Goal: Information Seeking & Learning: Learn about a topic

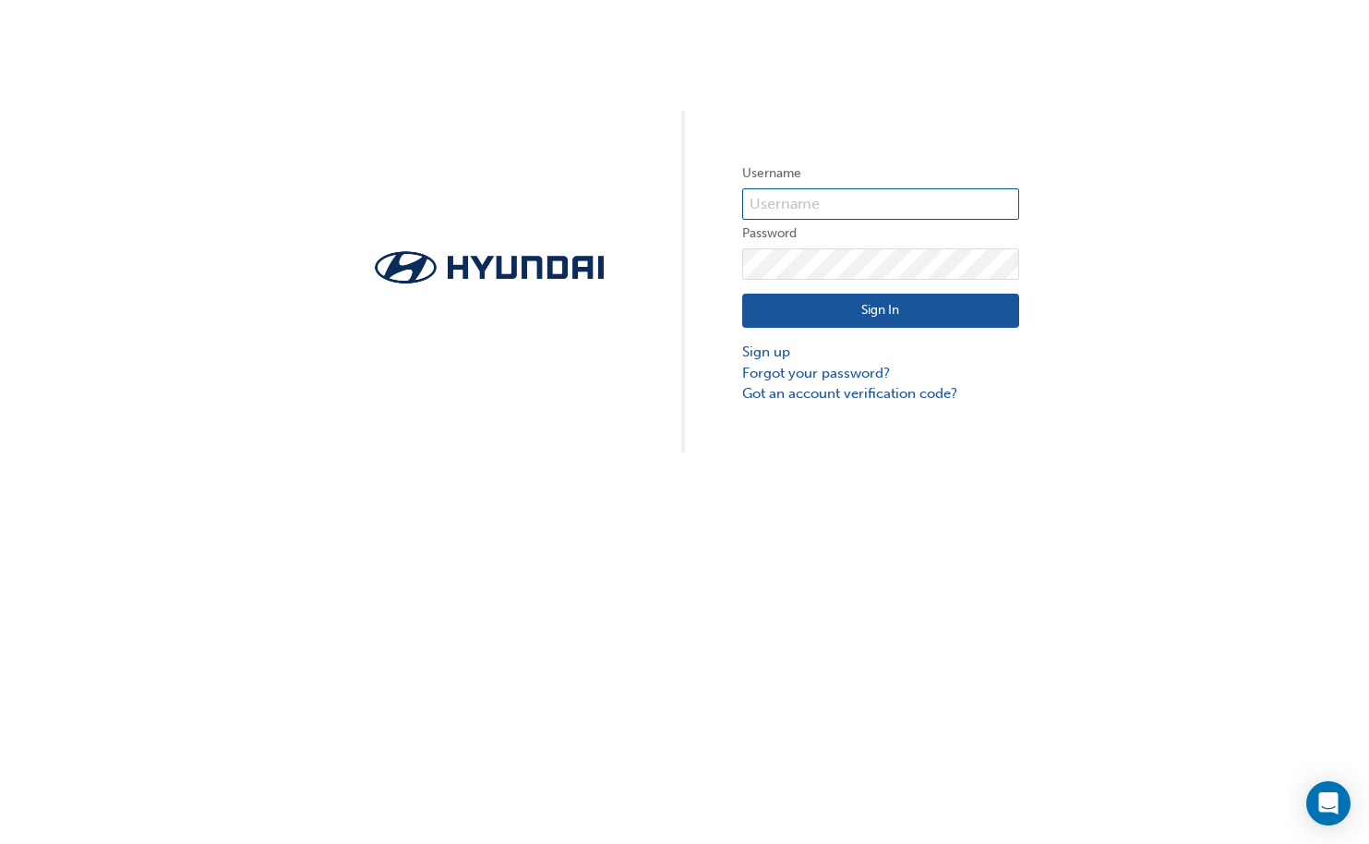
click at [802, 193] on input "text" at bounding box center [880, 203] width 277 height 31
type input "2"
type input "36688"
click at [870, 305] on button "Sign In" at bounding box center [880, 311] width 277 height 35
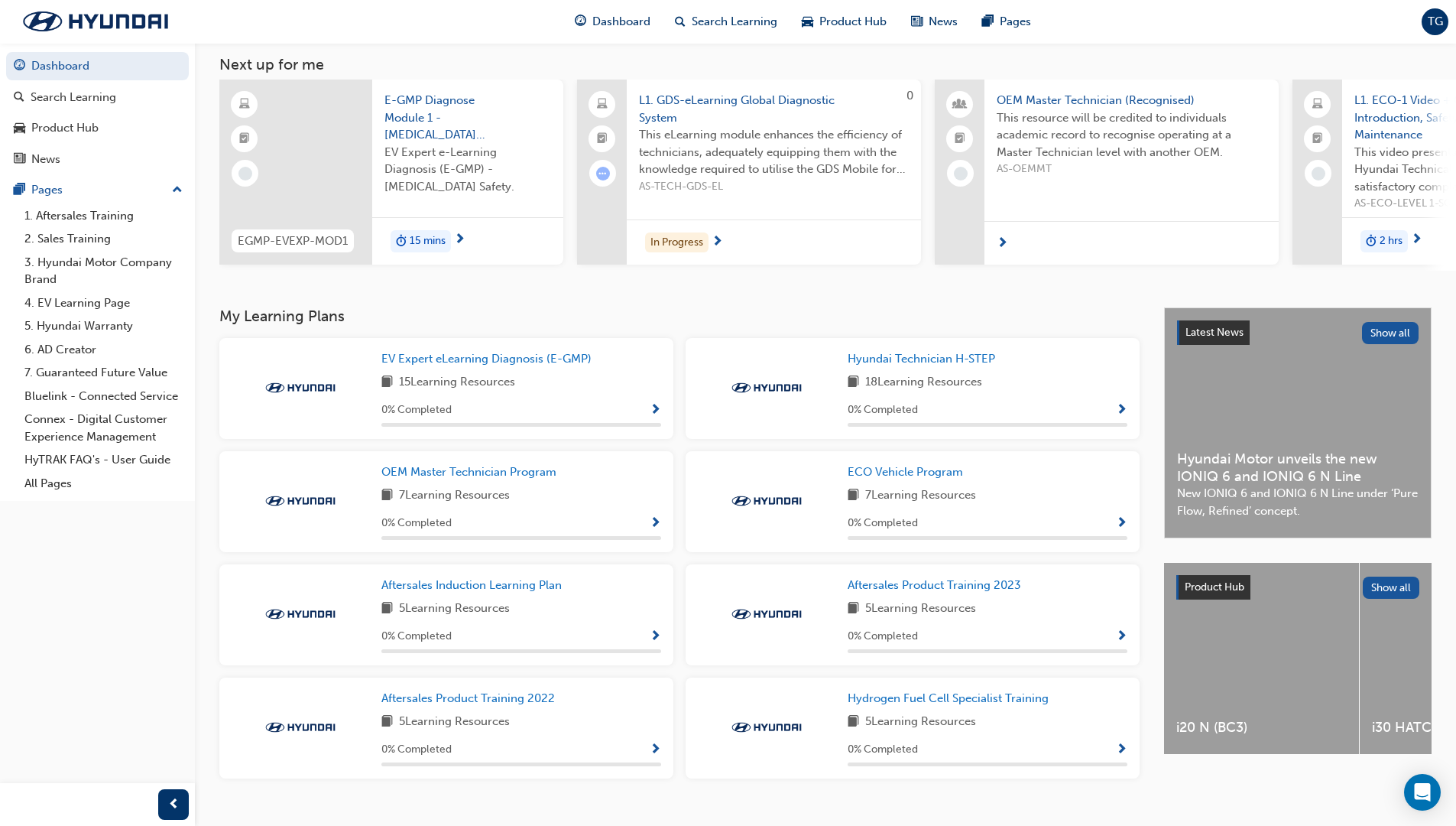
scroll to position [80, 0]
click at [616, 12] on div "Dashboard" at bounding box center [612, 22] width 100 height 31
click at [617, 15] on span "Dashboard" at bounding box center [621, 22] width 58 height 17
click at [624, 26] on span "Dashboard" at bounding box center [621, 22] width 58 height 17
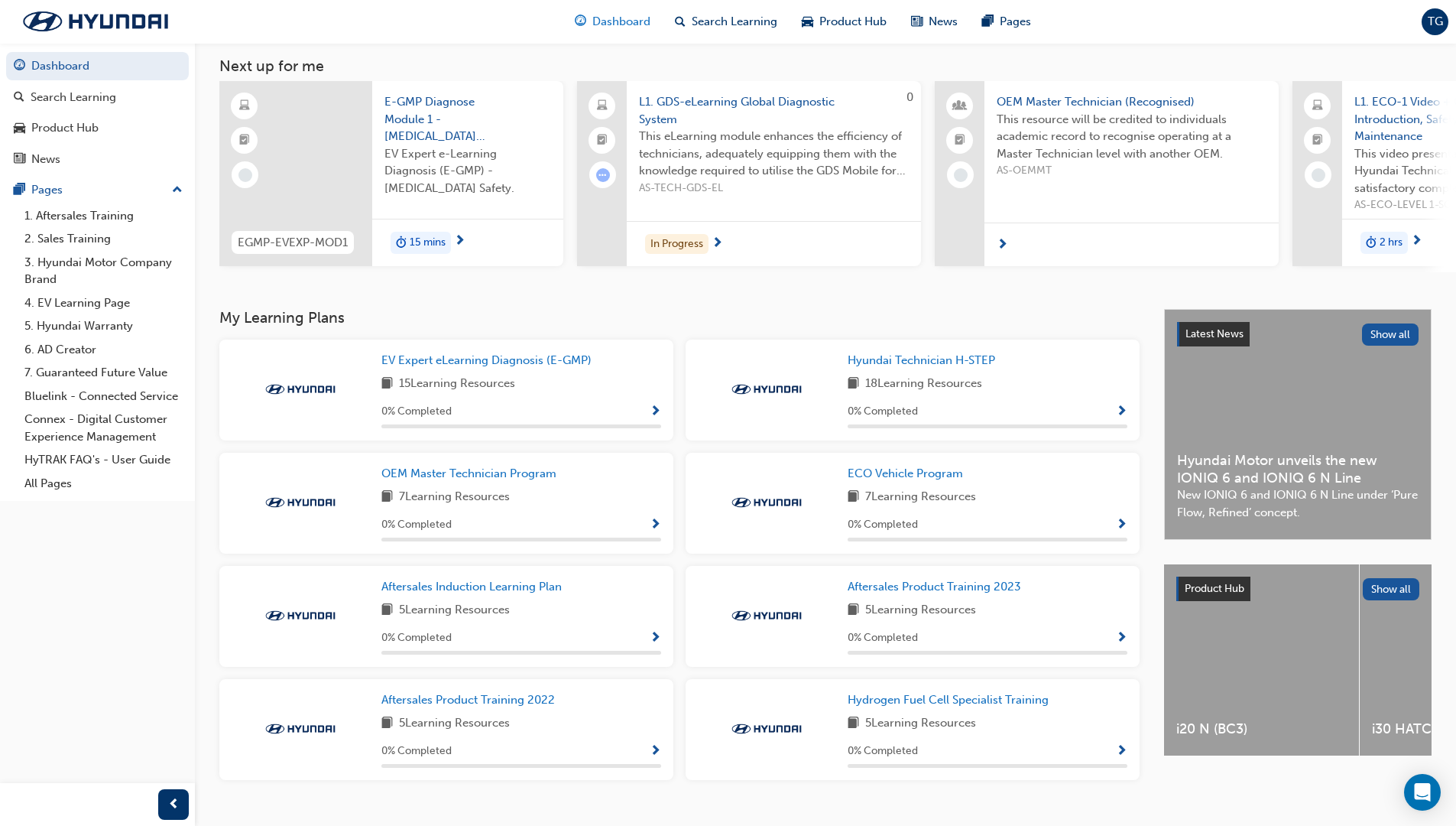
click at [625, 25] on span "Dashboard" at bounding box center [621, 22] width 58 height 17
click at [742, 235] on div "In Progress" at bounding box center [774, 244] width 294 height 46
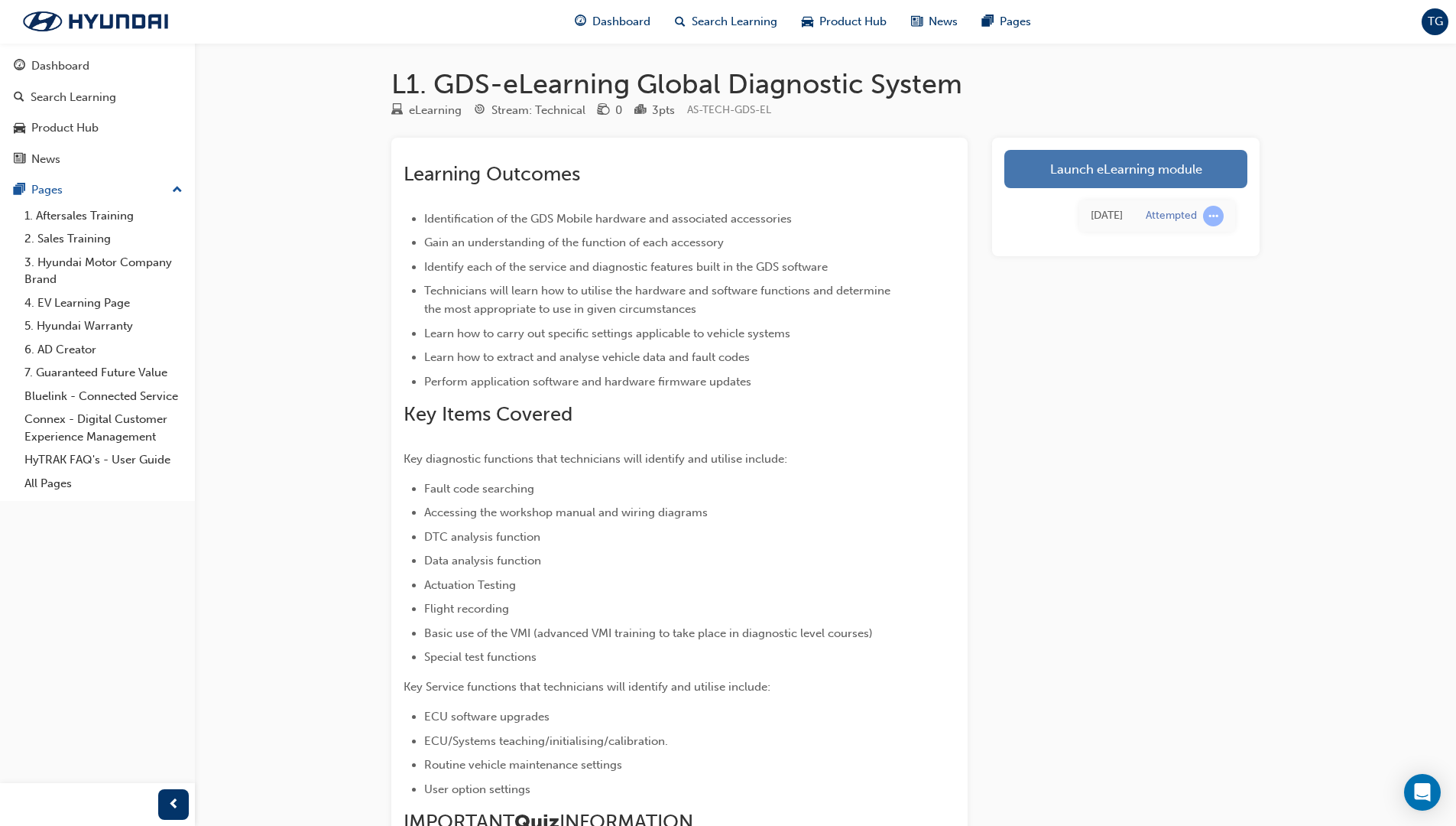
click at [1090, 167] on link "Launch eLearning module" at bounding box center [1126, 169] width 243 height 38
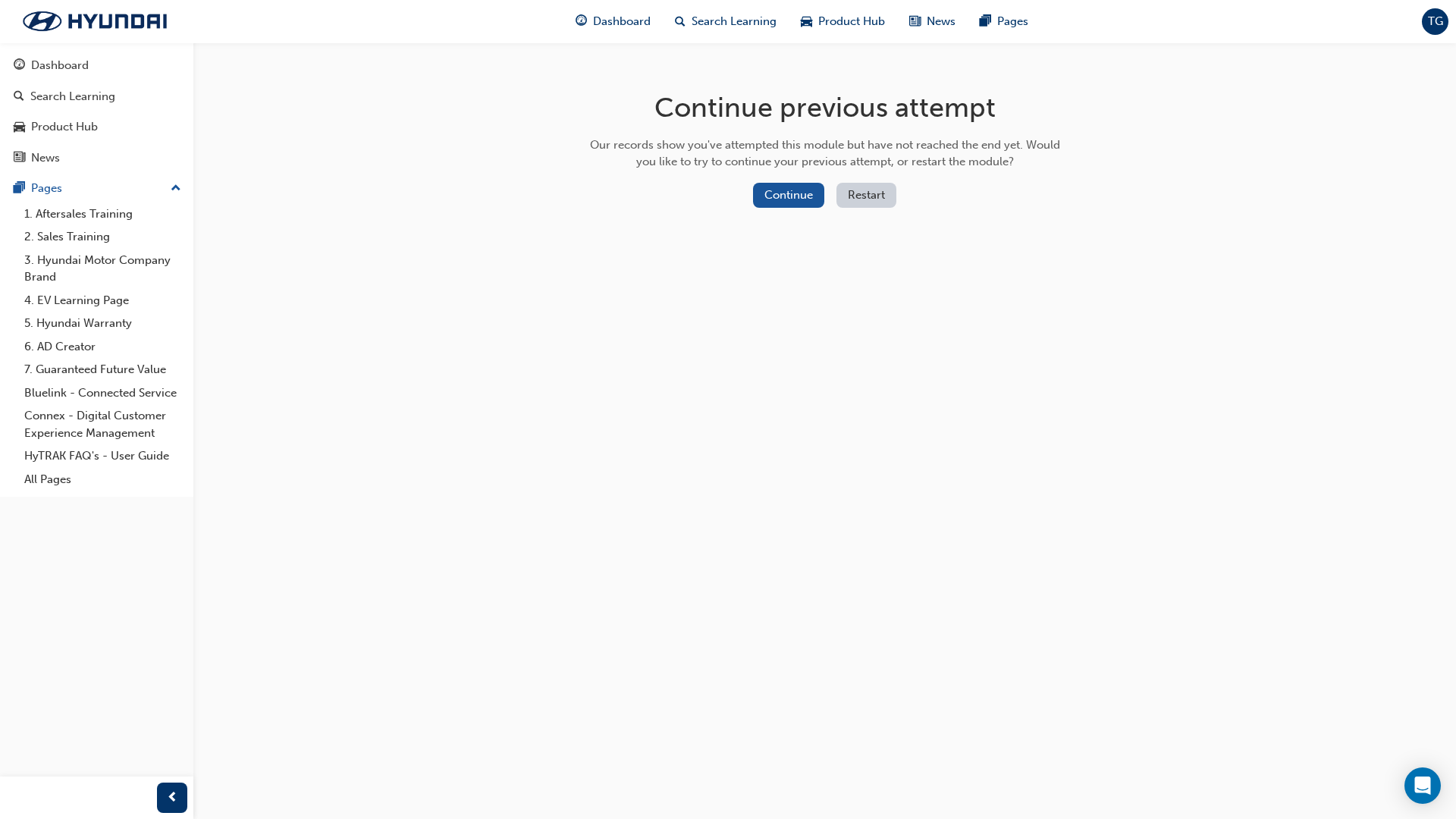
click at [855, 189] on button "Restart" at bounding box center [866, 195] width 60 height 25
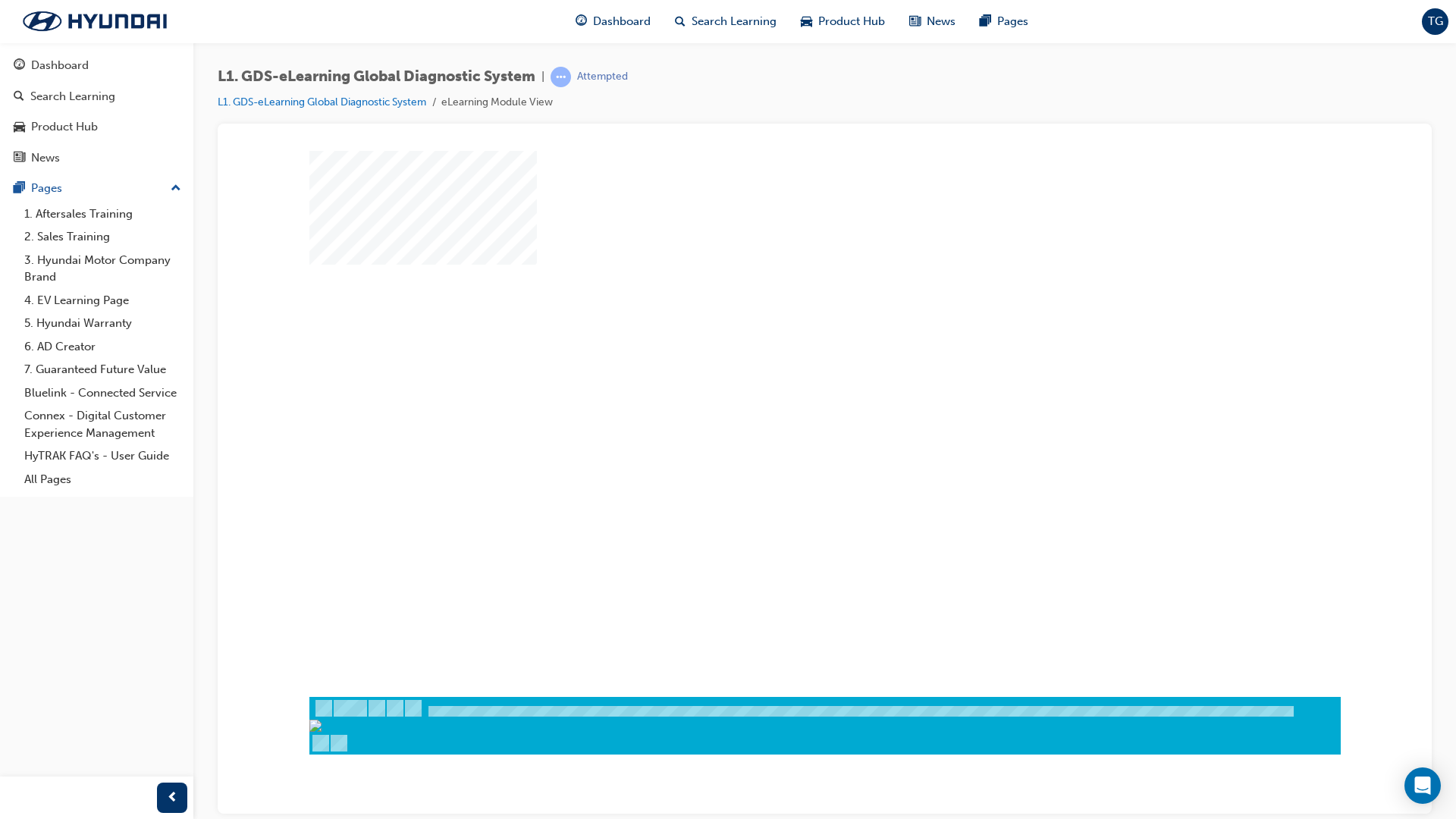
click at [781, 379] on div "play" at bounding box center [781, 379] width 0 height 0
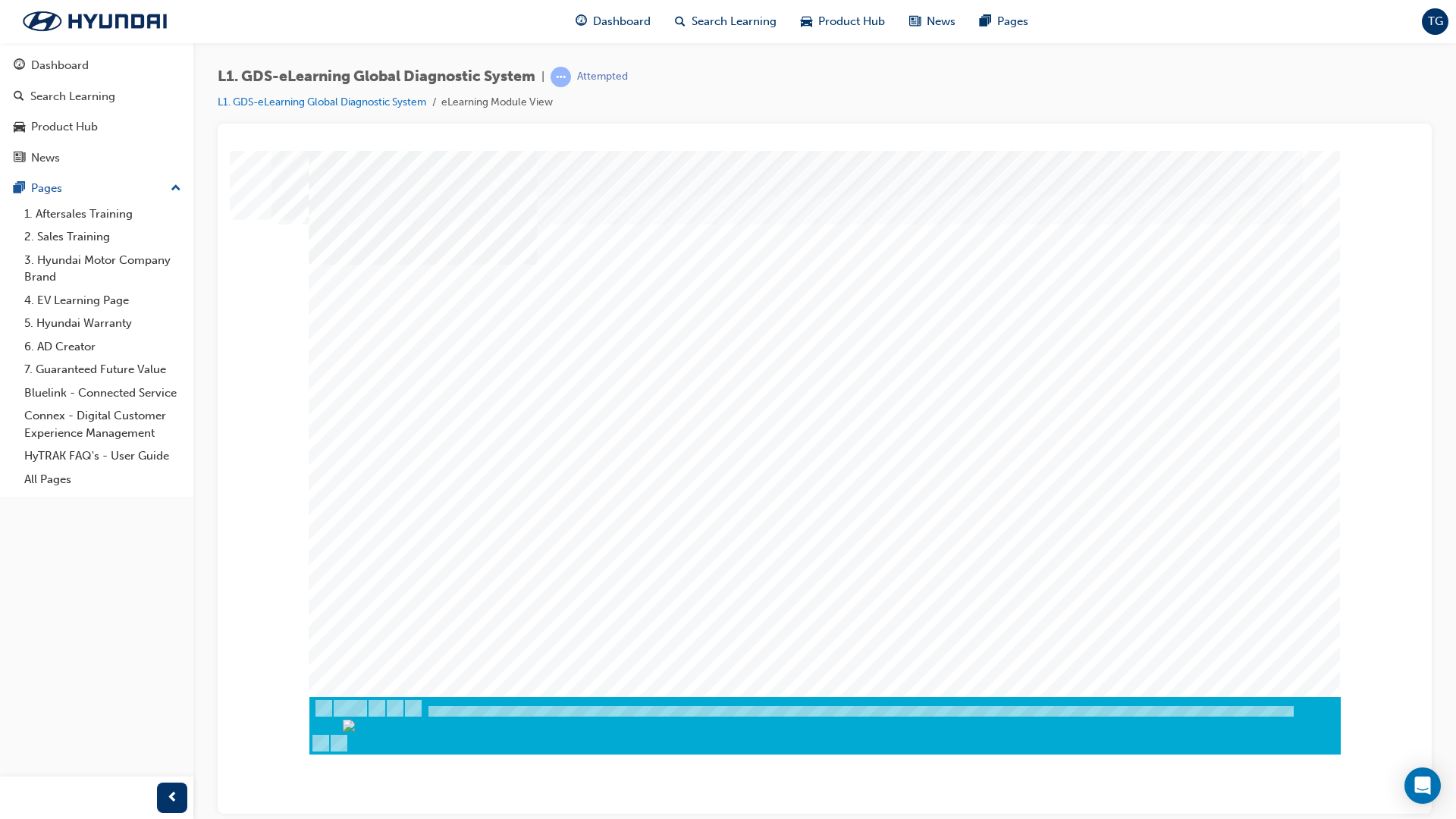
click at [416, 692] on div "Next Trigger this button to go to the next slide" at bounding box center [362, 793] width 106 height 35
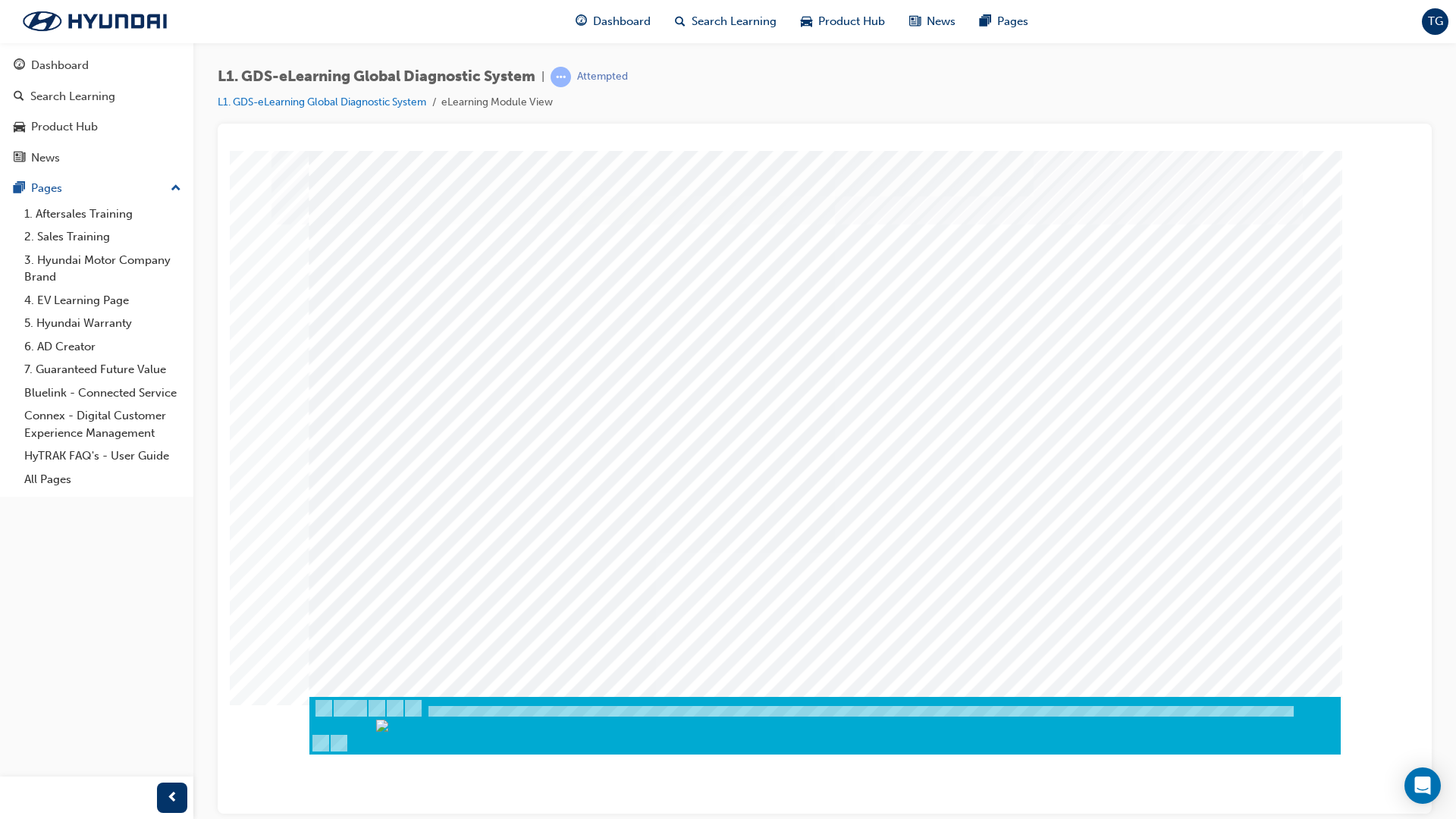
drag, startPoint x: 873, startPoint y: 465, endPoint x: 869, endPoint y: 415, distance: 50.2
click at [869, 415] on div at bounding box center [825, 423] width 1031 height 546
drag, startPoint x: 862, startPoint y: 470, endPoint x: 794, endPoint y: 470, distance: 68.0
click at [794, 470] on div at bounding box center [825, 423] width 1031 height 546
drag, startPoint x: 846, startPoint y: 479, endPoint x: 726, endPoint y: 487, distance: 120.3
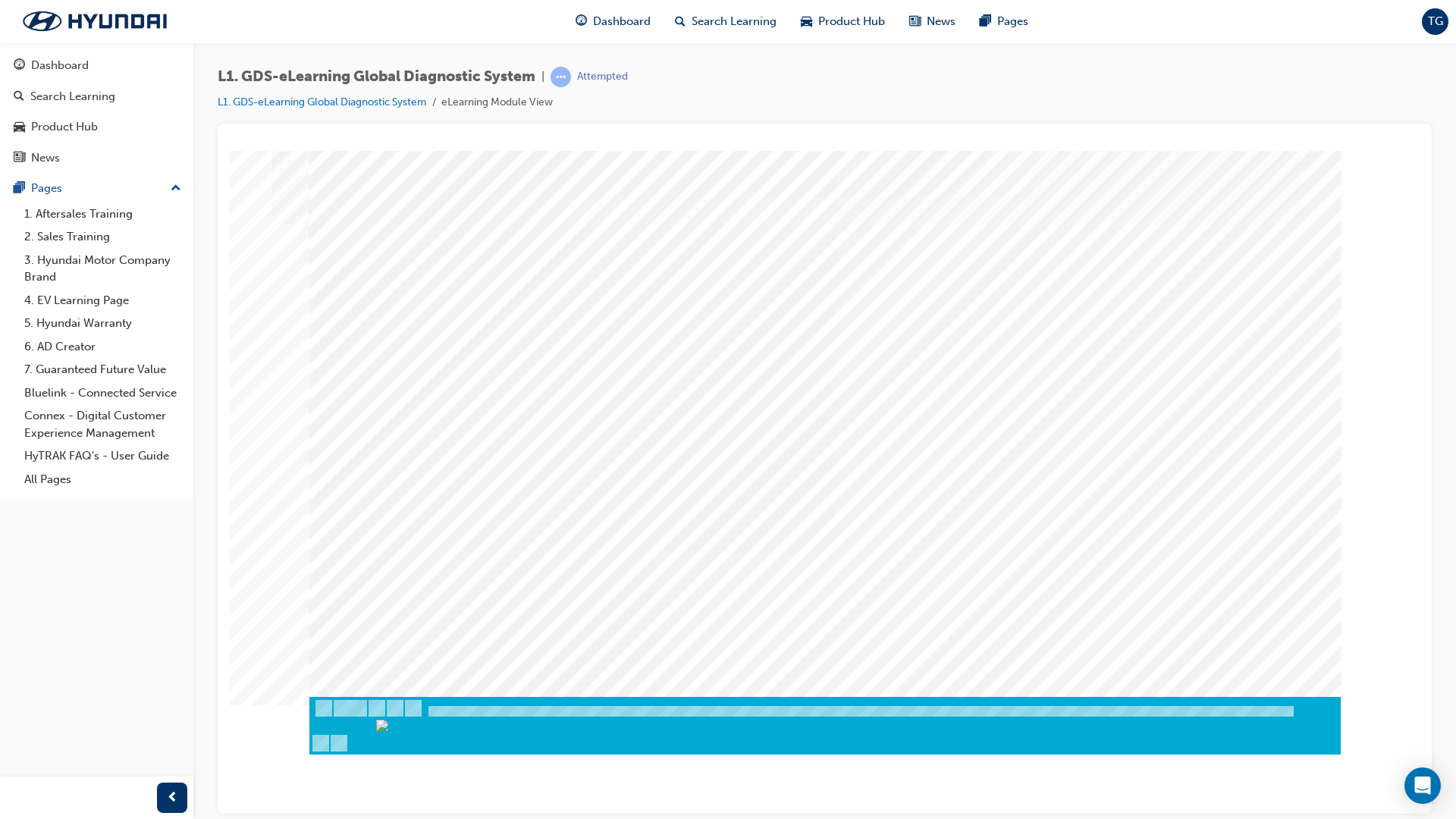
click at [729, 482] on div at bounding box center [825, 423] width 1031 height 546
drag, startPoint x: 876, startPoint y: 464, endPoint x: 872, endPoint y: 416, distance: 48.2
click at [872, 416] on div at bounding box center [825, 423] width 1031 height 546
drag, startPoint x: 870, startPoint y: 330, endPoint x: 878, endPoint y: 381, distance: 51.6
click at [877, 382] on div at bounding box center [825, 423] width 1031 height 546
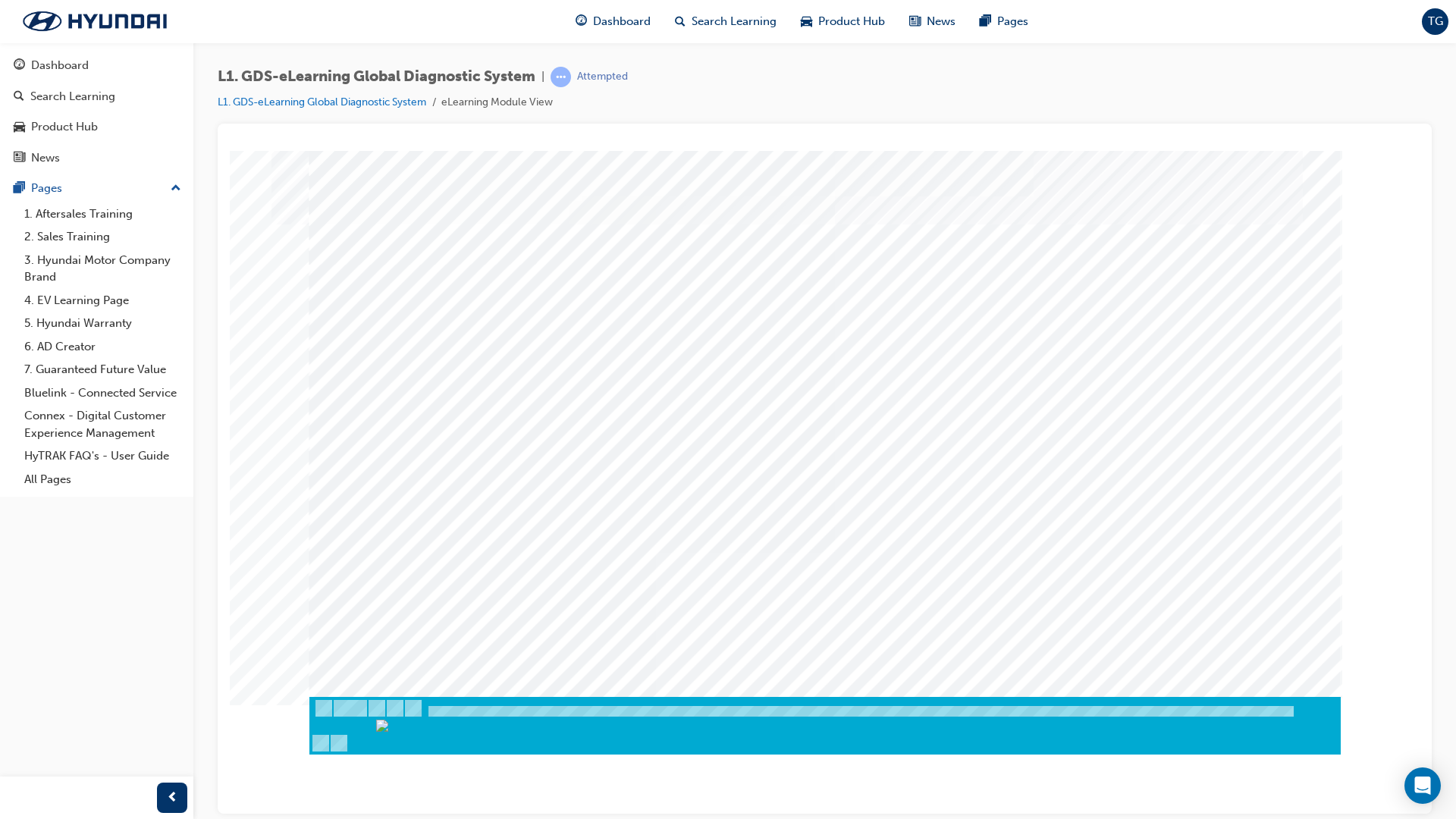
drag, startPoint x: 878, startPoint y: 418, endPoint x: 873, endPoint y: 430, distance: 13.0
drag, startPoint x: 868, startPoint y: 460, endPoint x: 828, endPoint y: 484, distance: 46.6
click at [818, 427] on div at bounding box center [825, 423] width 1031 height 546
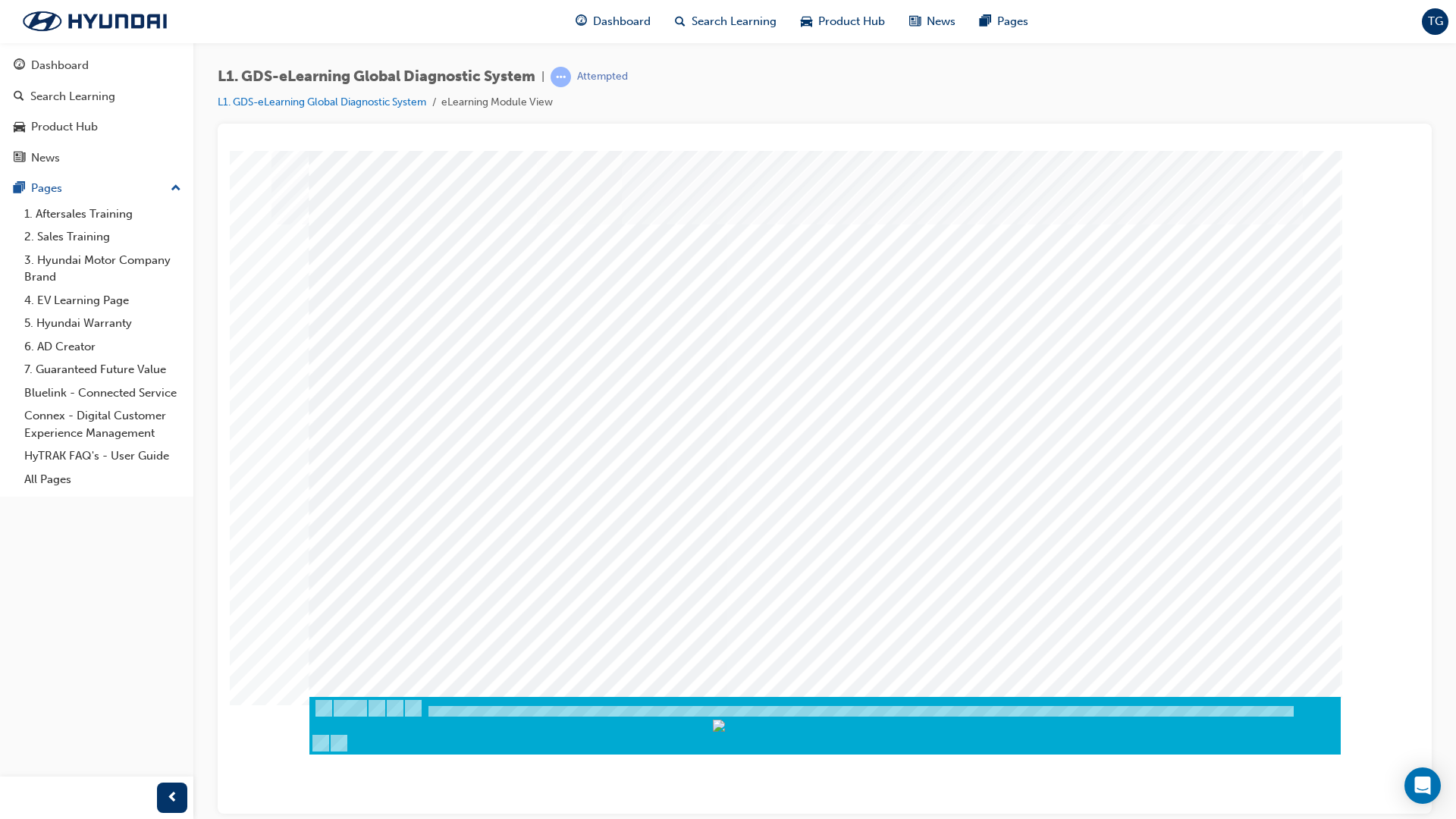
drag, startPoint x: 652, startPoint y: 376, endPoint x: 615, endPoint y: 368, distance: 37.9
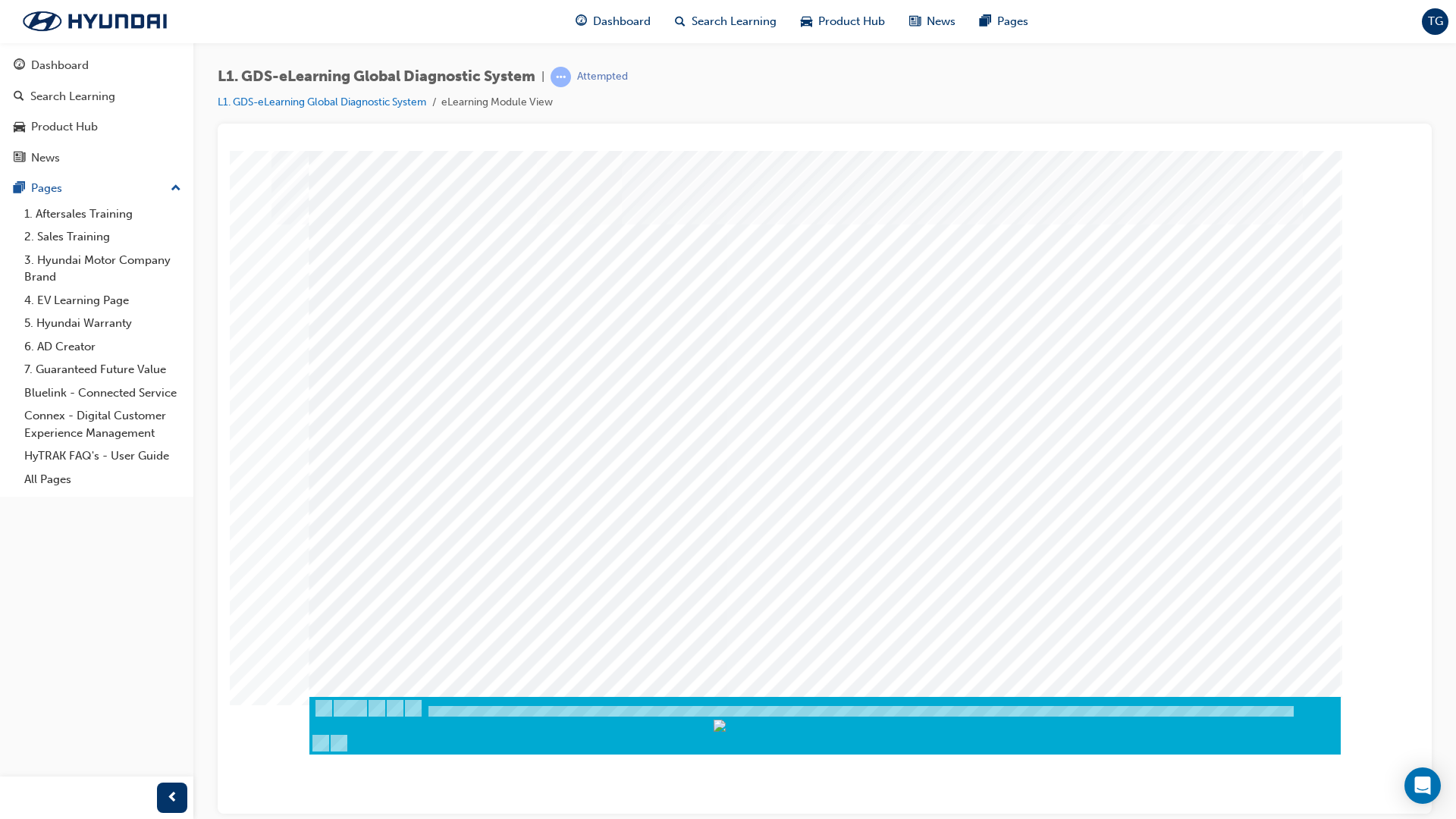
drag, startPoint x: 609, startPoint y: 409, endPoint x: 537, endPoint y: 403, distance: 72.2
click at [538, 402] on div at bounding box center [825, 423] width 1031 height 546
drag, startPoint x: 522, startPoint y: 412, endPoint x: 601, endPoint y: 427, distance: 80.4
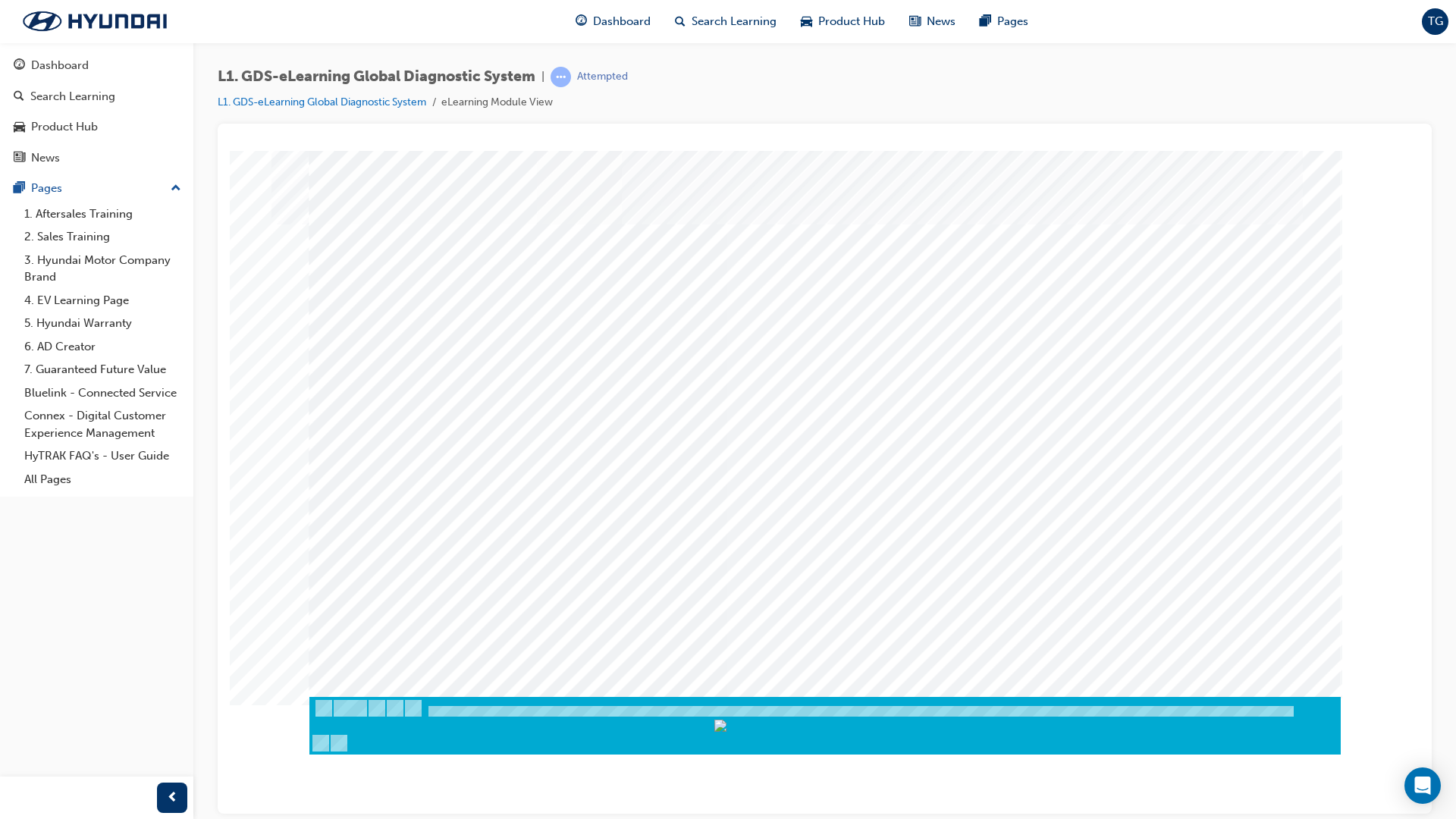
drag, startPoint x: 625, startPoint y: 409, endPoint x: 560, endPoint y: 403, distance: 65.3
click at [560, 403] on div at bounding box center [825, 423] width 1031 height 546
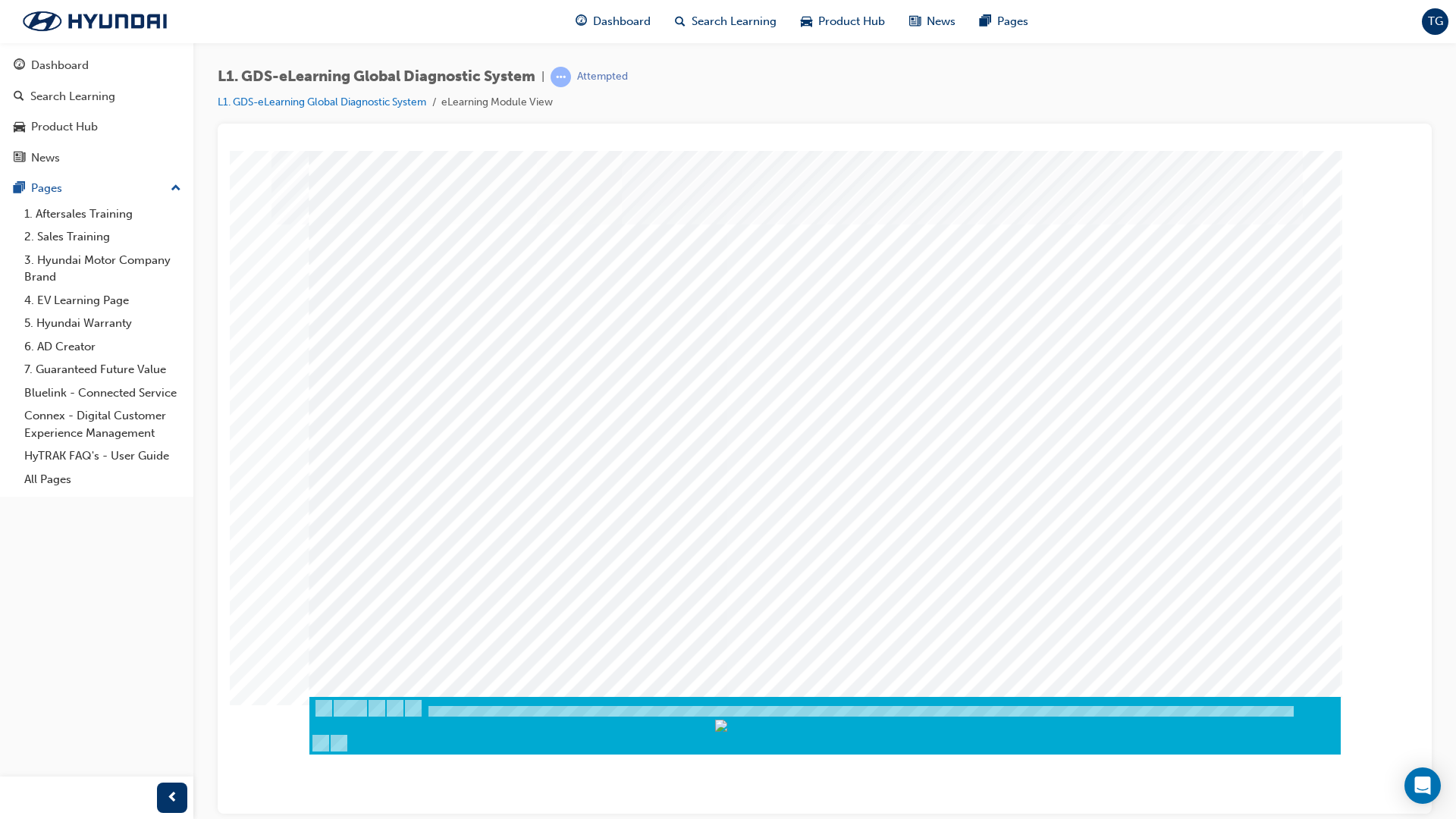
drag, startPoint x: 575, startPoint y: 357, endPoint x: 522, endPoint y: 358, distance: 53.0
click at [522, 358] on div at bounding box center [825, 423] width 1031 height 546
drag, startPoint x: 521, startPoint y: 408, endPoint x: 458, endPoint y: 400, distance: 63.5
click at [458, 400] on div at bounding box center [825, 423] width 1031 height 546
drag, startPoint x: 477, startPoint y: 407, endPoint x: 517, endPoint y: 428, distance: 45.2
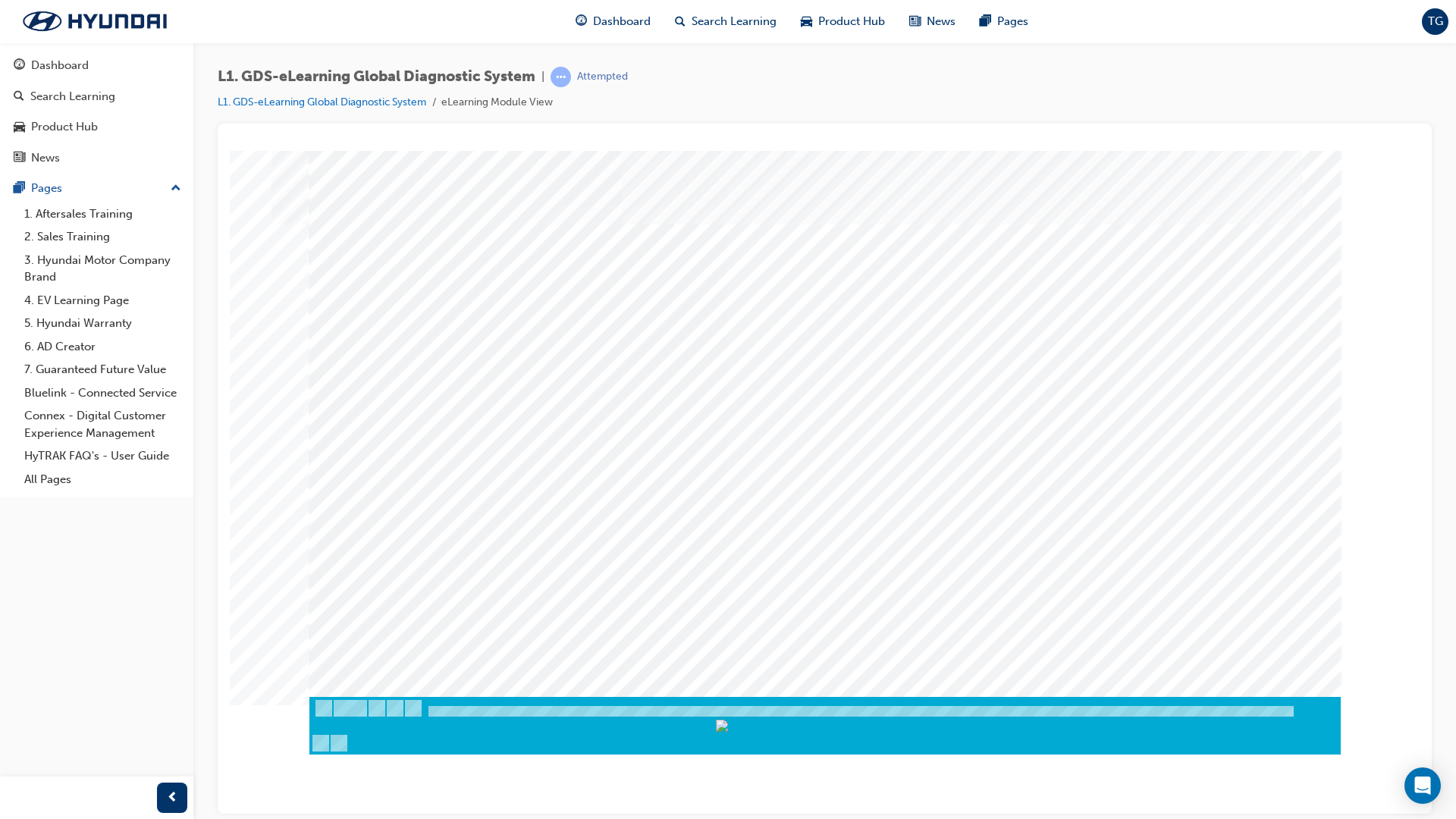
drag, startPoint x: 512, startPoint y: 464, endPoint x: 585, endPoint y: 483, distance: 75.4
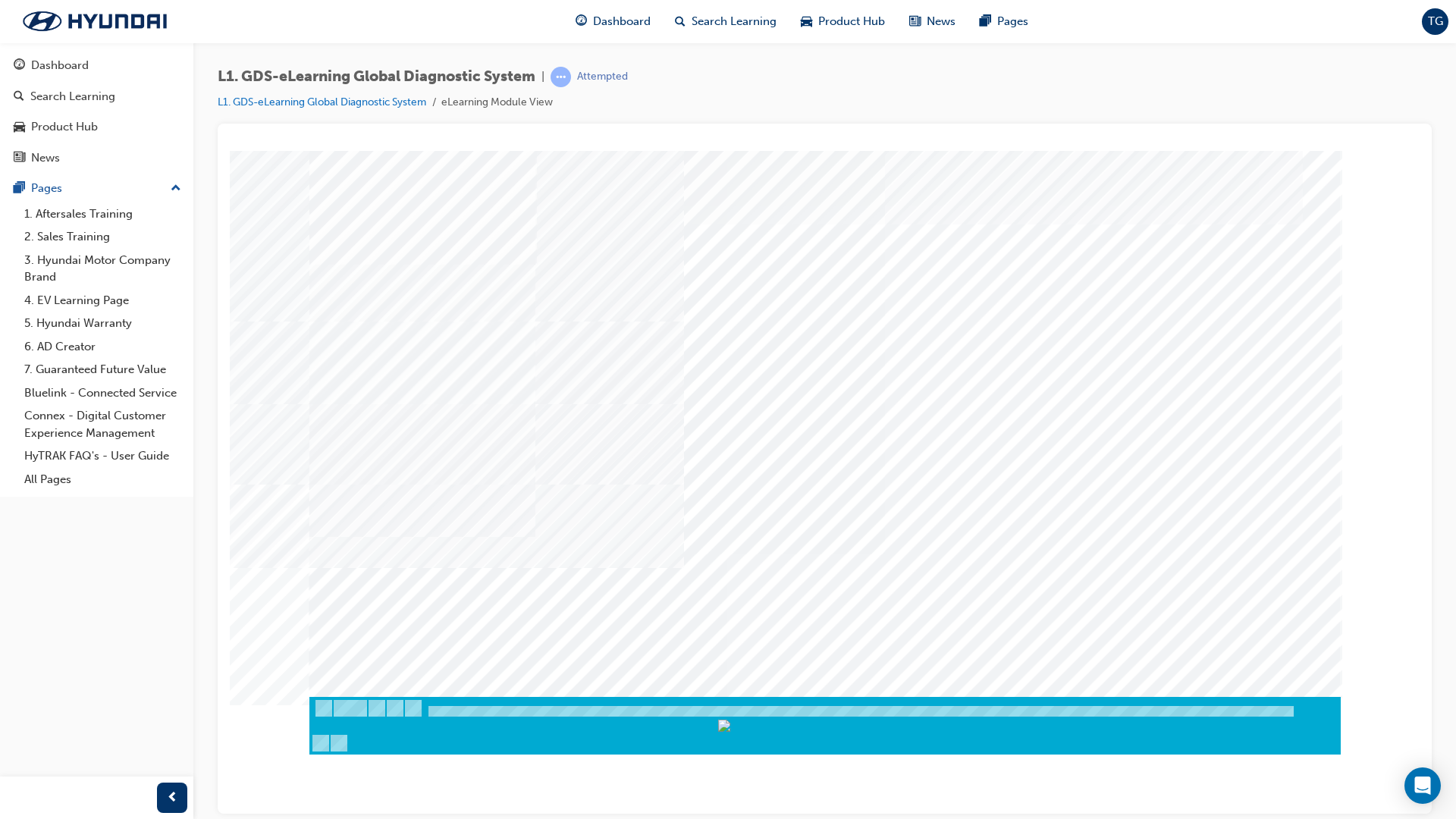
drag, startPoint x: 518, startPoint y: 408, endPoint x: 507, endPoint y: 523, distance: 115.5
drag, startPoint x: 982, startPoint y: 375, endPoint x: 984, endPoint y: 384, distance: 9.2
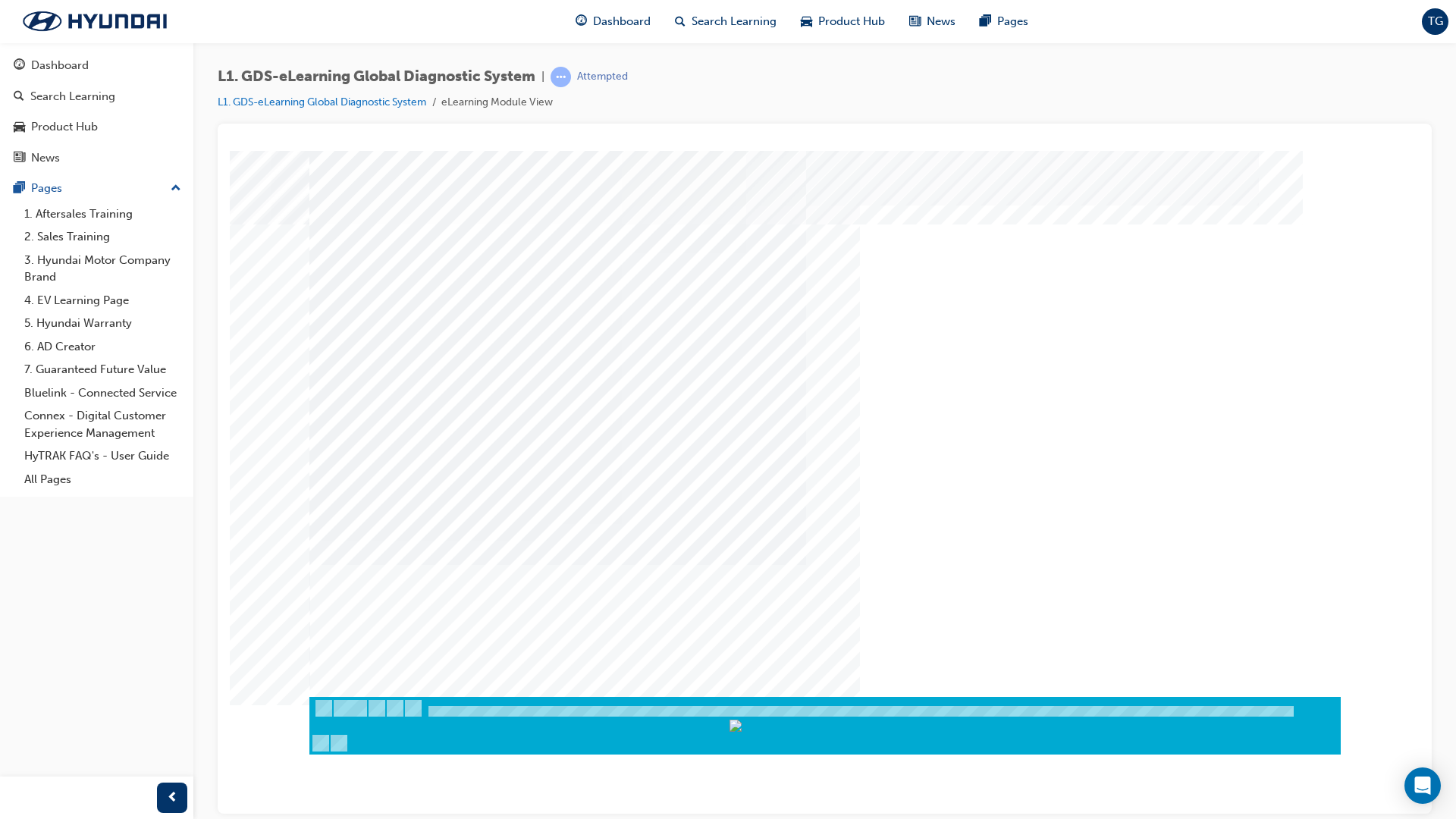
drag, startPoint x: 1000, startPoint y: 320, endPoint x: 1007, endPoint y: 380, distance: 60.4
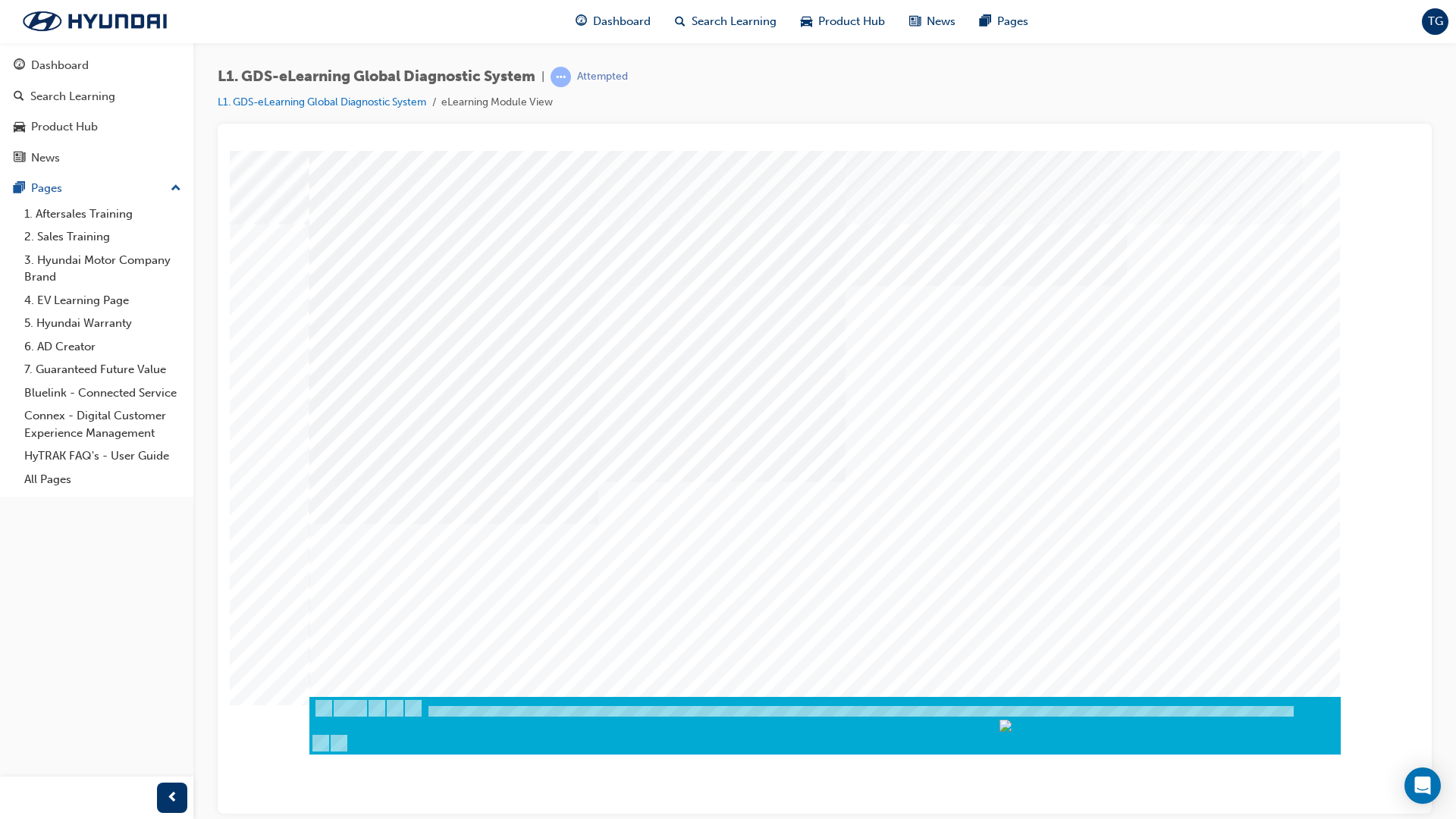
click at [416, 692] on div "Next Trigger this button to go to the next slide" at bounding box center [362, 793] width 106 height 35
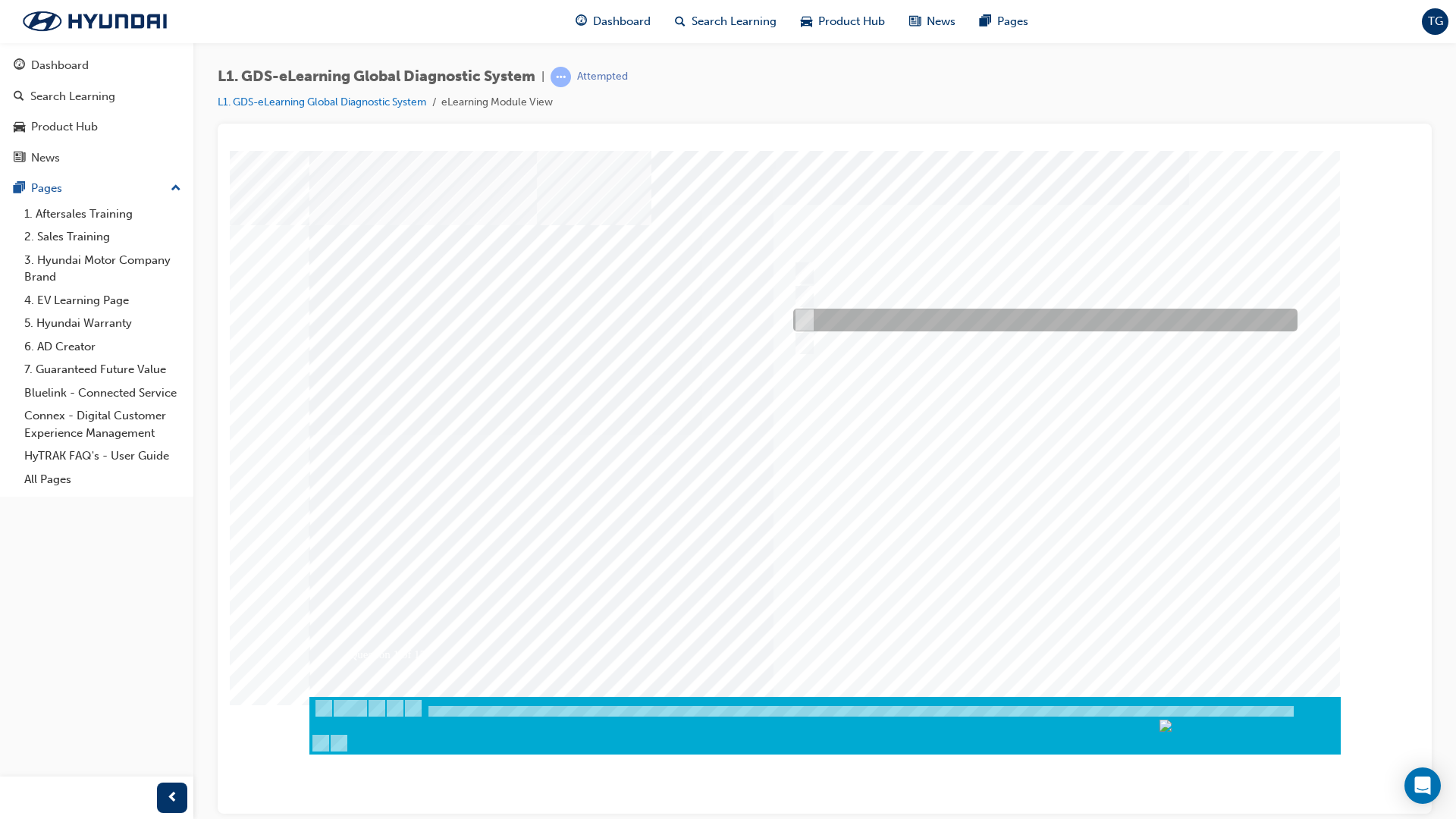
click at [805, 324] on input "Seven" at bounding box center [801, 320] width 16 height 16
radio input "true"
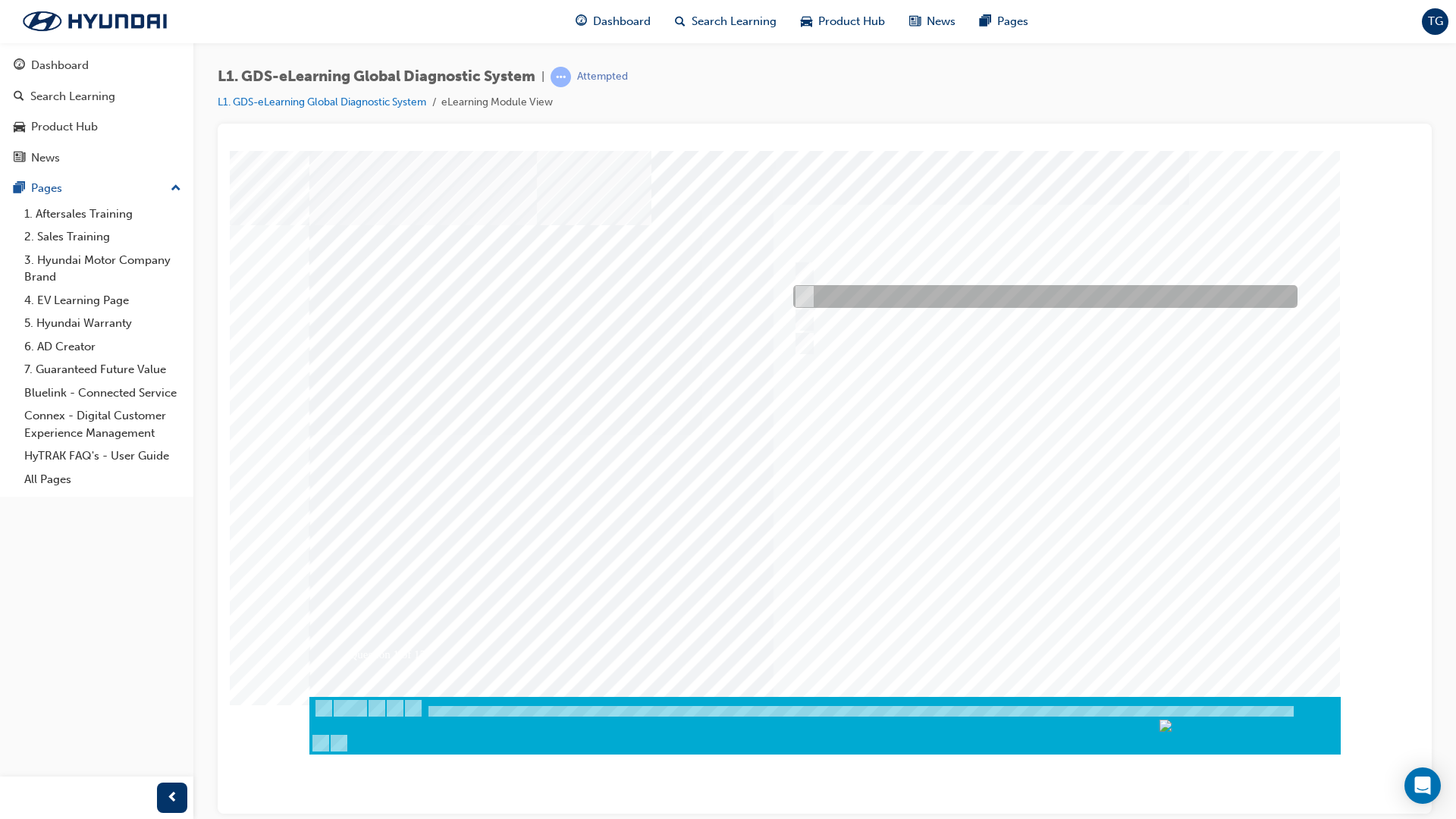
click at [799, 294] on input "Four" at bounding box center [801, 297] width 16 height 16
radio input "true"
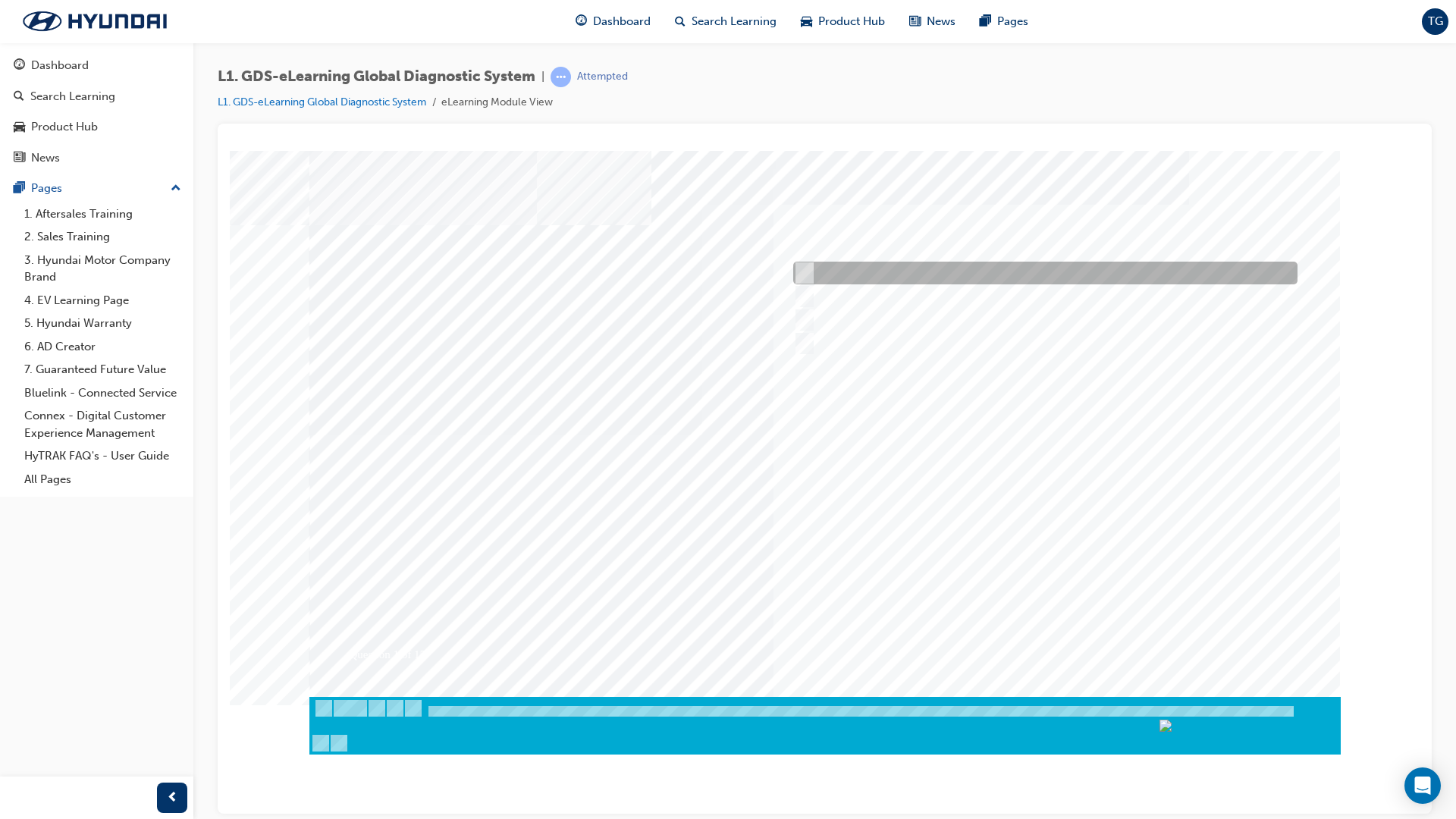
click at [806, 274] on input "Five" at bounding box center [801, 273] width 16 height 16
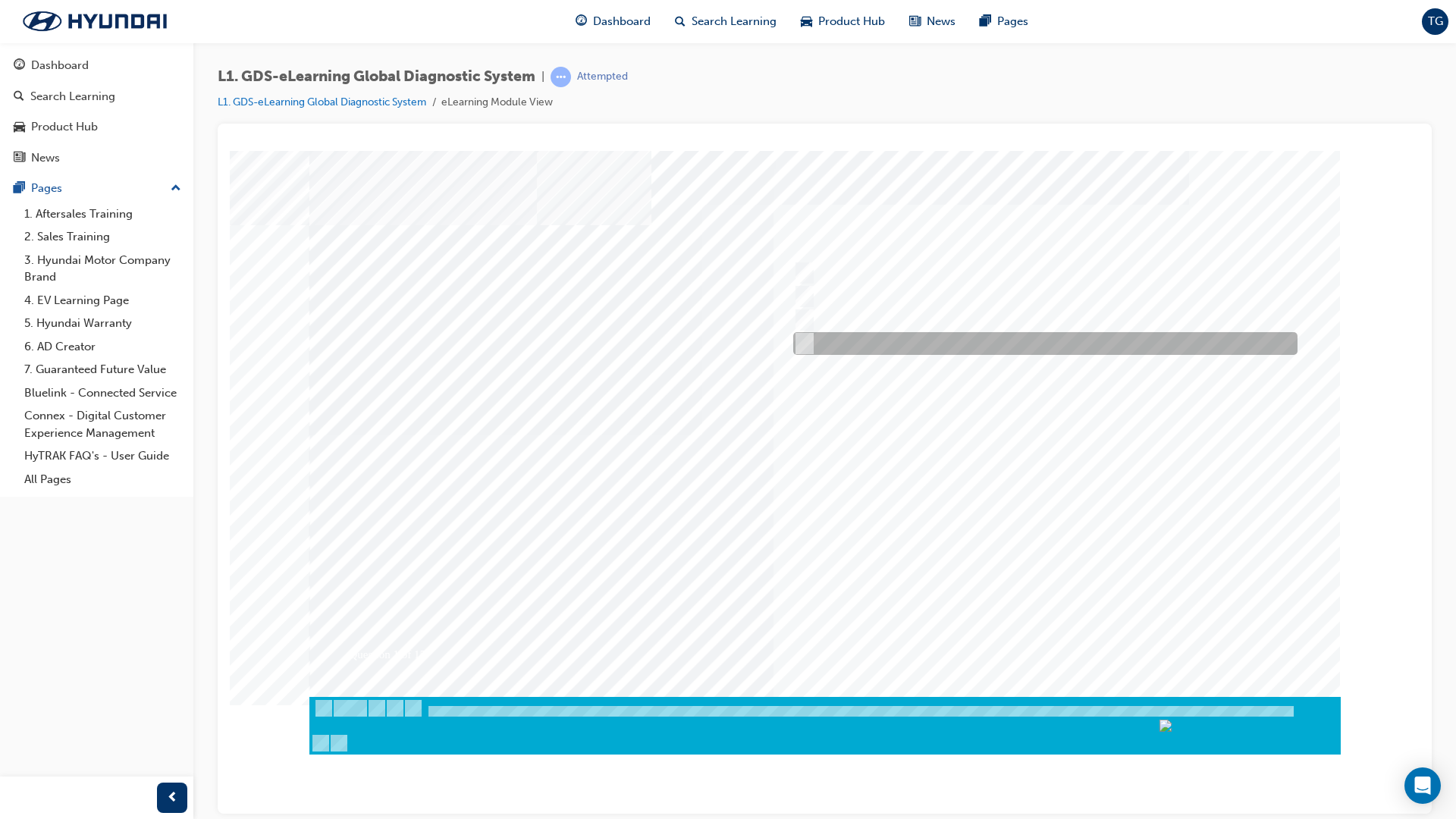
click at [809, 340] on div at bounding box center [1042, 343] width 505 height 23
radio input "false"
radio input "true"
click at [809, 340] on div at bounding box center [1042, 343] width 505 height 23
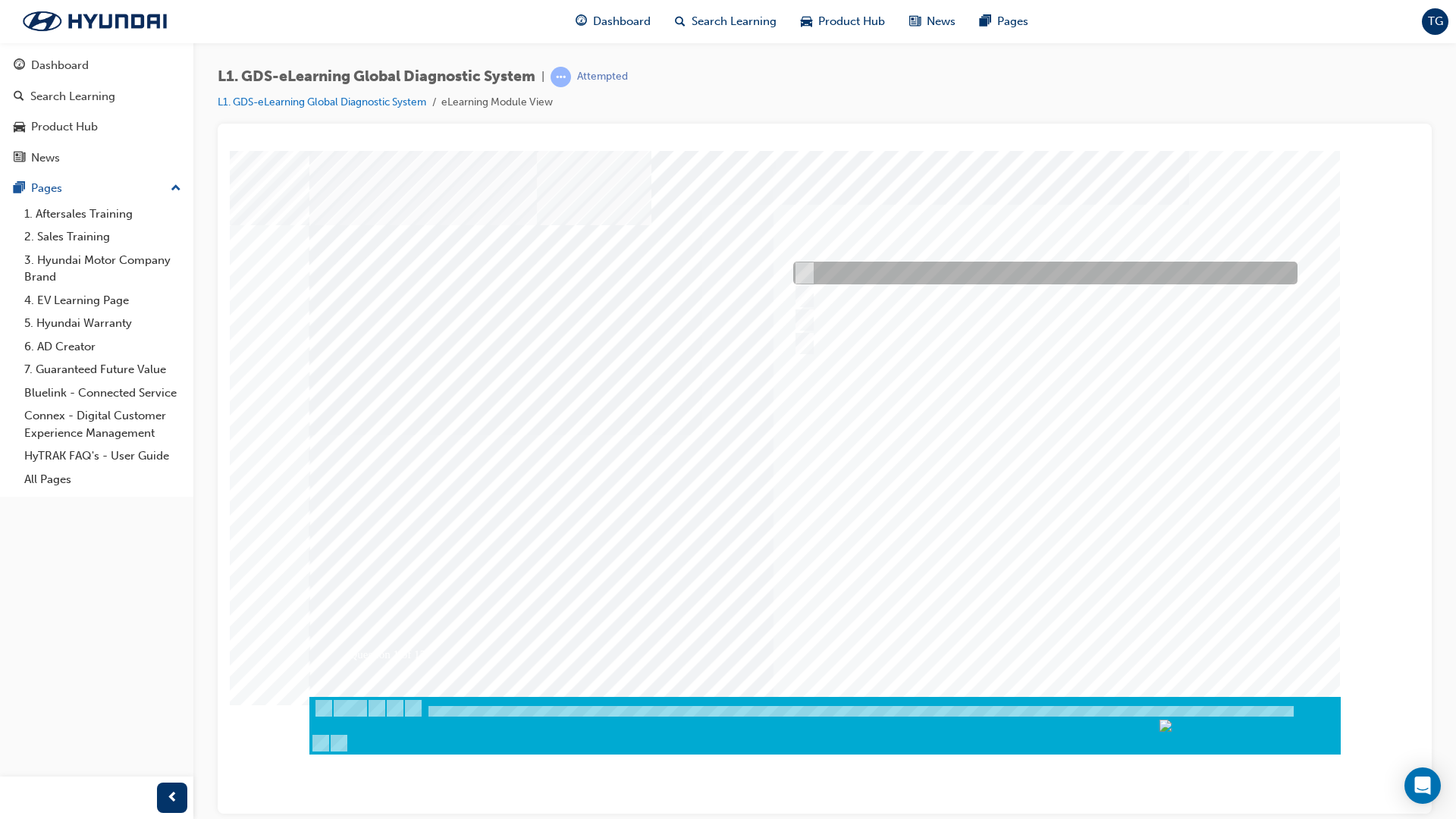
click at [838, 278] on div at bounding box center [1042, 273] width 505 height 23
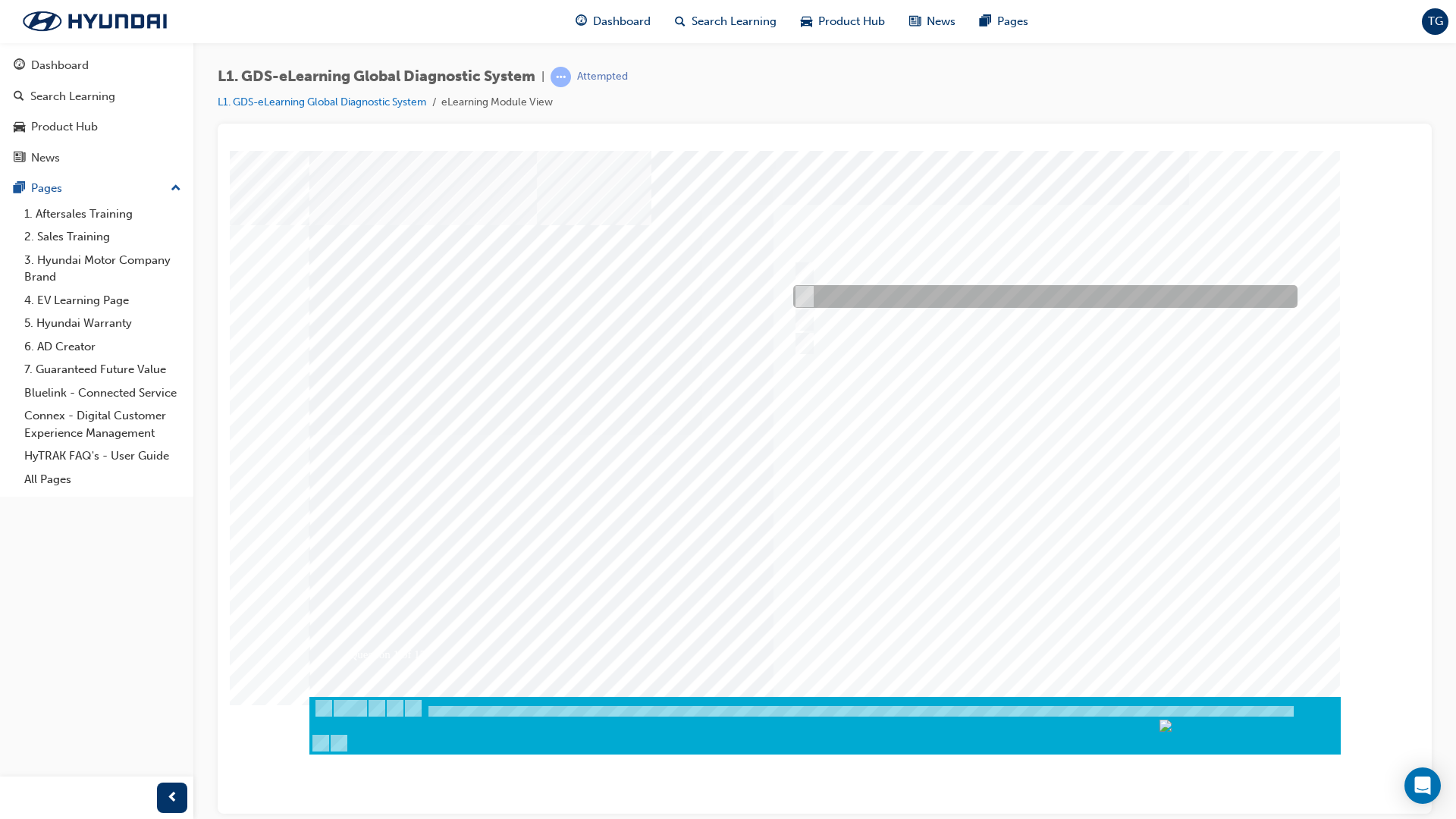
click at [828, 298] on div at bounding box center [1042, 297] width 505 height 23
radio input "false"
radio input "true"
click at [808, 295] on div at bounding box center [1042, 297] width 505 height 23
click at [807, 290] on div at bounding box center [1042, 297] width 505 height 23
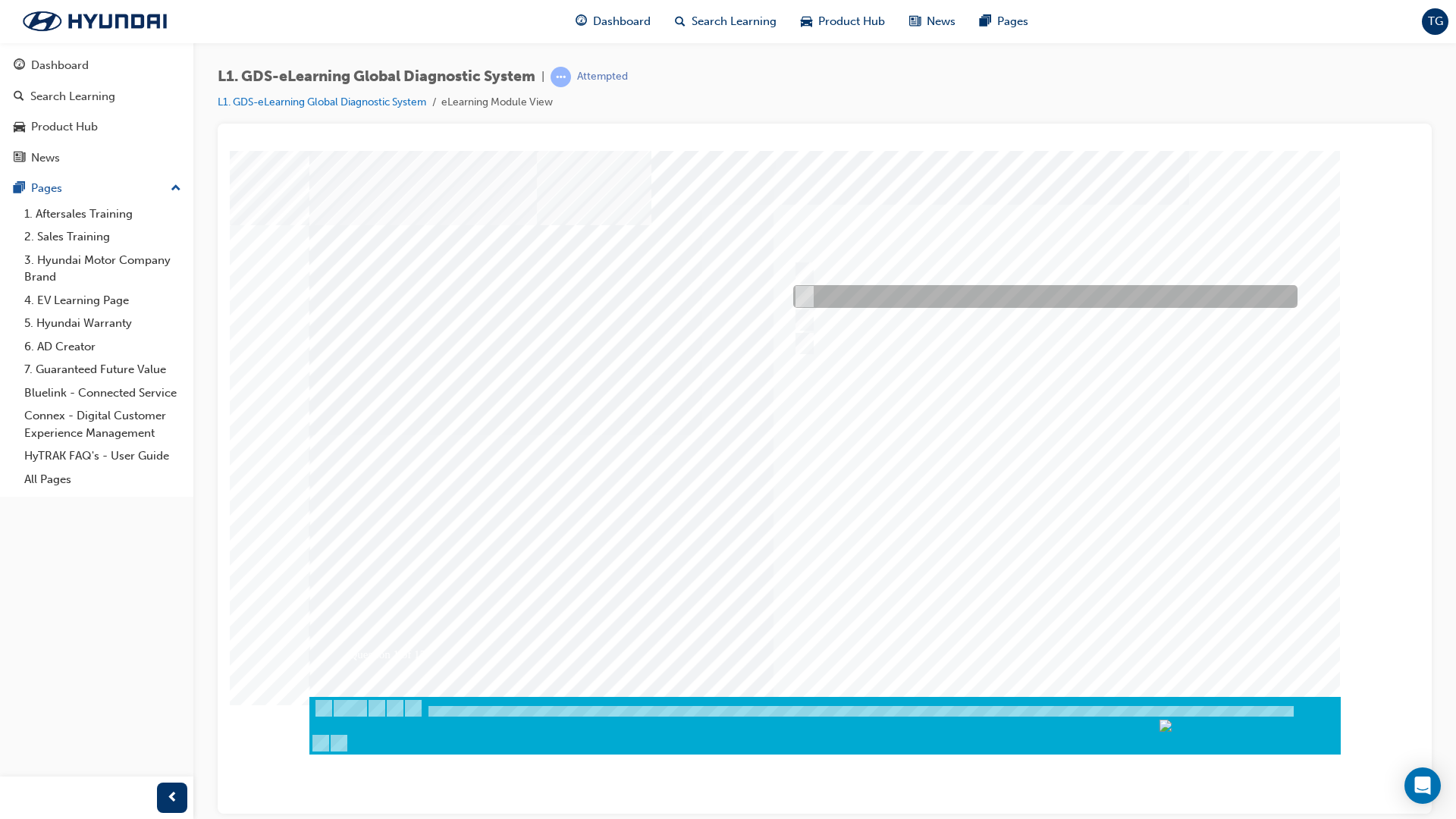
click at [807, 281] on div at bounding box center [1042, 273] width 505 height 23
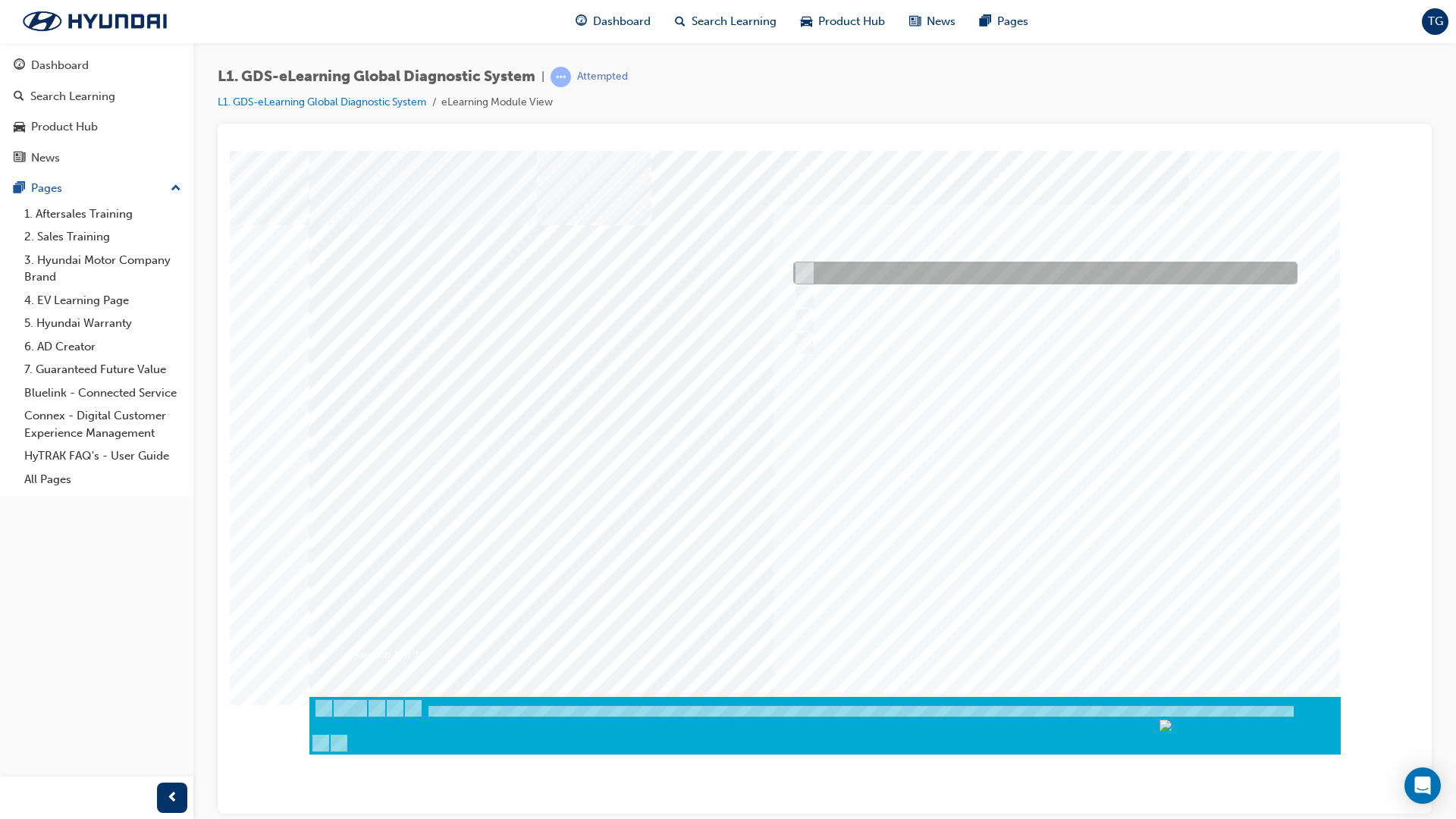
click at [805, 284] on div at bounding box center [1045, 274] width 505 height 23
radio input "false"
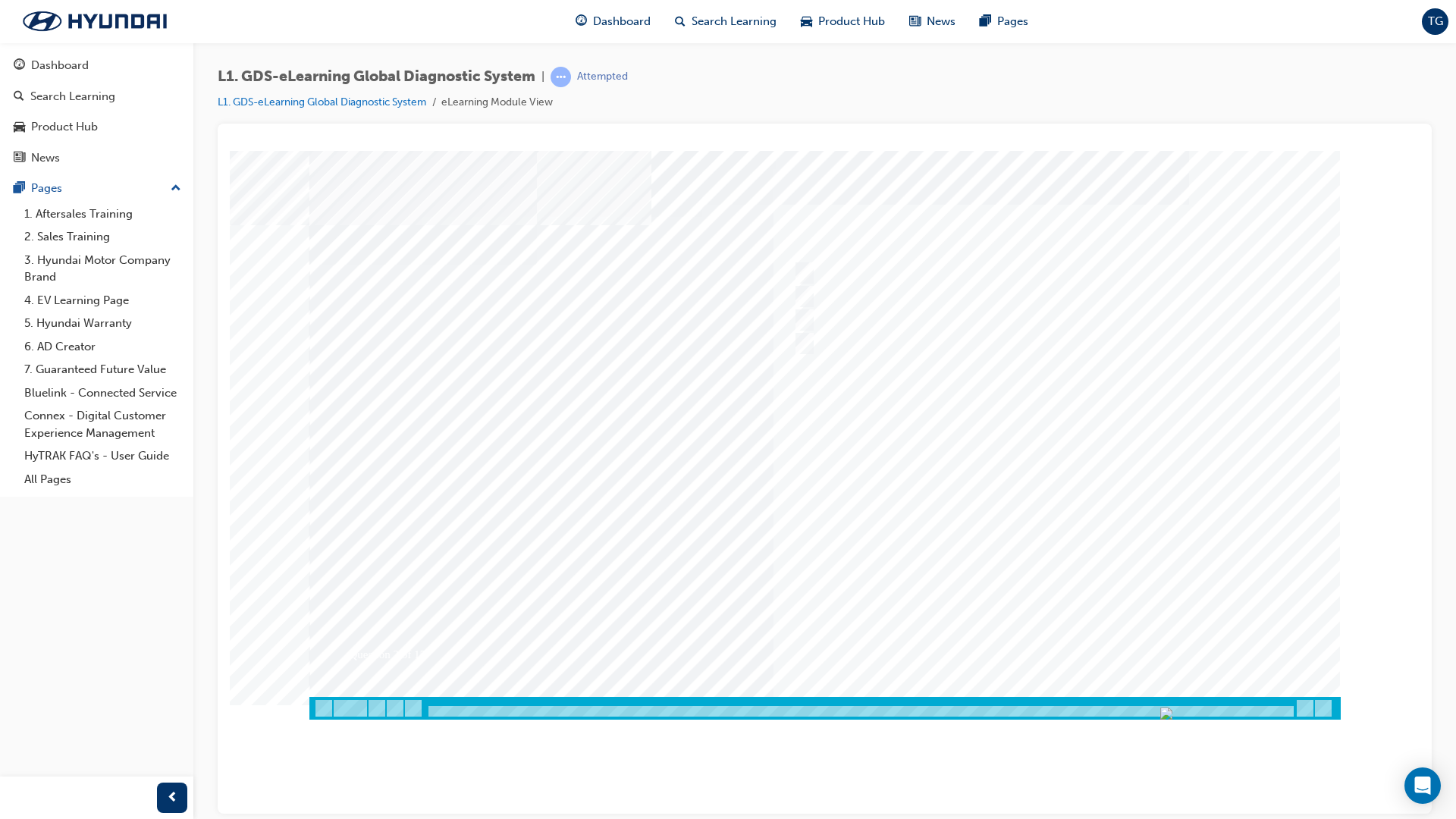
click at [1124, 692] on div at bounding box center [860, 711] width 869 height 13
click at [1124, 692] on img "Progress, Slide 68 of 83" at bounding box center [1168, 712] width 12 height 12
click at [1124, 692] on div at bounding box center [860, 711] width 869 height 13
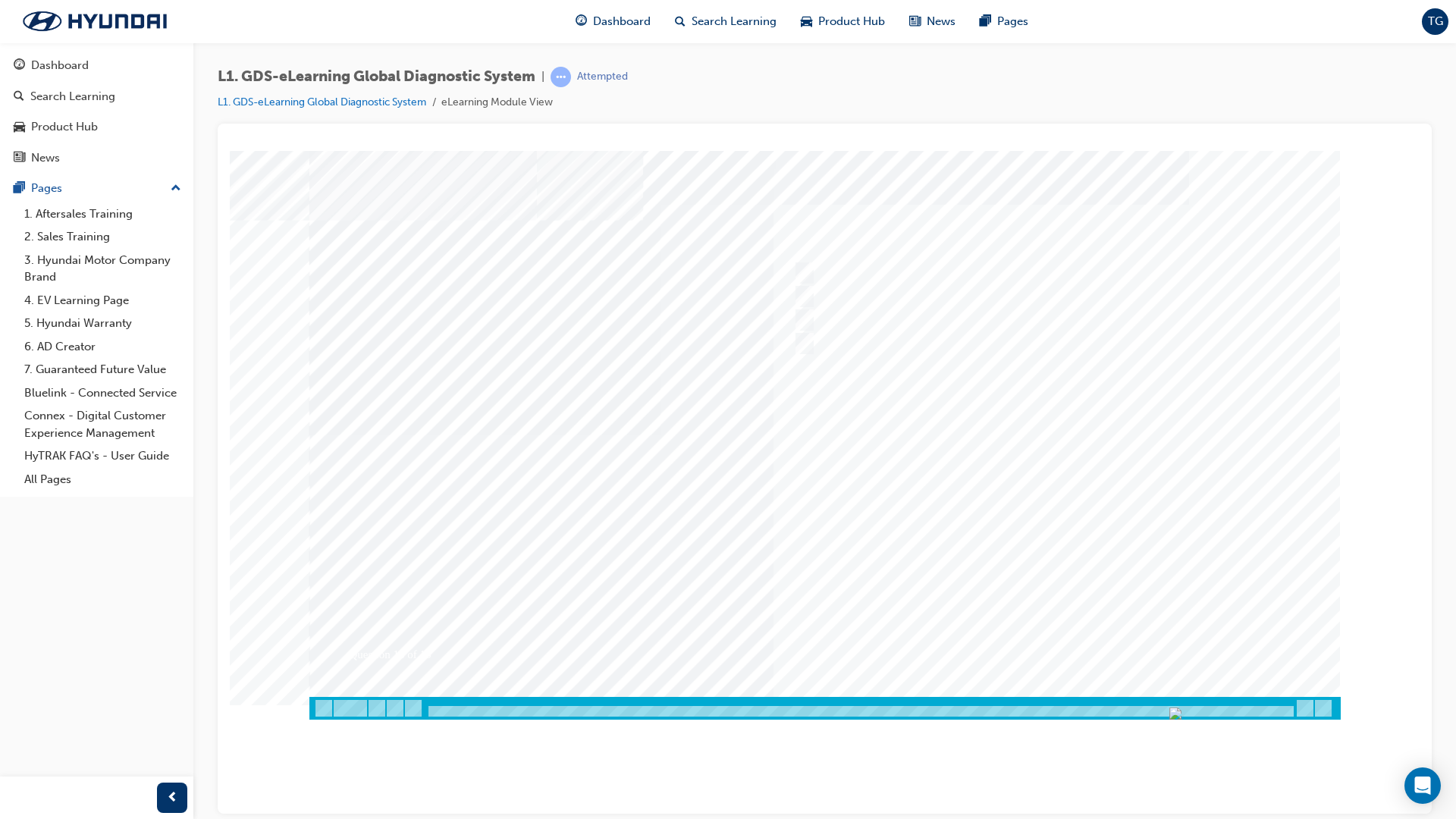
click at [1124, 692] on div at bounding box center [860, 711] width 869 height 13
click at [1098, 665] on div at bounding box center [825, 435] width 1031 height 568
click at [1124, 692] on img "Progress, Slide 79 of 83" at bounding box center [1176, 712] width 12 height 12
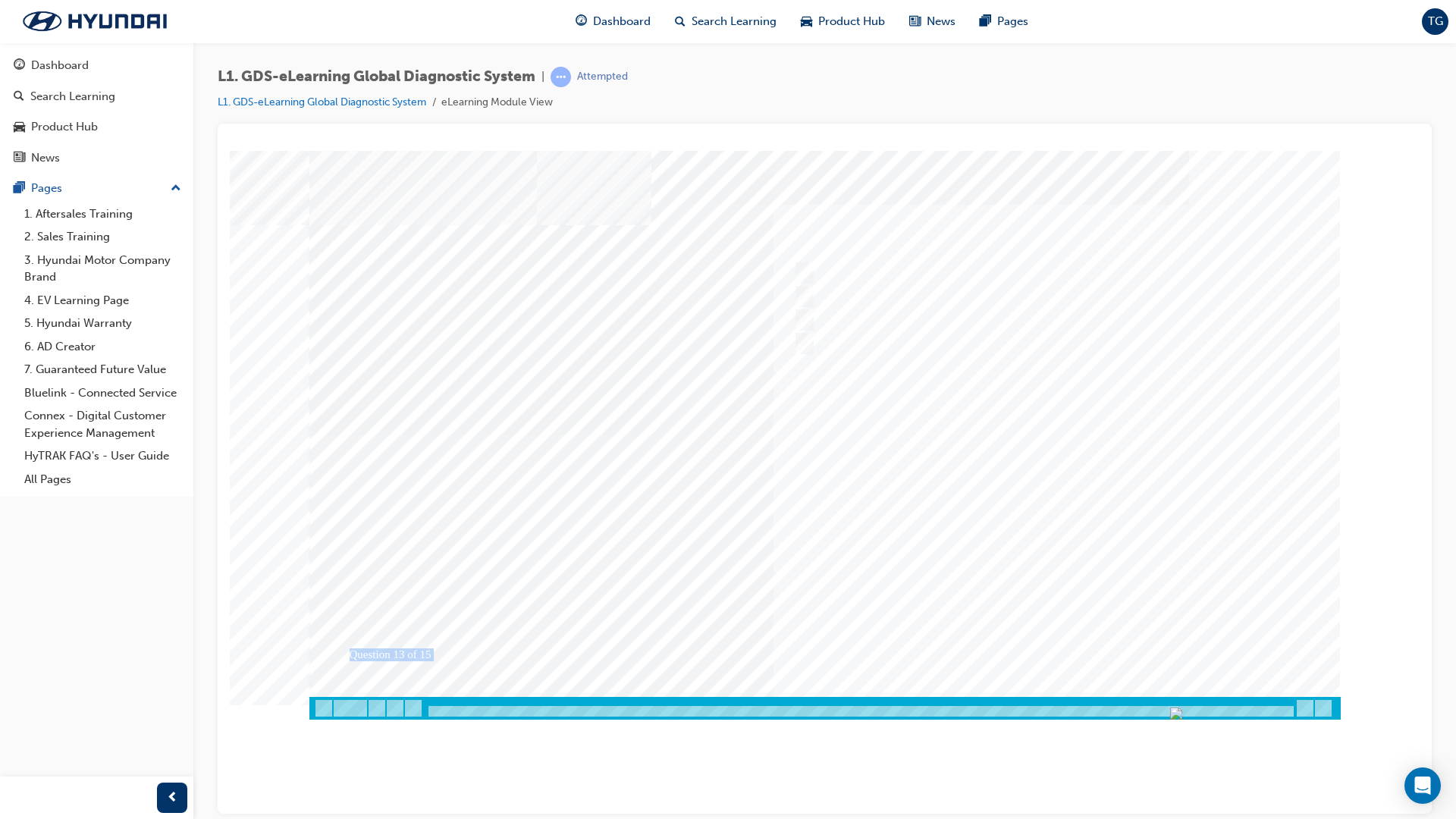
click at [1124, 692] on div at bounding box center [825, 707] width 1031 height 23
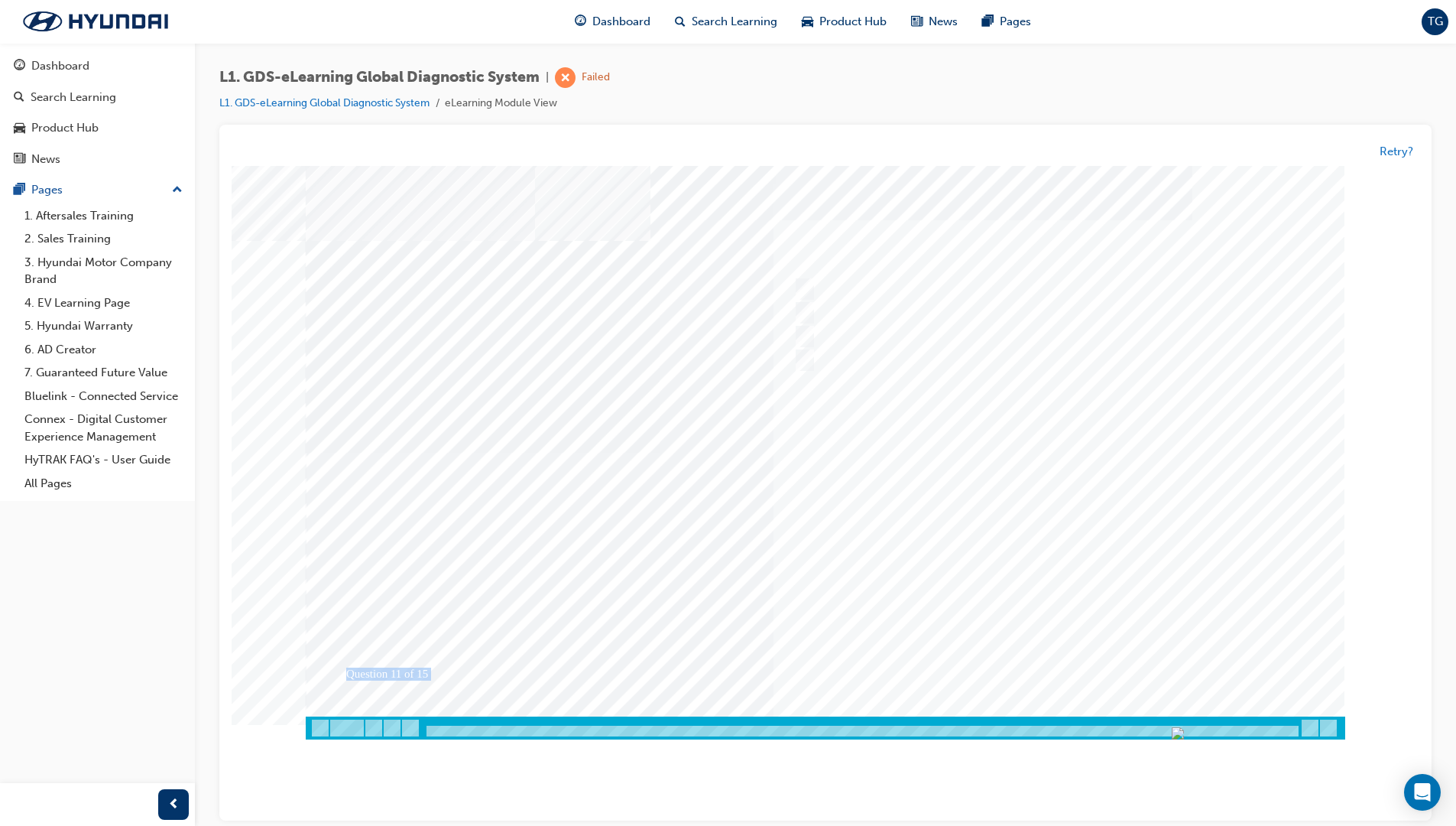
click at [1133, 698] on div at bounding box center [861, 732] width 875 height 13
click at [1133, 149] on button "Retry?" at bounding box center [1396, 152] width 34 height 17
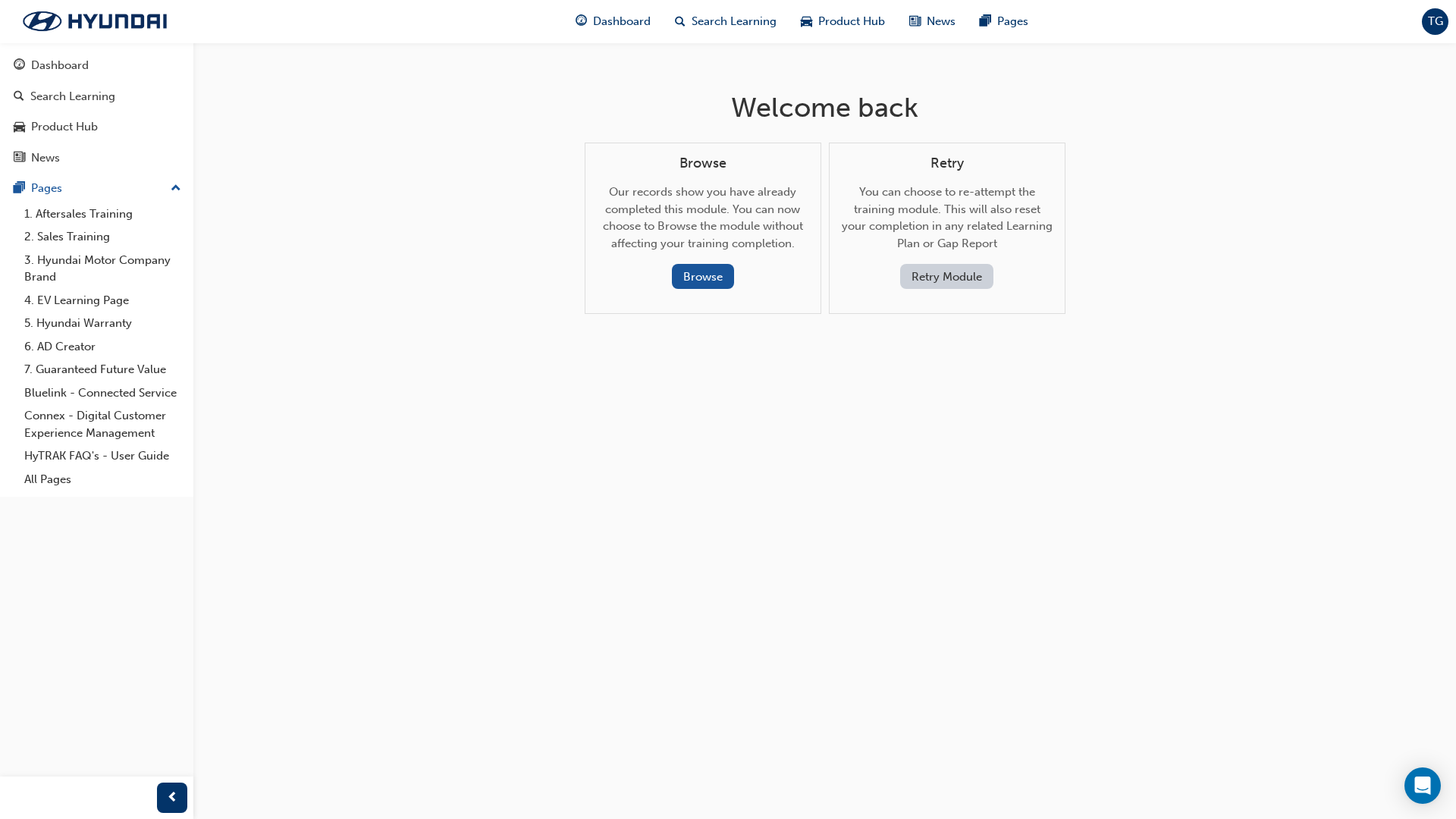
click at [966, 279] on button "Retry Module" at bounding box center [947, 276] width 94 height 25
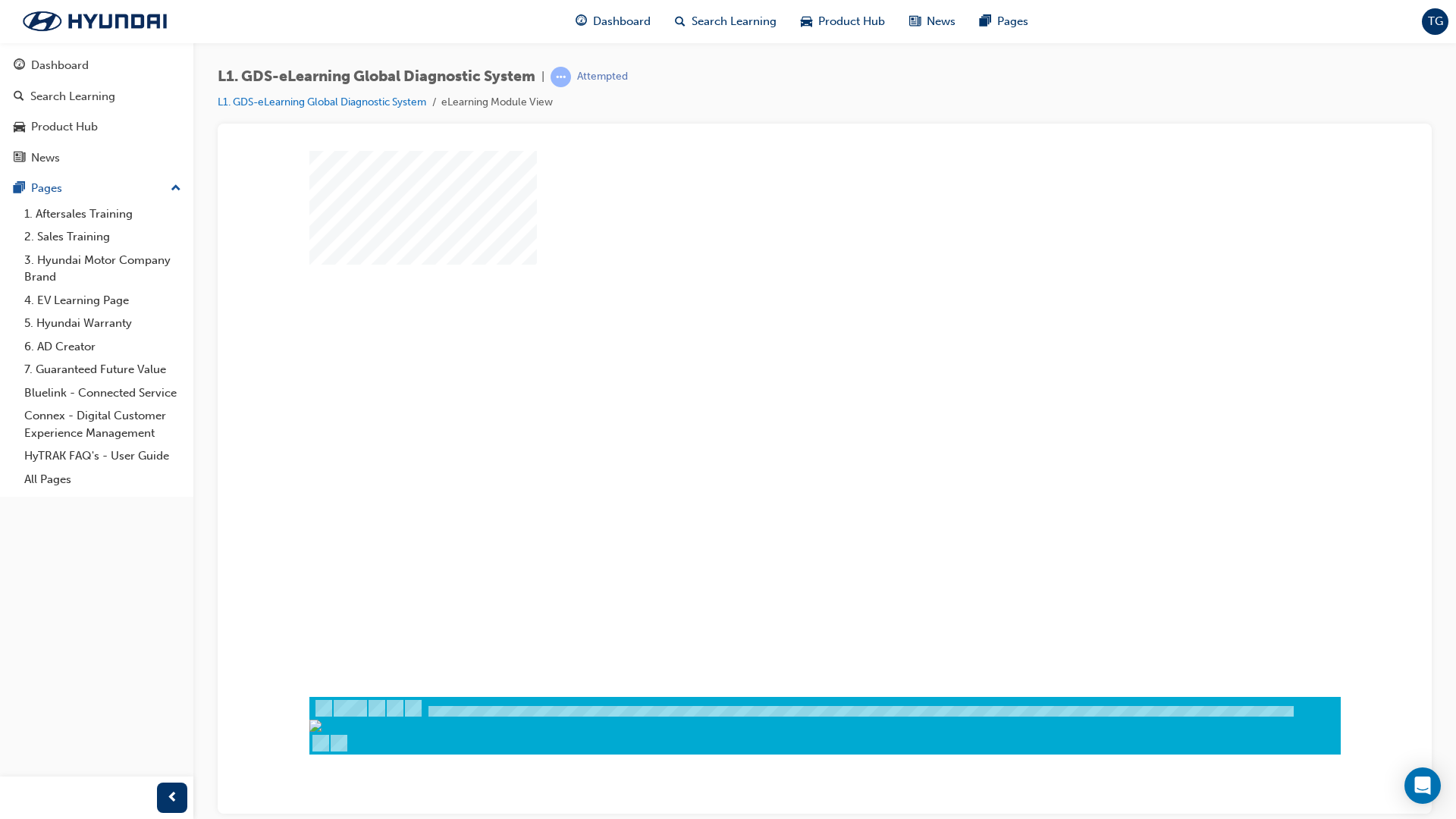
click at [781, 379] on div "play" at bounding box center [781, 379] width 0 height 0
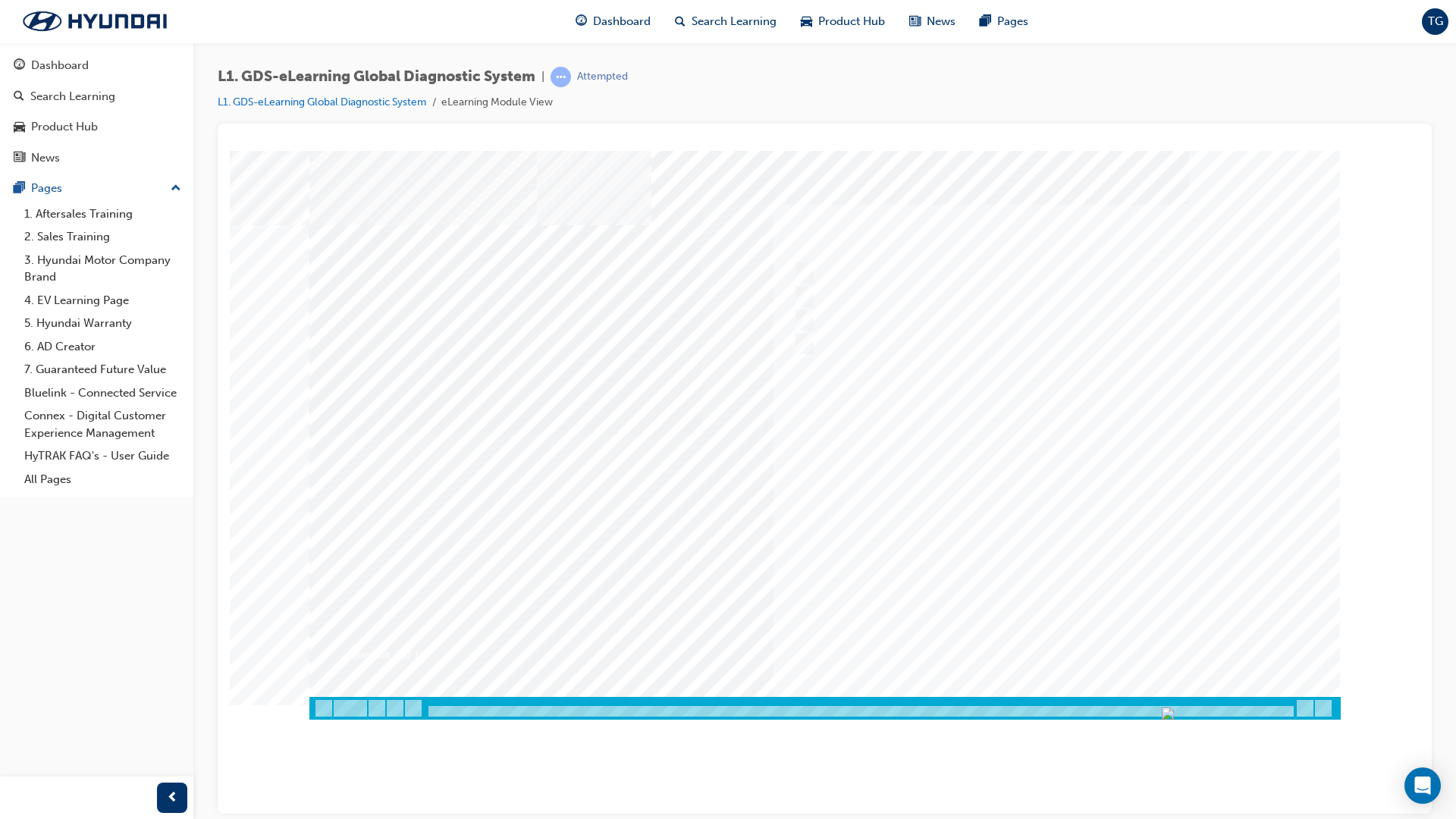
click at [1124, 692] on img "Progress, Slide 69 of 83" at bounding box center [1168, 712] width 12 height 12
click at [1076, 692] on div at bounding box center [860, 711] width 869 height 13
drag, startPoint x: 1074, startPoint y: 702, endPoint x: 1047, endPoint y: 697, distance: 27.5
click at [1071, 692] on div at bounding box center [860, 711] width 869 height 13
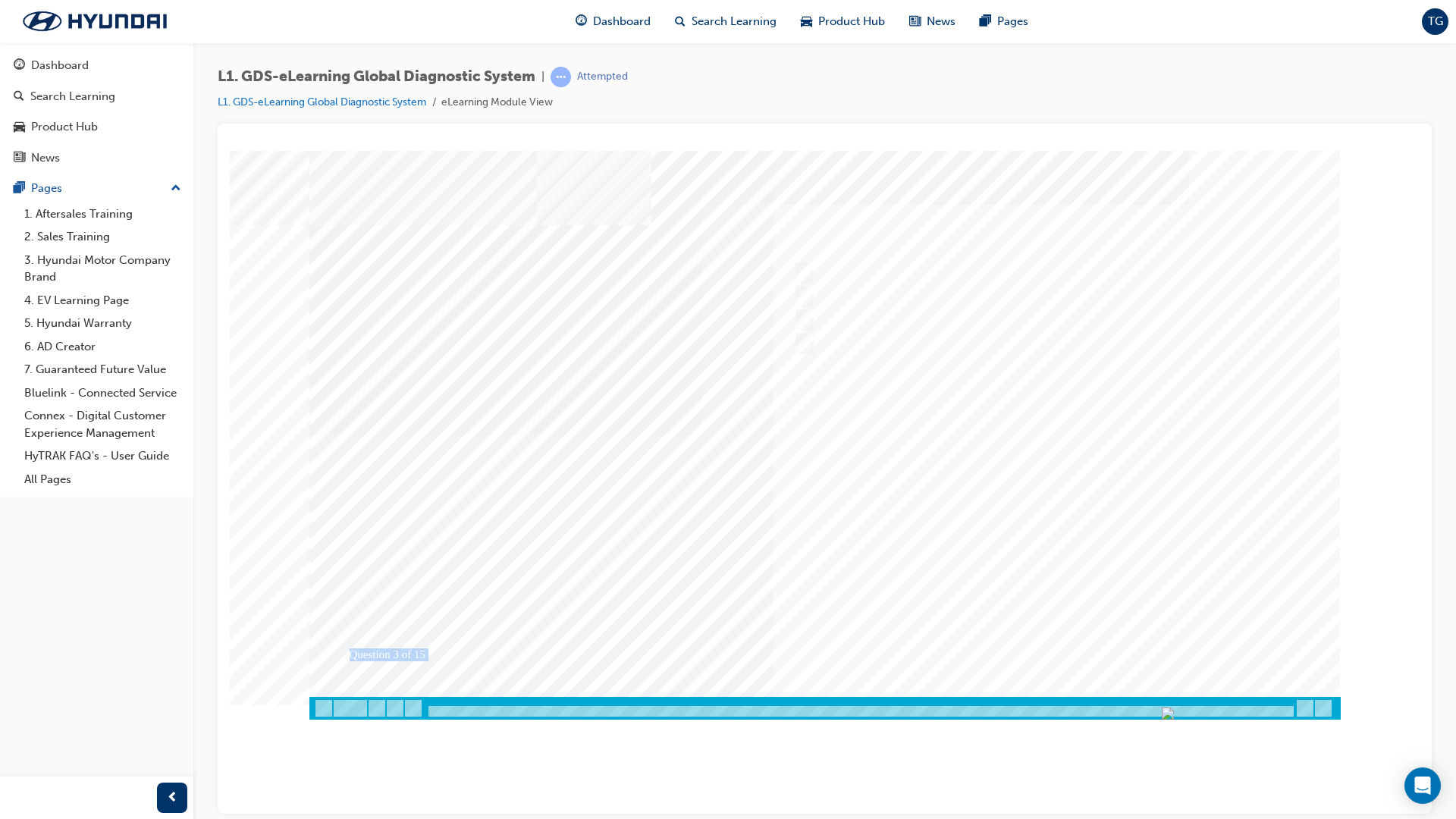
click at [1020, 692] on div "Question 3 of 15" at bounding box center [825, 435] width 1031 height 568
click at [1124, 692] on div at bounding box center [860, 711] width 869 height 13
drag, startPoint x: 1288, startPoint y: 709, endPoint x: 1298, endPoint y: 710, distance: 10.0
click at [1124, 692] on div at bounding box center [825, 707] width 1031 height 23
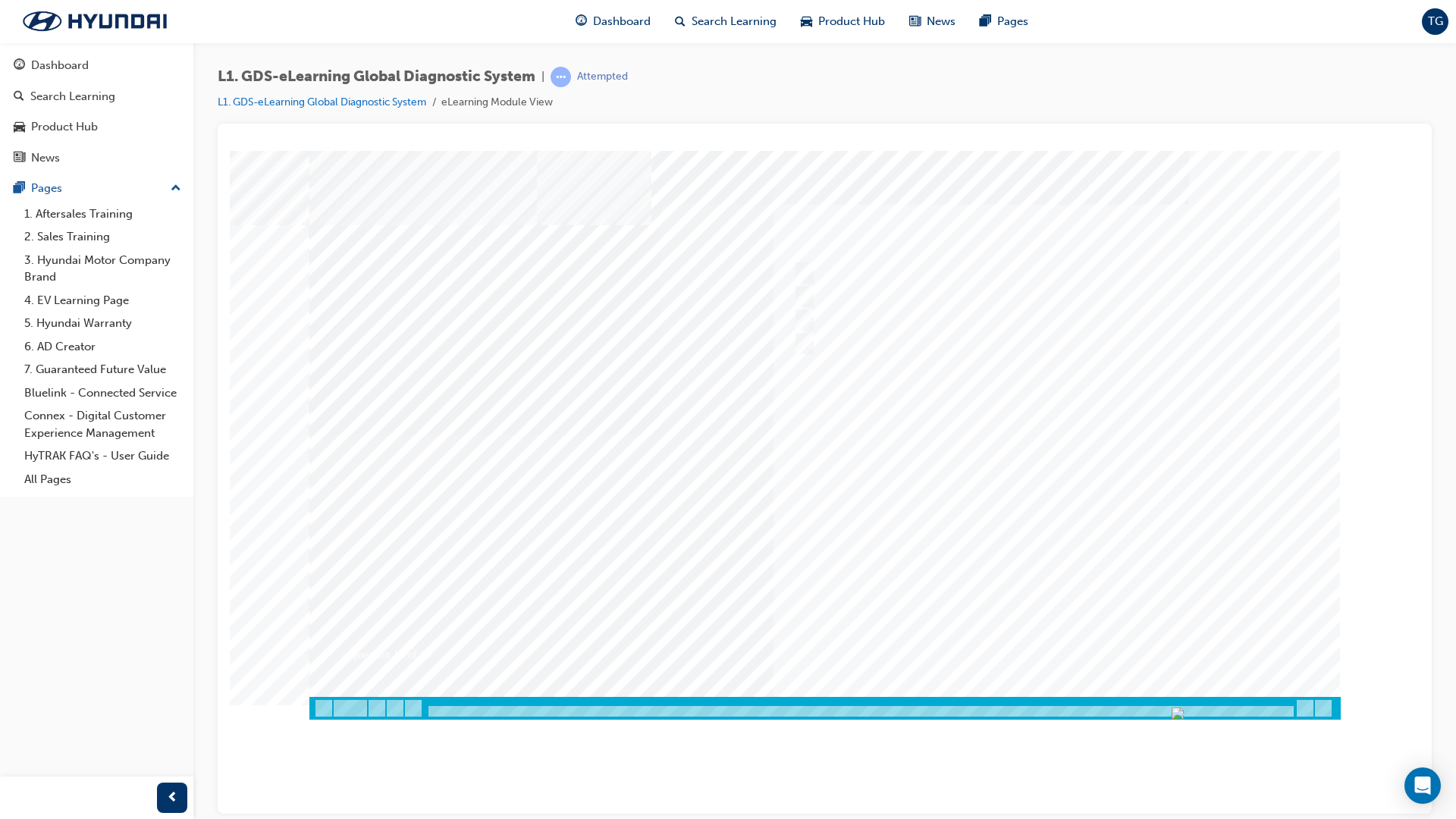
click at [1090, 636] on div at bounding box center [825, 435] width 1031 height 568
click at [1124, 692] on div at bounding box center [825, 707] width 1031 height 23
click at [1124, 692] on img "Progress, Slide 81 of 83" at bounding box center [1177, 712] width 12 height 12
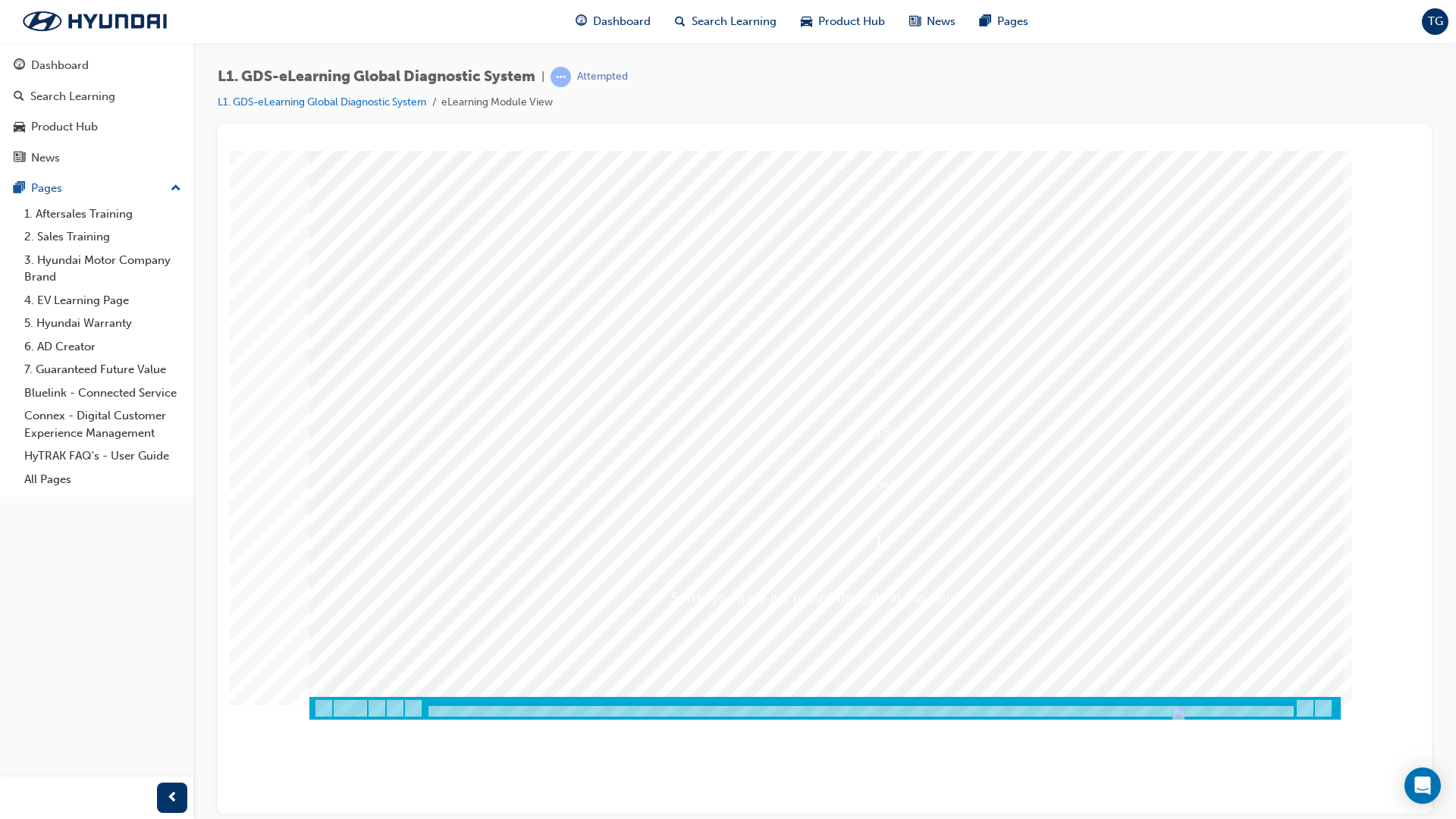
click at [1124, 692] on div at bounding box center [825, 707] width 1031 height 23
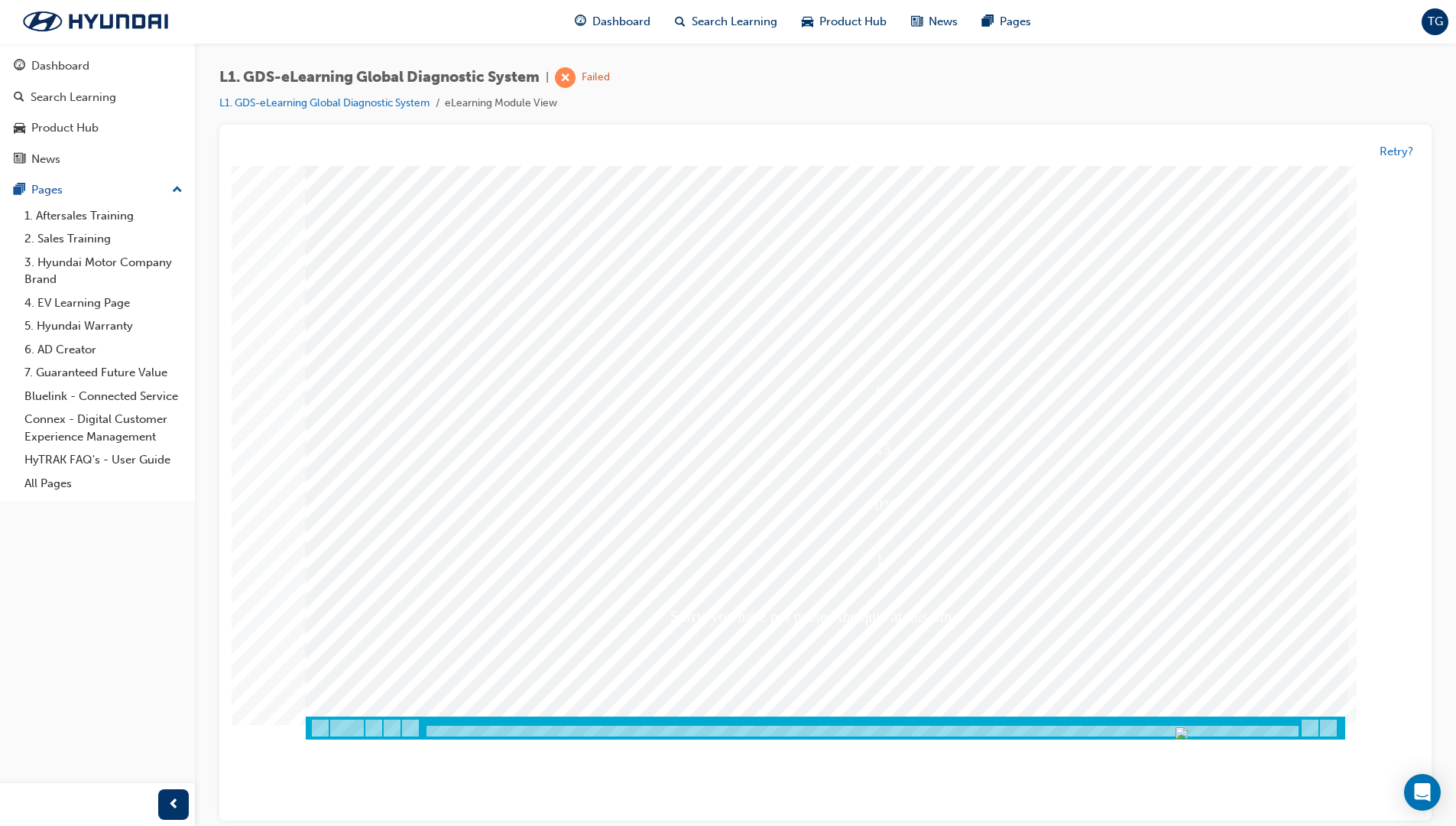
click at [861, 655] on div at bounding box center [825, 452] width 1039 height 573
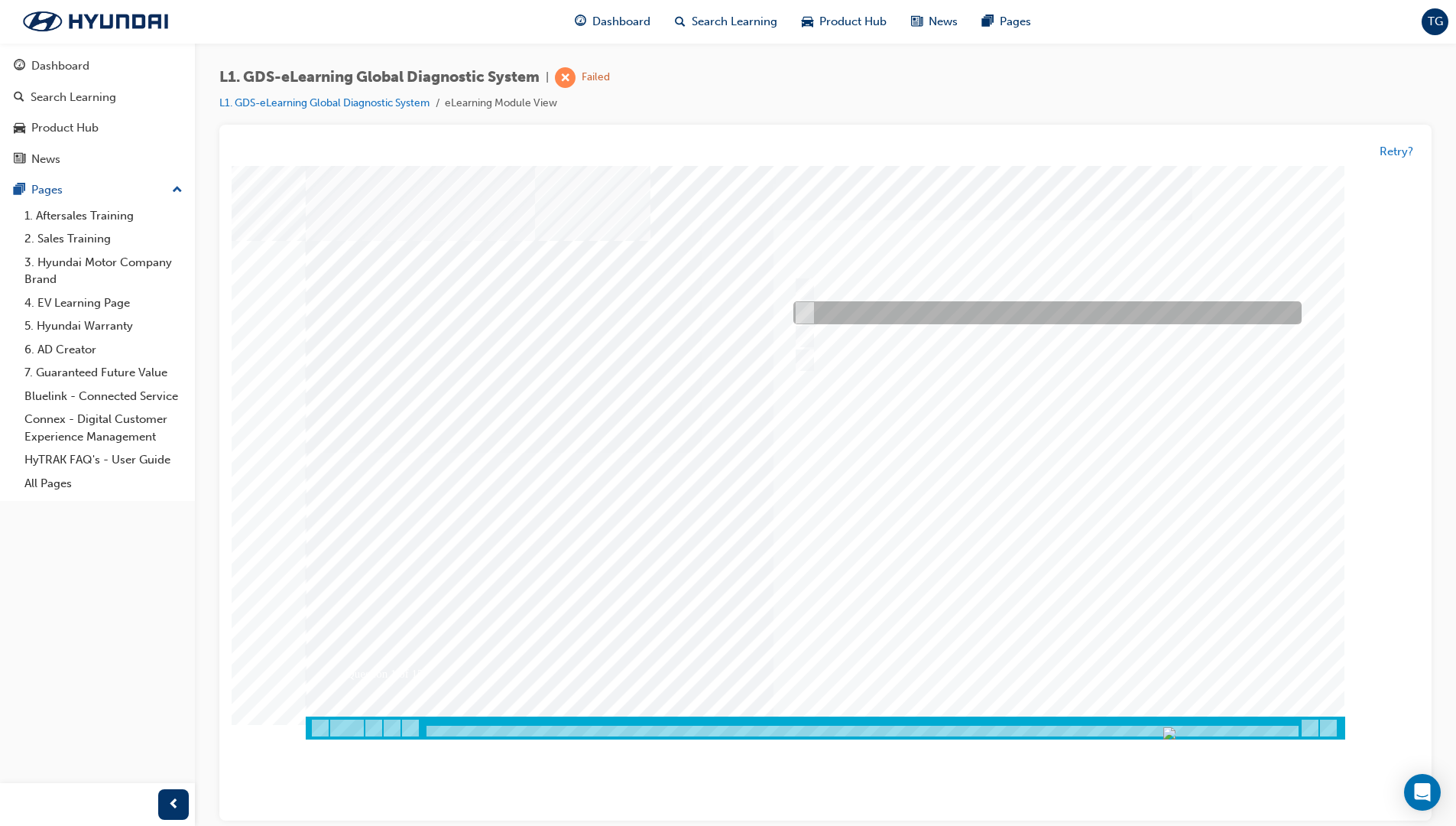
click at [807, 312] on input "Five" at bounding box center [802, 313] width 17 height 17
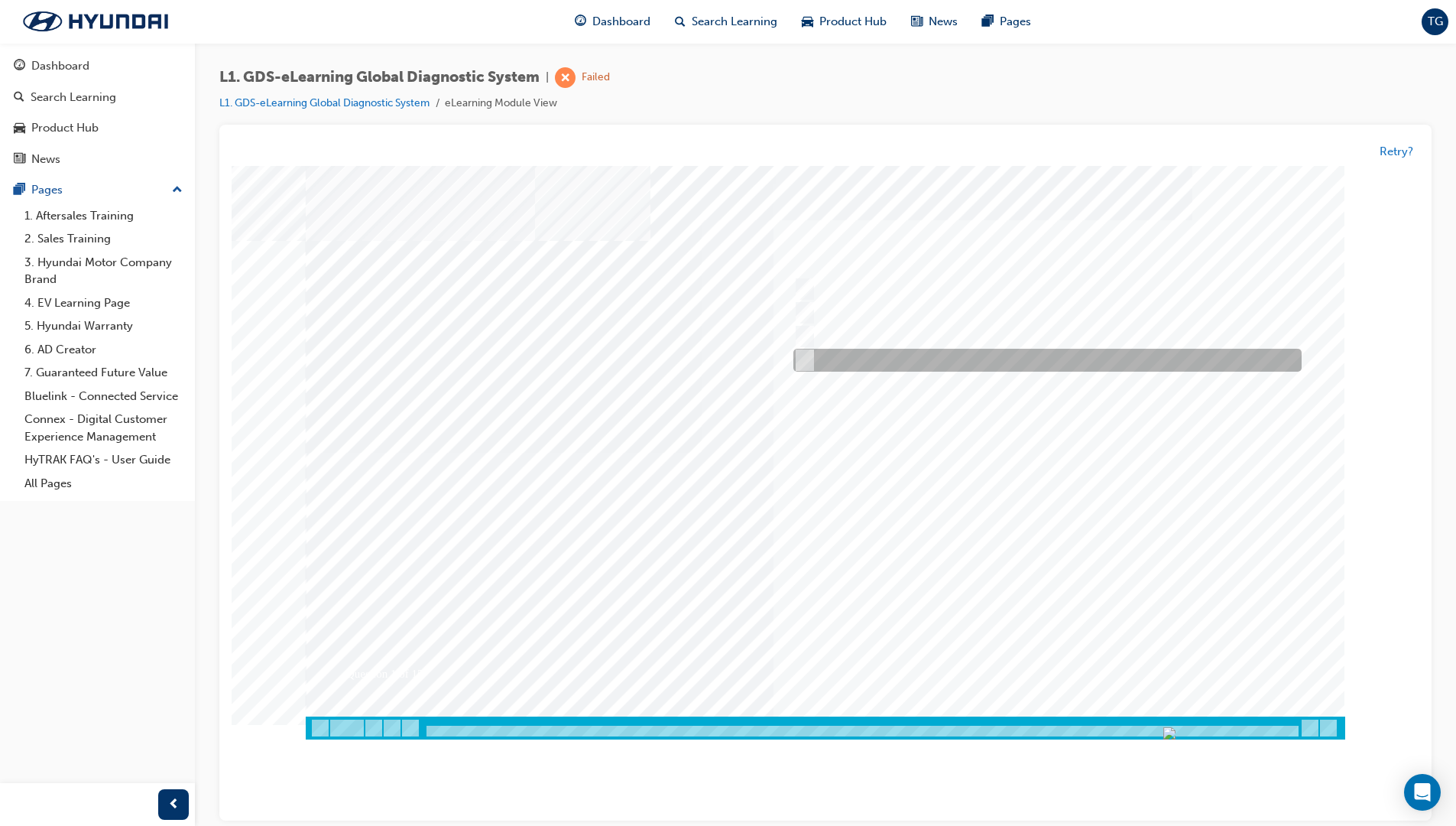
click at [812, 359] on div at bounding box center [1044, 361] width 509 height 23
radio input "false"
radio input "true"
click at [812, 359] on div at bounding box center [1044, 361] width 509 height 23
drag, startPoint x: 812, startPoint y: 359, endPoint x: 811, endPoint y: 350, distance: 9.1
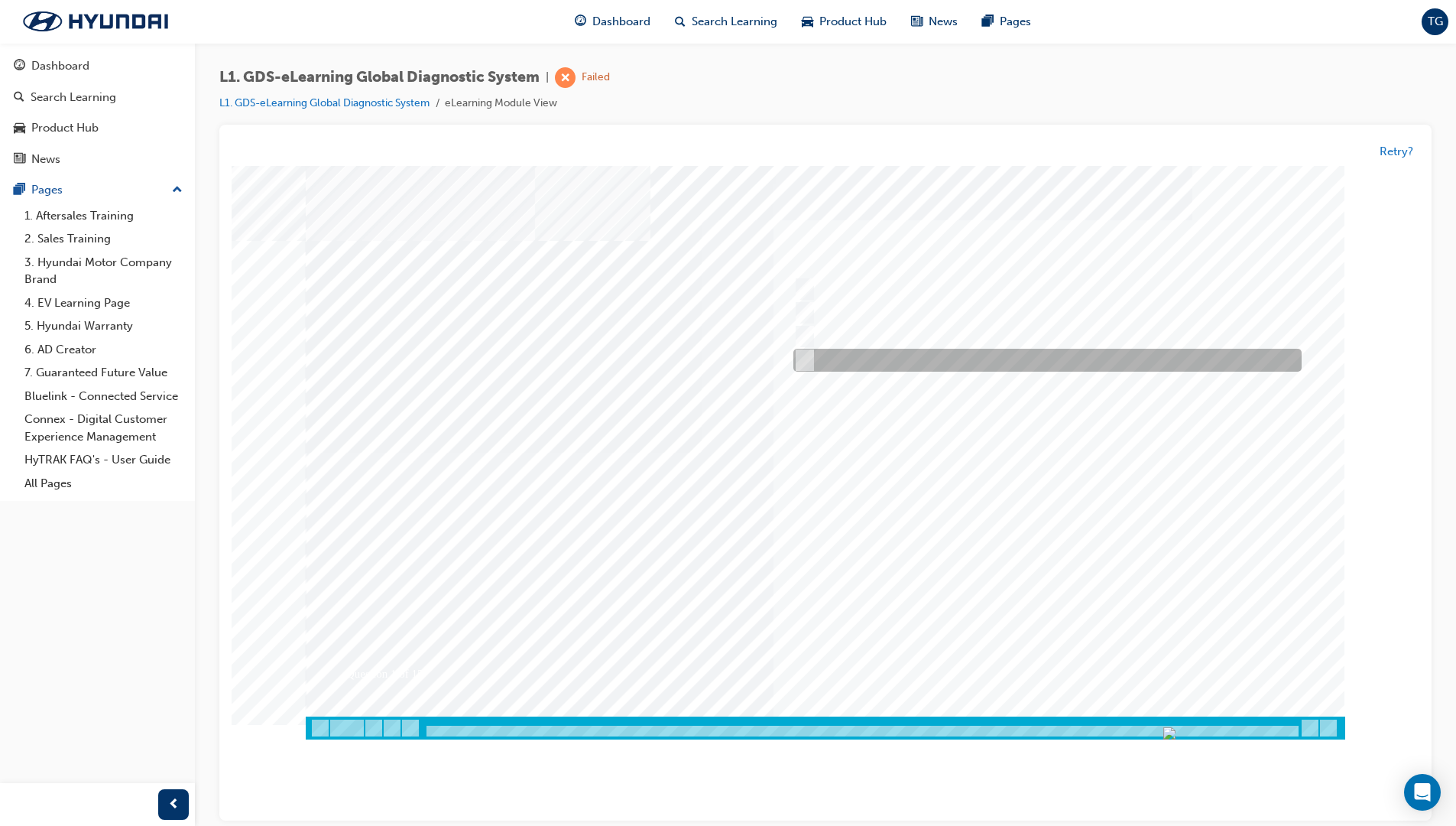
click at [812, 359] on div at bounding box center [1044, 361] width 509 height 23
click at [808, 332] on div at bounding box center [1044, 337] width 509 height 23
radio input "true"
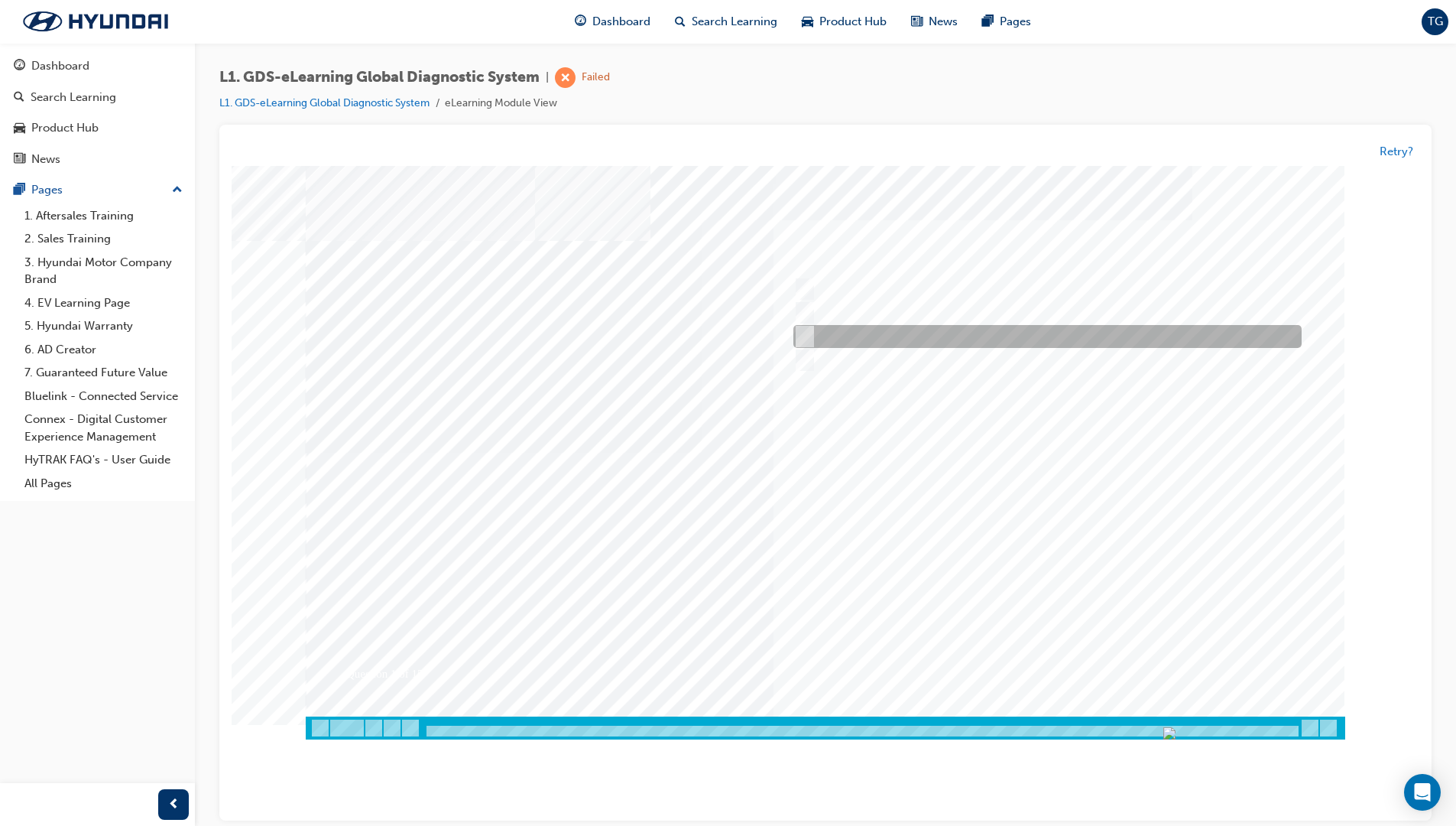
click at [808, 332] on div at bounding box center [1044, 337] width 509 height 23
click at [808, 331] on div at bounding box center [1044, 337] width 509 height 23
click at [808, 330] on div at bounding box center [1044, 337] width 509 height 23
click at [803, 327] on div at bounding box center [1044, 337] width 509 height 23
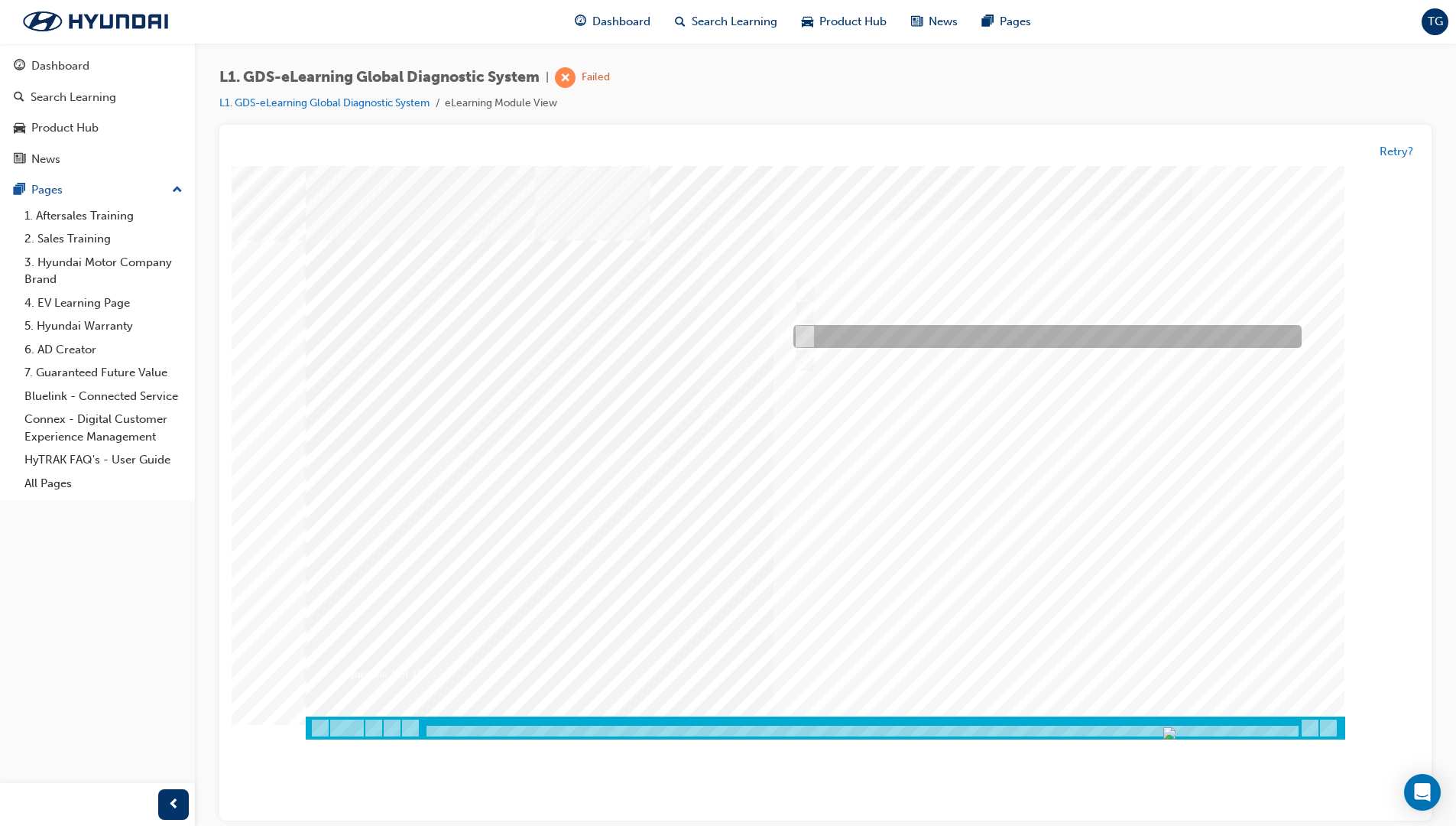
click at [803, 329] on input "Six" at bounding box center [802, 337] width 17 height 17
click at [805, 331] on input "Six" at bounding box center [802, 337] width 17 height 17
click at [807, 316] on div "Question 1 of 15" at bounding box center [825, 441] width 1039 height 551
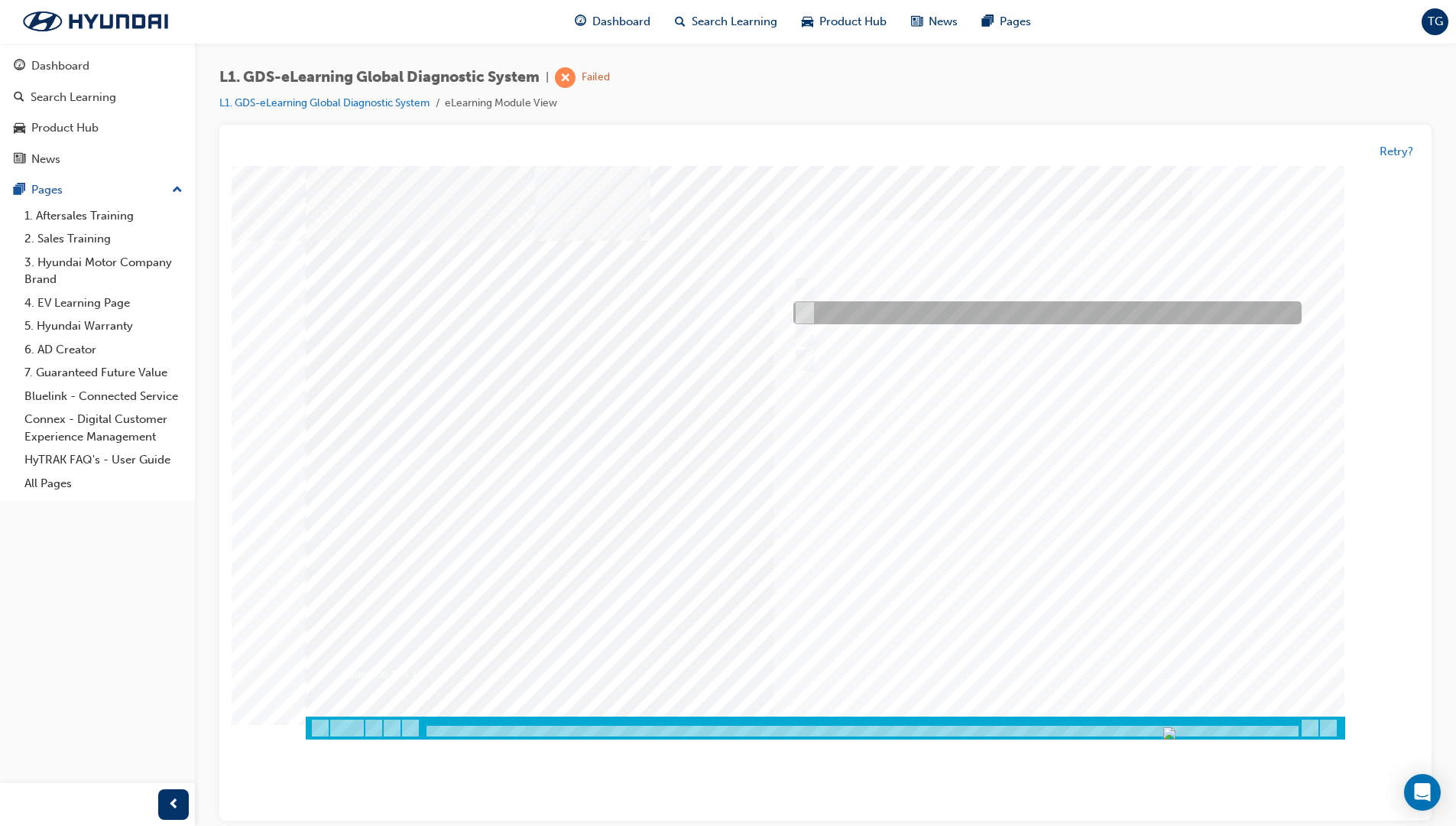
click at [803, 322] on div "Question 1 of 15" at bounding box center [825, 441] width 1039 height 551
click at [802, 323] on div "Question 1 of 15" at bounding box center [825, 441] width 1039 height 551
drag, startPoint x: 797, startPoint y: 325, endPoint x: 792, endPoint y: 338, distance: 13.9
click at [797, 323] on div "Question 1 of 15" at bounding box center [825, 441] width 1039 height 551
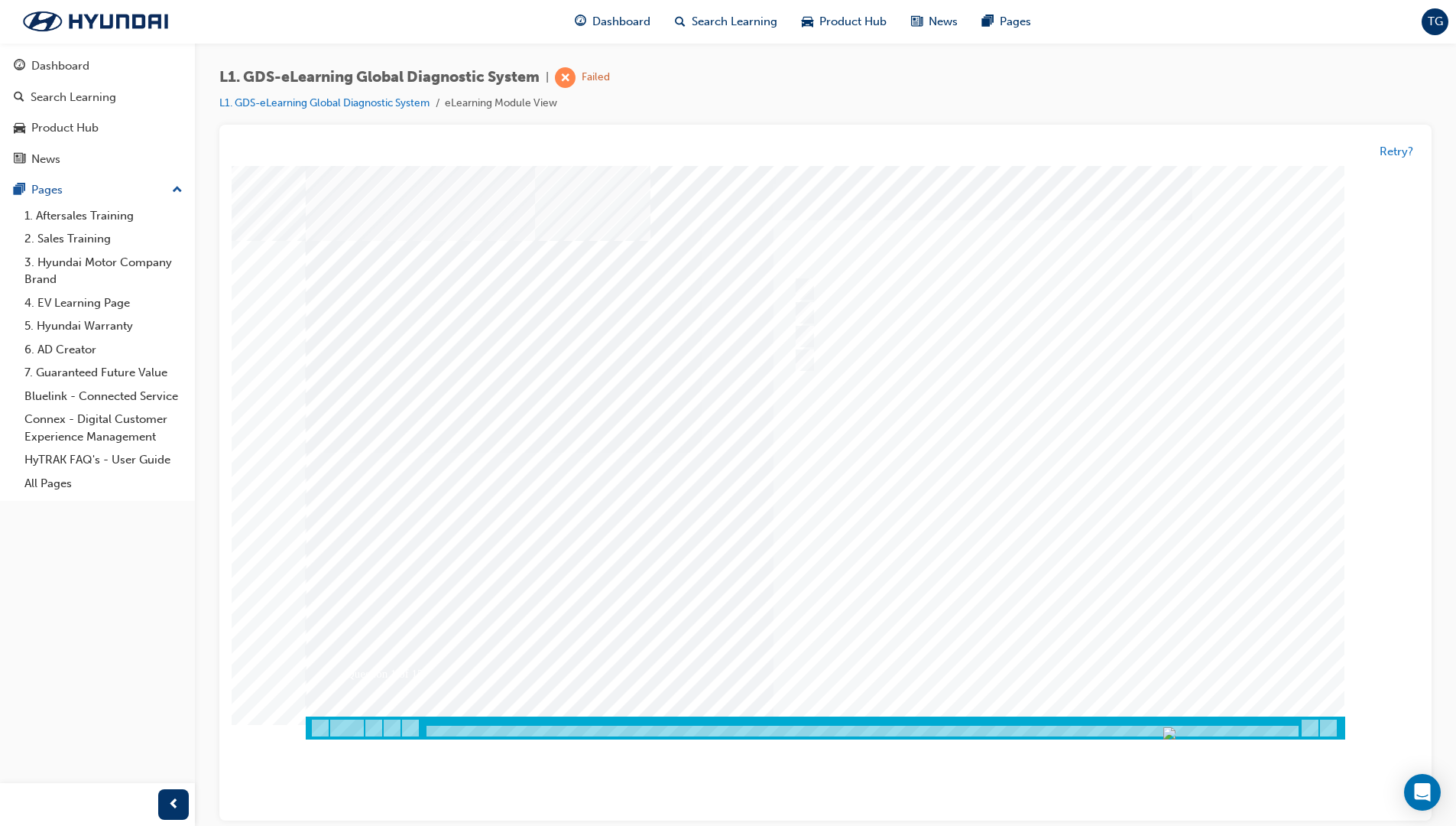
click at [789, 343] on div "Question 1 of 15" at bounding box center [825, 441] width 1039 height 551
click at [790, 346] on div at bounding box center [1044, 337] width 509 height 23
drag, startPoint x: 793, startPoint y: 342, endPoint x: 805, endPoint y: 331, distance: 16.3
click at [804, 330] on div at bounding box center [1044, 337] width 509 height 23
click at [789, 335] on div "Question 1 of 15" at bounding box center [825, 441] width 1039 height 551
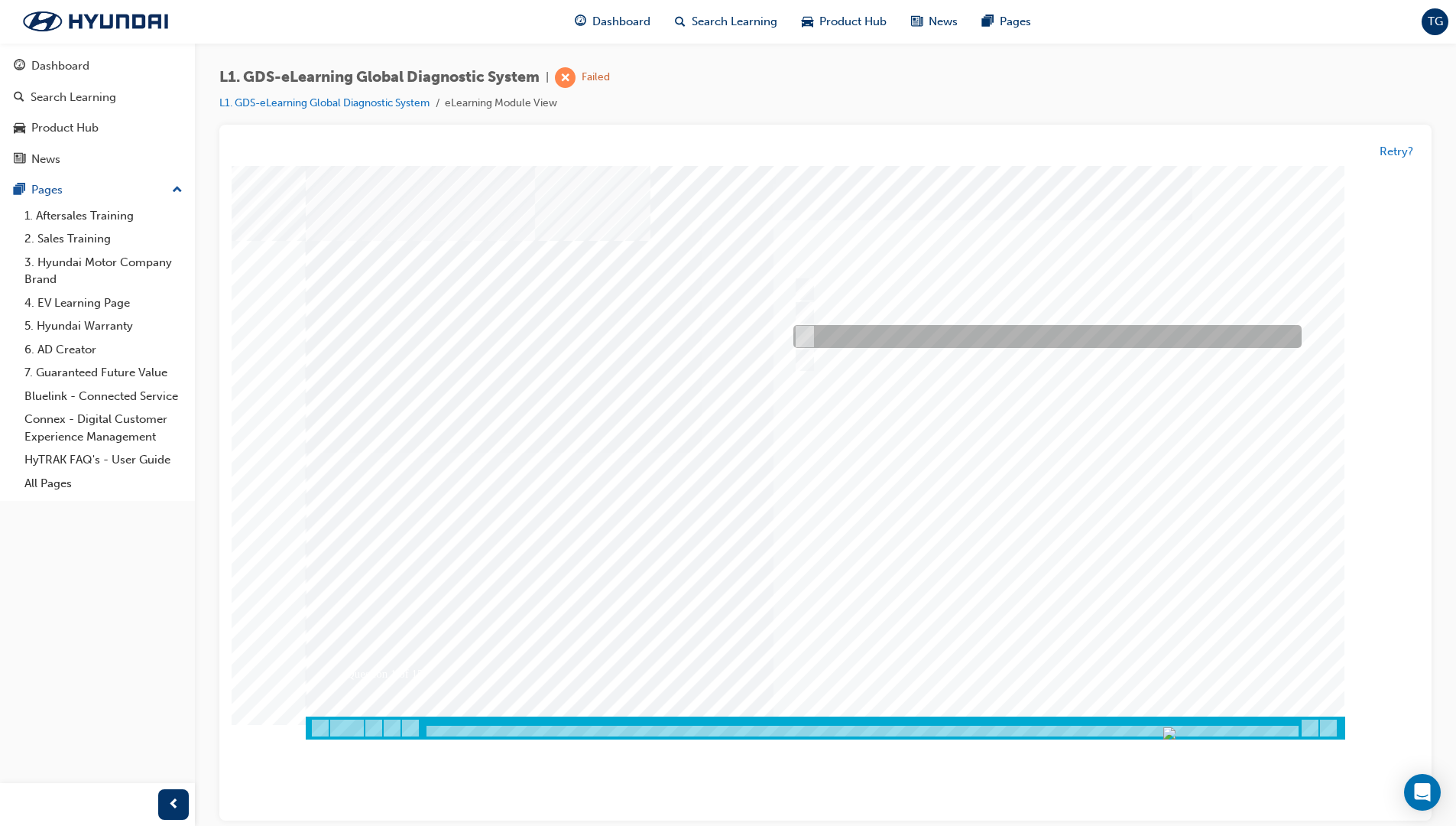
click at [798, 340] on input "Six" at bounding box center [802, 337] width 17 height 17
click at [796, 340] on input "Six" at bounding box center [802, 337] width 17 height 17
click at [797, 338] on input "Six" at bounding box center [802, 337] width 17 height 17
click at [798, 336] on input "Six" at bounding box center [802, 337] width 17 height 17
click at [800, 336] on input "Six" at bounding box center [802, 337] width 17 height 17
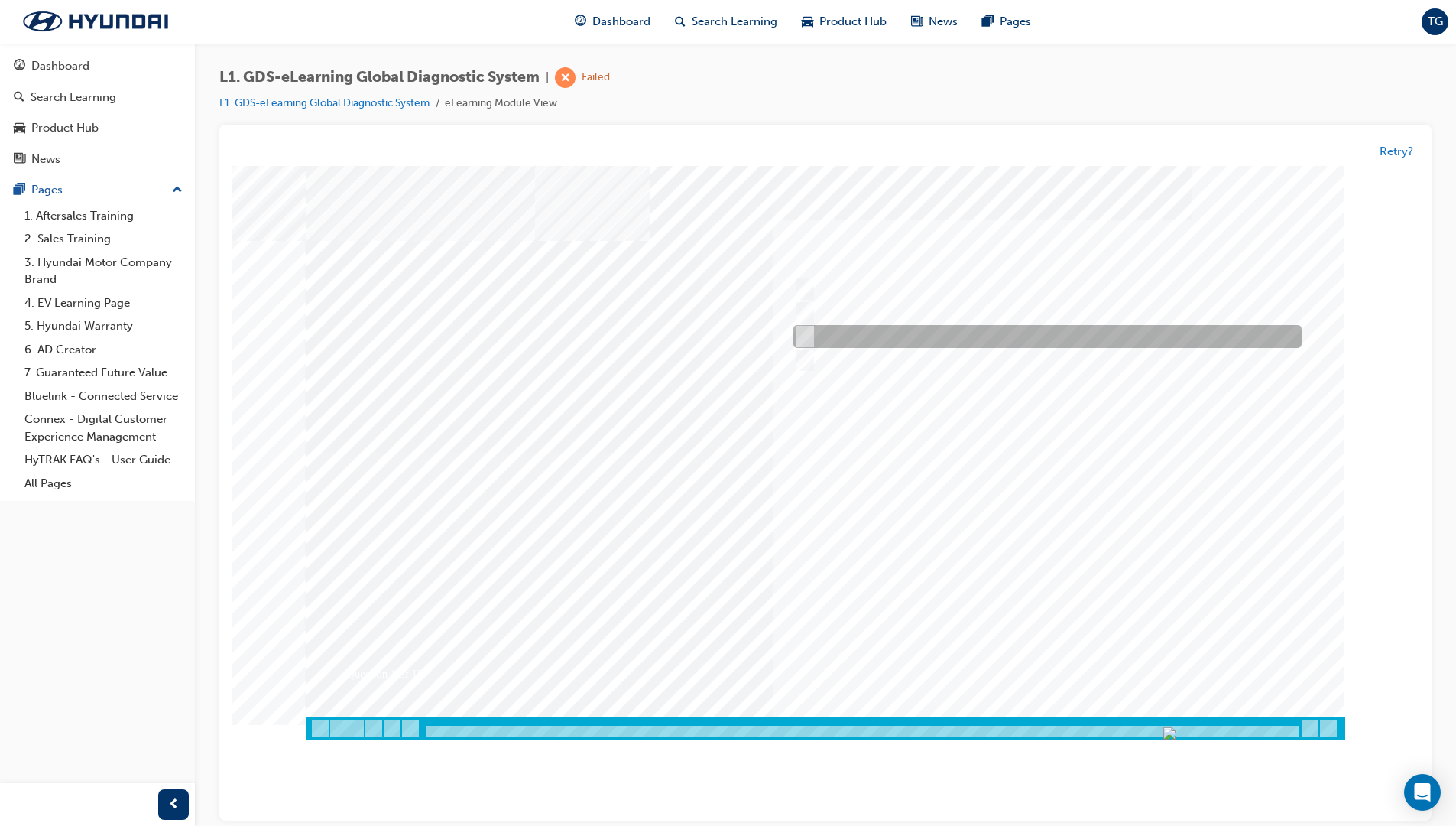
click at [800, 336] on input "Six" at bounding box center [802, 337] width 17 height 17
click at [800, 333] on input "Six" at bounding box center [802, 337] width 17 height 17
click at [801, 332] on input "Six" at bounding box center [802, 337] width 17 height 17
click at [802, 329] on input "Six" at bounding box center [802, 337] width 17 height 17
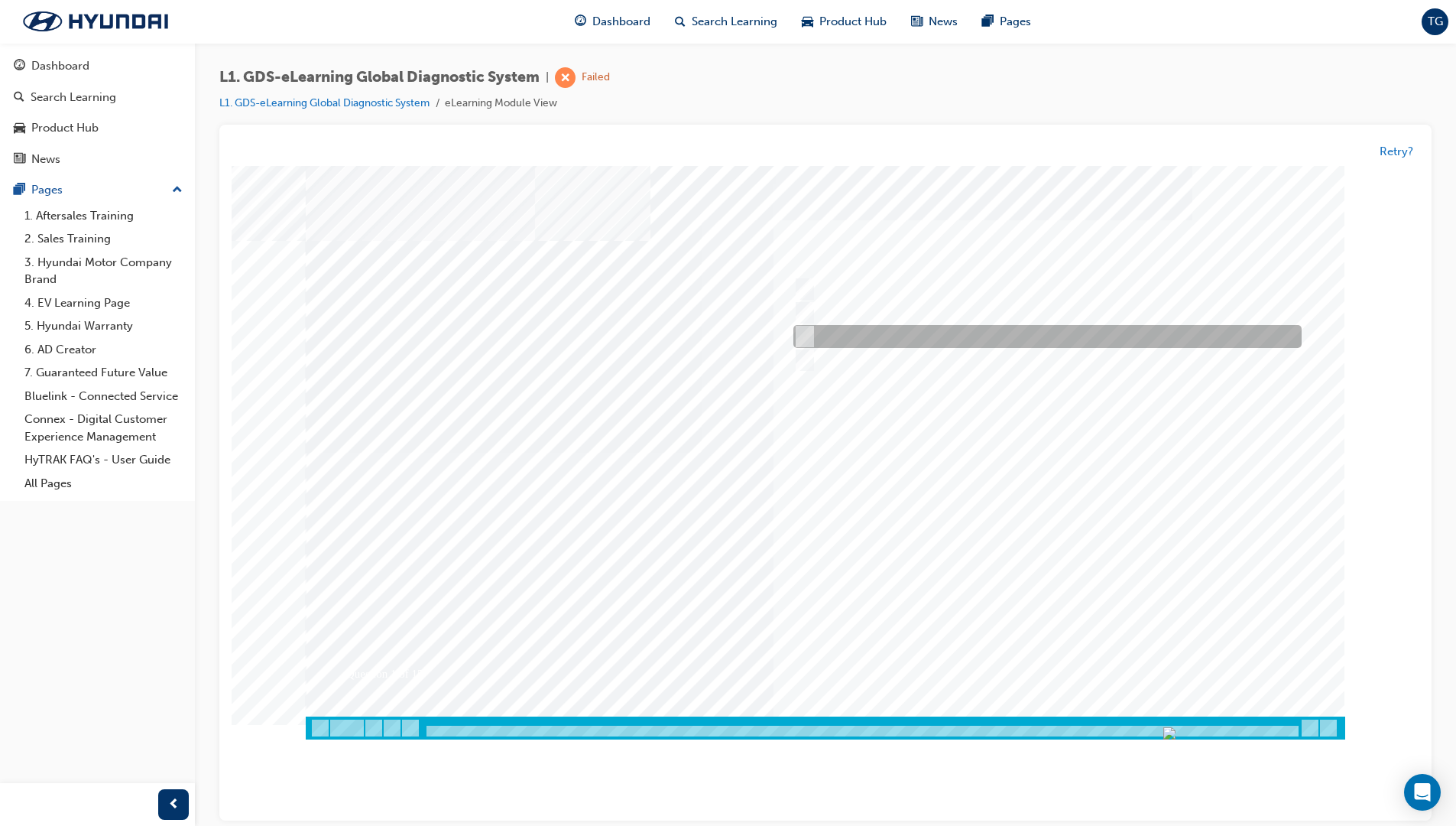
click at [803, 329] on input "Six" at bounding box center [802, 337] width 17 height 17
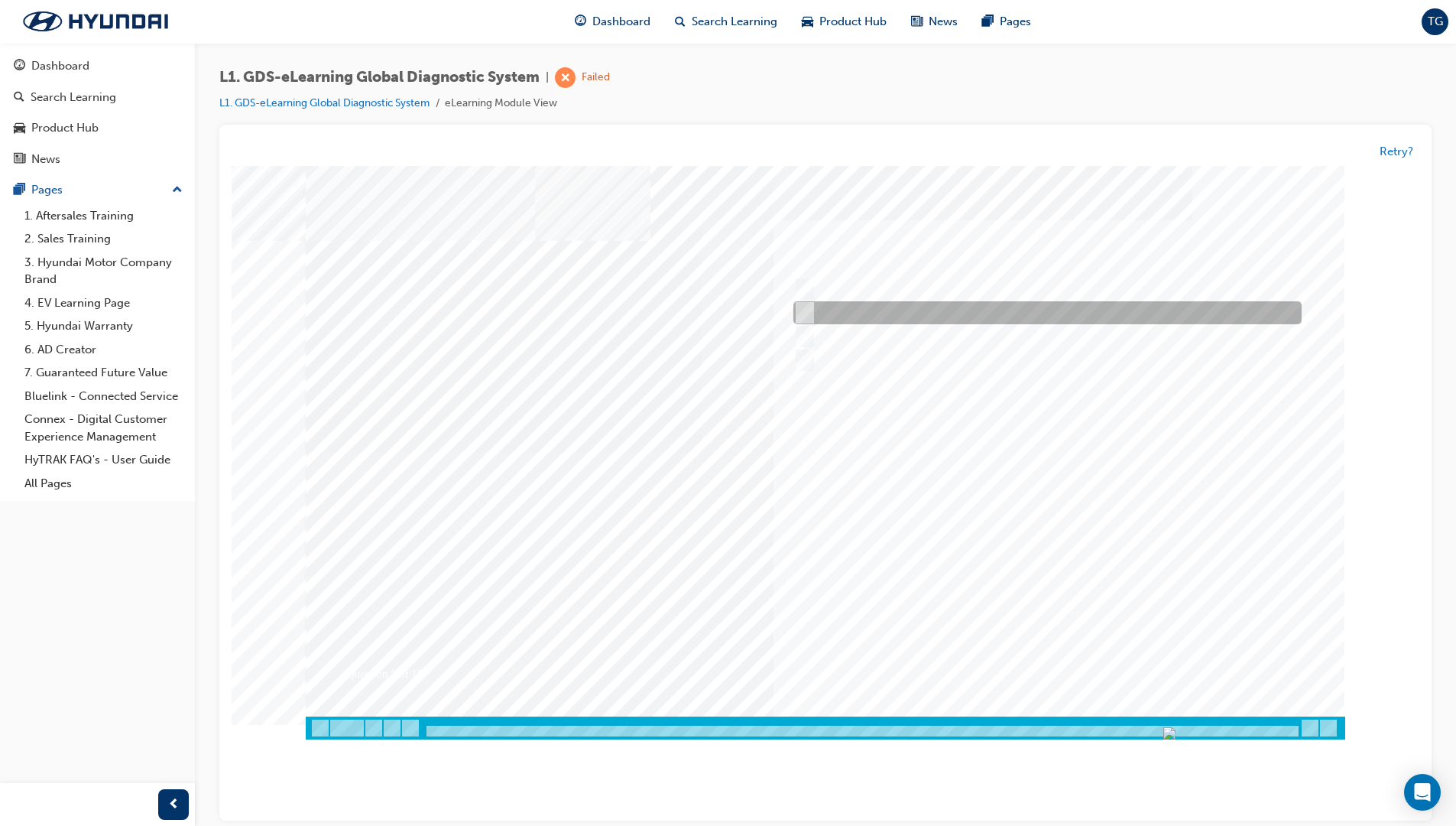
click at [802, 323] on div "Question 1 of 15" at bounding box center [825, 441] width 1039 height 551
click at [802, 323] on div at bounding box center [1044, 314] width 509 height 23
radio input "true"
click at [805, 321] on div at bounding box center [1044, 314] width 509 height 23
click at [805, 320] on div at bounding box center [1044, 314] width 509 height 23
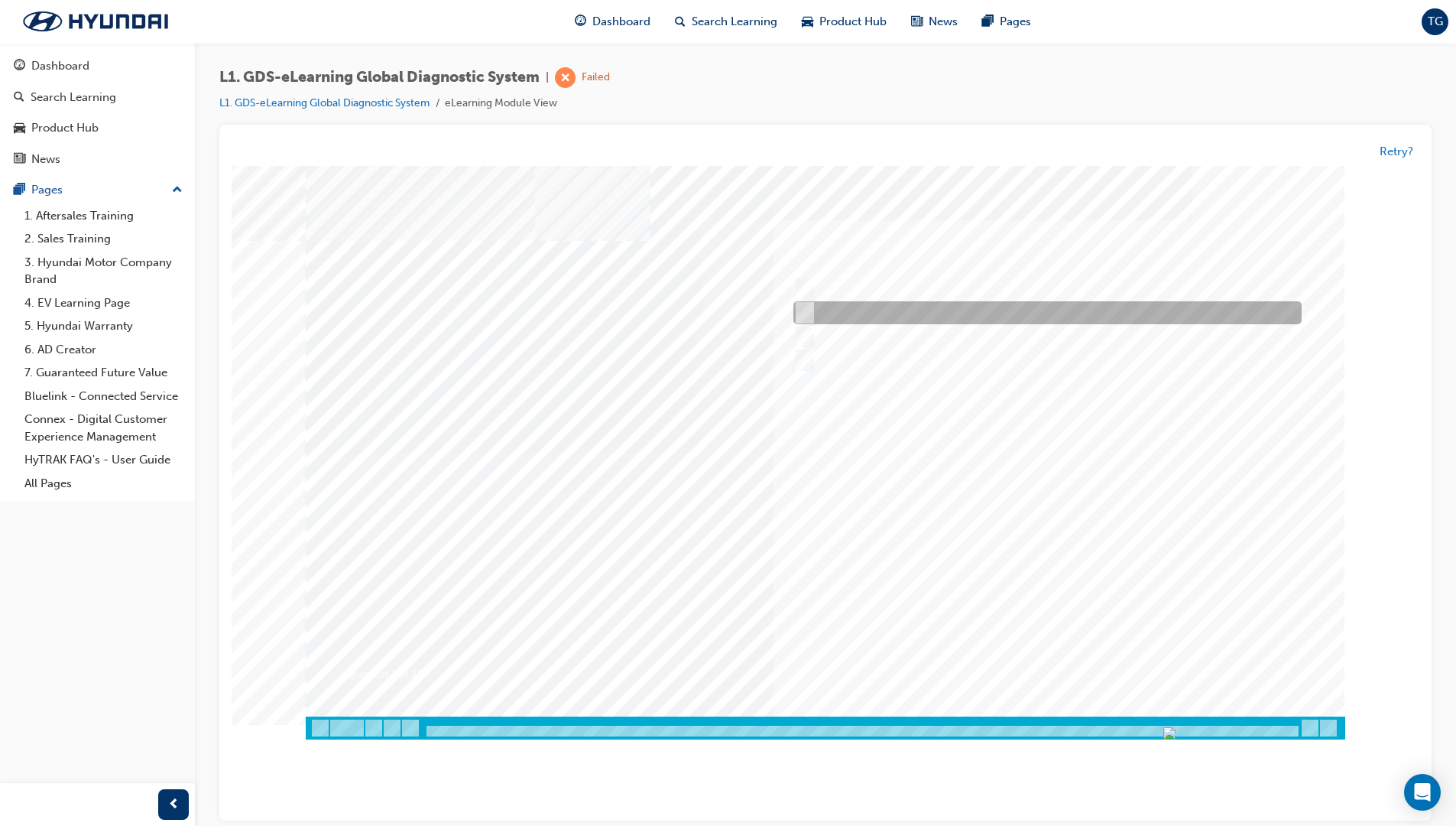
click at [805, 321] on div at bounding box center [1044, 314] width 509 height 23
click at [808, 316] on div at bounding box center [1044, 314] width 509 height 23
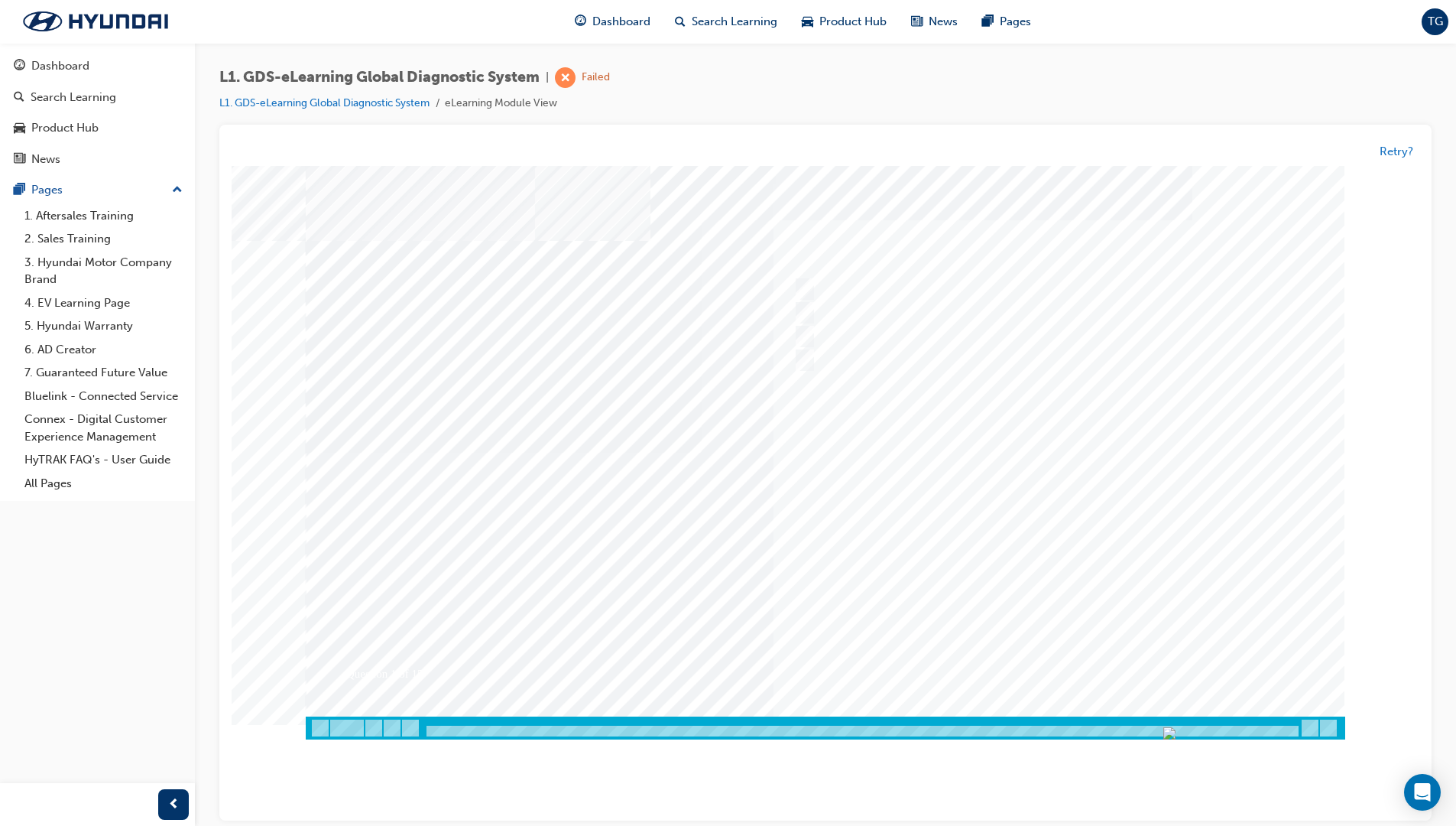
drag, startPoint x: 806, startPoint y: 323, endPoint x: 821, endPoint y: 316, distance: 16.6
click at [821, 316] on div at bounding box center [1044, 314] width 509 height 23
drag, startPoint x: 1385, startPoint y: 161, endPoint x: 1389, endPoint y: 153, distance: 8.9
click at [1133, 153] on div "Retry?" at bounding box center [1396, 152] width 34 height 17
click at [1133, 154] on button "Retry?" at bounding box center [1396, 152] width 34 height 17
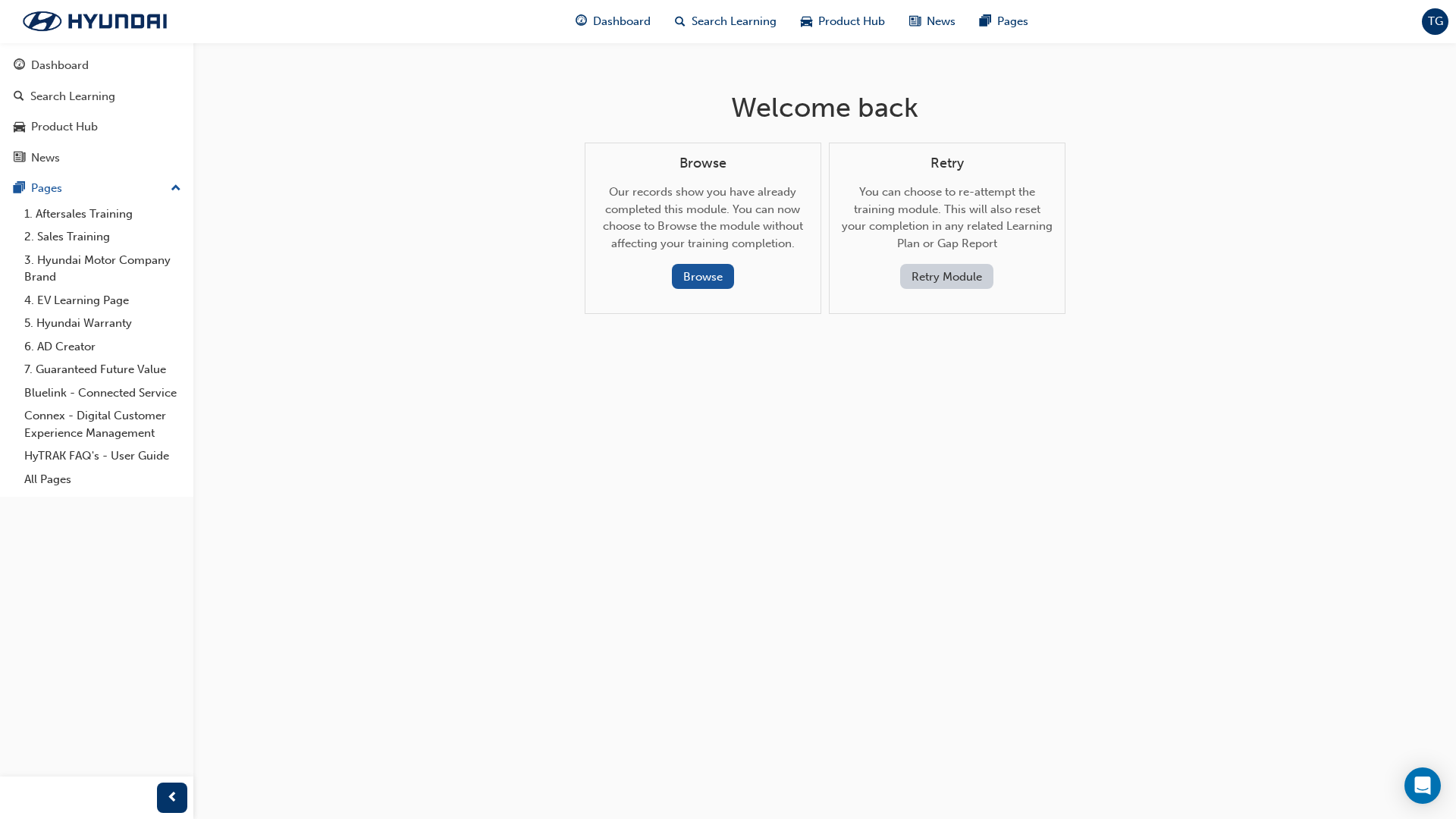
click at [969, 261] on div "Retry You can choose to re-attempt the training module. This will also reset yo…" at bounding box center [947, 222] width 211 height 134
click at [968, 268] on button "Retry Module" at bounding box center [947, 276] width 94 height 25
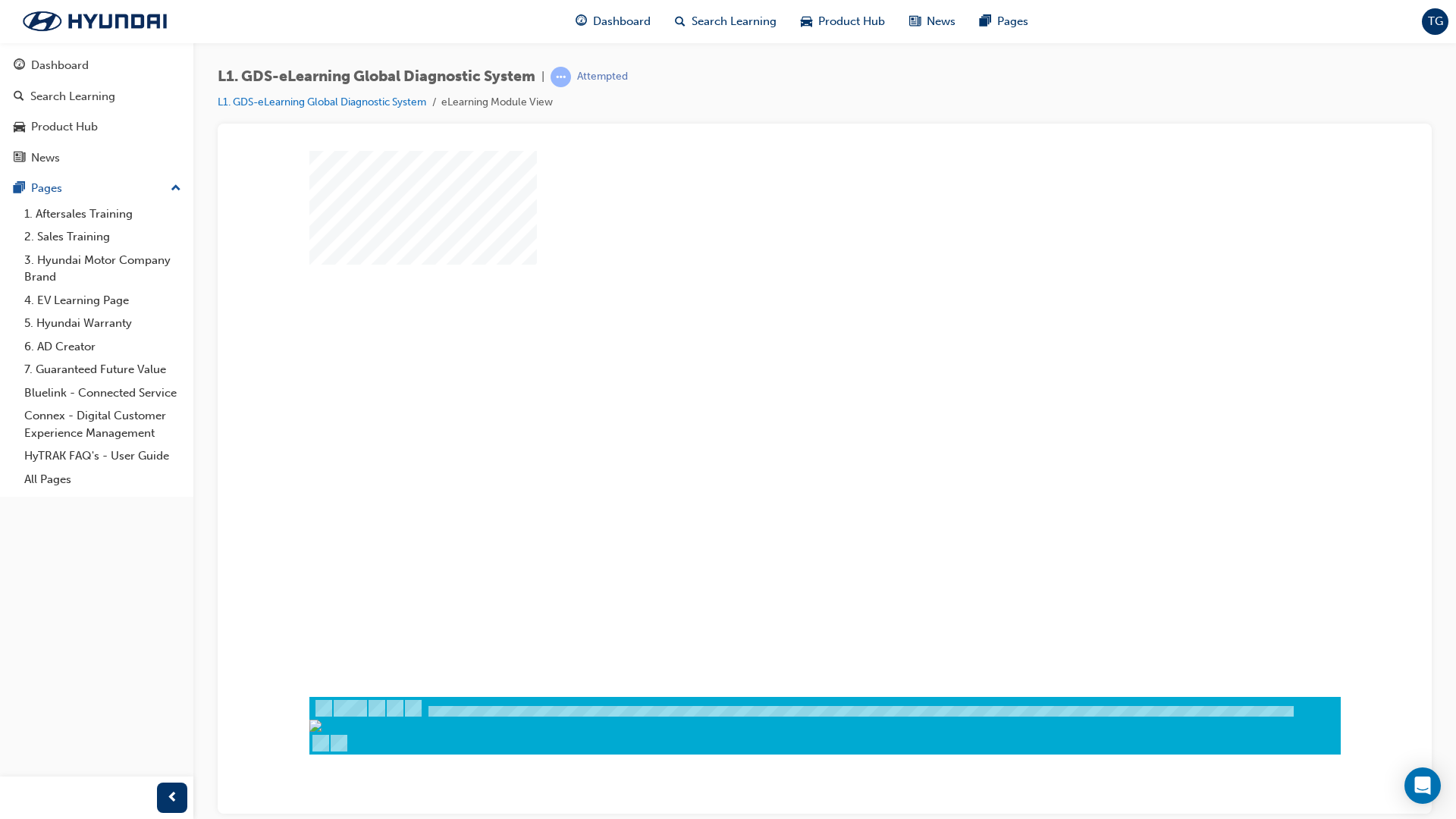
click at [1124, 692] on div at bounding box center [825, 717] width 1031 height 25
click at [781, 379] on div "play" at bounding box center [781, 379] width 0 height 0
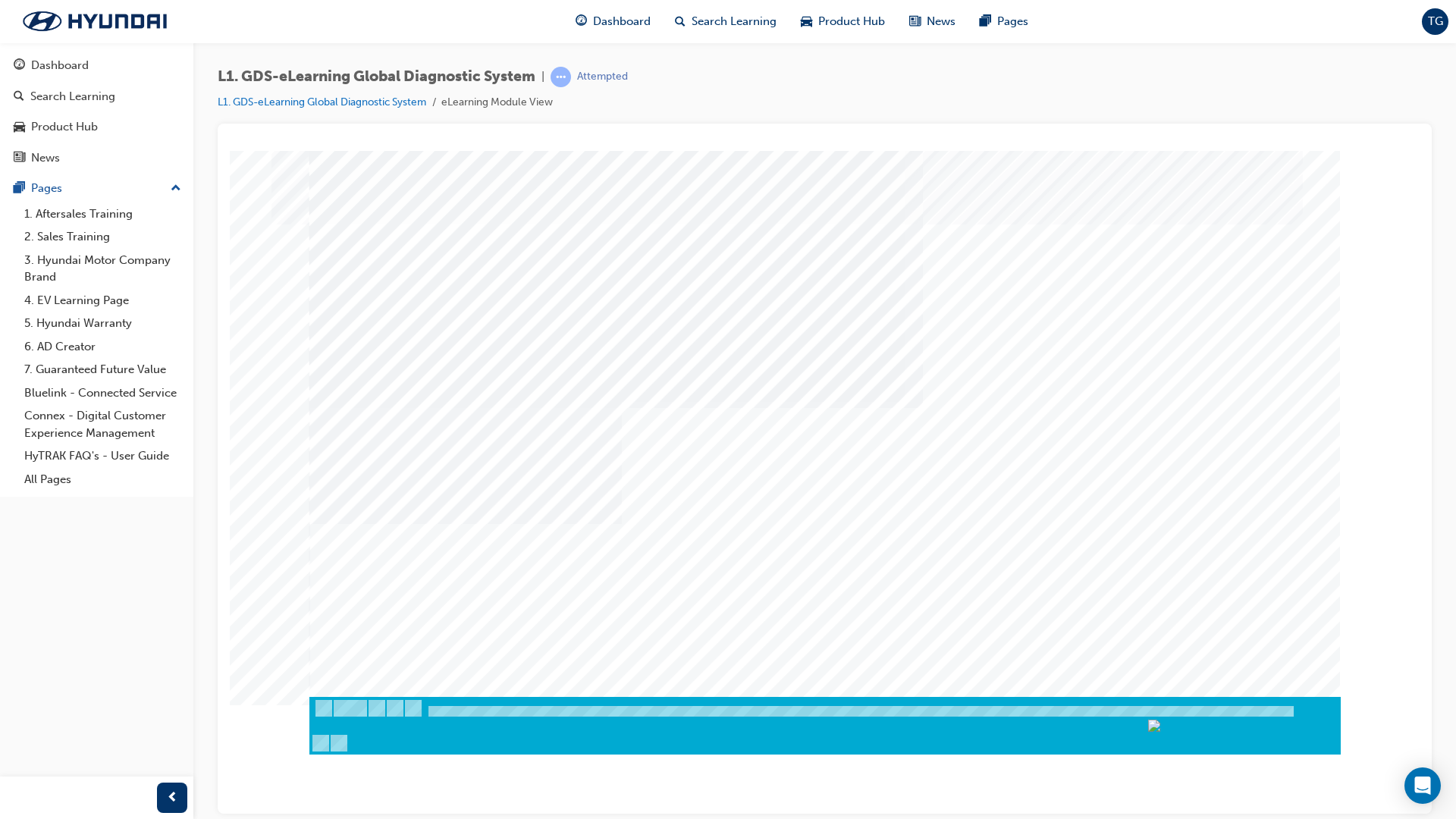
click at [1124, 692] on img "Progress, Slide 63 of 83" at bounding box center [1244, 725] width 192 height 12
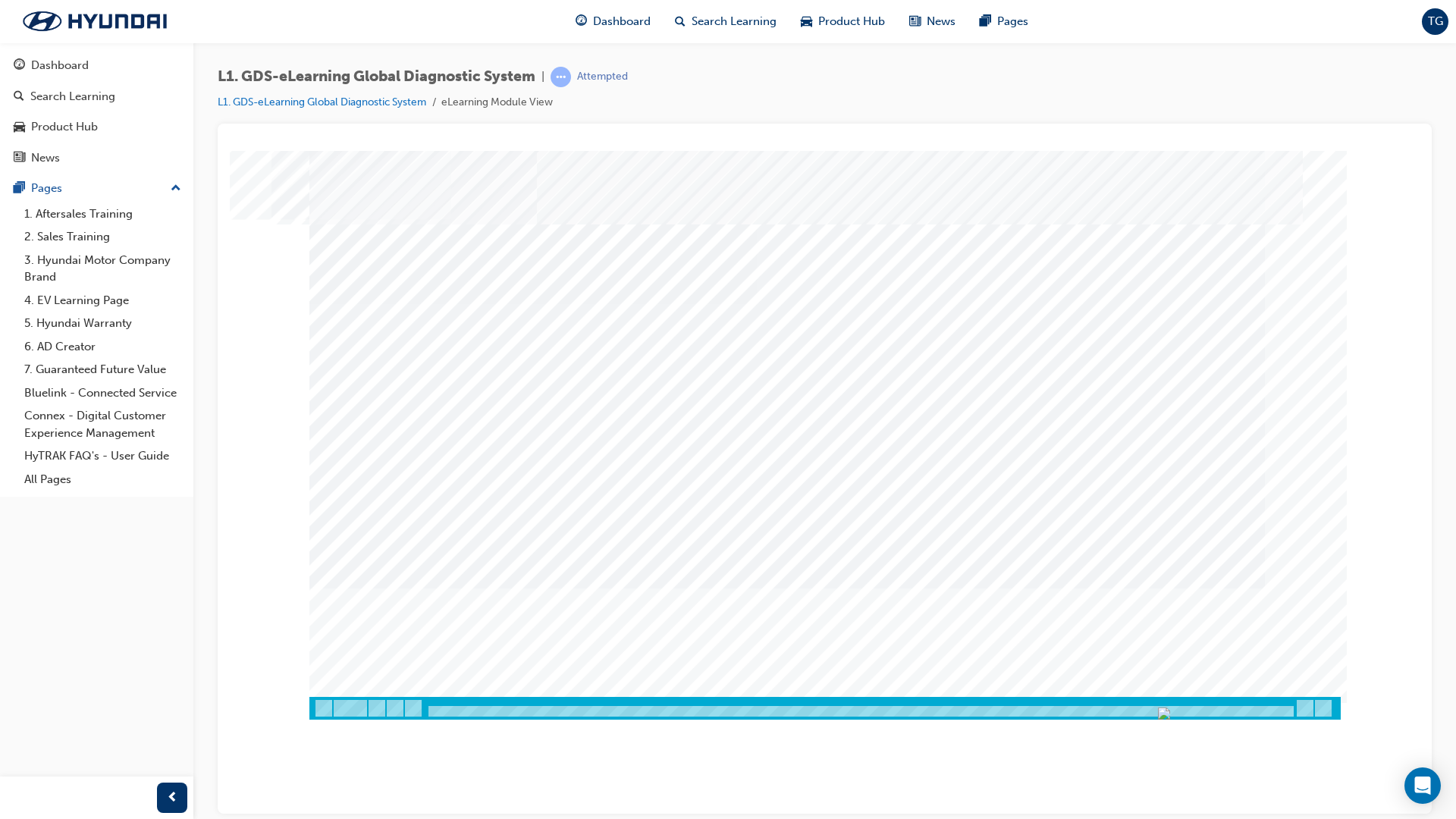
click at [814, 318] on div at bounding box center [1042, 320] width 505 height 23
radio input "true"
drag, startPoint x: 864, startPoint y: 323, endPoint x: 806, endPoint y: 332, distance: 58.7
click at [806, 332] on div "Question 1 of 15" at bounding box center [825, 423] width 1031 height 546
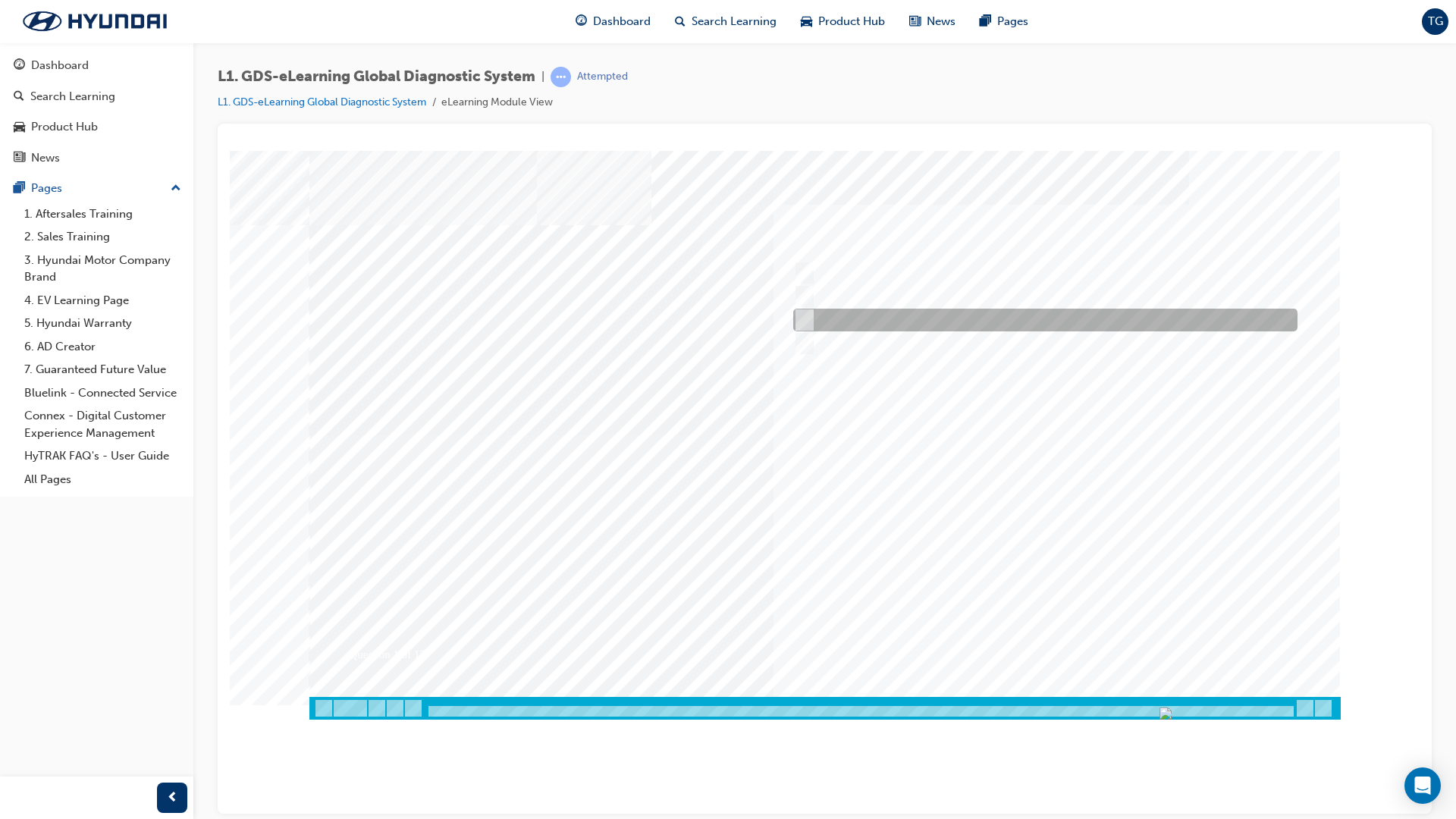
click at [810, 322] on div at bounding box center [1042, 320] width 505 height 23
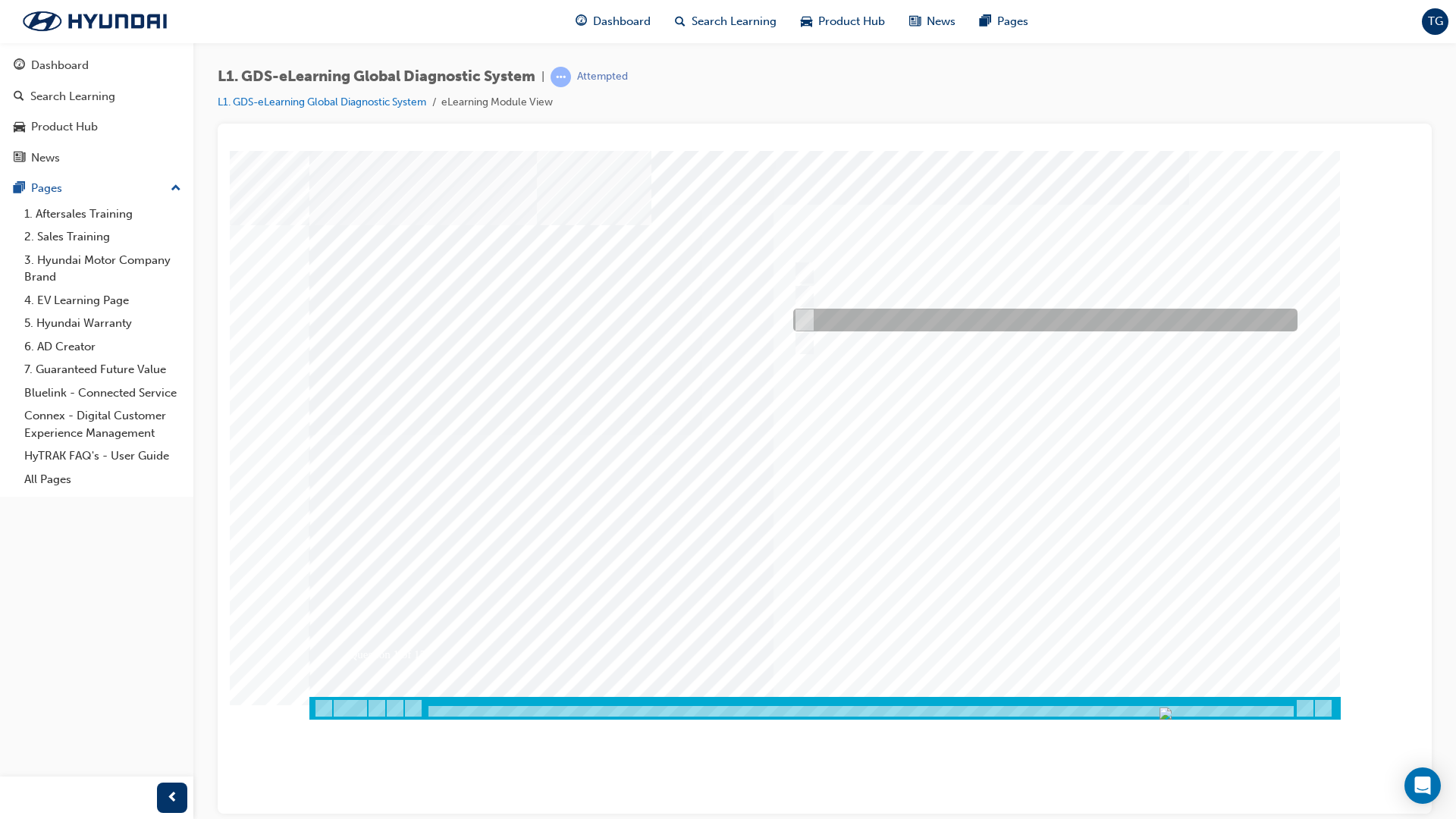
click at [810, 322] on div at bounding box center [1042, 320] width 505 height 23
click at [1124, 568] on div at bounding box center [825, 435] width 1031 height 568
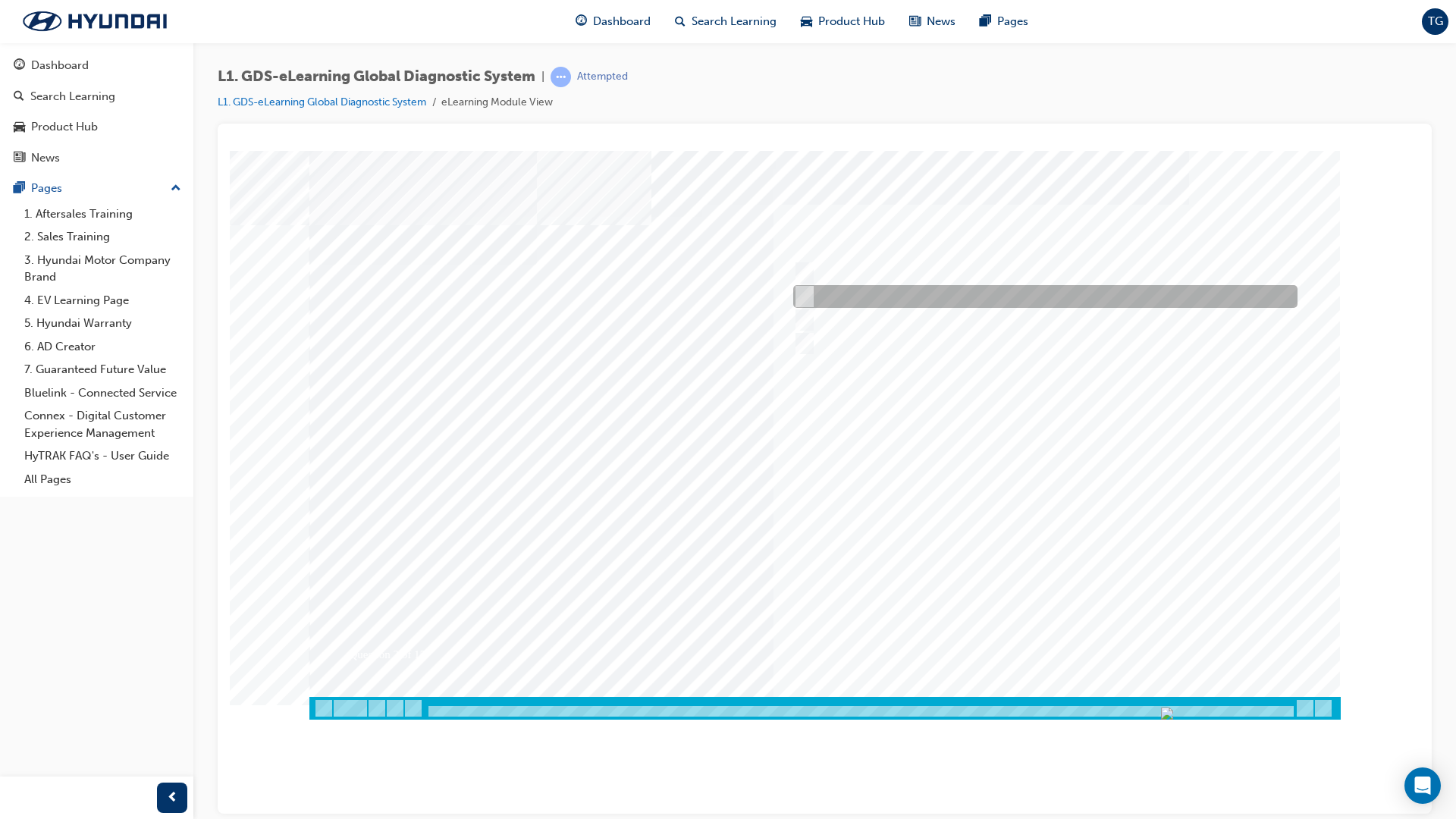
click at [820, 298] on div at bounding box center [1042, 297] width 505 height 23
radio input "true"
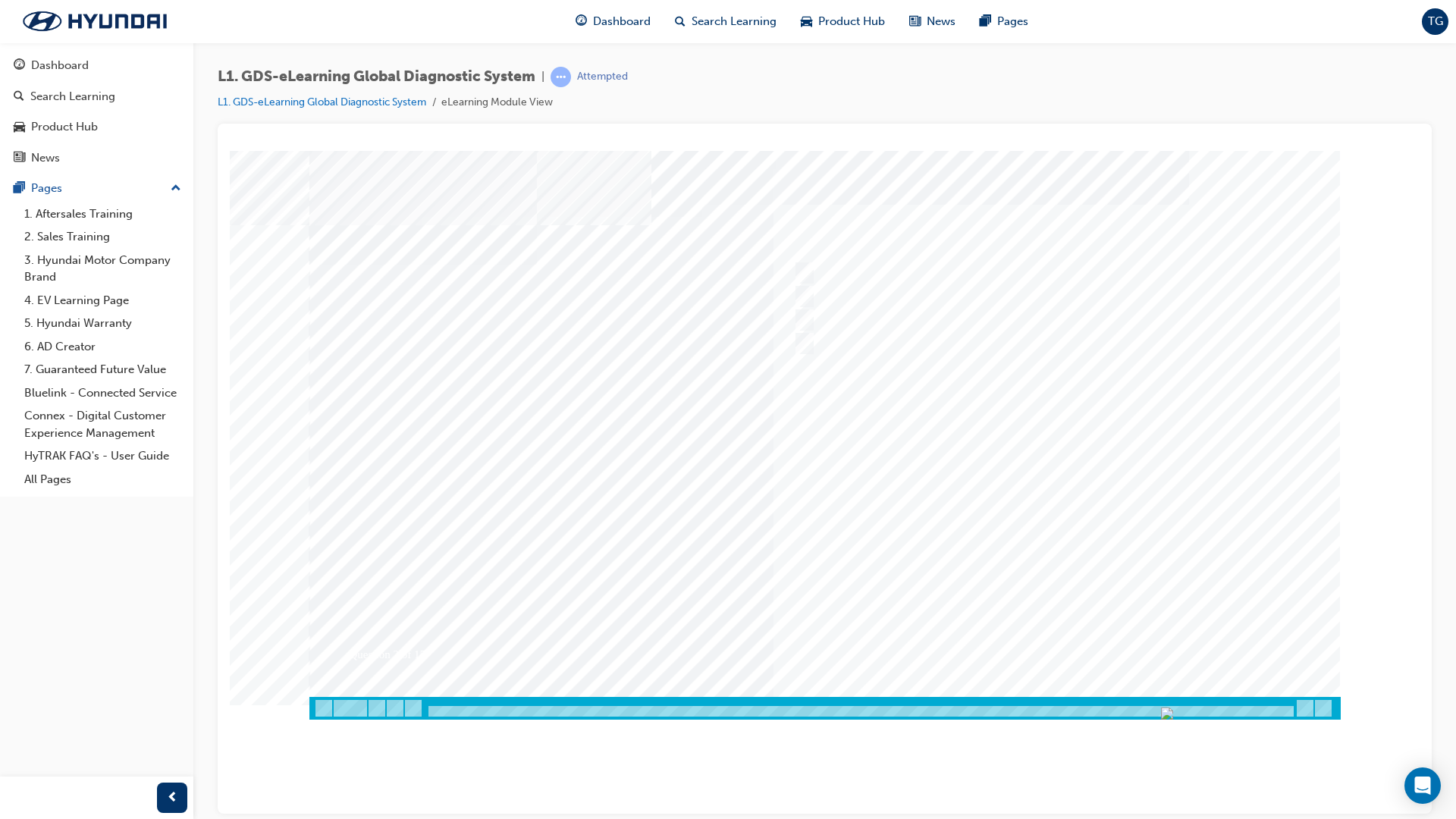
click at [810, 314] on div at bounding box center [825, 435] width 1031 height 568
click at [829, 326] on div at bounding box center [1042, 320] width 505 height 23
click at [812, 319] on div at bounding box center [1042, 320] width 505 height 23
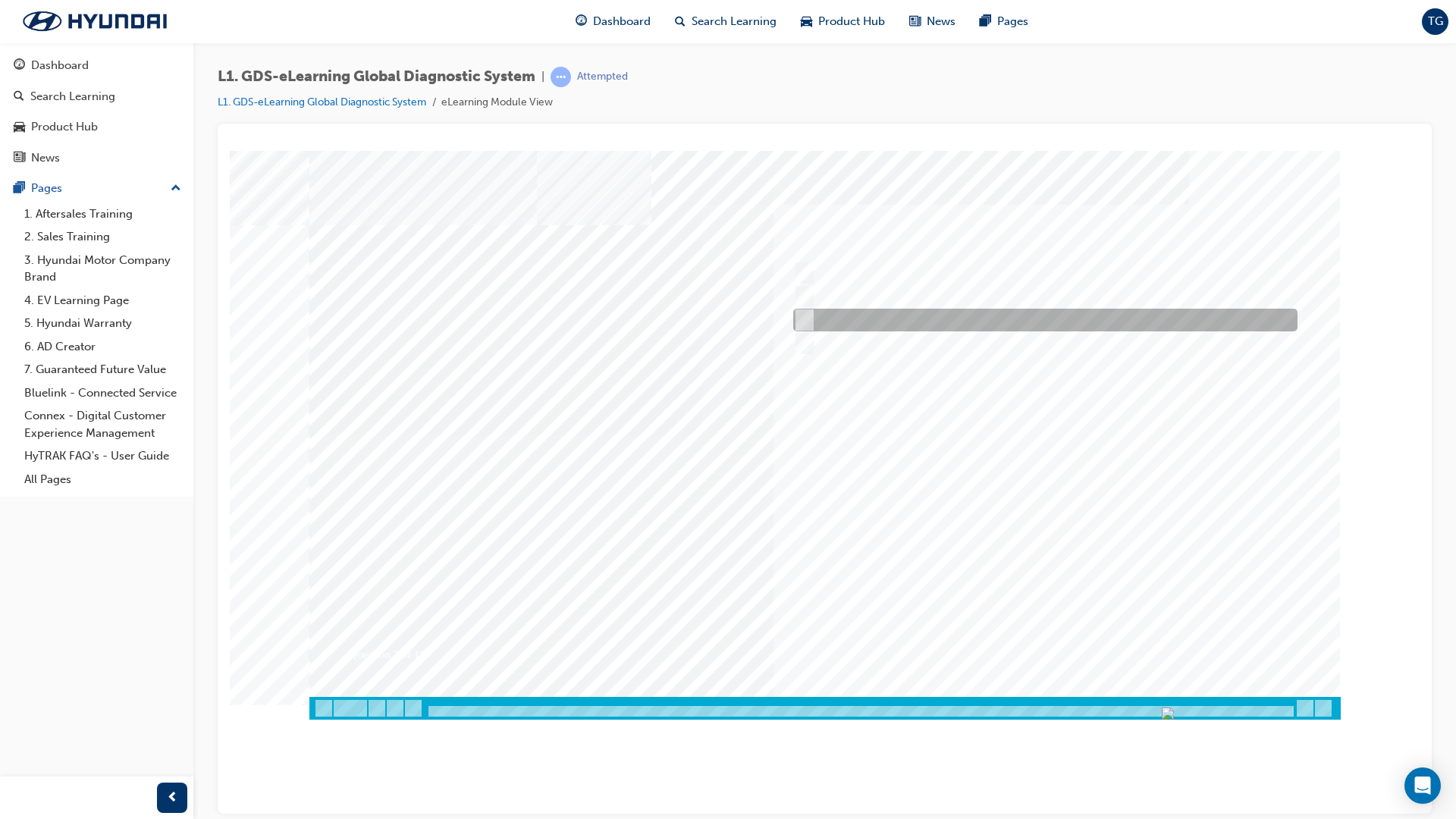
checkbox input "false"
click at [814, 338] on div at bounding box center [825, 435] width 1031 height 568
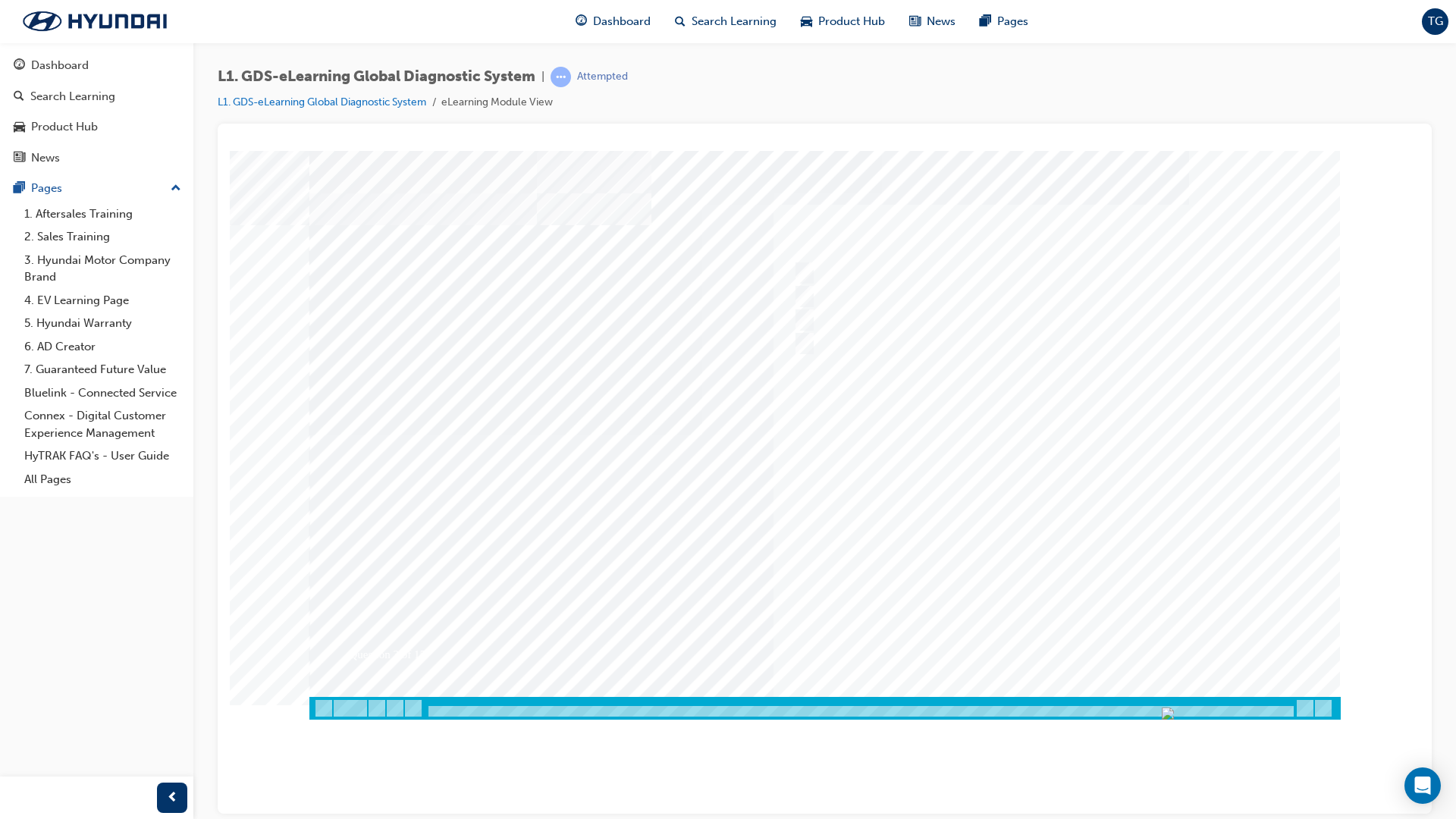
click at [812, 337] on div at bounding box center [825, 435] width 1031 height 568
click at [812, 337] on div at bounding box center [1042, 343] width 505 height 23
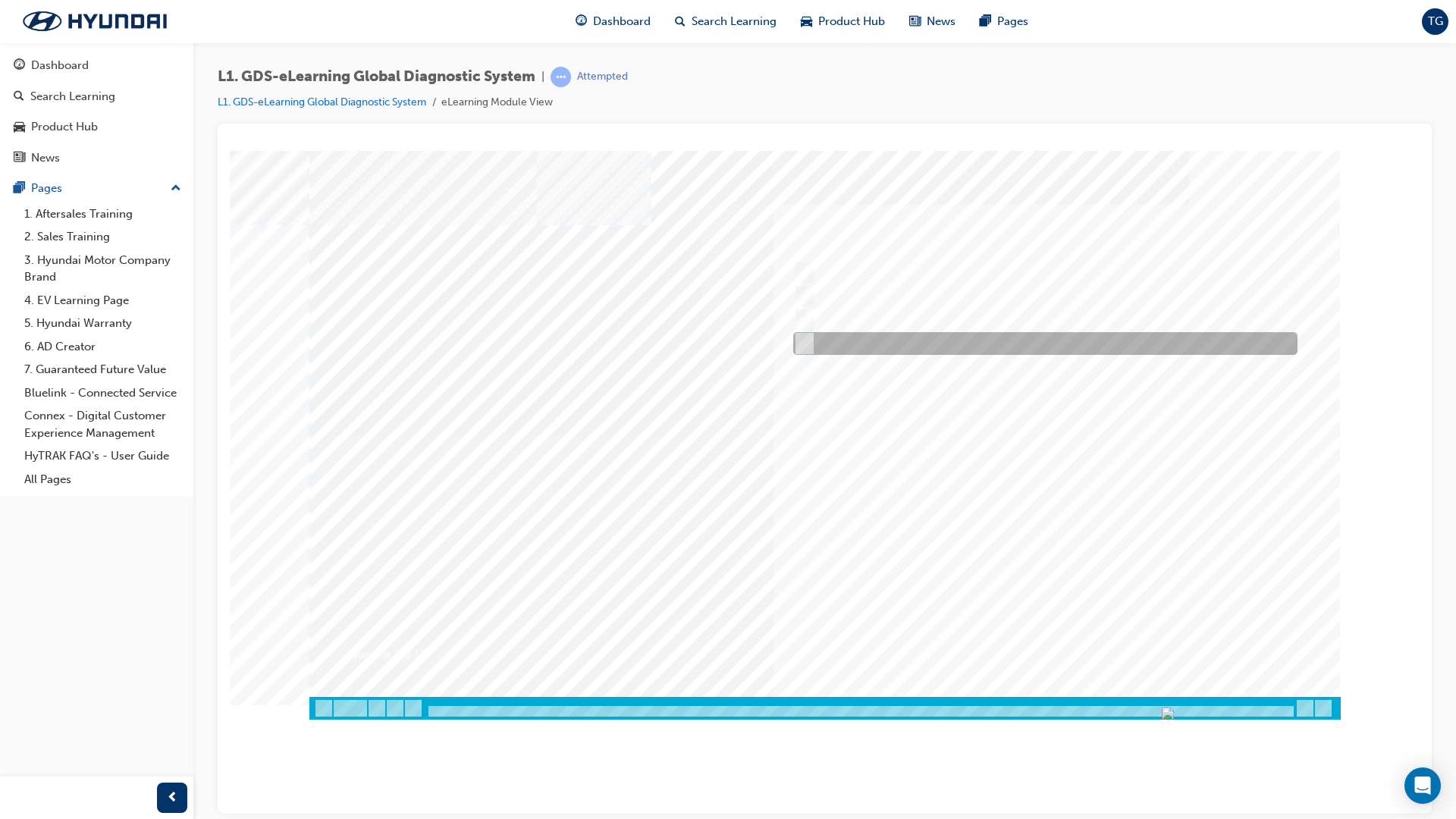
click at [812, 337] on div at bounding box center [1042, 343] width 505 height 23
checkbox input "false"
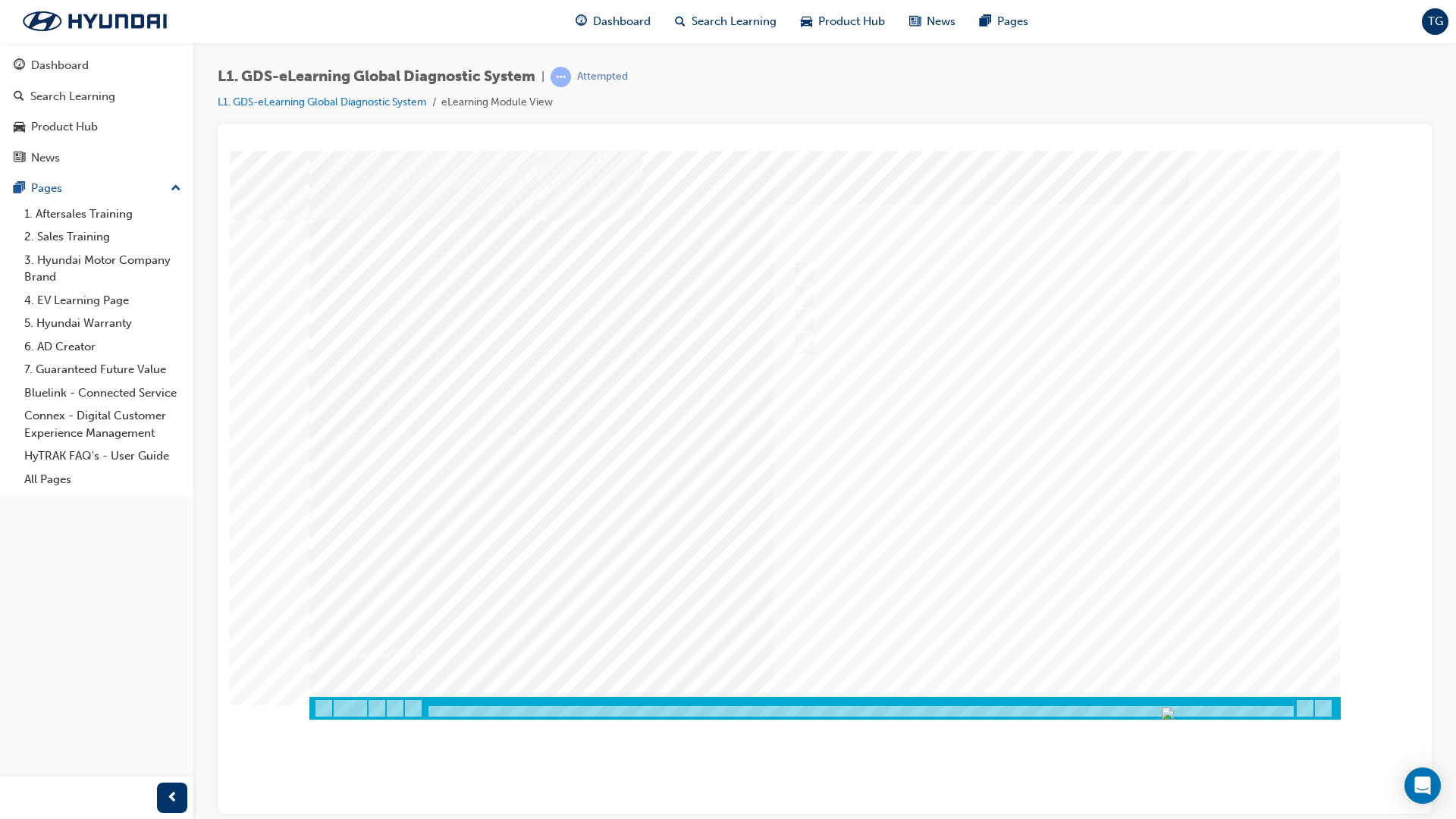
click at [811, 265] on div at bounding box center [825, 435] width 1031 height 568
click at [811, 265] on div at bounding box center [1042, 273] width 505 height 23
checkbox input "true"
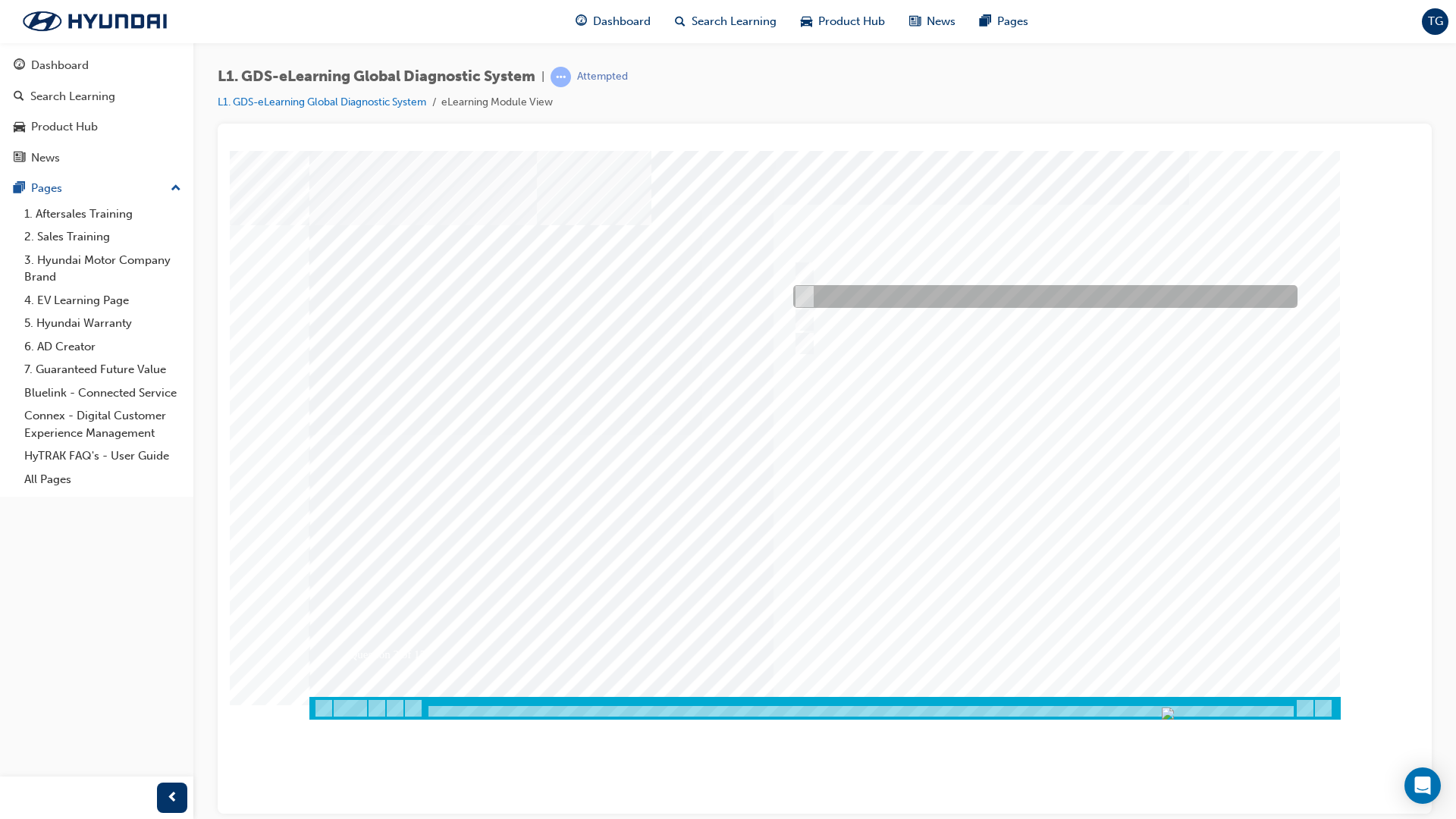
click at [809, 296] on div at bounding box center [1042, 297] width 505 height 23
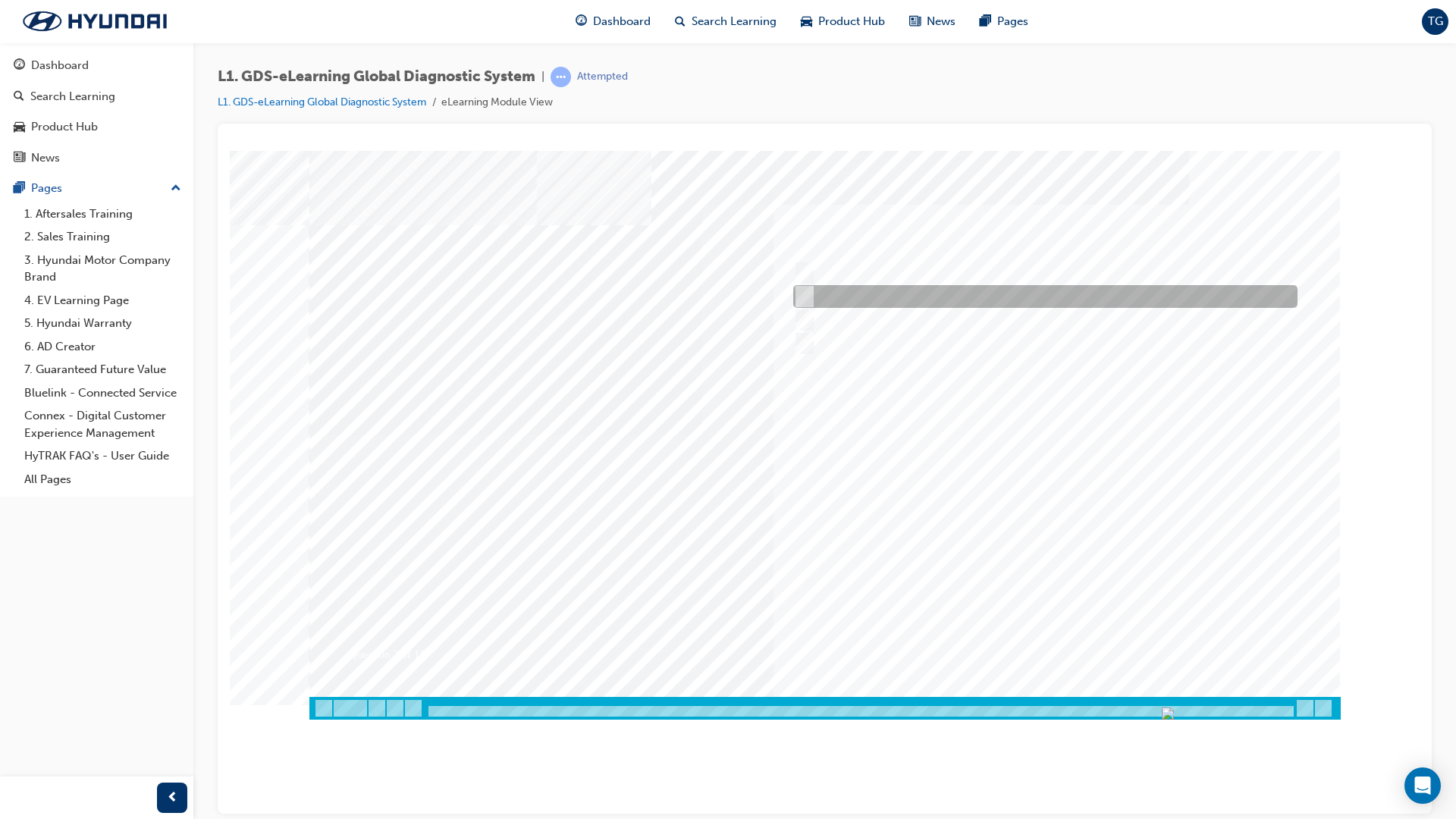
click at [809, 296] on div at bounding box center [1042, 297] width 505 height 23
checkbox input "false"
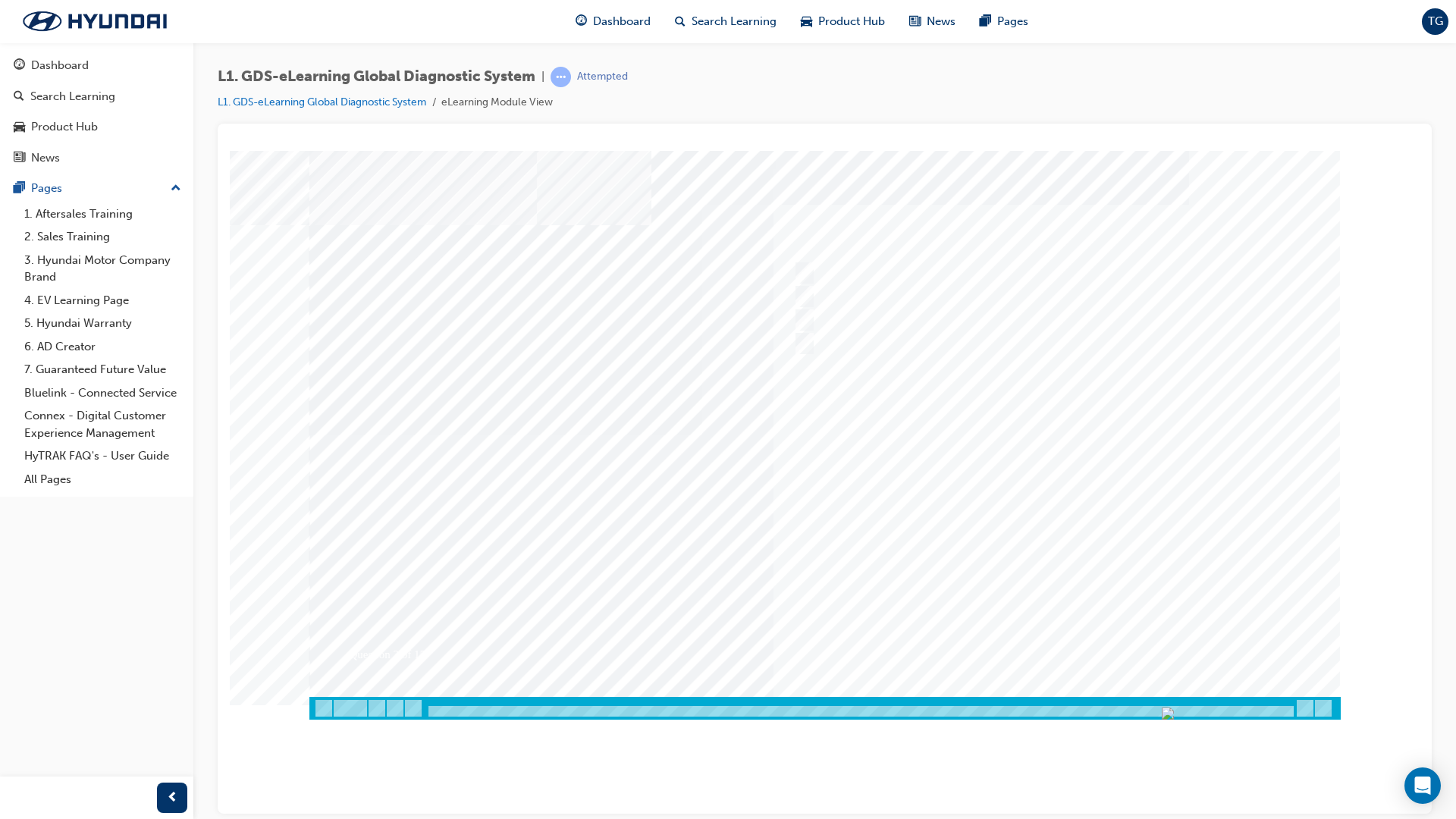
click at [1044, 637] on div at bounding box center [825, 435] width 1031 height 568
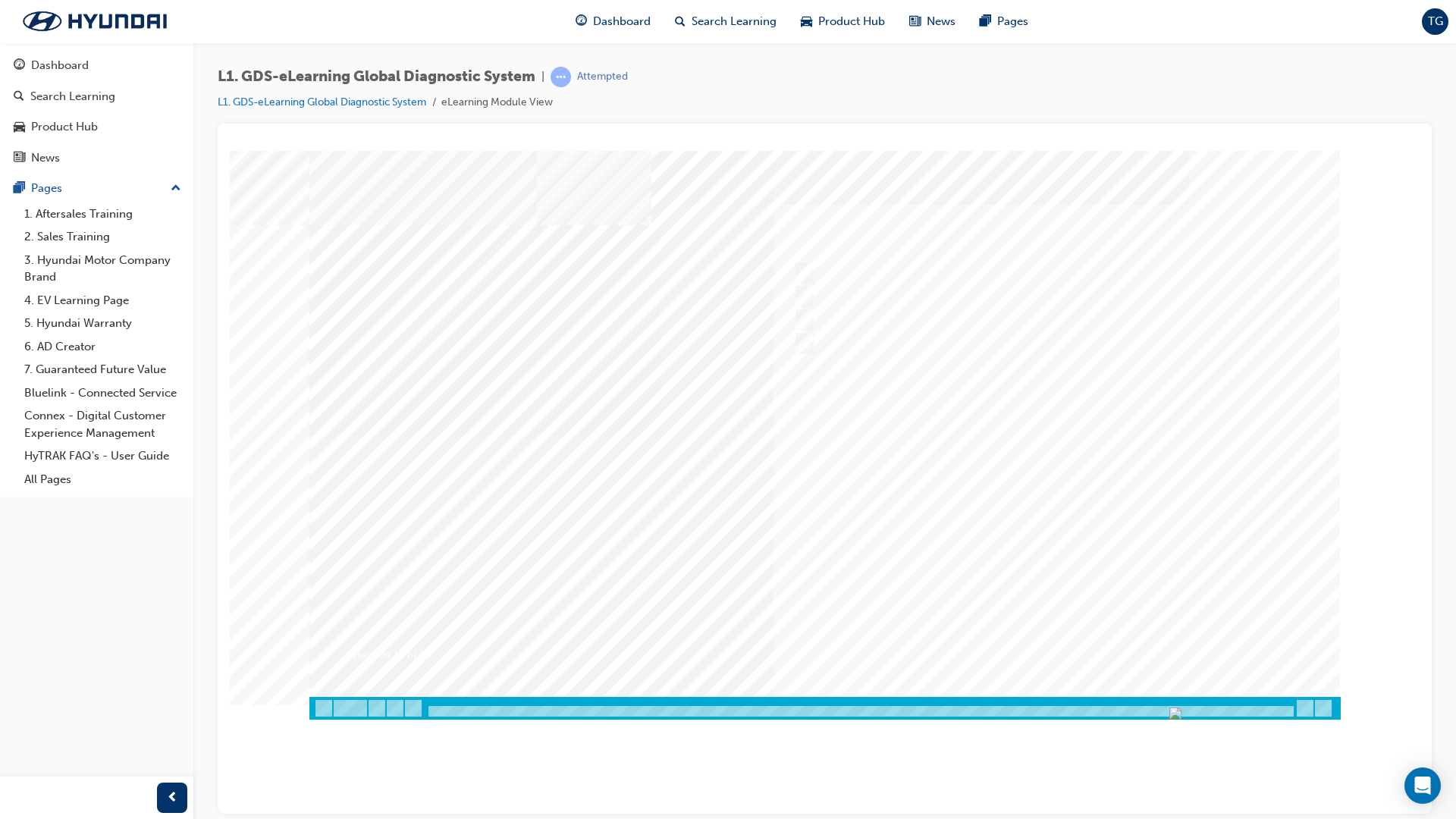
drag, startPoint x: 1285, startPoint y: 711, endPoint x: 1299, endPoint y: 711, distance: 14.0
click at [1124, 692] on div at bounding box center [825, 707] width 1031 height 23
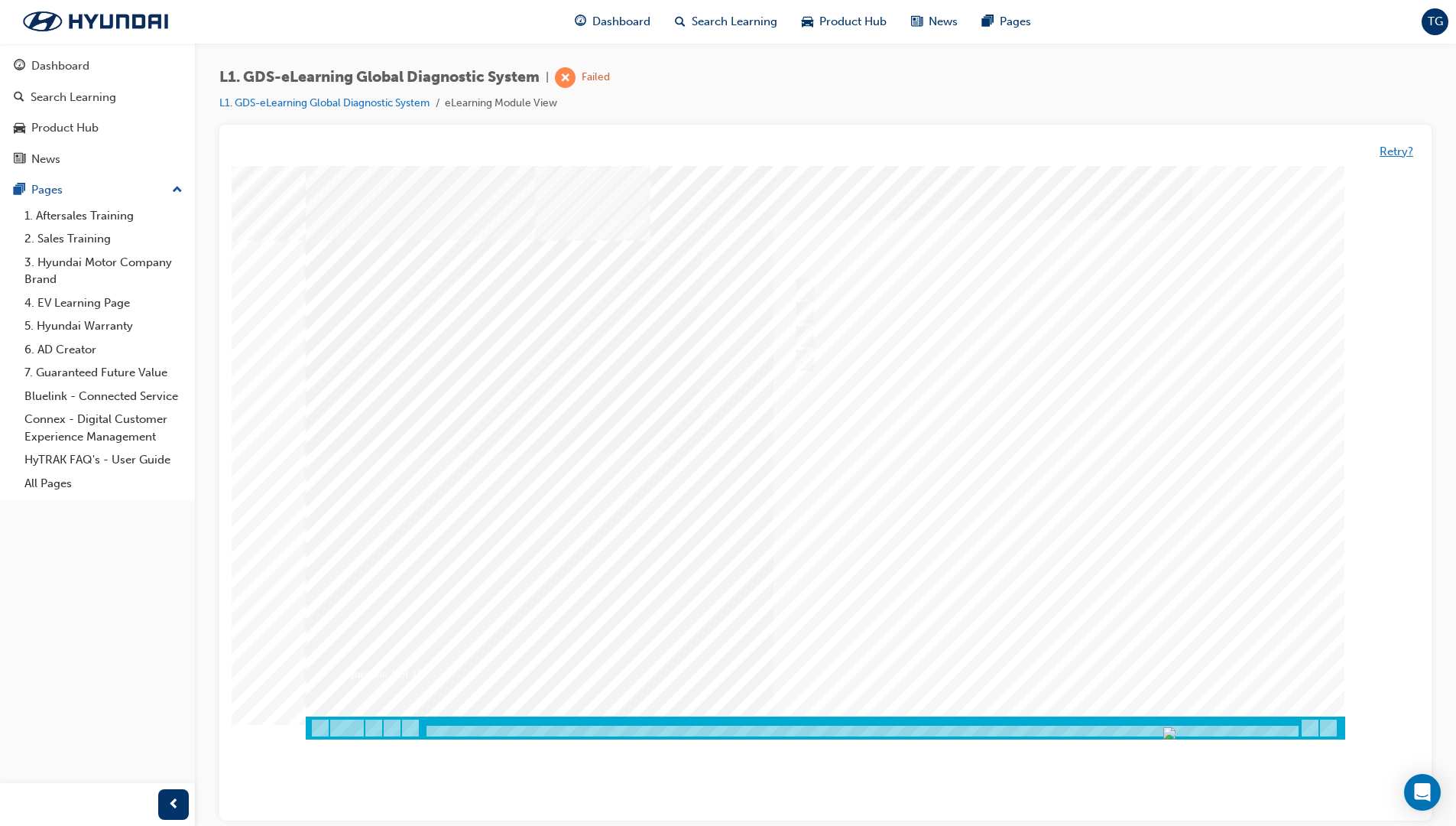
click at [1133, 146] on button "Retry?" at bounding box center [1396, 152] width 34 height 17
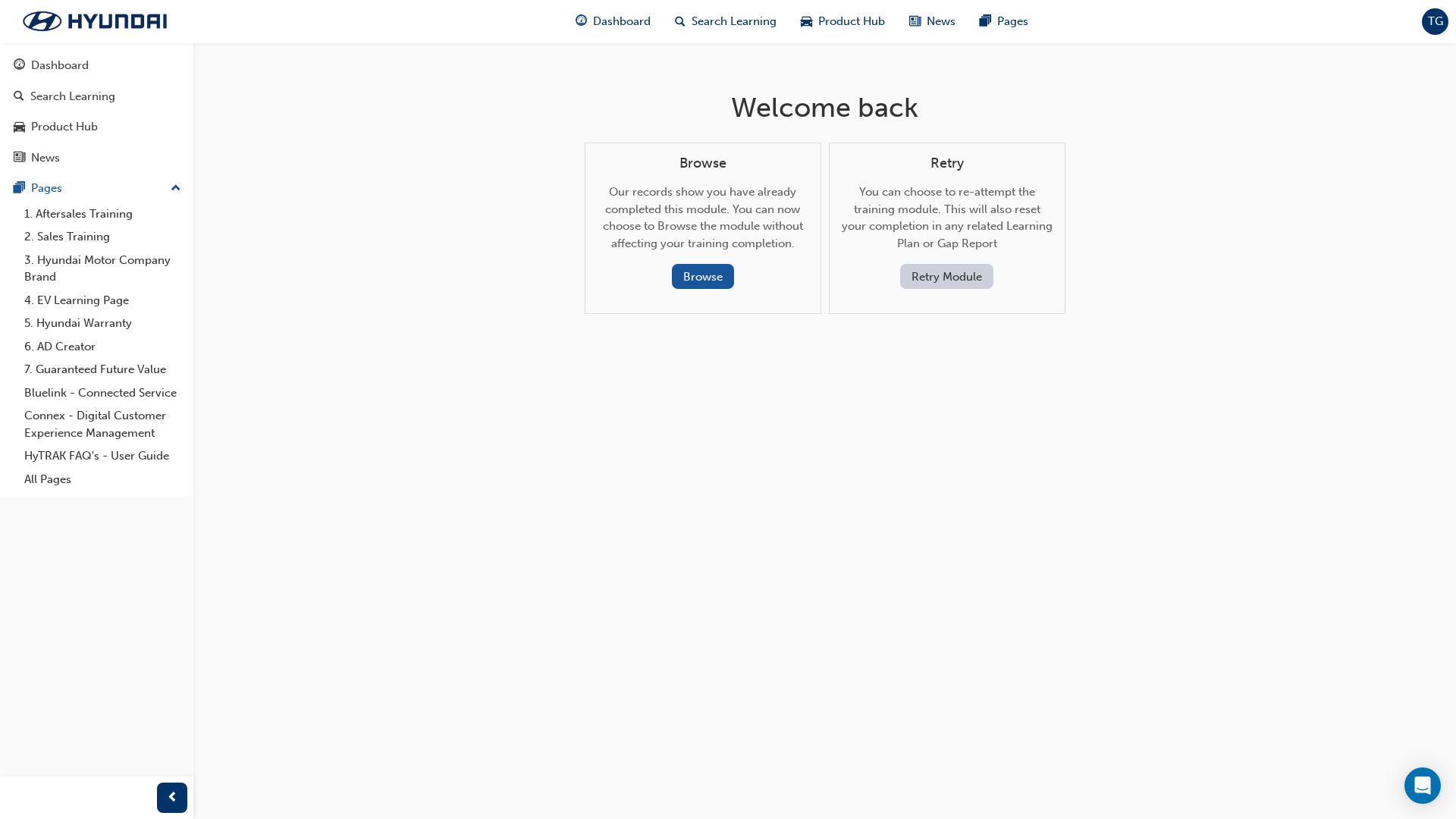
click at [959, 271] on button "Retry Module" at bounding box center [947, 276] width 94 height 25
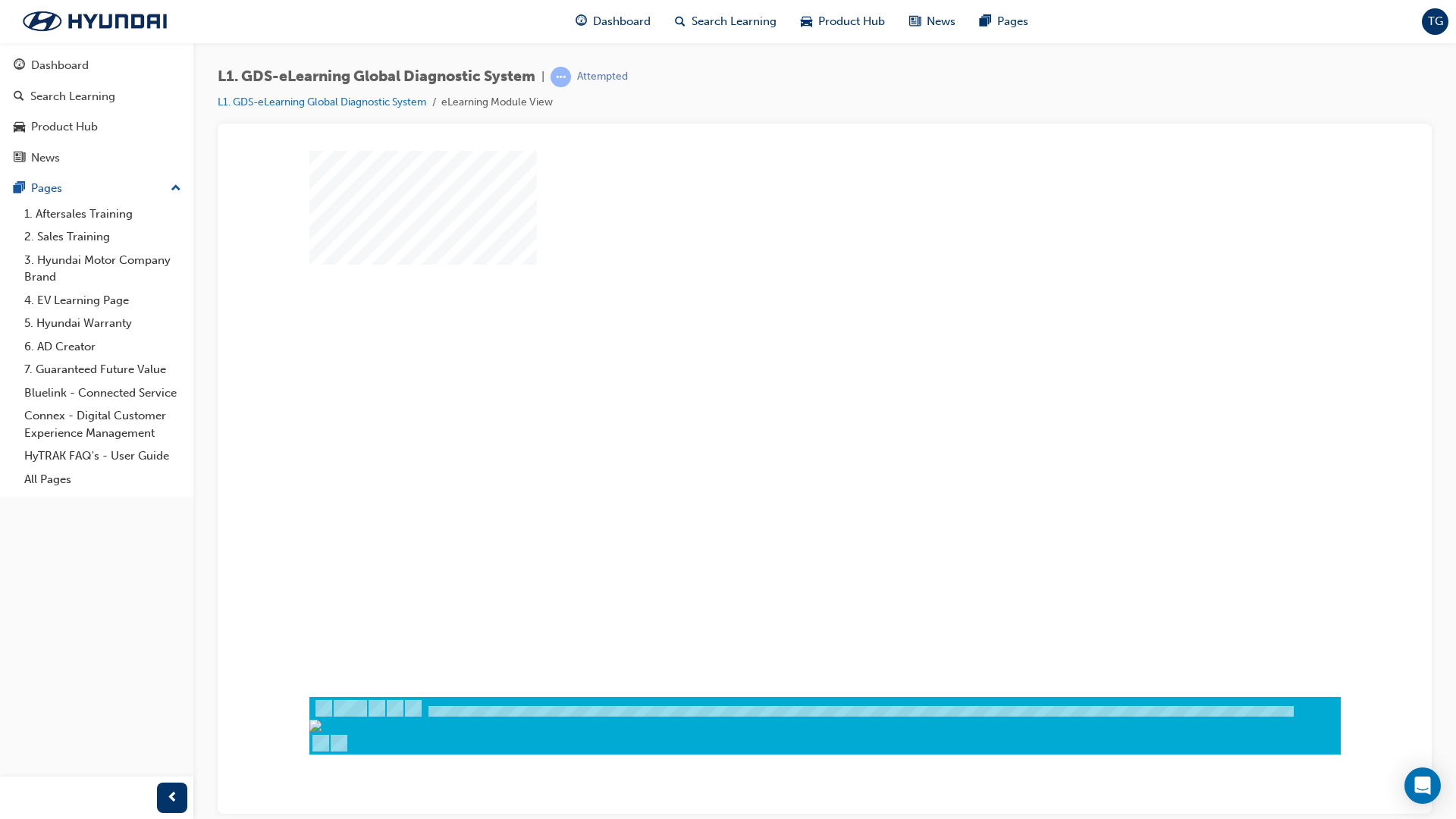
click at [781, 379] on div "play" at bounding box center [781, 379] width 0 height 0
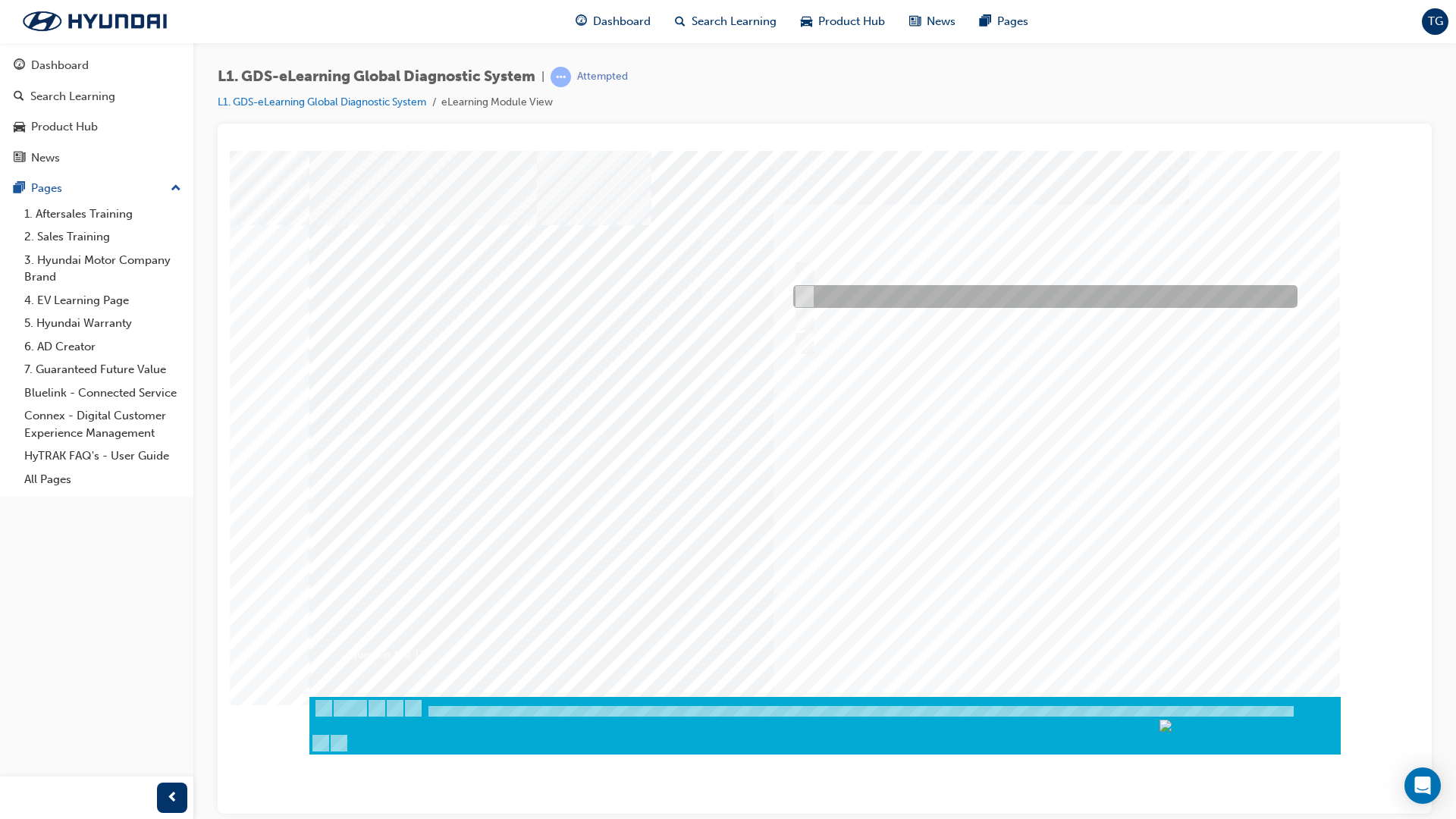
click at [814, 292] on div at bounding box center [1042, 297] width 505 height 23
radio input "true"
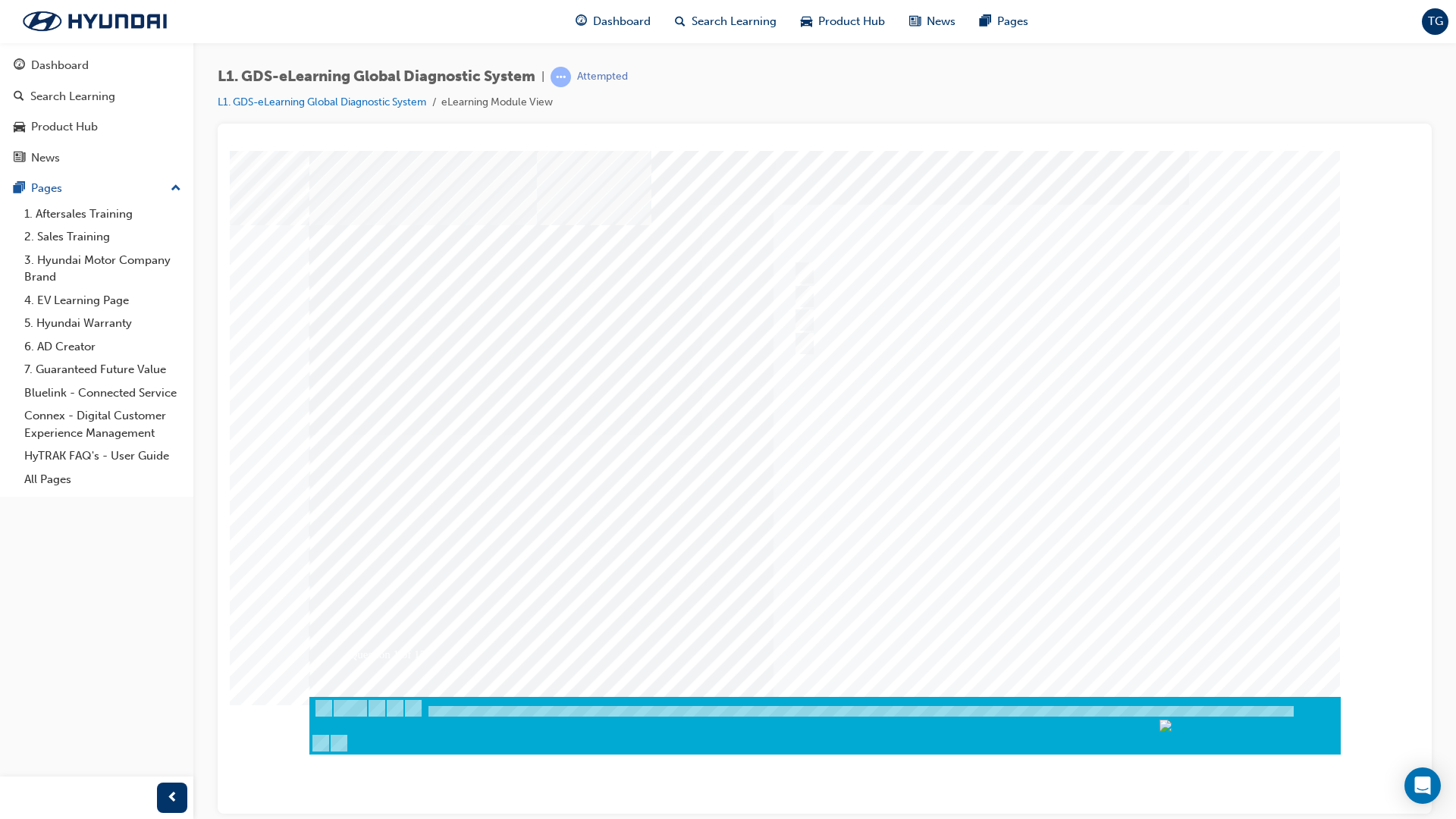
click at [1085, 543] on div at bounding box center [825, 435] width 1031 height 568
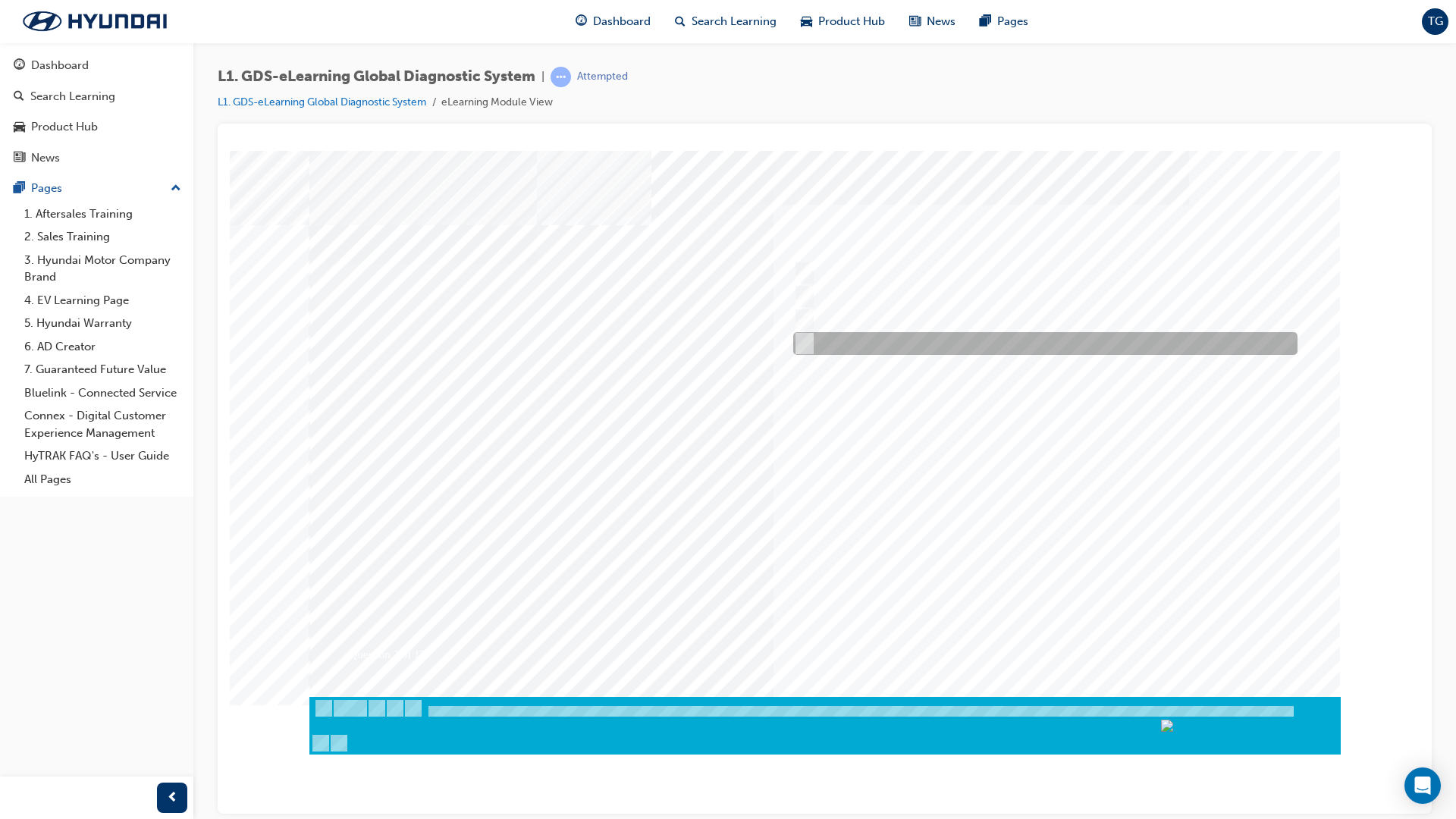
click at [802, 348] on input "Notification on a new update" at bounding box center [801, 343] width 16 height 16
radio input "true"
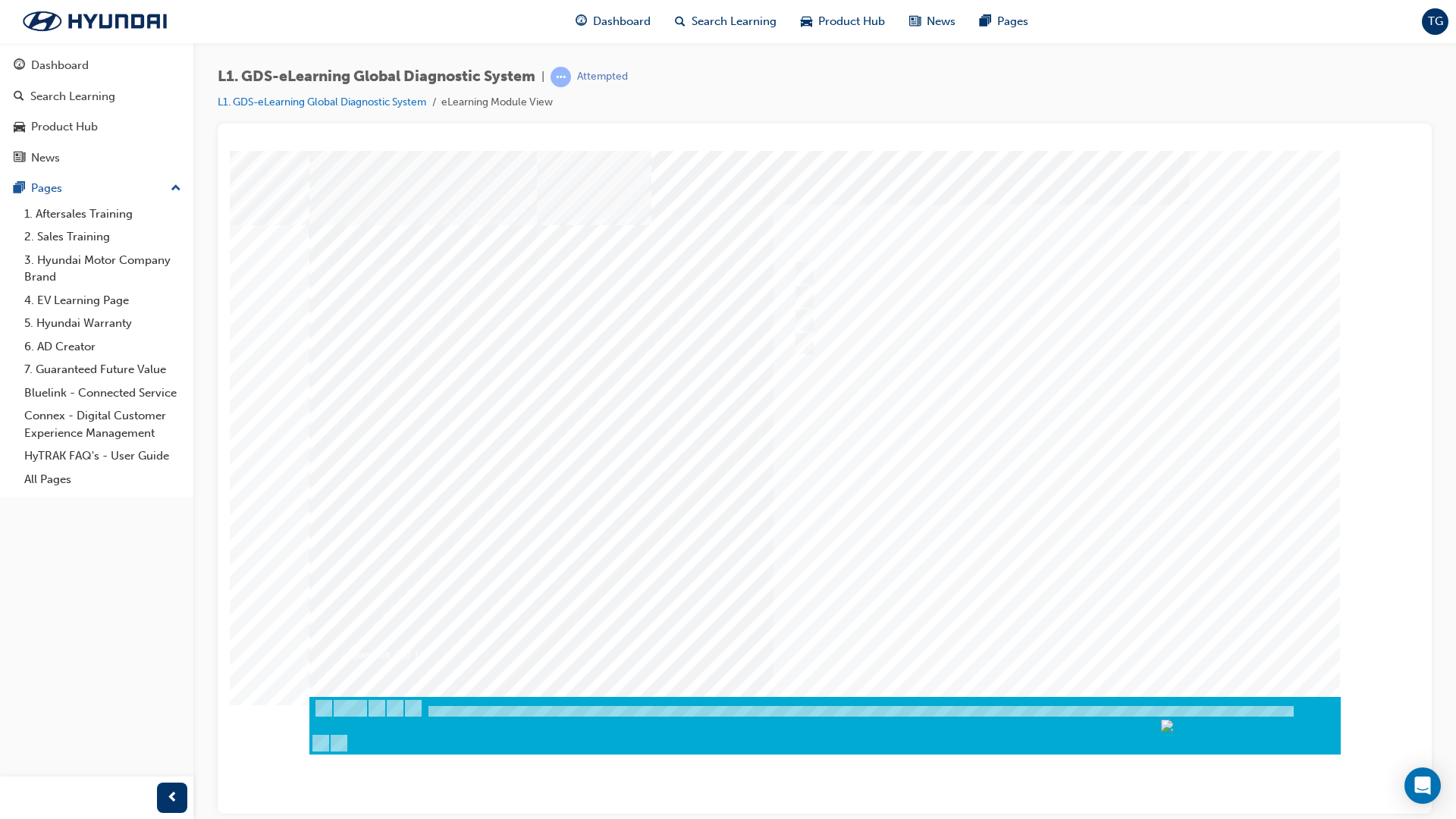
click at [1048, 545] on div at bounding box center [825, 435] width 1031 height 568
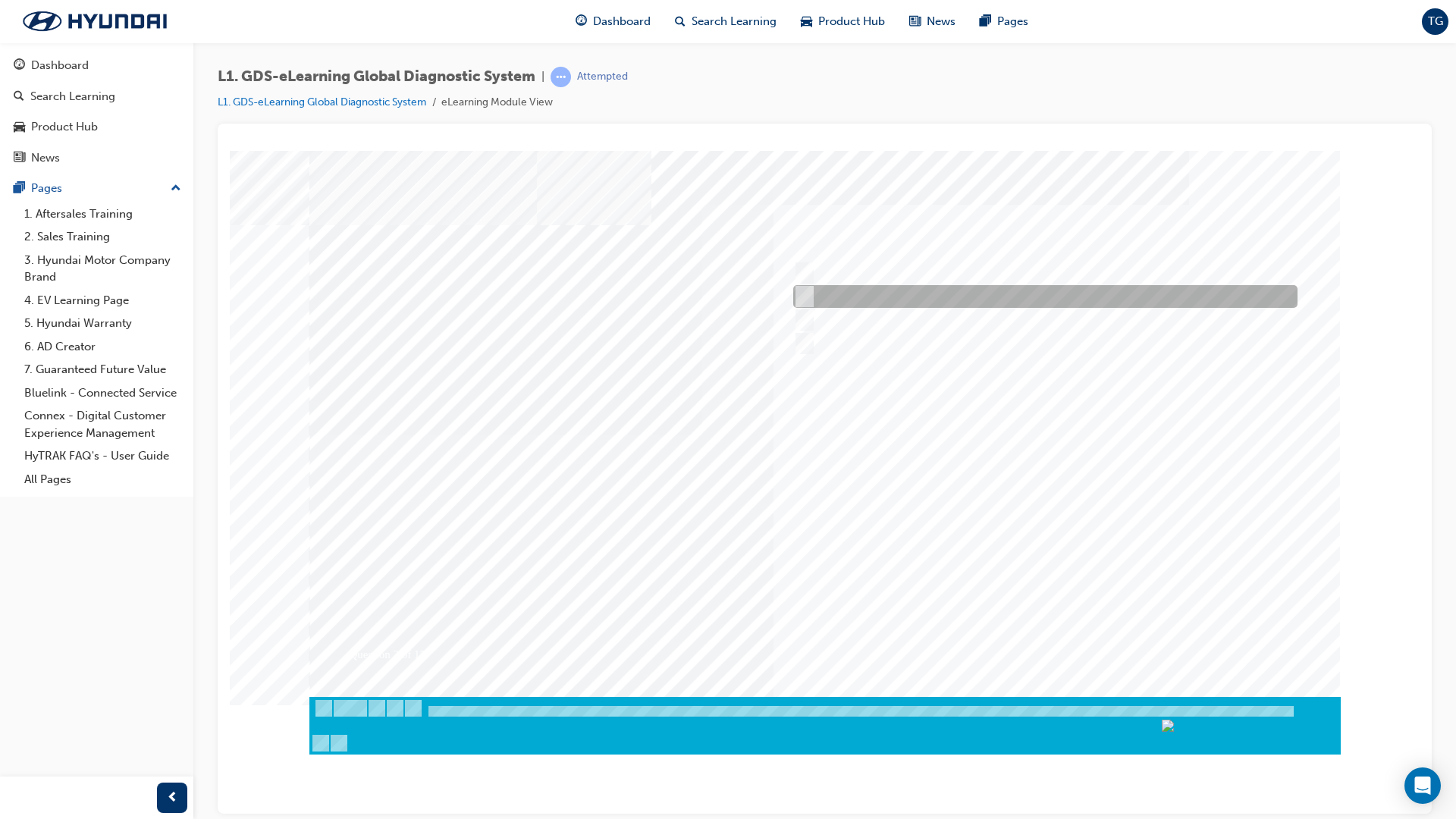
click at [812, 298] on div at bounding box center [1042, 297] width 505 height 23
checkbox input "true"
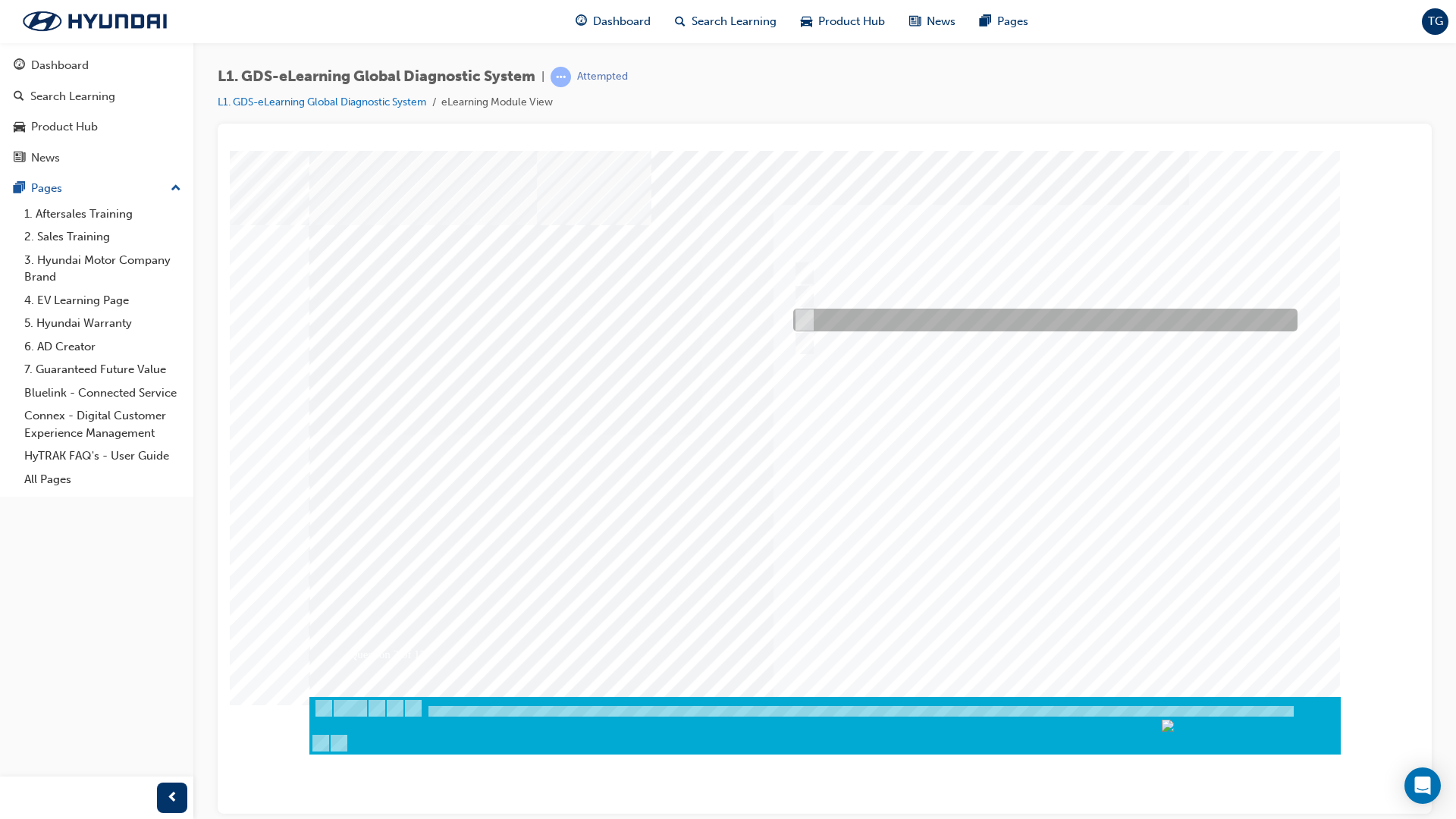
click at [817, 311] on div at bounding box center [1042, 320] width 505 height 23
checkbox input "true"
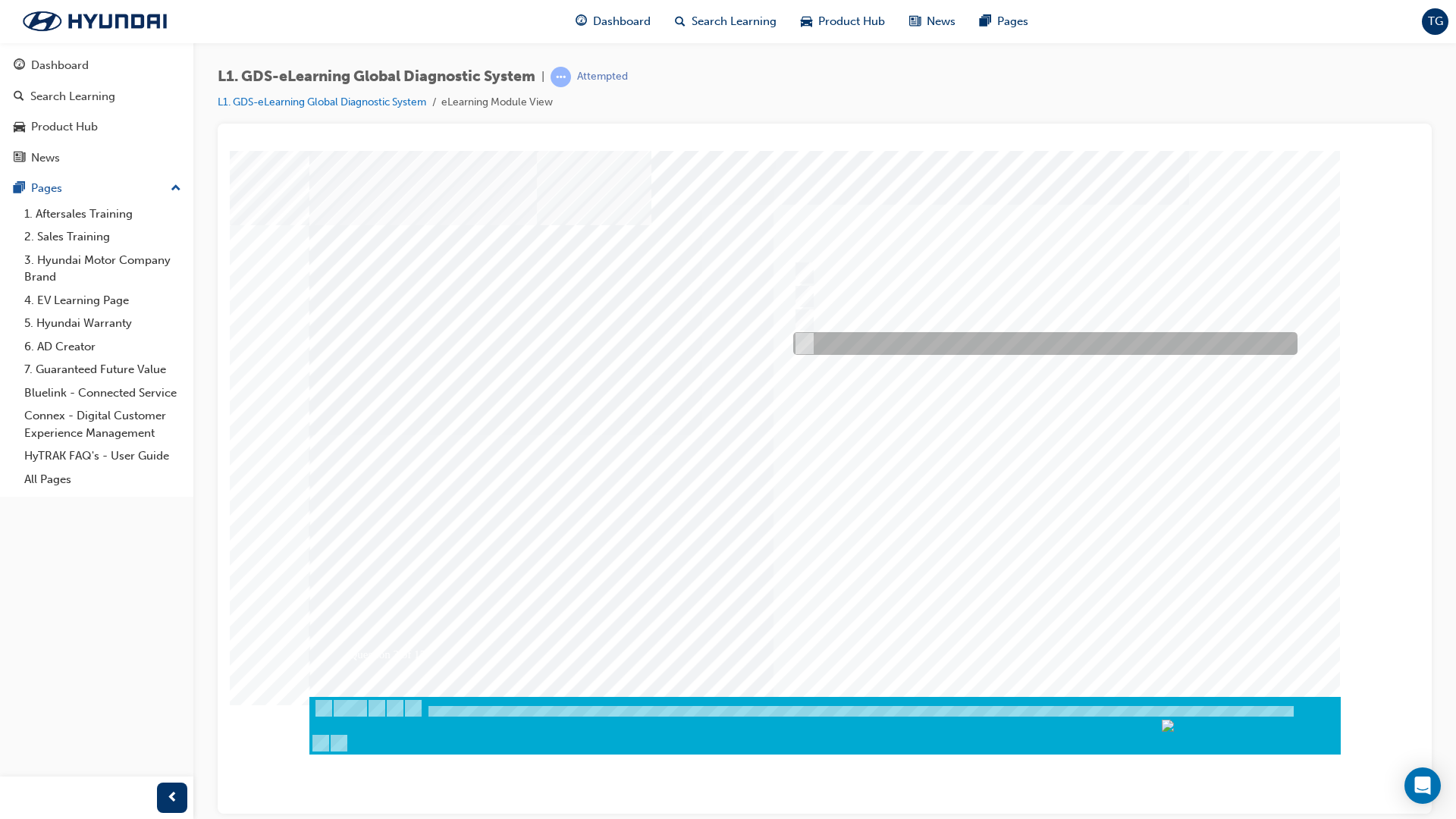
click at [813, 334] on div at bounding box center [1042, 343] width 505 height 23
checkbox input "true"
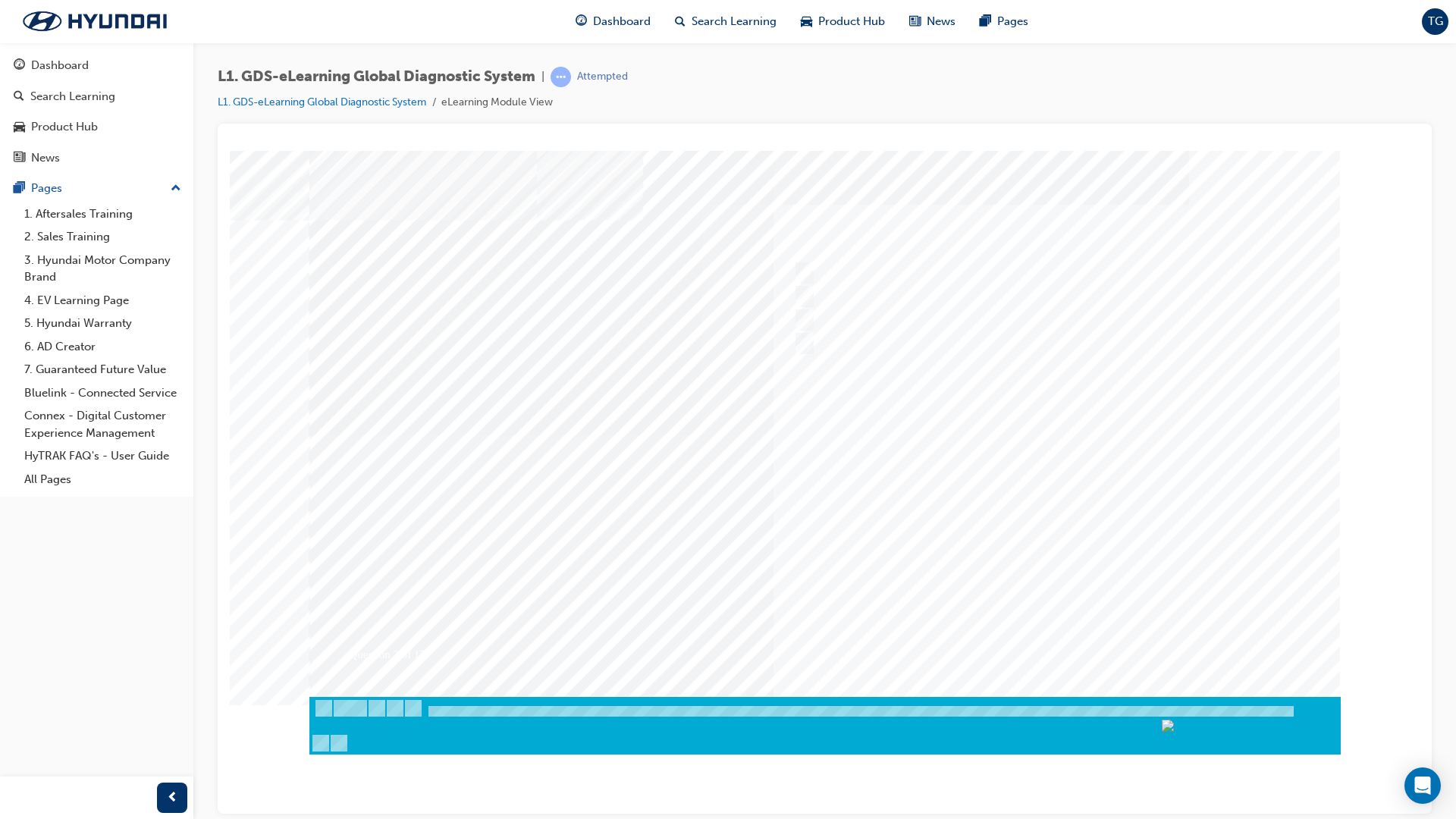
click at [1055, 402] on div at bounding box center [825, 435] width 1031 height 568
click at [1124, 692] on div at bounding box center [825, 717] width 1031 height 25
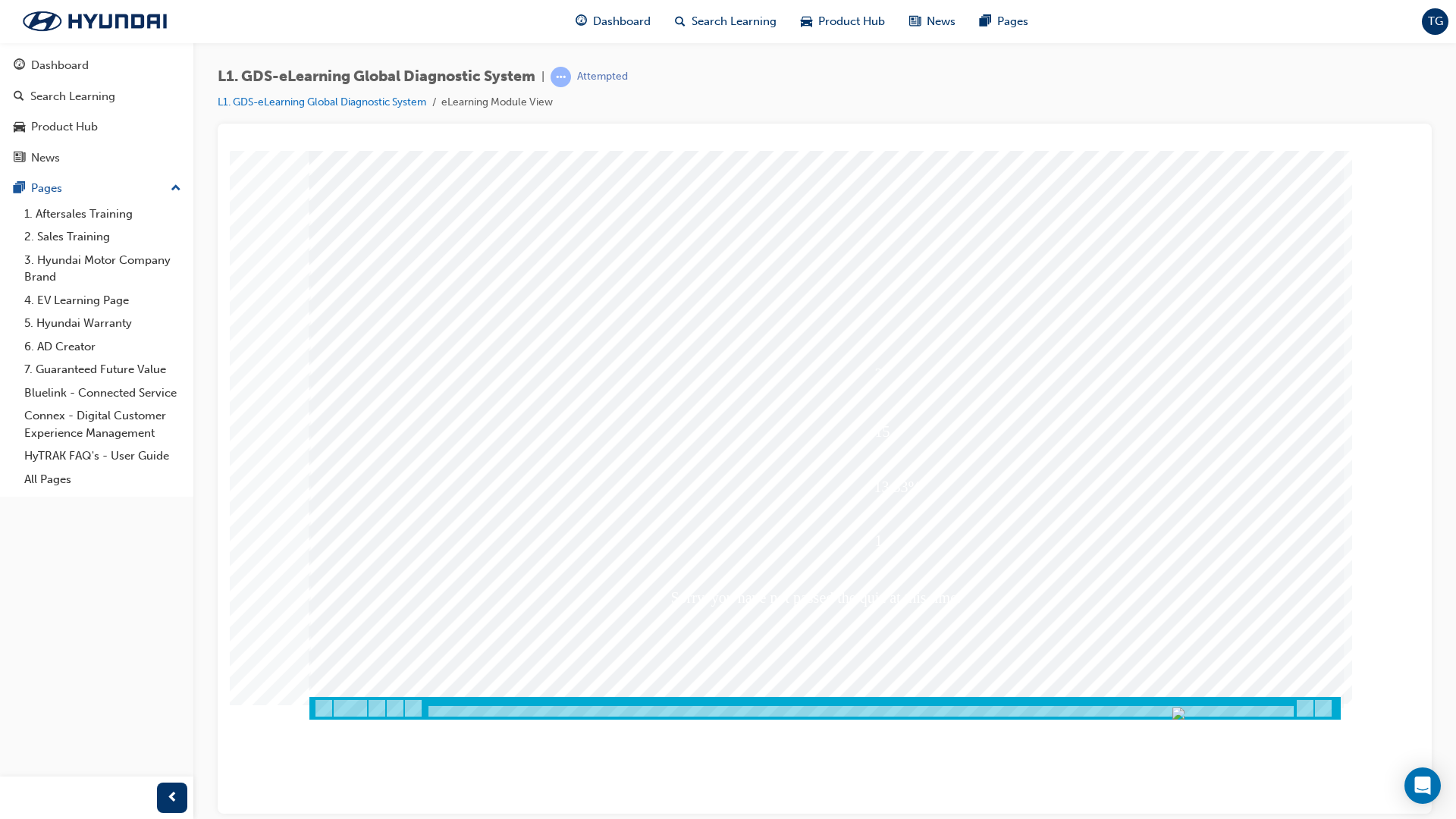
click at [1124, 692] on div at bounding box center [825, 707] width 1031 height 23
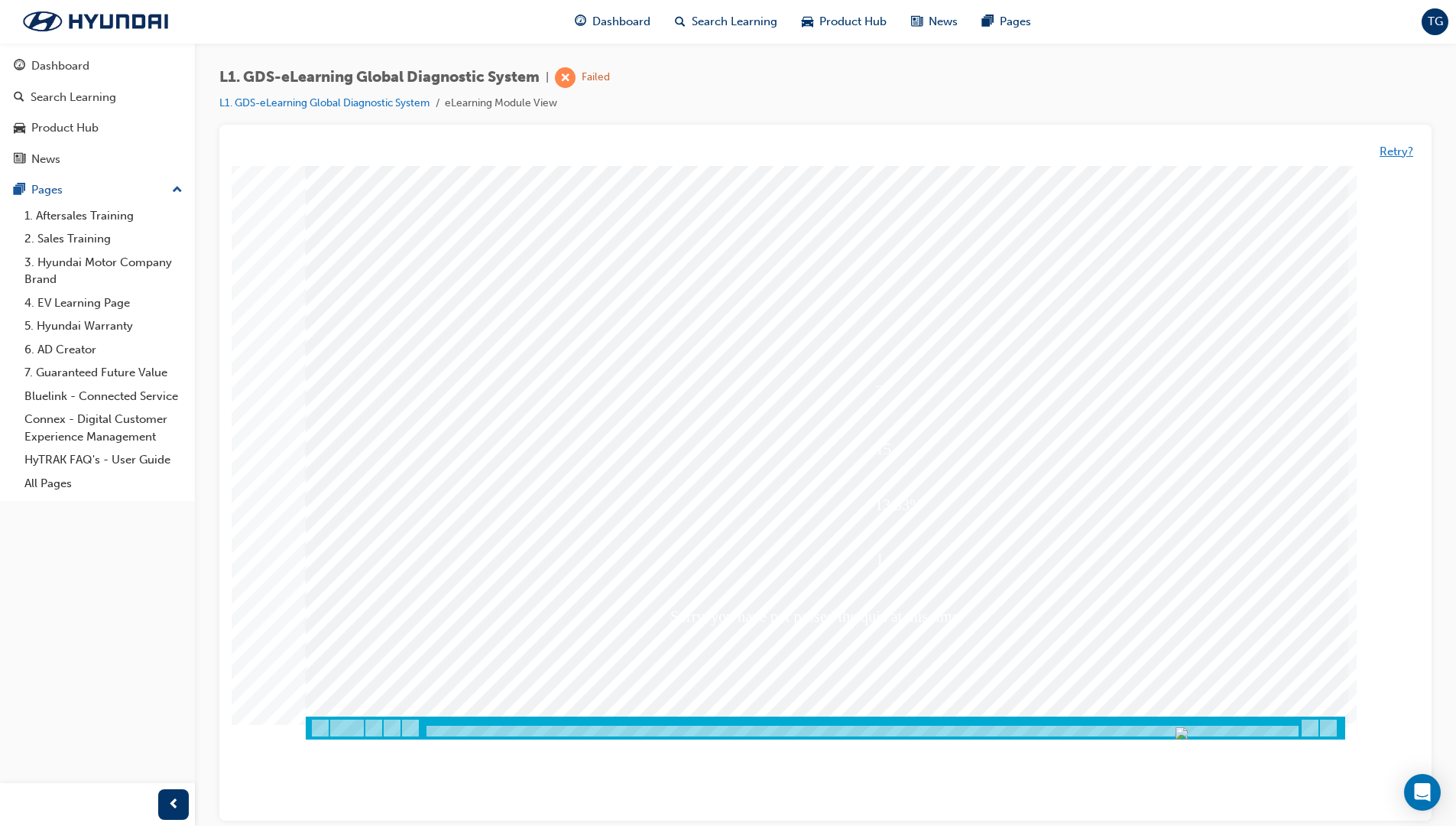
click at [1133, 148] on button "Retry?" at bounding box center [1396, 152] width 34 height 17
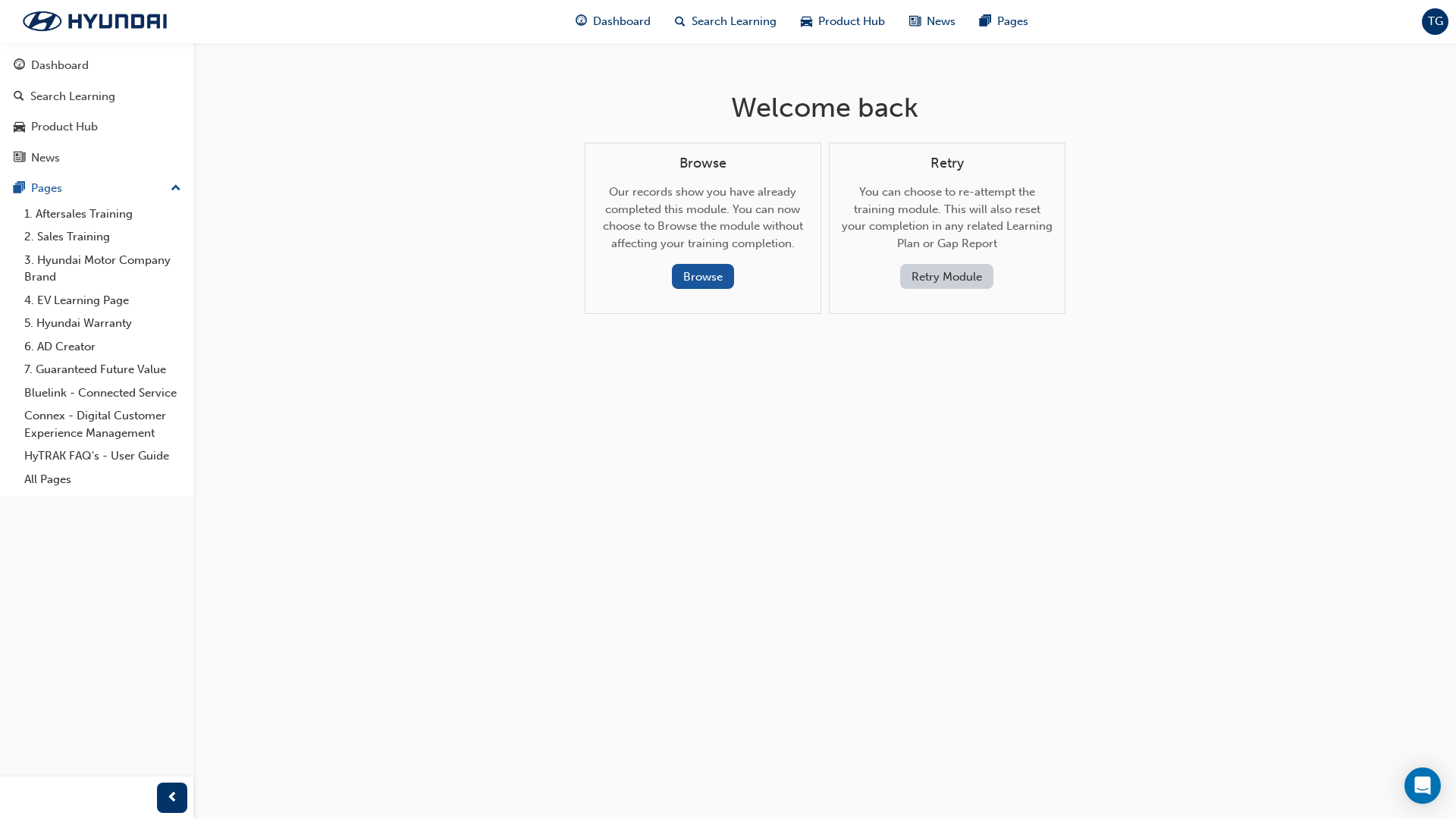
click at [974, 280] on button "Retry Module" at bounding box center [947, 276] width 94 height 25
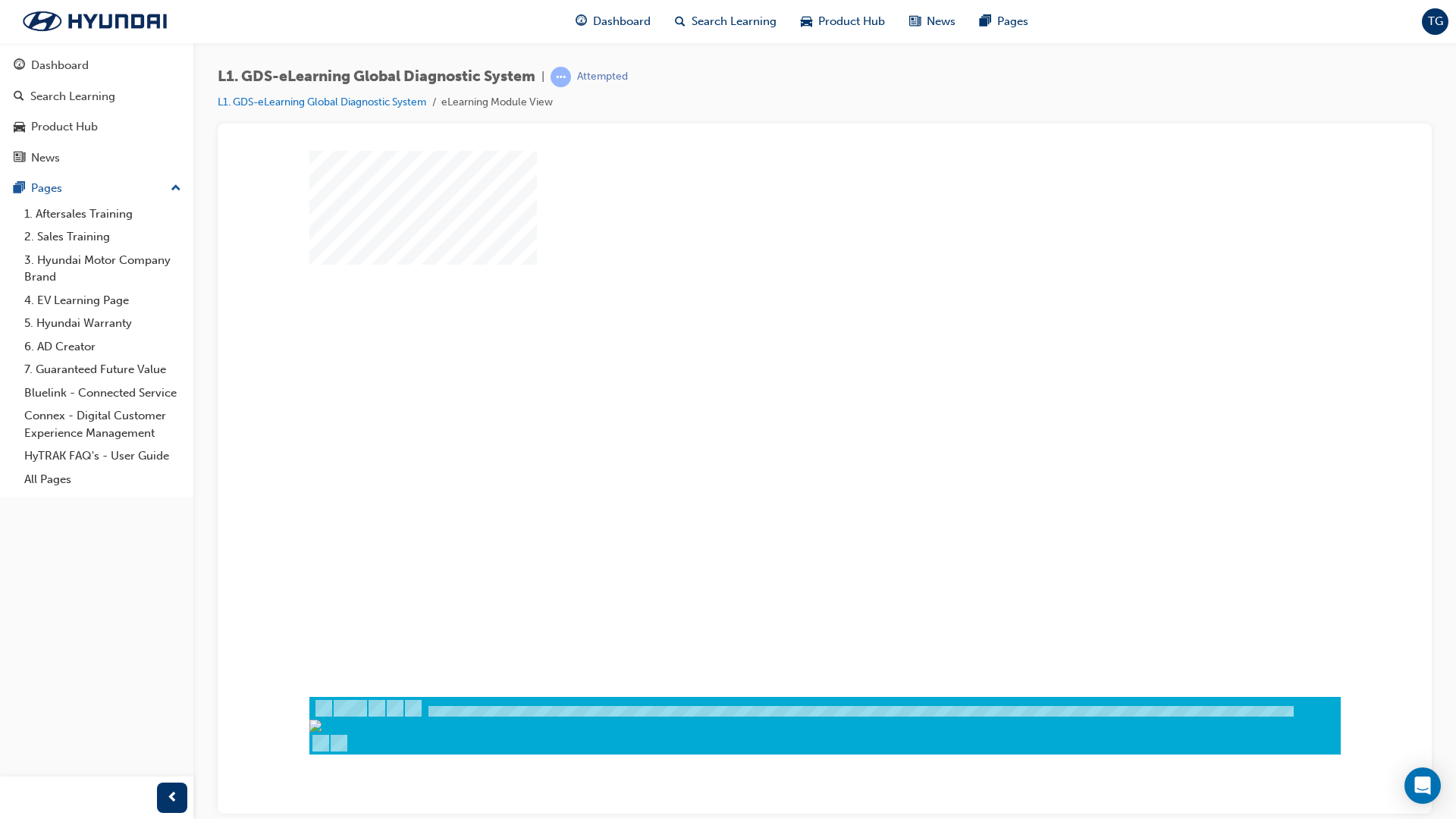
click at [781, 379] on div "play" at bounding box center [781, 379] width 0 height 0
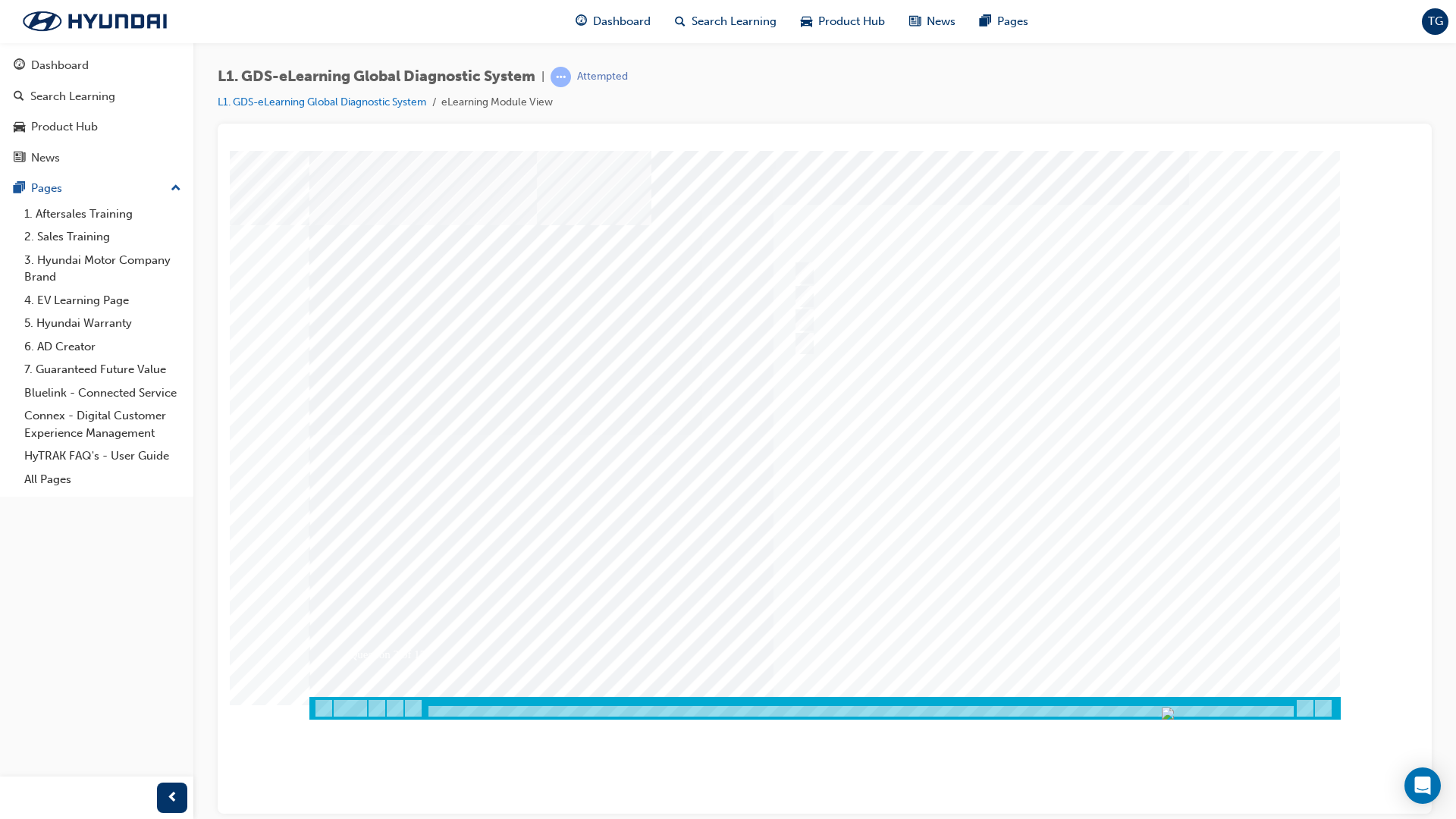
click at [1124, 692] on img "Progress, Slide 69 of 83" at bounding box center [1168, 712] width 12 height 12
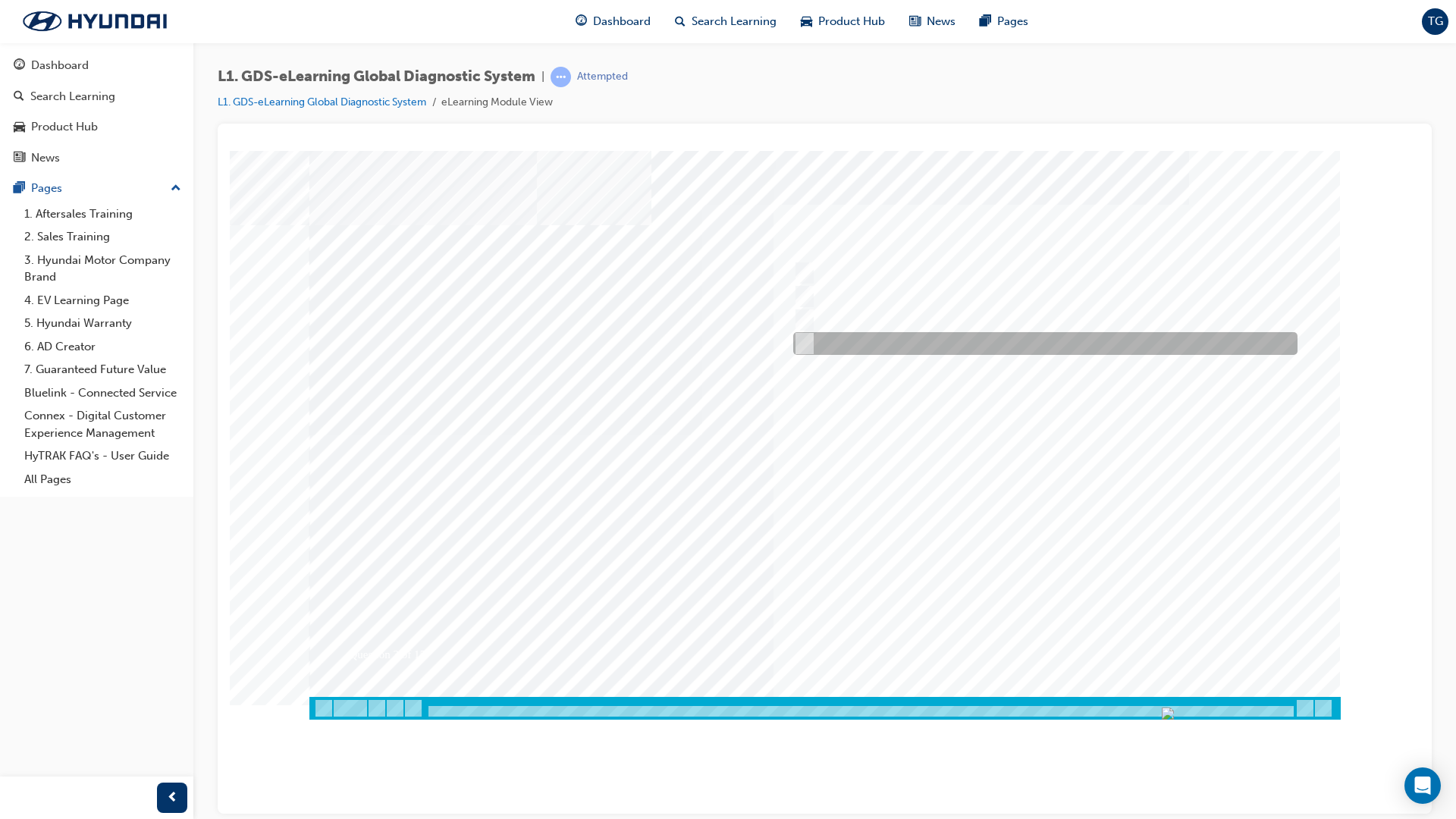
click at [987, 341] on div at bounding box center [1042, 343] width 505 height 23
checkbox input "true"
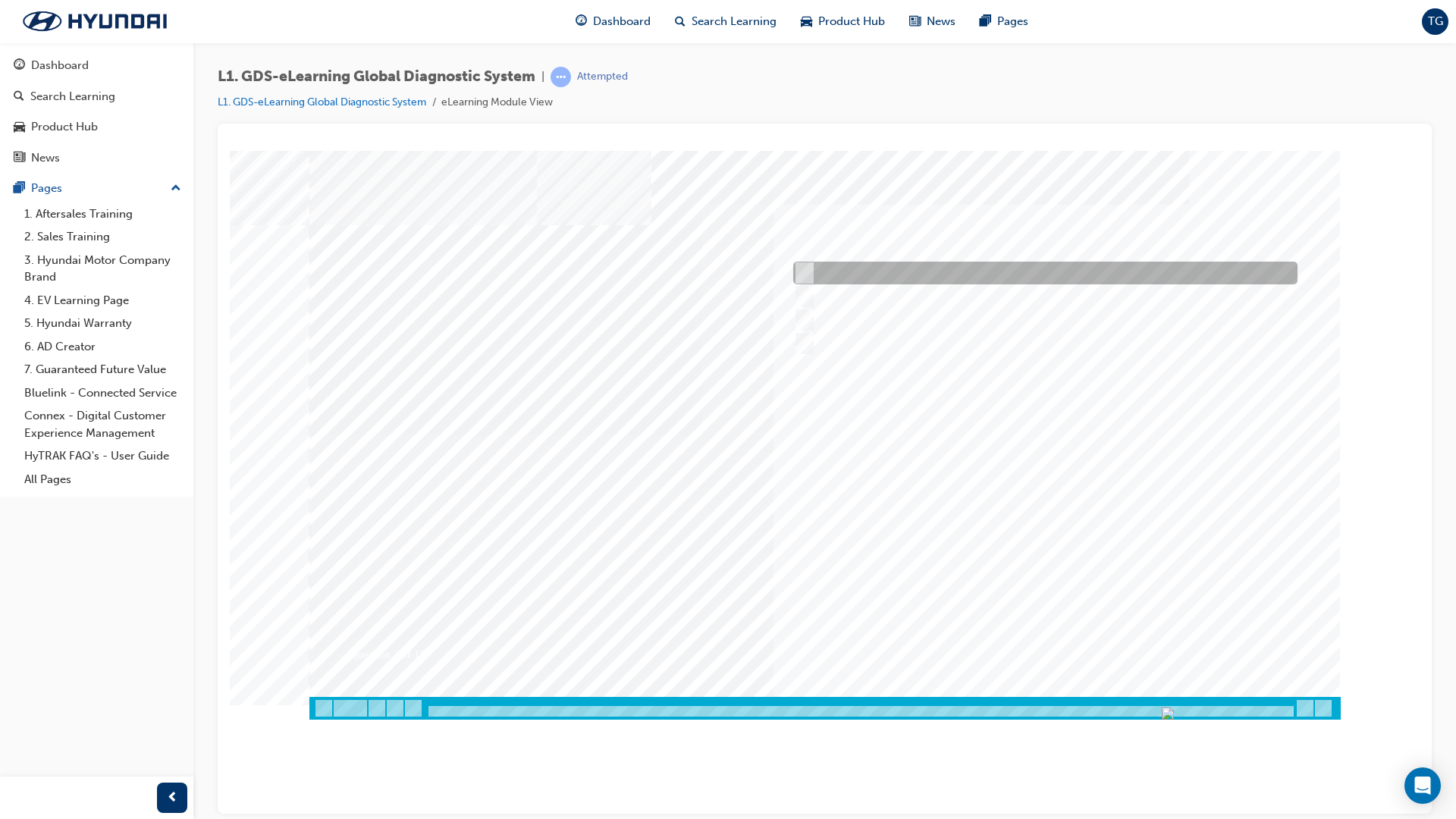
click at [813, 275] on div at bounding box center [1042, 273] width 505 height 23
checkbox input "true"
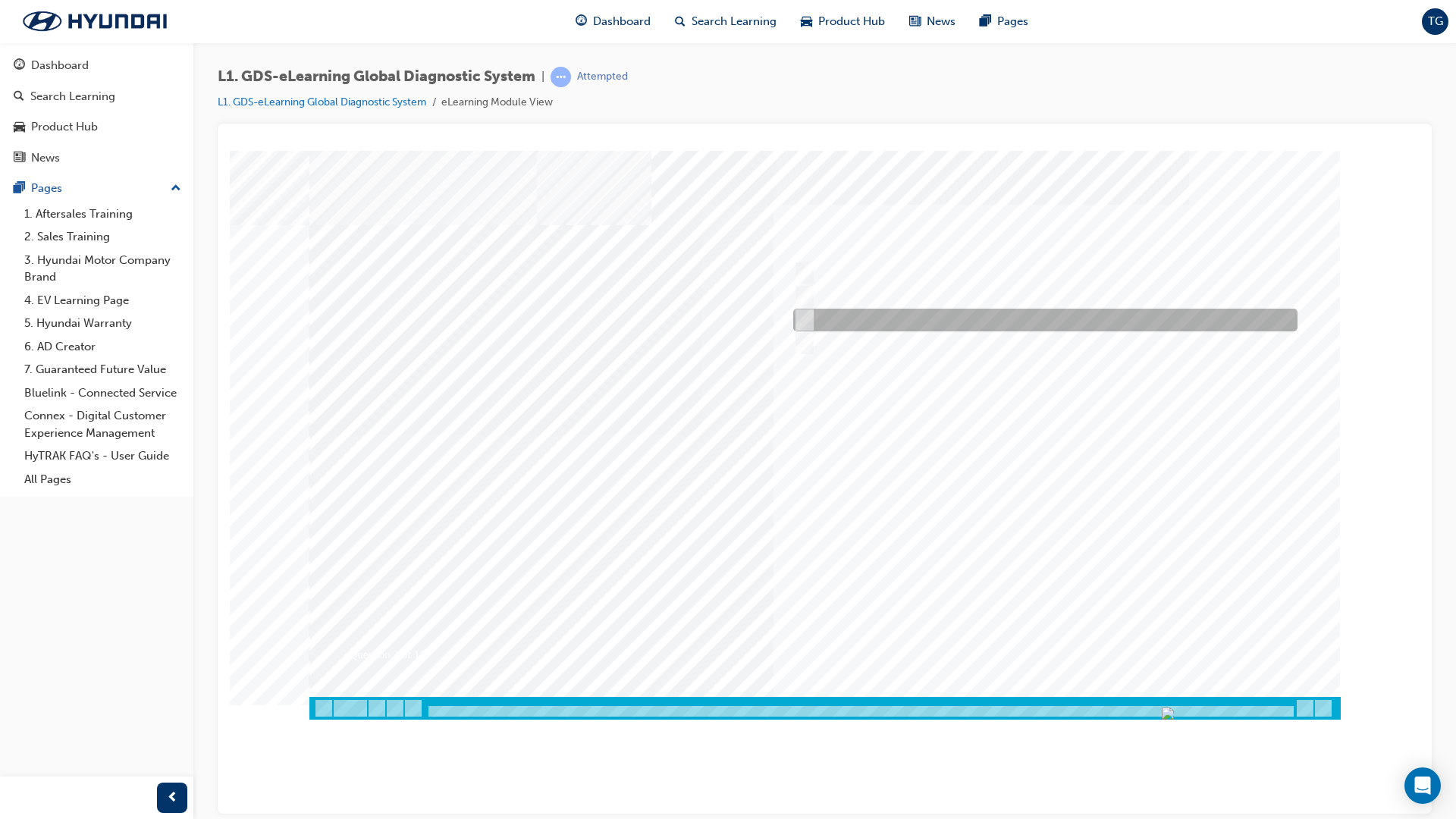
click at [817, 311] on div at bounding box center [1042, 320] width 505 height 23
checkbox input "true"
click at [1101, 625] on div at bounding box center [825, 435] width 1031 height 568
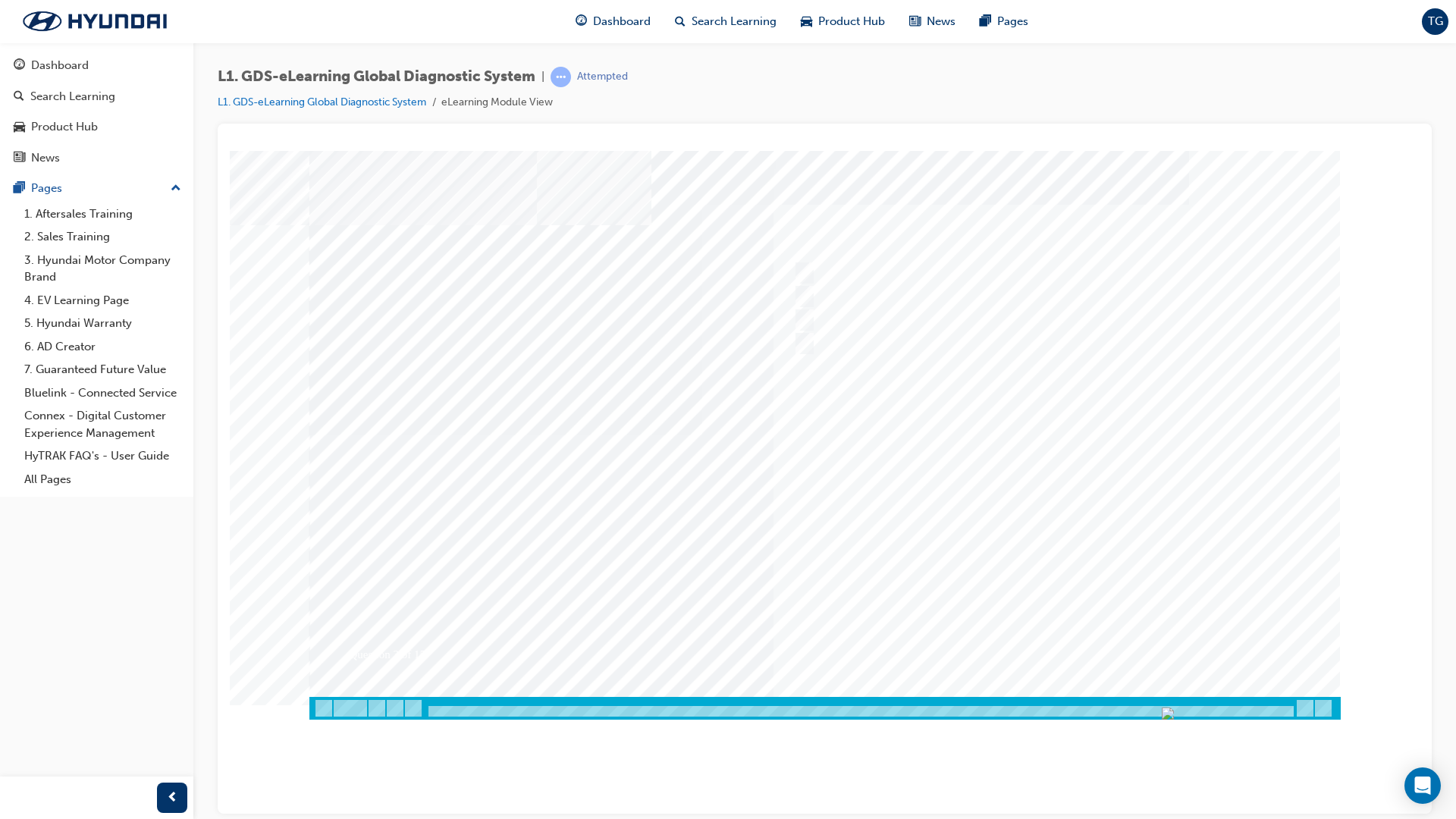
click at [1124, 692] on div at bounding box center [860, 711] width 869 height 13
click at [1124, 692] on div at bounding box center [825, 707] width 1031 height 23
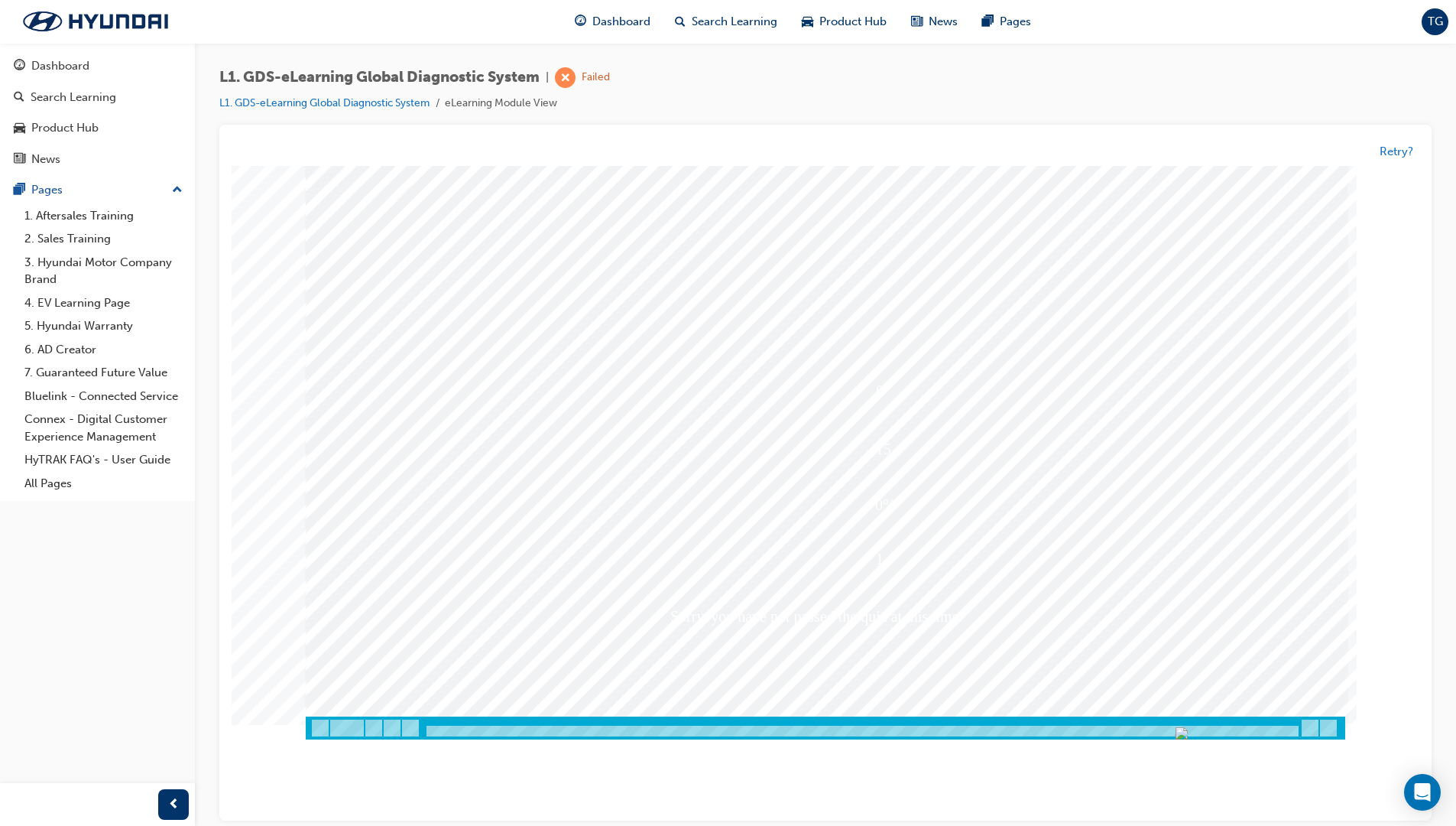
click at [817, 345] on div at bounding box center [1044, 337] width 509 height 23
radio input "true"
click at [1000, 572] on div at bounding box center [825, 452] width 1039 height 573
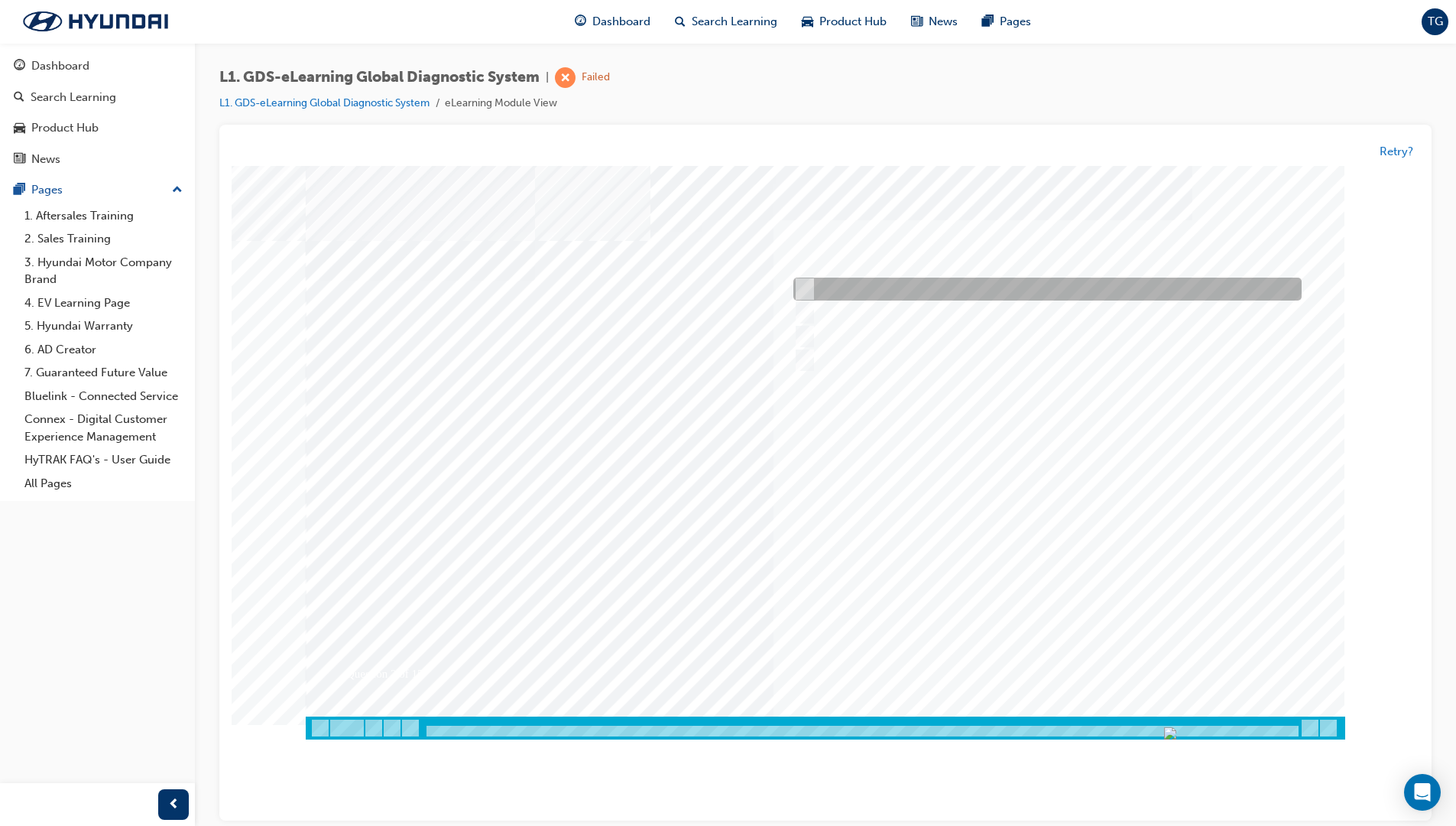
click at [803, 287] on input "Notification on a new update" at bounding box center [802, 290] width 17 height 17
radio input "true"
click at [1017, 564] on div at bounding box center [825, 452] width 1039 height 573
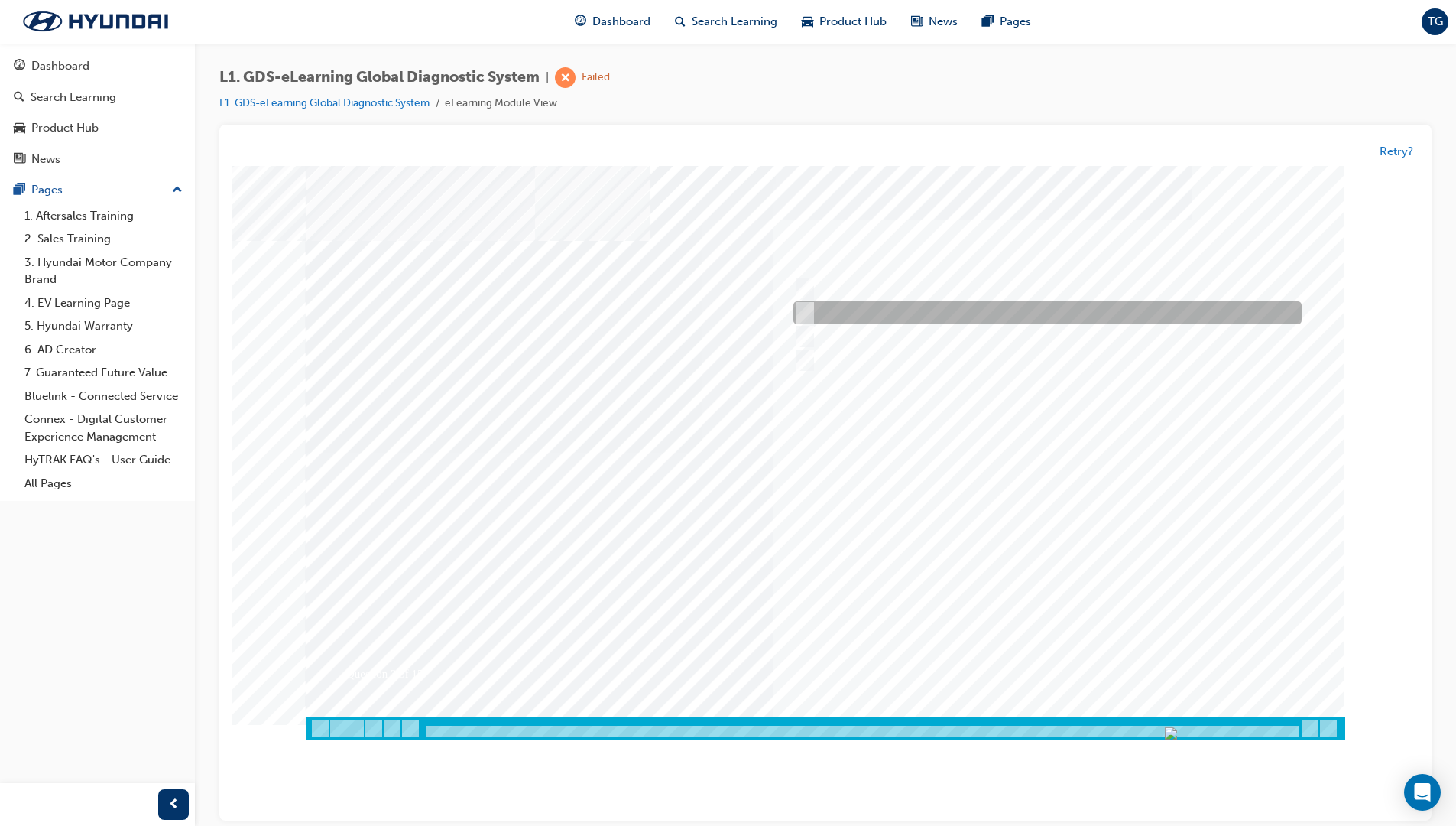
click at [808, 312] on input "Smart EV Solution" at bounding box center [801, 313] width 17 height 17
checkbox input "true"
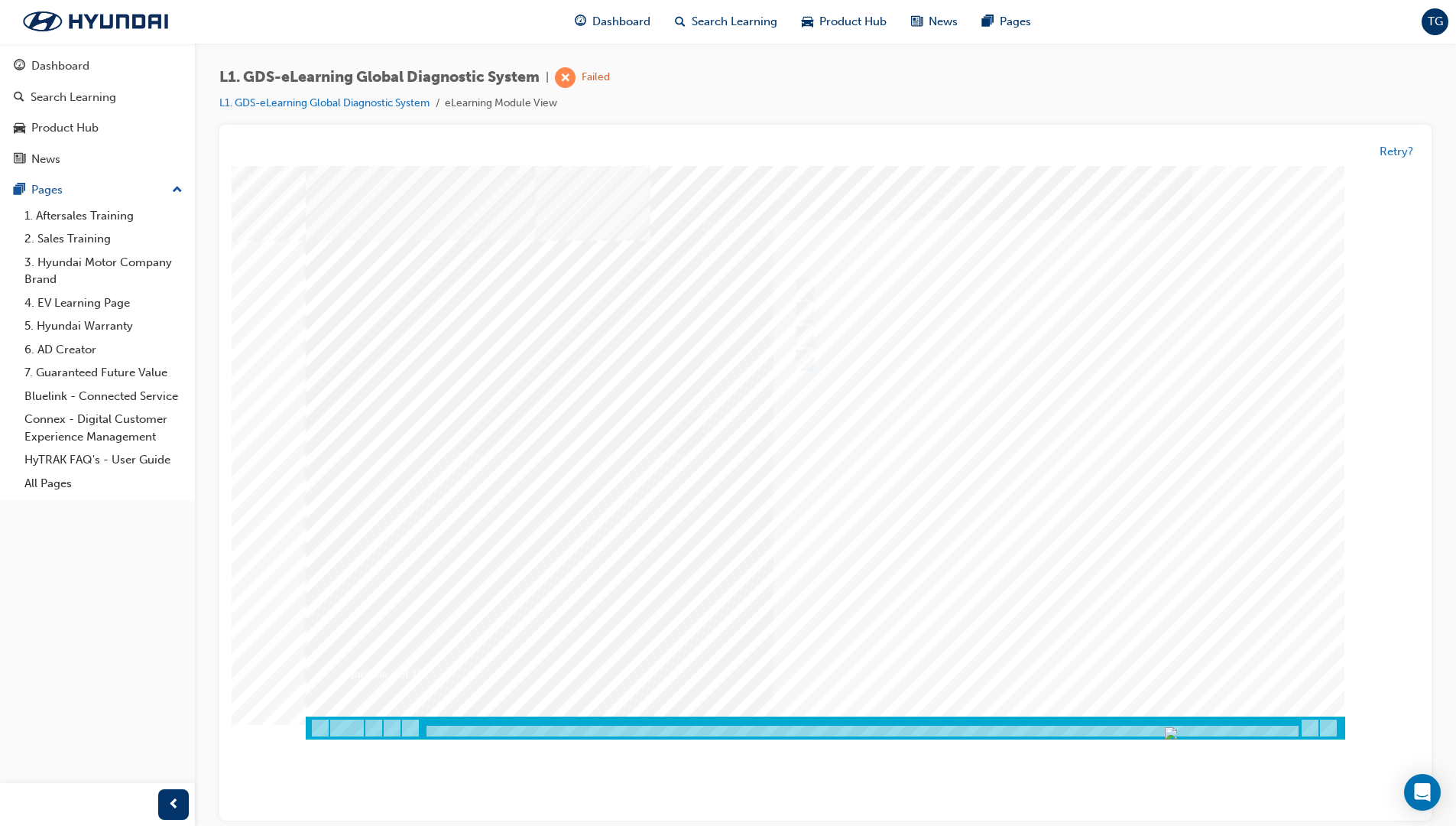
click at [1047, 519] on div at bounding box center [825, 452] width 1039 height 573
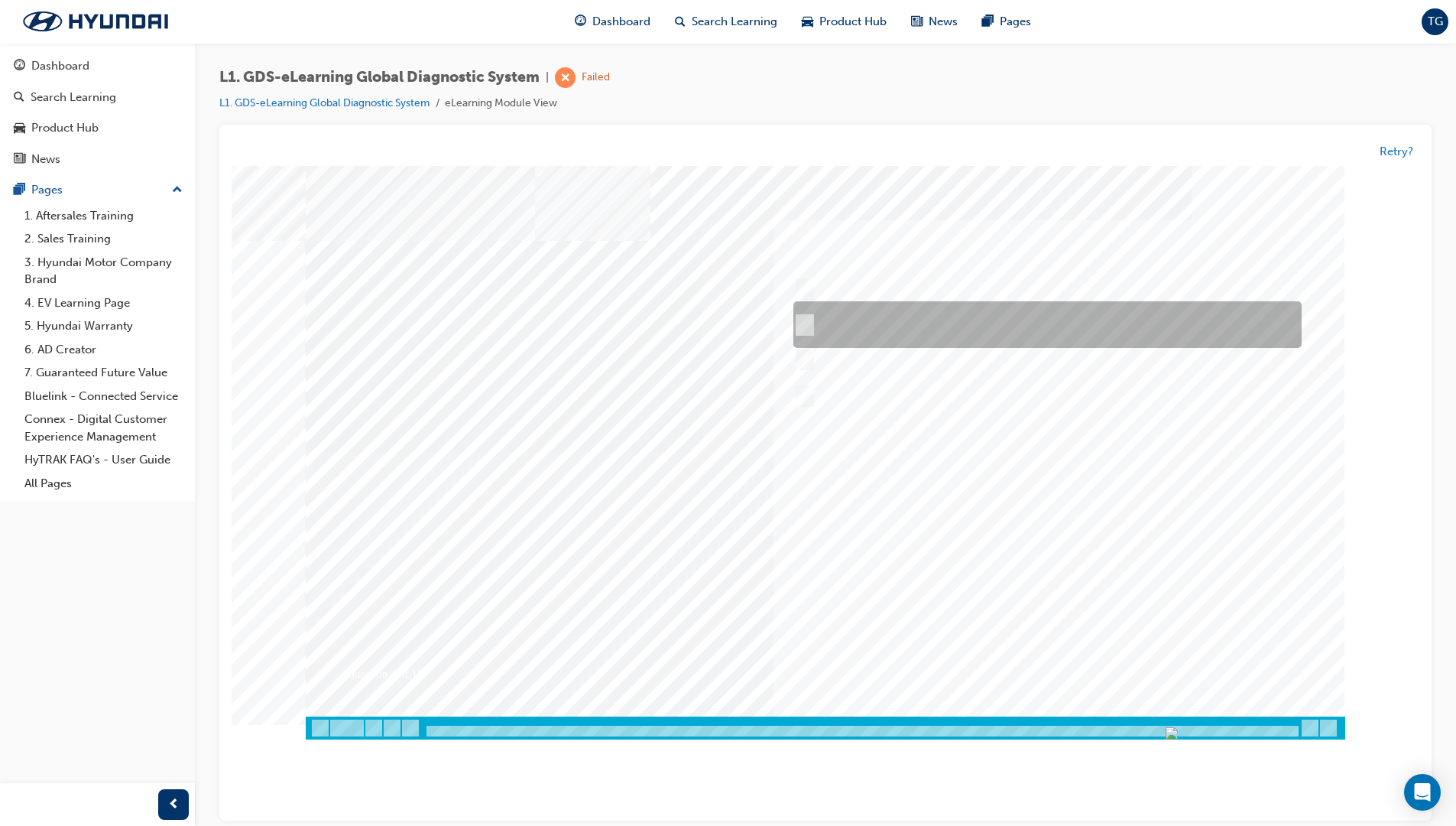
click at [923, 327] on div at bounding box center [1044, 326] width 509 height 46
radio input "true"
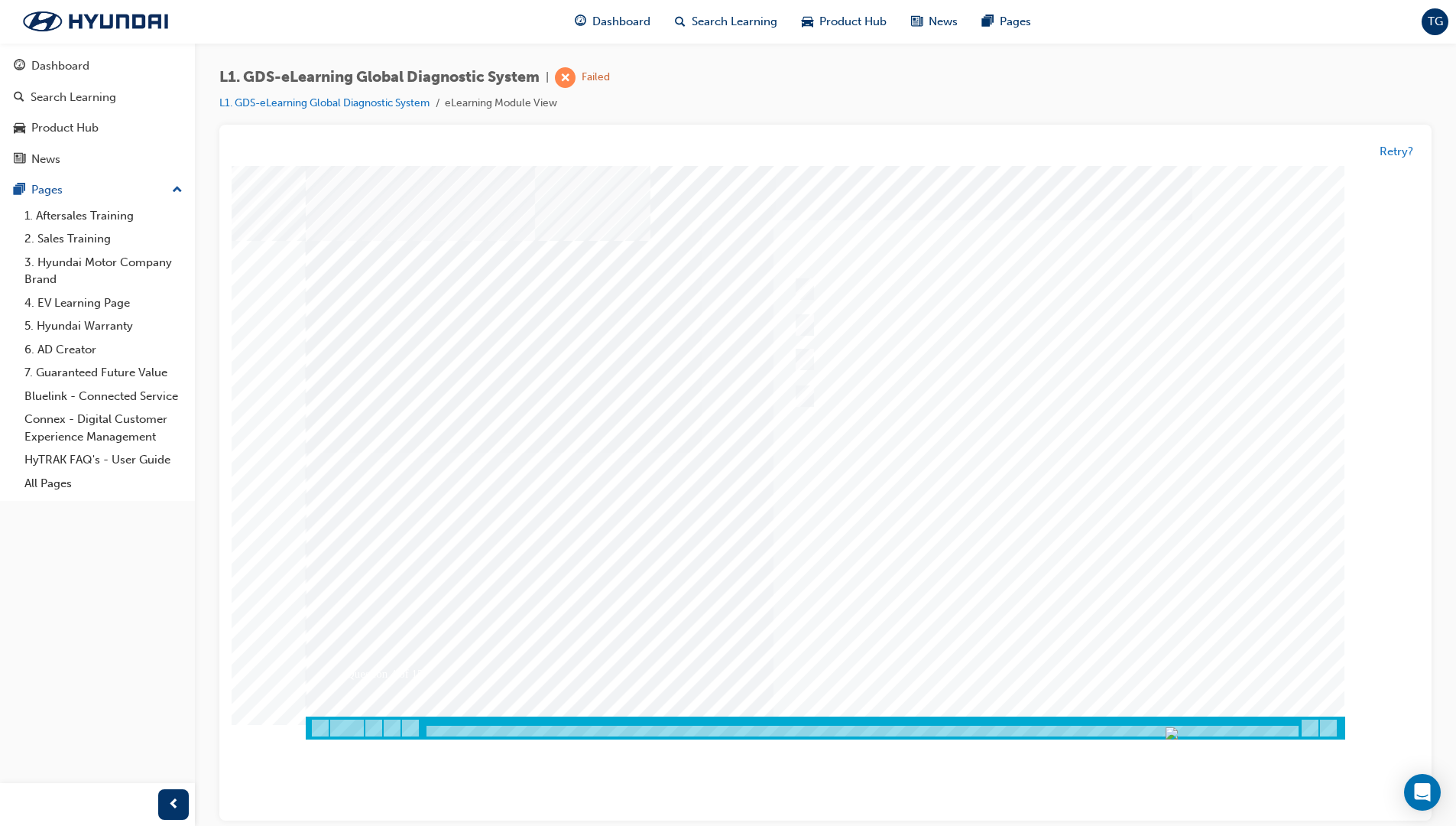
click at [1033, 543] on div at bounding box center [825, 452] width 1039 height 573
click at [815, 289] on div at bounding box center [1044, 290] width 509 height 23
checkbox input "true"
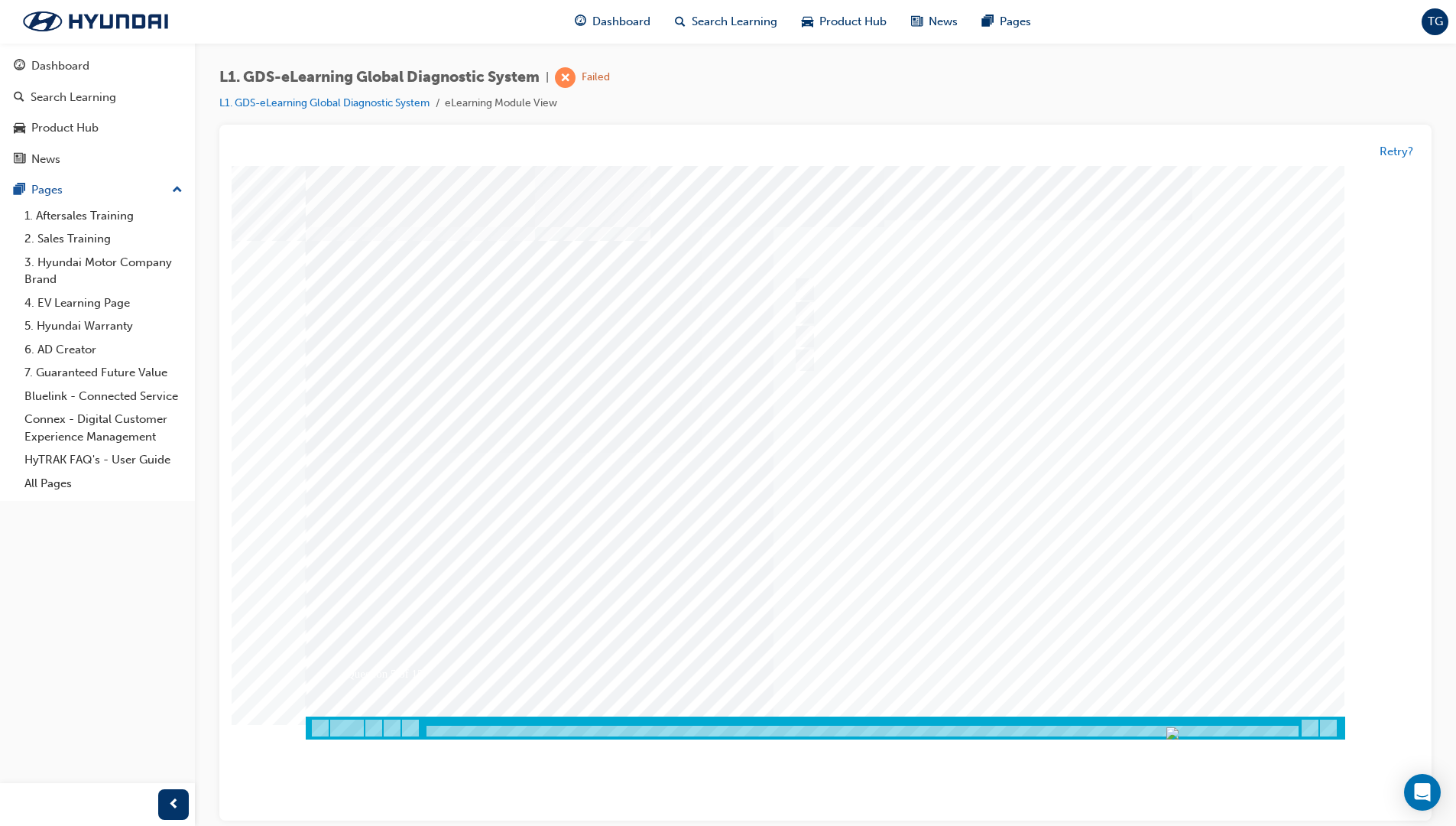
click at [1037, 542] on div at bounding box center [825, 452] width 1039 height 573
click at [803, 287] on input "Hear if the component to check for operation" at bounding box center [801, 290] width 17 height 17
checkbox input "true"
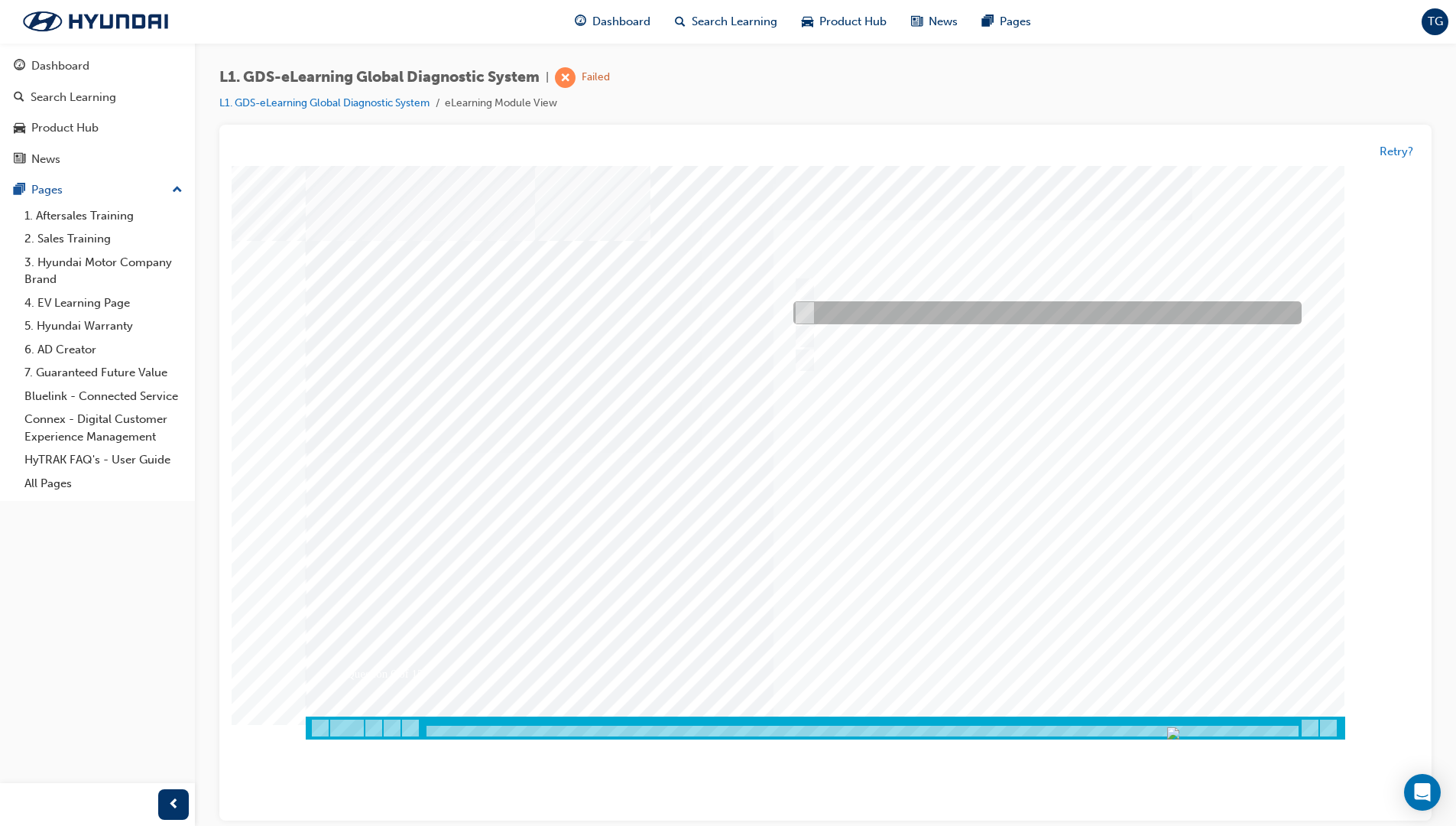
click at [811, 311] on div at bounding box center [1044, 314] width 509 height 23
checkbox input "true"
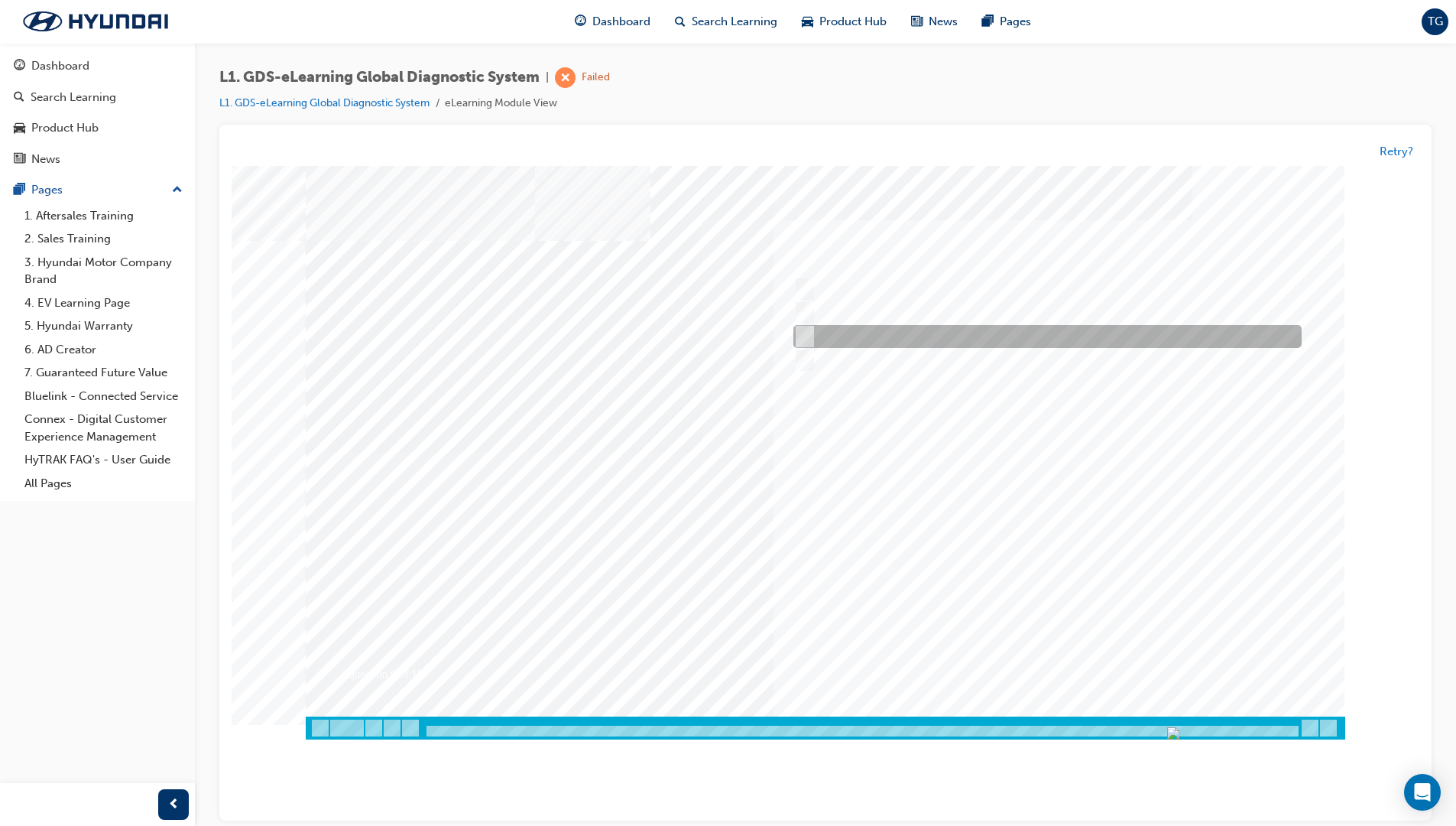
click at [815, 328] on div at bounding box center [1044, 337] width 509 height 23
checkbox input "true"
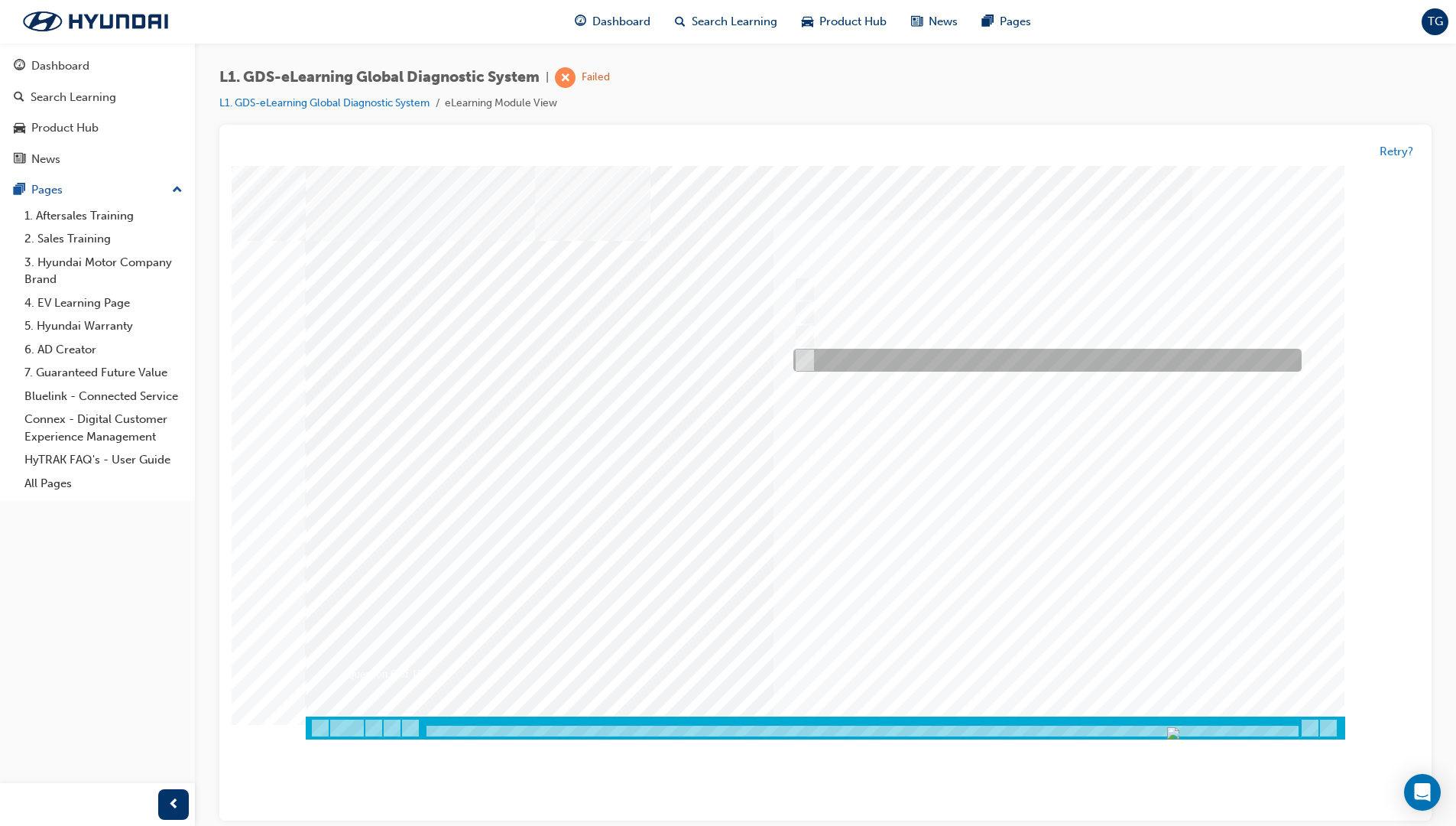
click at [810, 353] on div at bounding box center [1044, 361] width 509 height 23
checkbox input "true"
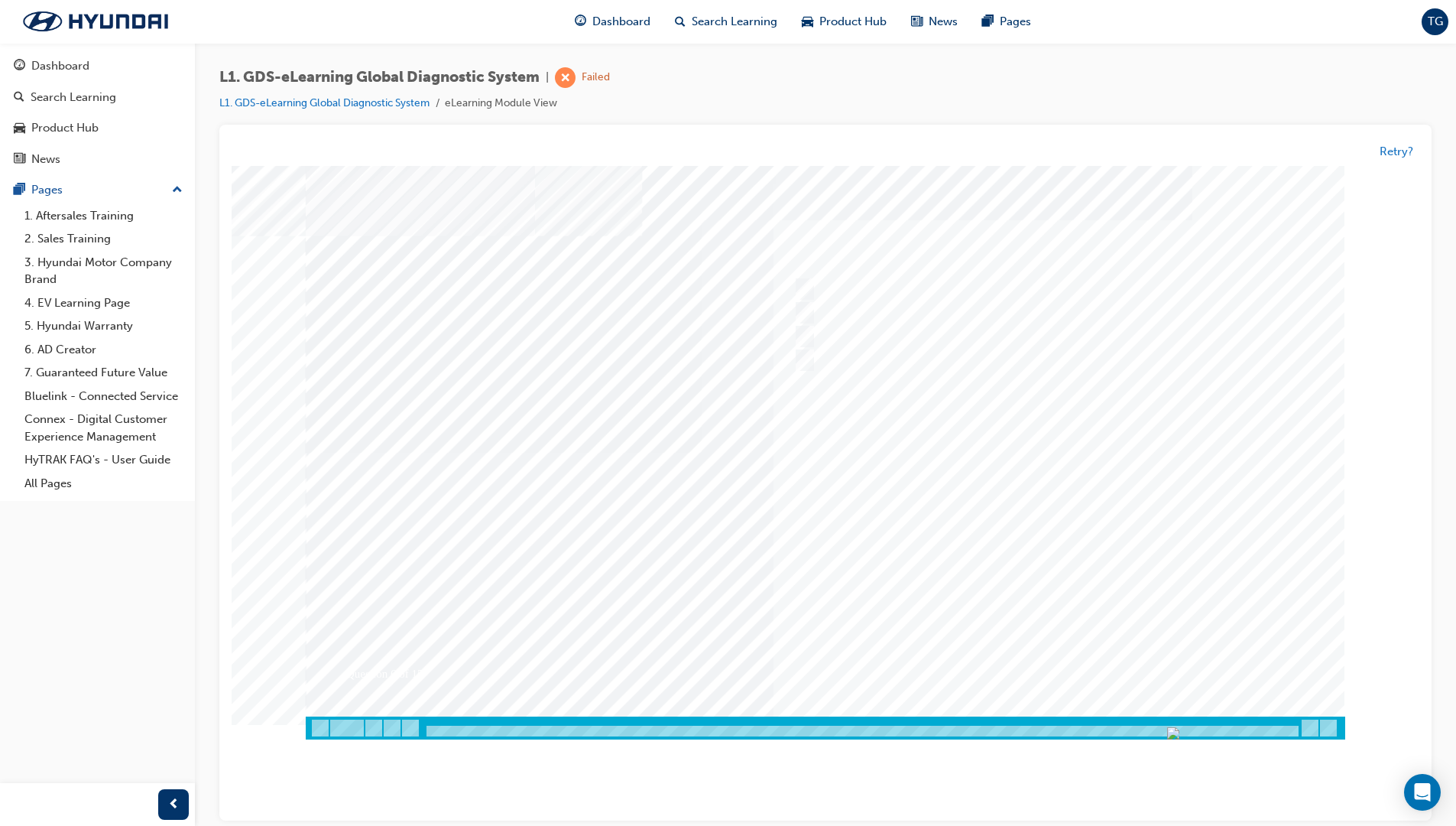
click at [1039, 601] on div at bounding box center [825, 452] width 1039 height 573
click at [819, 293] on div at bounding box center [1044, 290] width 509 height 23
radio input "true"
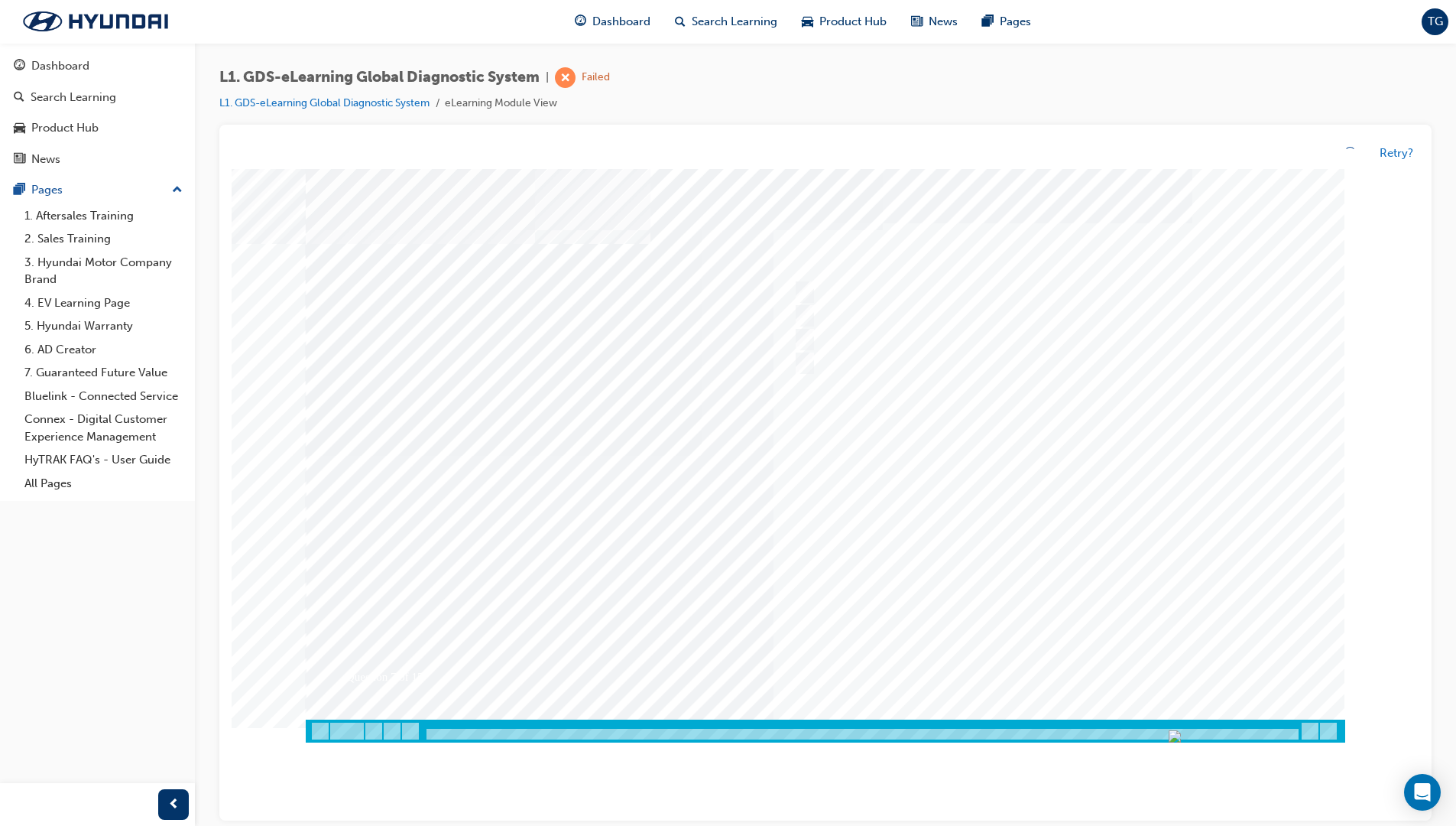
click at [987, 523] on div at bounding box center [825, 456] width 1039 height 573
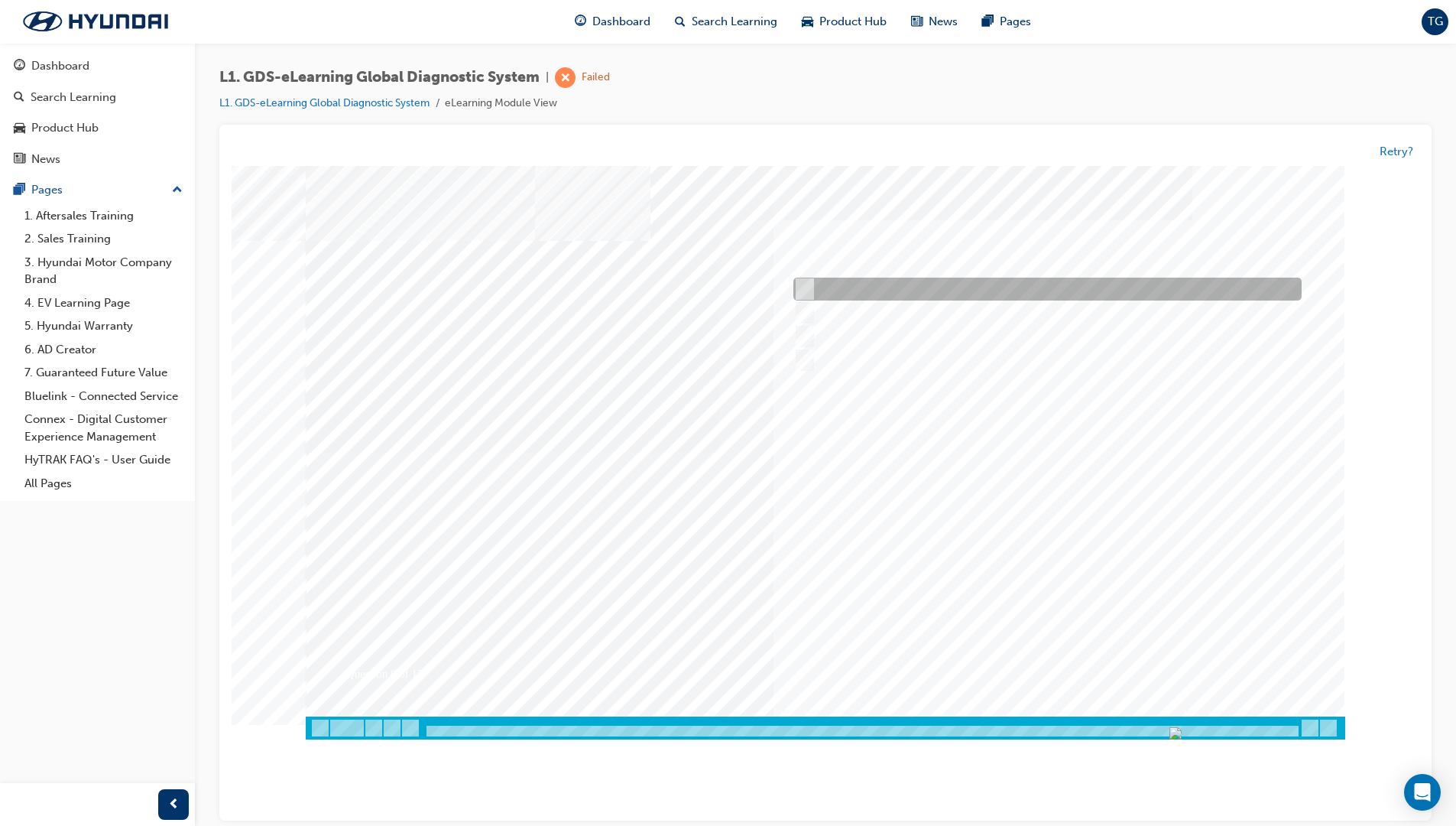
click at [836, 287] on div at bounding box center [1044, 290] width 509 height 23
radio input "true"
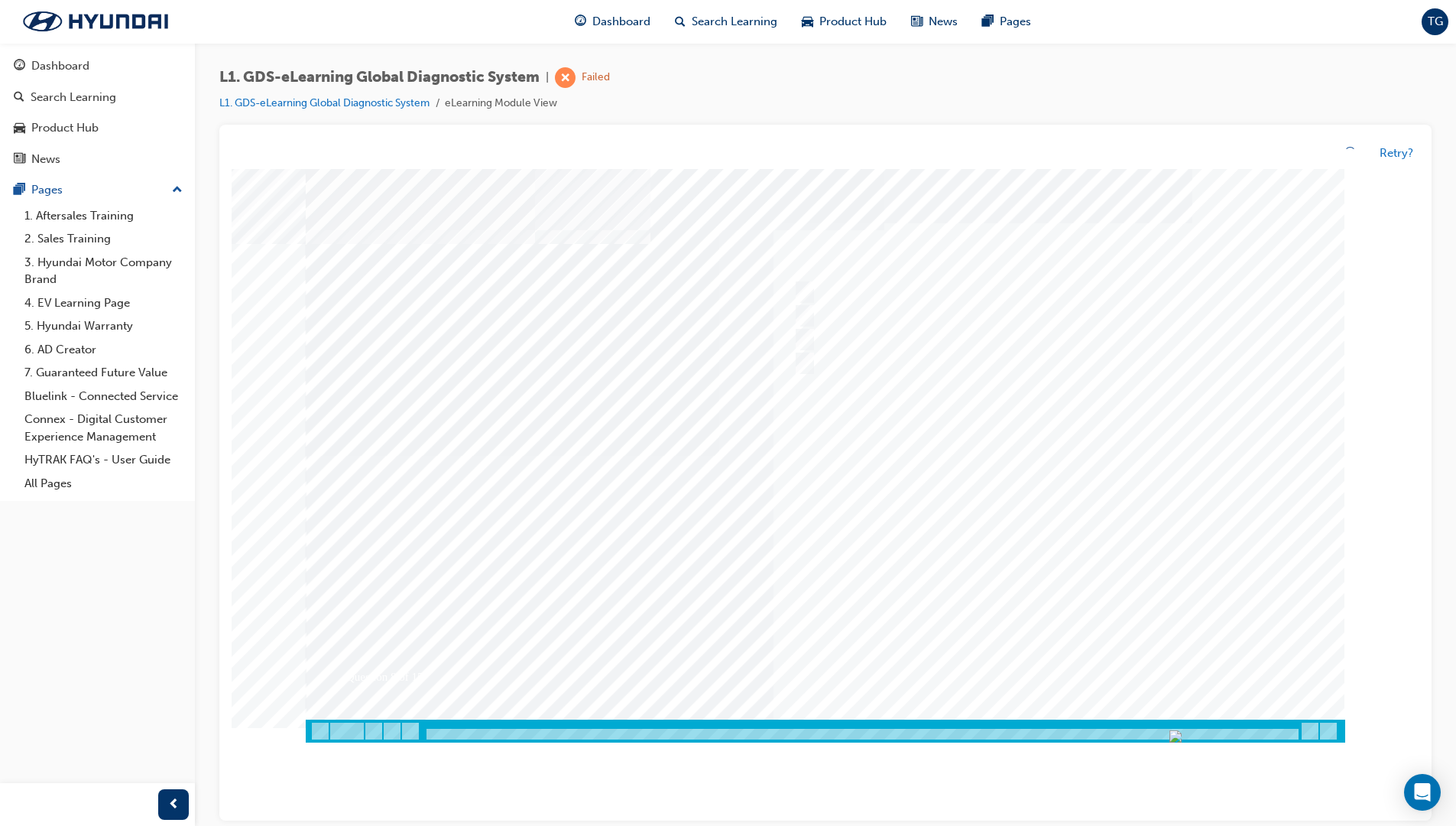
click at [1021, 567] on div at bounding box center [825, 456] width 1039 height 573
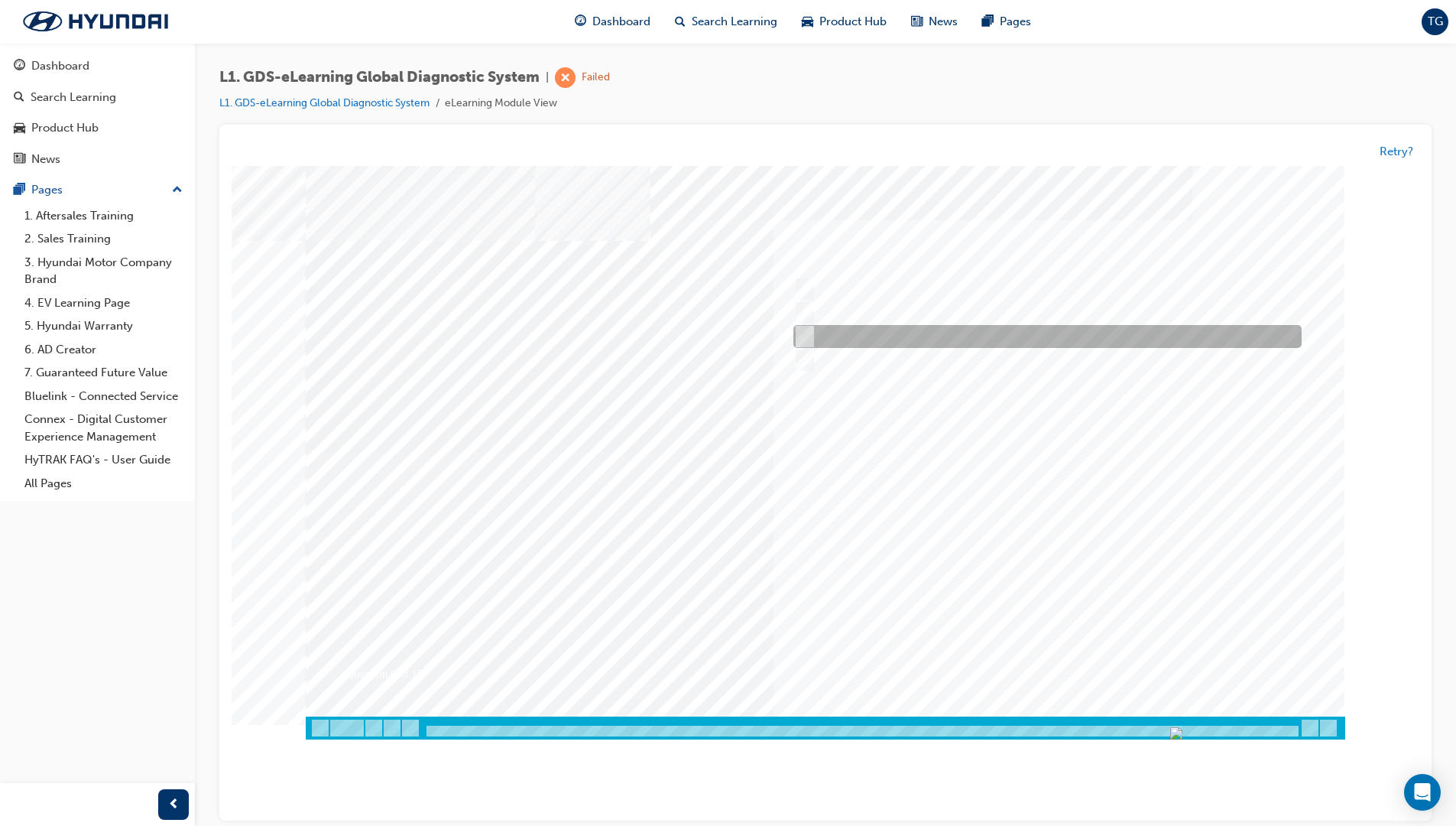
click at [808, 331] on input "No connection to VCI-II" at bounding box center [802, 337] width 17 height 17
radio input "true"
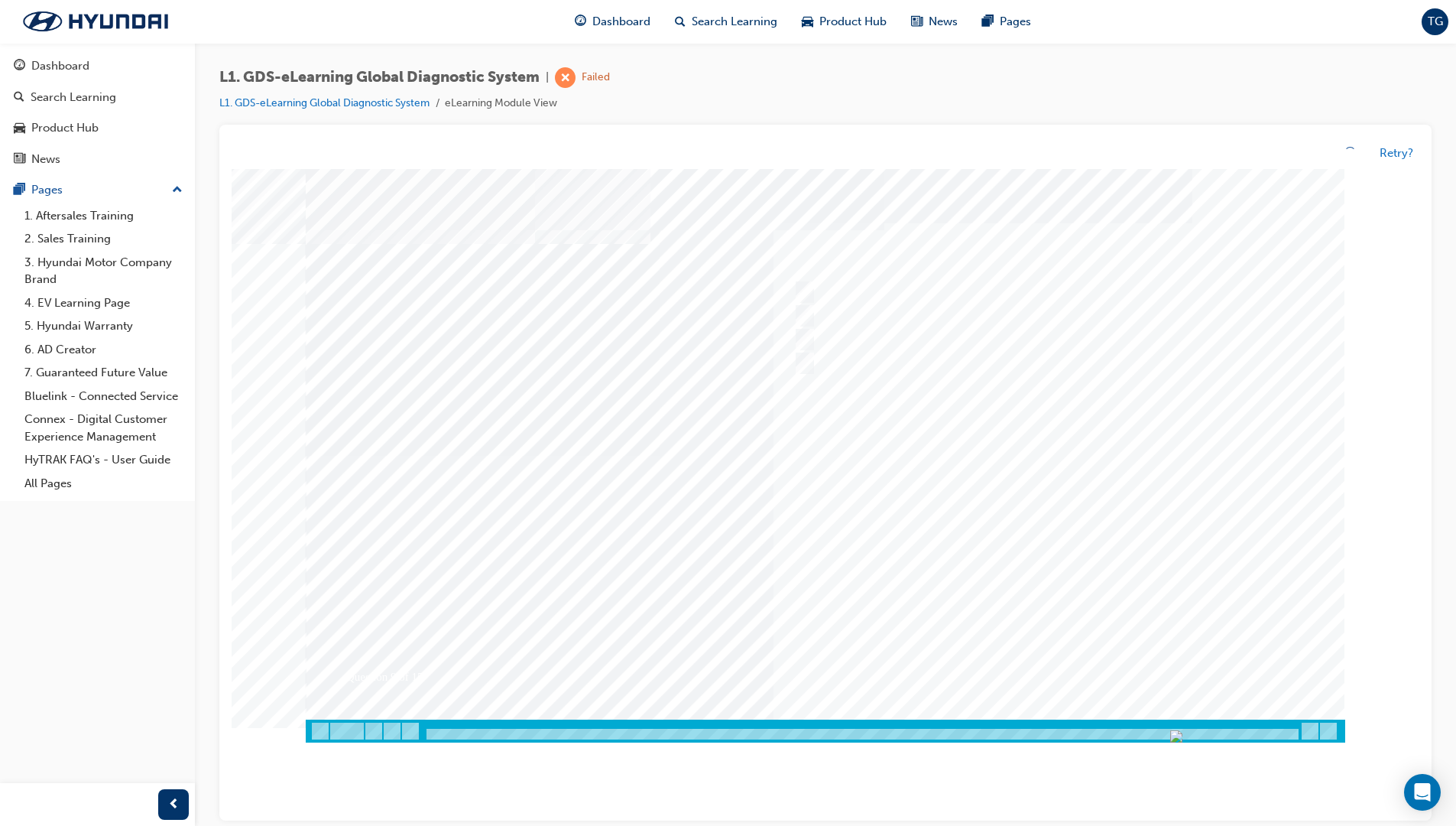
click at [1027, 524] on div at bounding box center [825, 456] width 1039 height 573
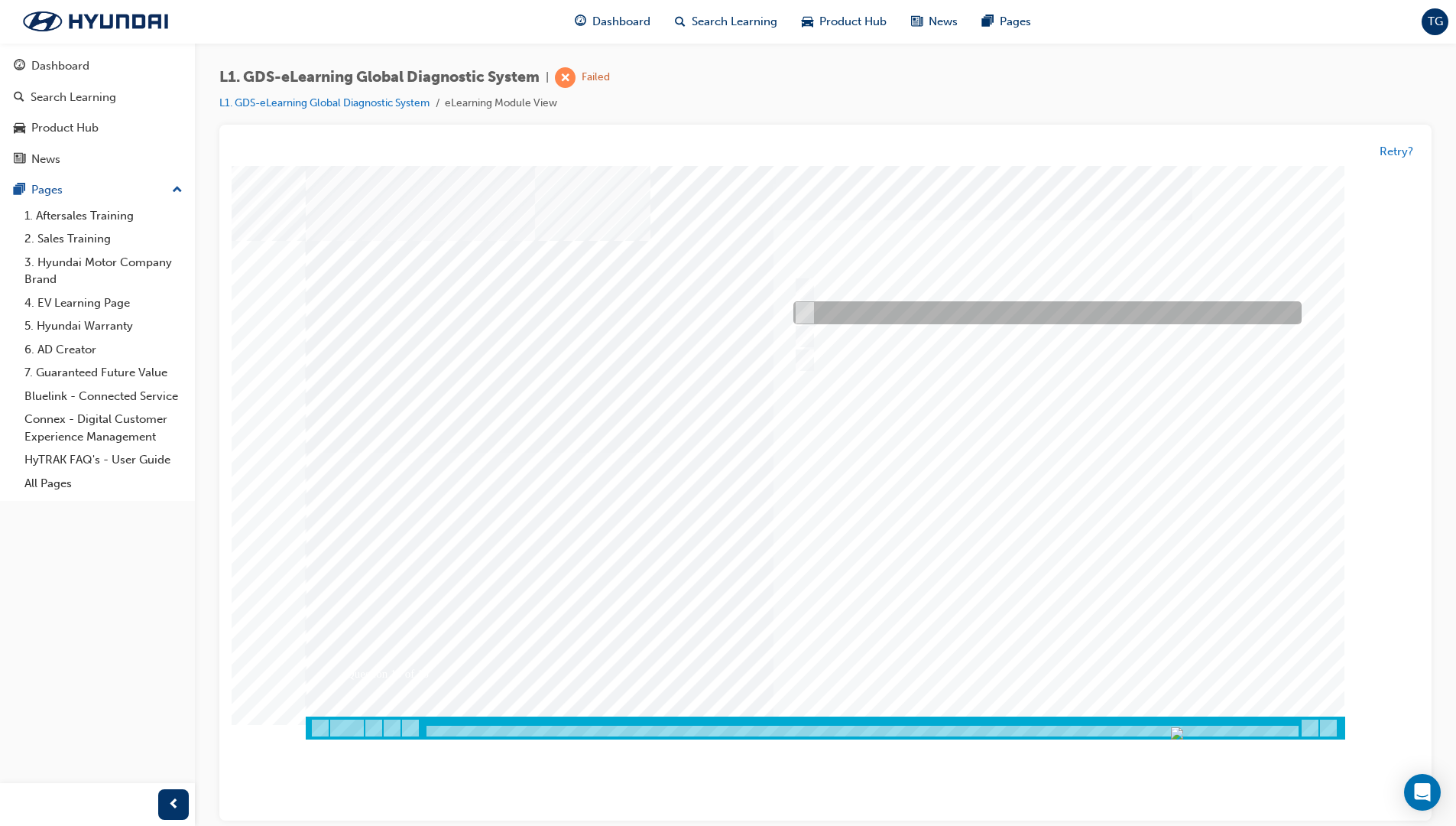
click at [865, 303] on div at bounding box center [1044, 314] width 509 height 23
radio input "true"
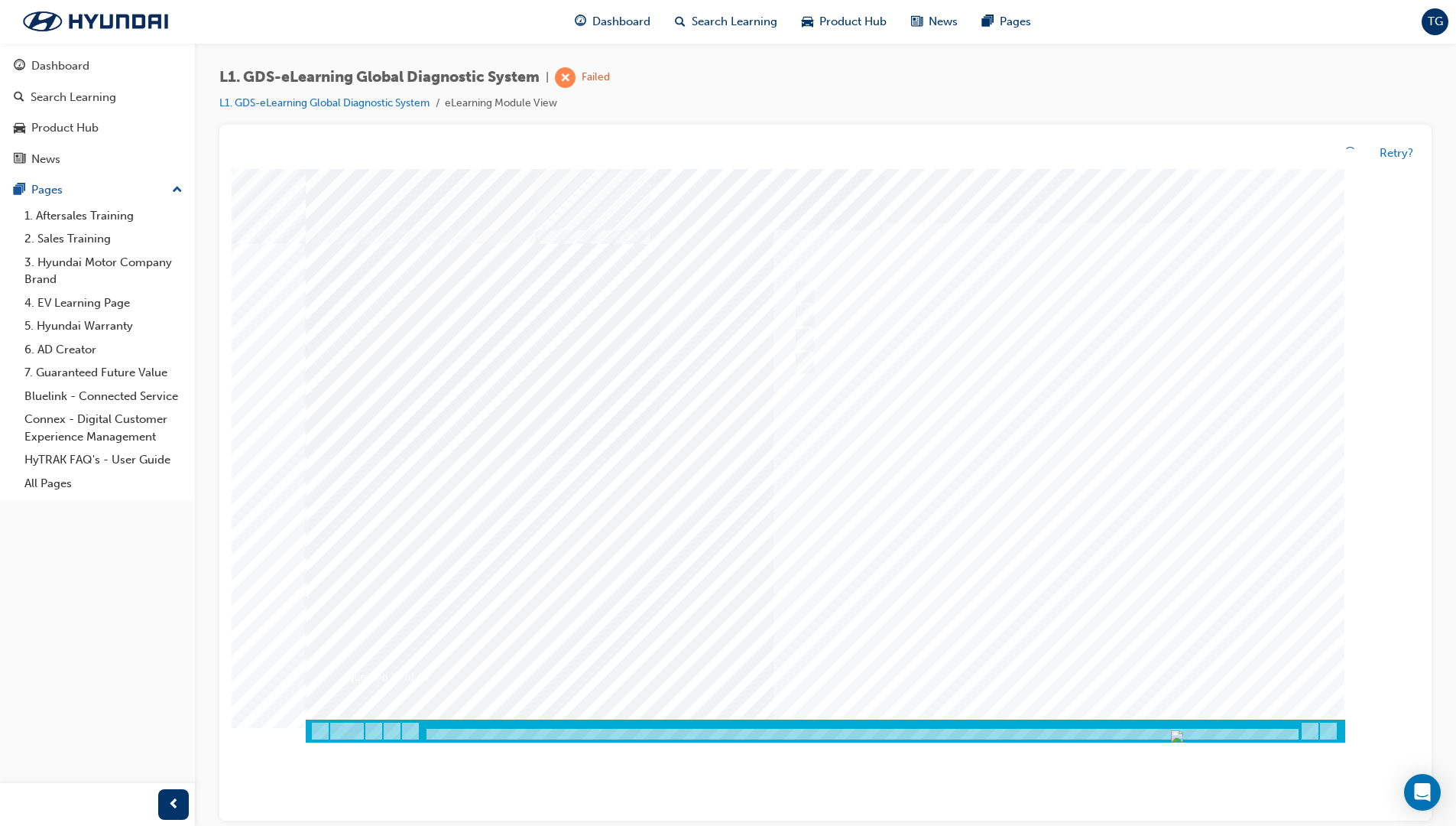
click at [1028, 537] on div at bounding box center [825, 456] width 1039 height 573
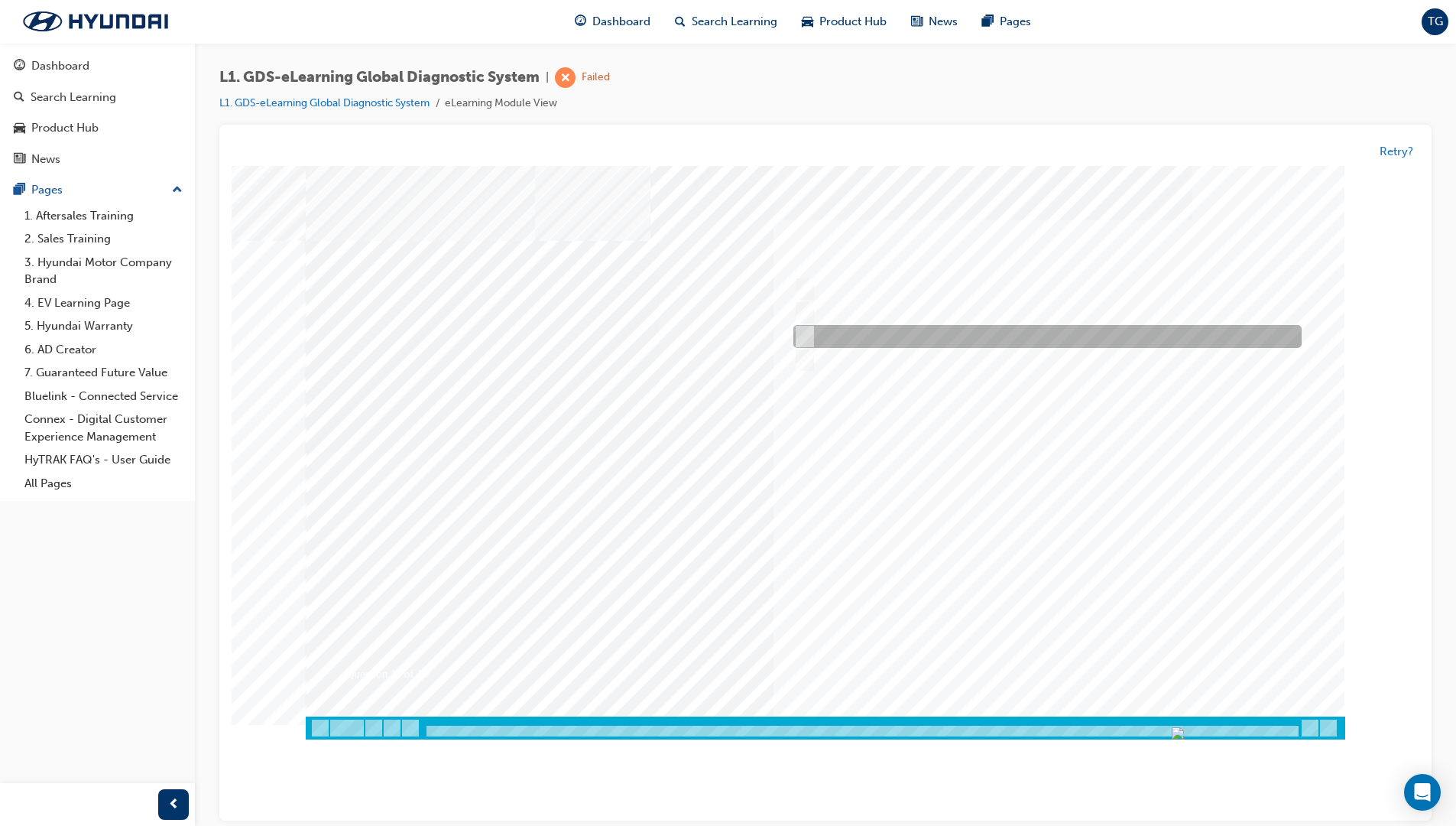
click at [837, 342] on div at bounding box center [1044, 337] width 509 height 23
radio input "true"
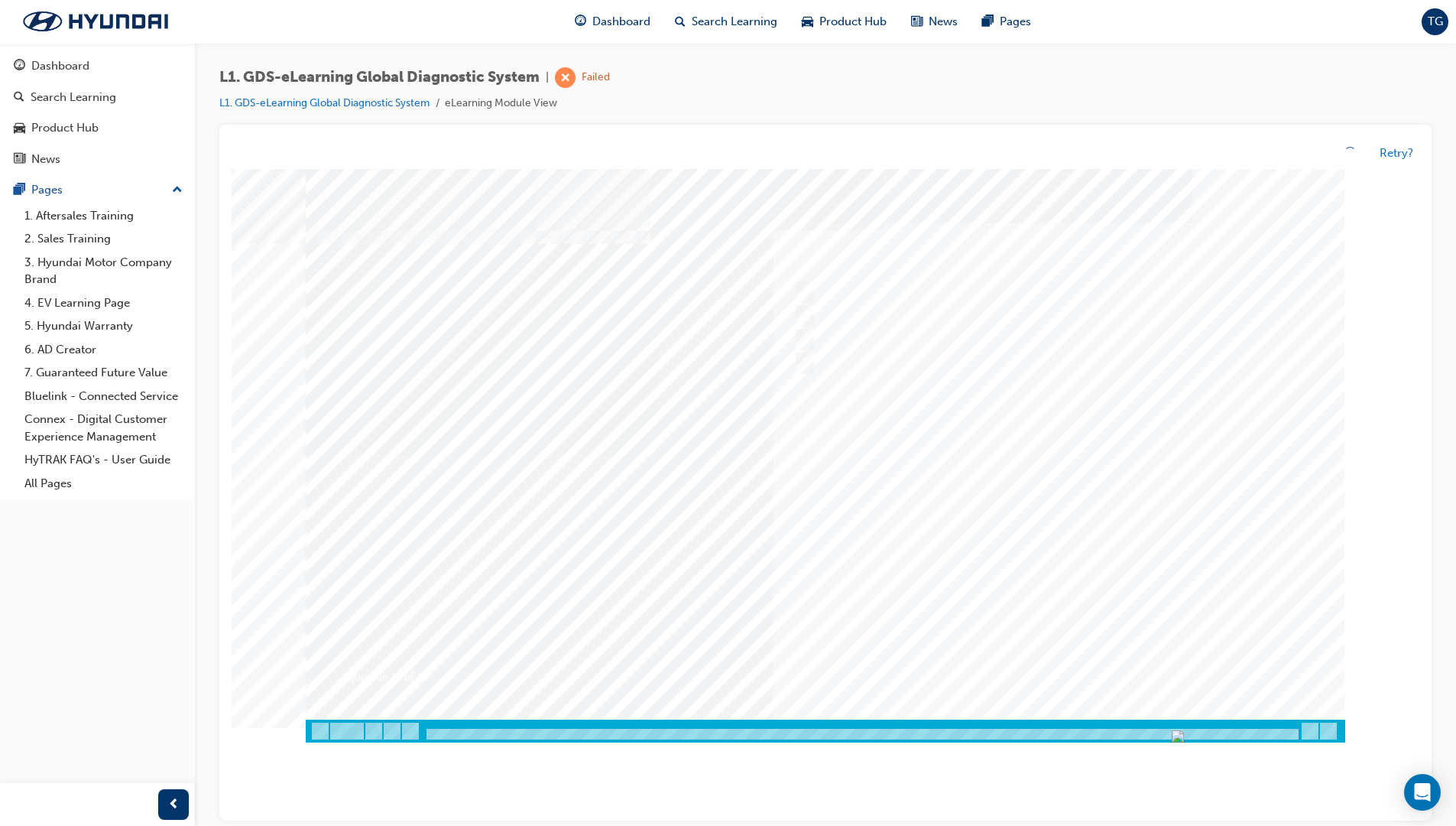
click at [1053, 562] on div at bounding box center [825, 456] width 1039 height 573
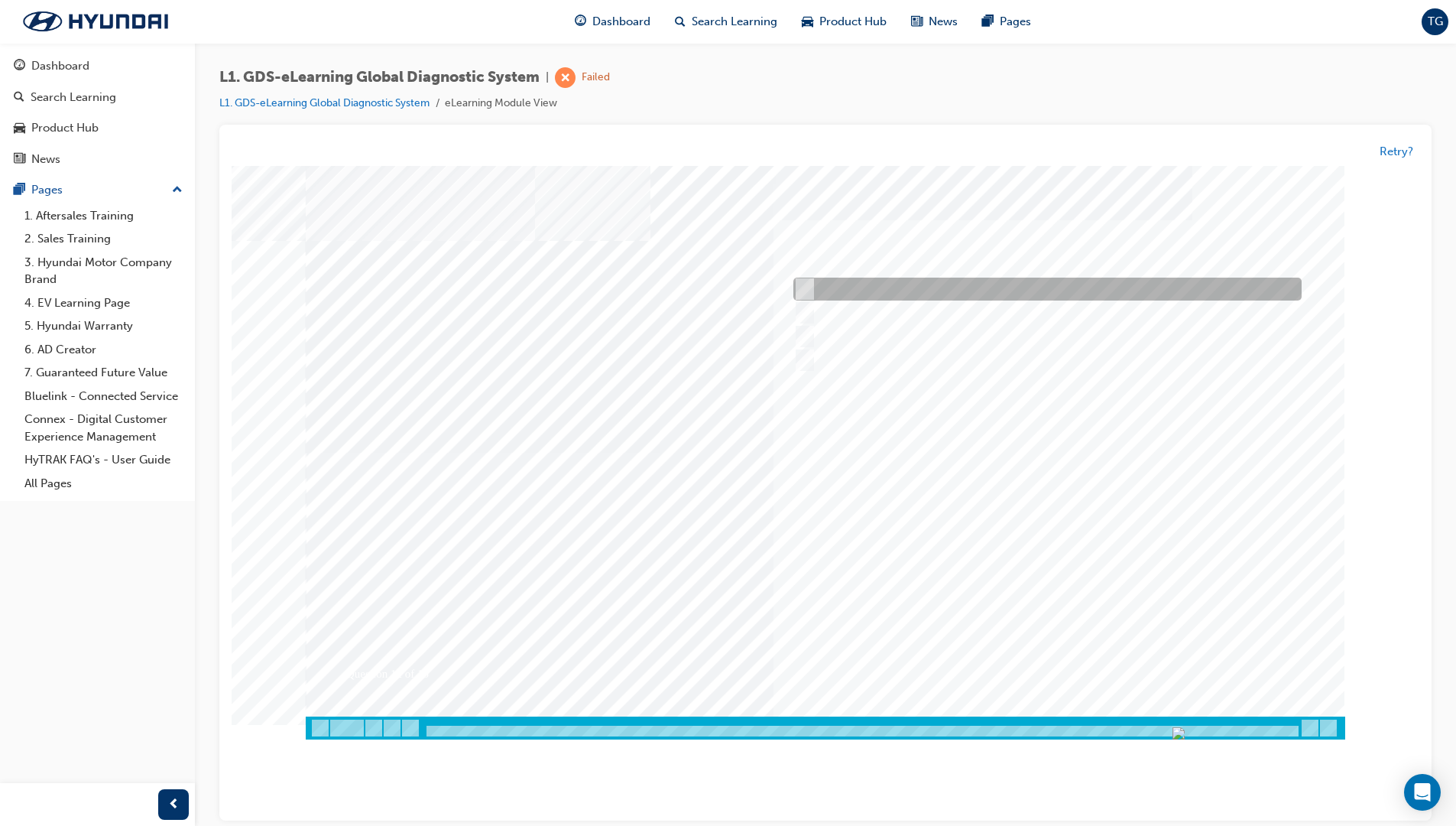
click at [850, 286] on div at bounding box center [1044, 290] width 509 height 23
radio input "true"
click at [1029, 562] on div at bounding box center [825, 452] width 1039 height 573
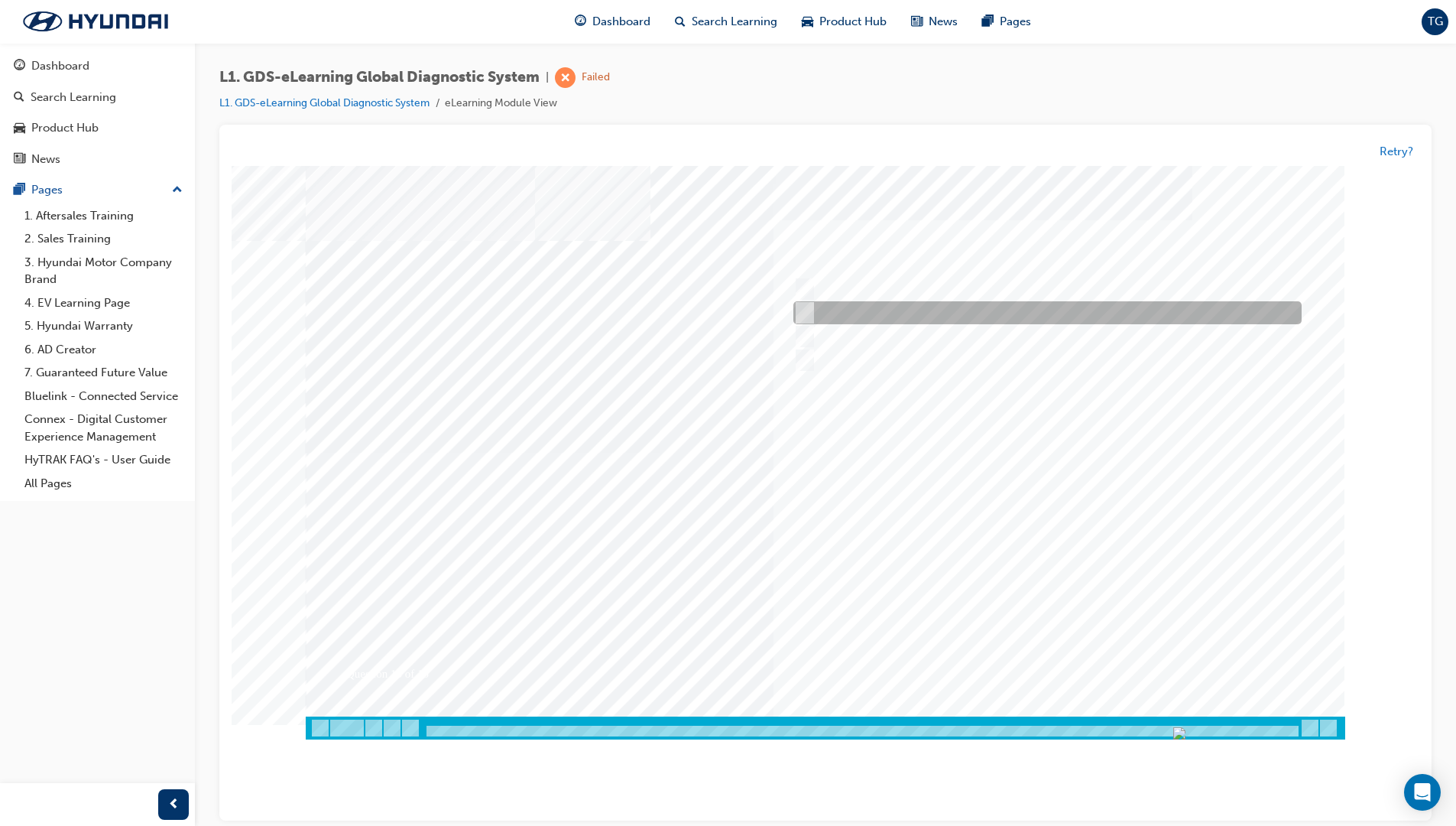
click at [836, 309] on div at bounding box center [1044, 314] width 509 height 23
radio input "true"
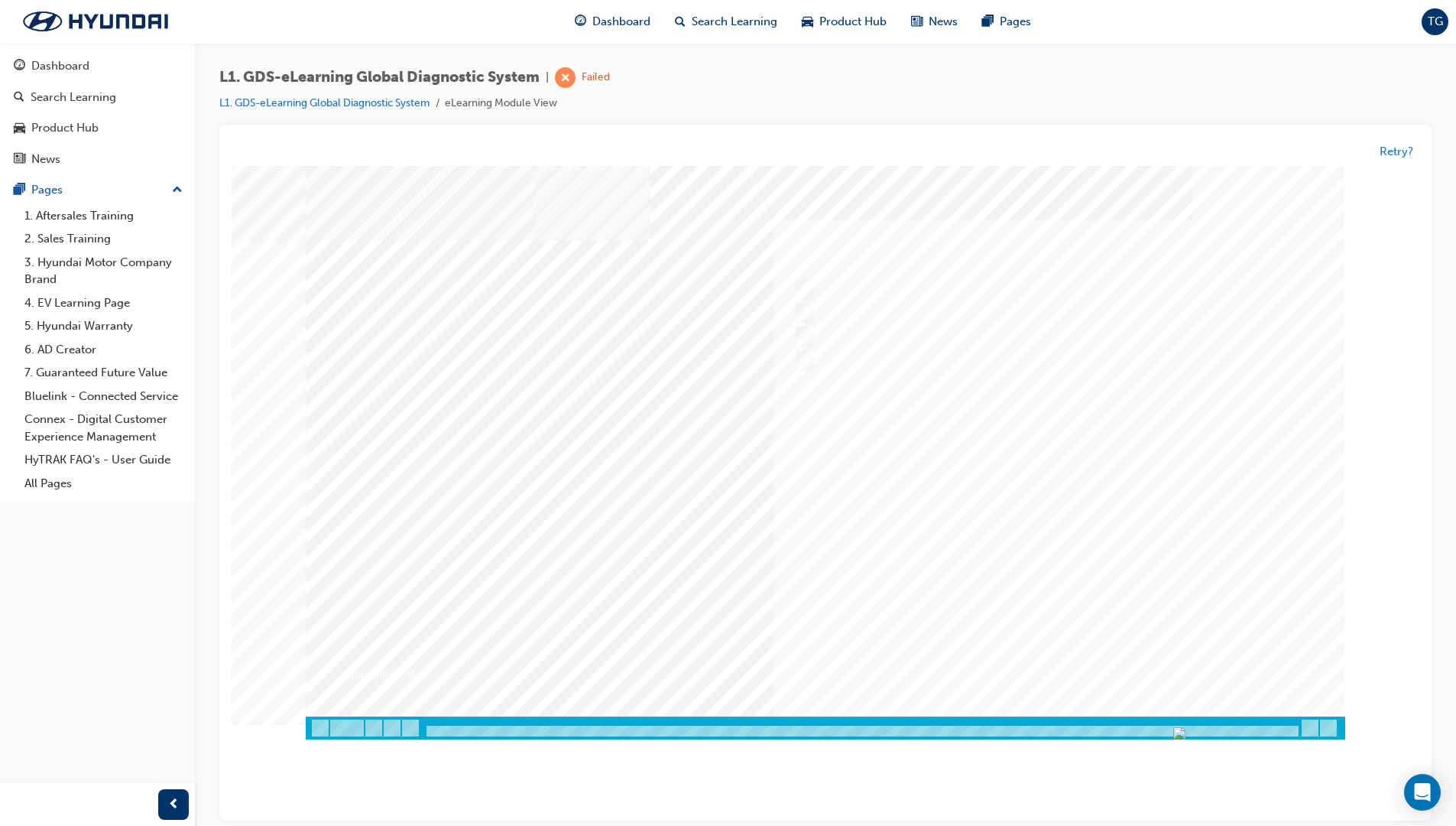
click at [989, 563] on div at bounding box center [825, 452] width 1039 height 573
click at [858, 292] on div at bounding box center [1044, 290] width 509 height 23
radio input "true"
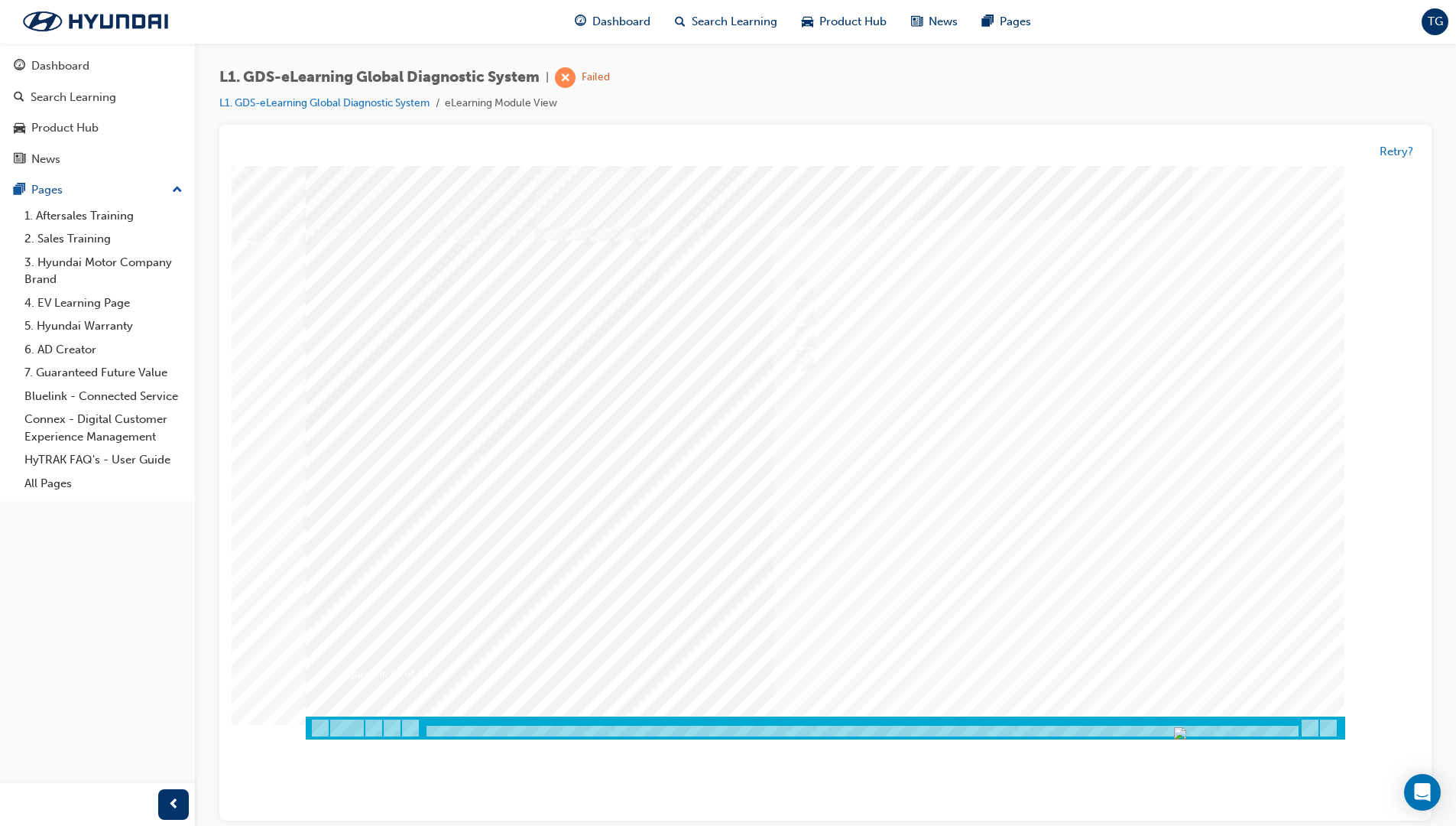
click at [994, 564] on div at bounding box center [825, 452] width 1039 height 573
click at [809, 295] on div at bounding box center [1044, 290] width 509 height 23
radio input "true"
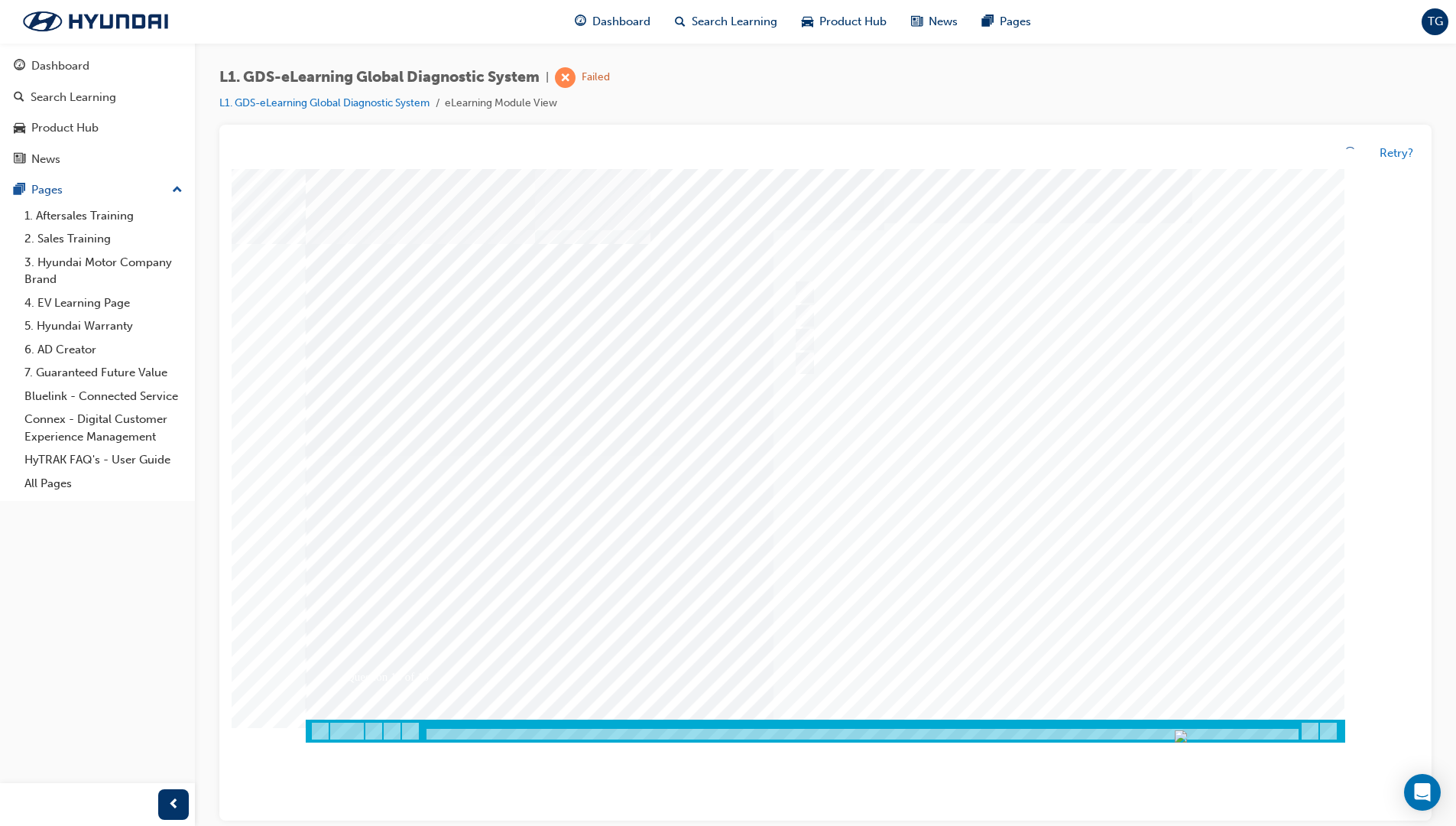
click at [1005, 591] on div at bounding box center [825, 456] width 1039 height 573
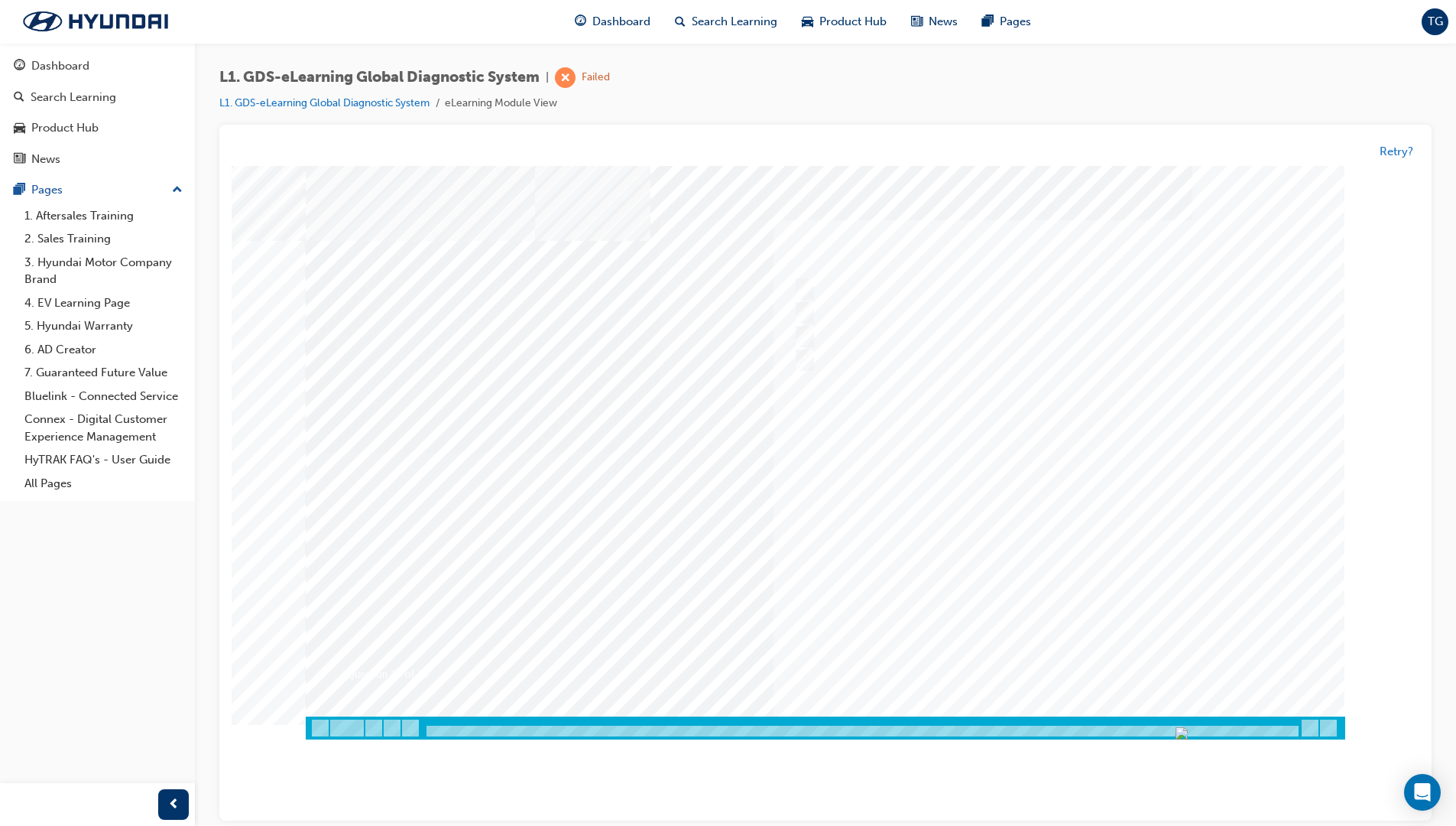
click at [818, 328] on div at bounding box center [1044, 337] width 509 height 23
radio input "true"
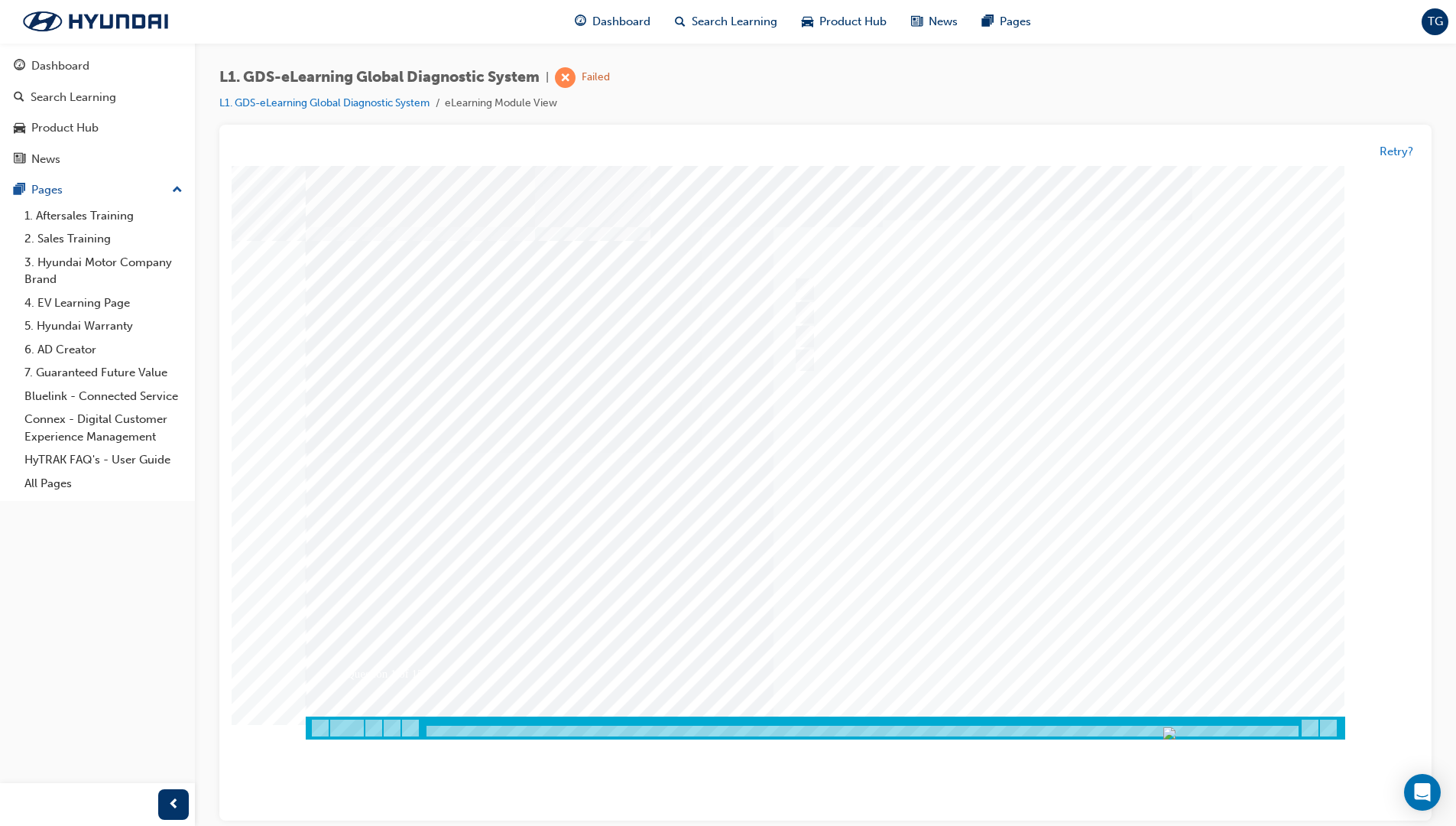
click at [1032, 572] on div at bounding box center [825, 452] width 1039 height 573
click at [862, 290] on div at bounding box center [1044, 290] width 509 height 23
radio input "true"
click at [1030, 570] on div at bounding box center [825, 452] width 1039 height 573
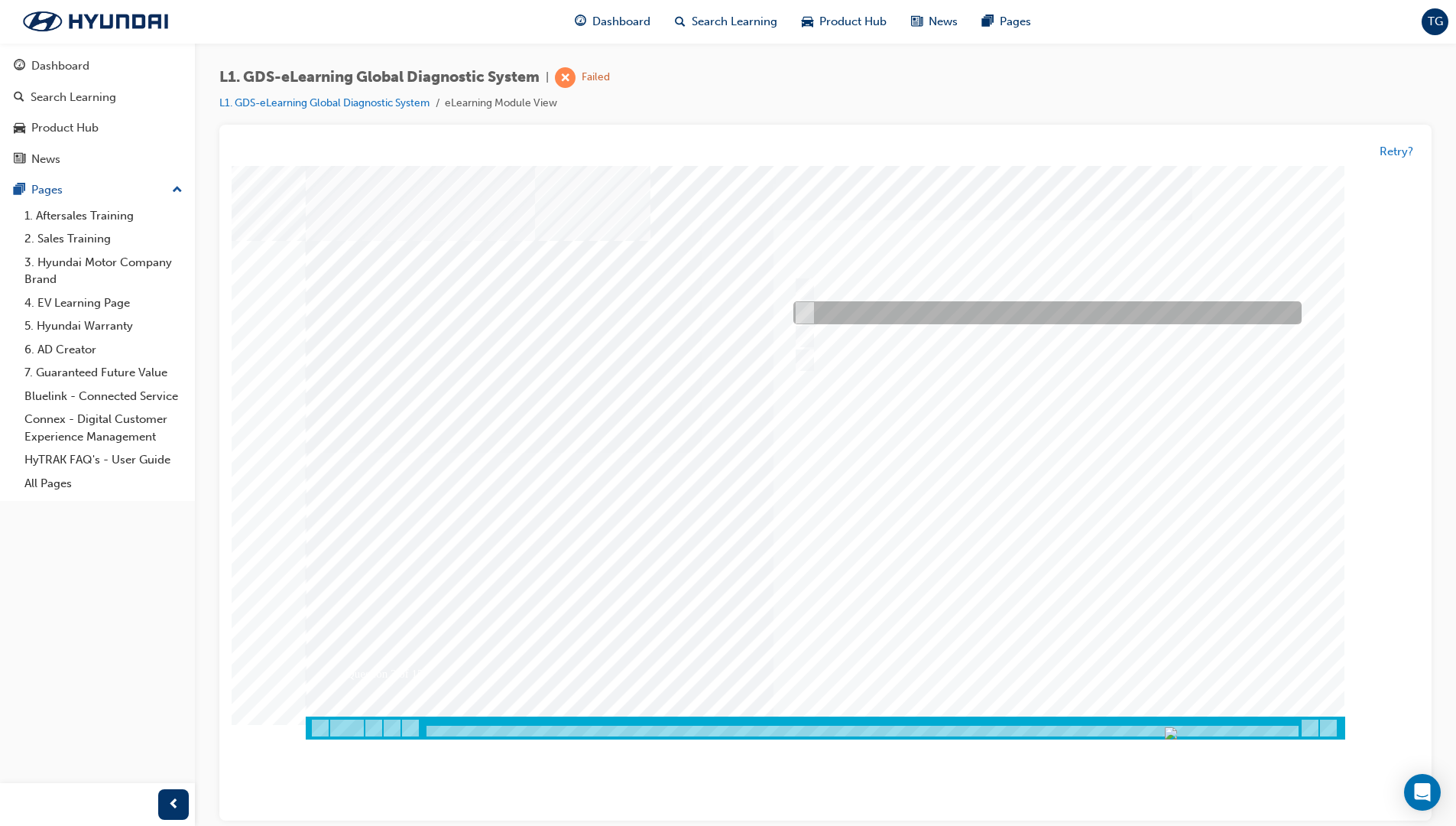
click at [824, 312] on div at bounding box center [1044, 314] width 509 height 23
checkbox input "true"
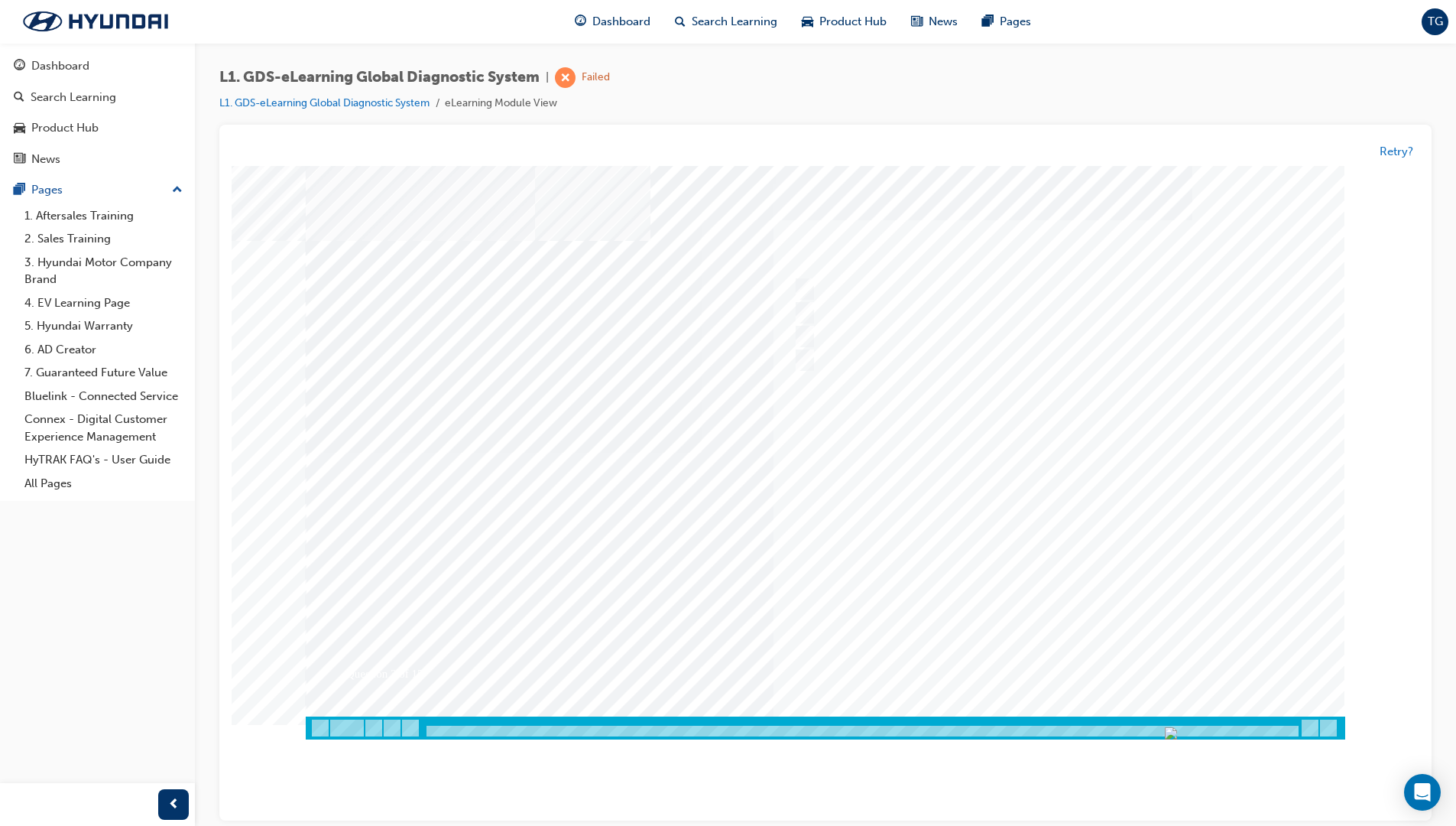
click at [1053, 593] on div at bounding box center [825, 452] width 1039 height 573
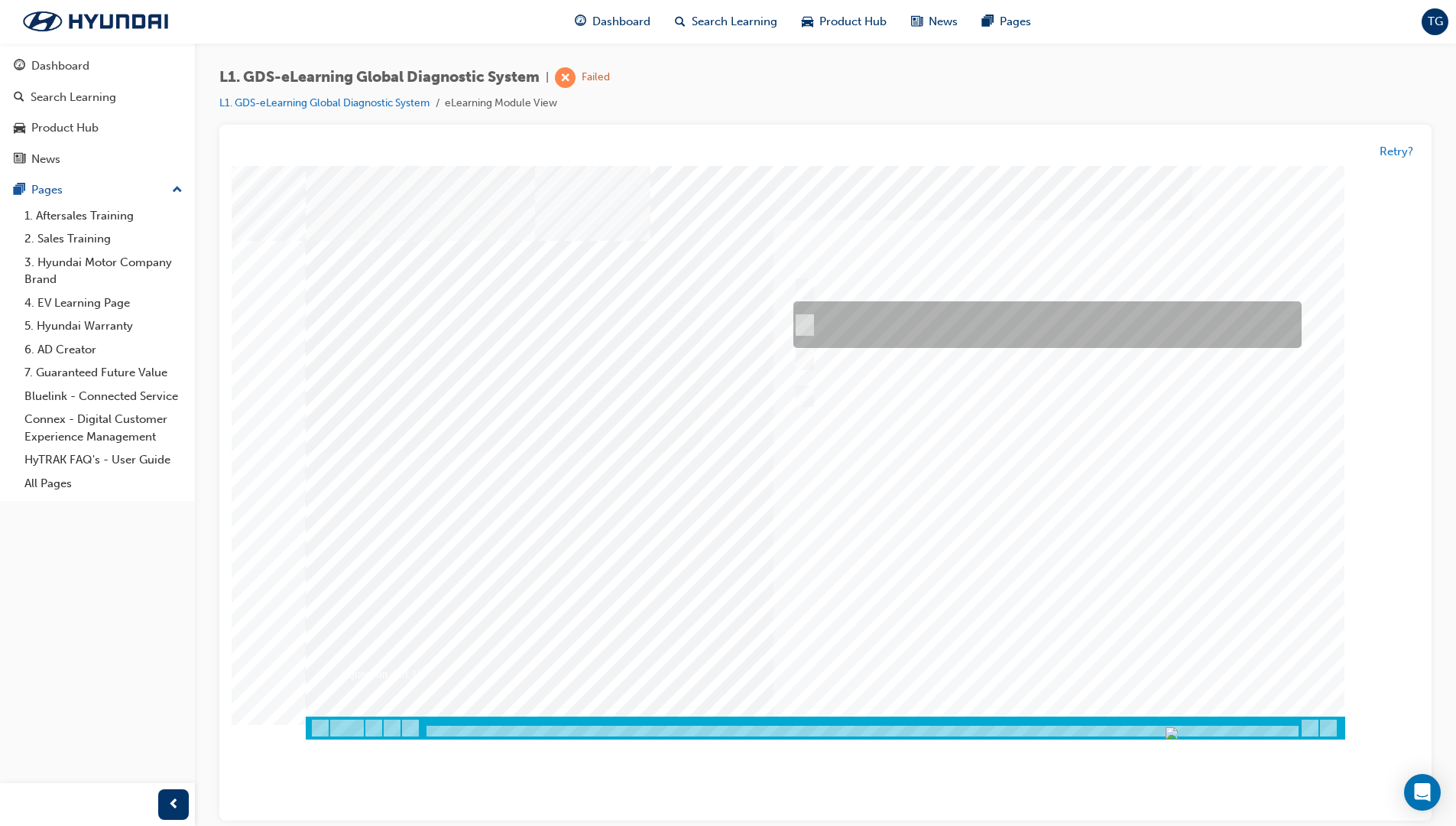
click at [865, 327] on div at bounding box center [1044, 326] width 509 height 46
radio input "true"
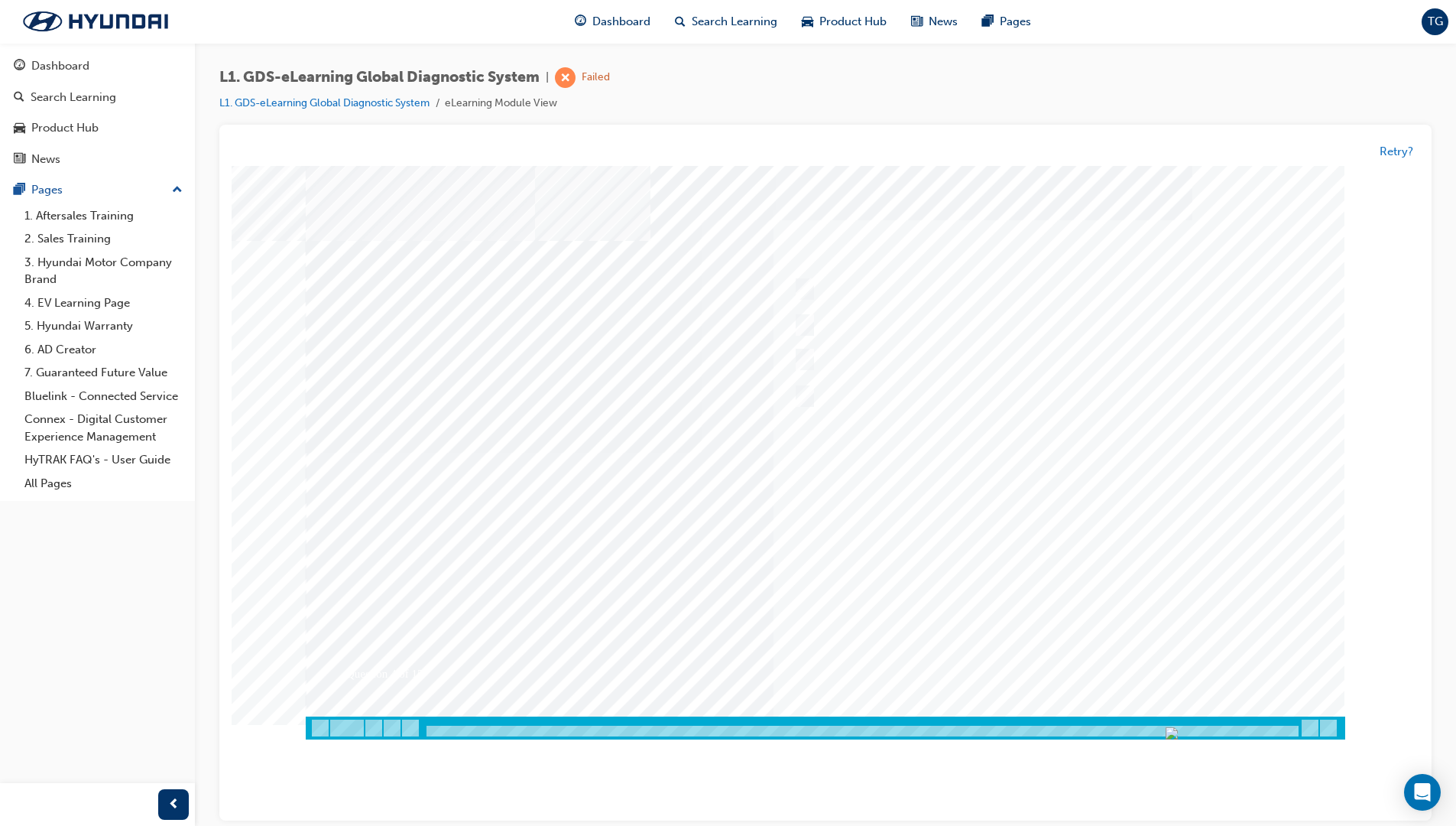
click at [1008, 539] on div at bounding box center [825, 452] width 1039 height 573
click at [917, 291] on div at bounding box center [1044, 290] width 509 height 23
checkbox input "true"
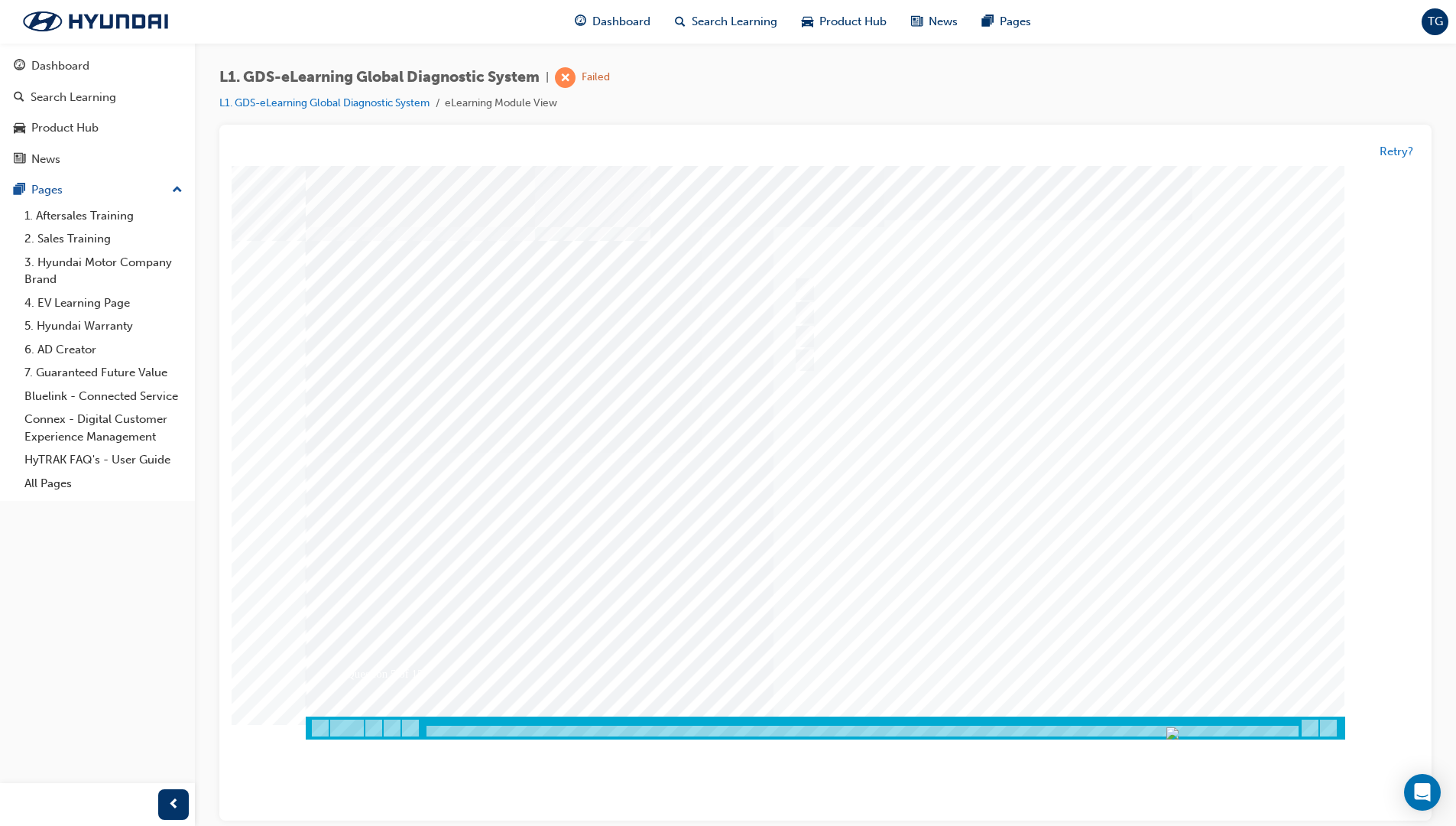
click at [1102, 527] on div at bounding box center [825, 452] width 1039 height 573
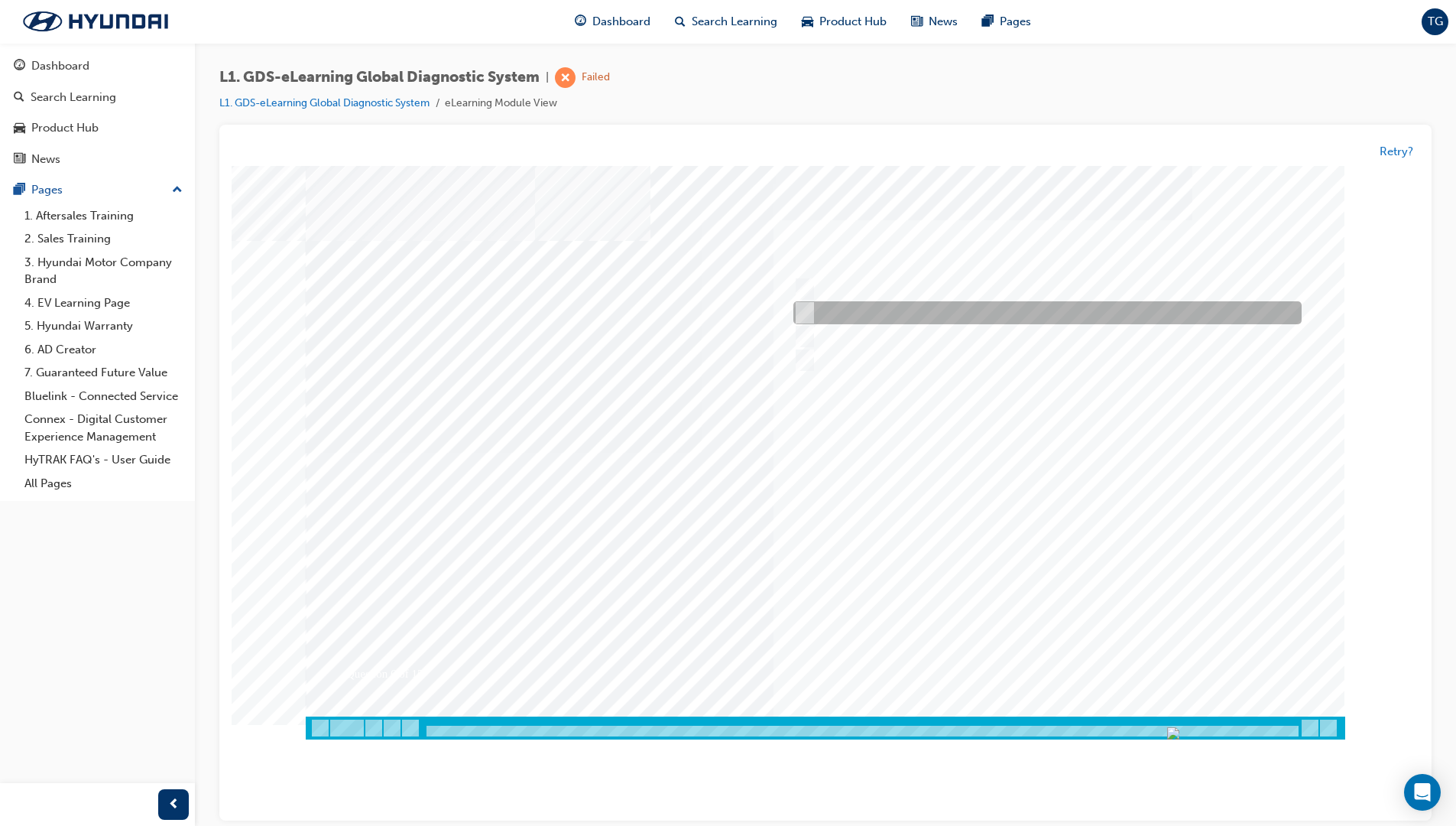
click at [806, 322] on div at bounding box center [1044, 314] width 509 height 23
checkbox input "true"
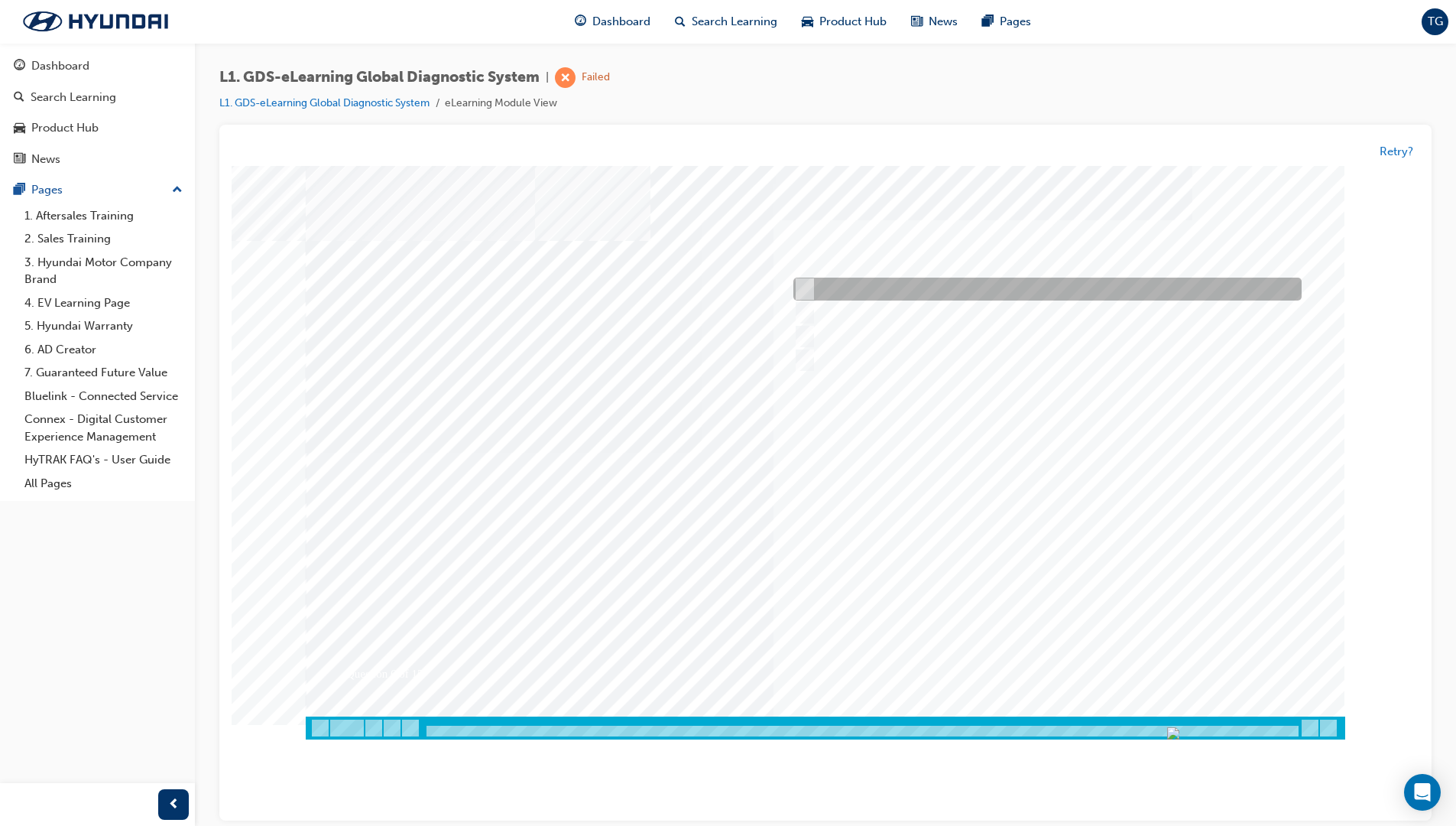
click at [814, 293] on div at bounding box center [1044, 290] width 509 height 23
checkbox input "true"
click at [1025, 569] on div at bounding box center [825, 452] width 1039 height 573
click at [826, 281] on div at bounding box center [1044, 290] width 509 height 23
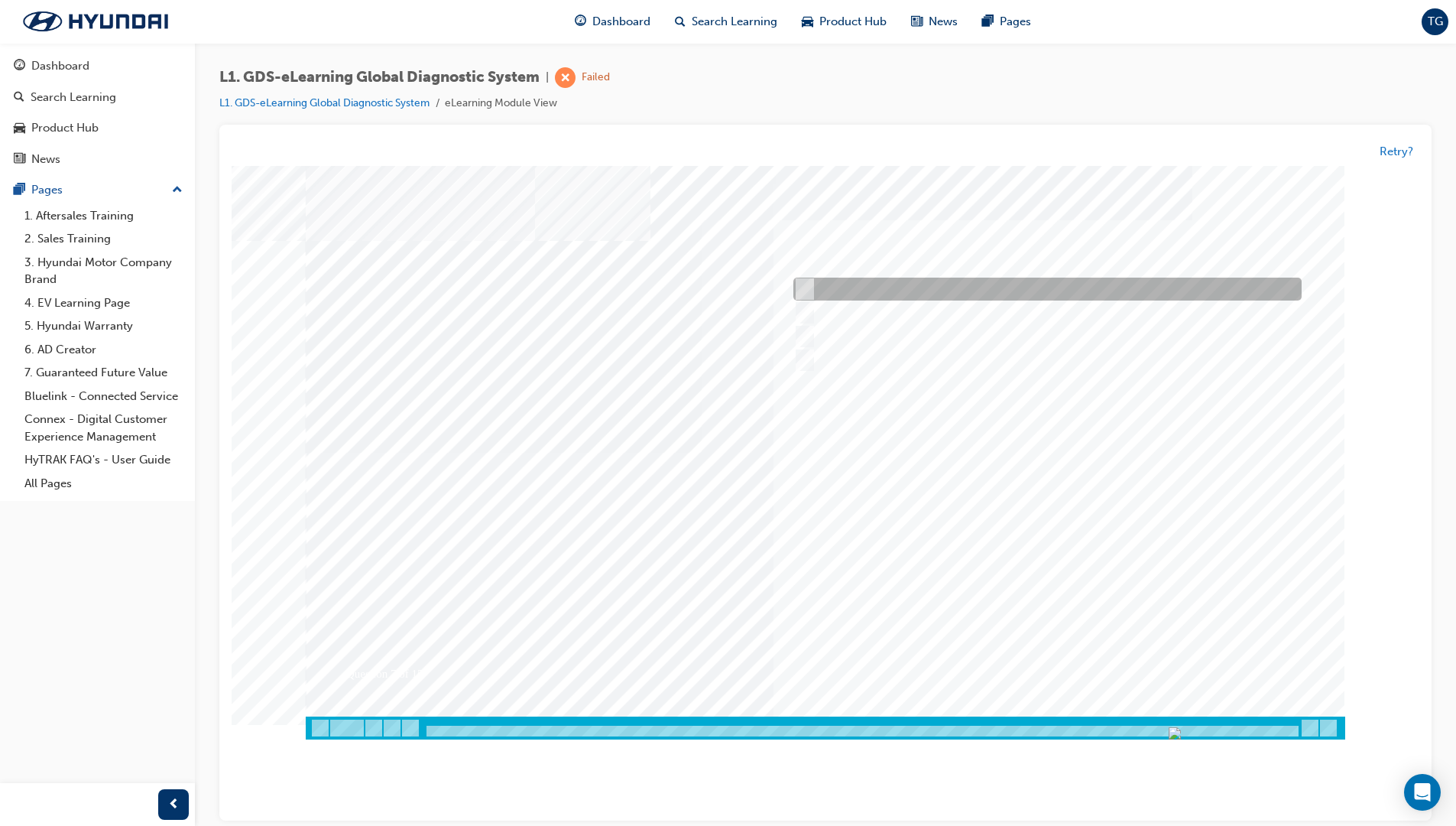
radio input "true"
click at [1079, 668] on div at bounding box center [825, 452] width 1039 height 573
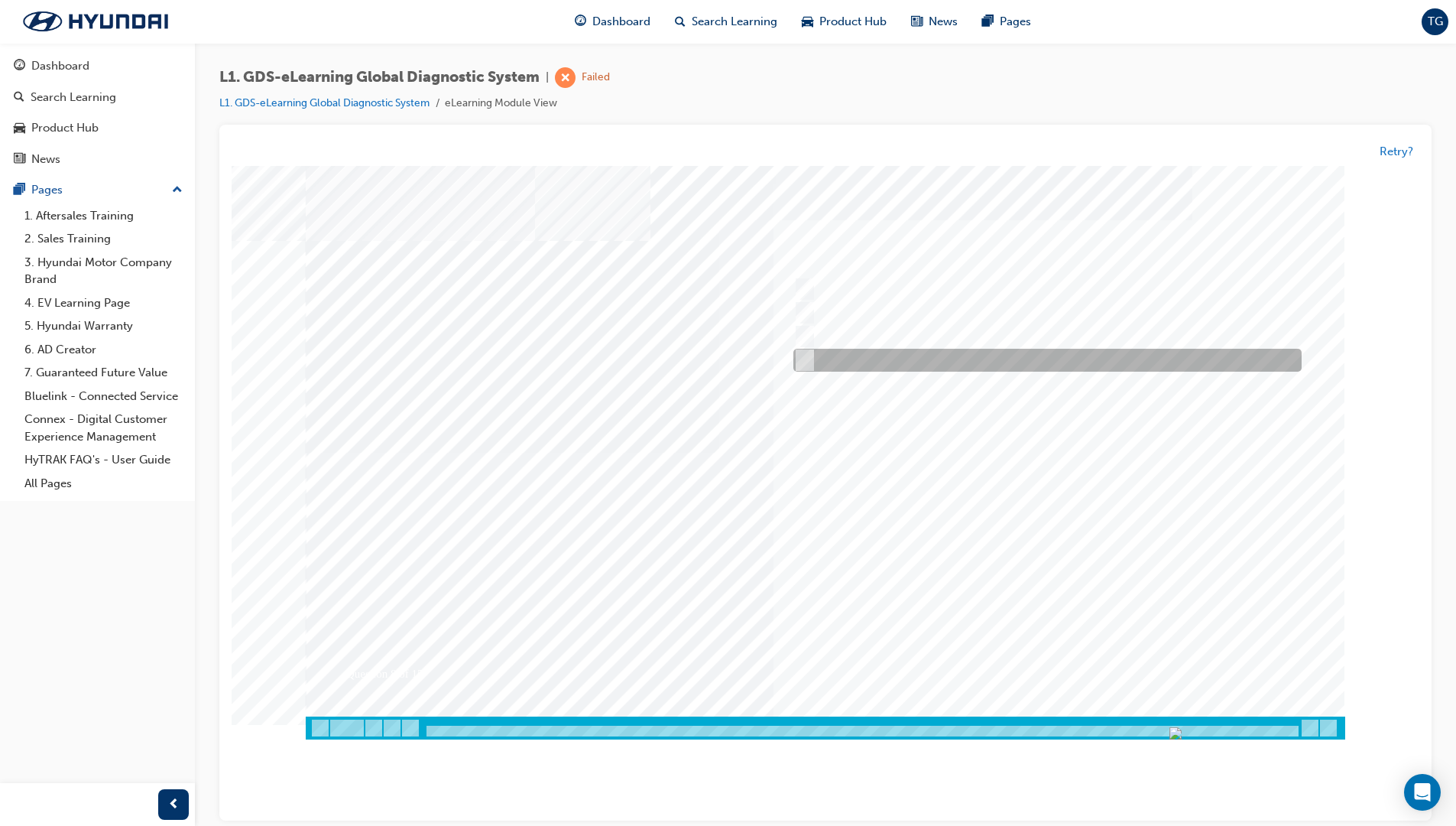
click at [804, 352] on div at bounding box center [1044, 361] width 509 height 23
radio input "true"
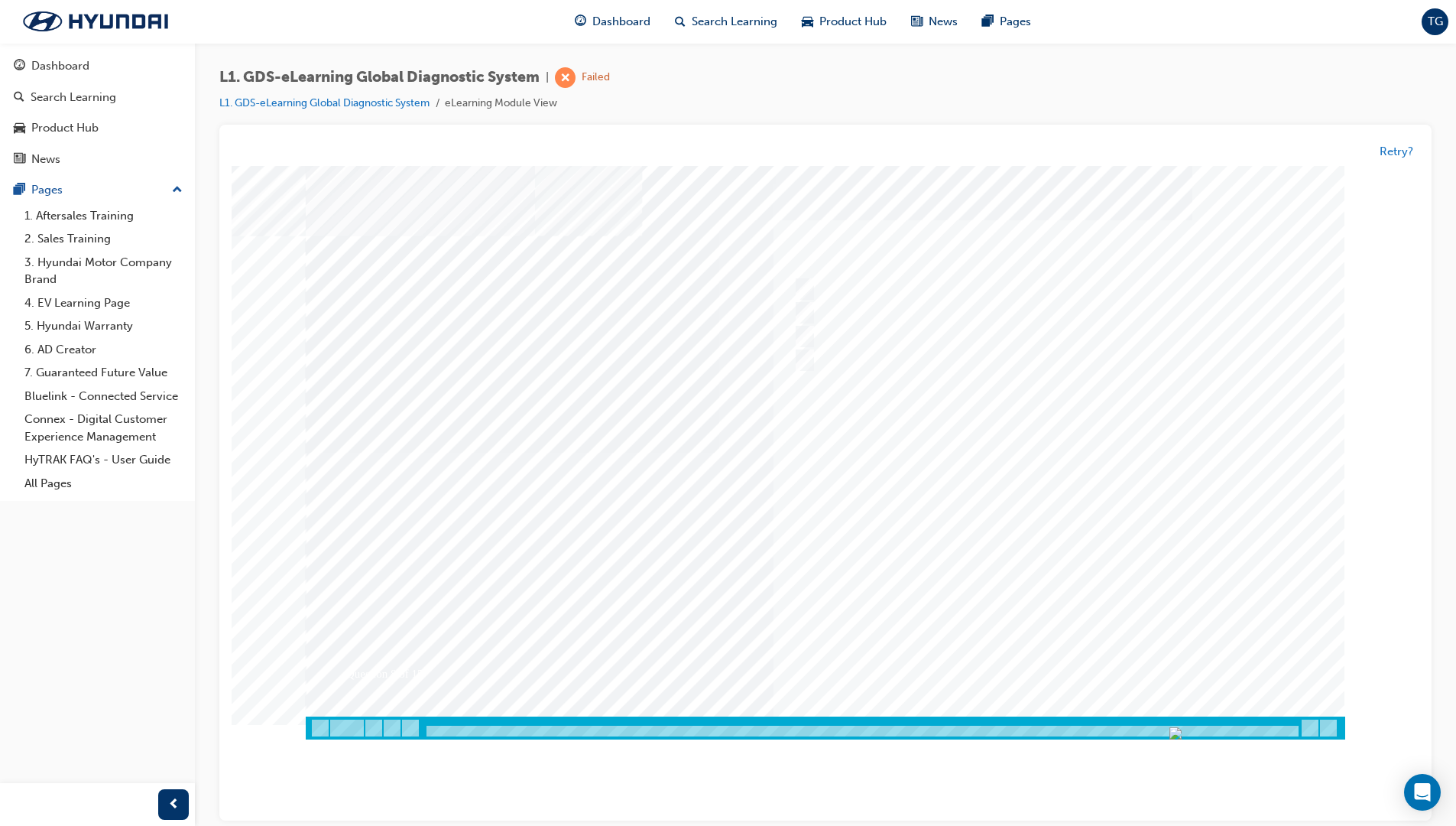
click at [980, 520] on div at bounding box center [825, 452] width 1039 height 573
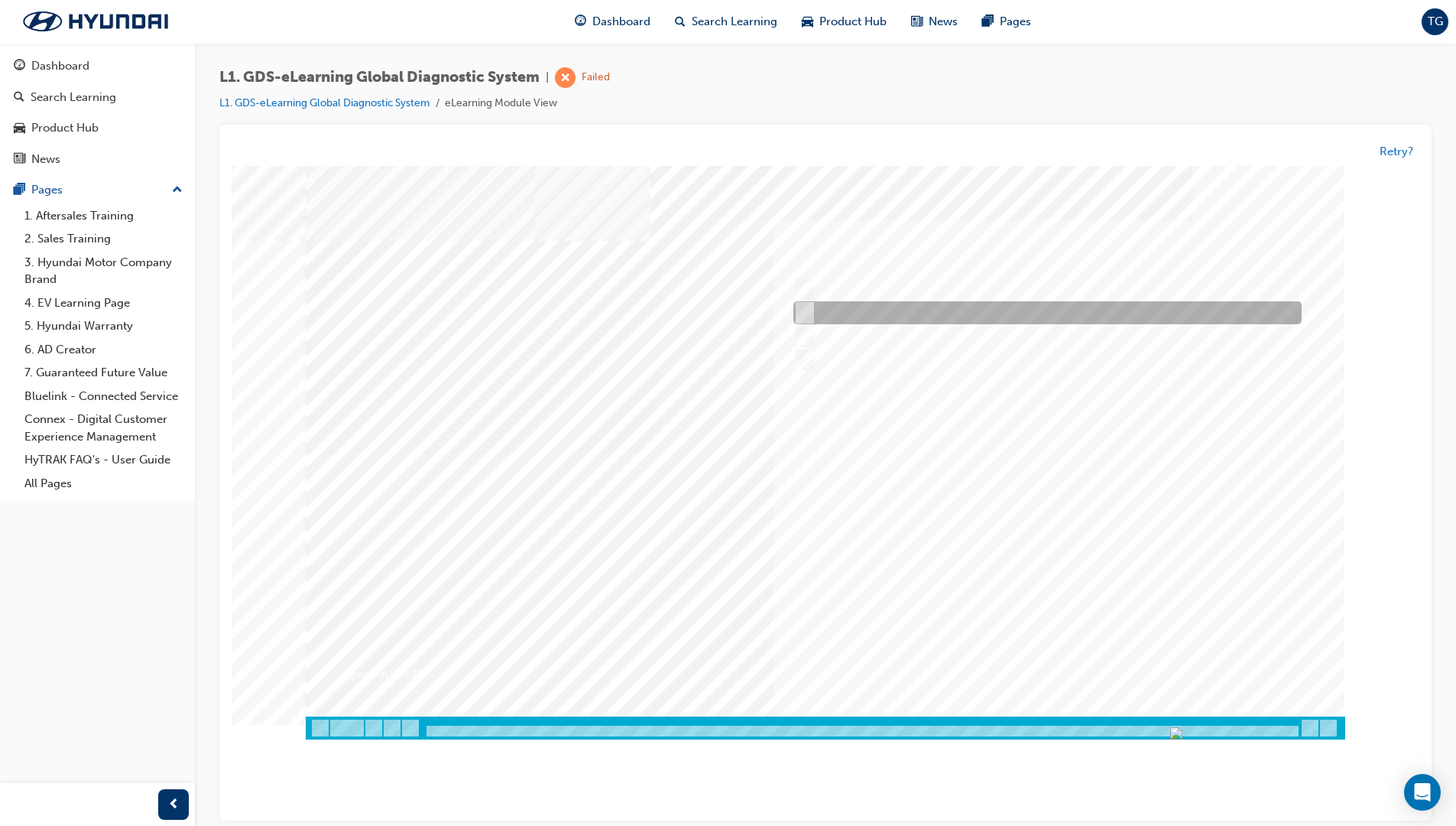
click at [857, 310] on div at bounding box center [1044, 314] width 509 height 23
radio input "true"
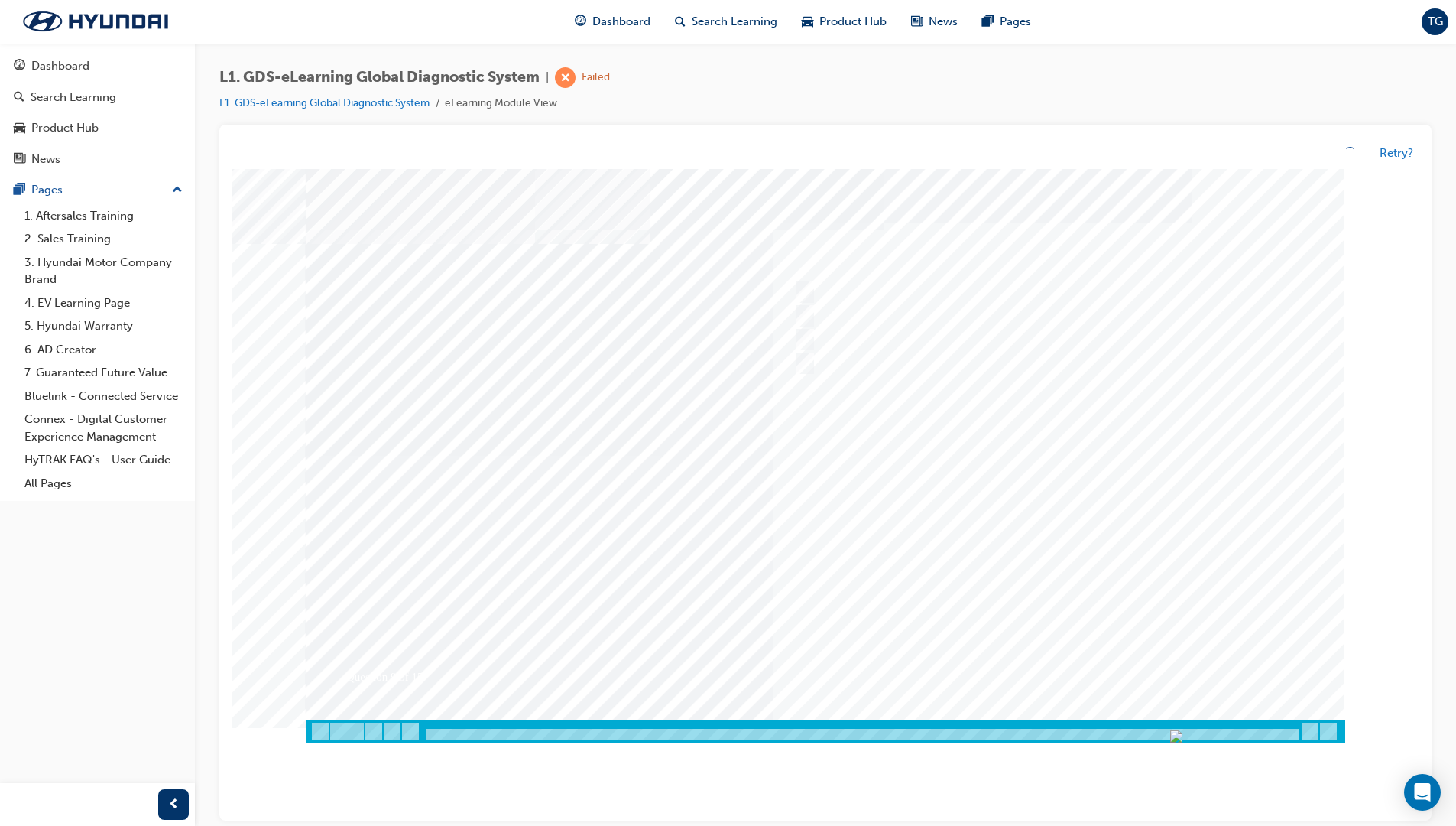
click at [1045, 530] on div at bounding box center [825, 456] width 1039 height 573
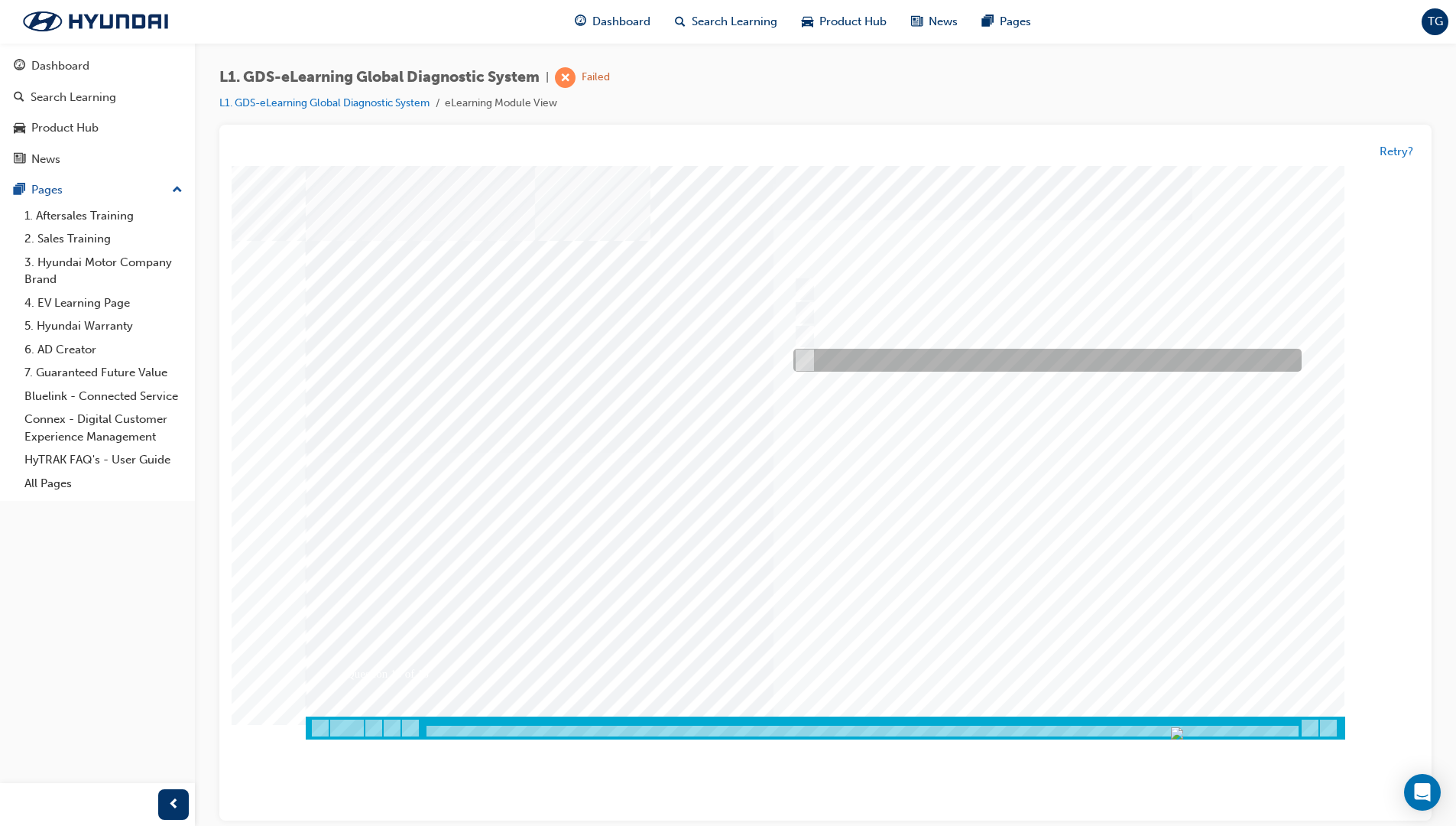
click at [882, 362] on div at bounding box center [1044, 361] width 509 height 23
radio input "true"
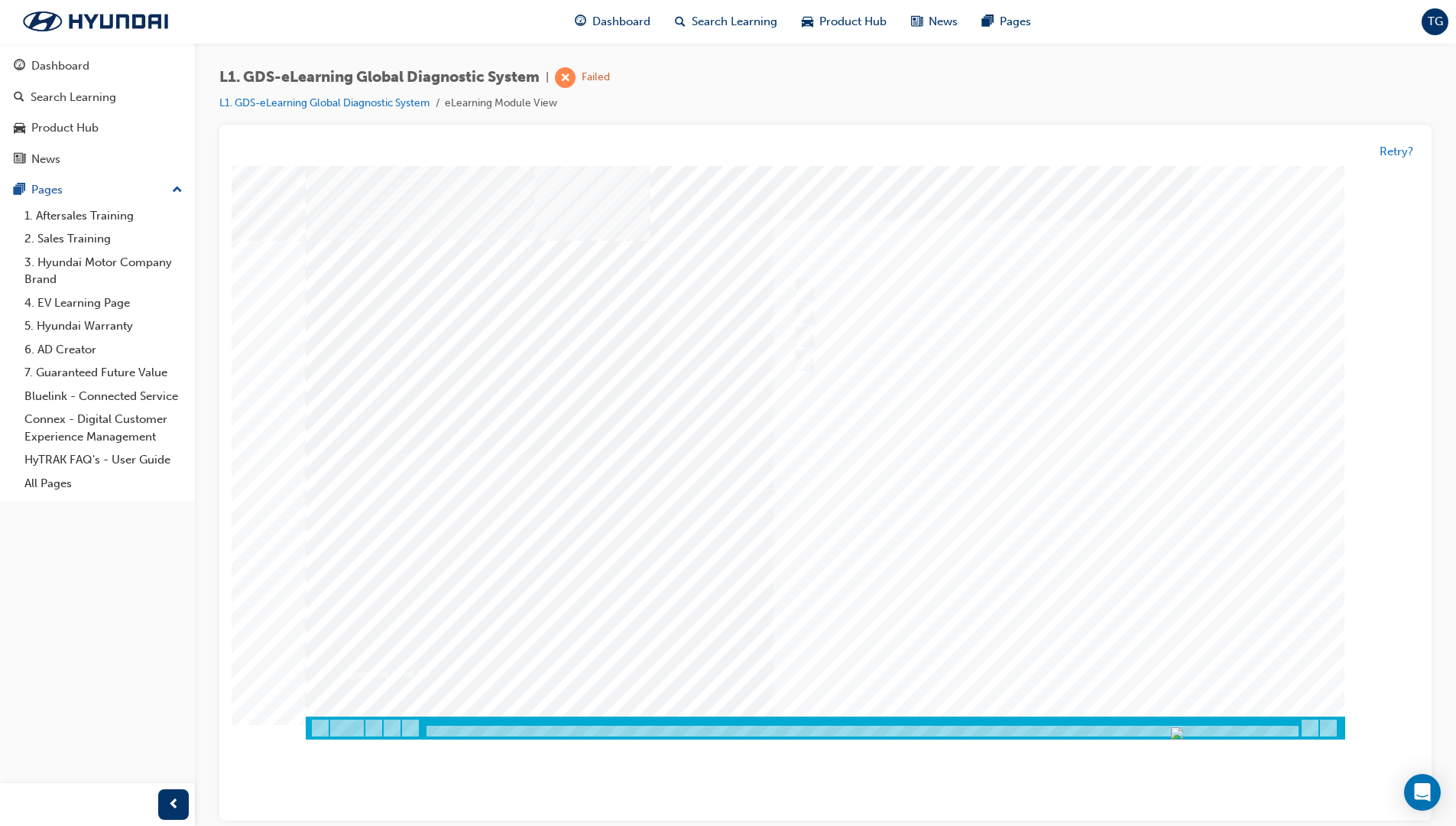
click at [1042, 674] on div "Question 10 of 15" at bounding box center [825, 441] width 1039 height 551
click at [1011, 561] on div at bounding box center [825, 452] width 1039 height 573
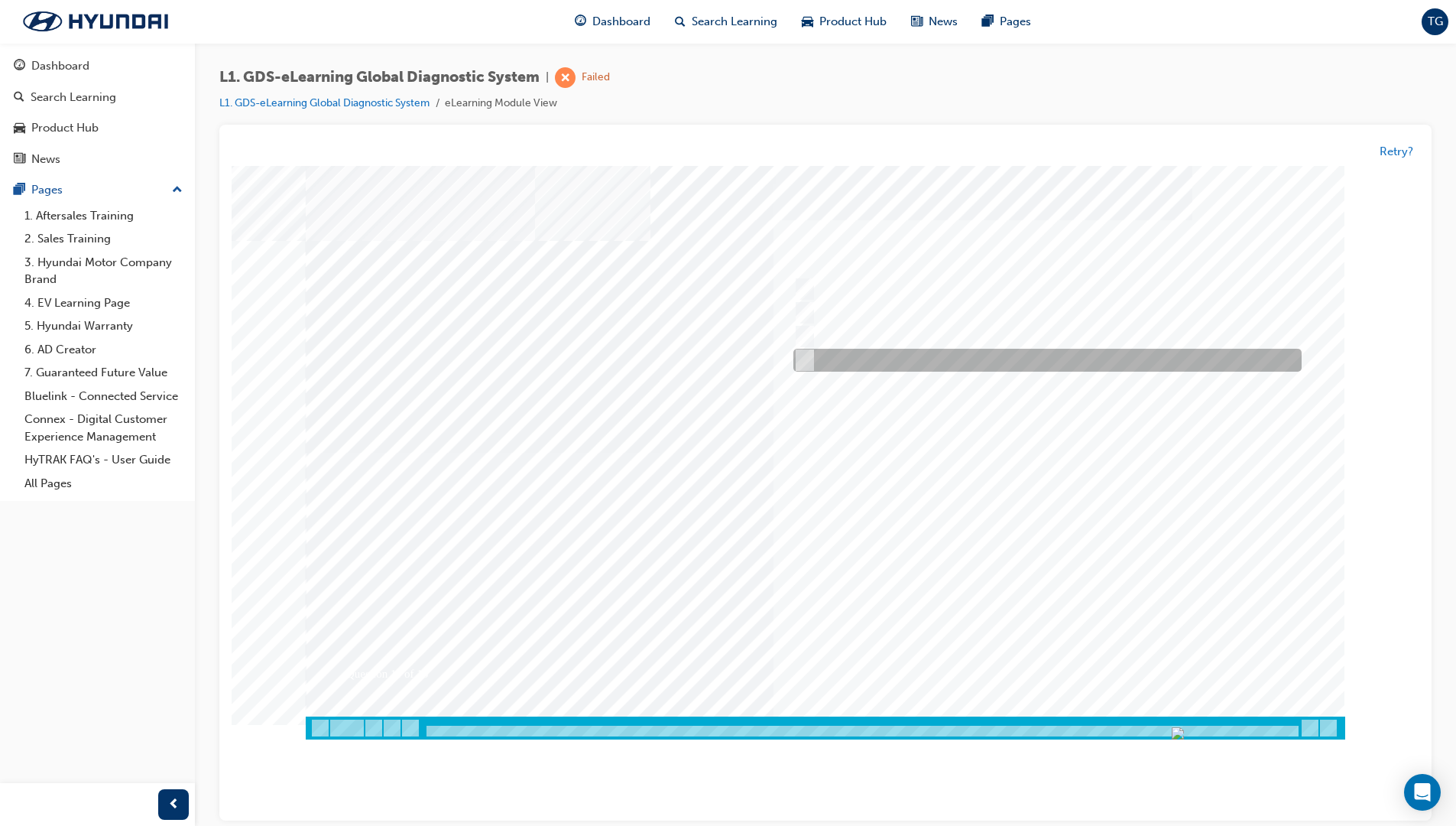
click at [982, 350] on div at bounding box center [1044, 361] width 509 height 23
radio input "true"
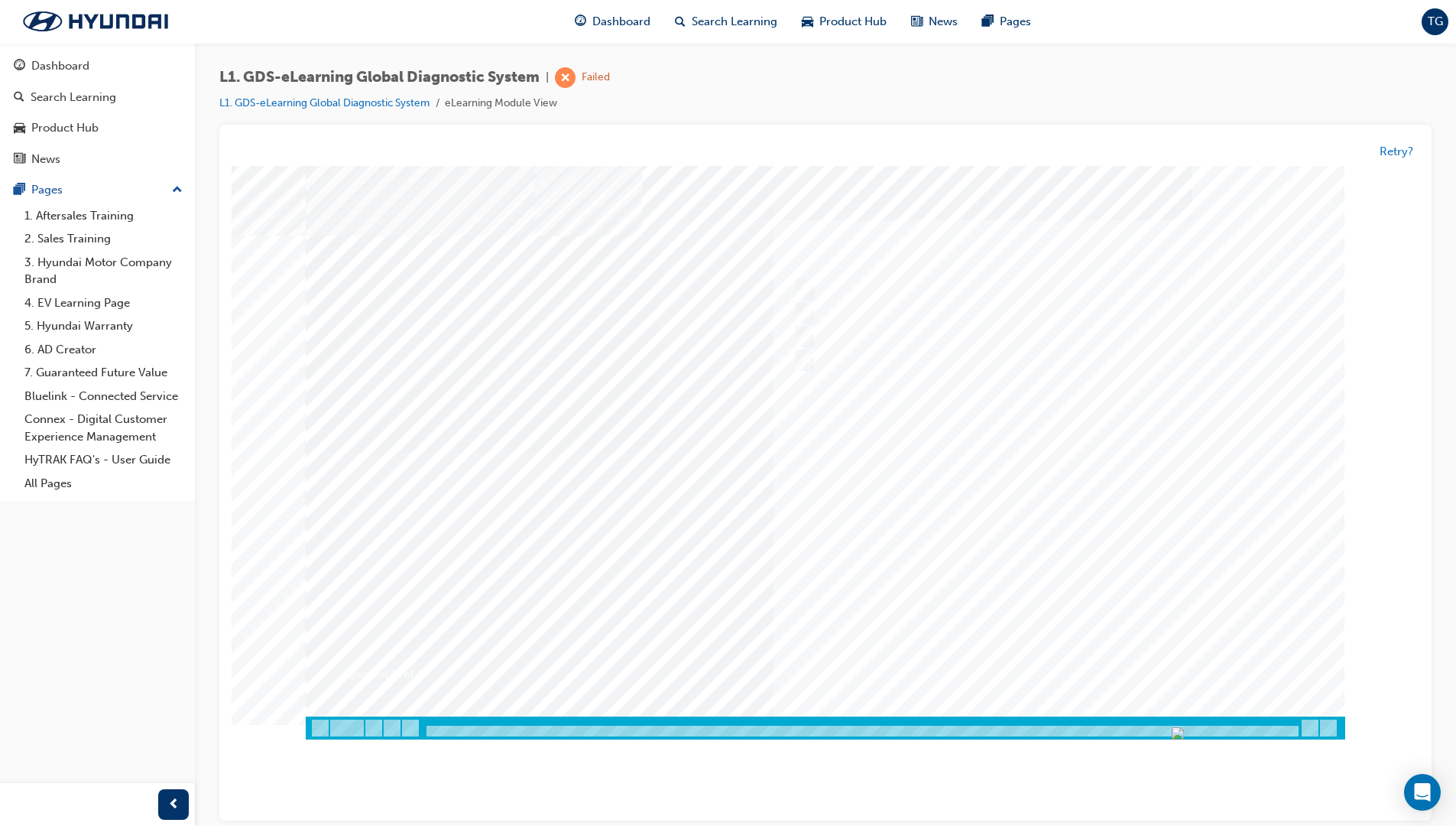
click at [1074, 523] on div at bounding box center [825, 452] width 1039 height 573
click at [896, 284] on div at bounding box center [1044, 290] width 509 height 23
radio input "true"
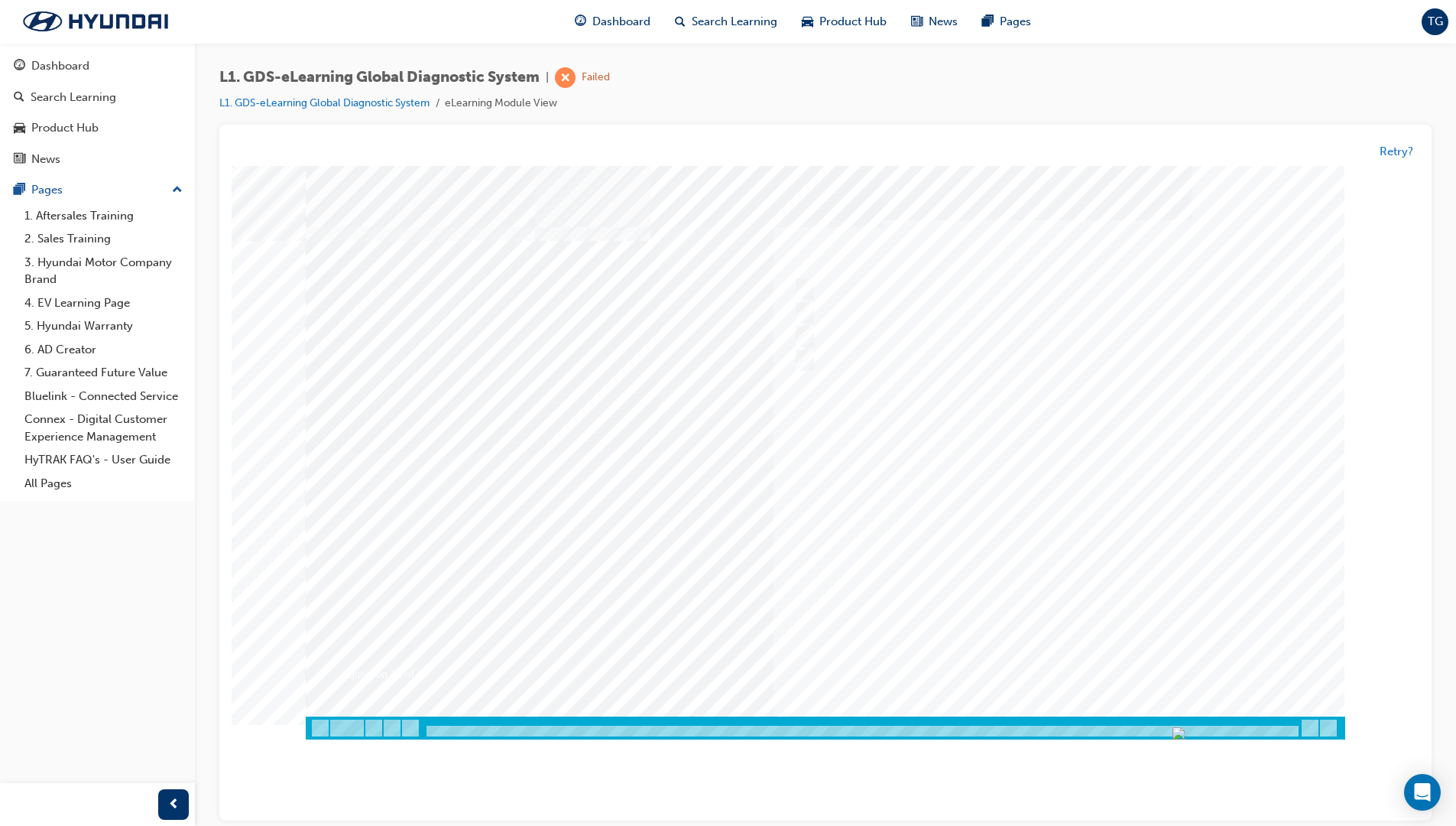
click at [1018, 529] on div at bounding box center [825, 452] width 1039 height 573
click at [894, 293] on div at bounding box center [1044, 290] width 509 height 23
radio input "true"
click at [1068, 531] on div at bounding box center [825, 452] width 1039 height 573
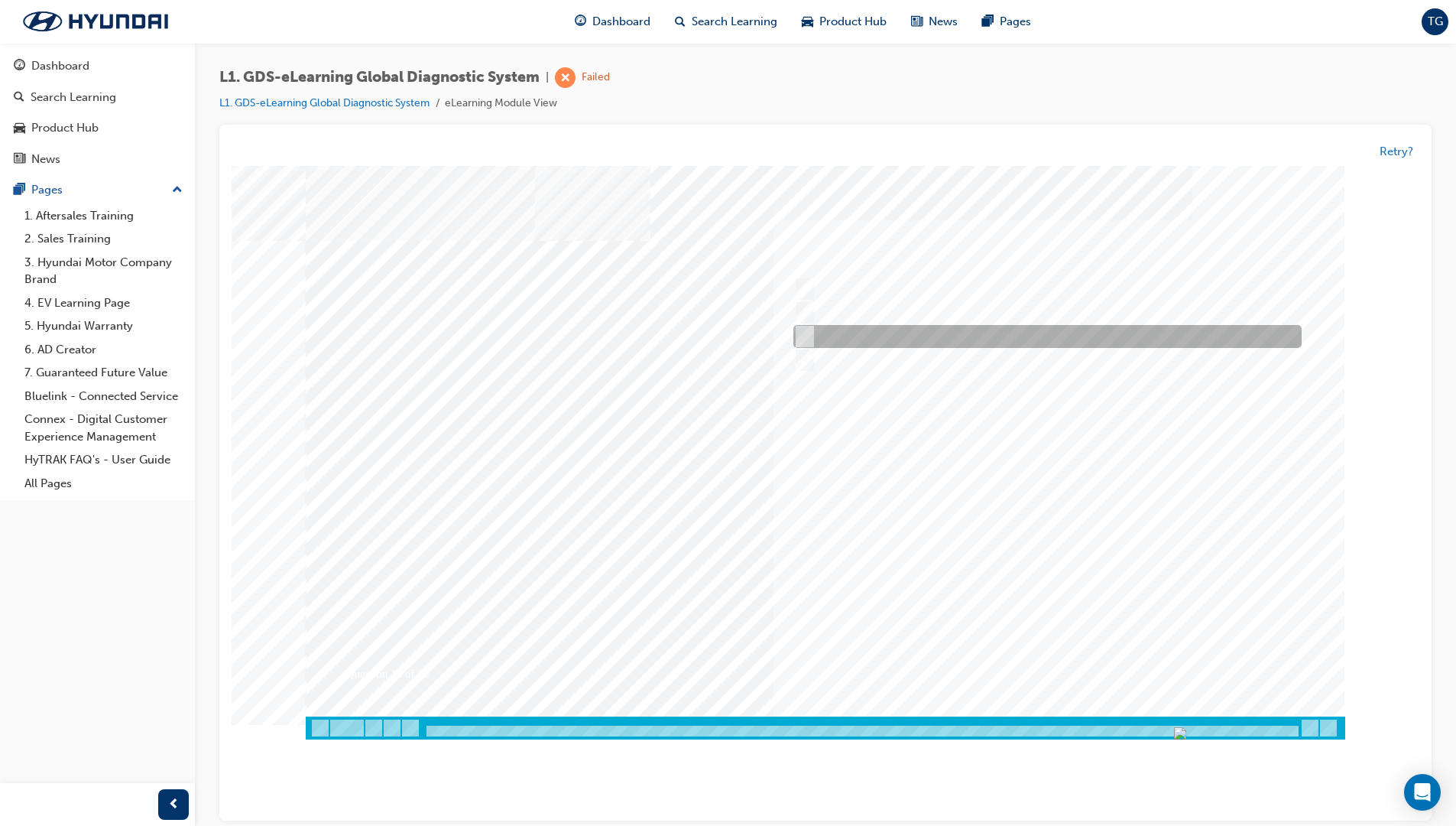
click at [950, 344] on div at bounding box center [1044, 337] width 509 height 23
radio input "true"
click at [1025, 548] on div at bounding box center [825, 452] width 1039 height 573
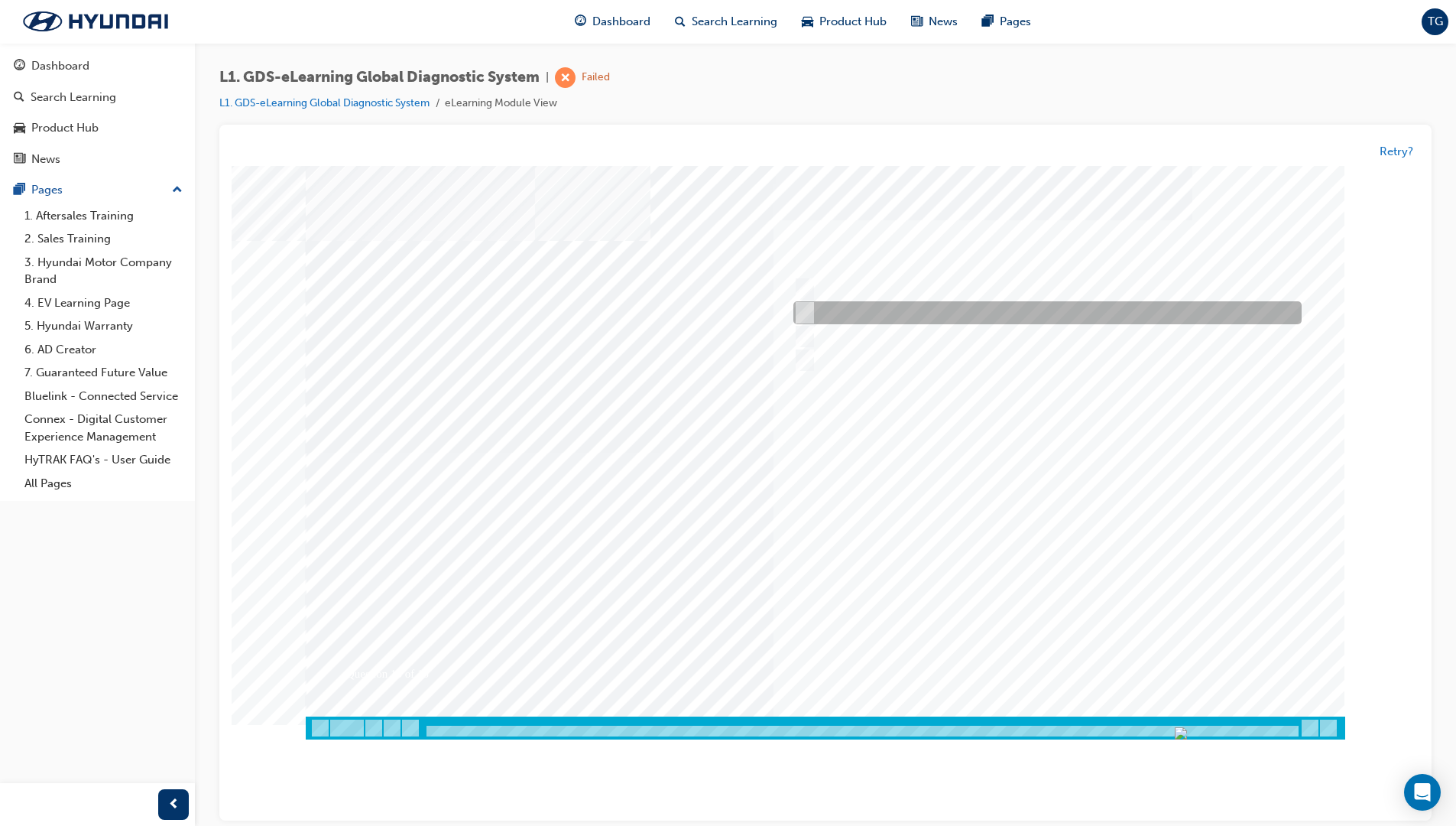
click at [807, 306] on input "0170" at bounding box center [802, 313] width 17 height 17
radio input "true"
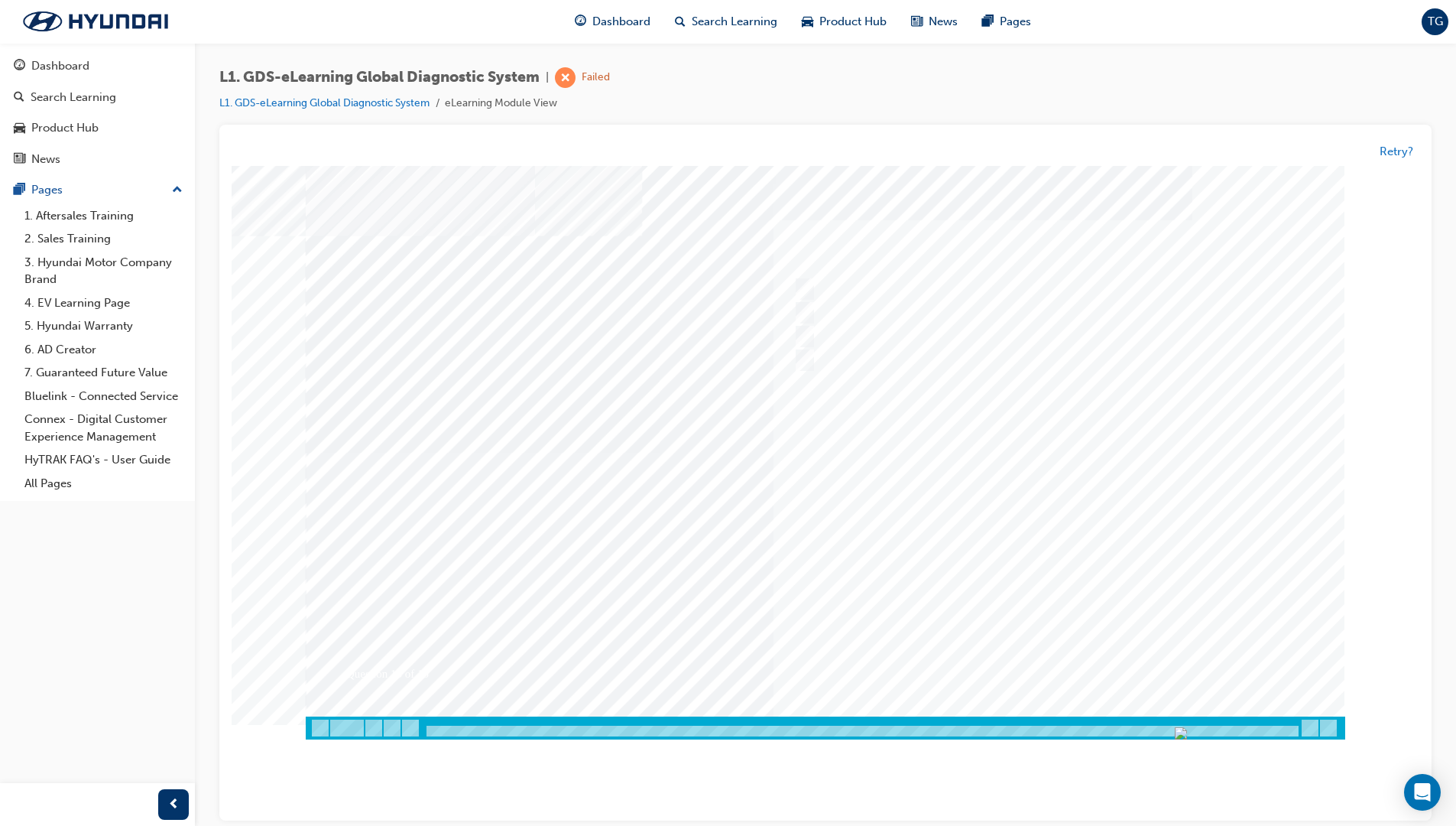
click at [1034, 548] on div at bounding box center [825, 452] width 1039 height 573
click at [805, 336] on input "Four" at bounding box center [802, 337] width 17 height 17
radio input "true"
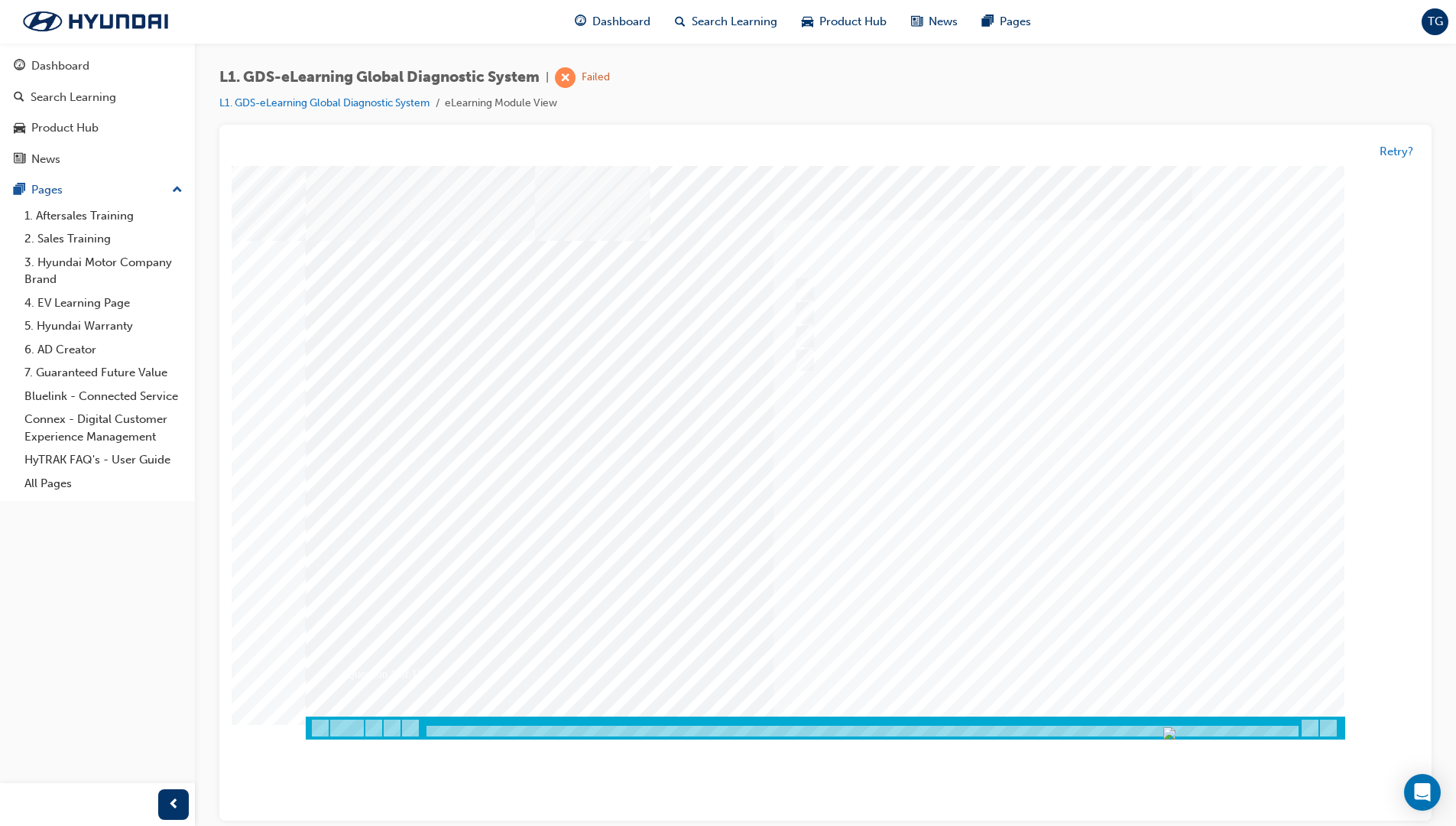
click at [988, 541] on div at bounding box center [825, 452] width 1039 height 573
click at [817, 297] on div at bounding box center [1044, 290] width 509 height 23
radio input "true"
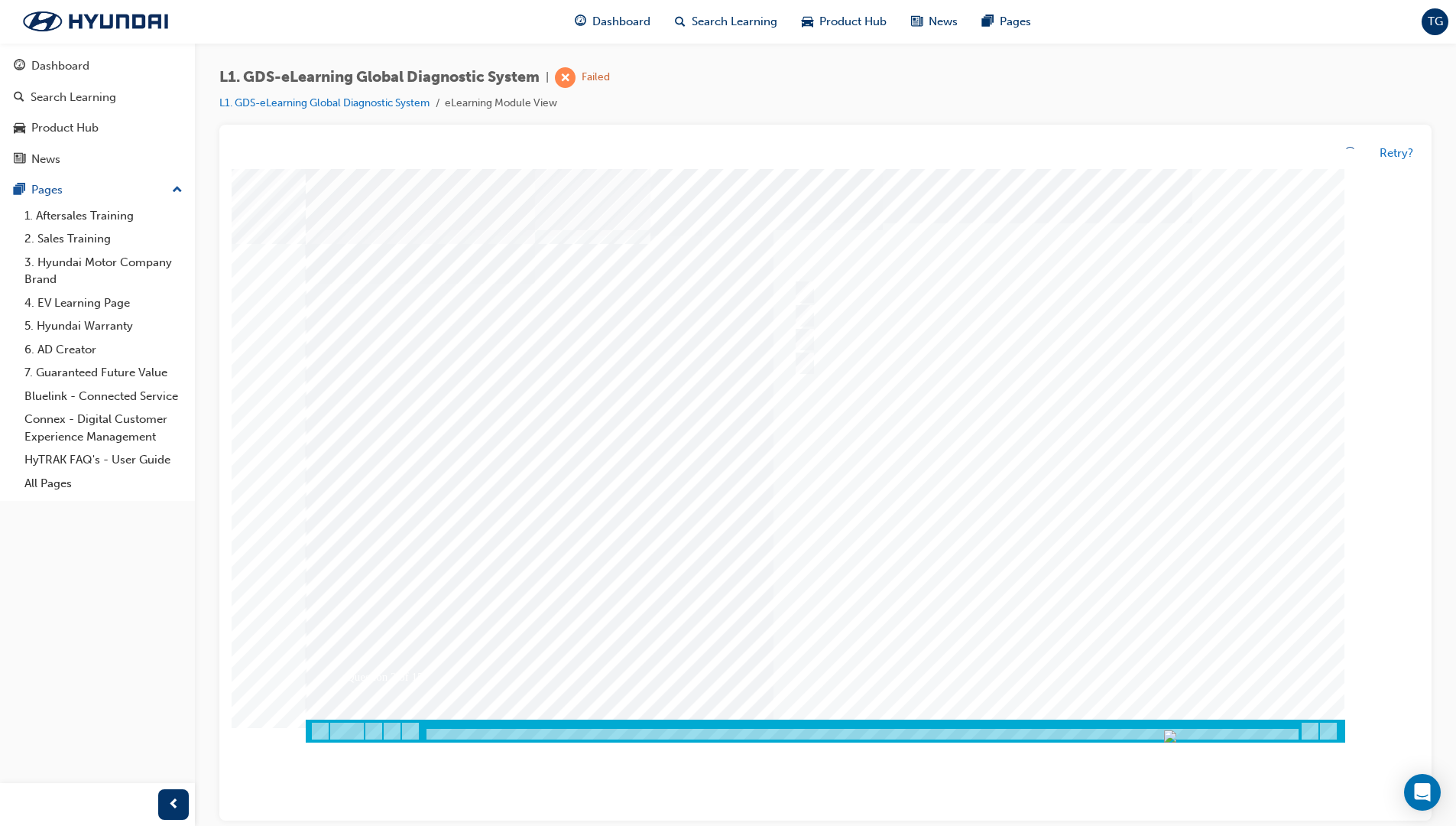
click at [1028, 566] on div at bounding box center [825, 456] width 1039 height 573
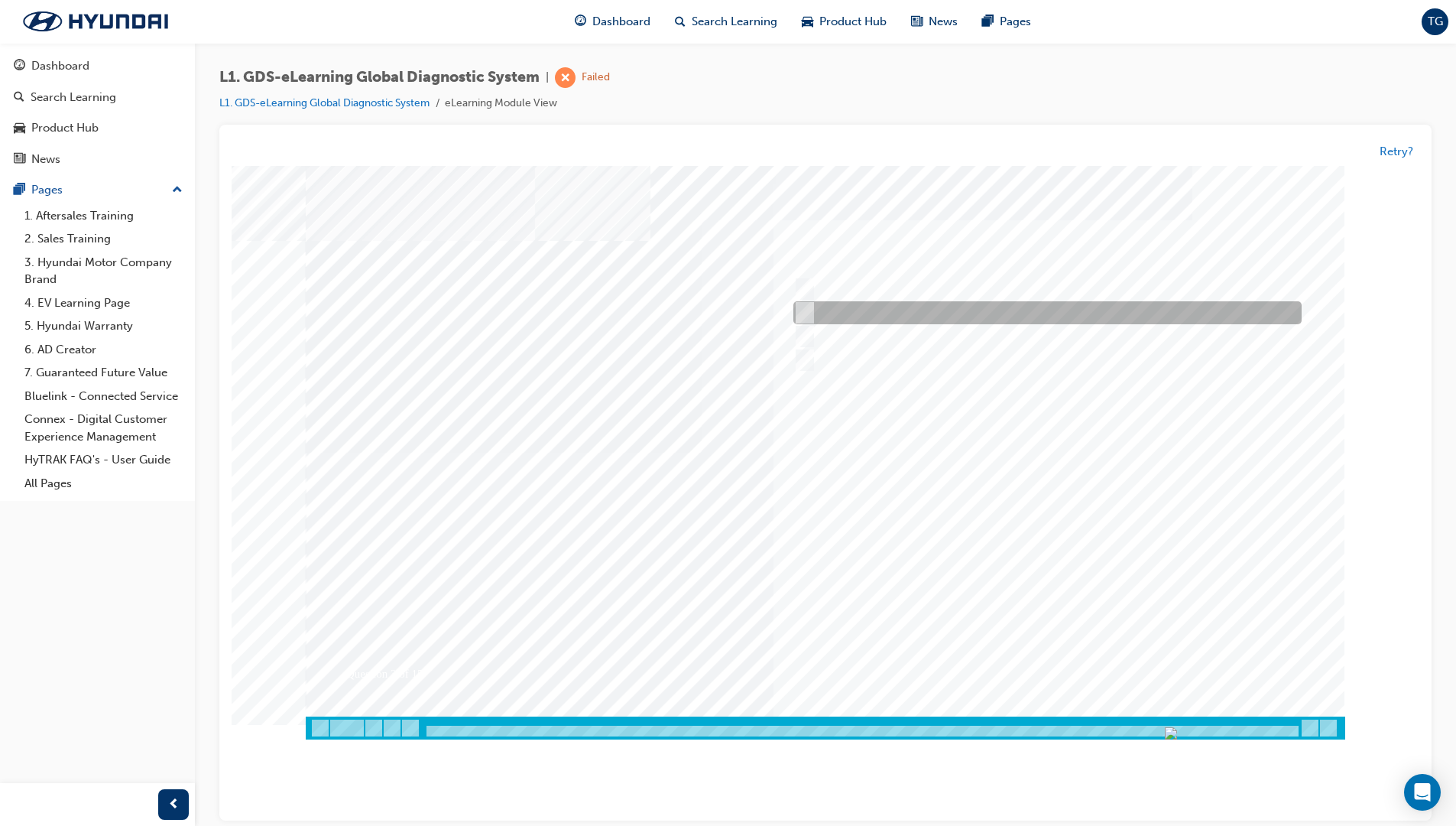
click at [807, 316] on input "Smart EV Solution" at bounding box center [801, 313] width 17 height 17
checkbox input "true"
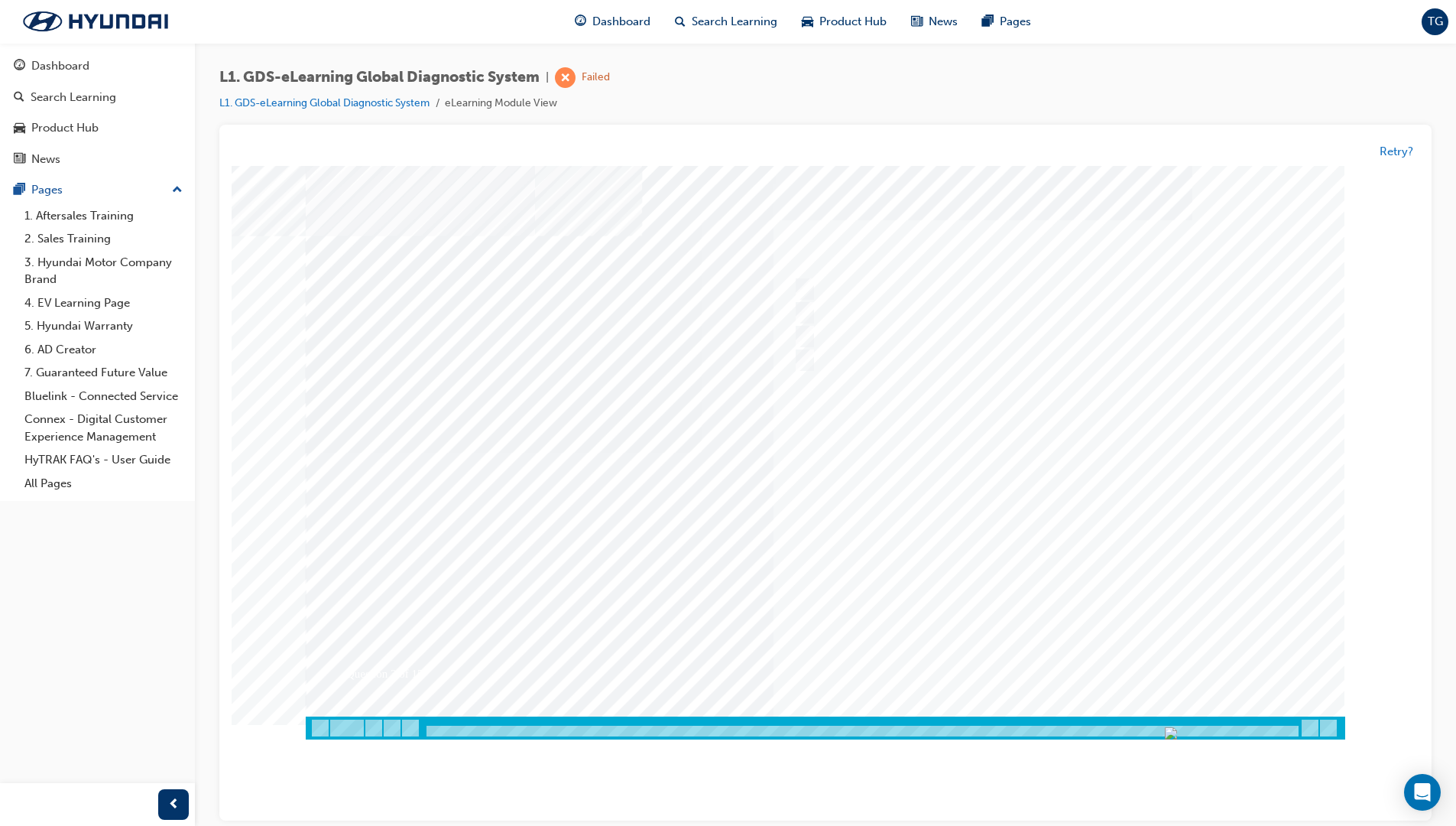
click at [1042, 536] on div at bounding box center [825, 452] width 1039 height 573
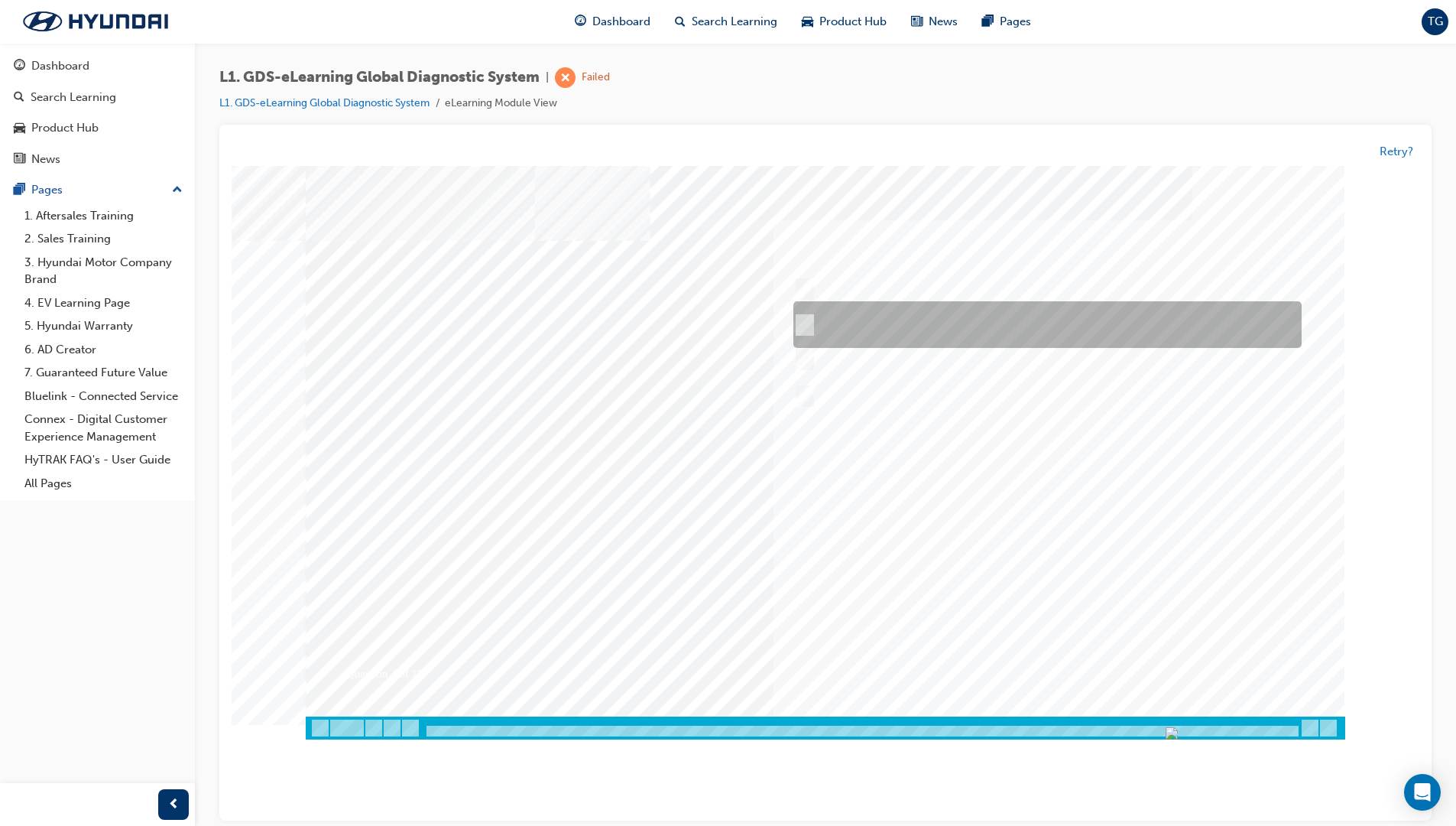
click at [888, 323] on div at bounding box center [1044, 326] width 509 height 46
radio input "true"
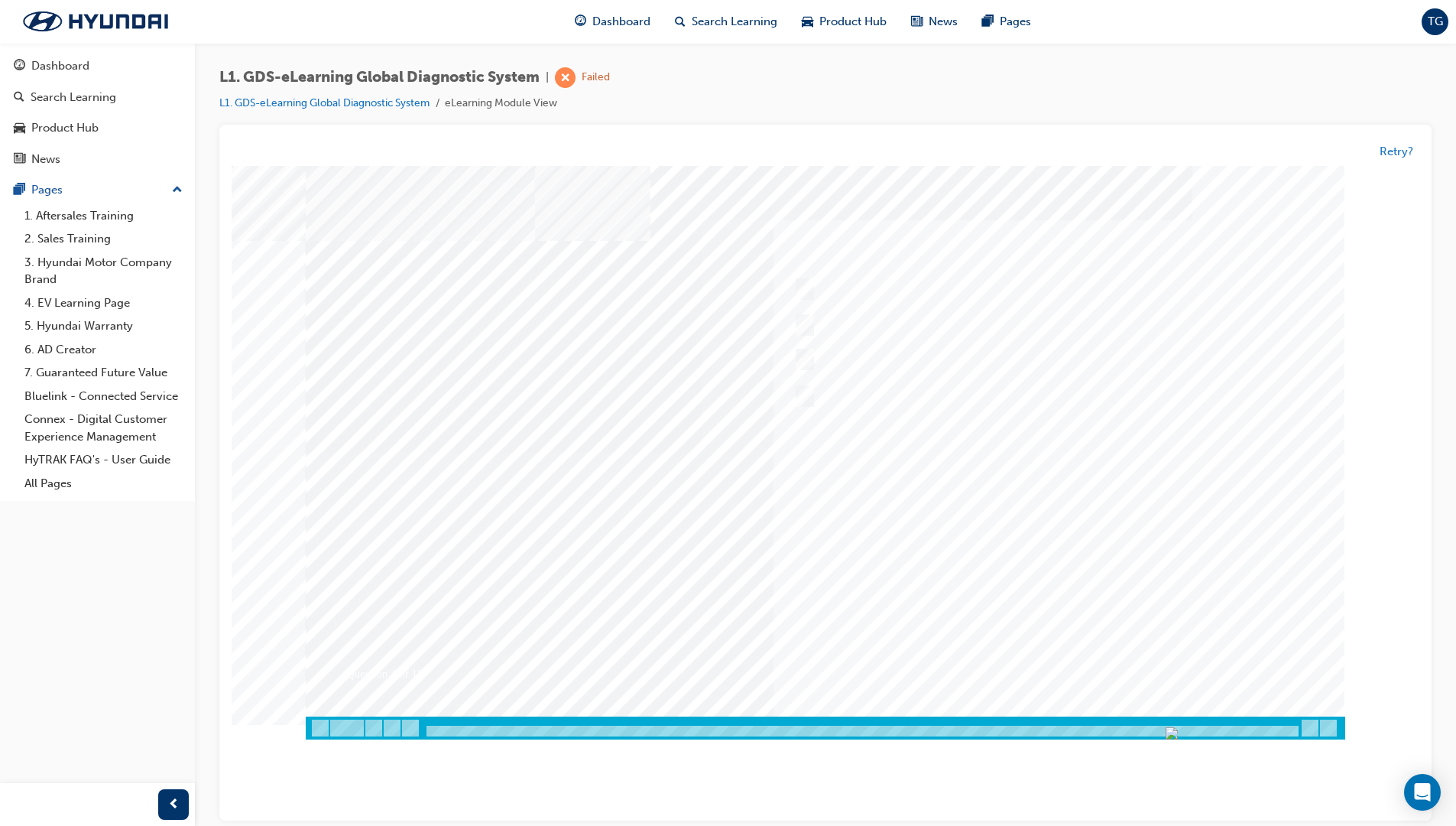
click at [1020, 514] on div at bounding box center [825, 452] width 1039 height 573
click at [813, 288] on div at bounding box center [1044, 290] width 509 height 23
checkbox input "true"
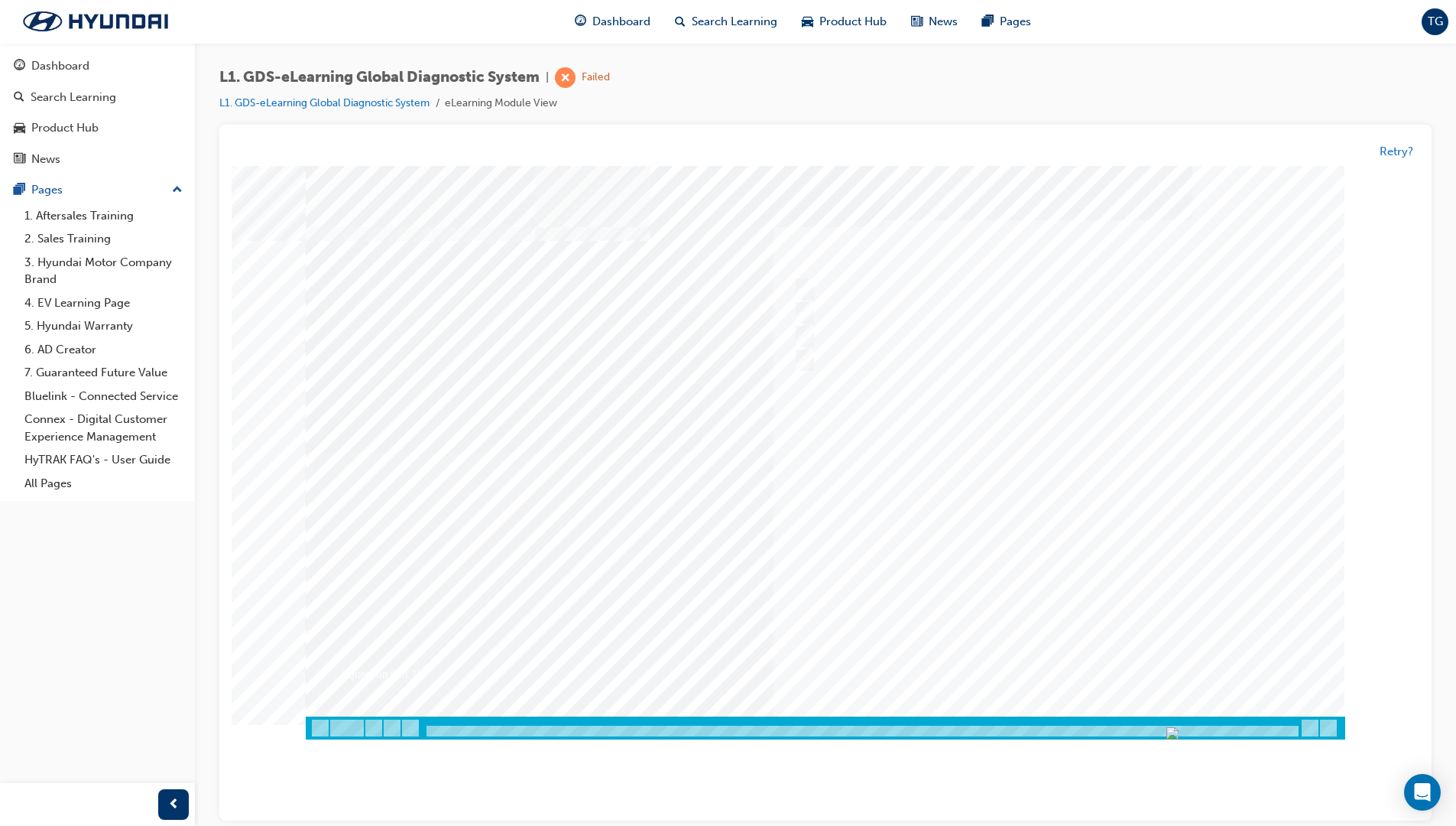
click at [1068, 569] on div at bounding box center [825, 452] width 1039 height 573
click at [920, 297] on div at bounding box center [1044, 290] width 509 height 23
checkbox input "true"
click at [1035, 566] on div at bounding box center [825, 452] width 1039 height 573
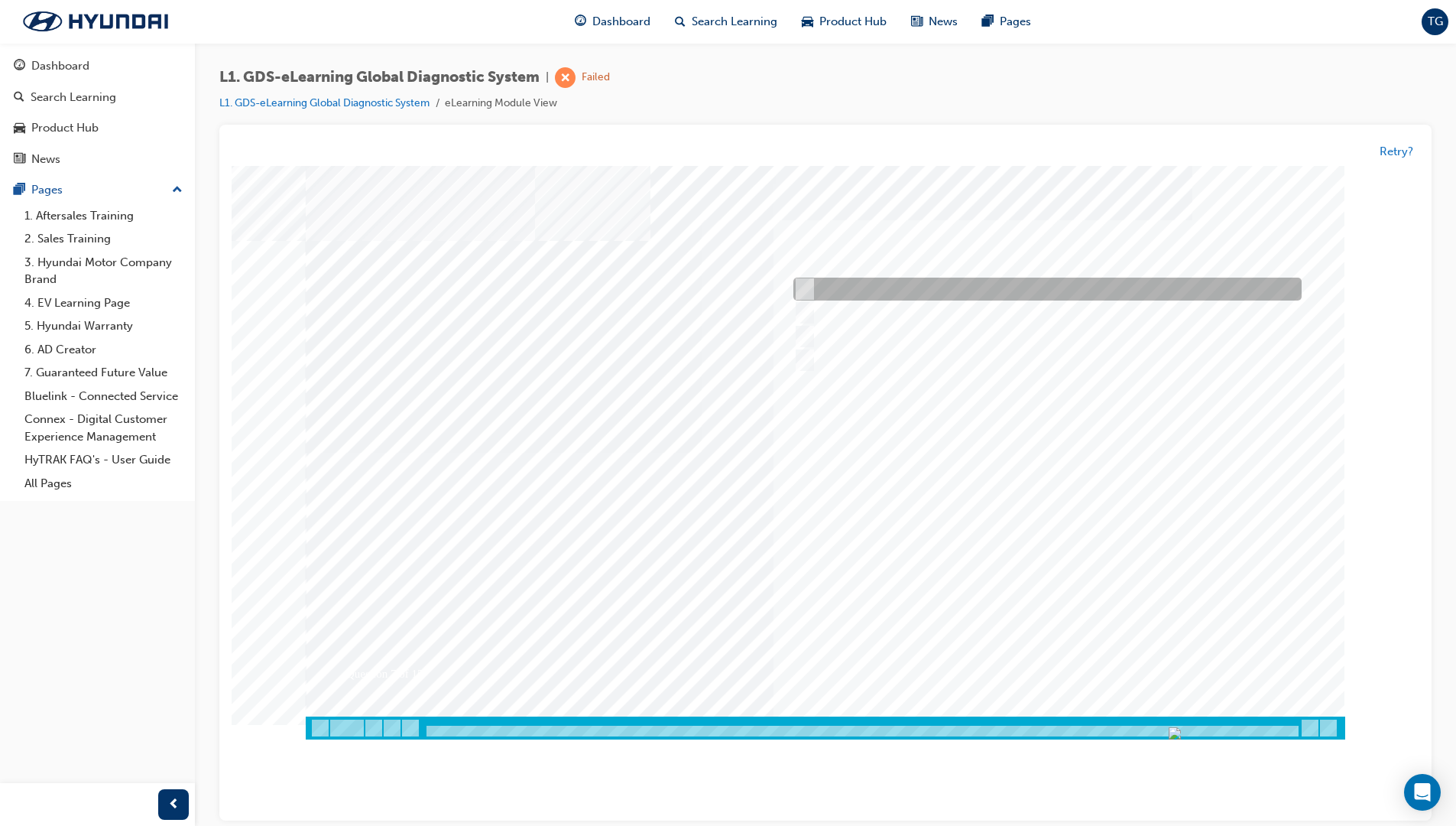
click at [851, 284] on div at bounding box center [1044, 290] width 509 height 23
radio input "true"
click at [1018, 566] on div at bounding box center [825, 452] width 1039 height 573
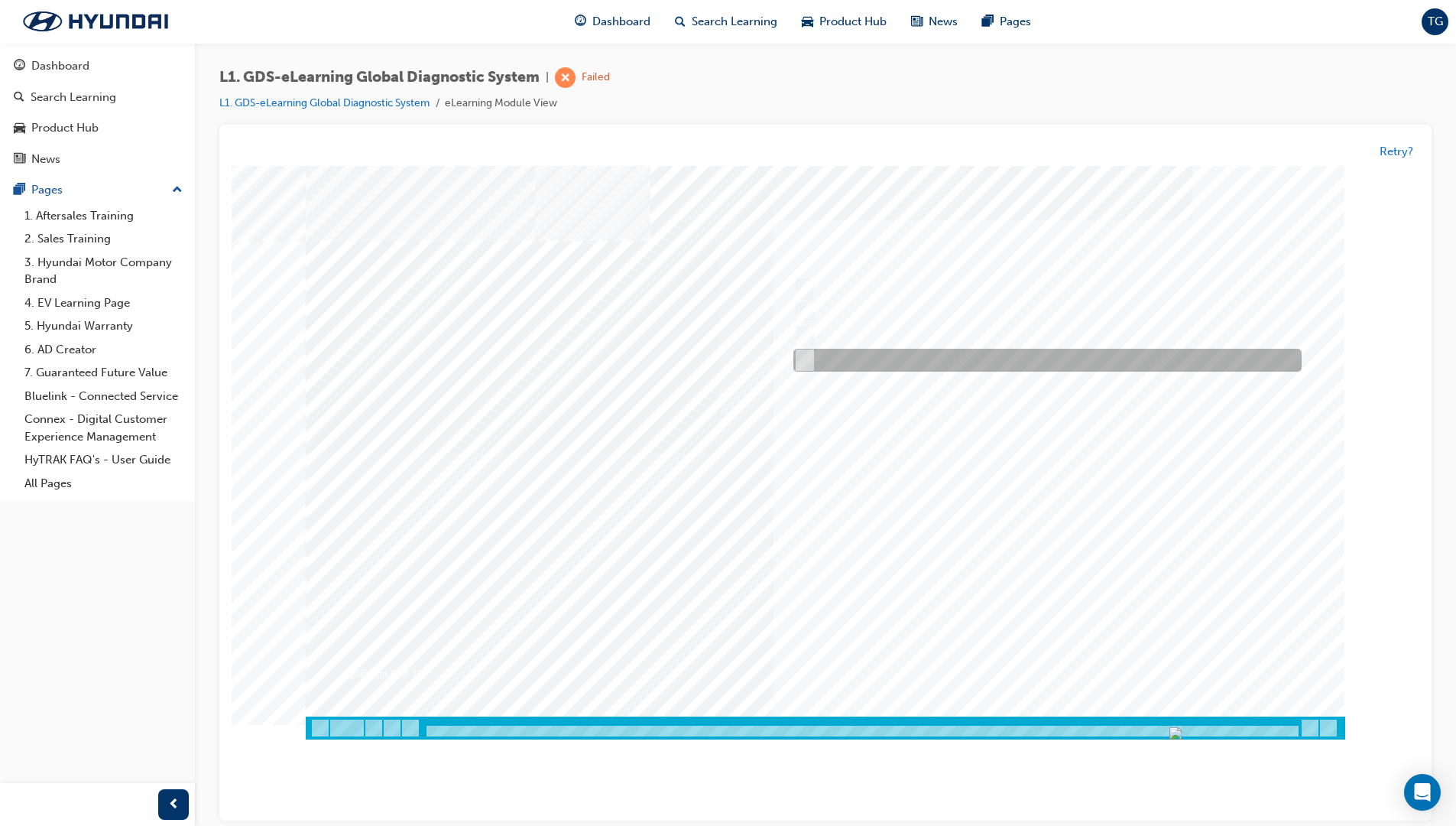
drag, startPoint x: 814, startPoint y: 352, endPoint x: 832, endPoint y: 365, distance: 22.2
click at [814, 352] on div at bounding box center [1044, 361] width 509 height 23
radio input "true"
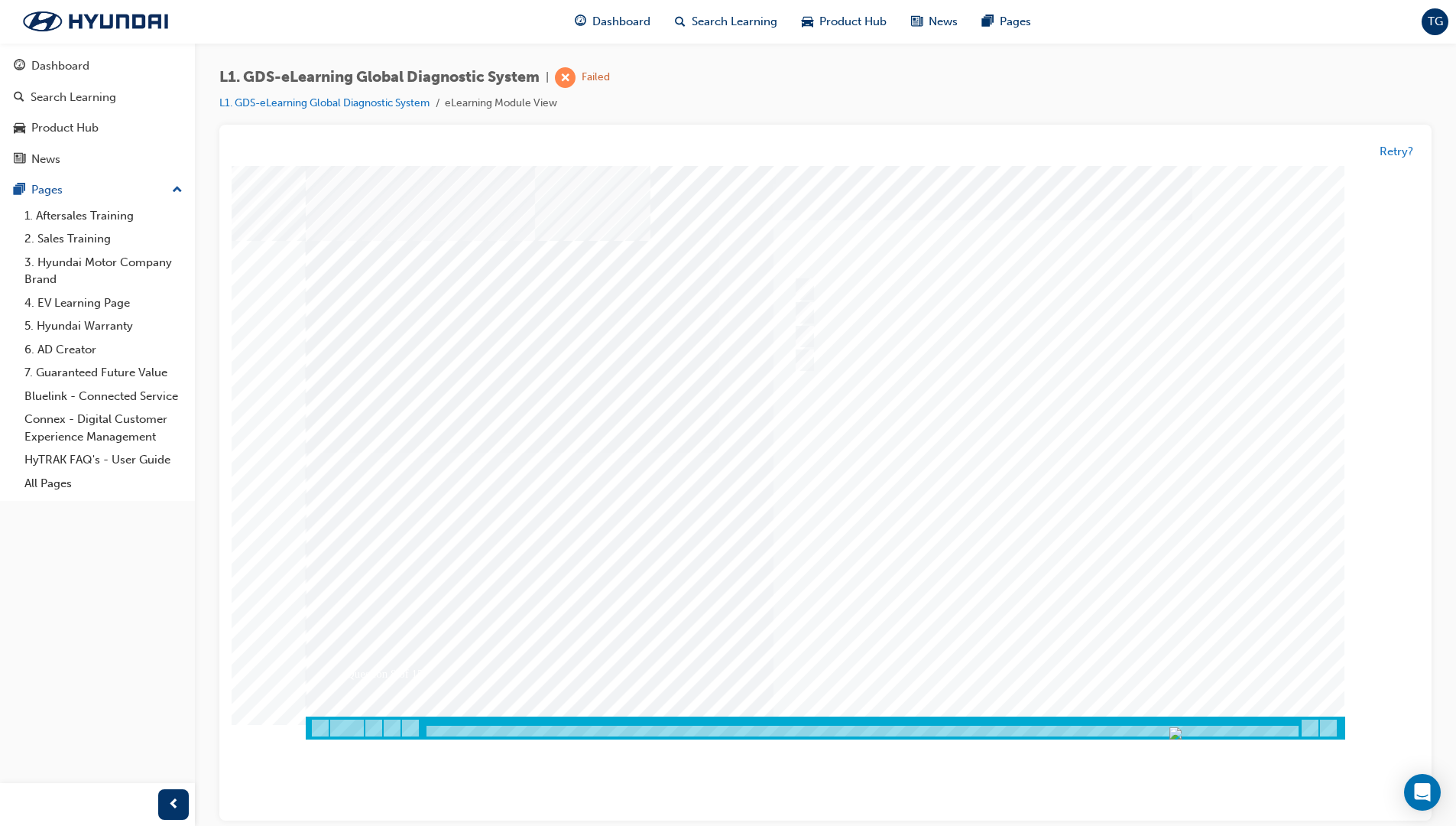
click at [1012, 519] on div at bounding box center [825, 452] width 1039 height 573
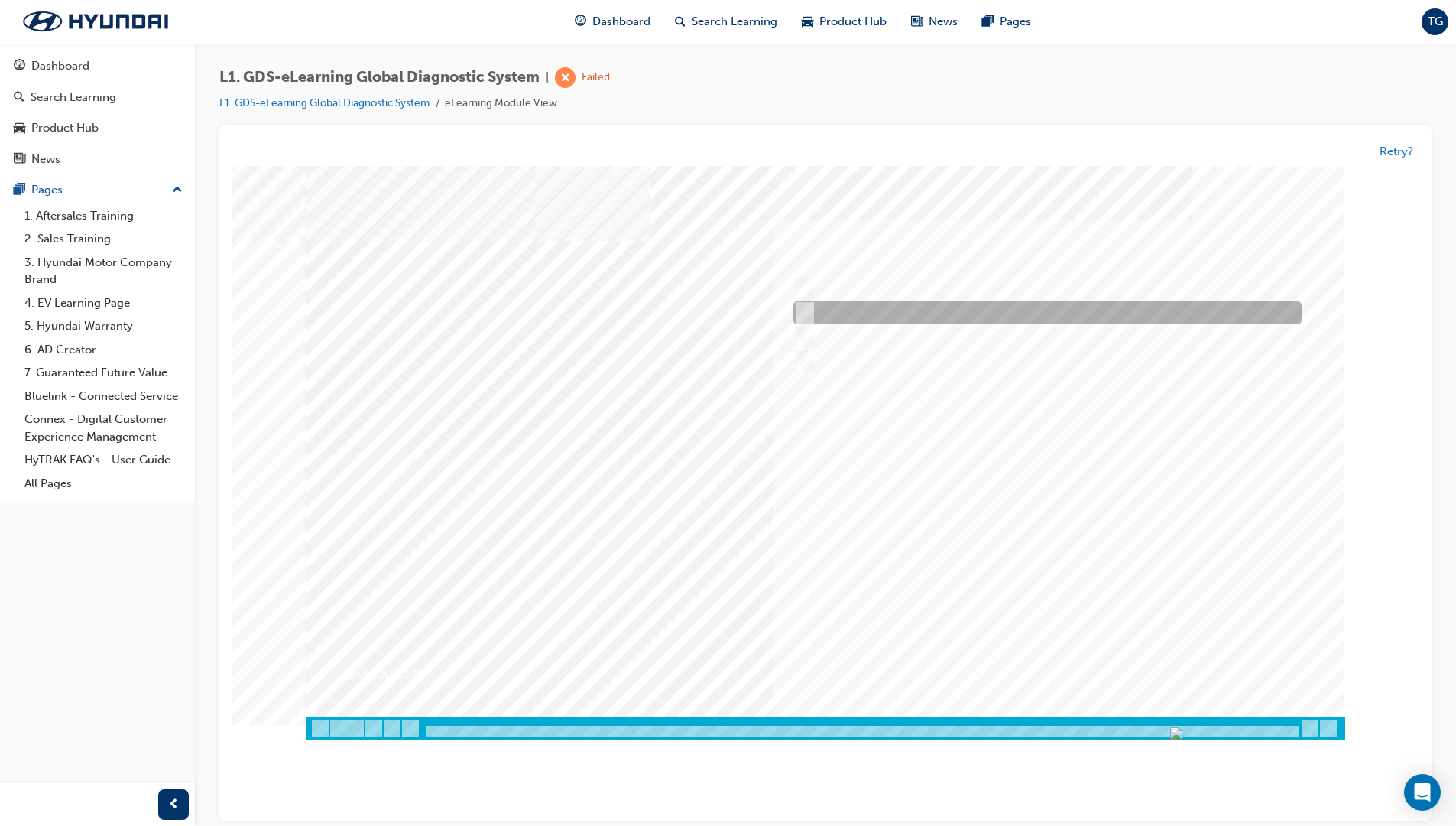
click at [836, 313] on div at bounding box center [1044, 314] width 509 height 23
radio input "true"
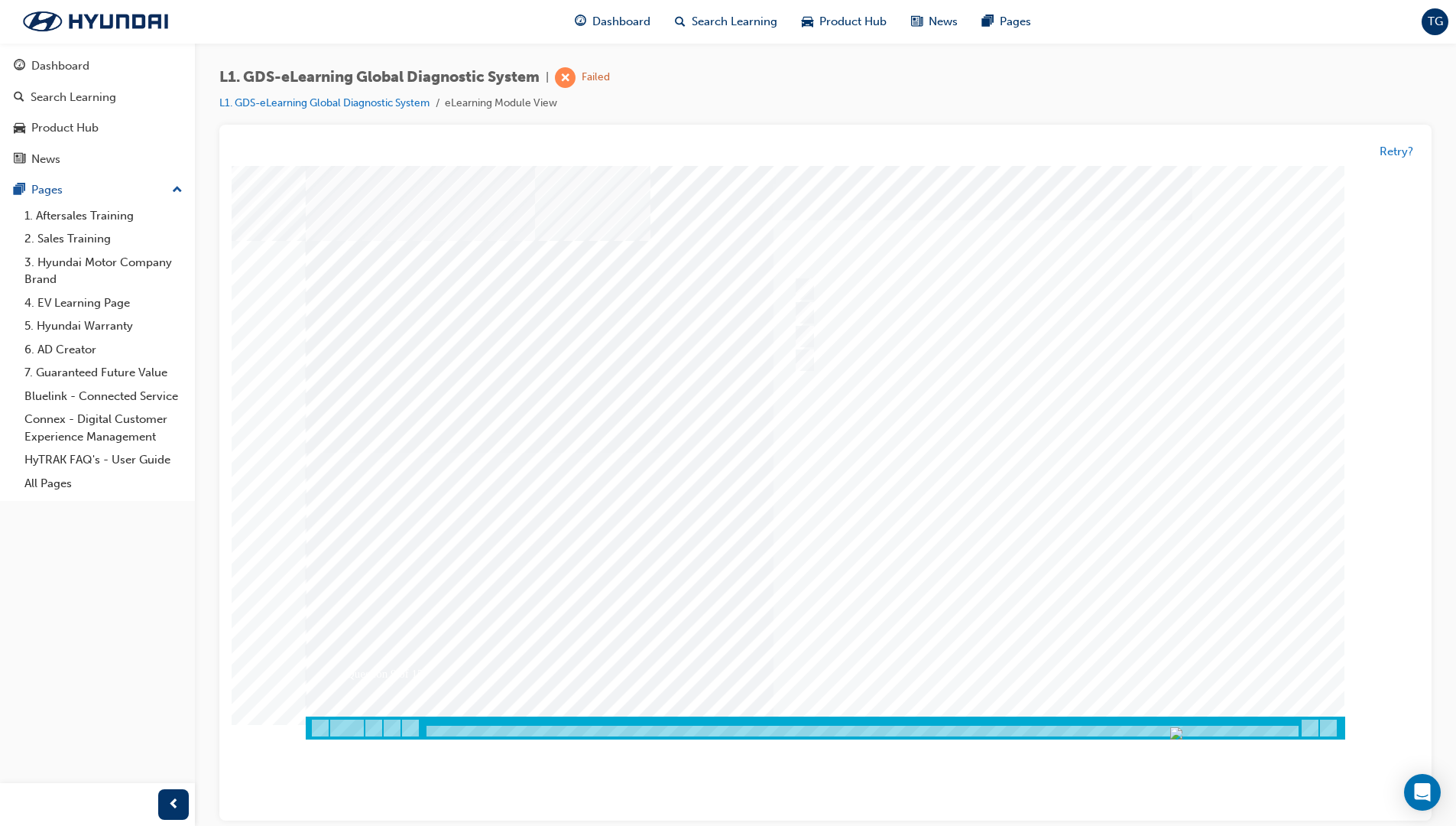
click at [1010, 415] on div at bounding box center [825, 452] width 1039 height 573
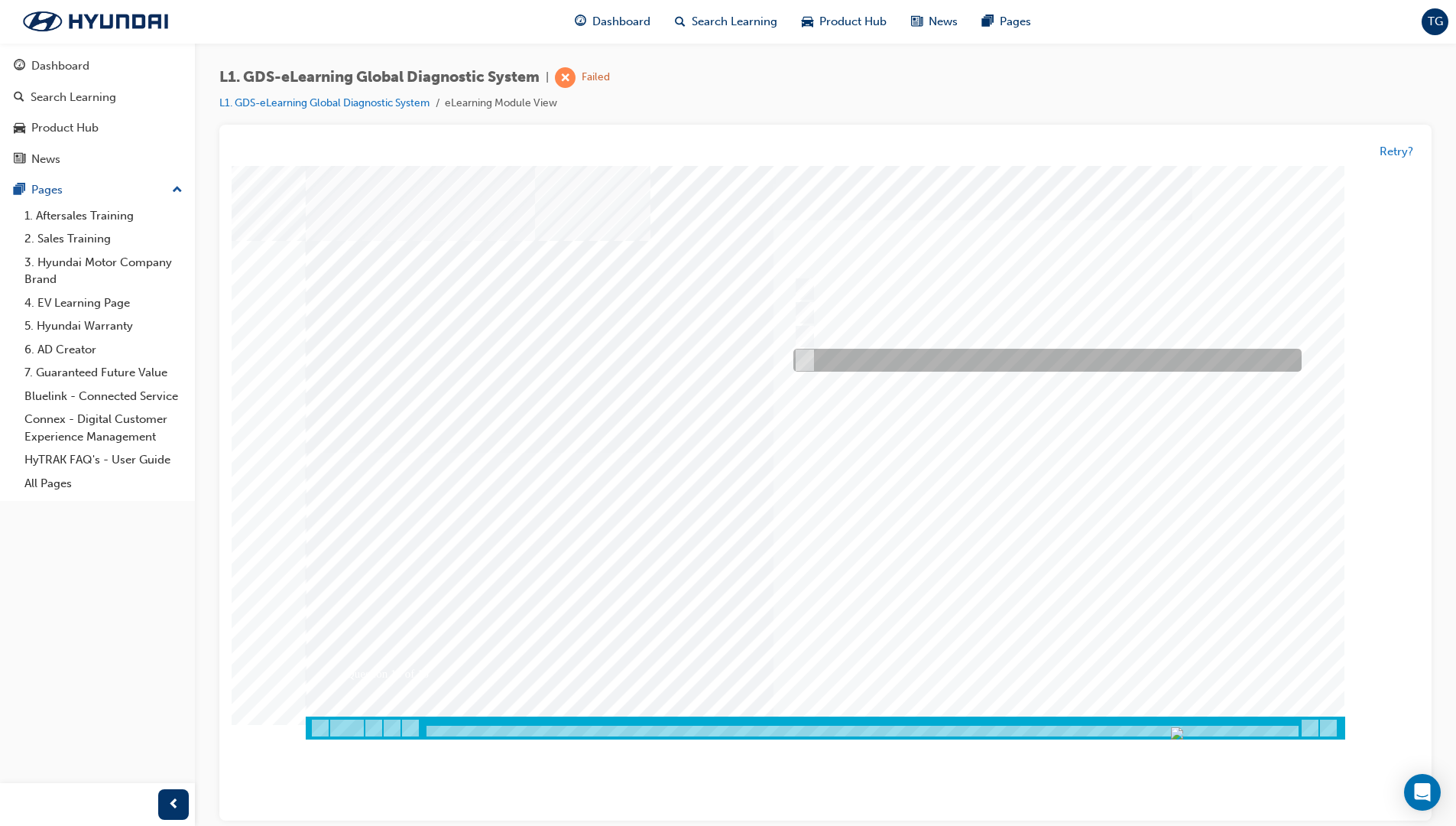
click at [841, 355] on div at bounding box center [1044, 361] width 509 height 23
radio input "true"
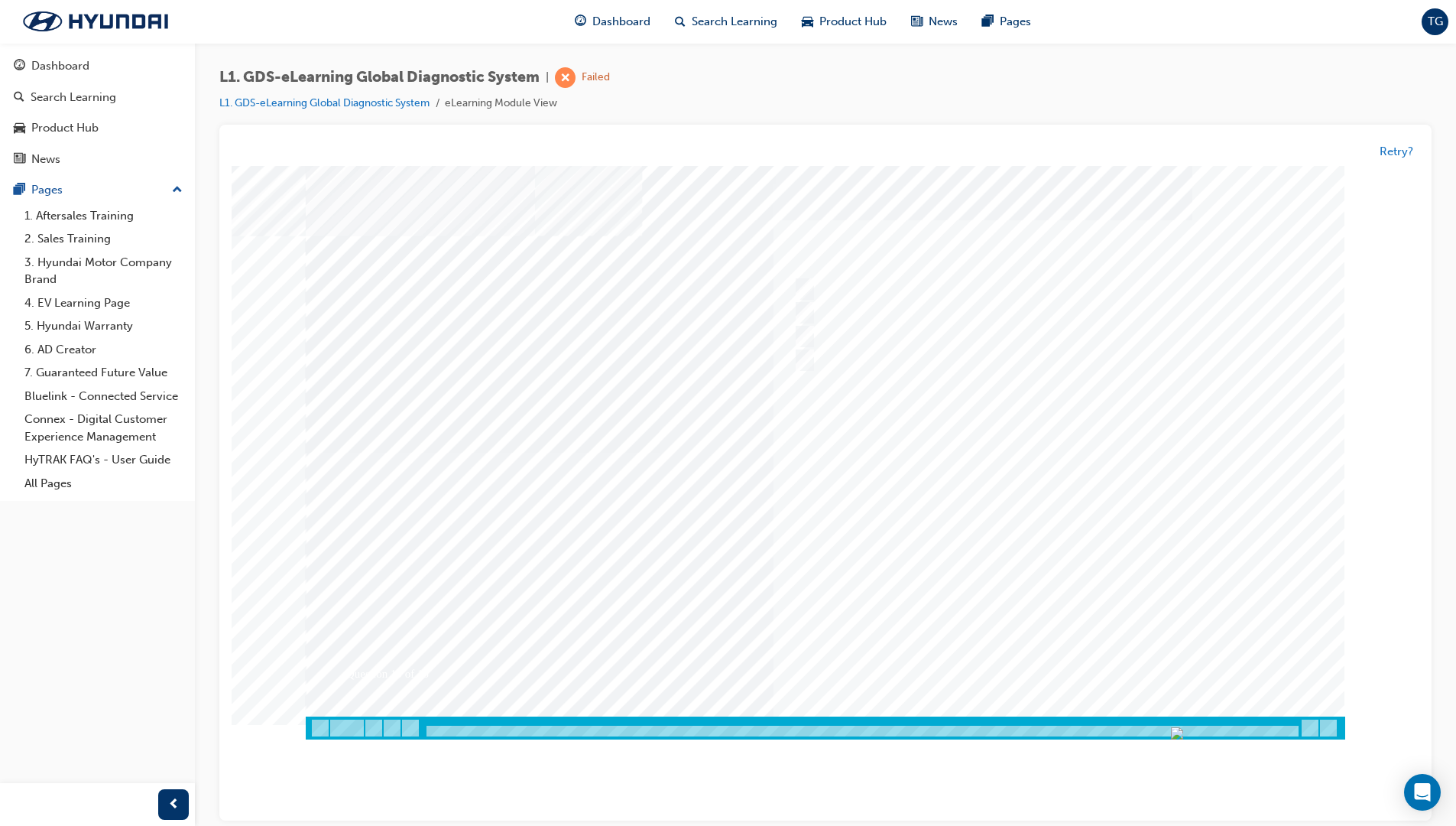
click at [1068, 662] on div at bounding box center [825, 452] width 1039 height 573
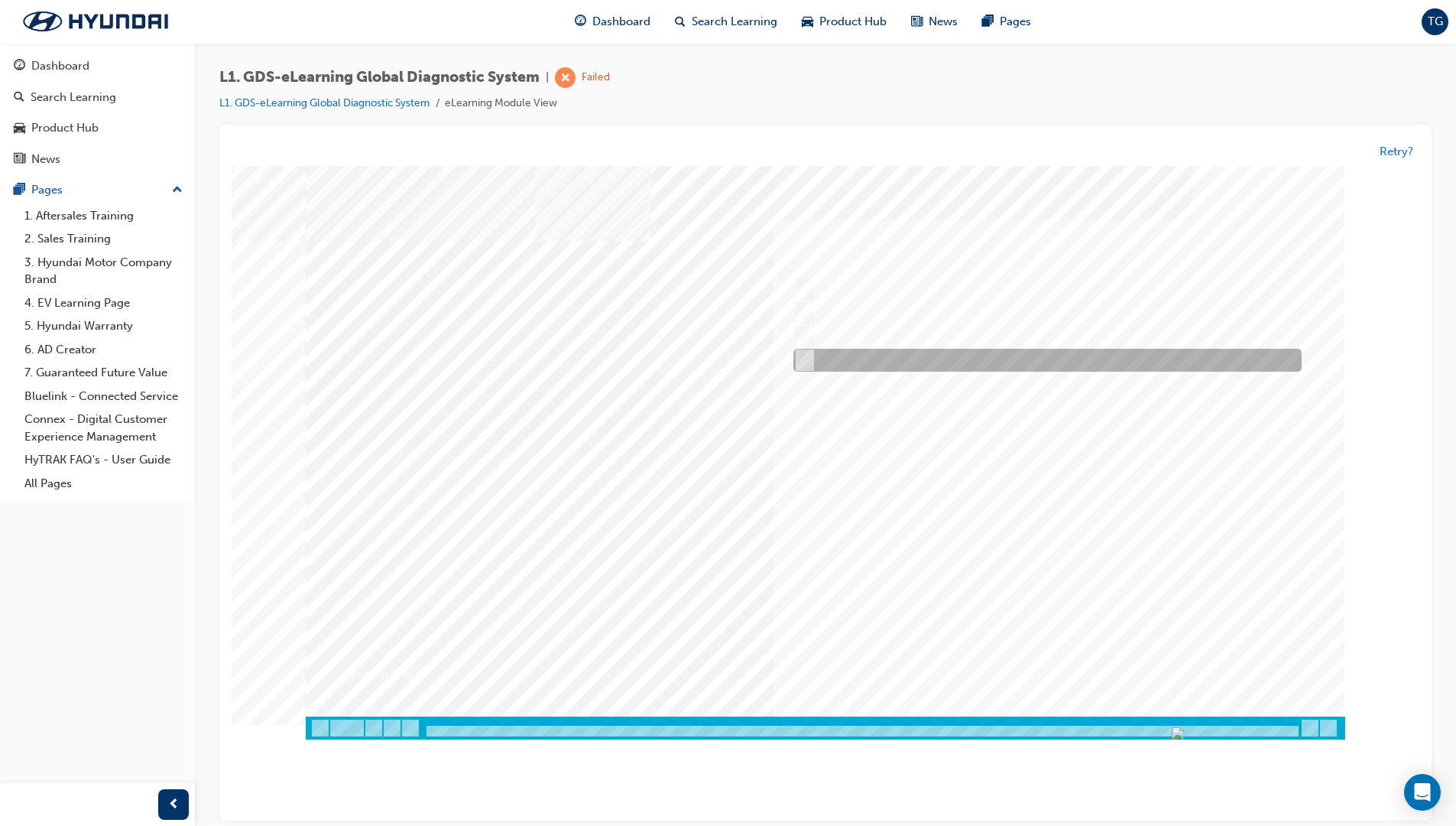
click at [909, 352] on div at bounding box center [1044, 361] width 509 height 23
radio input "true"
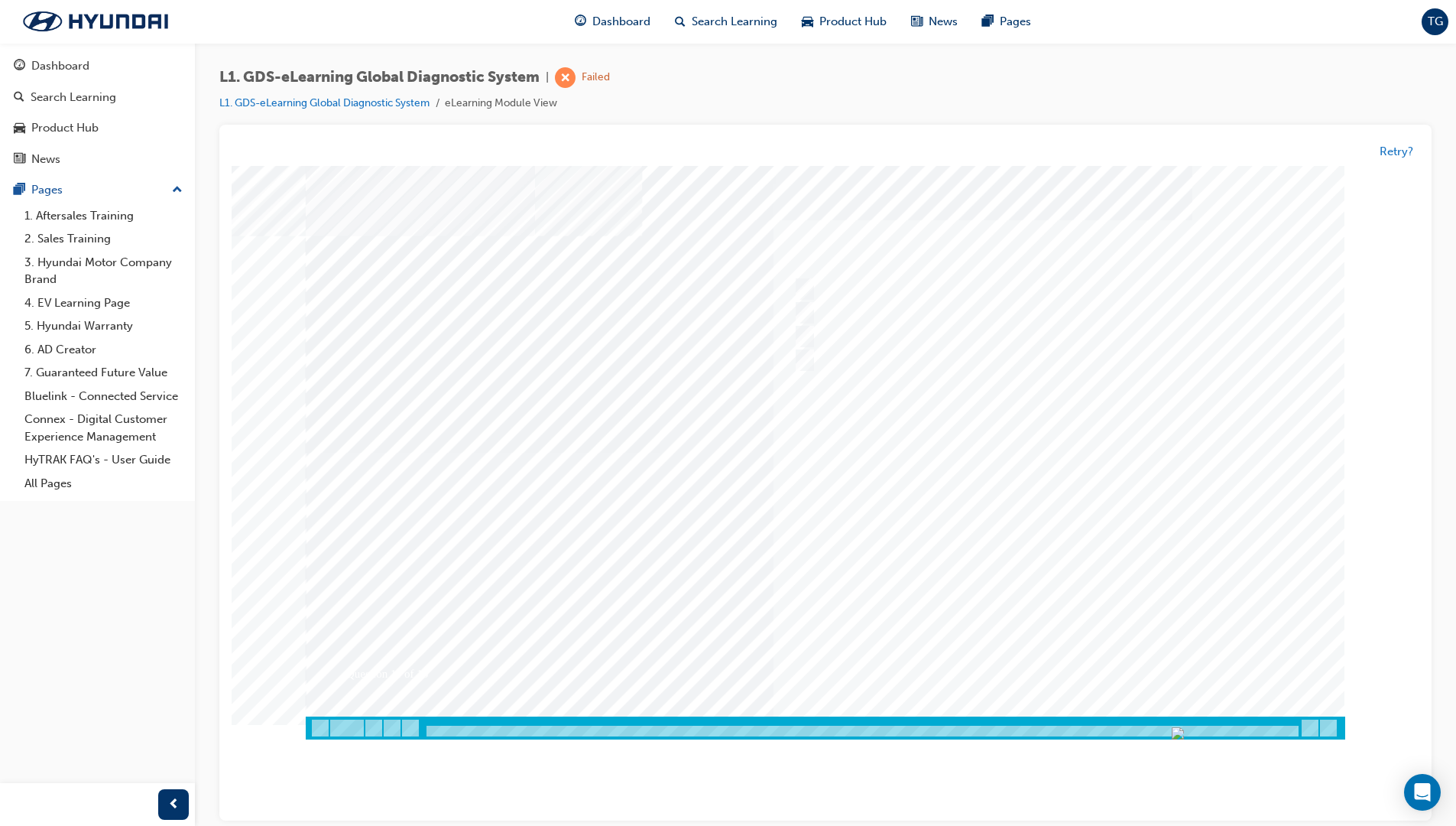
click at [1057, 564] on div at bounding box center [825, 452] width 1039 height 573
click at [845, 287] on div at bounding box center [1044, 290] width 509 height 23
radio input "true"
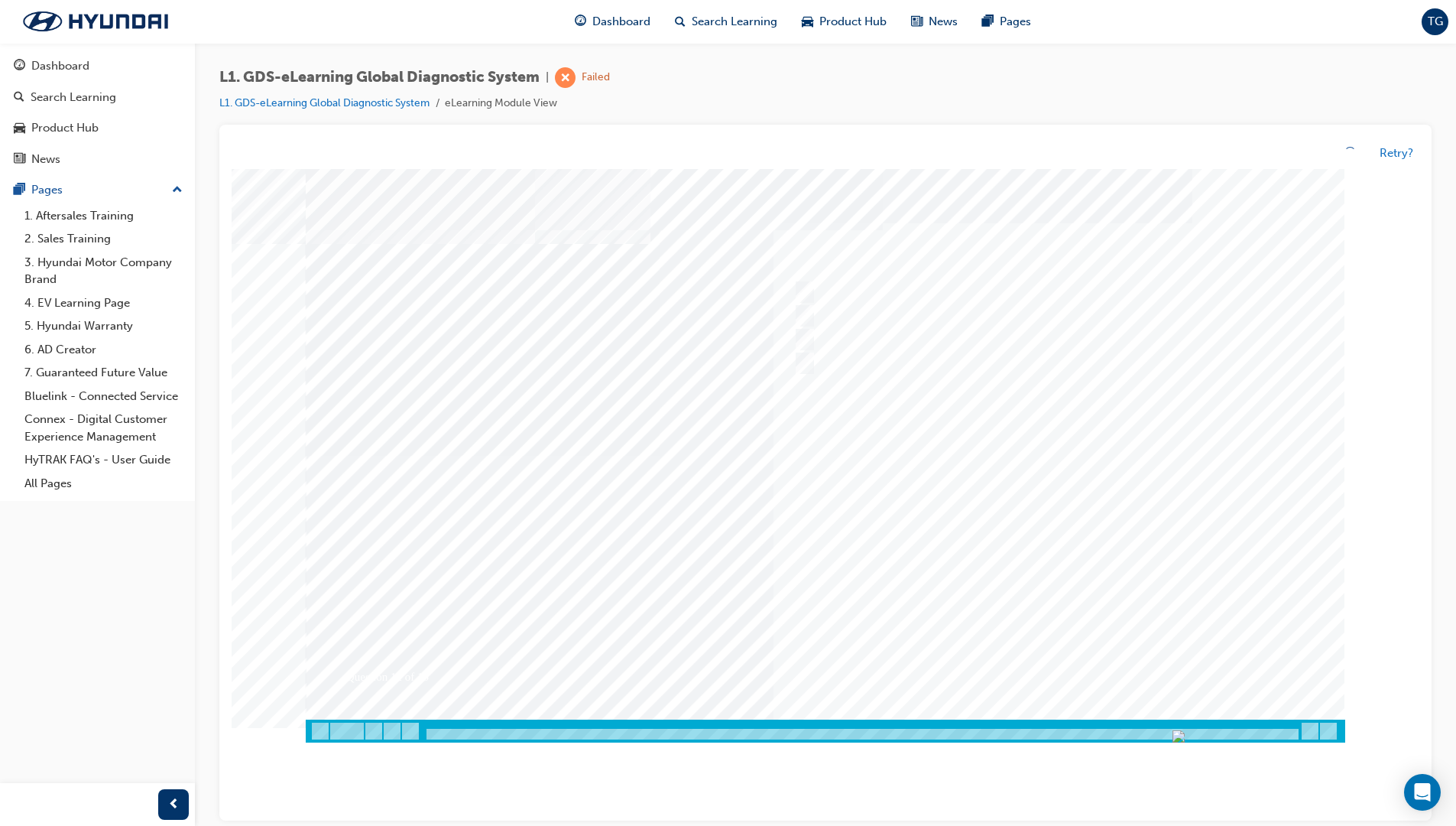
click at [1067, 531] on div at bounding box center [825, 456] width 1039 height 573
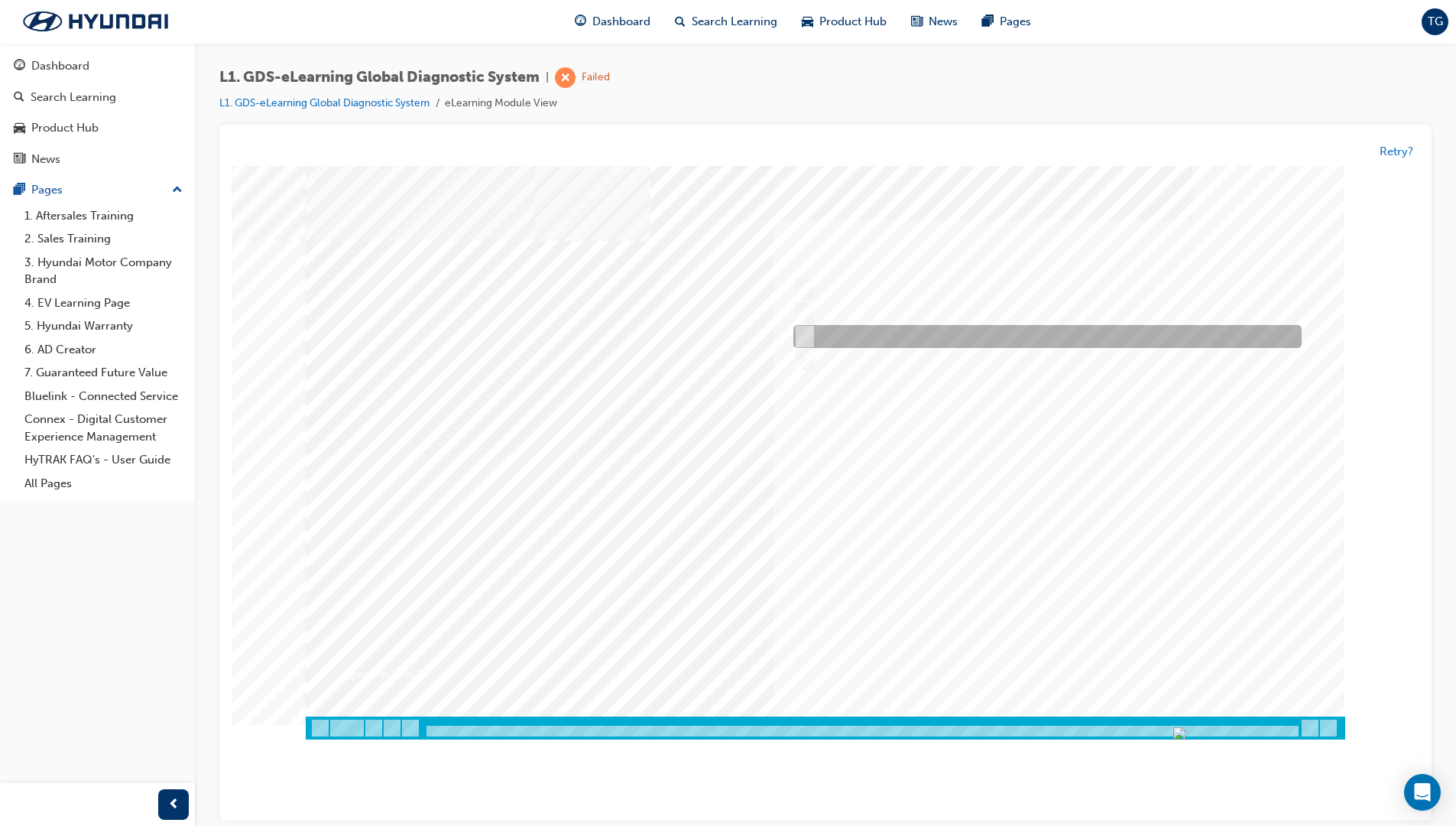
click at [918, 333] on div at bounding box center [1044, 337] width 509 height 23
radio input "true"
click at [1047, 641] on div "Question 13 of 15" at bounding box center [825, 441] width 1039 height 551
click at [1077, 531] on div at bounding box center [825, 452] width 1039 height 573
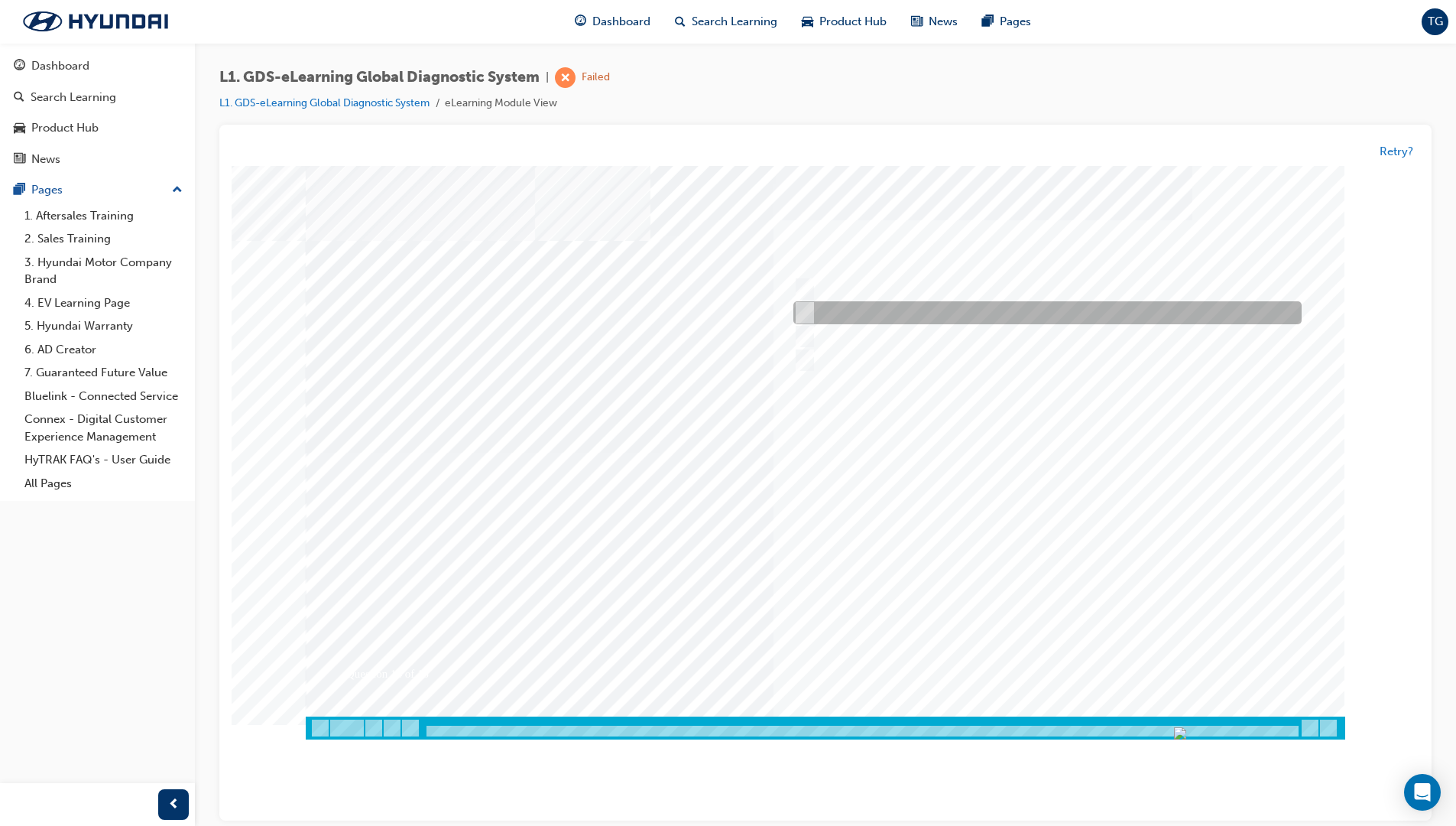
click at [930, 319] on div at bounding box center [1044, 314] width 509 height 23
radio input "true"
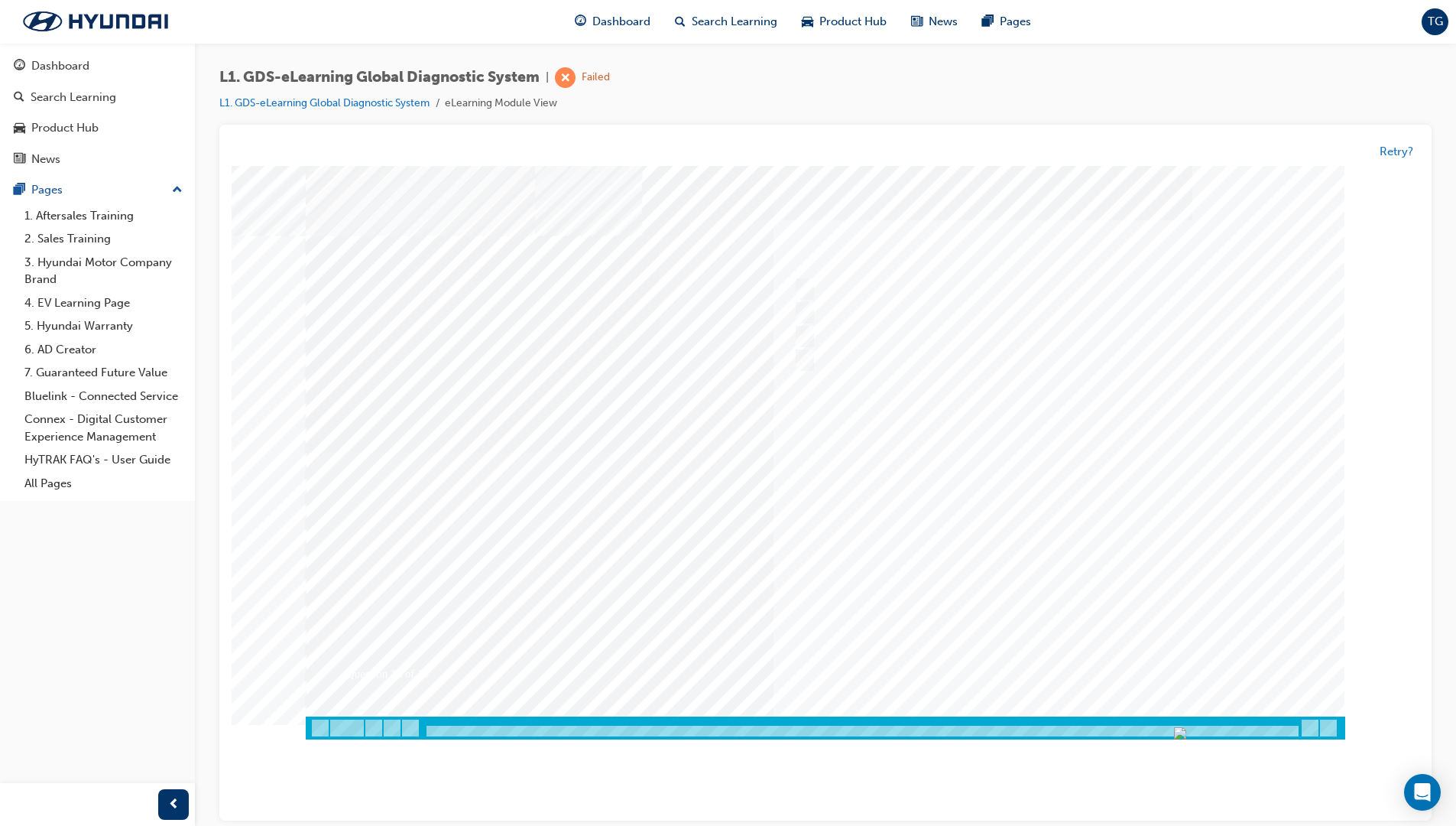
click at [1133, 456] on div at bounding box center [825, 452] width 1039 height 573
click at [817, 334] on div at bounding box center [1044, 337] width 509 height 23
radio input "true"
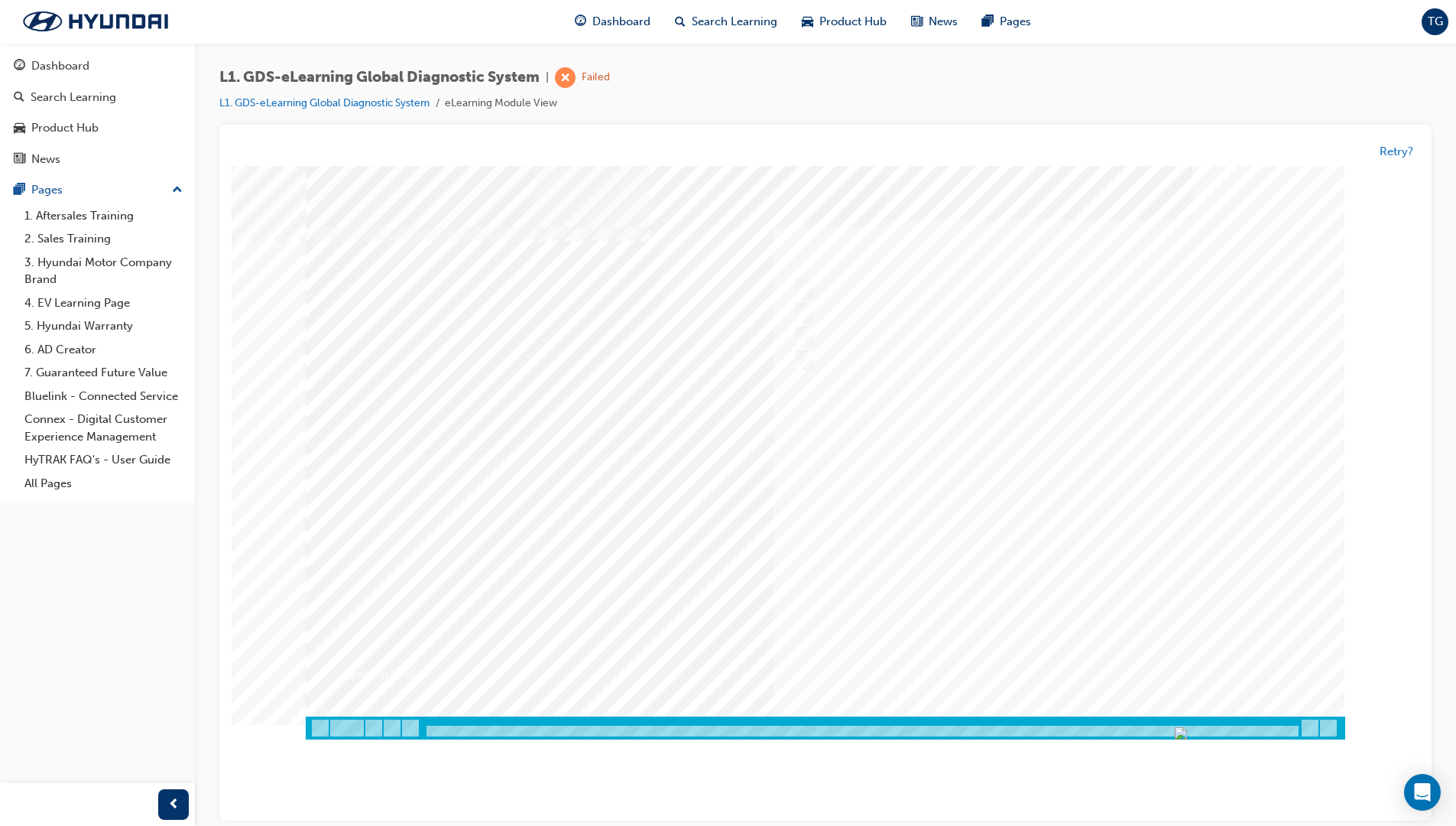
click at [998, 527] on div at bounding box center [825, 452] width 1039 height 573
click at [805, 334] on input "Four" at bounding box center [802, 337] width 17 height 17
radio input "true"
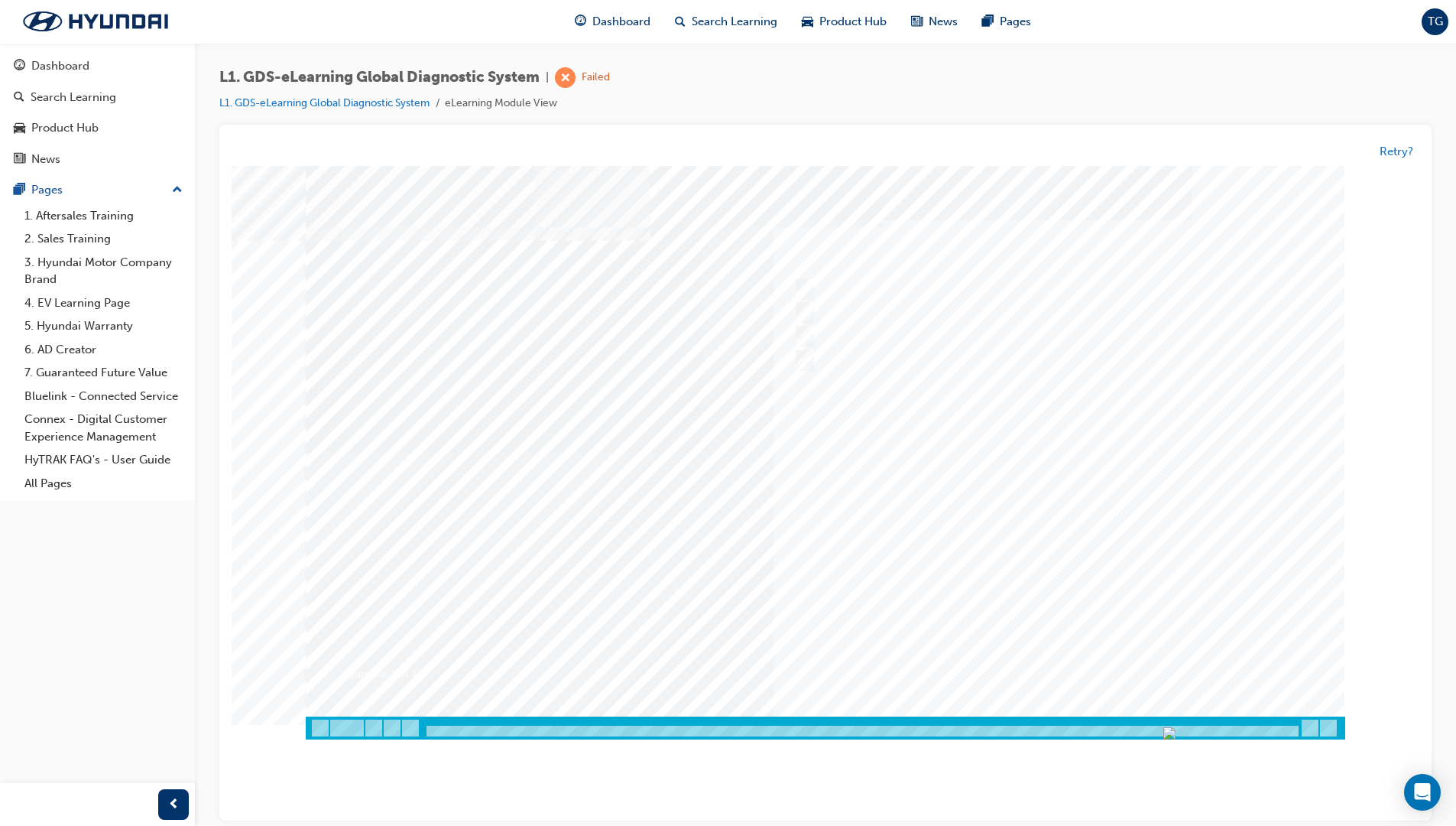
click at [999, 571] on div at bounding box center [825, 452] width 1039 height 573
click at [808, 280] on div at bounding box center [1044, 290] width 509 height 23
radio input "true"
click at [1037, 554] on div at bounding box center [825, 452] width 1039 height 573
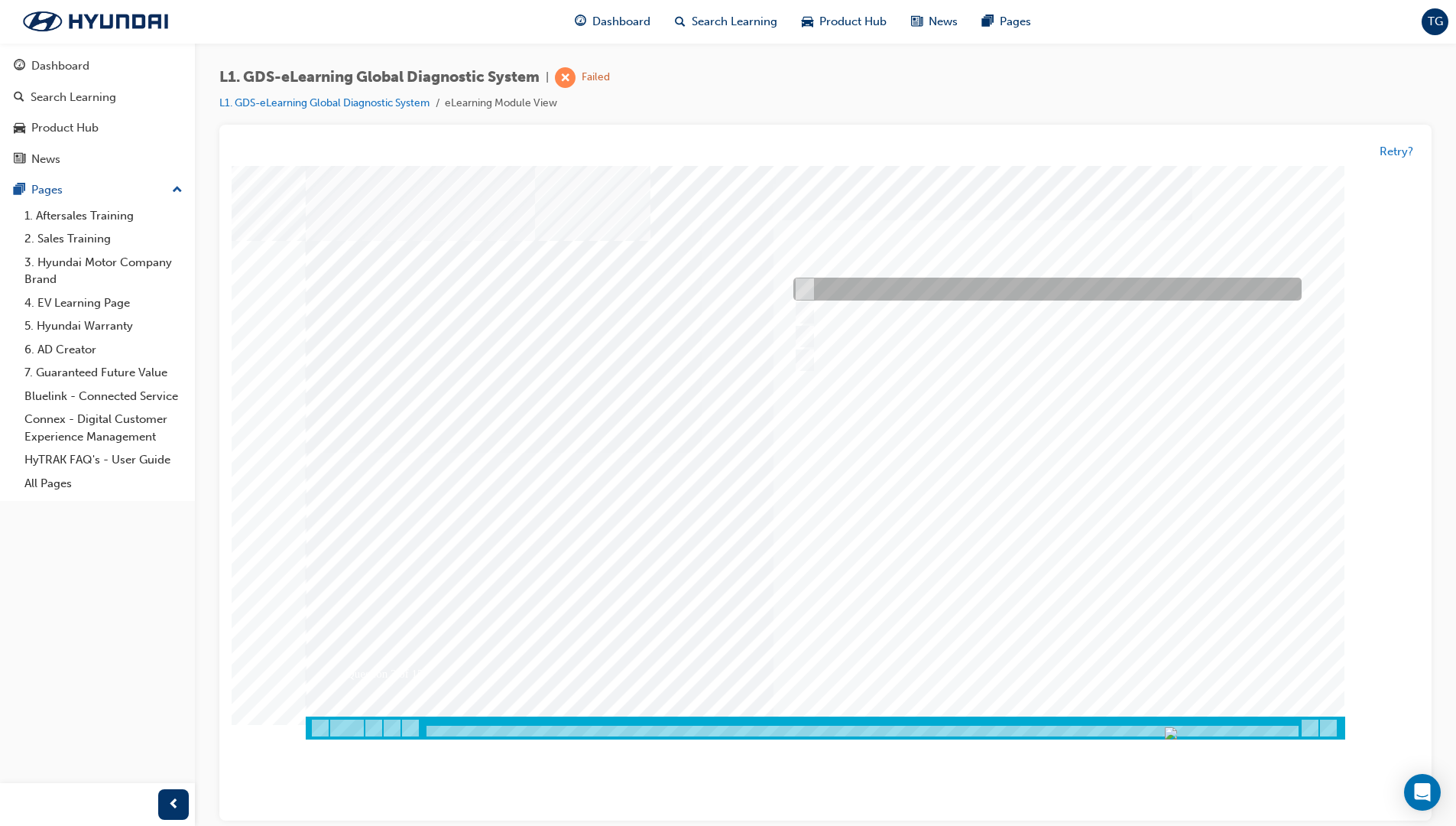
click at [821, 293] on div at bounding box center [1044, 290] width 509 height 23
checkbox input "true"
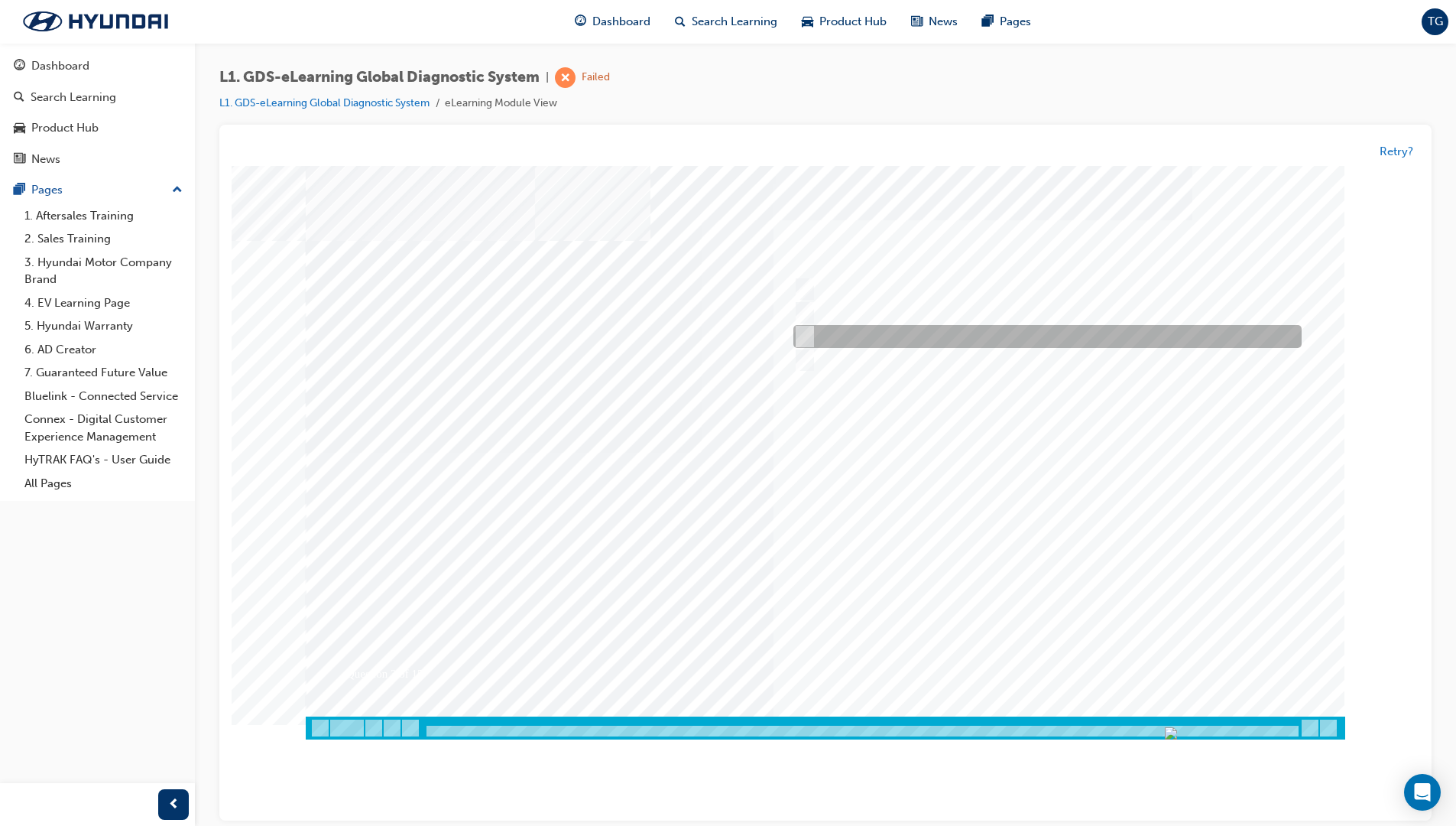
click at [820, 340] on div at bounding box center [1044, 337] width 509 height 23
checkbox input "true"
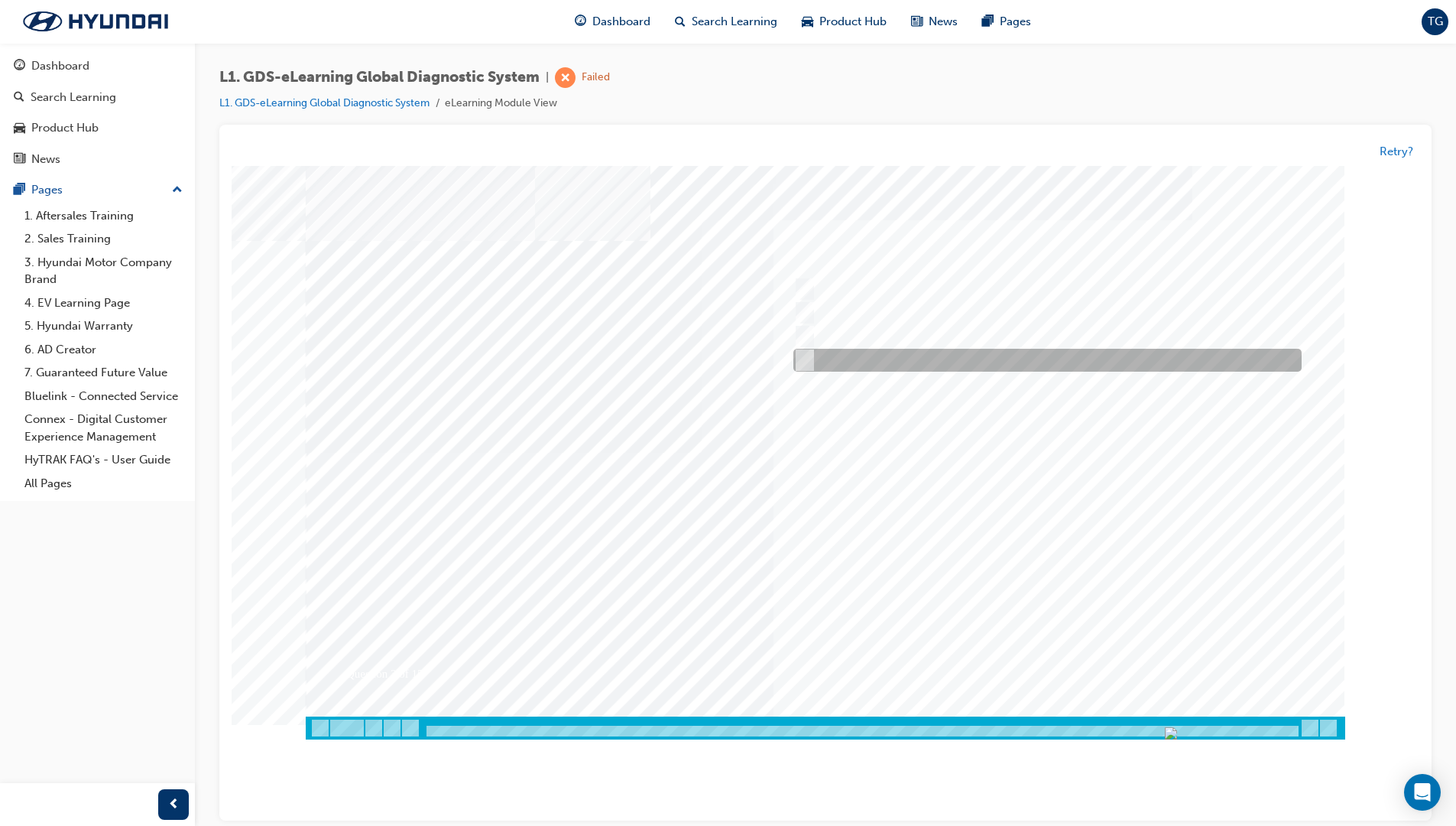
click at [815, 360] on div at bounding box center [1044, 361] width 509 height 23
checkbox input "true"
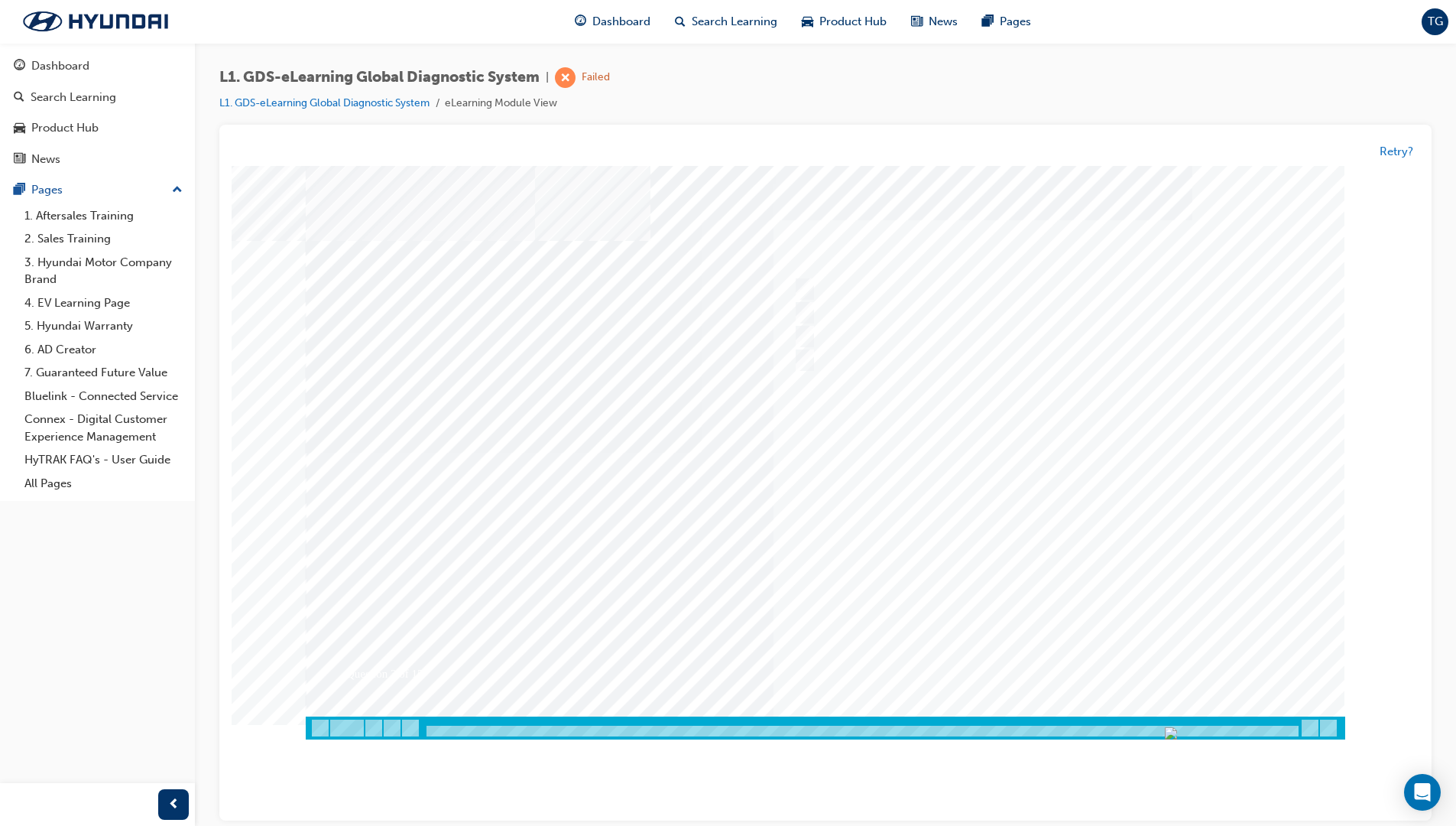
click at [1028, 543] on div at bounding box center [825, 452] width 1039 height 573
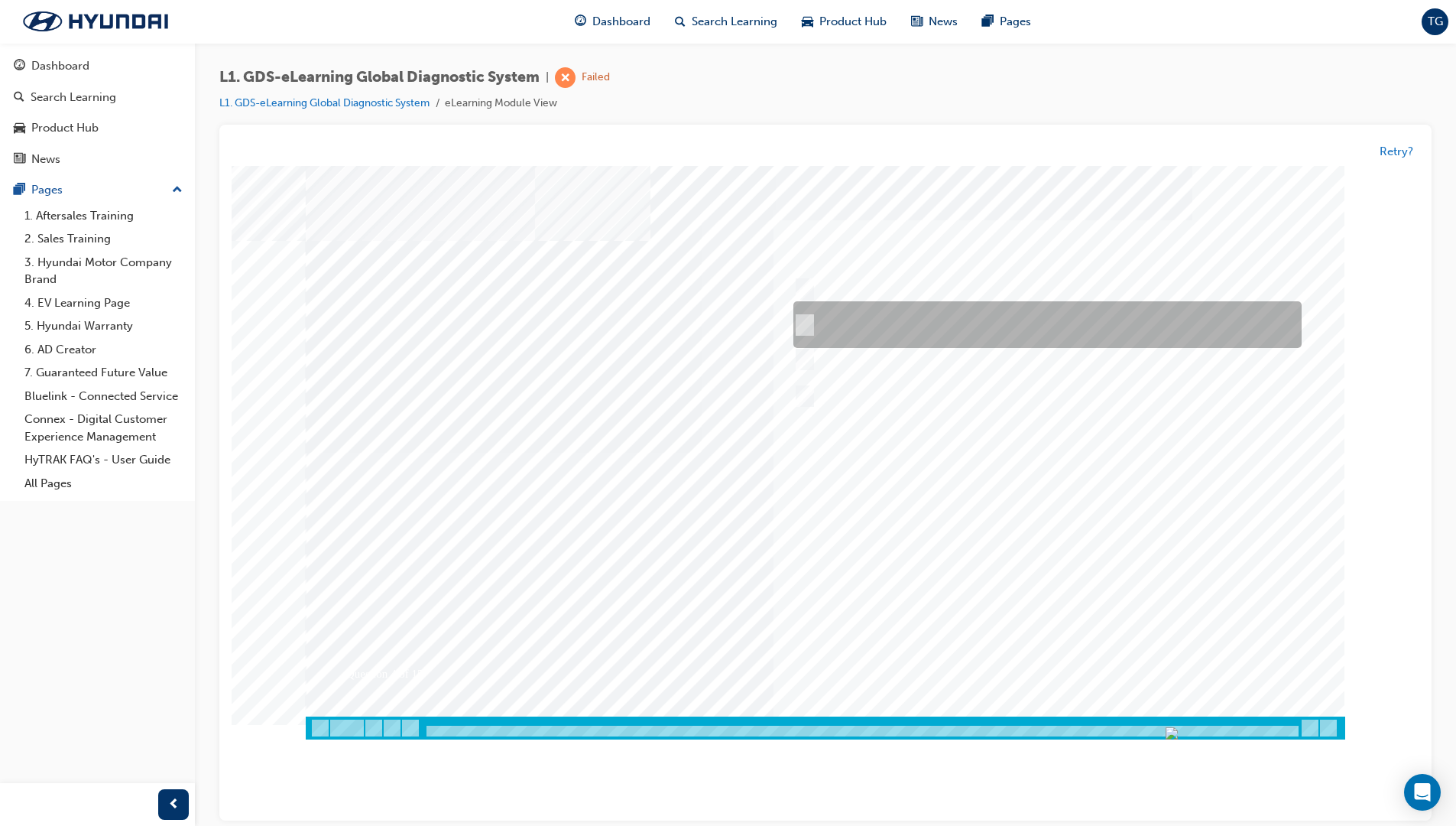
click at [828, 319] on div at bounding box center [1044, 326] width 509 height 46
radio input "true"
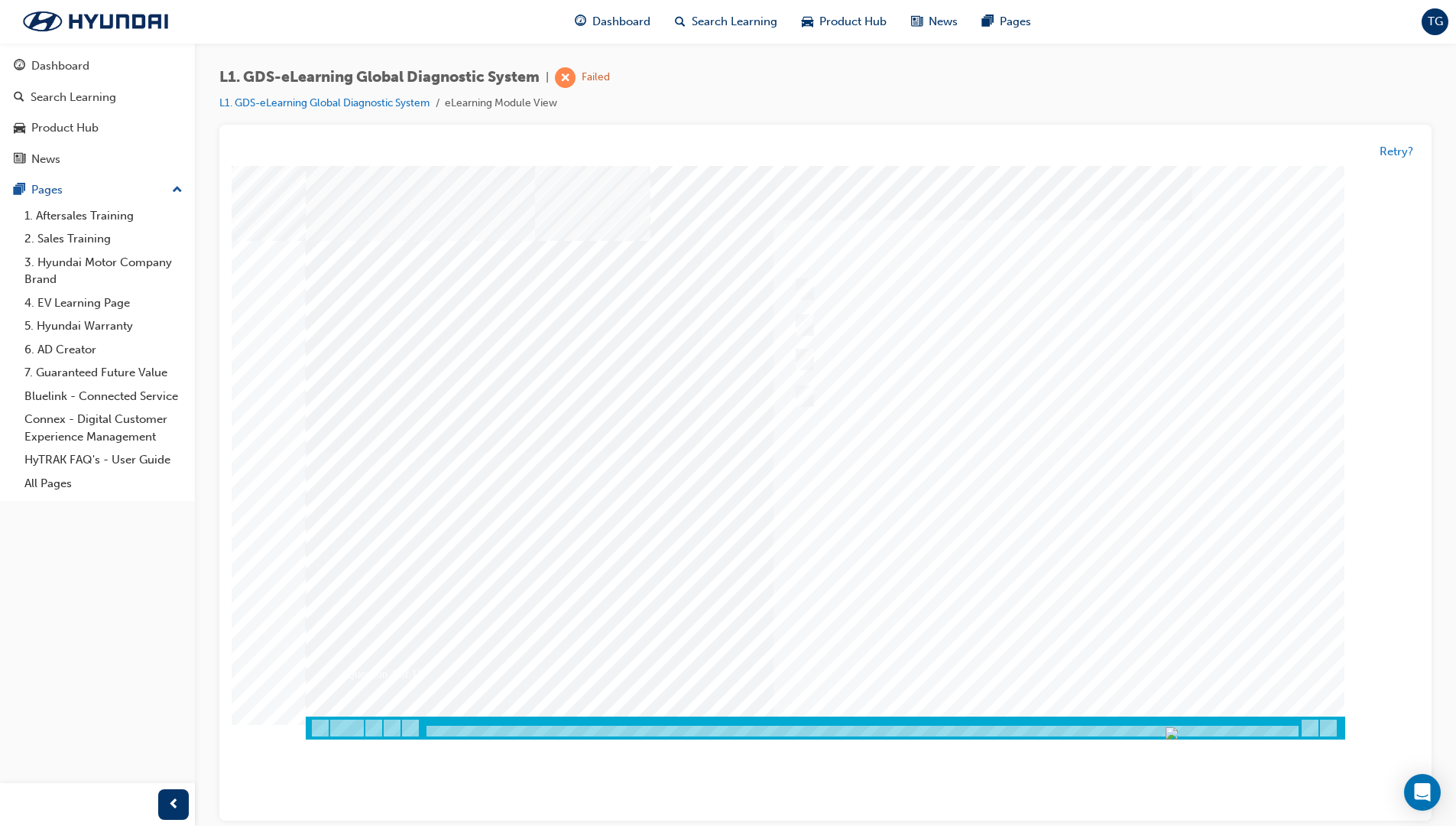
click at [1065, 495] on div at bounding box center [825, 452] width 1039 height 573
click at [879, 289] on div at bounding box center [1044, 290] width 509 height 23
checkbox input "true"
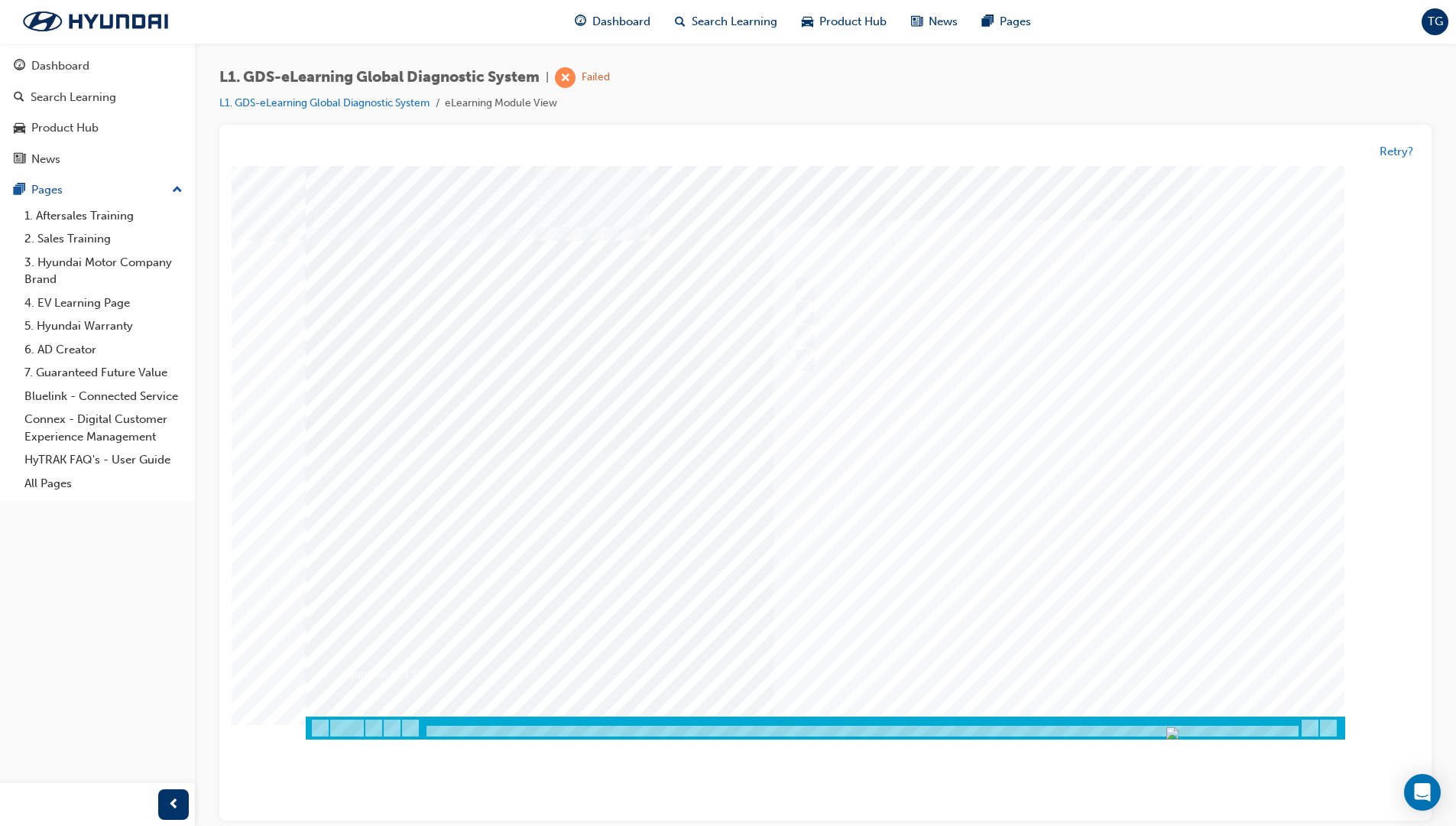
click at [1086, 642] on div at bounding box center [825, 452] width 1039 height 573
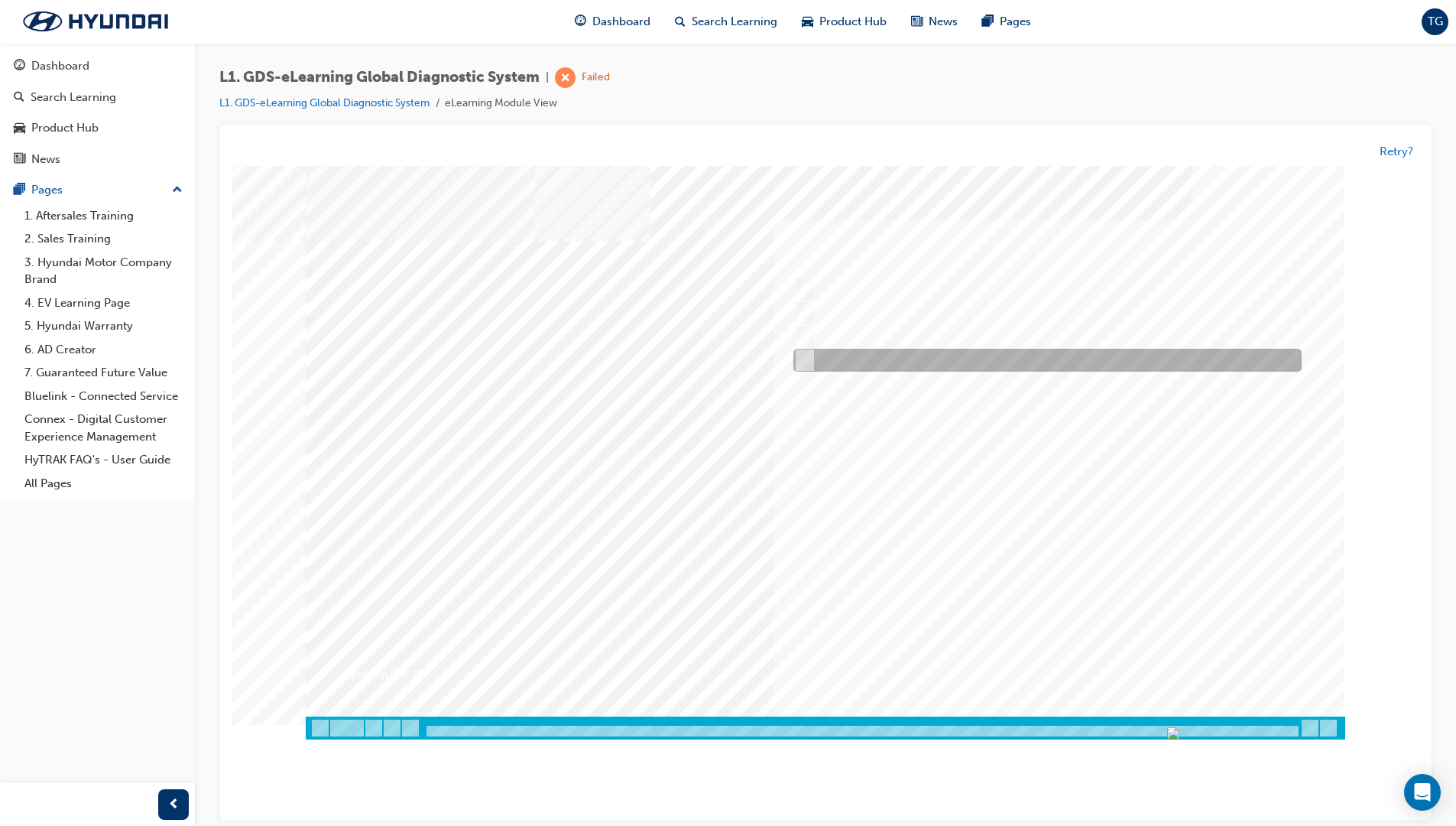
click at [803, 352] on div at bounding box center [1044, 361] width 509 height 23
checkbox input "true"
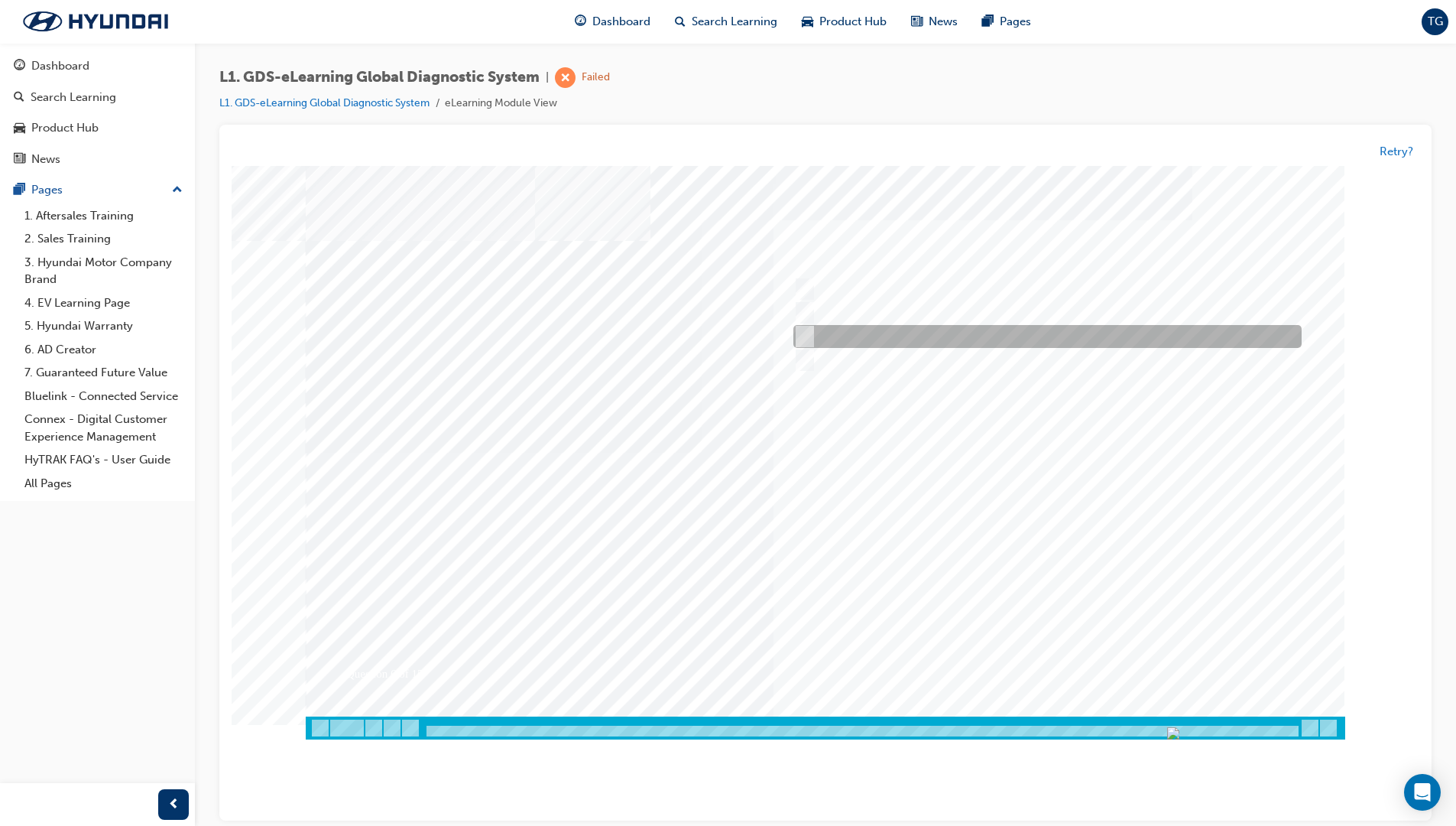
drag, startPoint x: 811, startPoint y: 330, endPoint x: 813, endPoint y: 310, distance: 20.1
click at [811, 330] on div at bounding box center [1044, 337] width 509 height 23
checkbox input "true"
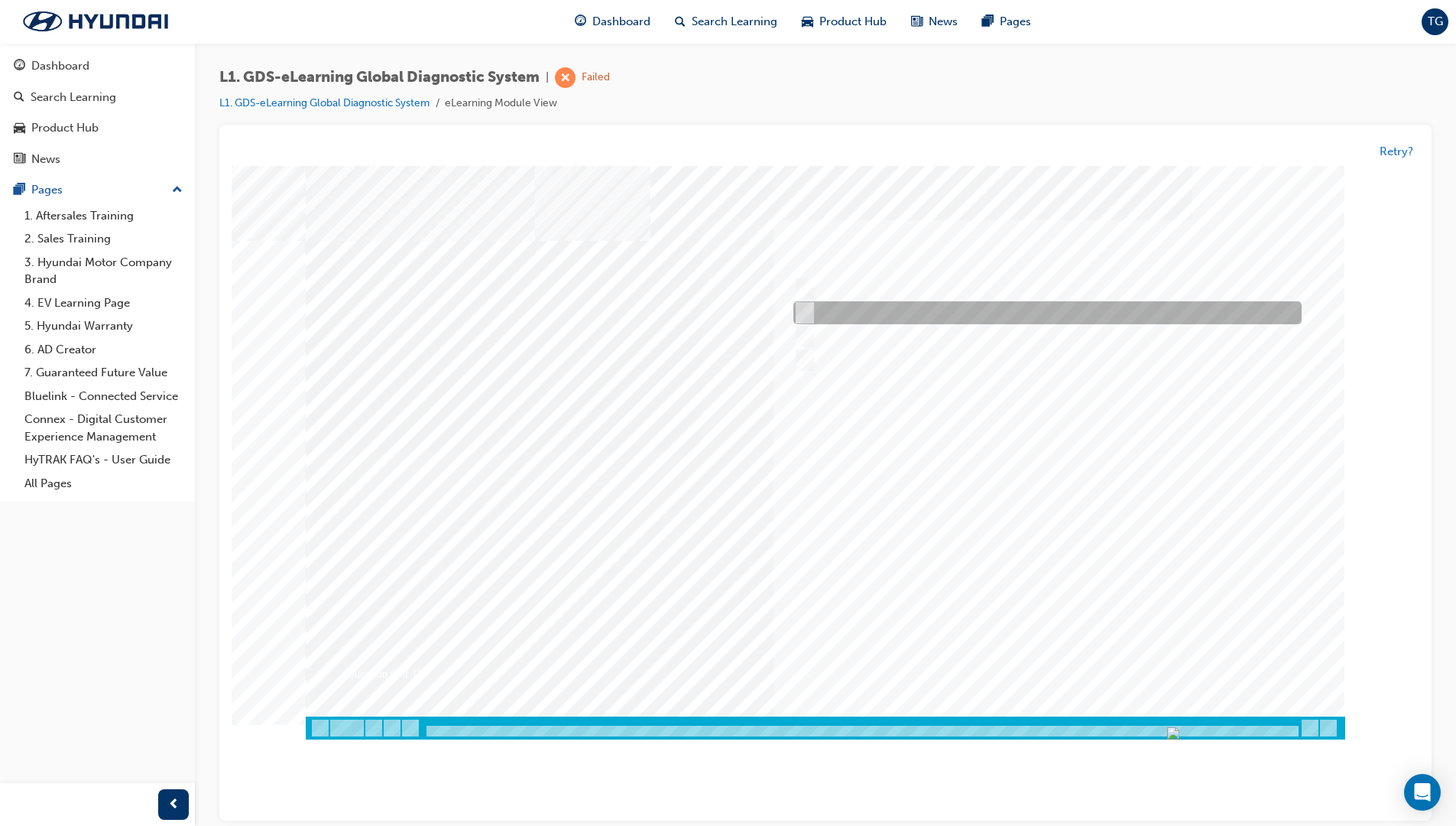
click at [812, 307] on div at bounding box center [1044, 314] width 509 height 23
checkbox input "true"
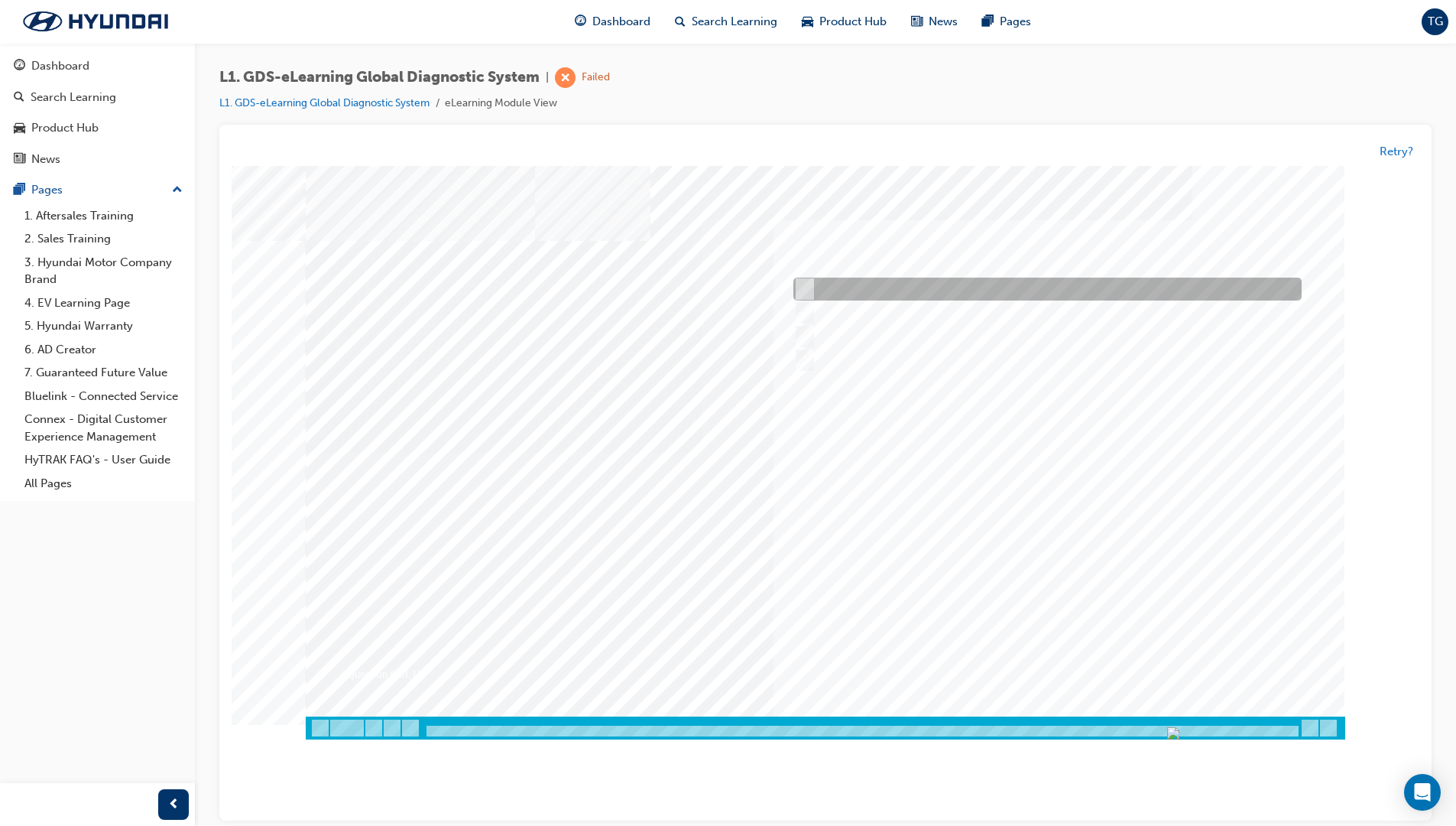
click at [812, 286] on div at bounding box center [1044, 290] width 509 height 23
checkbox input "true"
click at [1034, 586] on div at bounding box center [825, 452] width 1039 height 573
click at [812, 293] on div at bounding box center [1044, 290] width 509 height 23
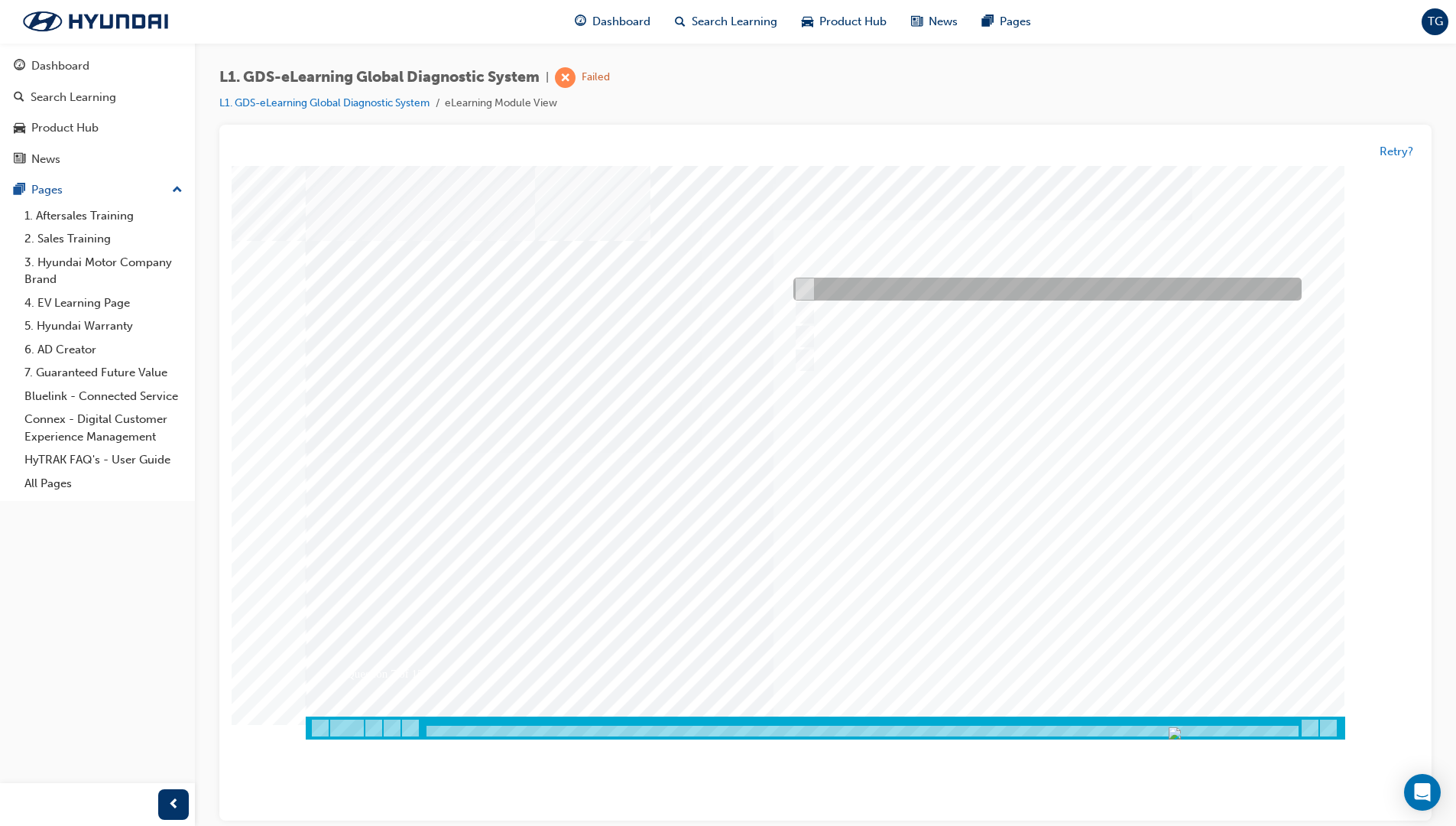
radio input "true"
click at [1053, 526] on div at bounding box center [825, 452] width 1039 height 573
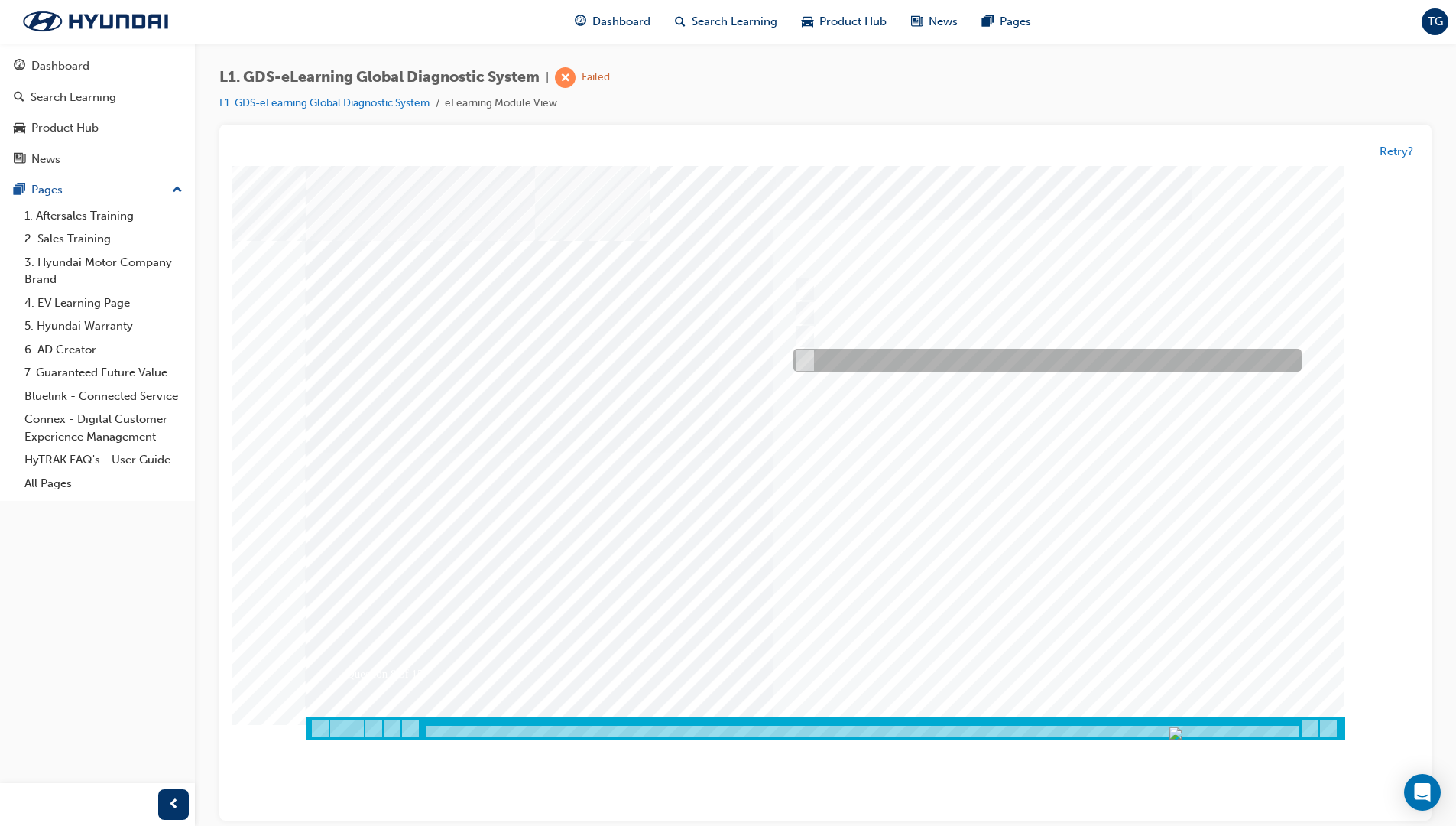
click at [808, 359] on input "Actuation Test" at bounding box center [802, 360] width 17 height 17
radio input "true"
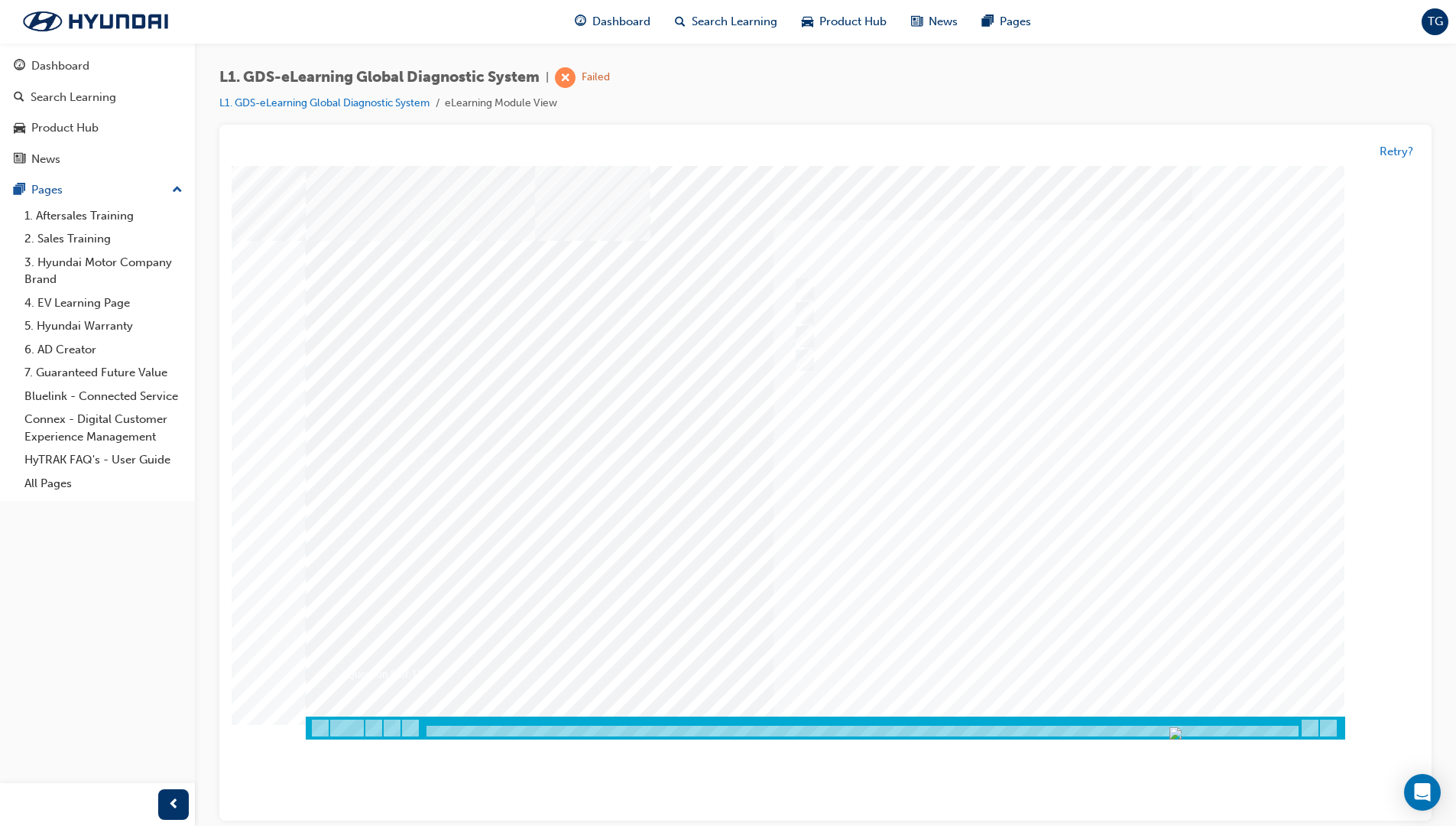
click at [996, 513] on div at bounding box center [825, 452] width 1039 height 573
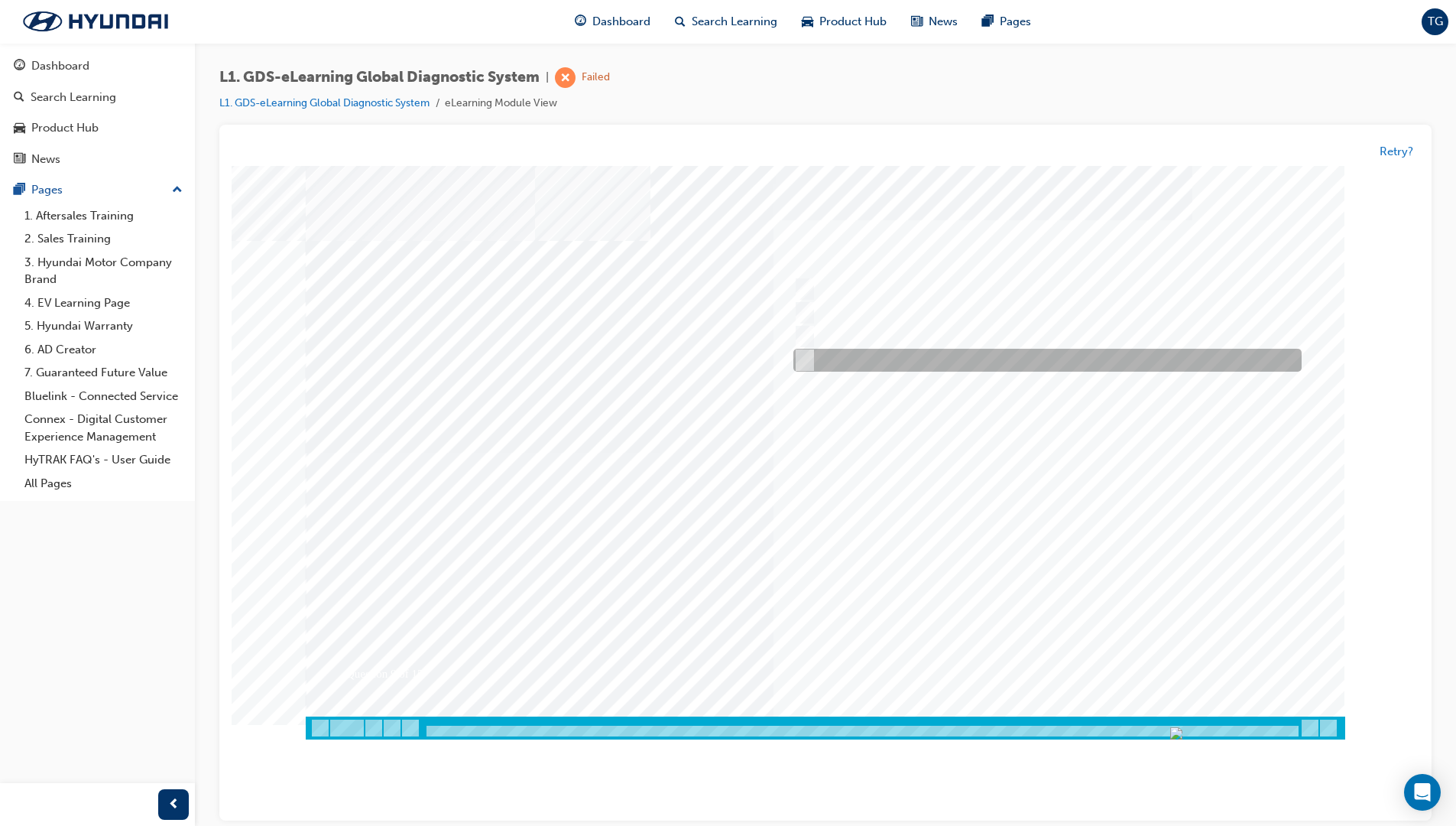
click at [914, 367] on div at bounding box center [1044, 361] width 509 height 23
radio input "true"
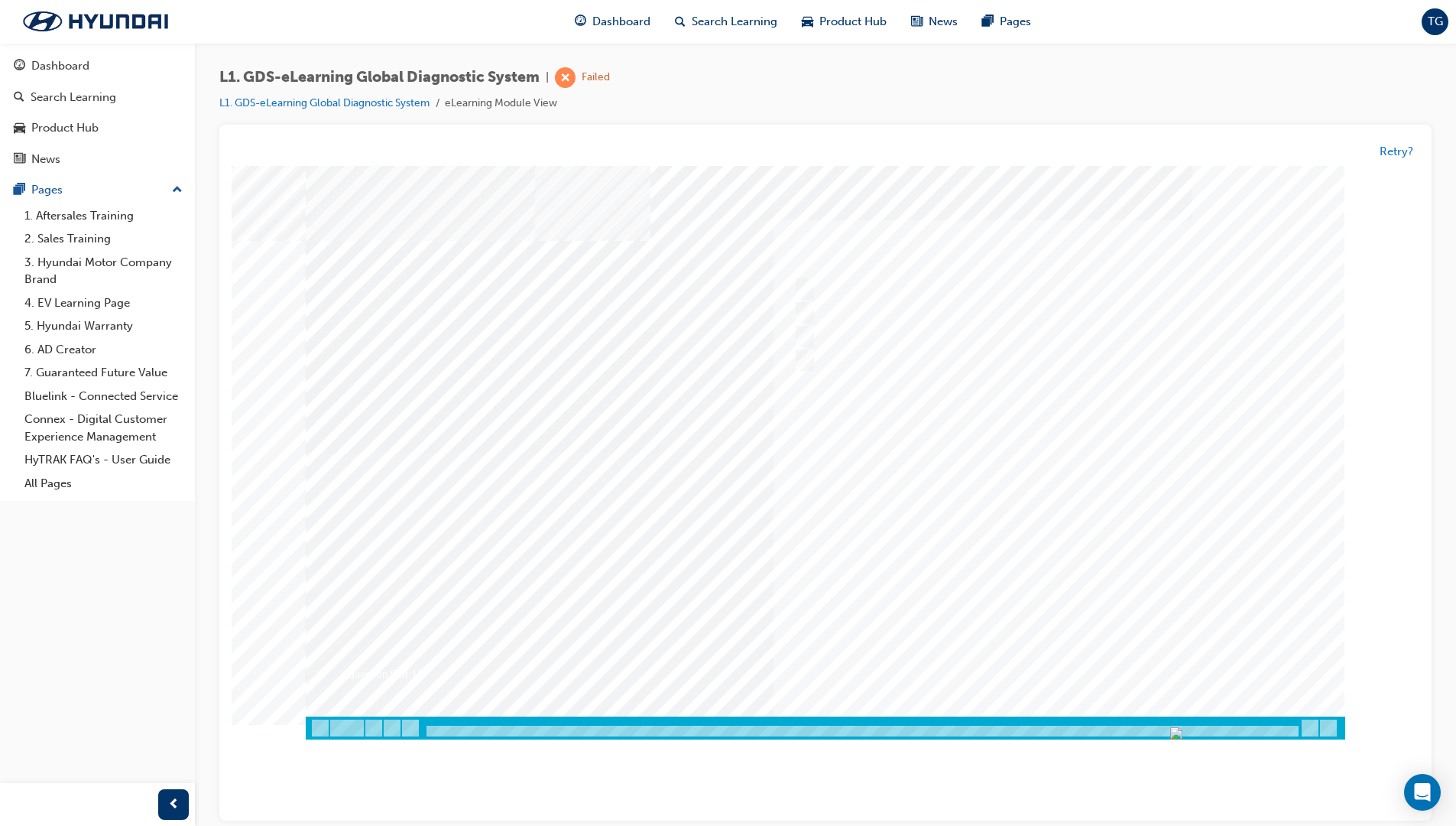
click at [1029, 664] on div at bounding box center [825, 452] width 1039 height 573
click at [816, 338] on div at bounding box center [1044, 337] width 509 height 23
radio input "true"
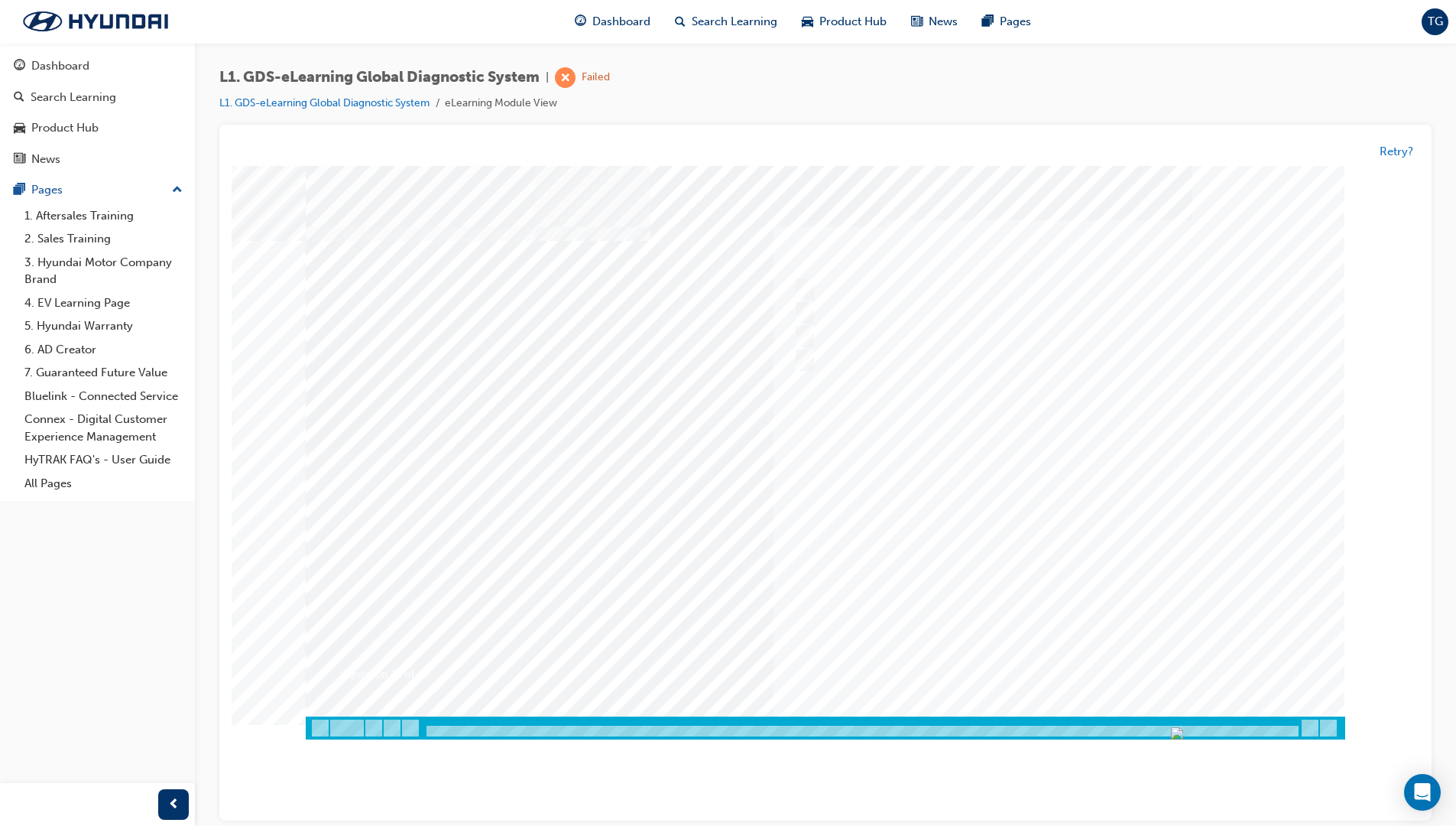
click at [1068, 663] on div at bounding box center [825, 452] width 1039 height 573
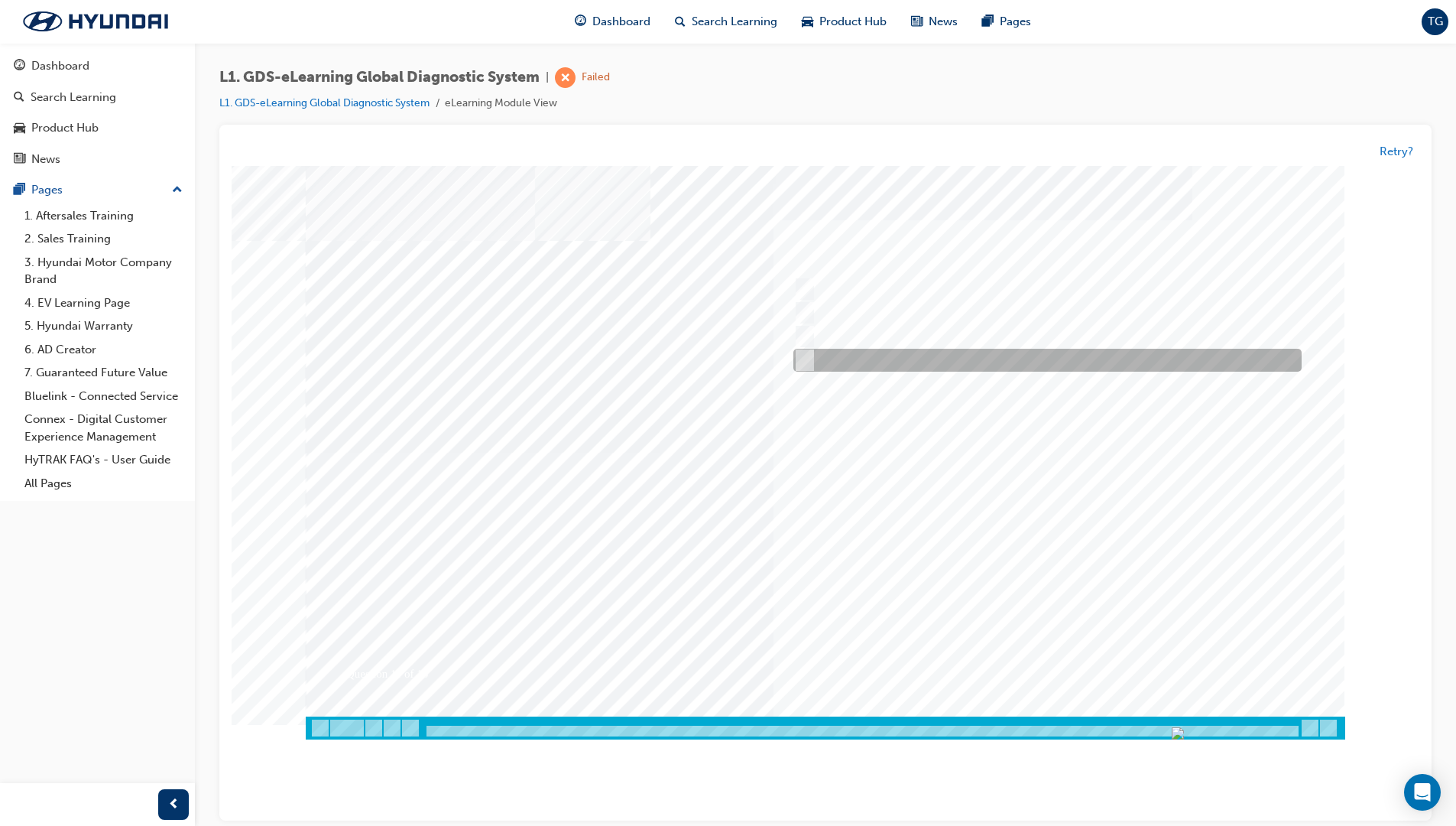
click at [834, 359] on div at bounding box center [1044, 361] width 509 height 23
radio input "true"
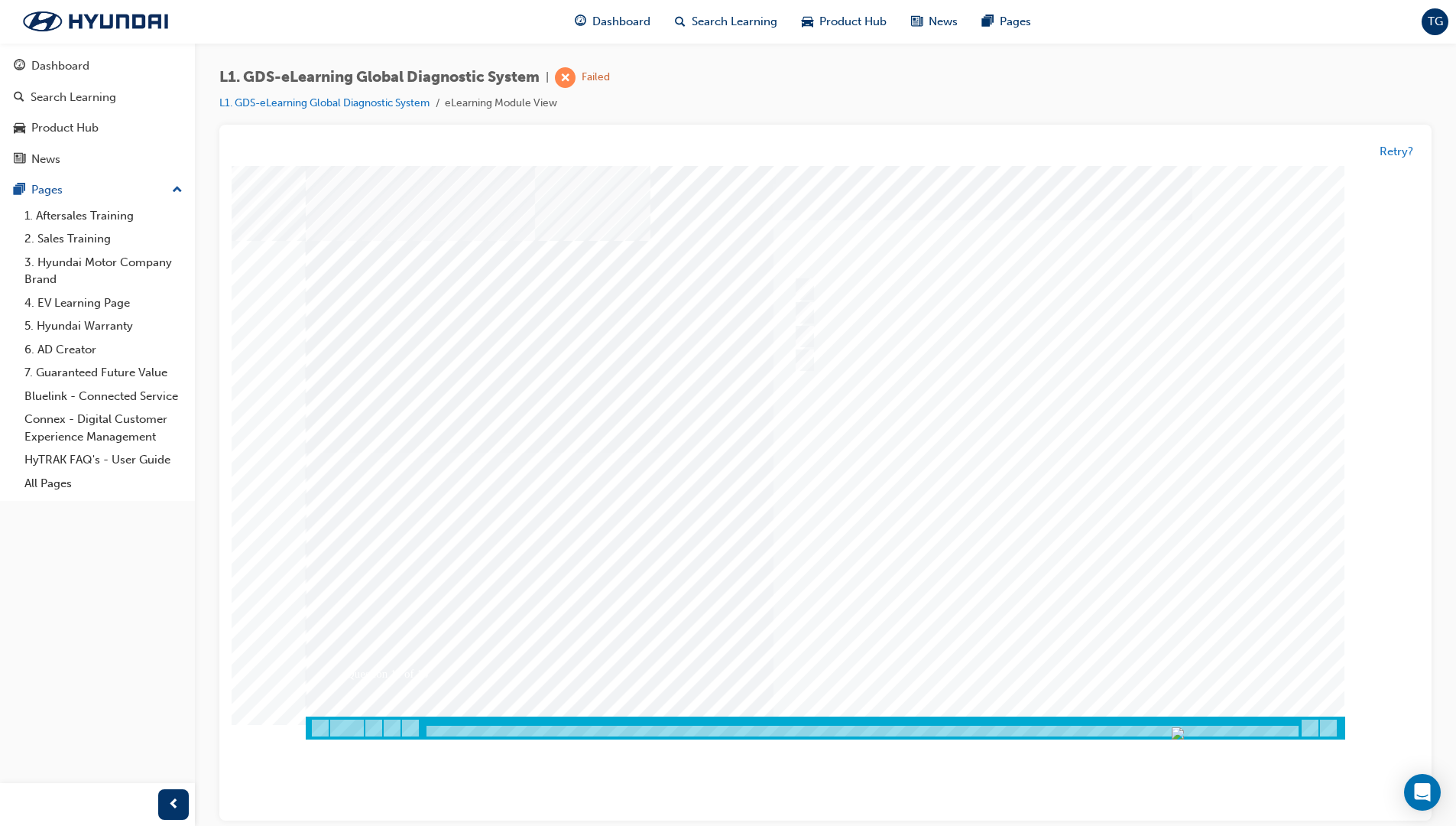
click at [1007, 492] on div at bounding box center [825, 452] width 1039 height 573
click at [793, 293] on input "Active, Pending and History" at bounding box center [802, 290] width 17 height 17
radio input "true"
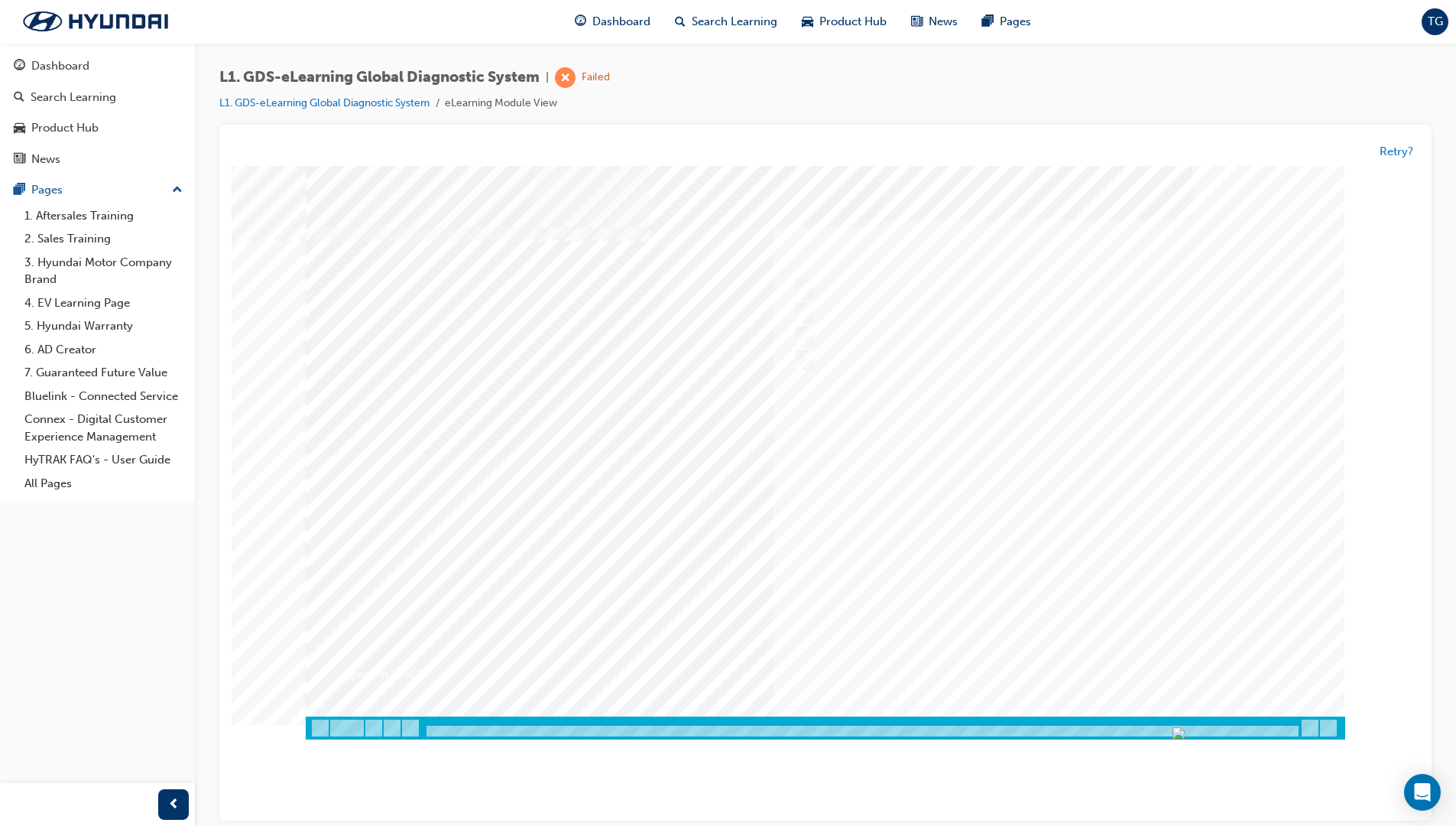
click at [1007, 536] on div at bounding box center [825, 452] width 1039 height 573
click at [915, 286] on div at bounding box center [1044, 290] width 509 height 23
radio input "true"
click at [1068, 433] on div at bounding box center [825, 452] width 1039 height 573
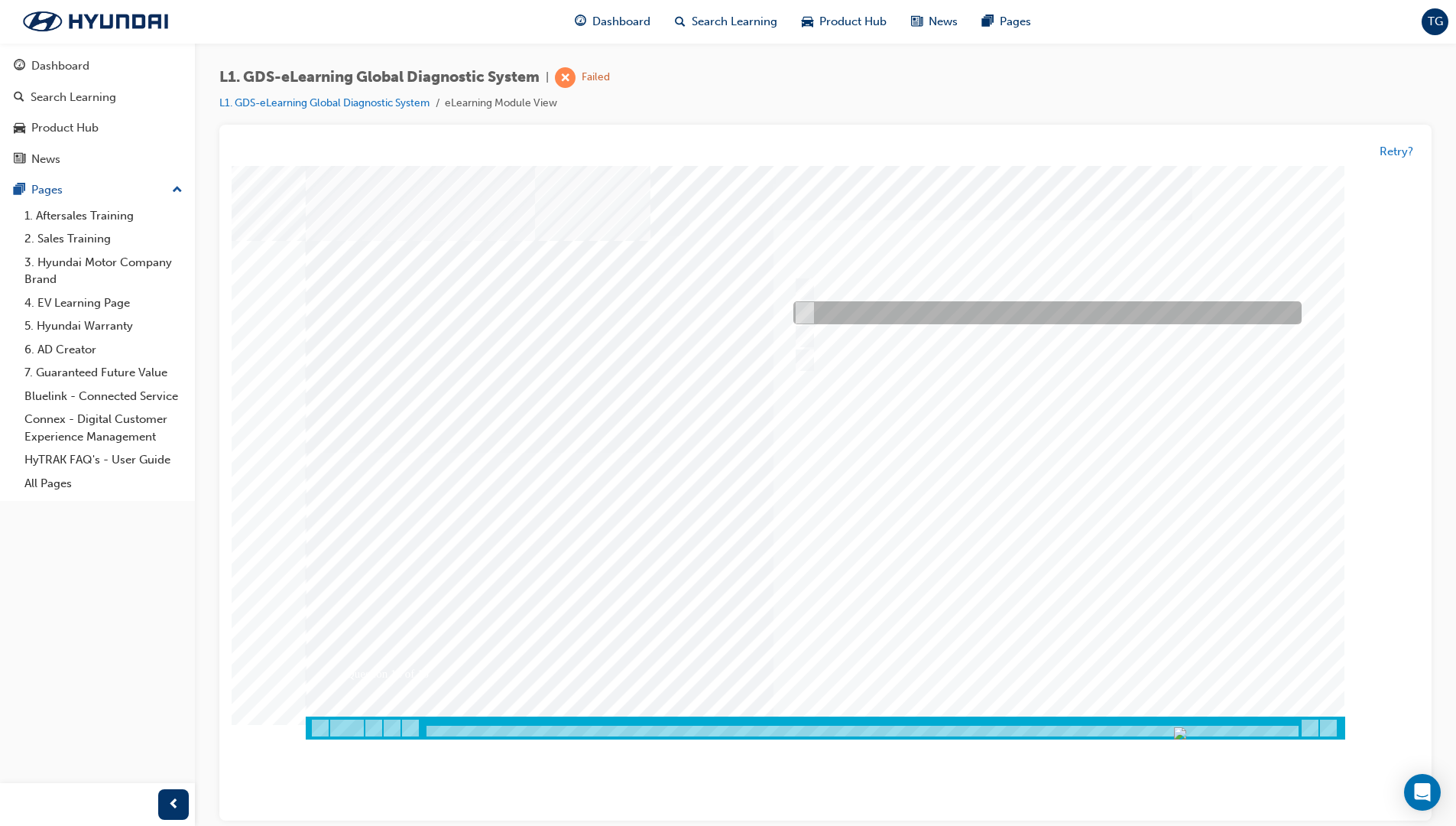
click at [882, 315] on div at bounding box center [1044, 314] width 509 height 23
radio input "true"
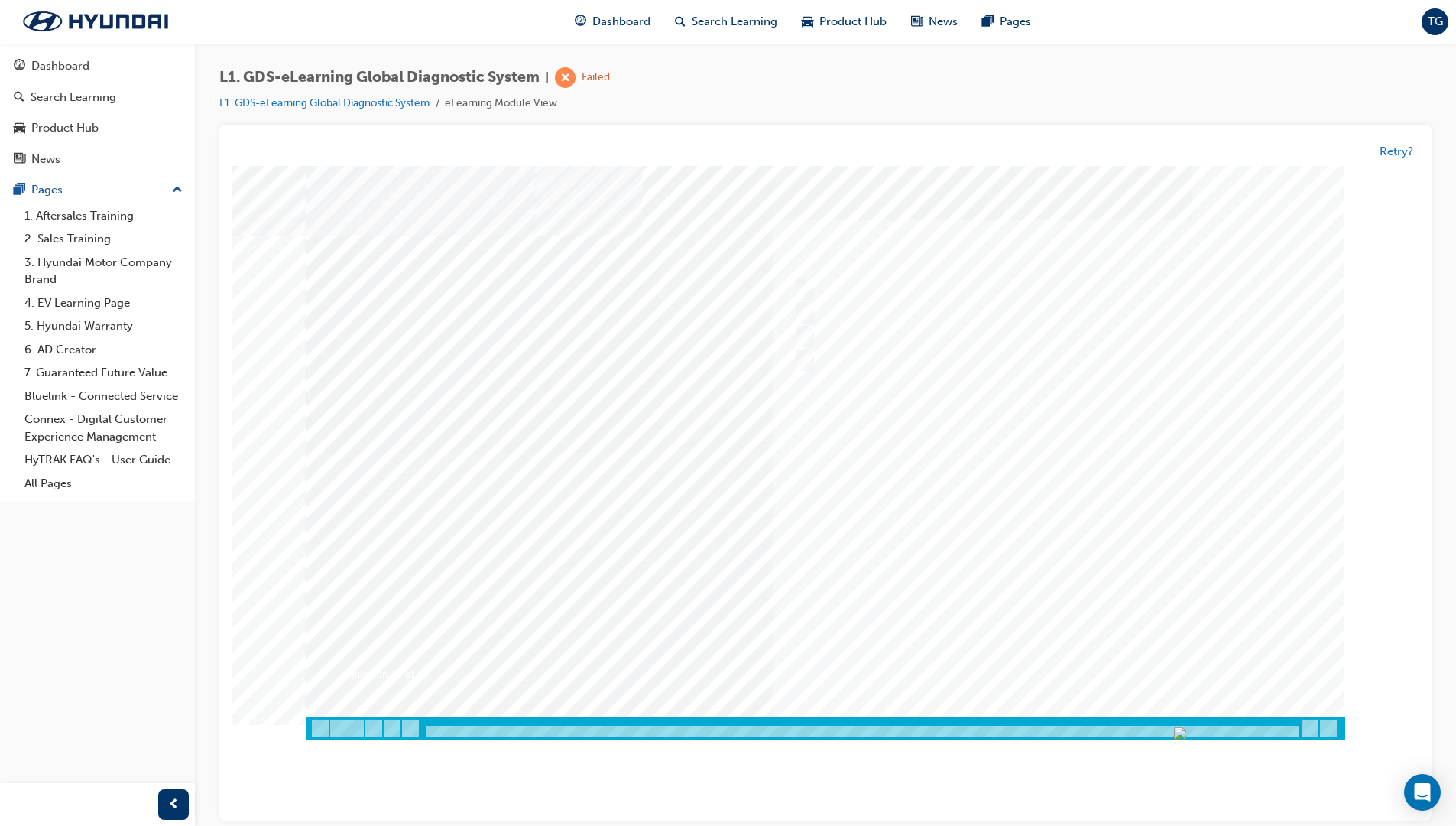
click at [1082, 540] on div at bounding box center [825, 452] width 1039 height 573
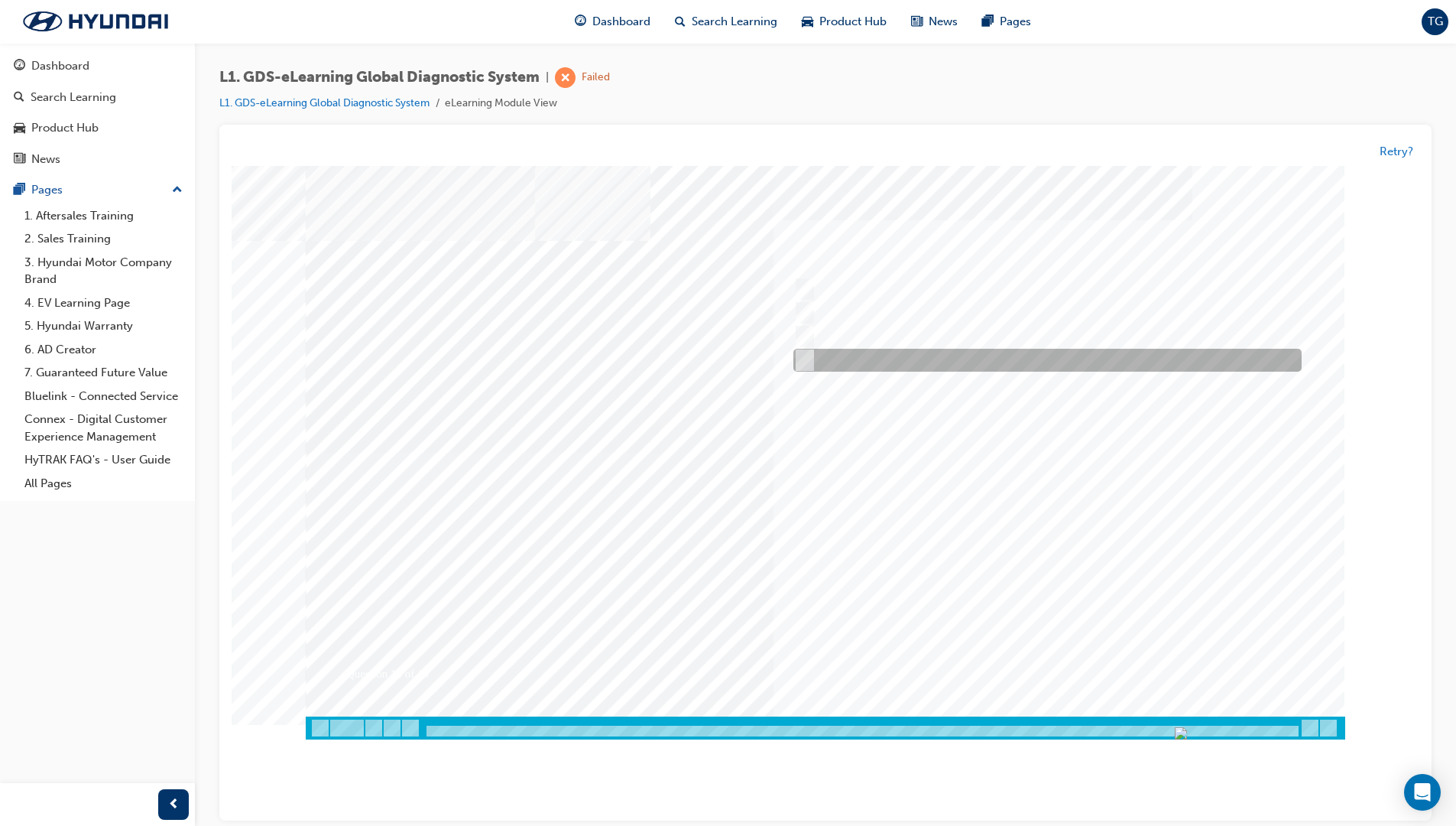
click at [810, 365] on div at bounding box center [1044, 361] width 509 height 23
radio input "true"
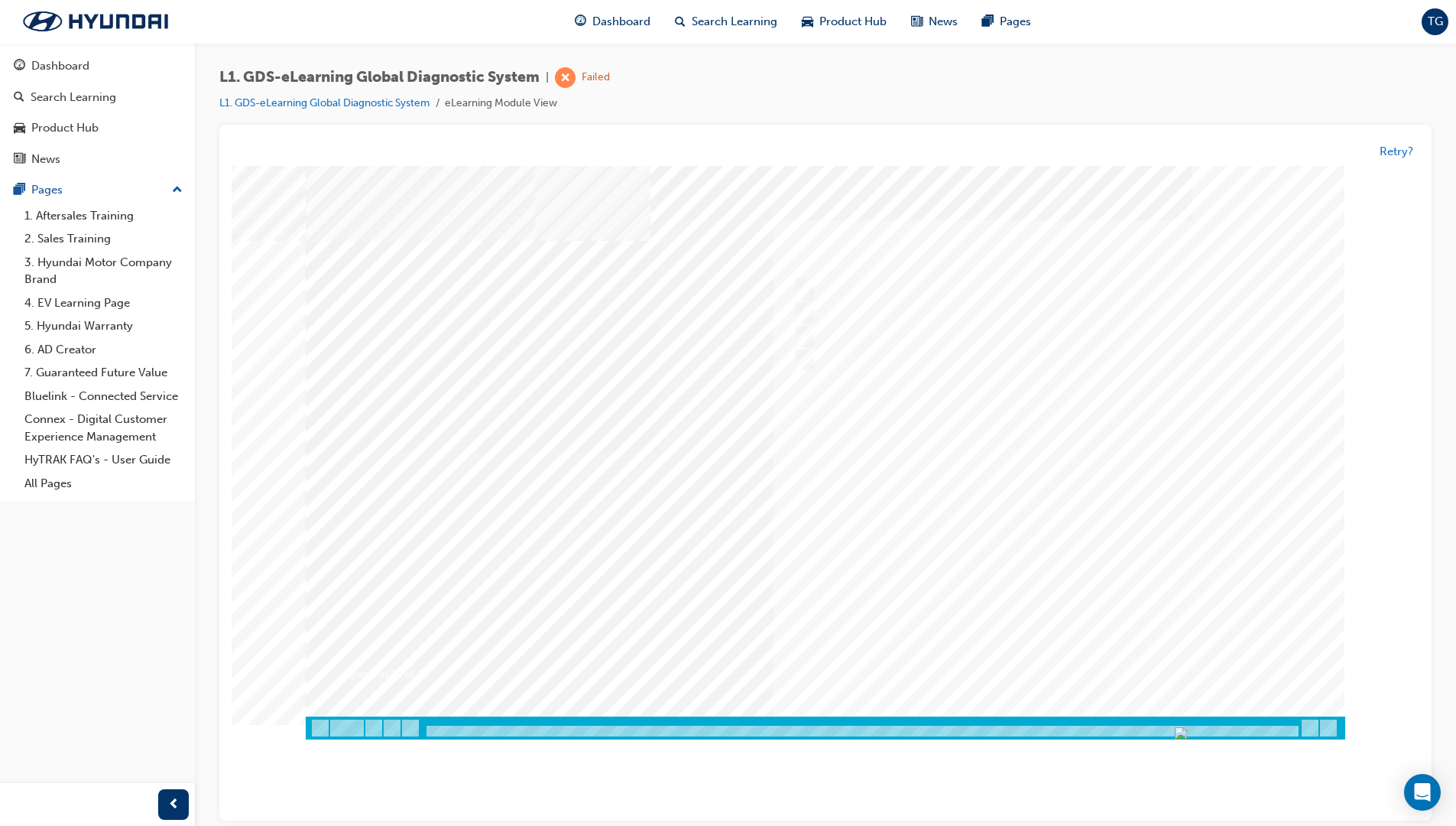
click at [1019, 535] on div at bounding box center [825, 452] width 1039 height 573
click at [824, 343] on div at bounding box center [1044, 337] width 509 height 23
radio input "true"
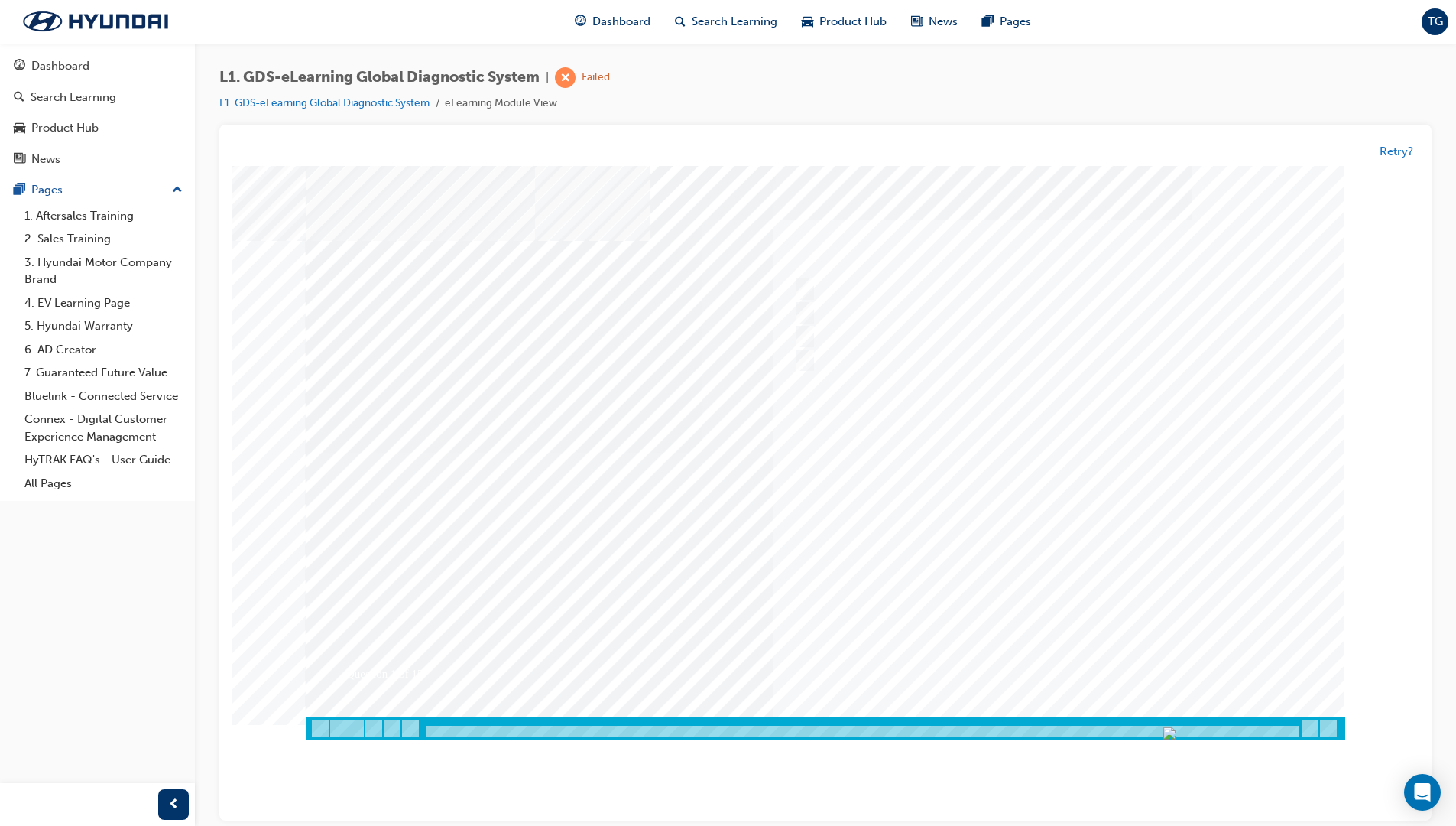
click at [1019, 524] on div at bounding box center [825, 452] width 1039 height 573
click at [812, 293] on div at bounding box center [1044, 290] width 509 height 23
radio input "true"
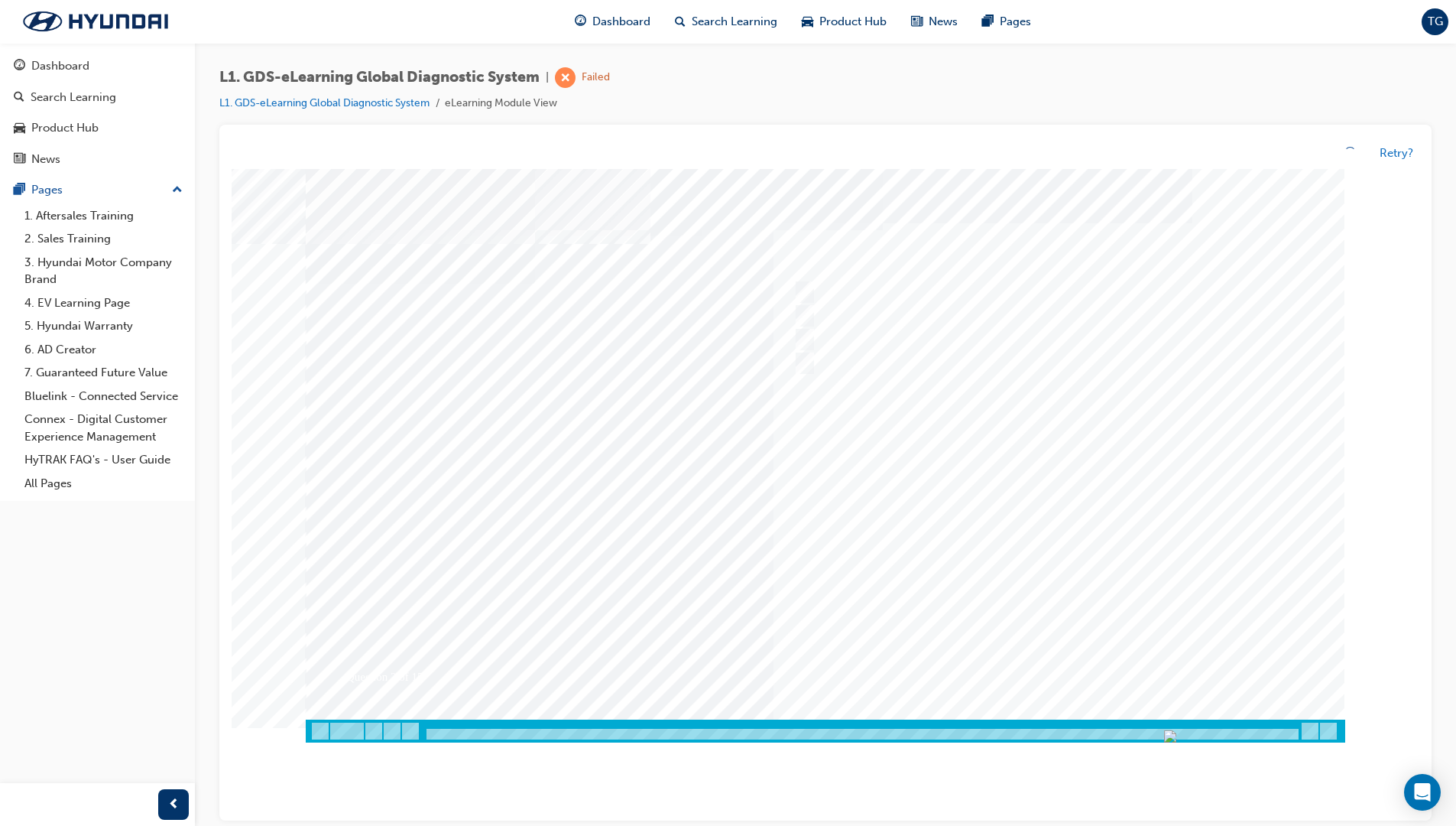
drag, startPoint x: 1057, startPoint y: 567, endPoint x: 1051, endPoint y: 575, distance: 10.0
click at [1056, 569] on div at bounding box center [825, 456] width 1039 height 573
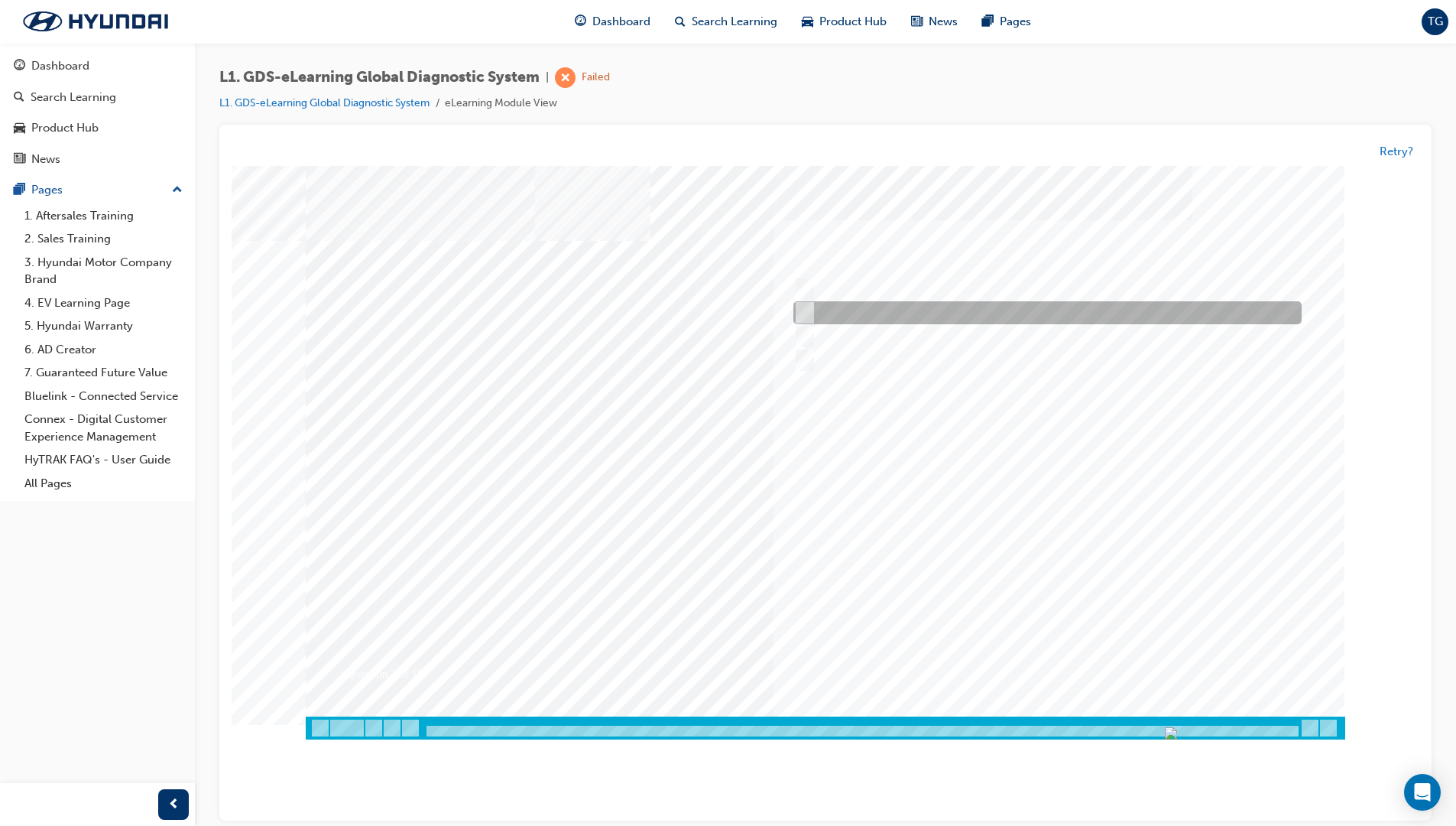
click at [817, 303] on div at bounding box center [1044, 314] width 509 height 23
checkbox input "true"
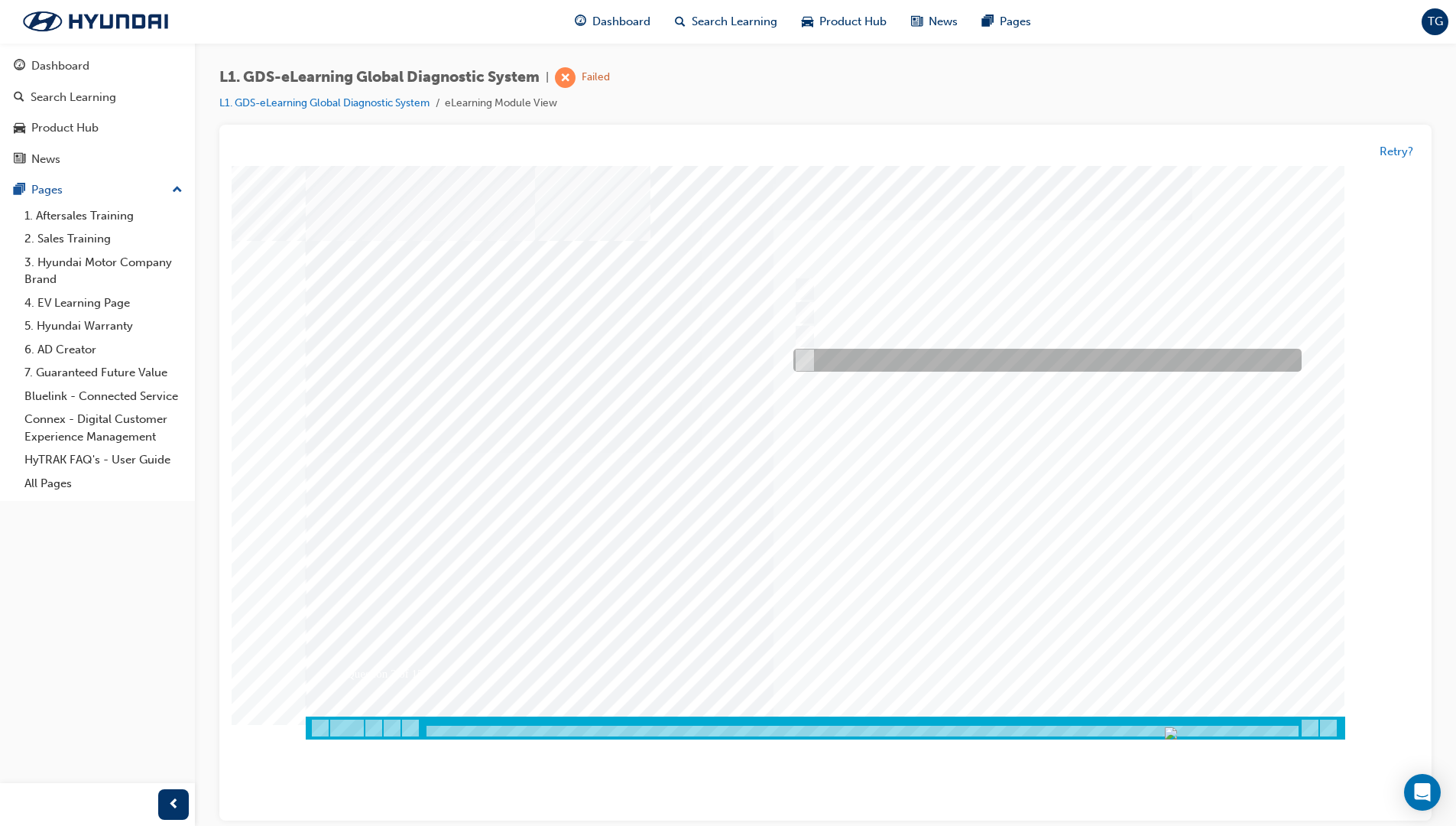
click at [818, 359] on div at bounding box center [1044, 361] width 509 height 23
checkbox input "true"
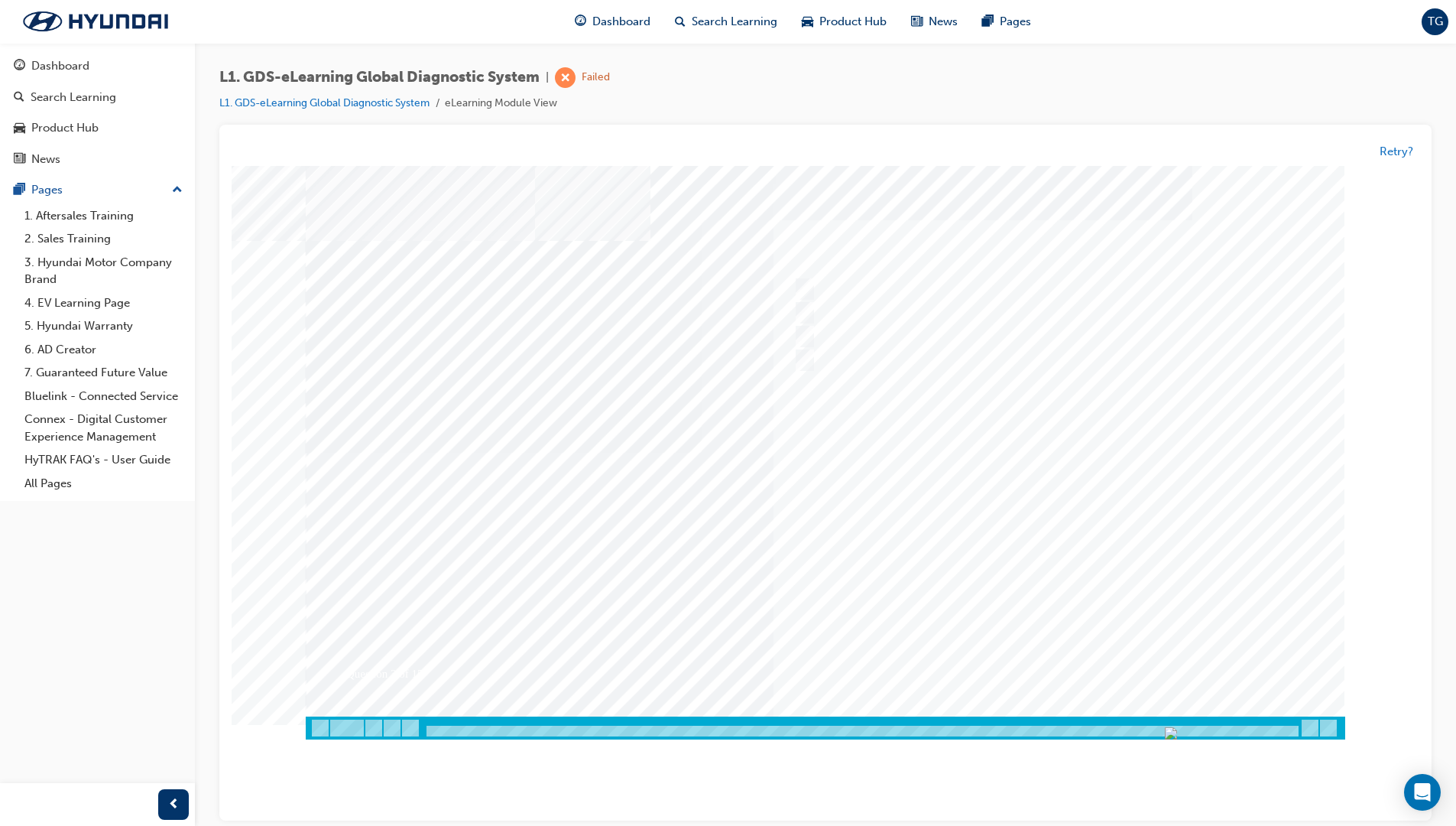
click at [1082, 551] on div at bounding box center [825, 452] width 1039 height 573
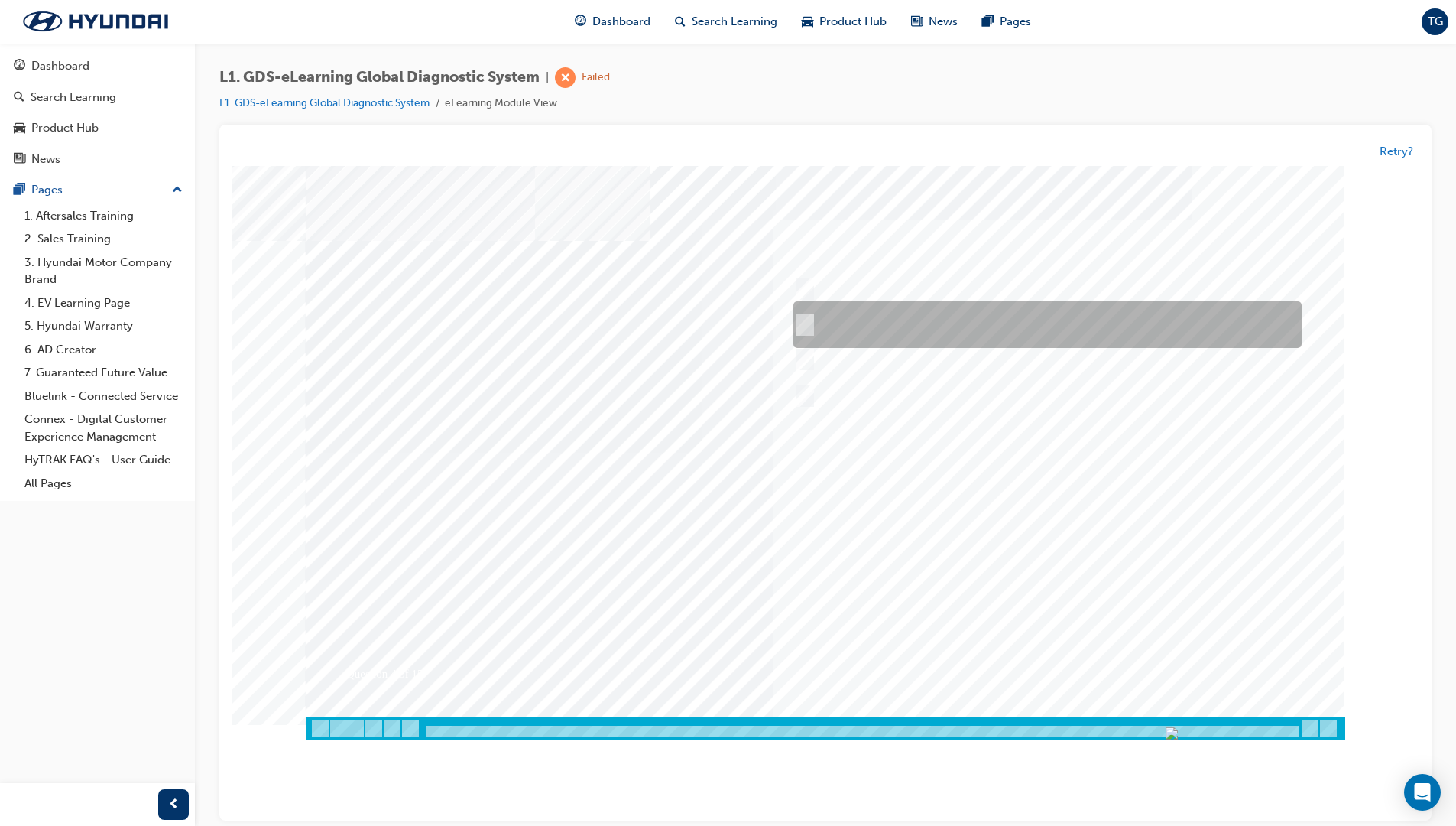
click at [836, 318] on div at bounding box center [1044, 326] width 509 height 46
radio input "true"
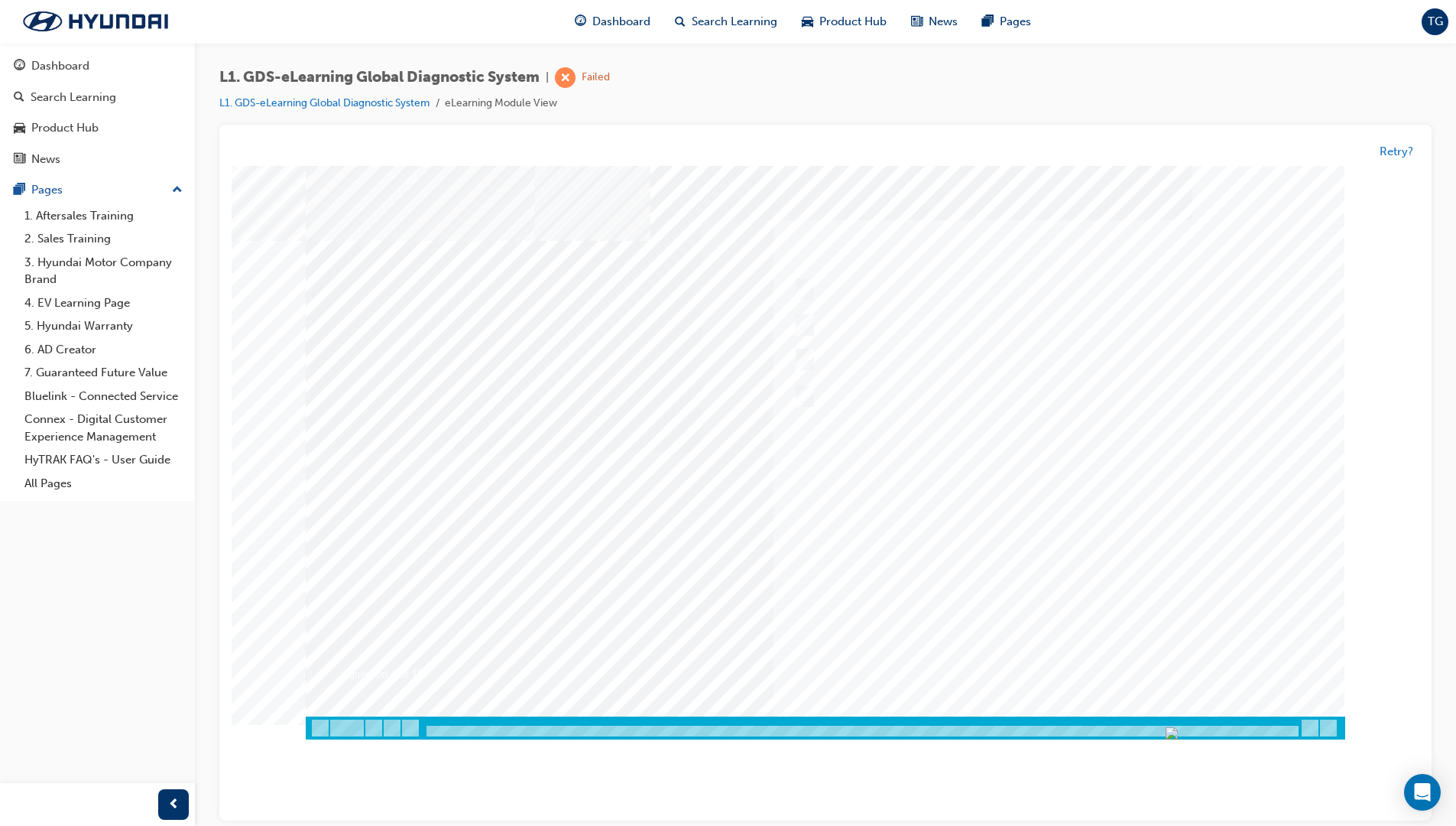
click at [1034, 547] on div at bounding box center [825, 452] width 1039 height 573
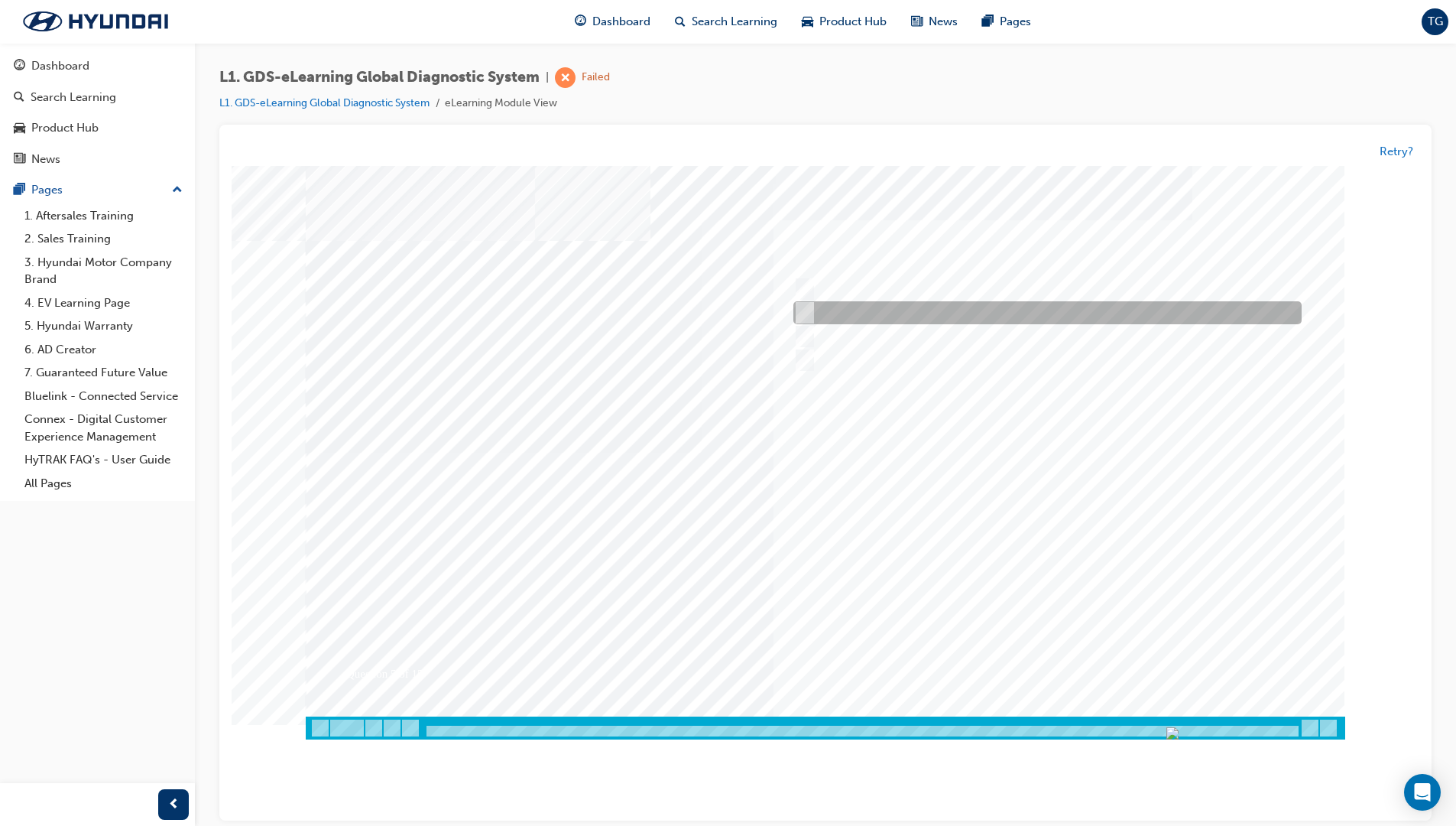
click at [1029, 314] on div at bounding box center [1044, 314] width 509 height 23
checkbox input "true"
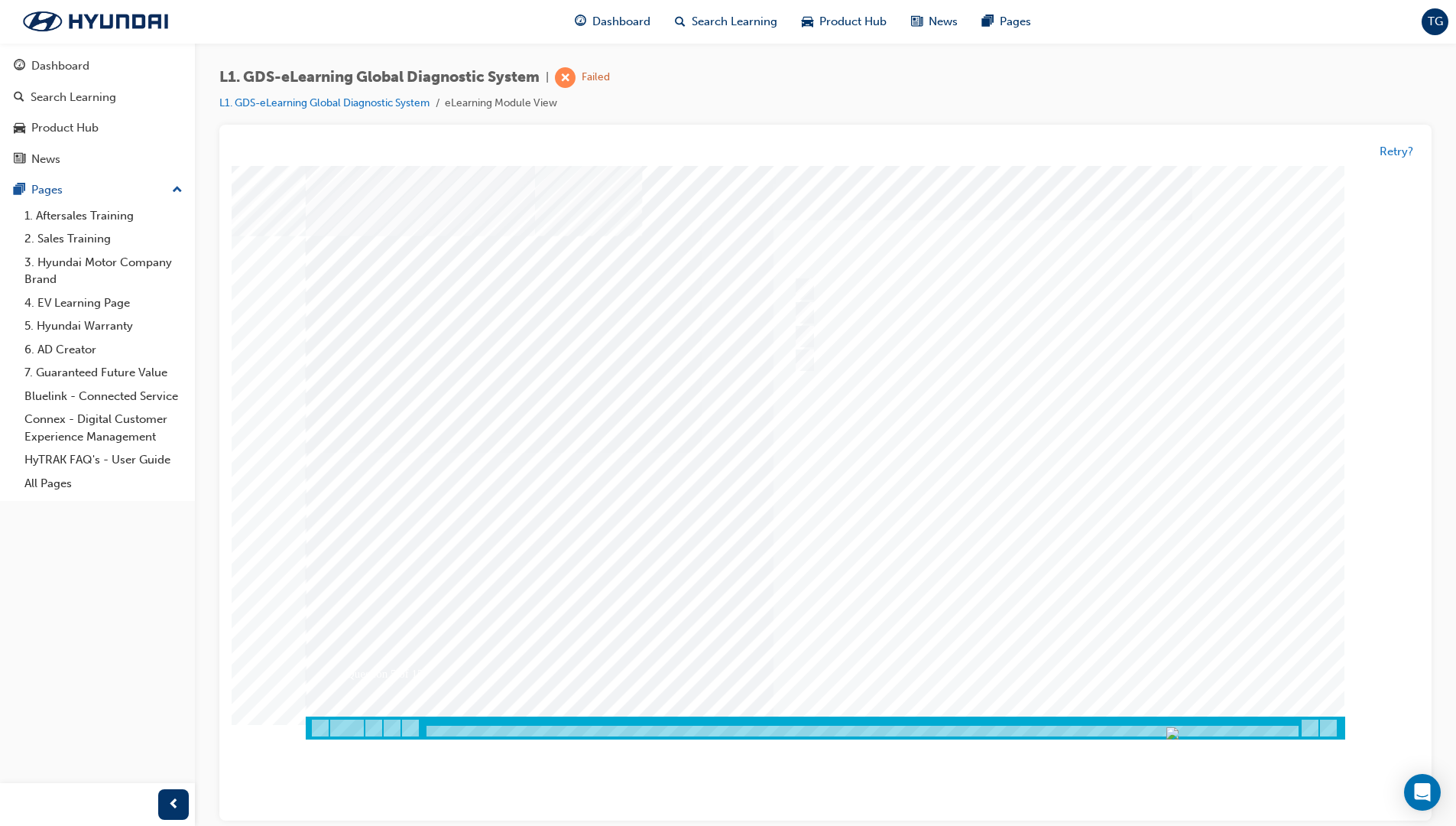
click at [1094, 551] on div at bounding box center [825, 452] width 1039 height 573
drag, startPoint x: 889, startPoint y: 341, endPoint x: 889, endPoint y: 324, distance: 17.0
click at [888, 341] on div at bounding box center [1044, 337] width 509 height 23
checkbox input "true"
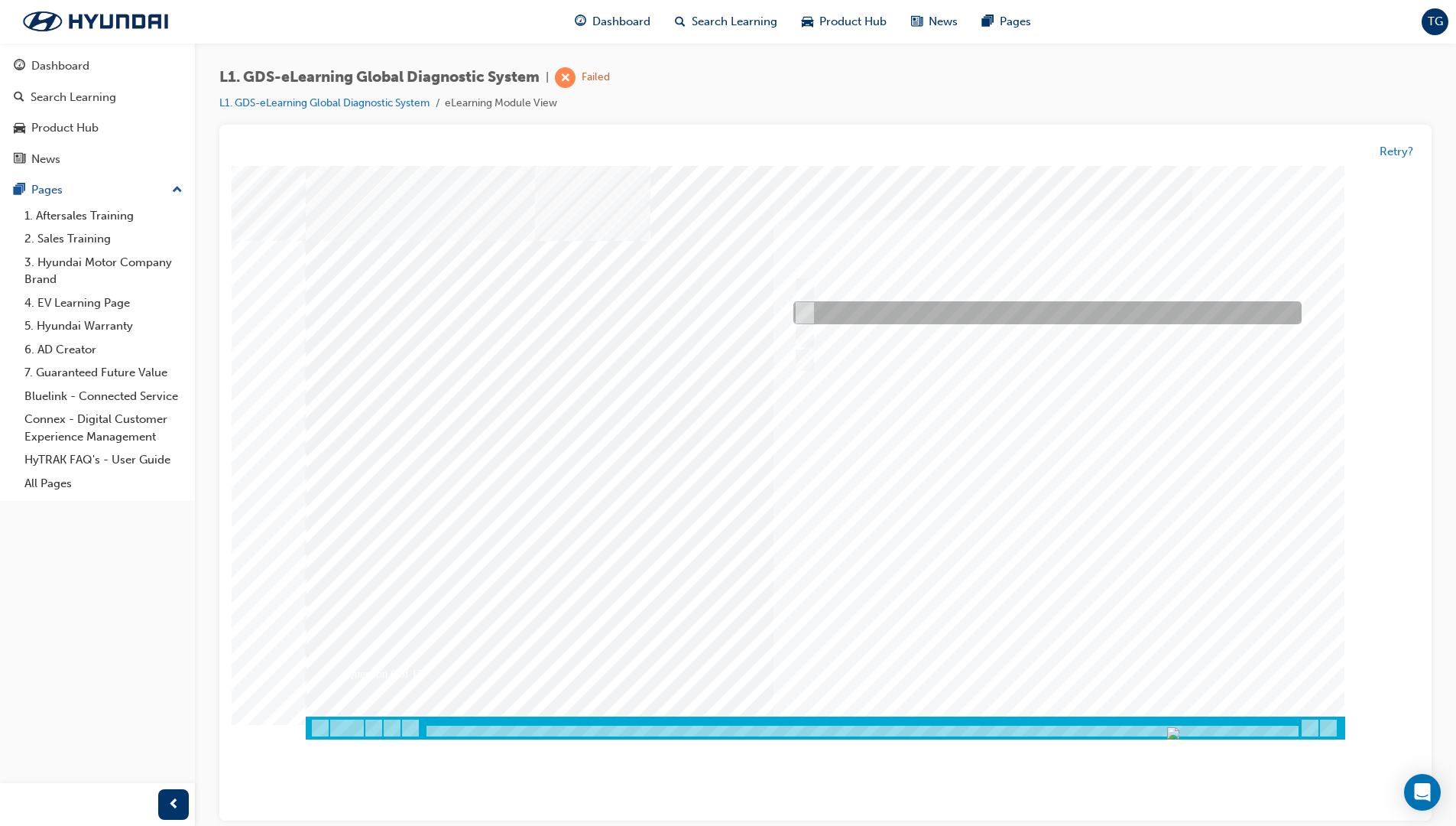
drag, startPoint x: 887, startPoint y: 316, endPoint x: 889, endPoint y: 298, distance: 18.1
click at [887, 316] on div at bounding box center [1044, 314] width 509 height 23
checkbox input "true"
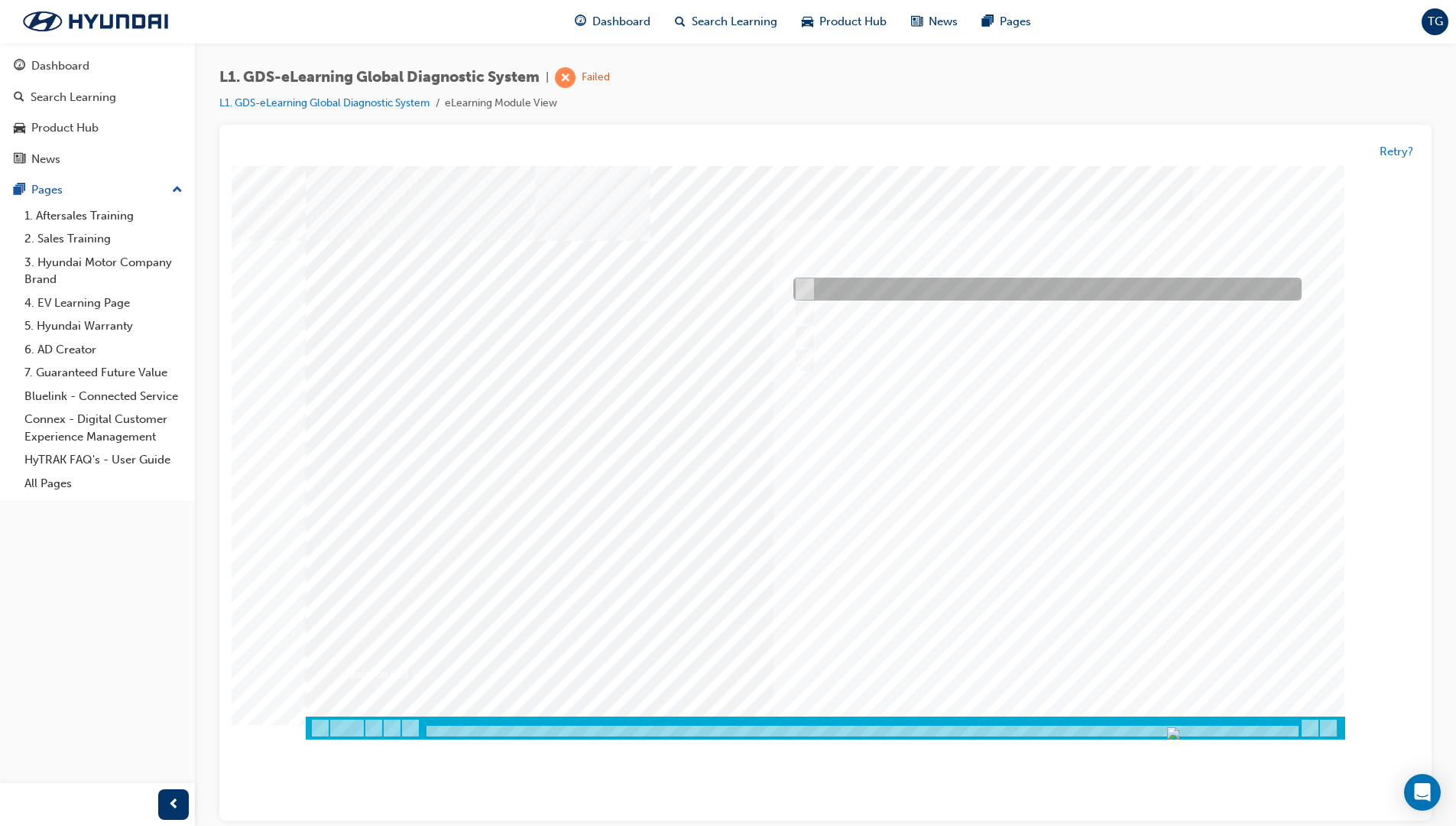
click at [890, 293] on div at bounding box center [1044, 290] width 509 height 23
checkbox input "true"
drag, startPoint x: 1193, startPoint y: 335, endPoint x: 1096, endPoint y: 277, distance: 113.0
click at [1096, 277] on div at bounding box center [825, 452] width 1039 height 573
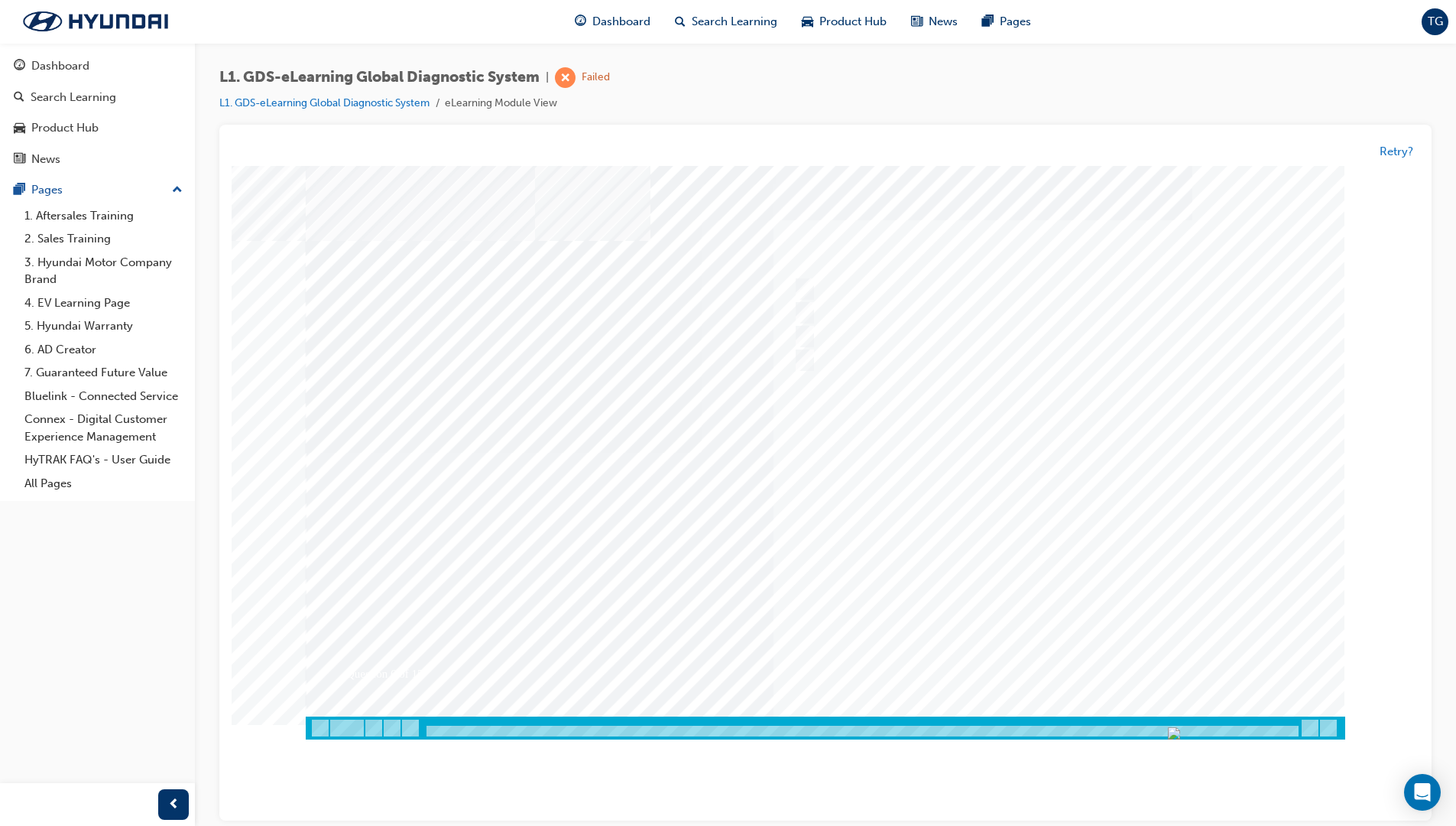
click at [1066, 354] on div "Question 6 of 15" at bounding box center [825, 441] width 1039 height 551
click at [987, 297] on div at bounding box center [1044, 290] width 509 height 23
radio input "true"
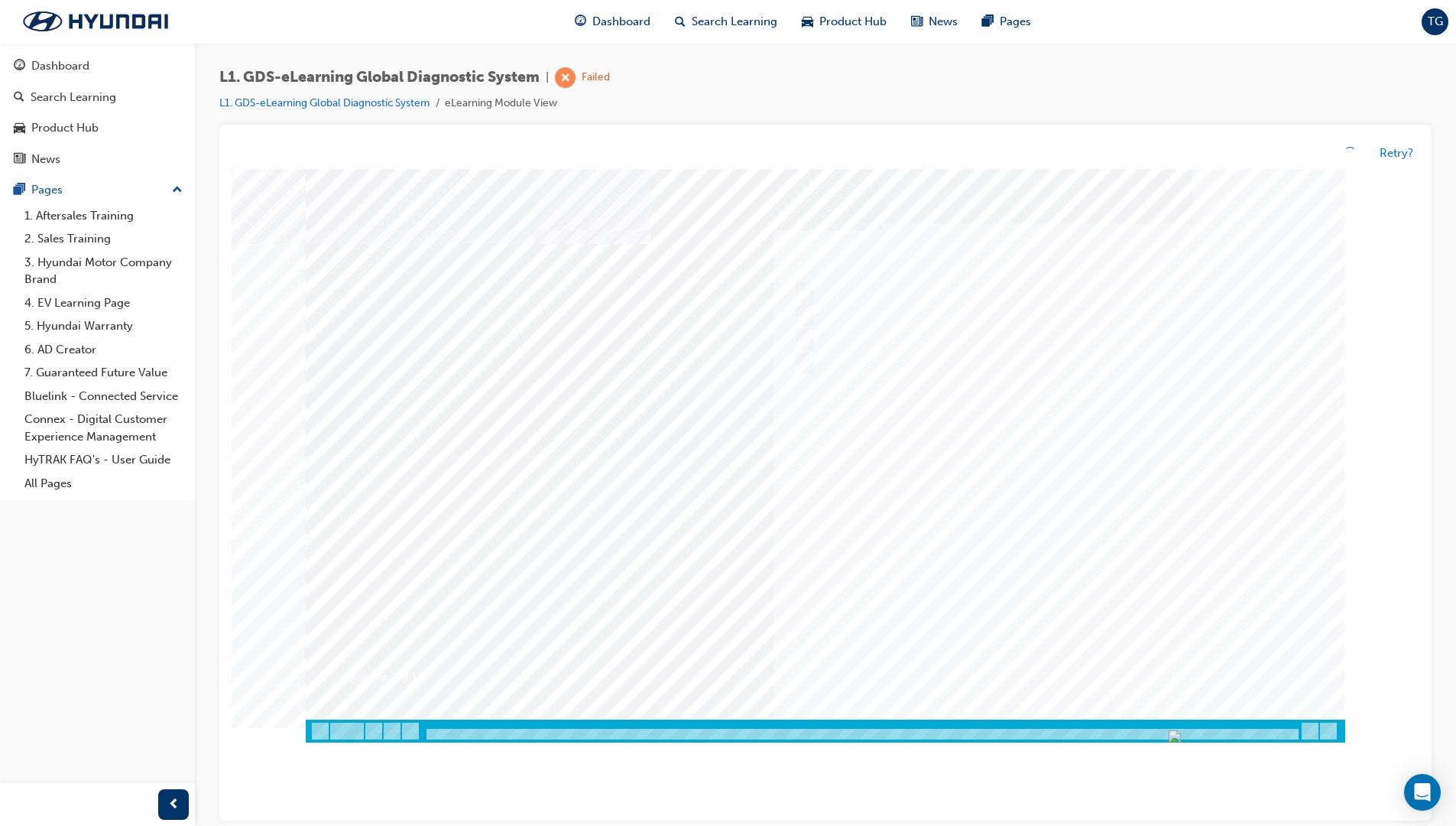
click at [1045, 533] on div at bounding box center [825, 456] width 1039 height 573
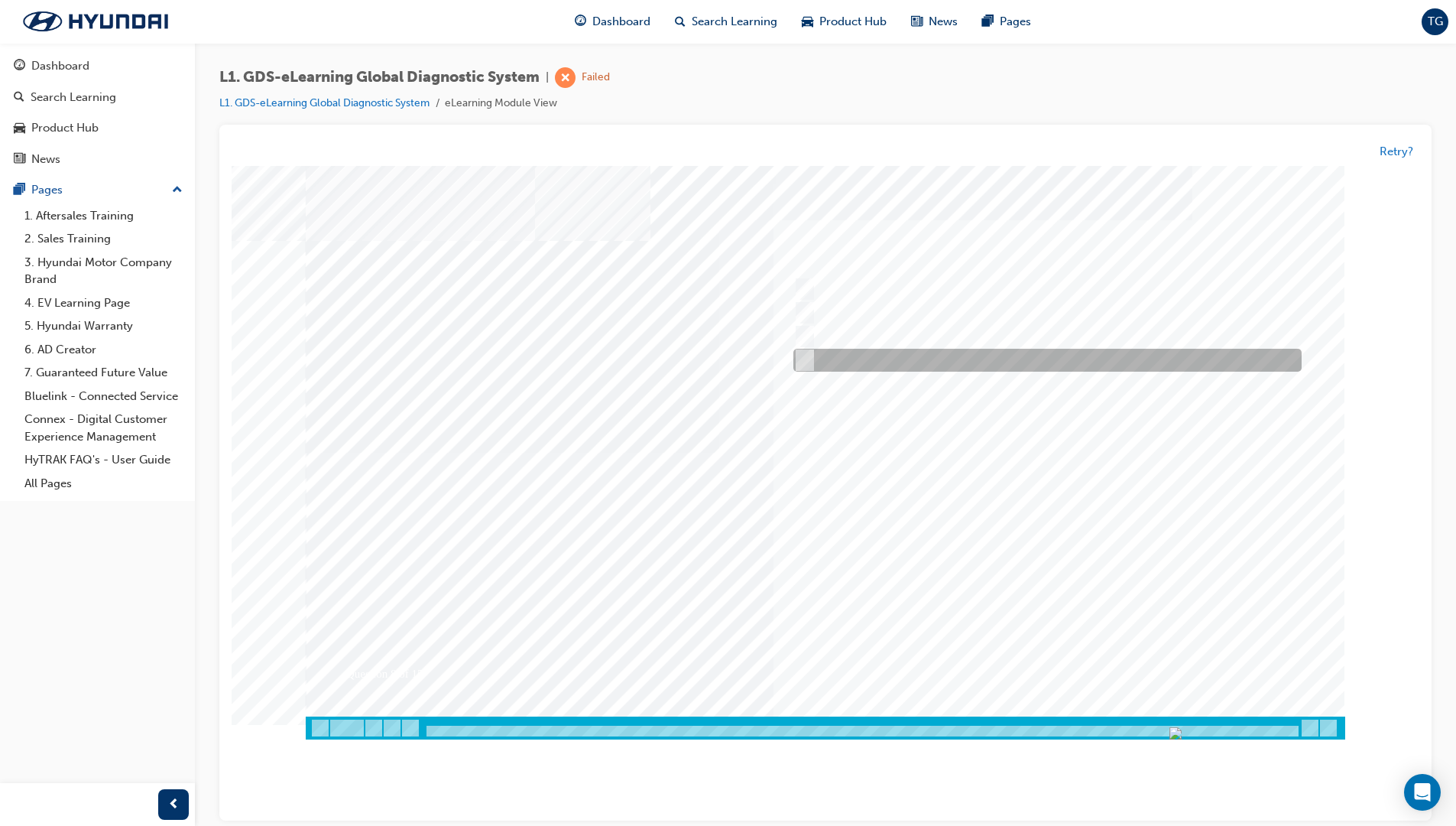
click at [822, 354] on div at bounding box center [1044, 361] width 509 height 23
radio input "true"
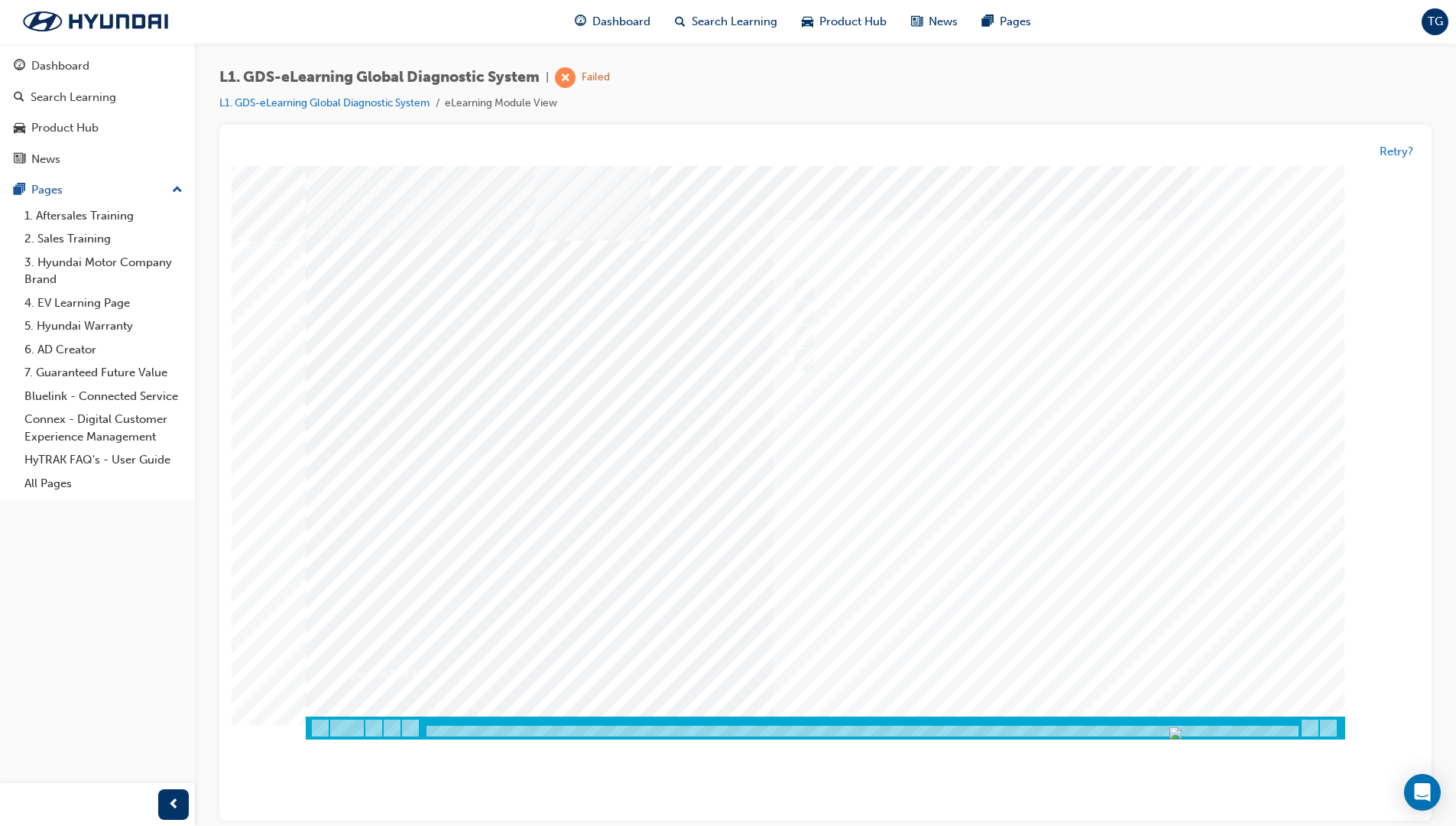
click at [1070, 507] on div at bounding box center [825, 452] width 1039 height 573
click at [909, 287] on div at bounding box center [1044, 290] width 509 height 23
radio input "true"
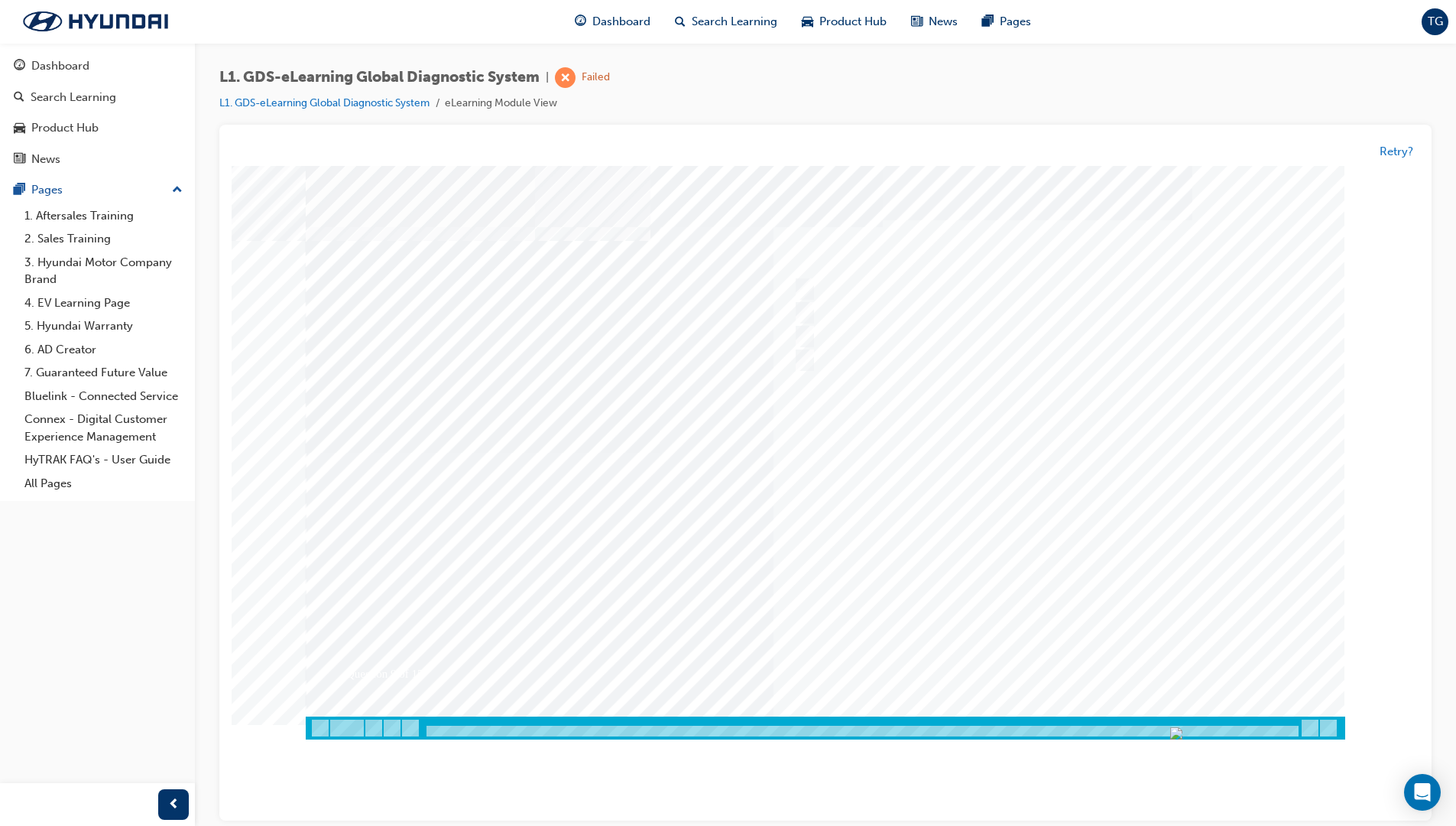
click at [1015, 532] on div at bounding box center [825, 452] width 1039 height 573
click at [809, 332] on div at bounding box center [1044, 337] width 509 height 23
radio input "true"
click at [1116, 556] on div at bounding box center [825, 452] width 1039 height 573
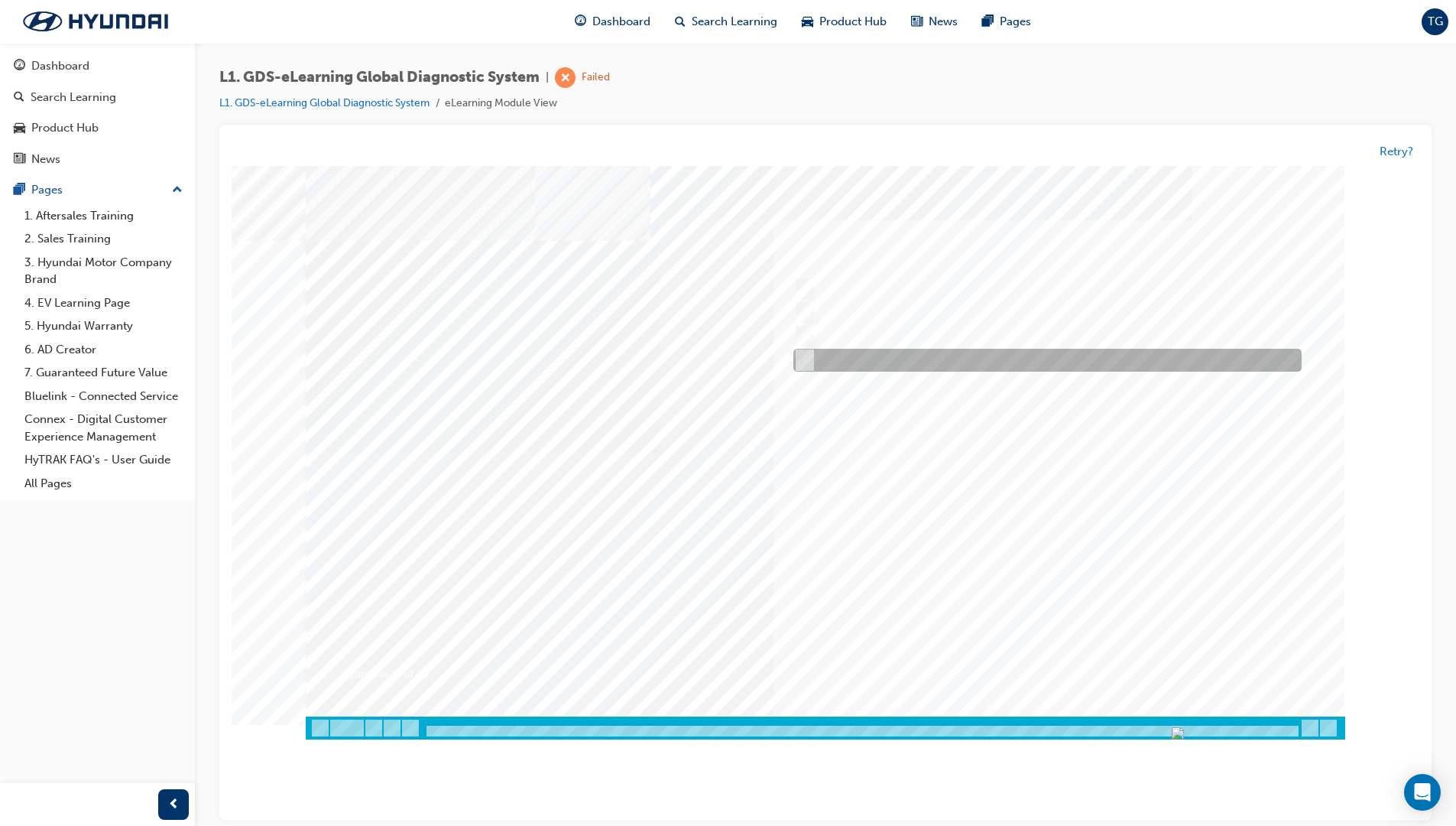
click at [851, 352] on div at bounding box center [1044, 361] width 509 height 23
radio input "true"
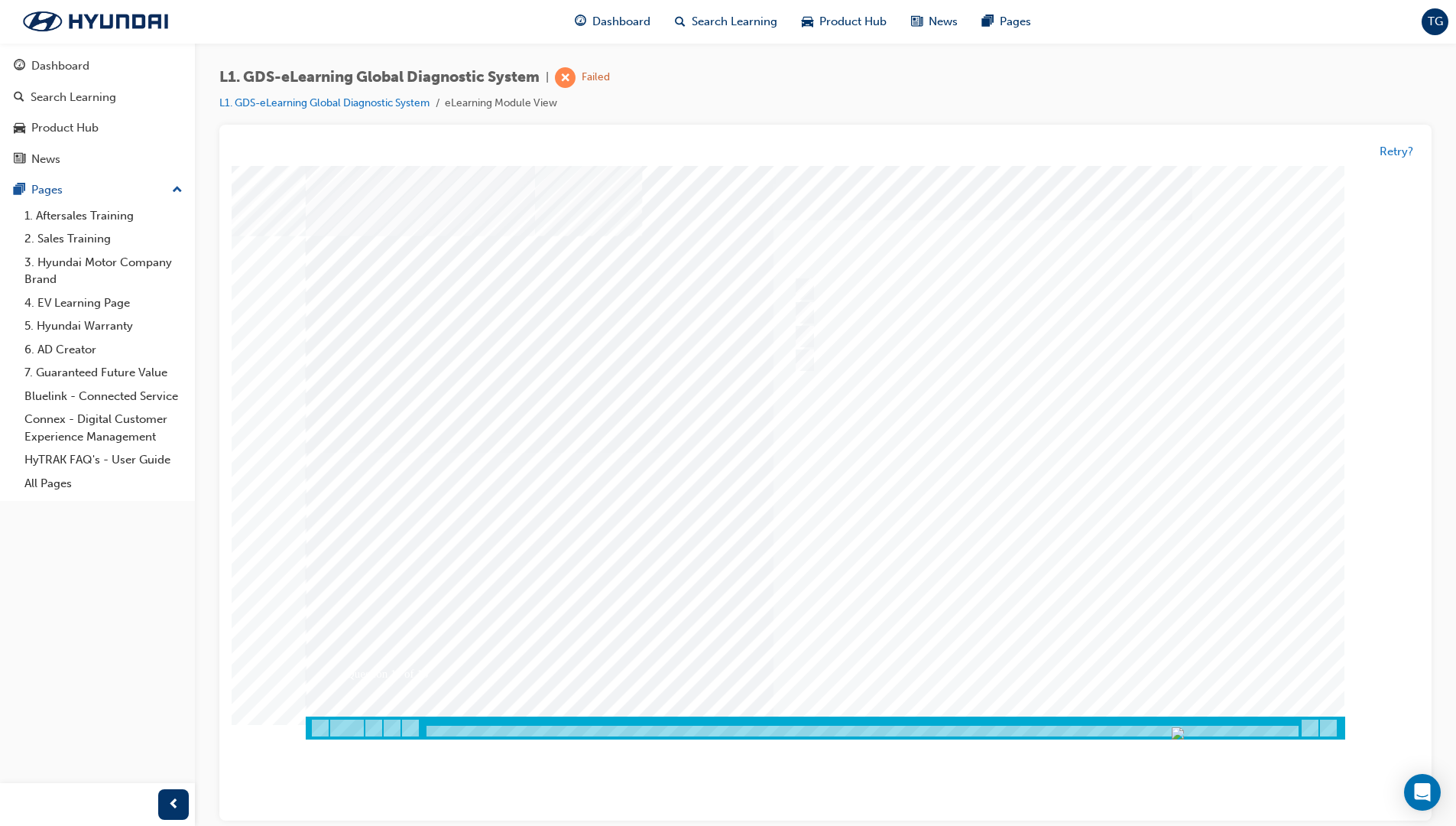
click at [1082, 569] on div at bounding box center [825, 452] width 1039 height 573
click at [820, 283] on div at bounding box center [1044, 290] width 509 height 23
radio input "true"
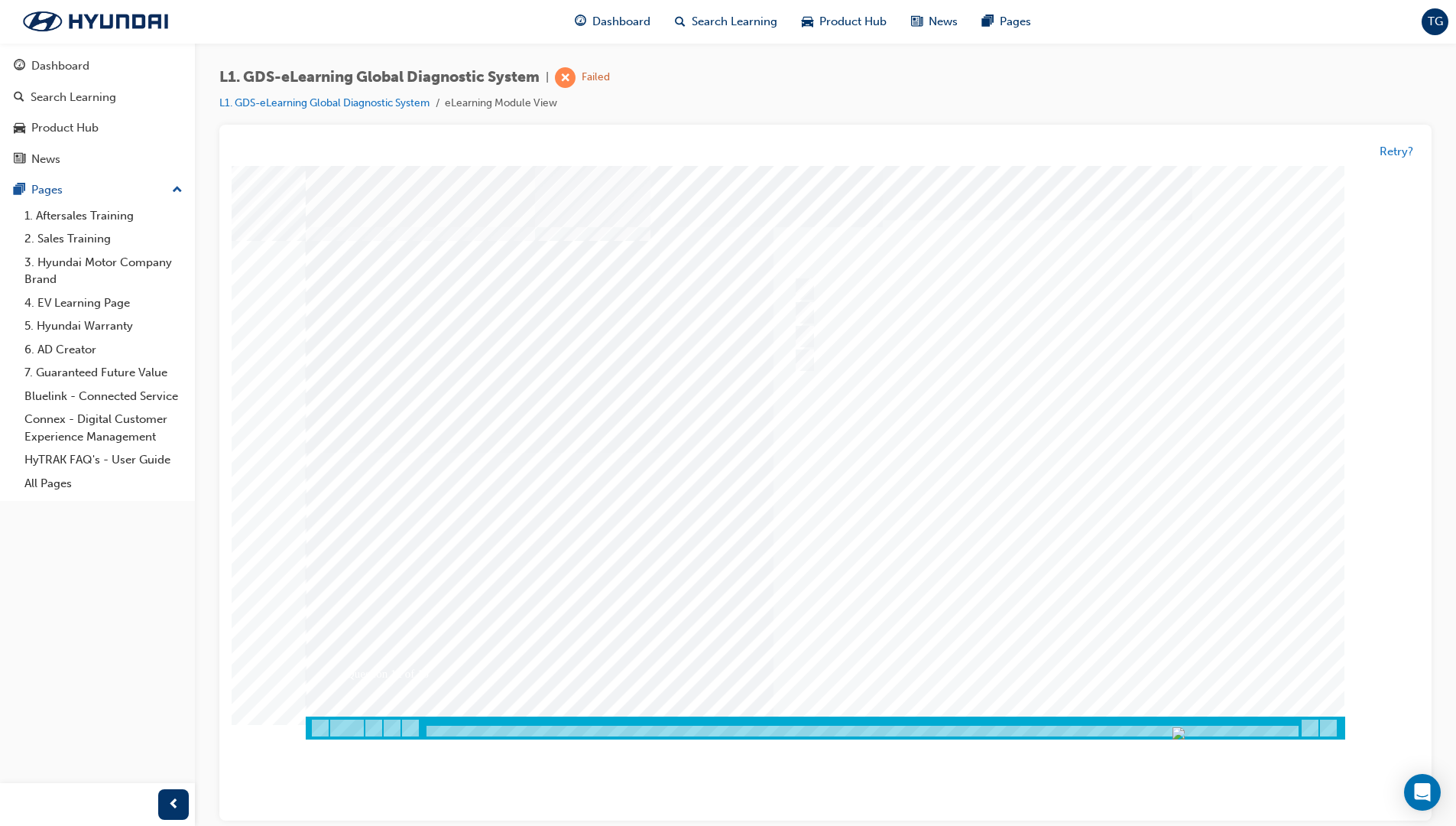
click at [1043, 519] on div at bounding box center [825, 452] width 1039 height 573
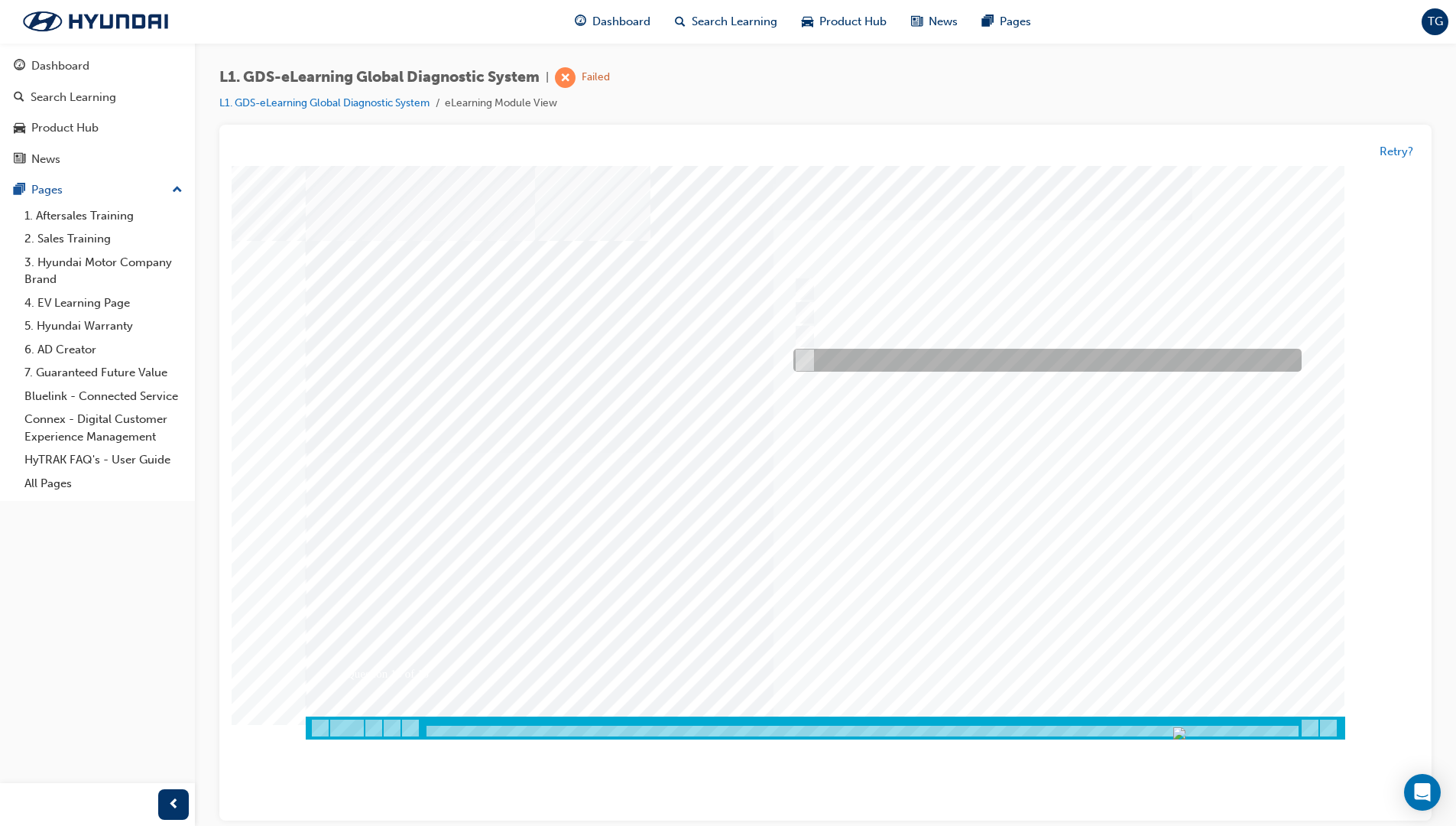
click at [930, 355] on div at bounding box center [1044, 361] width 509 height 23
radio input "true"
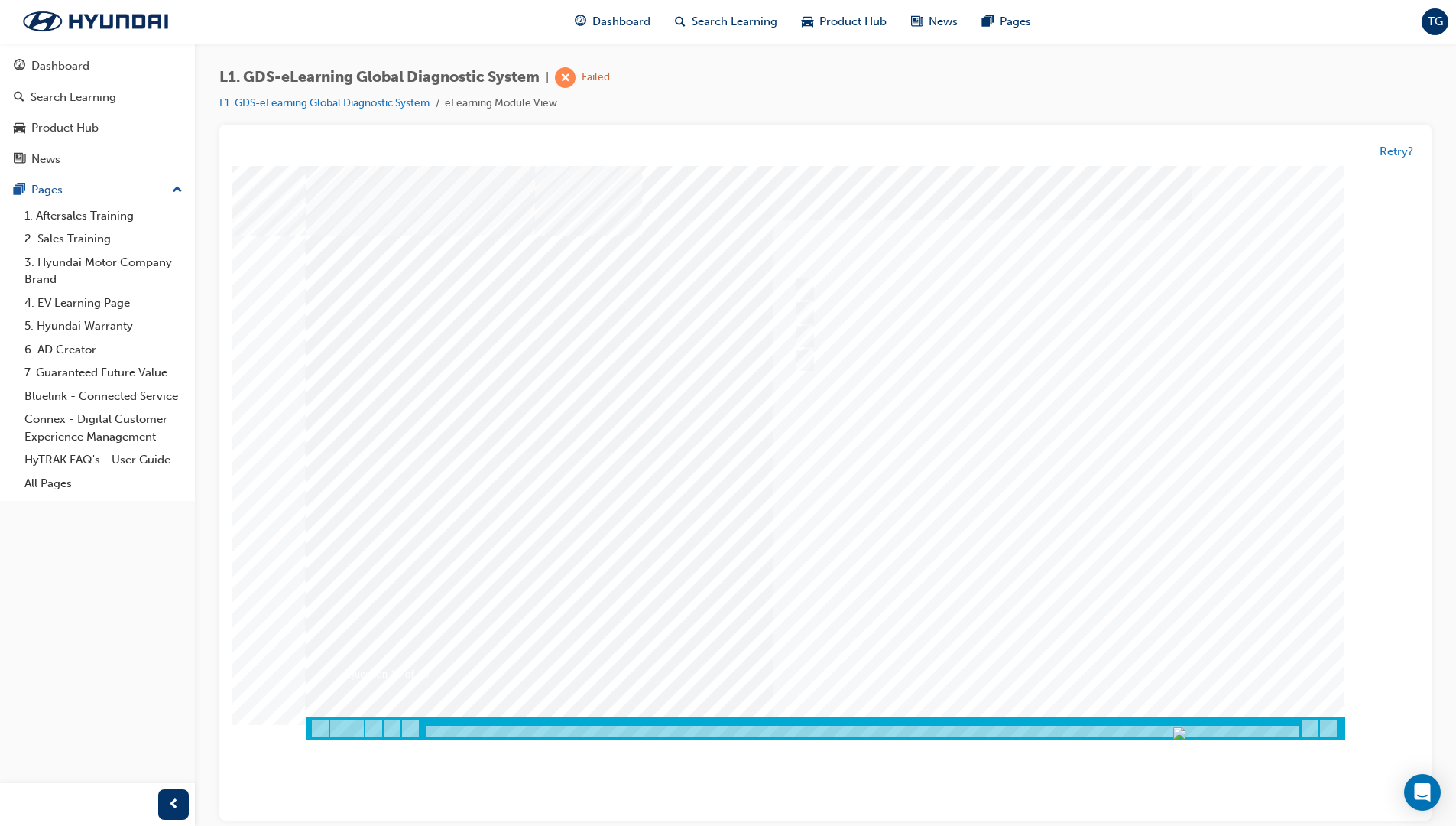
click at [1097, 501] on div at bounding box center [825, 452] width 1039 height 573
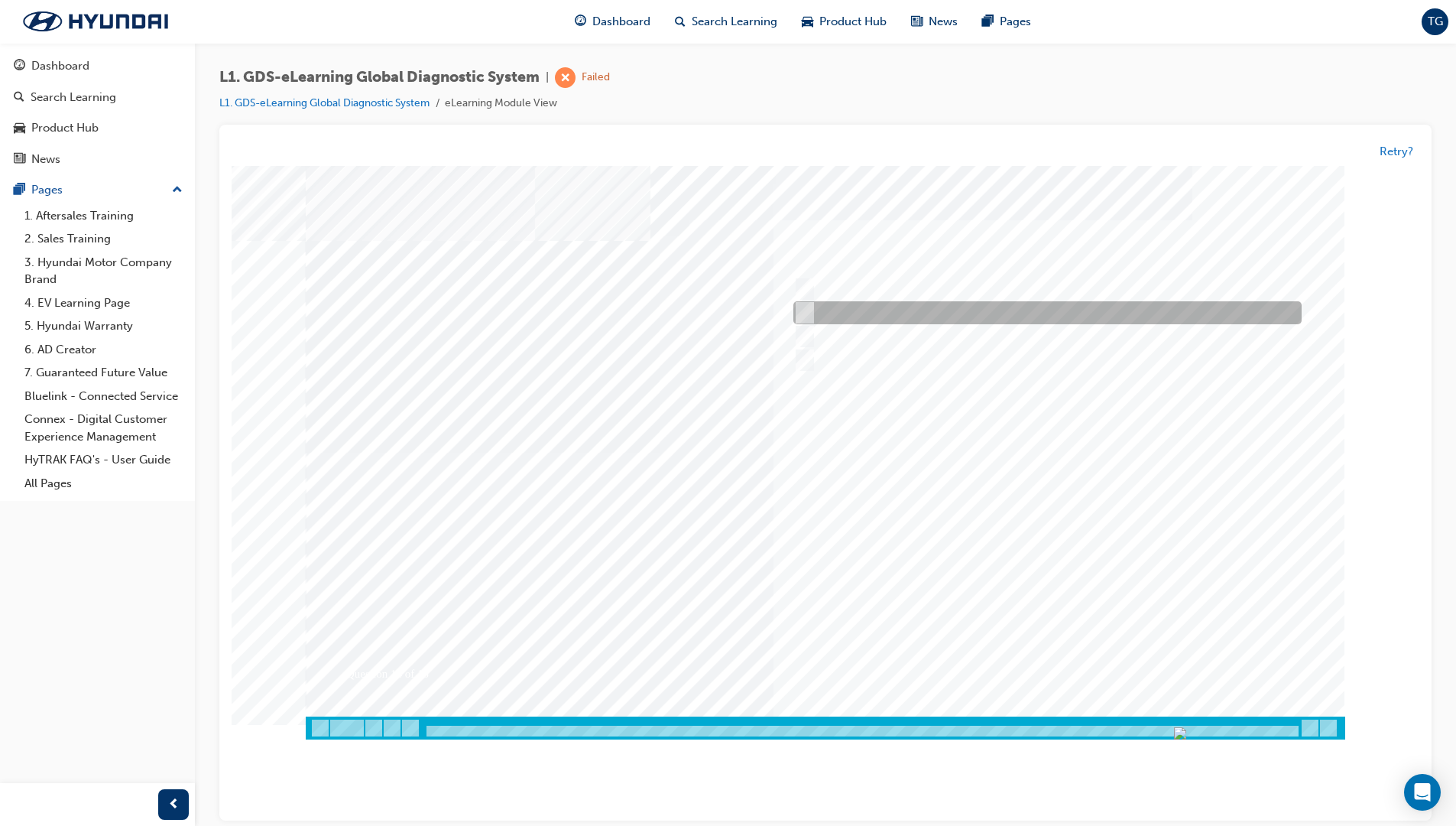
click at [833, 310] on div at bounding box center [1044, 314] width 509 height 23
radio input "true"
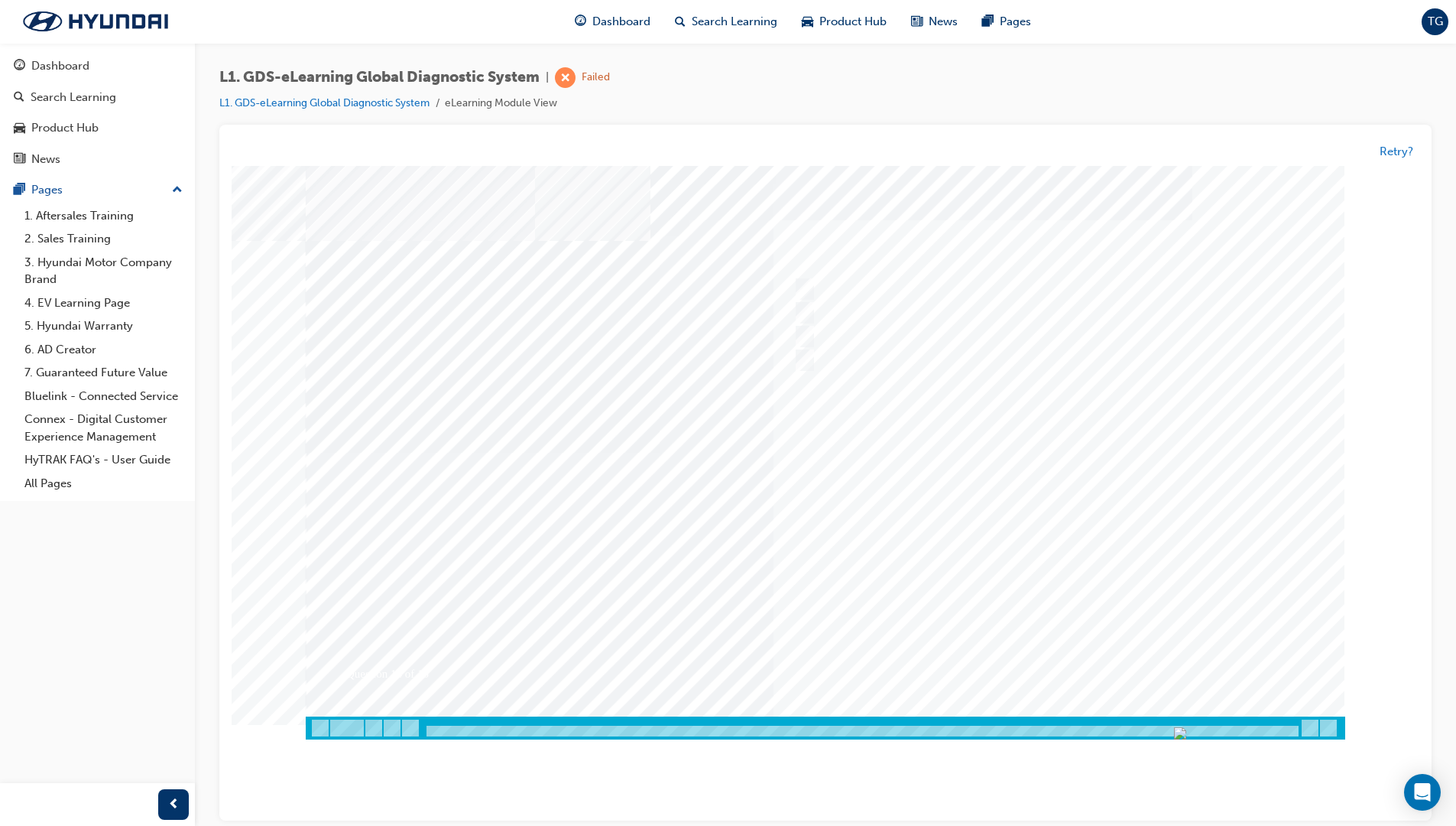
click at [1067, 541] on div at bounding box center [825, 452] width 1039 height 573
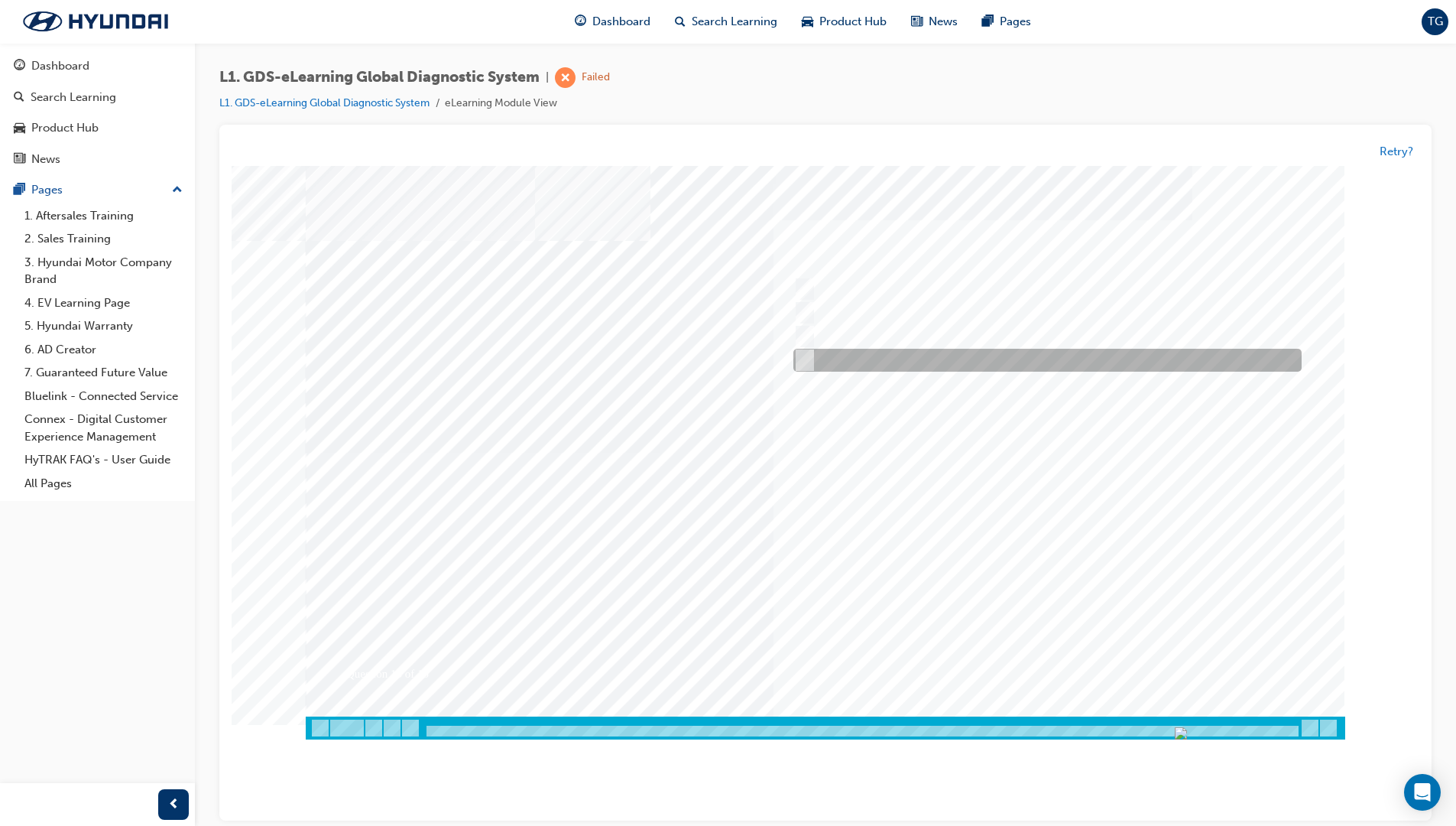
click at [812, 360] on div at bounding box center [1044, 361] width 509 height 23
radio input "true"
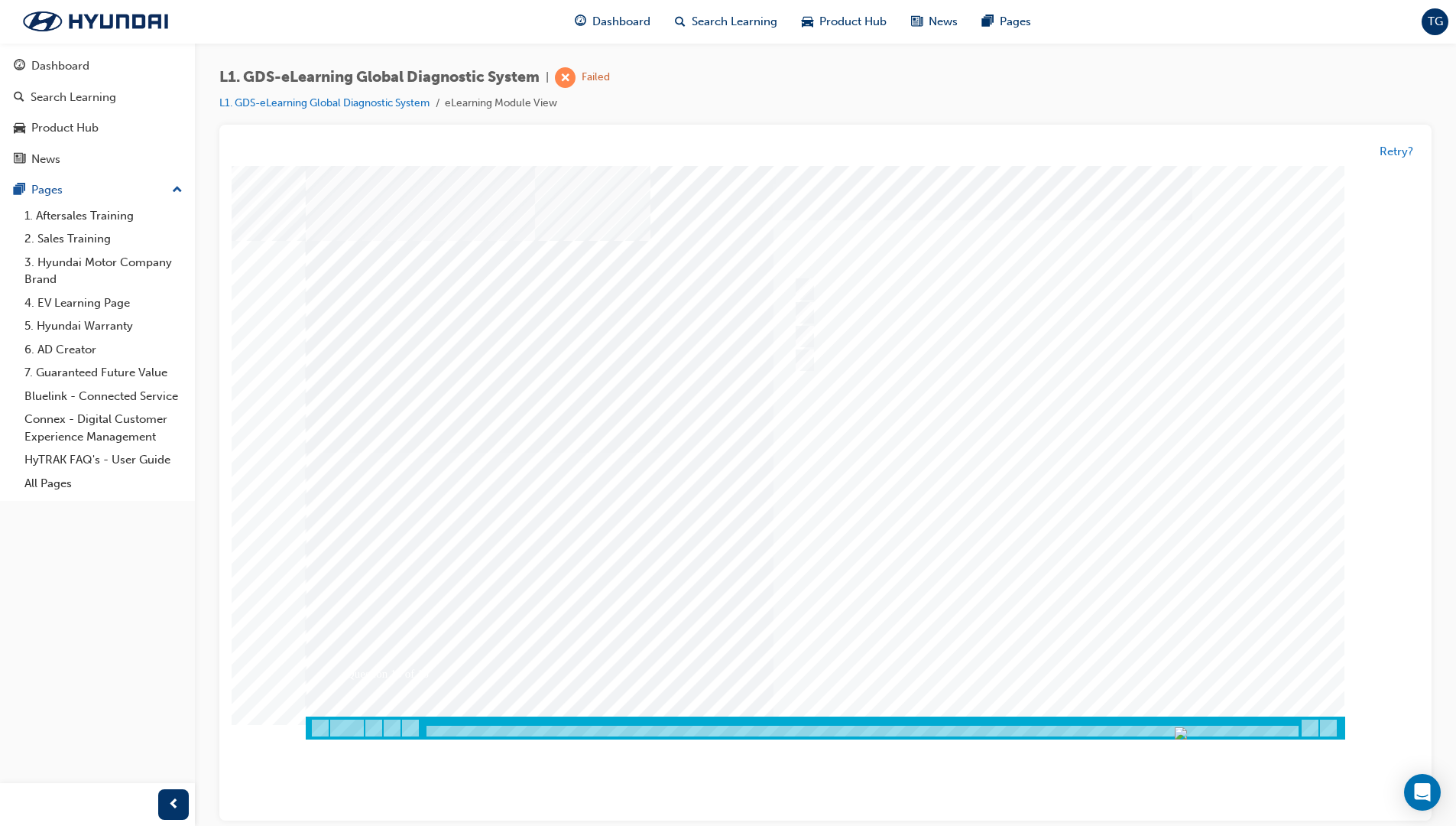
click at [1047, 524] on div at bounding box center [825, 452] width 1039 height 573
click at [1133, 147] on button "Retry?" at bounding box center [1396, 152] width 34 height 17
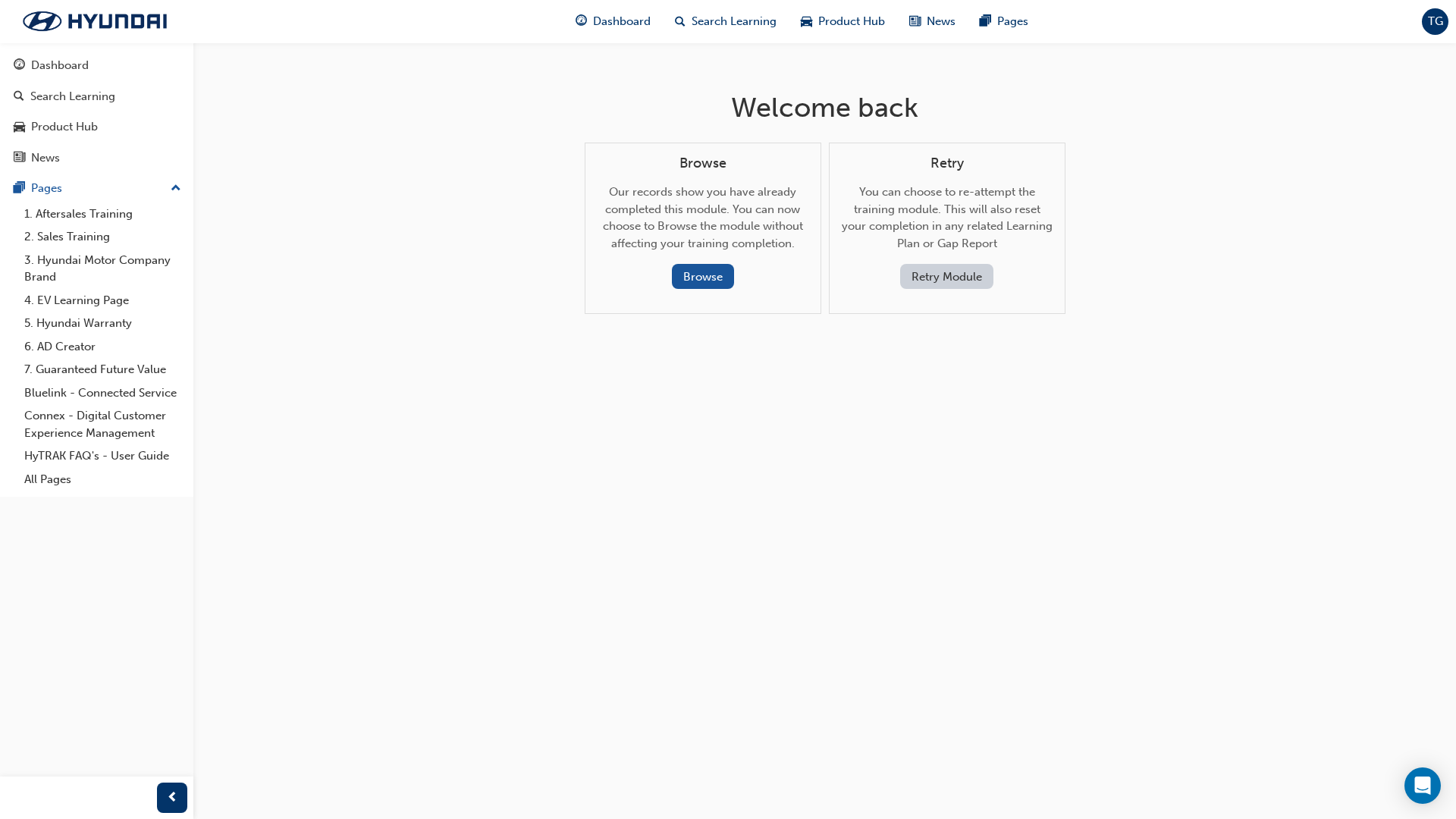
click at [941, 269] on button "Retry Module" at bounding box center [947, 276] width 94 height 25
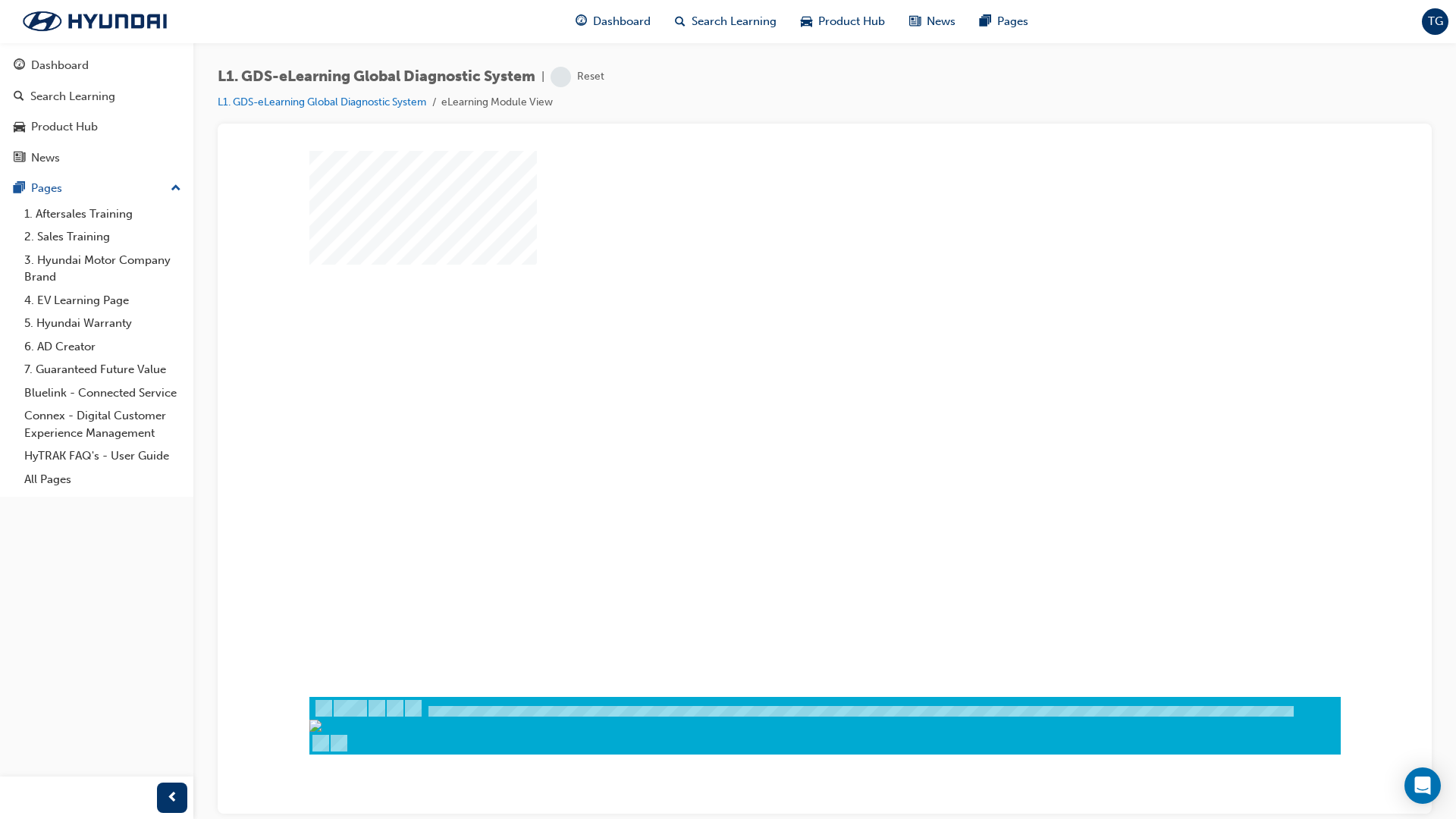
click at [781, 379] on div "play" at bounding box center [781, 379] width 0 height 0
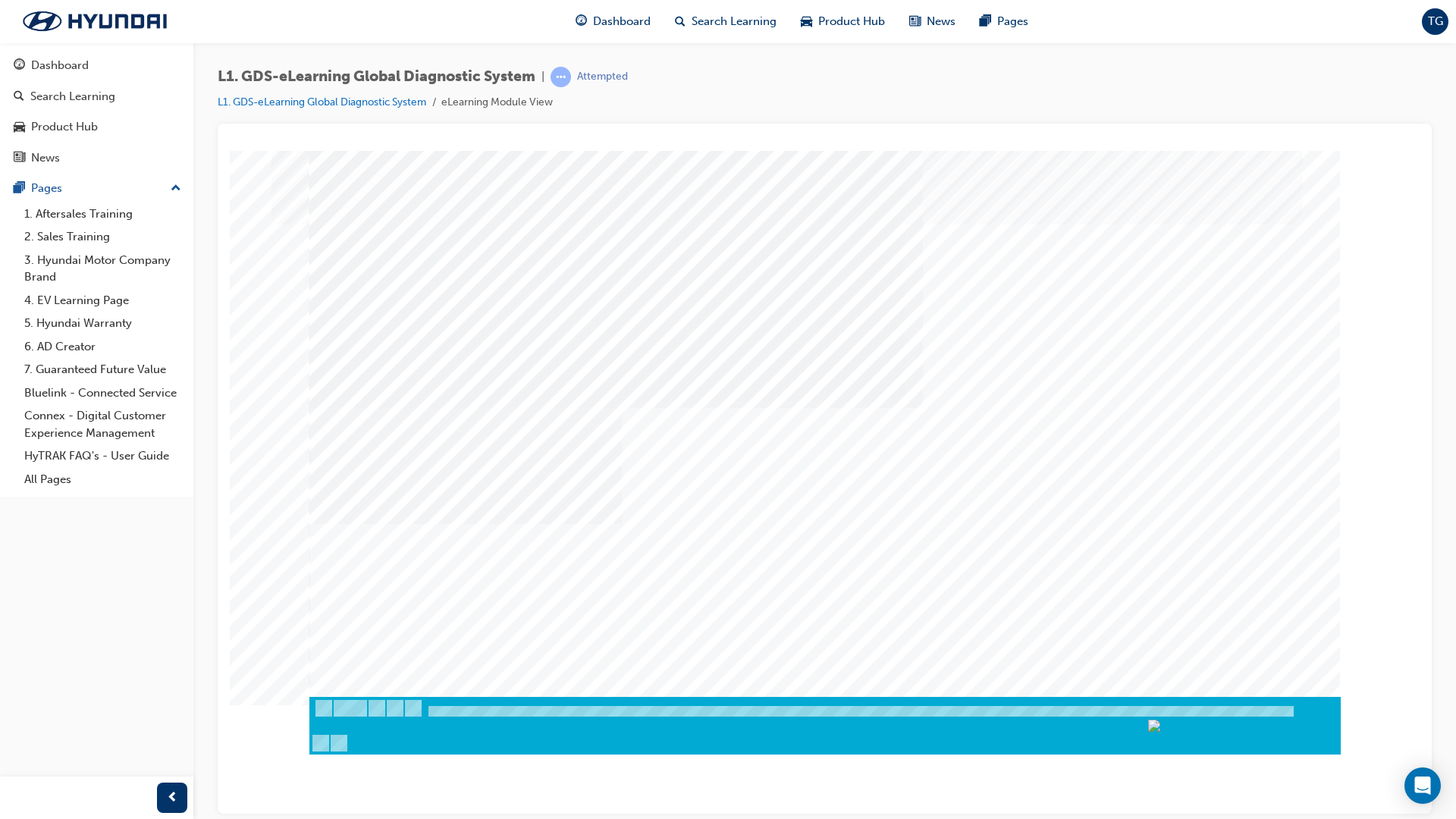
click at [1124, 692] on div at bounding box center [825, 717] width 1031 height 25
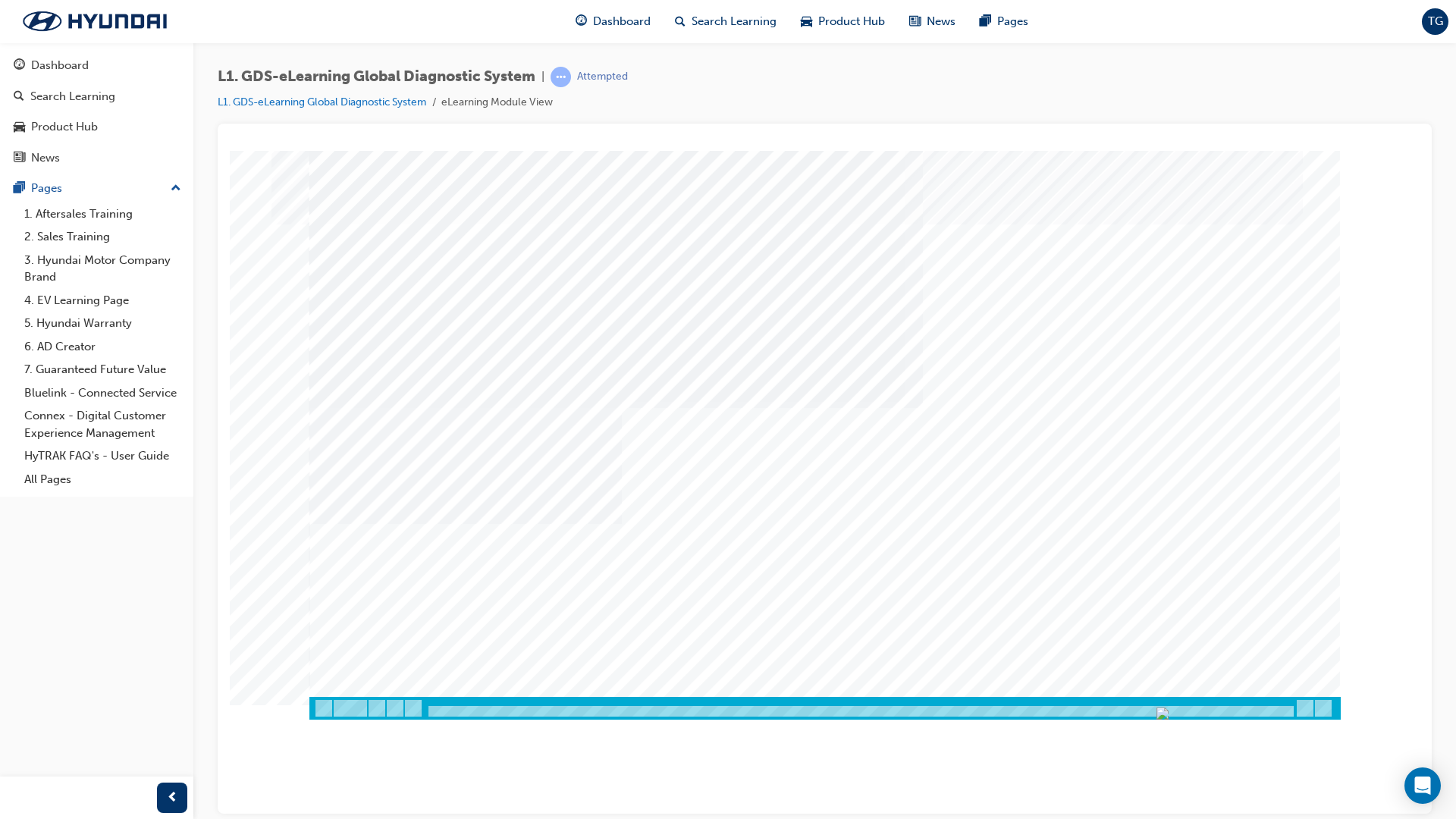
click at [1124, 692] on img "Progress, Slide 65 of 83" at bounding box center [1163, 712] width 12 height 12
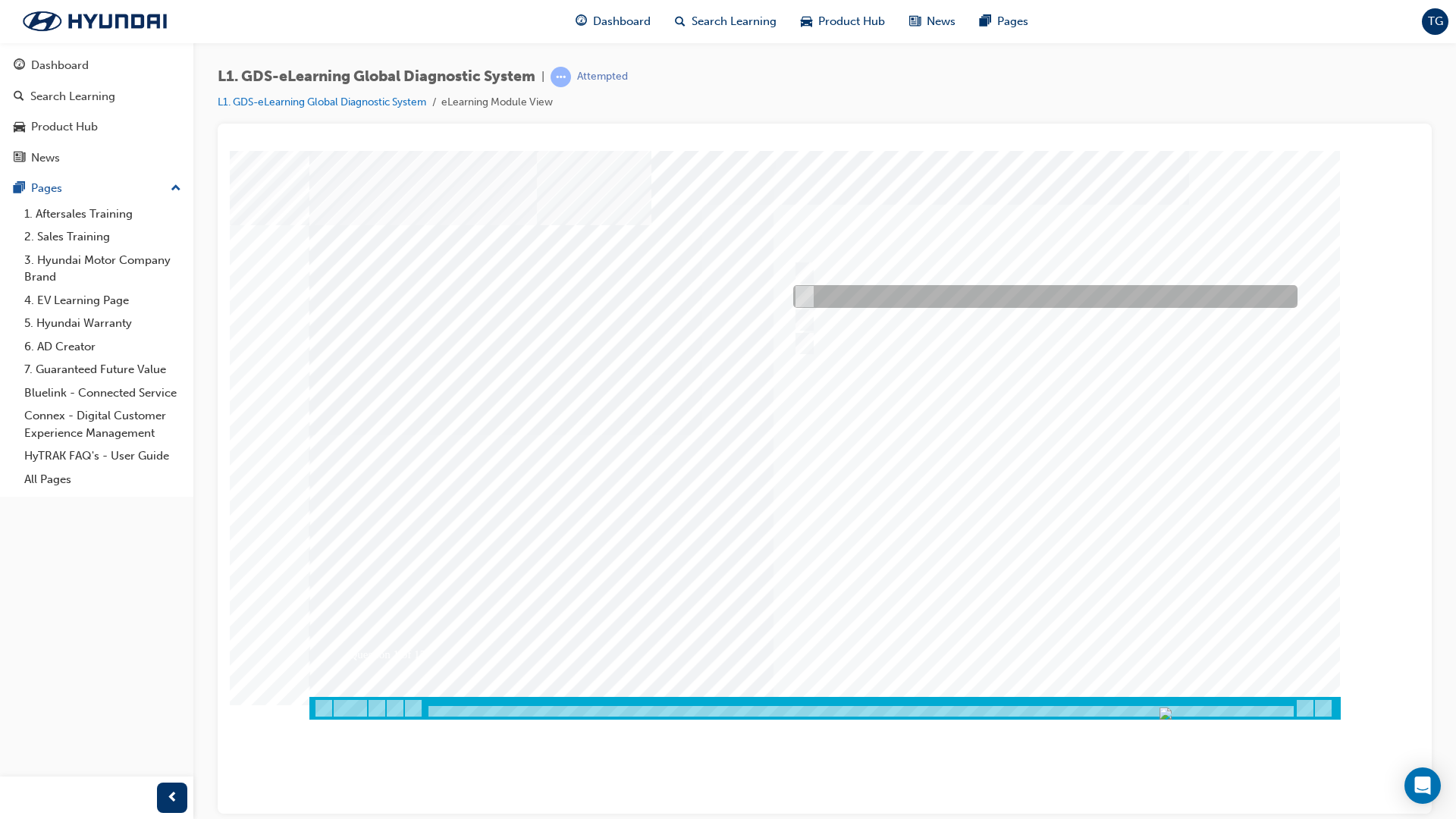
click at [831, 294] on div at bounding box center [1042, 297] width 505 height 23
radio input "true"
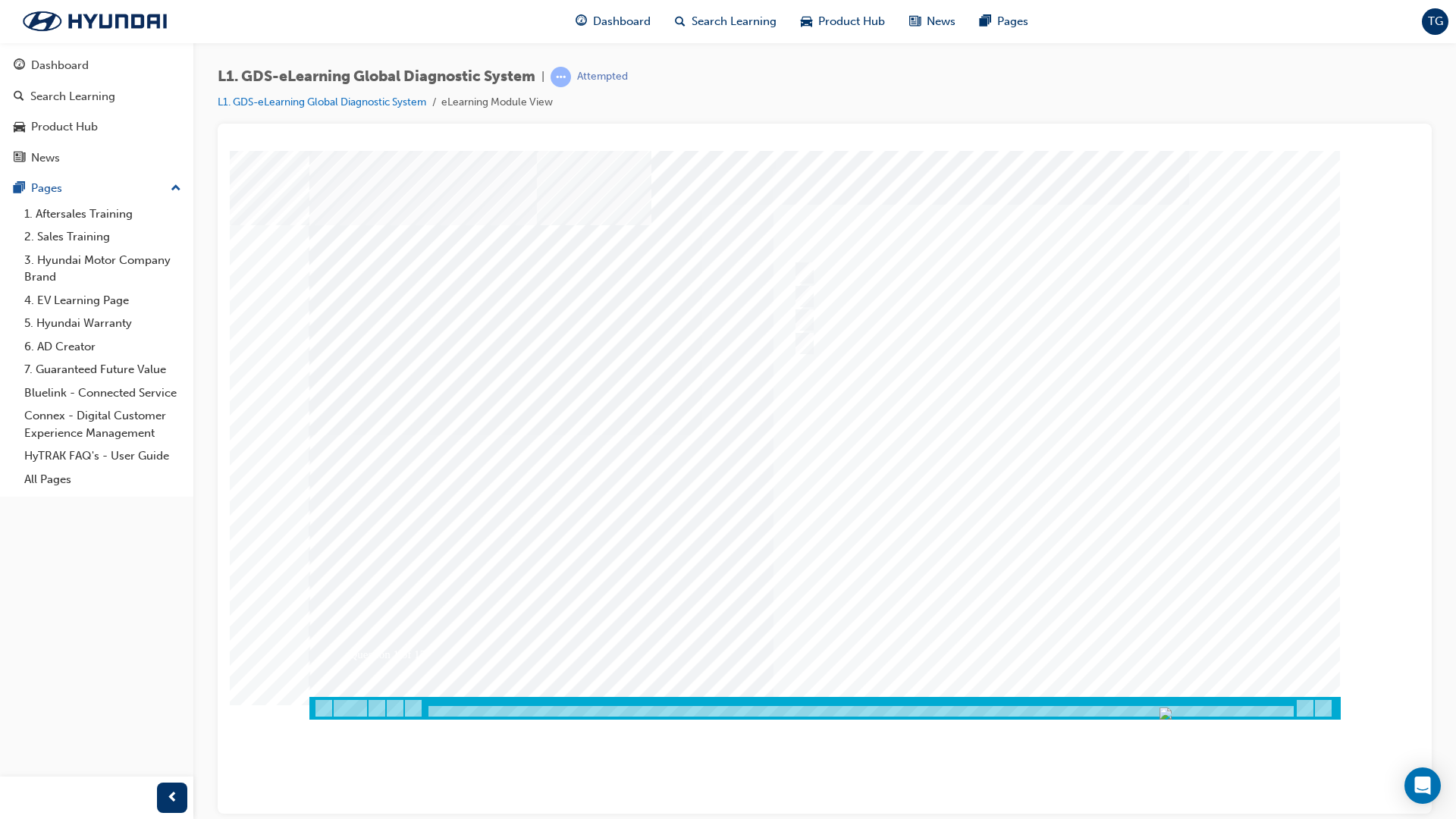
click at [1019, 492] on div at bounding box center [825, 435] width 1031 height 568
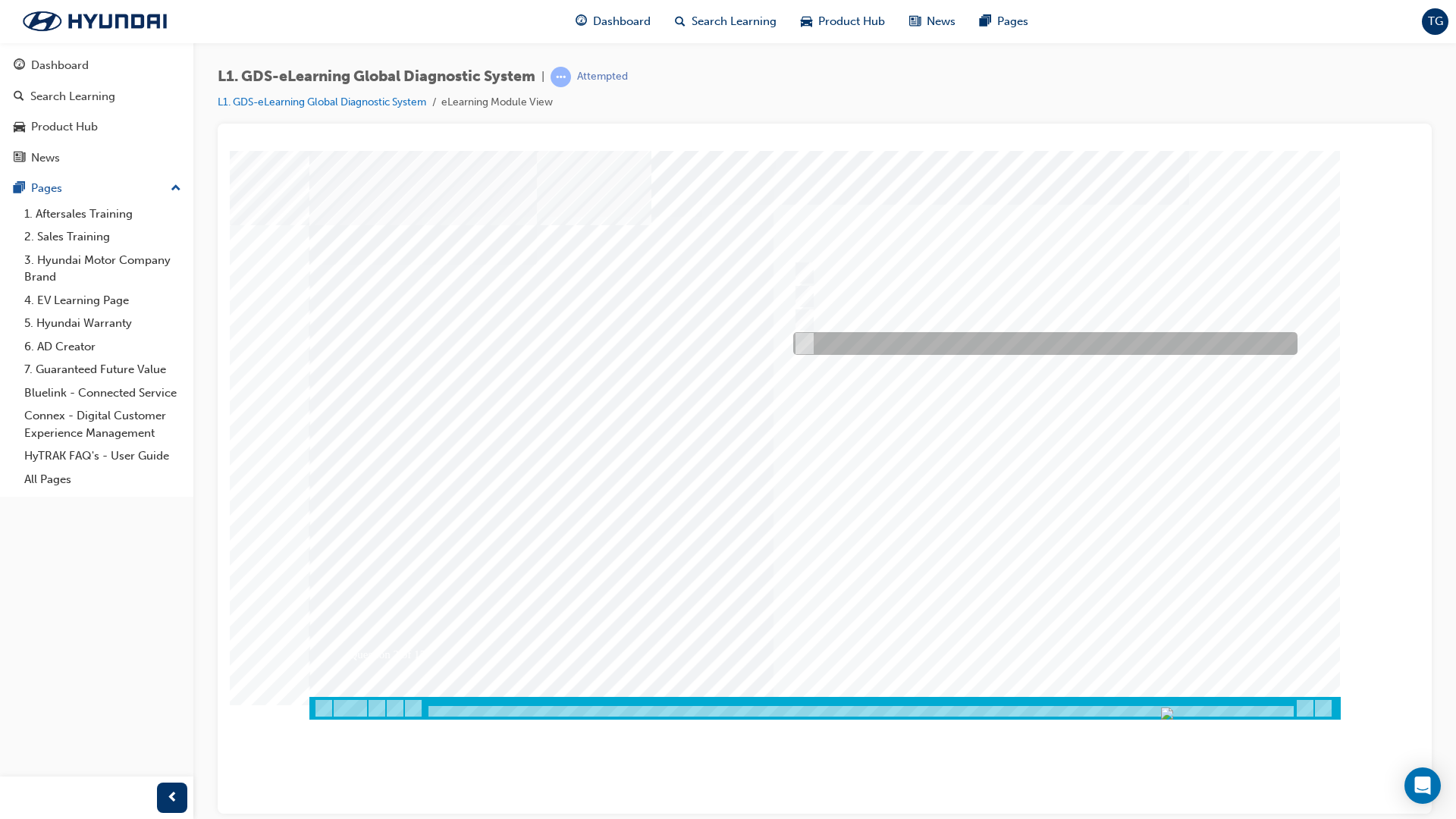
click at [816, 336] on div at bounding box center [1042, 343] width 505 height 23
radio input "true"
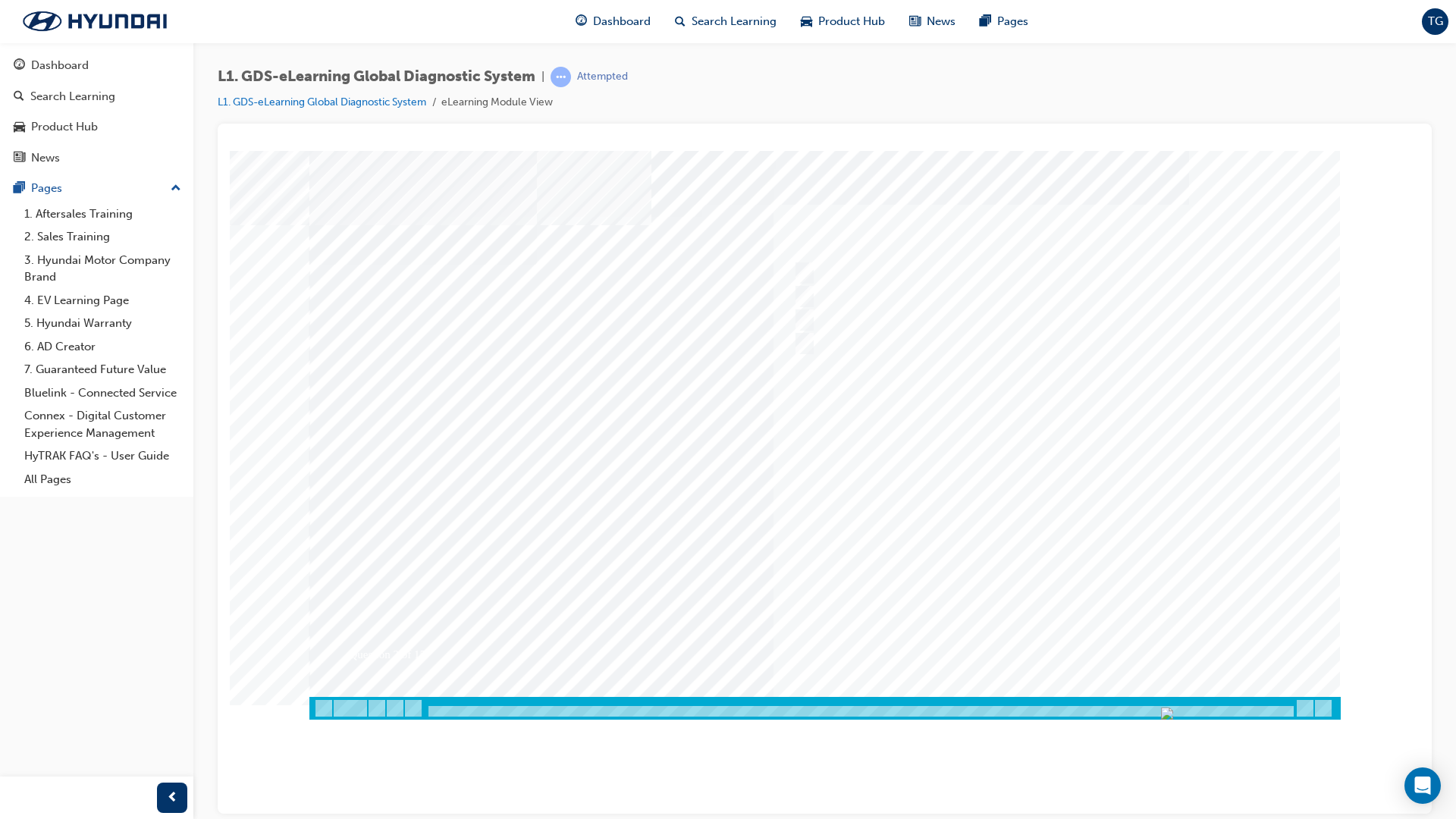
click at [1071, 530] on div at bounding box center [825, 435] width 1031 height 568
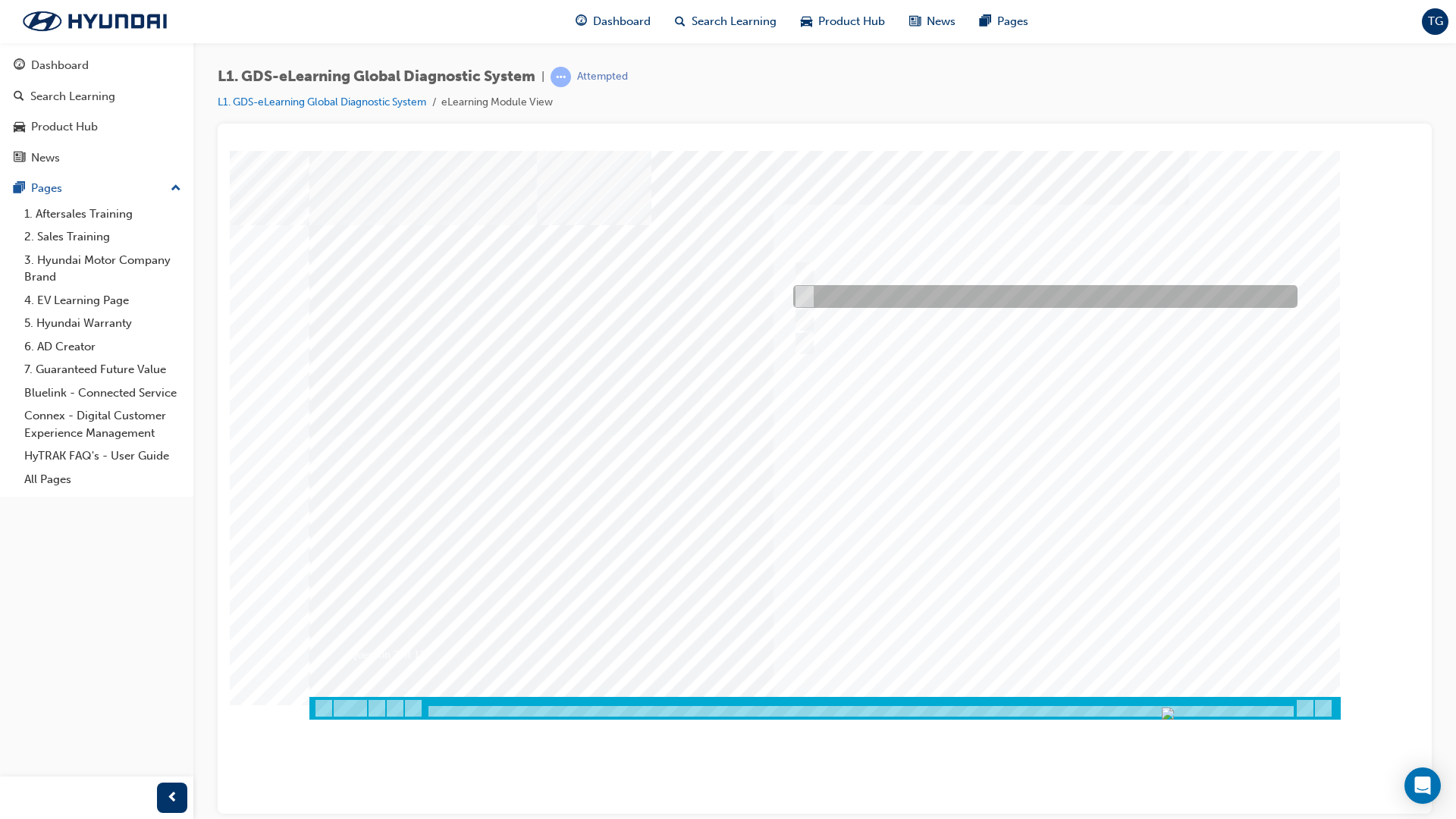
click at [813, 293] on div at bounding box center [1042, 297] width 505 height 23
checkbox input "true"
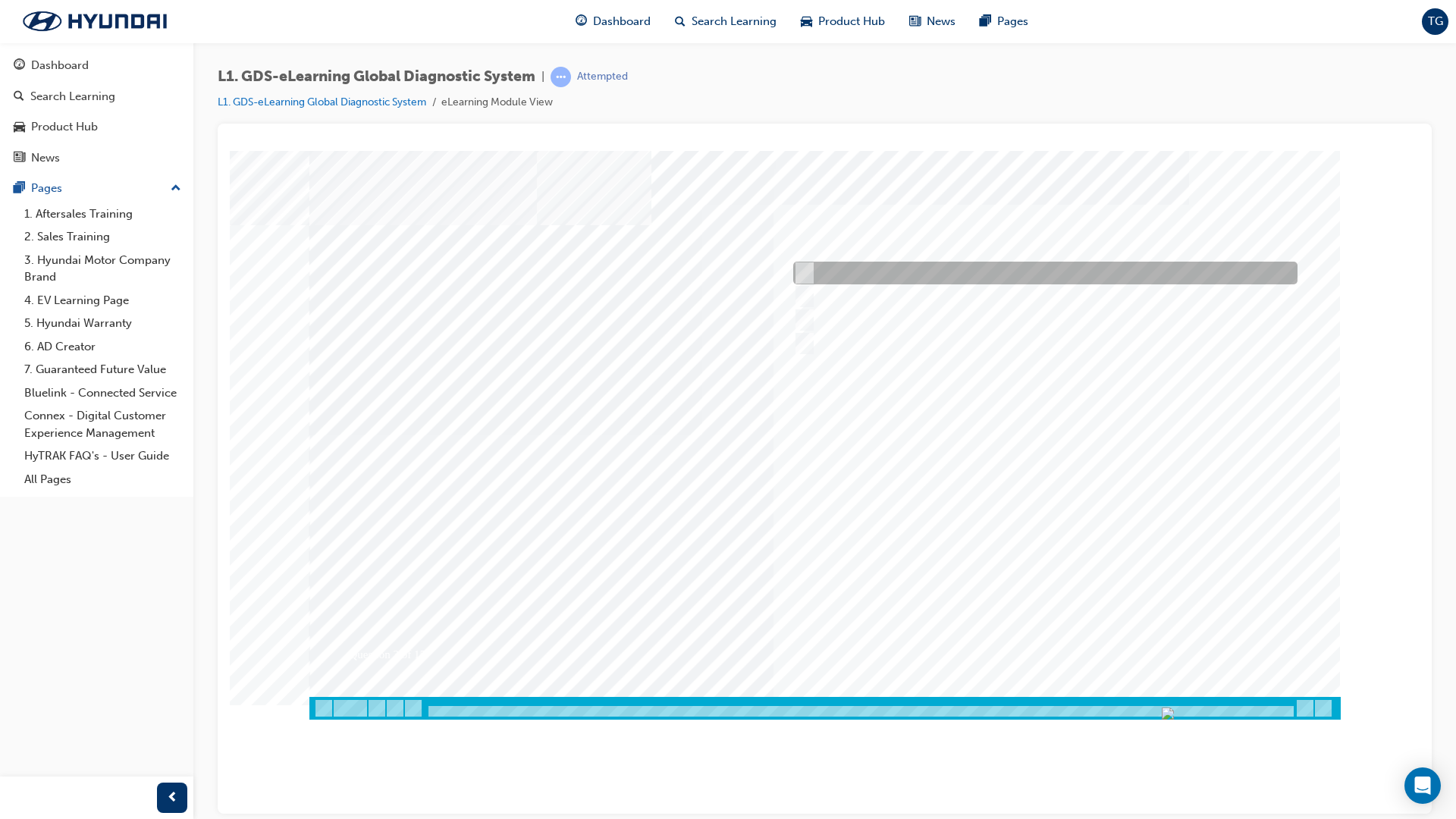
click at [813, 272] on div at bounding box center [1042, 273] width 505 height 23
checkbox input "true"
click at [1046, 540] on div at bounding box center [825, 435] width 1031 height 568
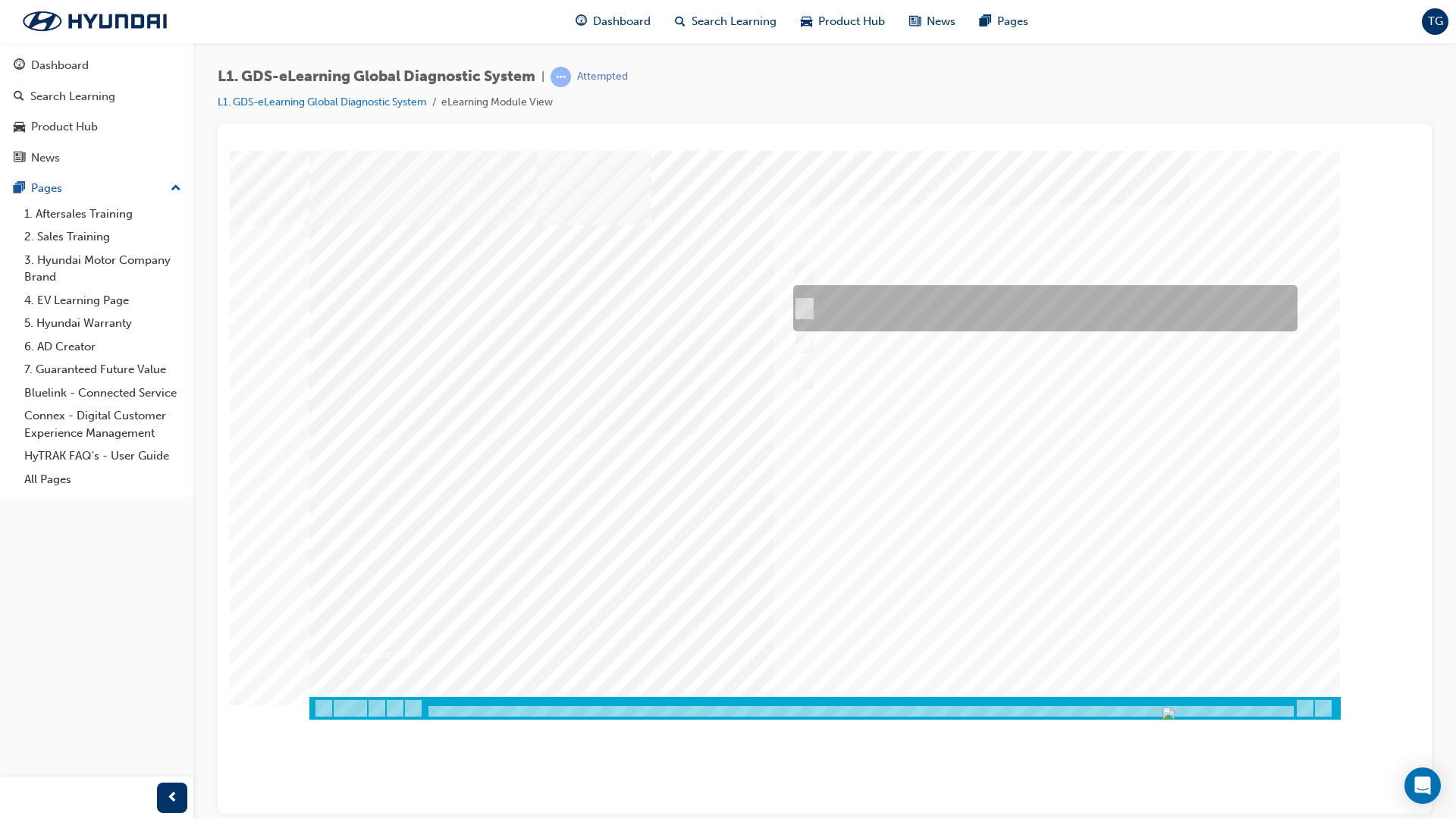
click at [849, 308] on div at bounding box center [1042, 308] width 505 height 46
radio input "true"
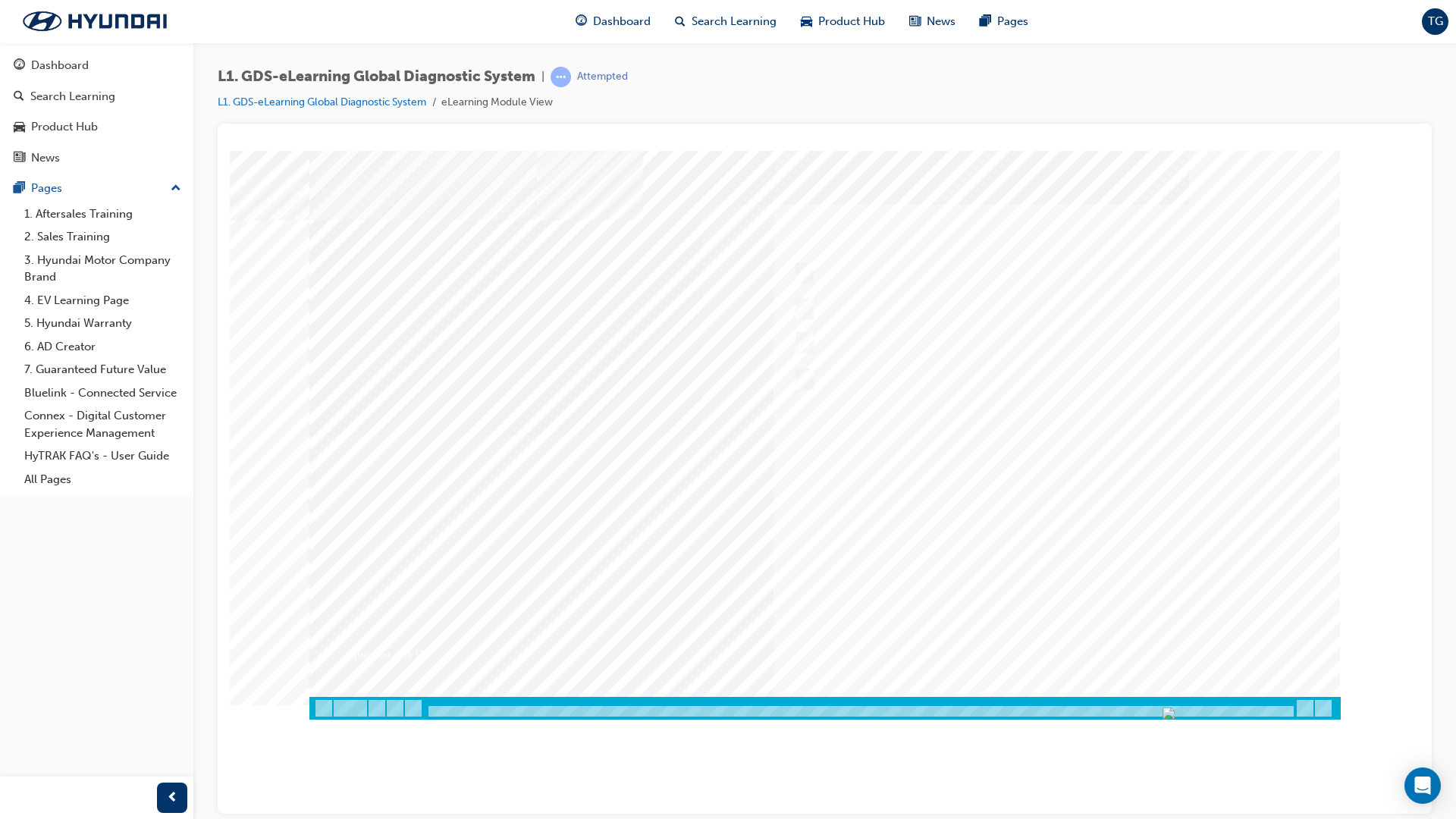
click at [1058, 546] on div at bounding box center [818, 435] width 1031 height 568
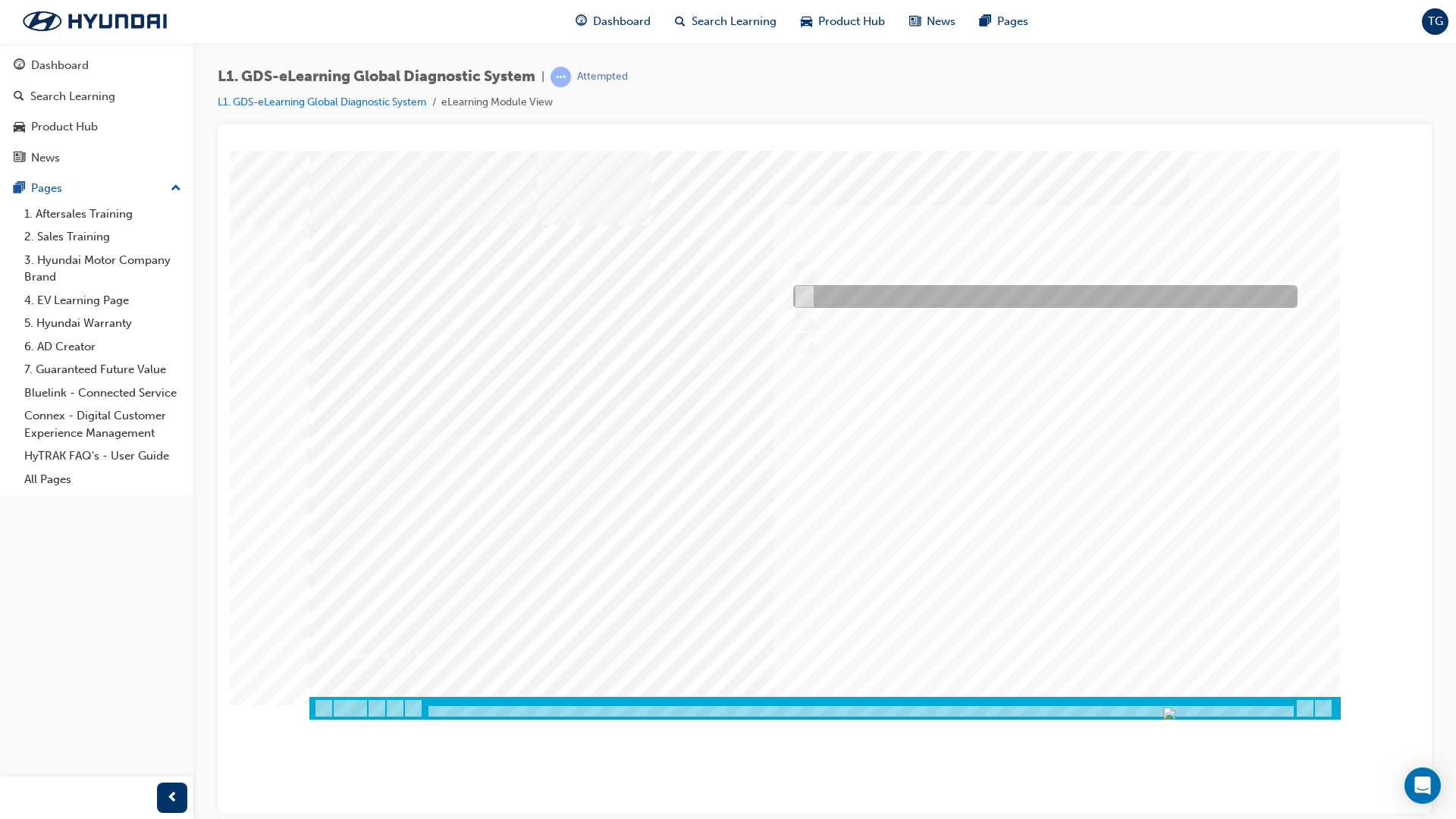
click at [867, 292] on div at bounding box center [1042, 297] width 505 height 23
checkbox input "true"
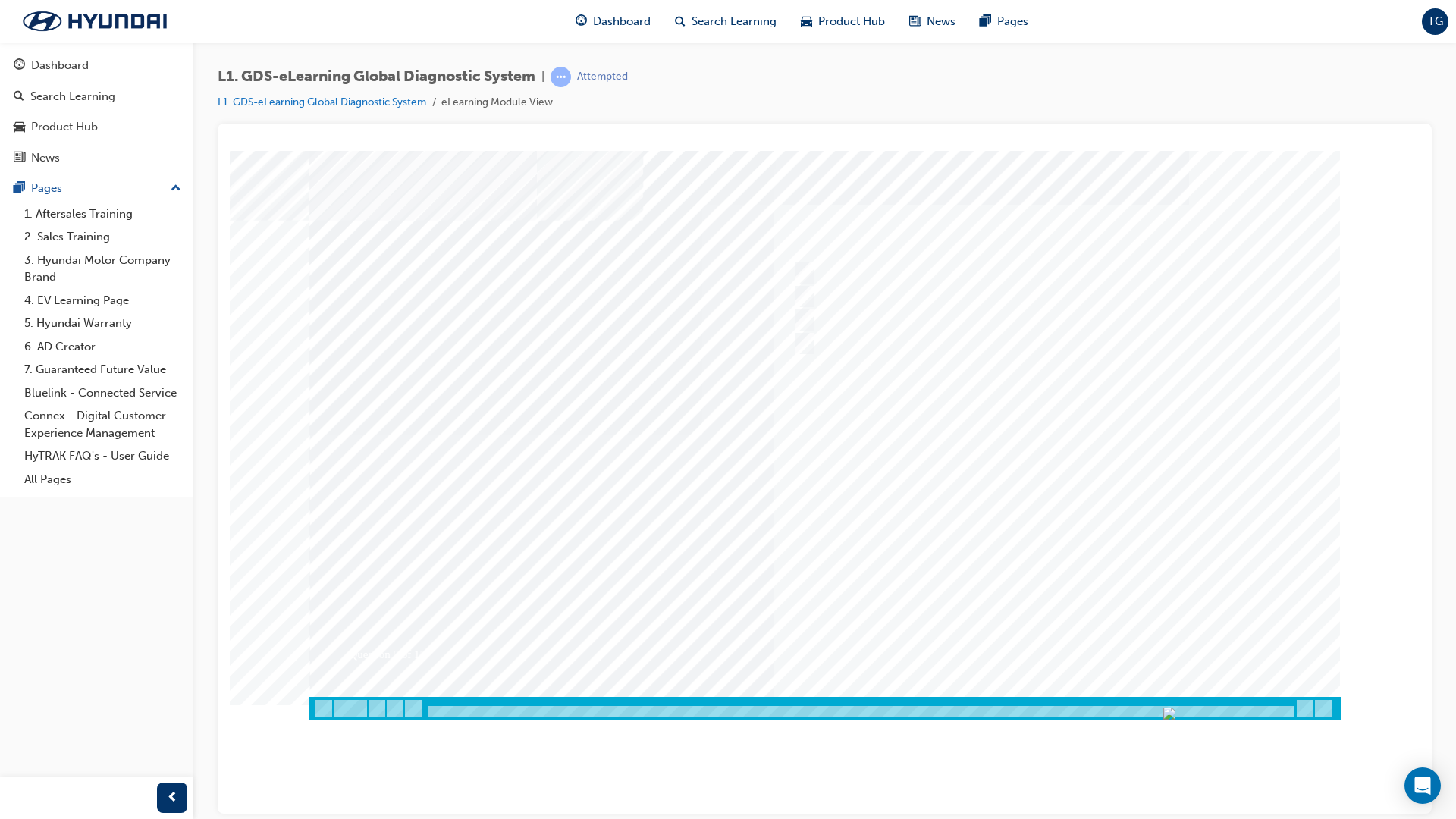
drag, startPoint x: 1076, startPoint y: 557, endPoint x: 1076, endPoint y: 572, distance: 15.0
click at [1076, 572] on div at bounding box center [825, 435] width 1031 height 568
click at [822, 262] on div at bounding box center [1042, 273] width 505 height 23
checkbox input "true"
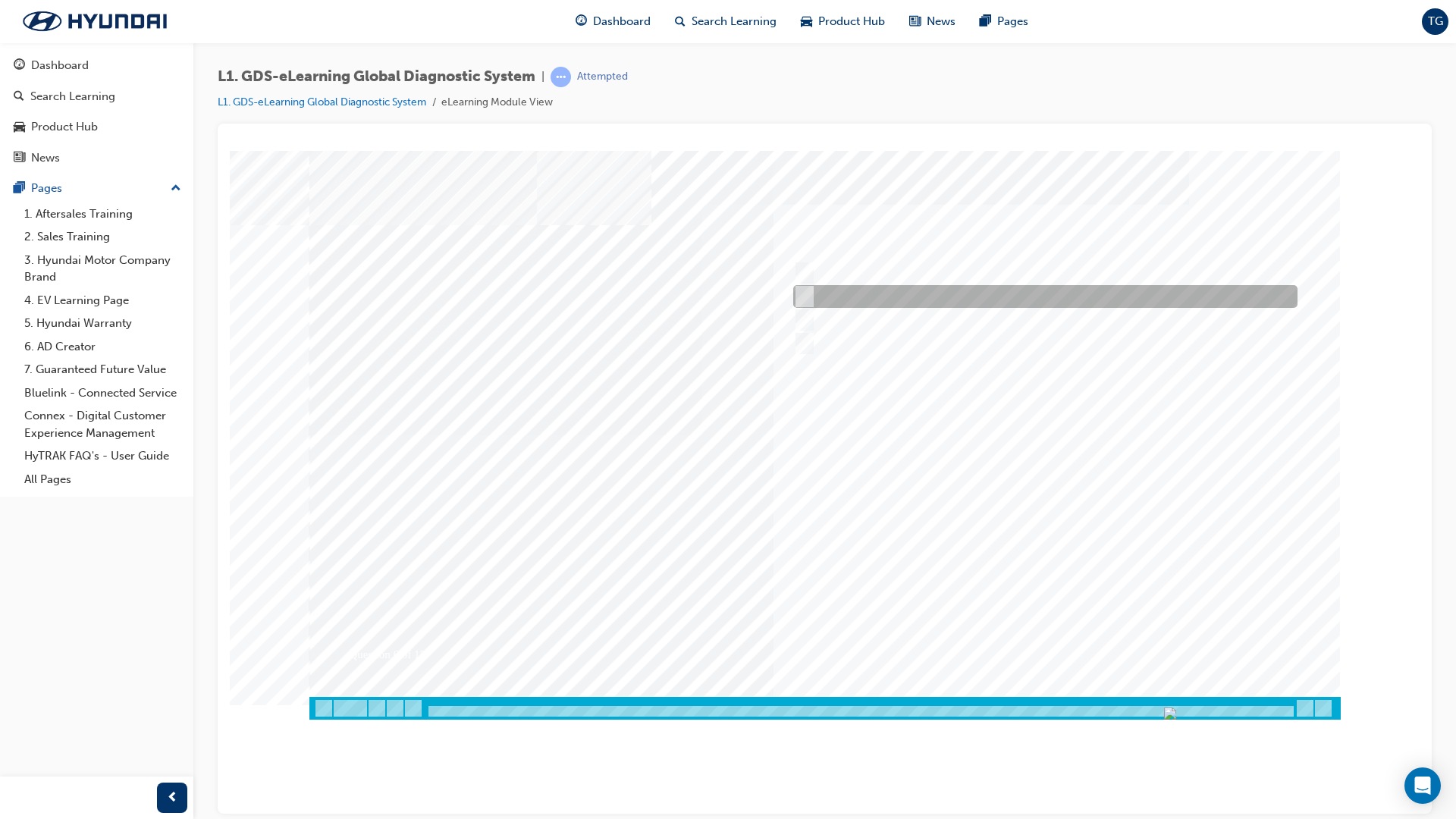
click at [802, 297] on input "Touch and feel to check if component’s operating" at bounding box center [801, 297] width 16 height 16
checkbox input "true"
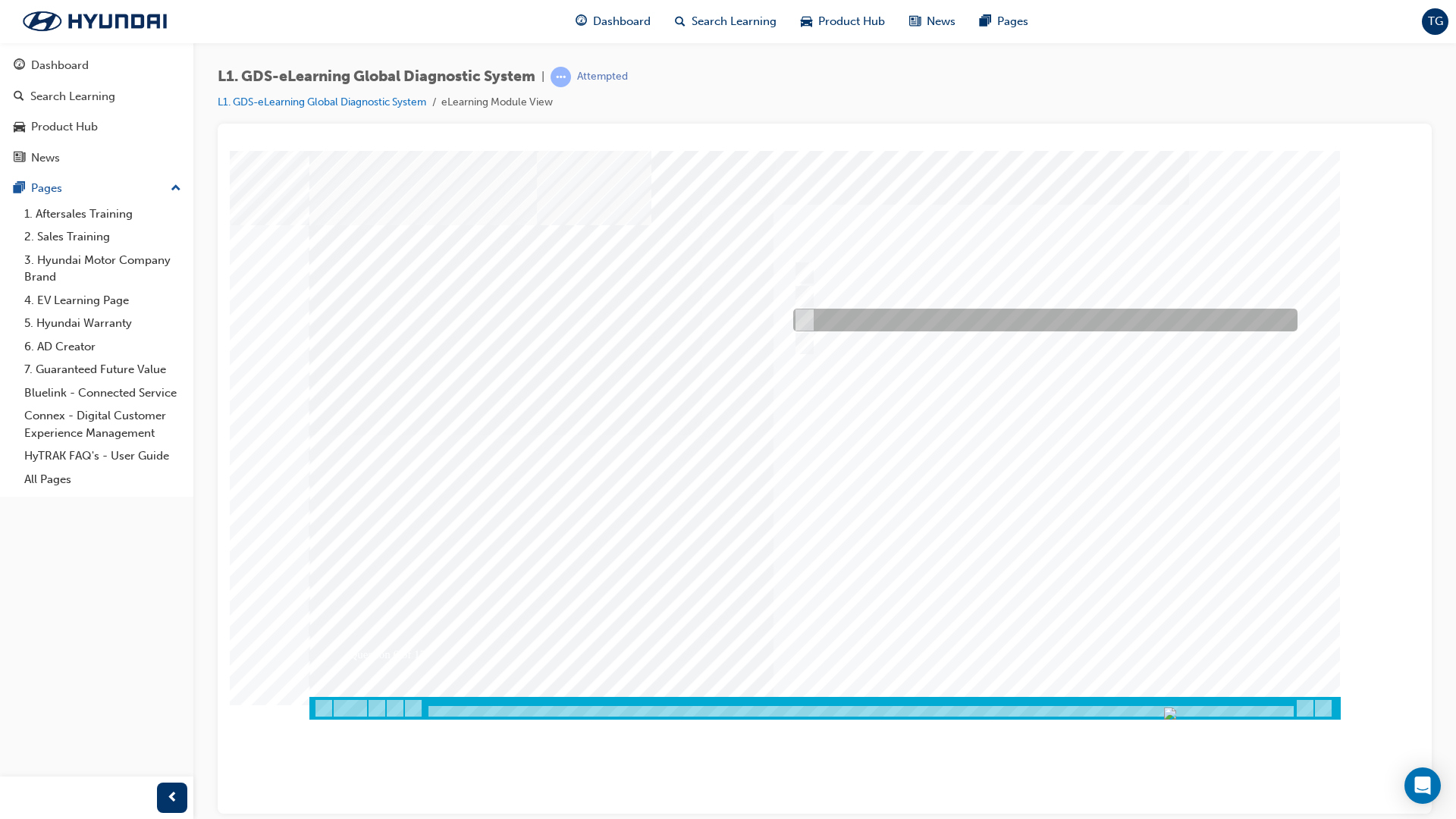
click at [803, 317] on input "Physically look at the component to check if it’s operating" at bounding box center [801, 320] width 16 height 16
checkbox input "true"
click at [1029, 519] on div at bounding box center [825, 435] width 1031 height 568
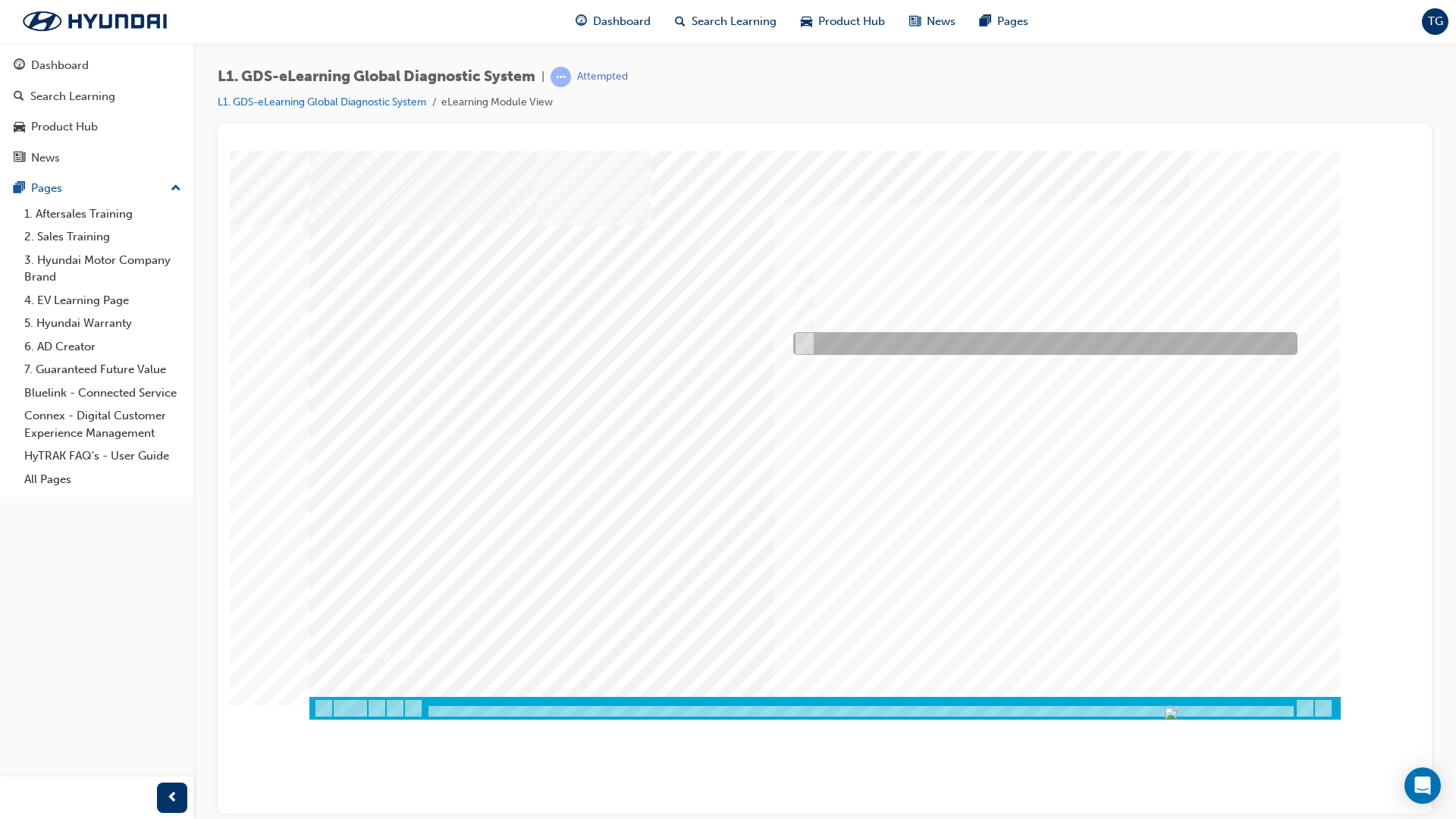
click at [823, 347] on div at bounding box center [1042, 343] width 505 height 23
radio input "true"
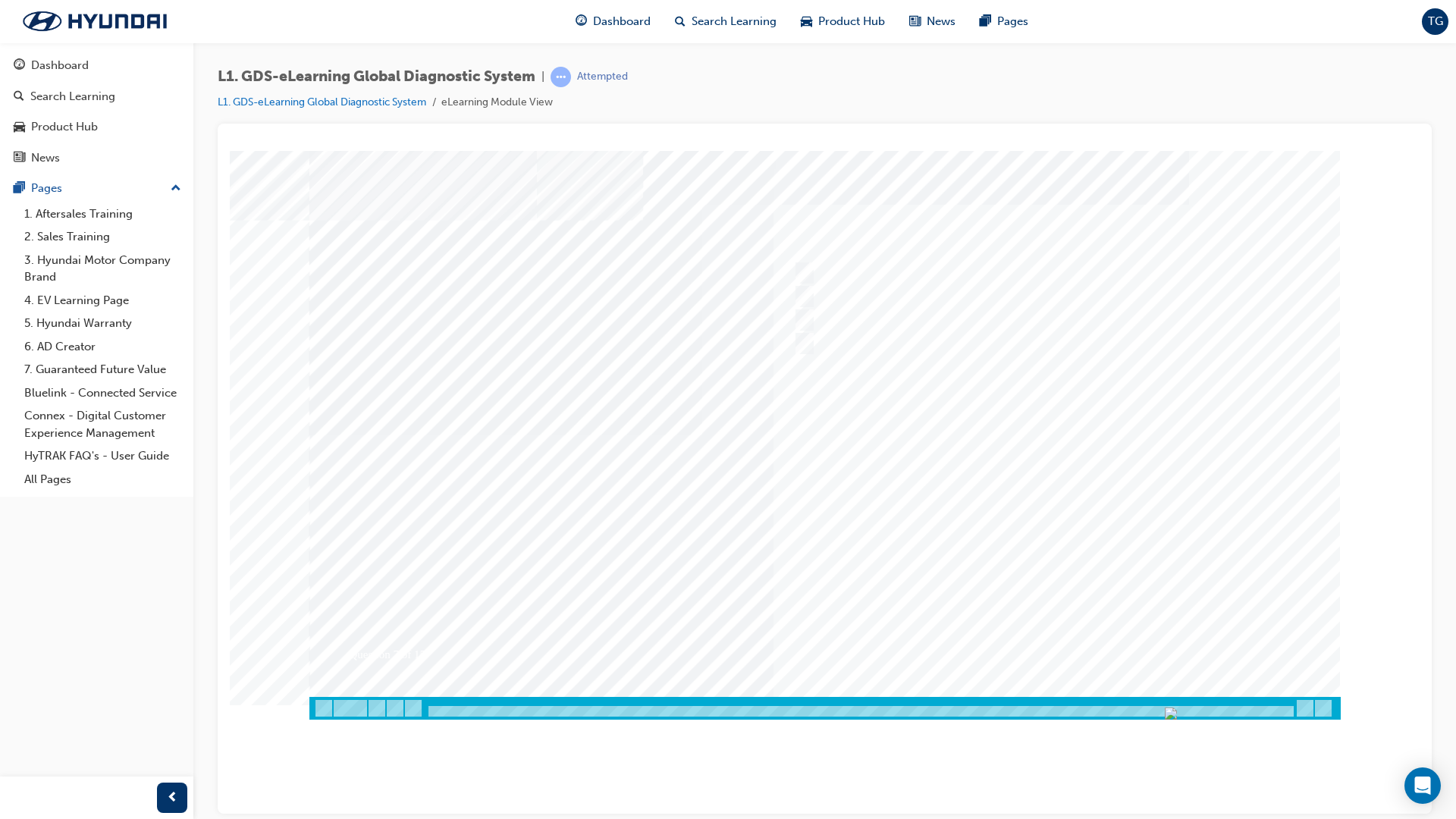
click at [1010, 527] on div at bounding box center [825, 435] width 1031 height 568
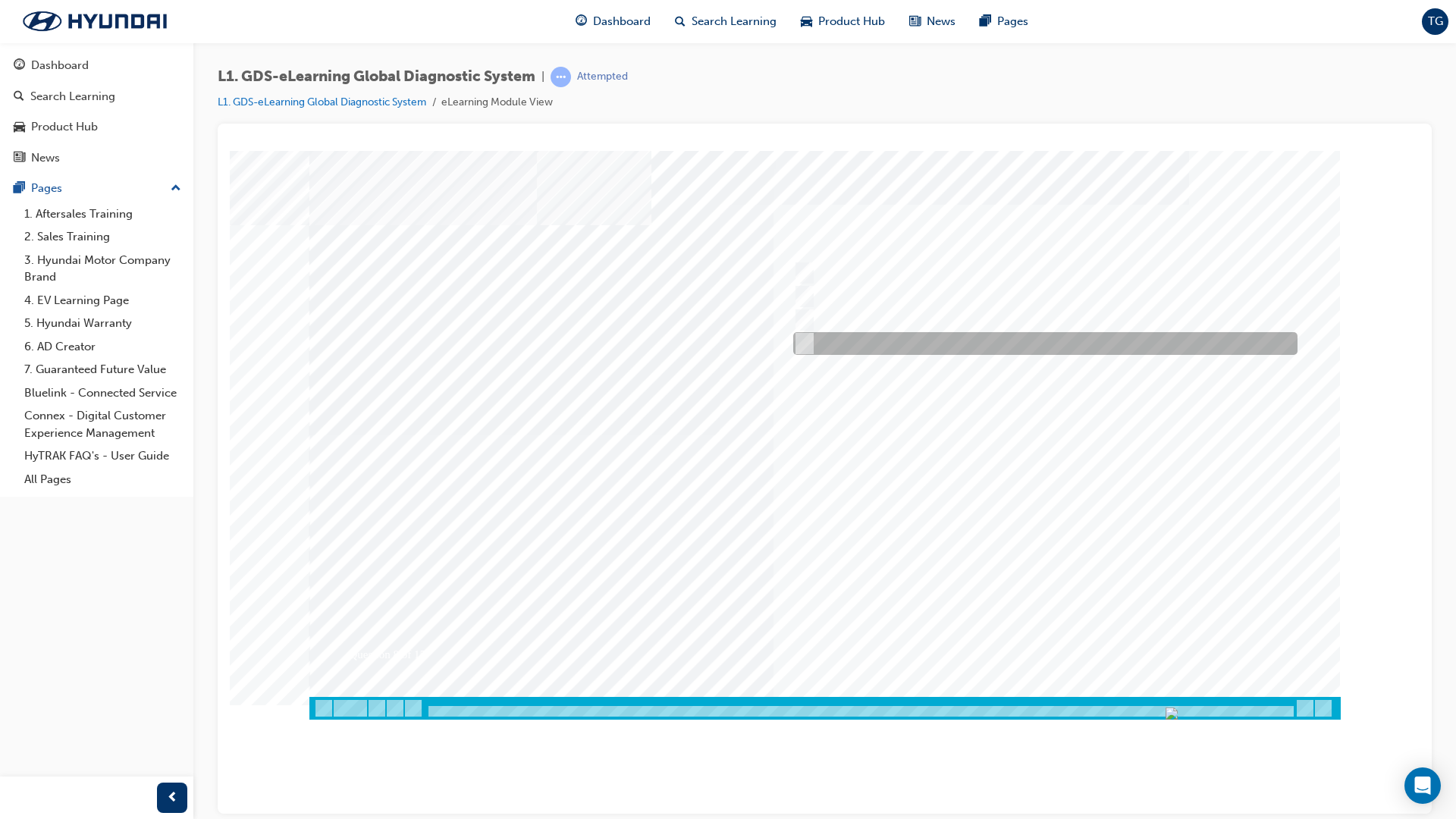
click at [845, 346] on div at bounding box center [1042, 343] width 505 height 23
radio input "true"
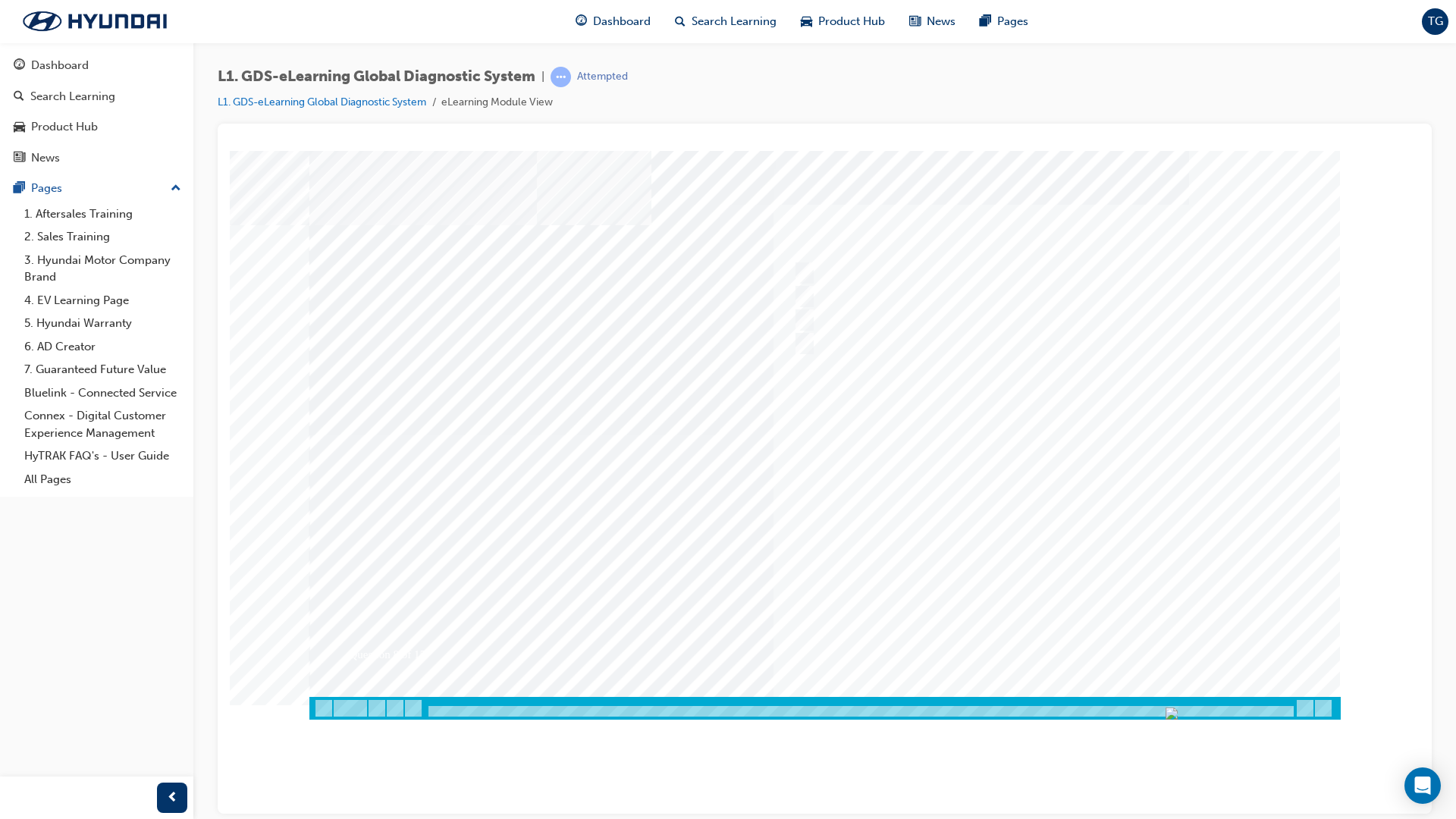
click at [1047, 556] on div at bounding box center [825, 435] width 1031 height 568
click at [896, 323] on div at bounding box center [1042, 320] width 505 height 23
radio input "true"
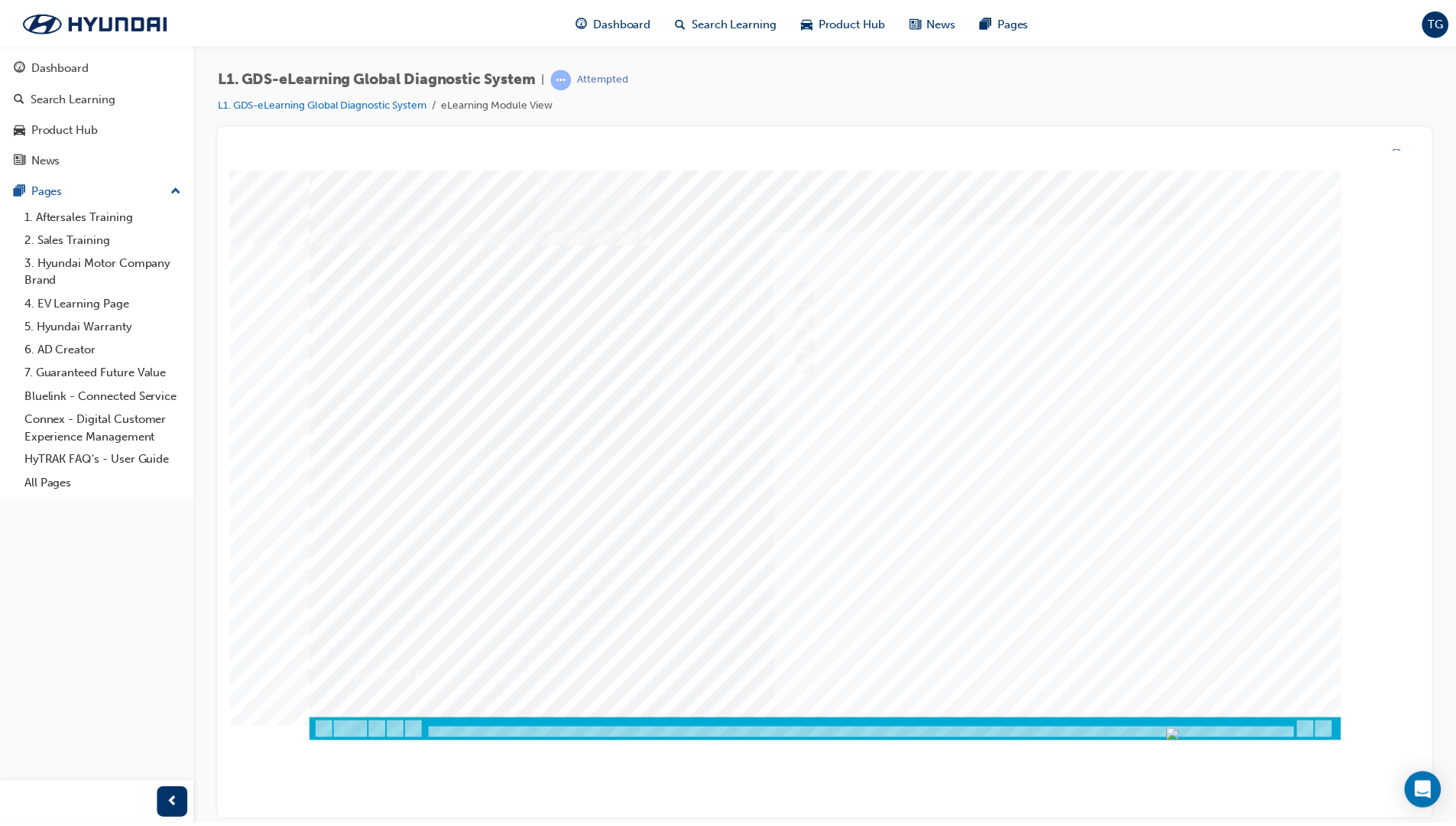
click at [1025, 545] on div at bounding box center [829, 457] width 1039 height 573
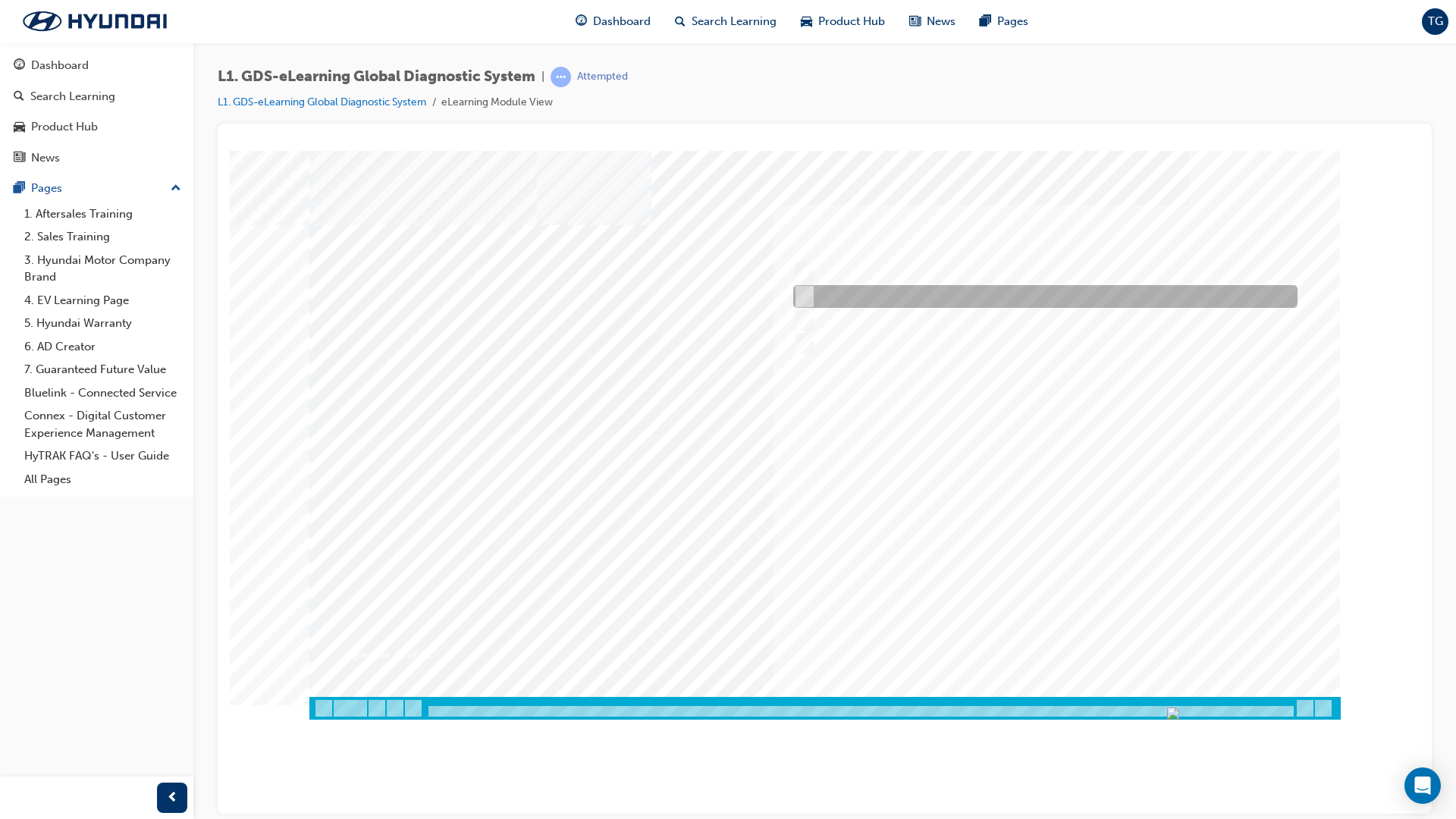
click at [819, 300] on div at bounding box center [1042, 297] width 505 height 23
radio input "true"
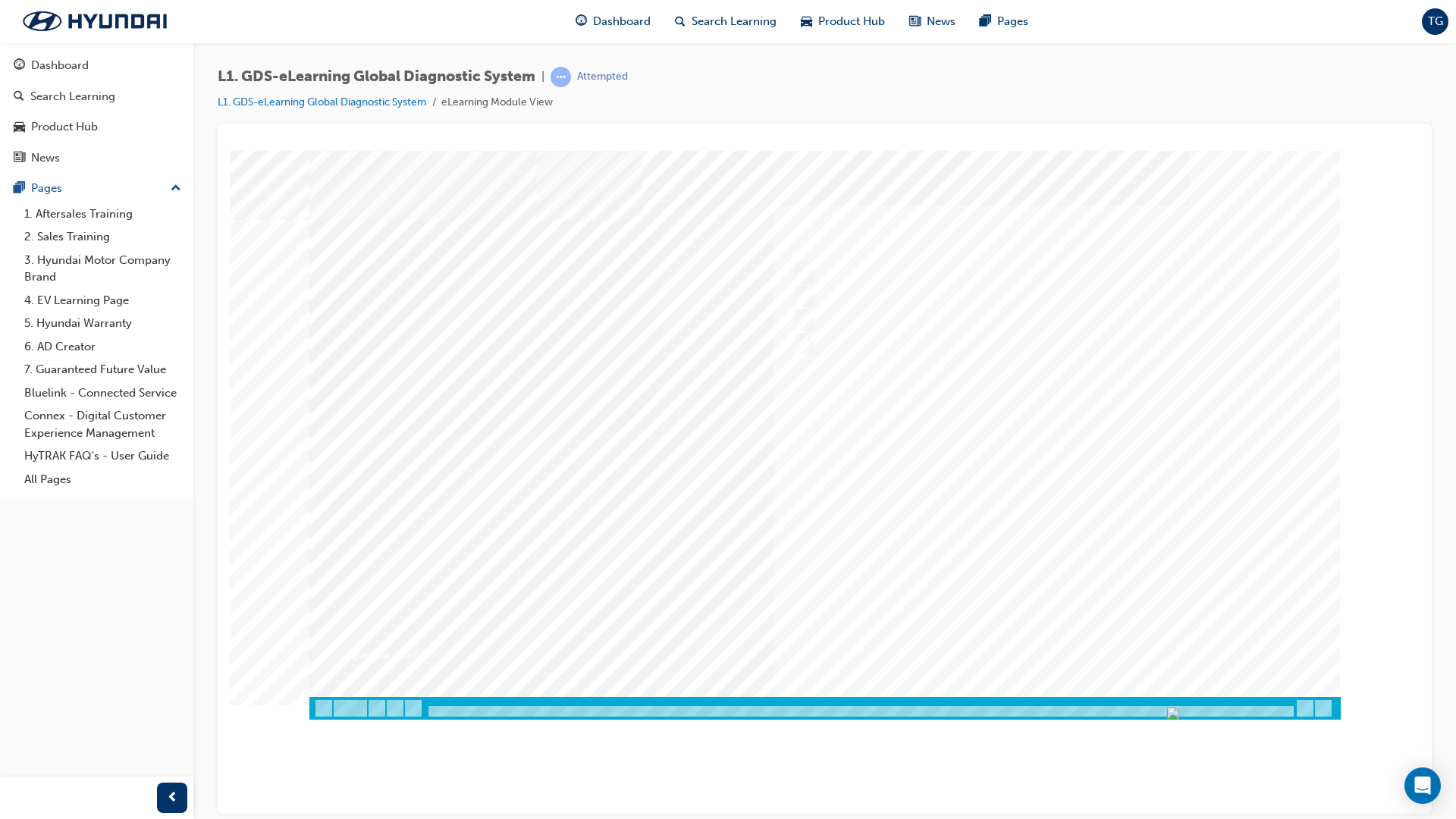
click at [1048, 499] on div at bounding box center [830, 435] width 1031 height 568
click at [825, 325] on div at bounding box center [1042, 320] width 505 height 23
radio input "true"
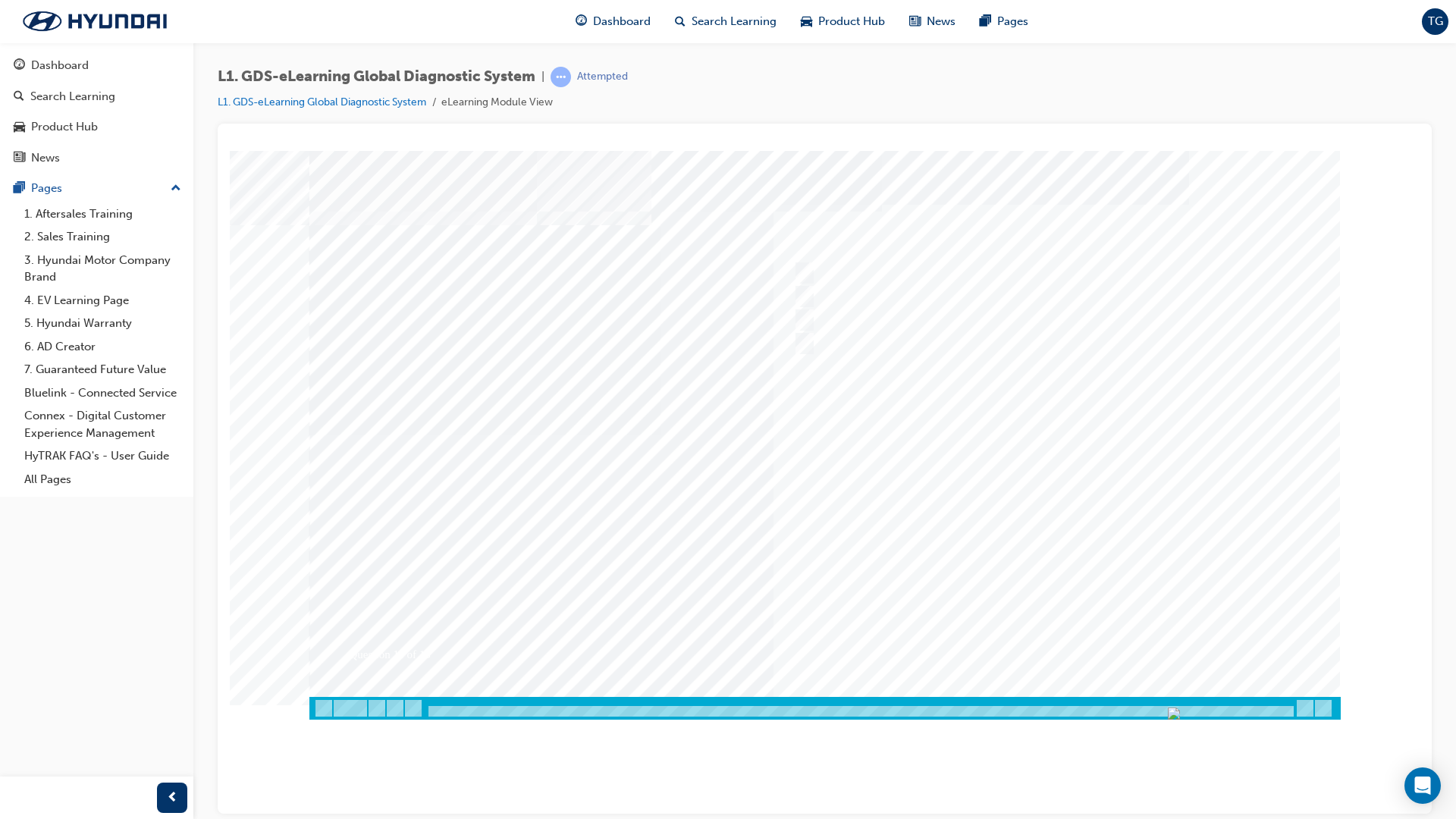
click at [1066, 542] on div at bounding box center [825, 435] width 1031 height 568
click at [843, 275] on div at bounding box center [1042, 273] width 505 height 23
radio input "true"
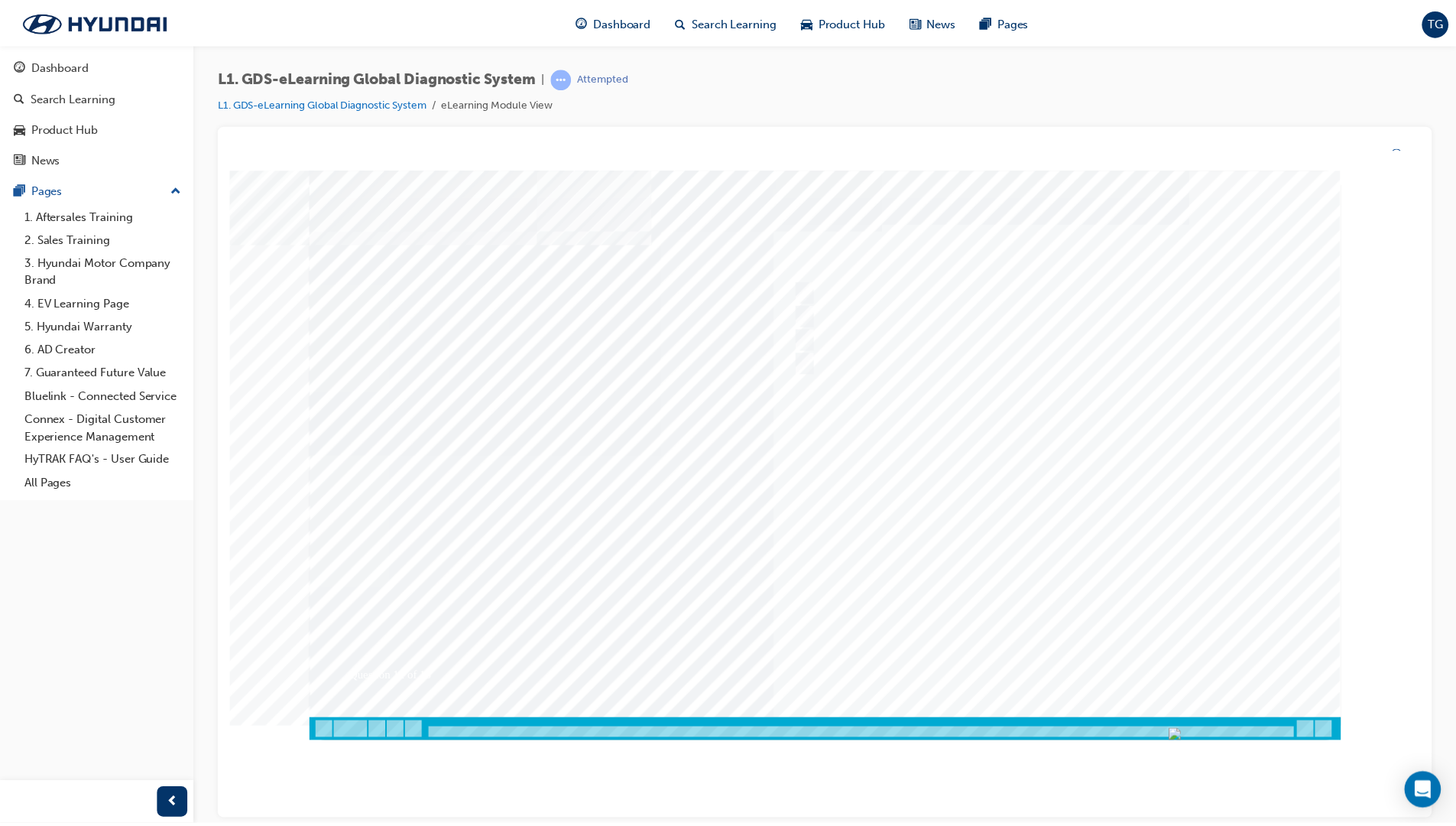
click at [1091, 583] on div at bounding box center [829, 457] width 1039 height 573
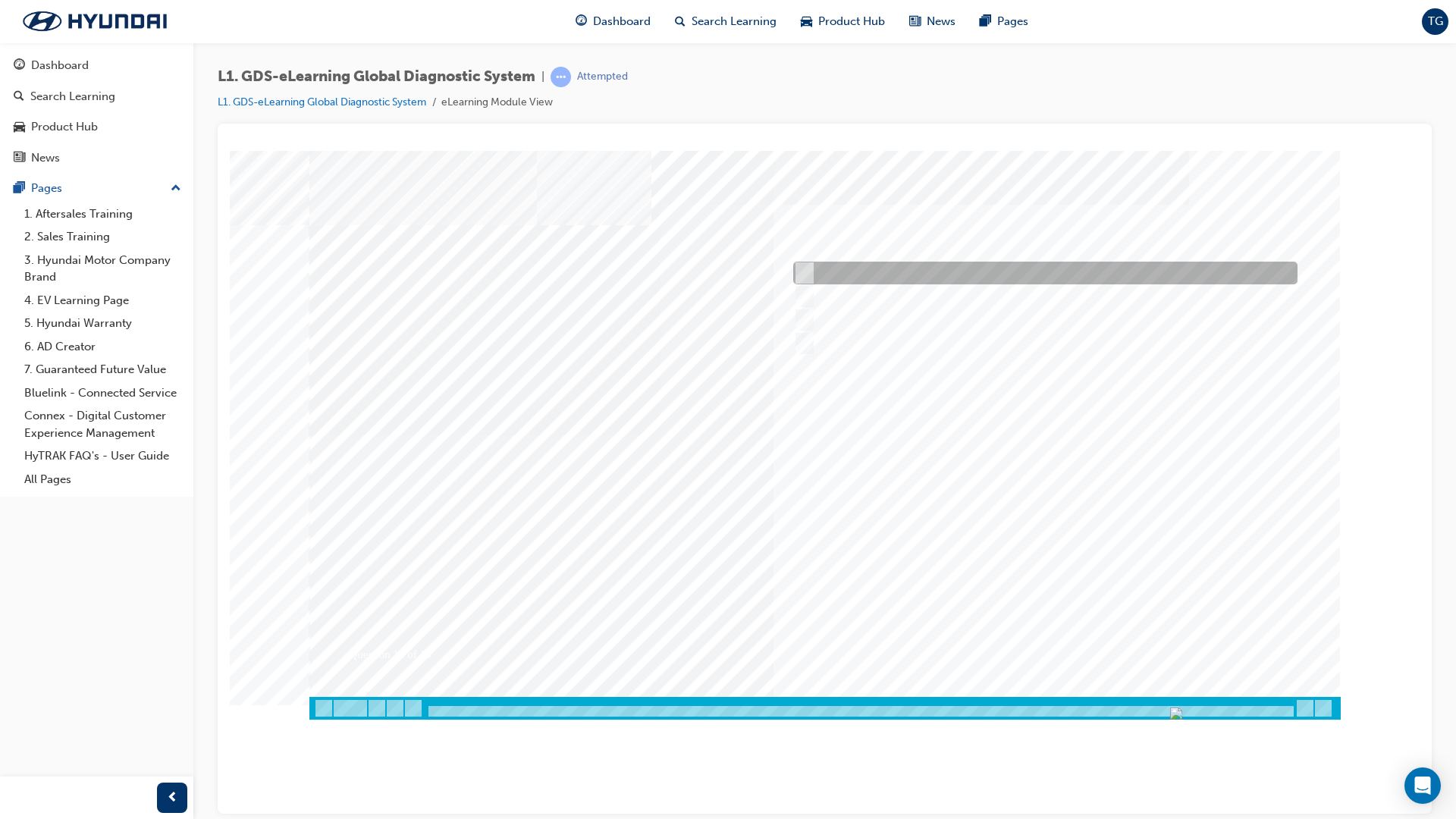
click at [863, 274] on div at bounding box center [1042, 273] width 505 height 23
radio input "true"
click at [1038, 505] on div at bounding box center [825, 435] width 1031 height 568
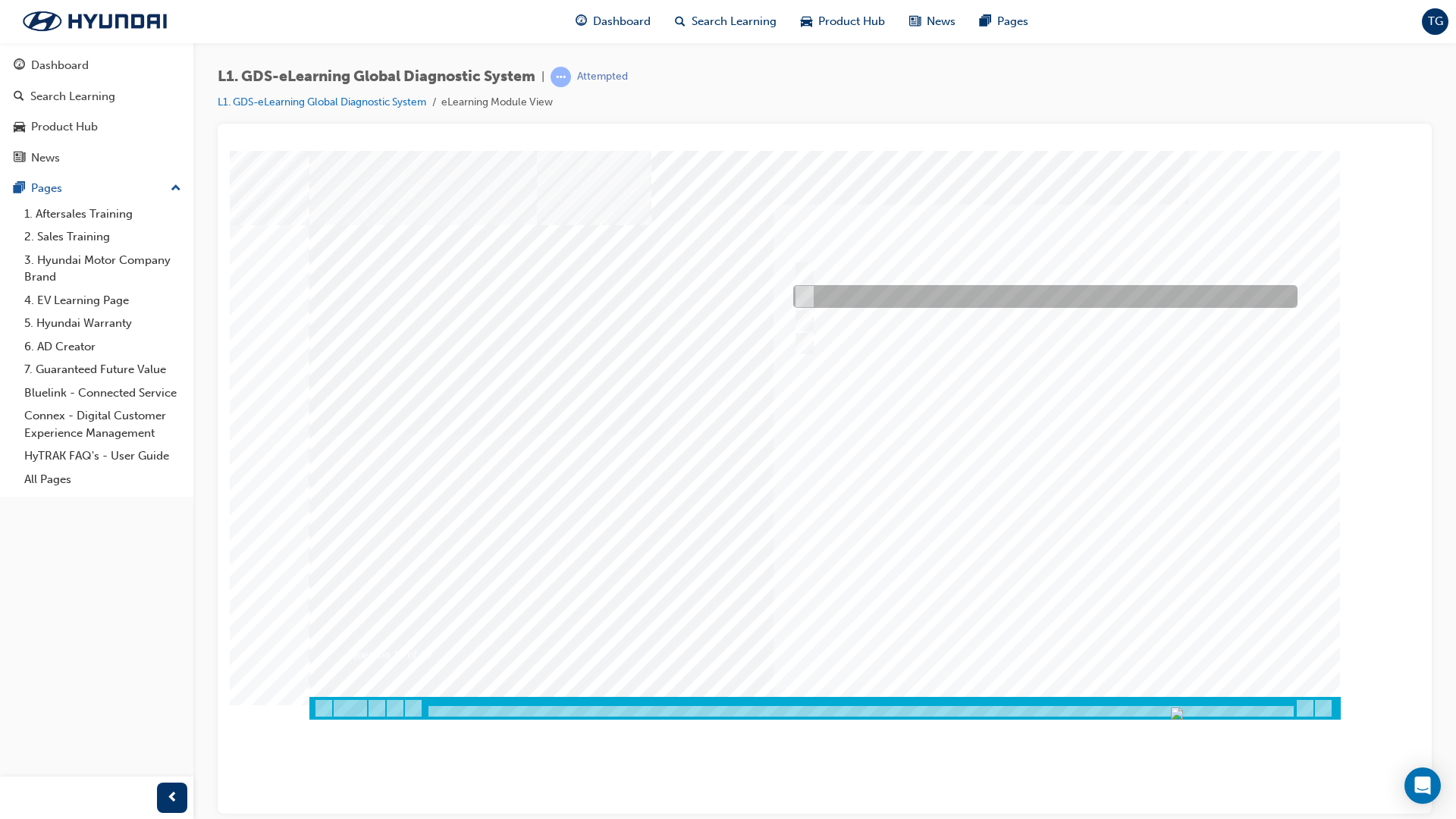
click at [828, 296] on div at bounding box center [1042, 297] width 505 height 23
radio input "true"
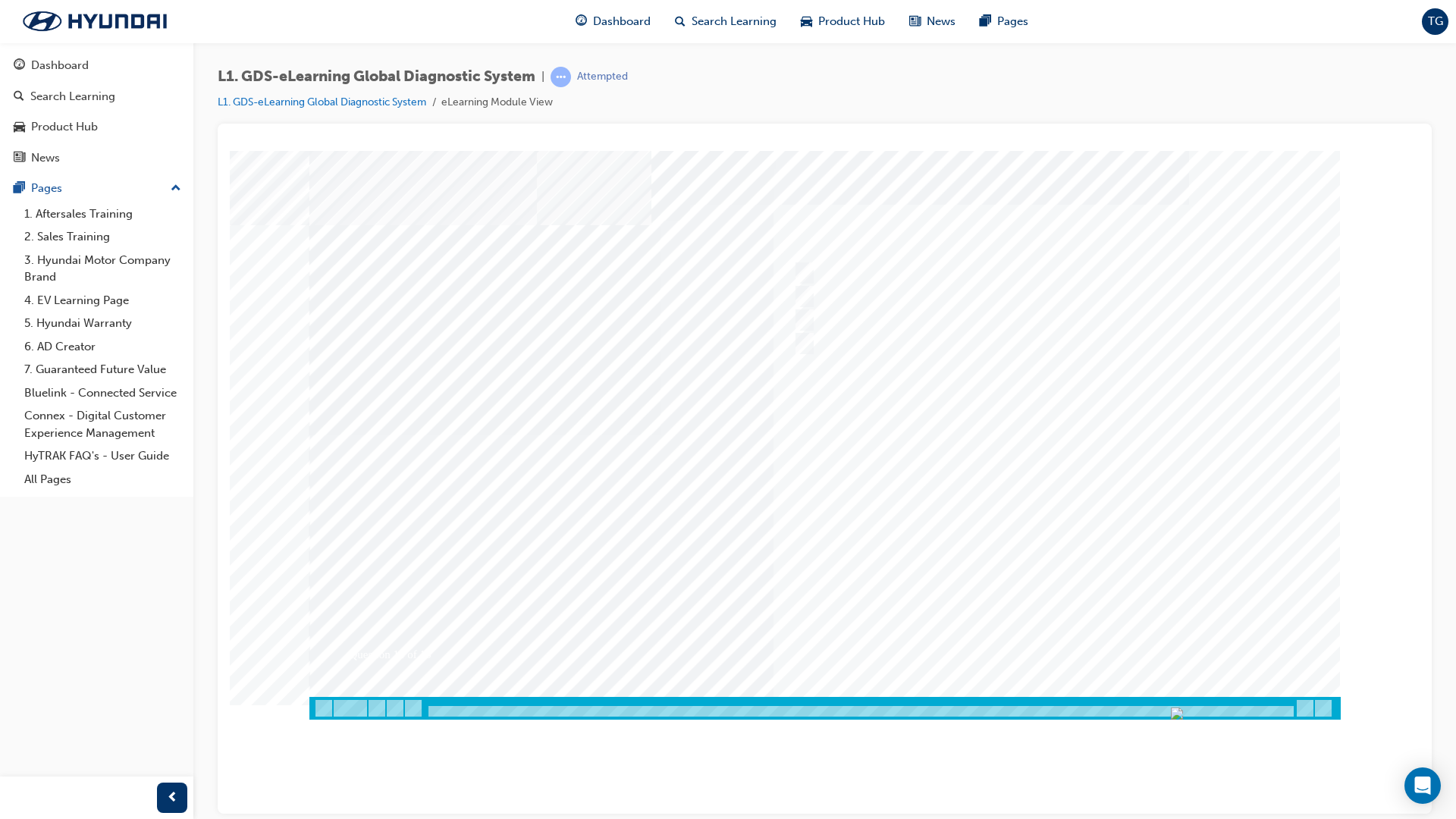
click at [1062, 531] on div at bounding box center [825, 435] width 1031 height 568
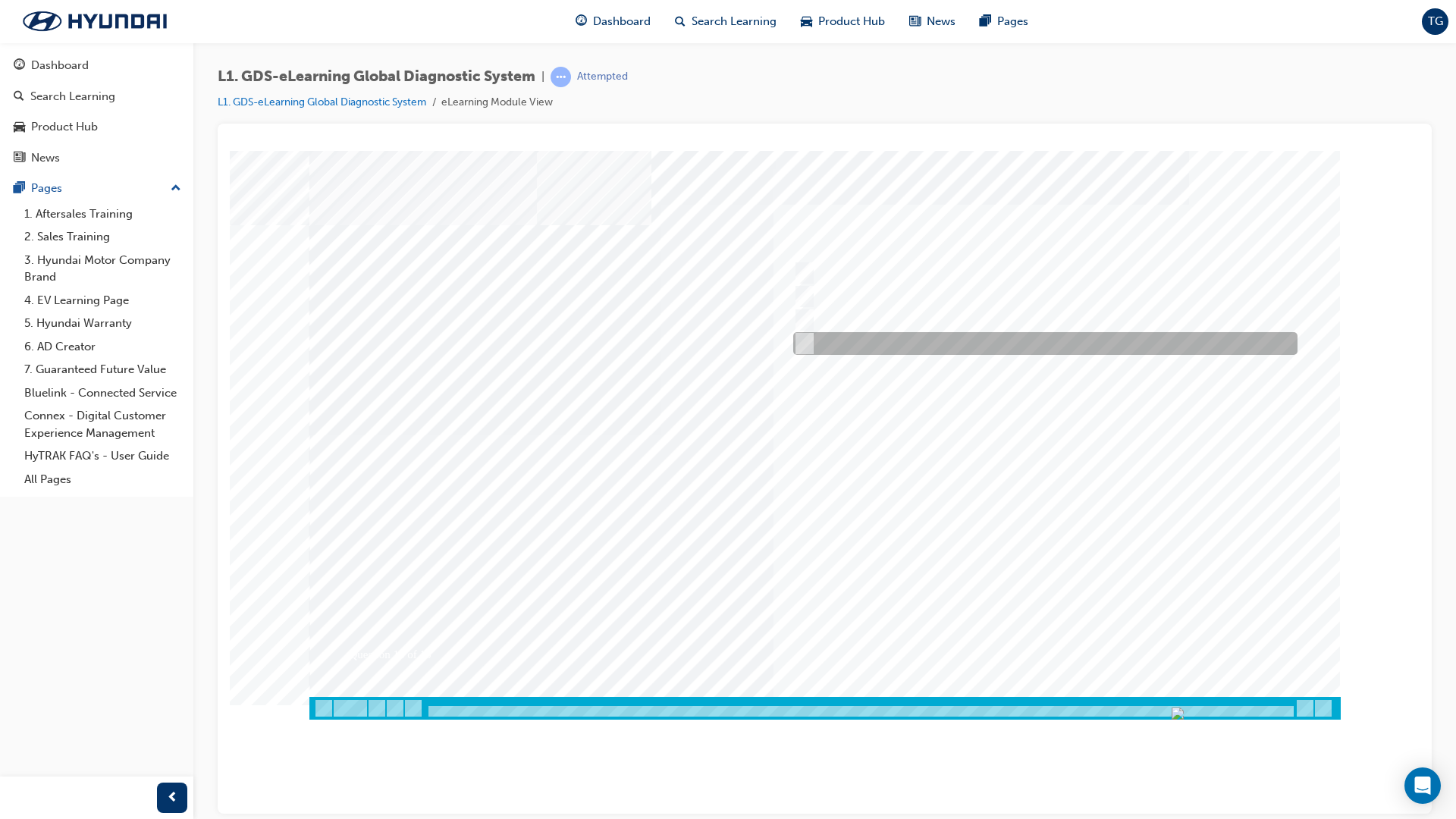
click at [814, 346] on div at bounding box center [1042, 343] width 505 height 23
radio input "true"
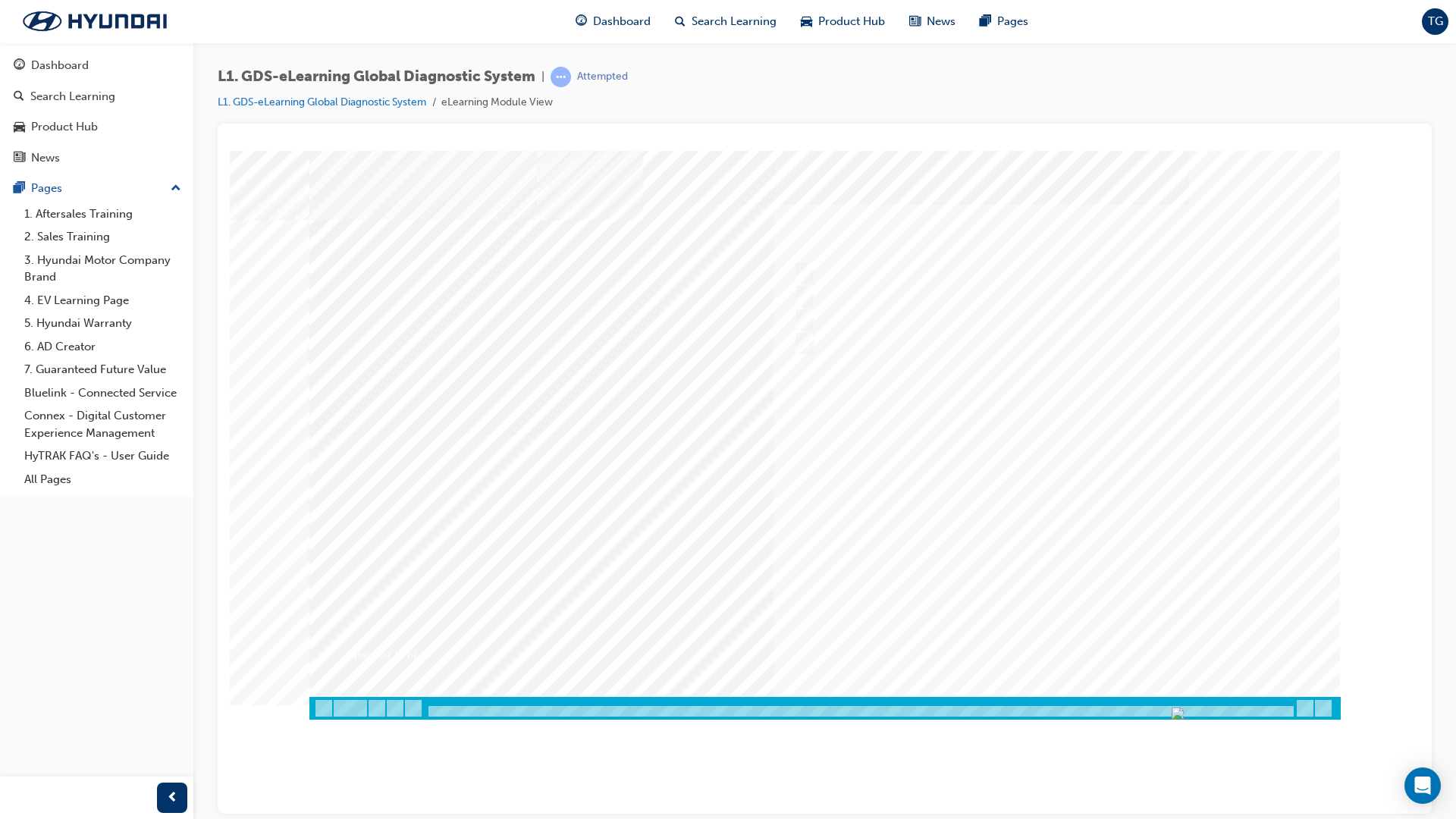
click at [1062, 553] on div at bounding box center [825, 435] width 1031 height 568
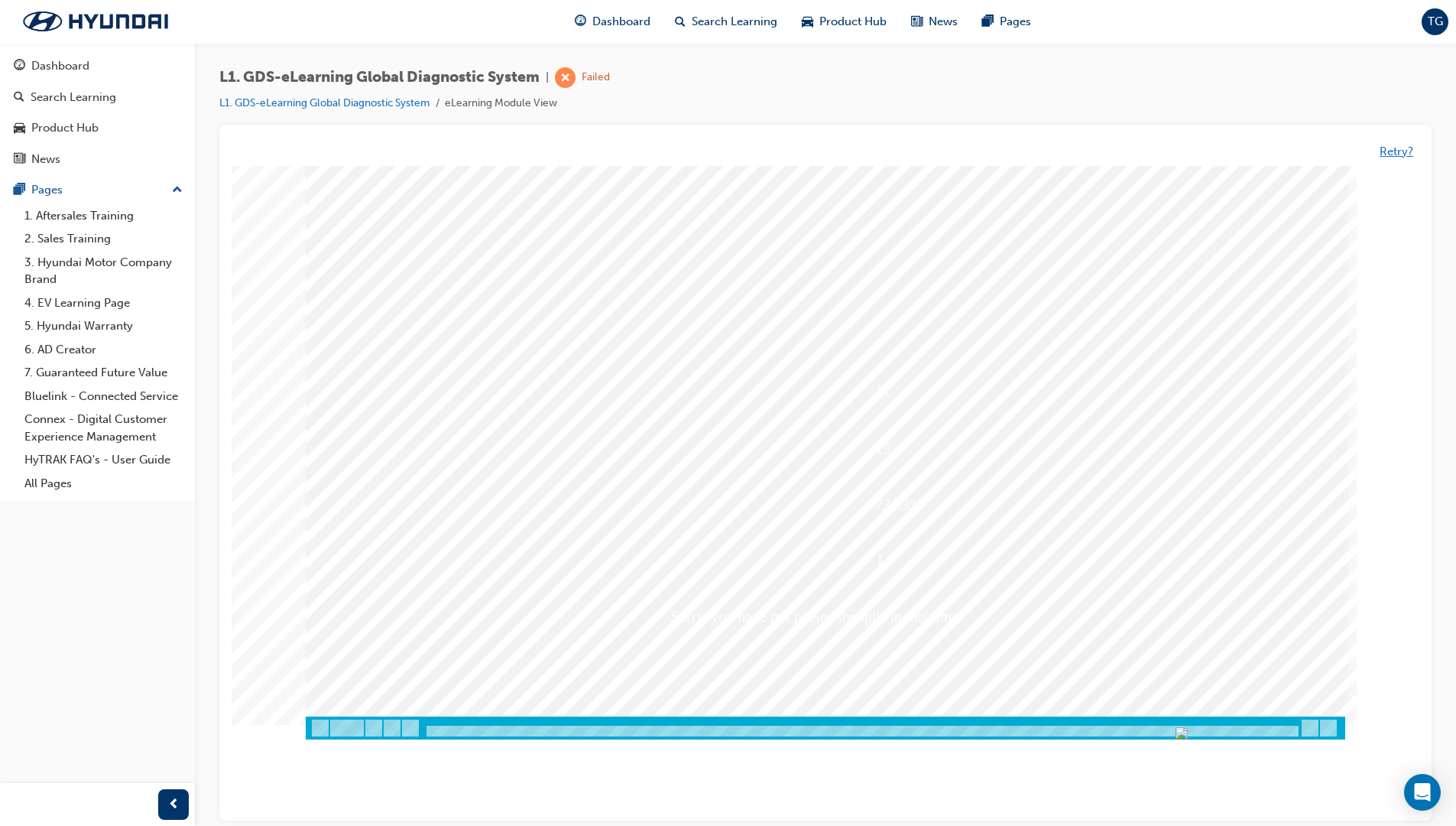
click at [1133, 155] on button "Retry?" at bounding box center [1396, 152] width 34 height 17
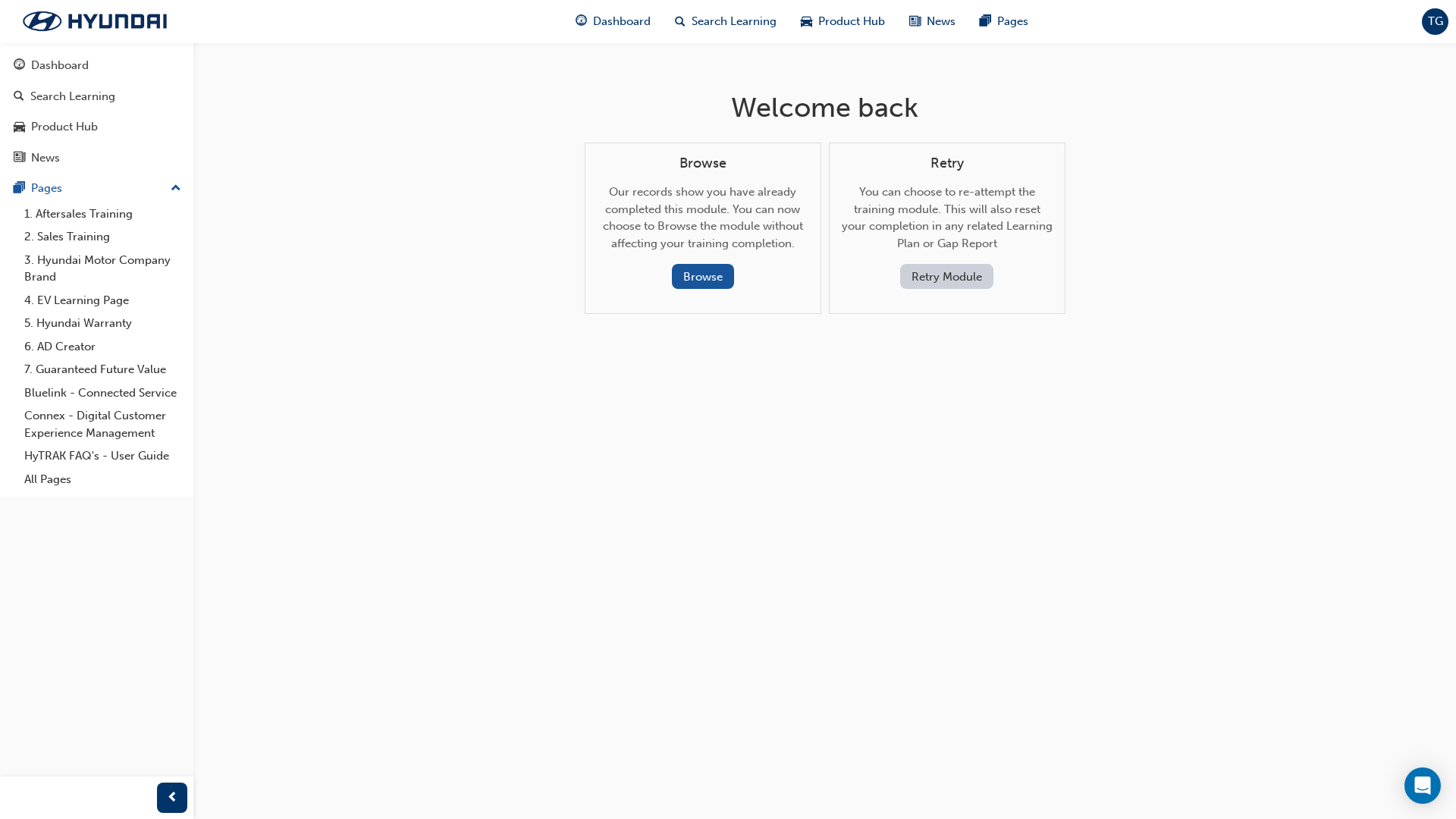
click at [929, 275] on button "Retry Module" at bounding box center [947, 276] width 94 height 25
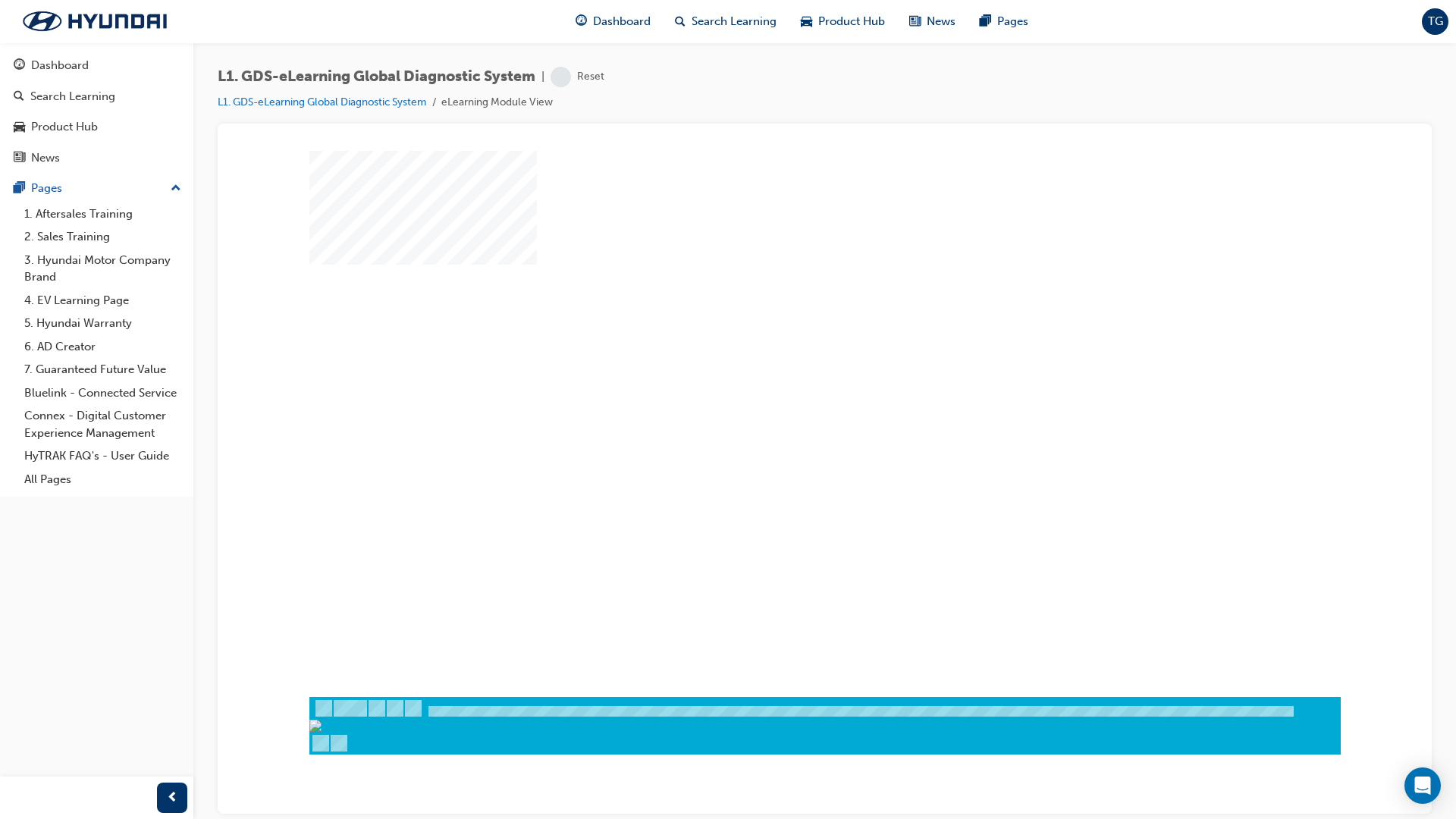
click at [781, 379] on div "play" at bounding box center [781, 379] width 0 height 0
click at [1124, 692] on div at bounding box center [825, 717] width 1031 height 25
click at [1124, 692] on div at bounding box center [825, 725] width 1031 height 58
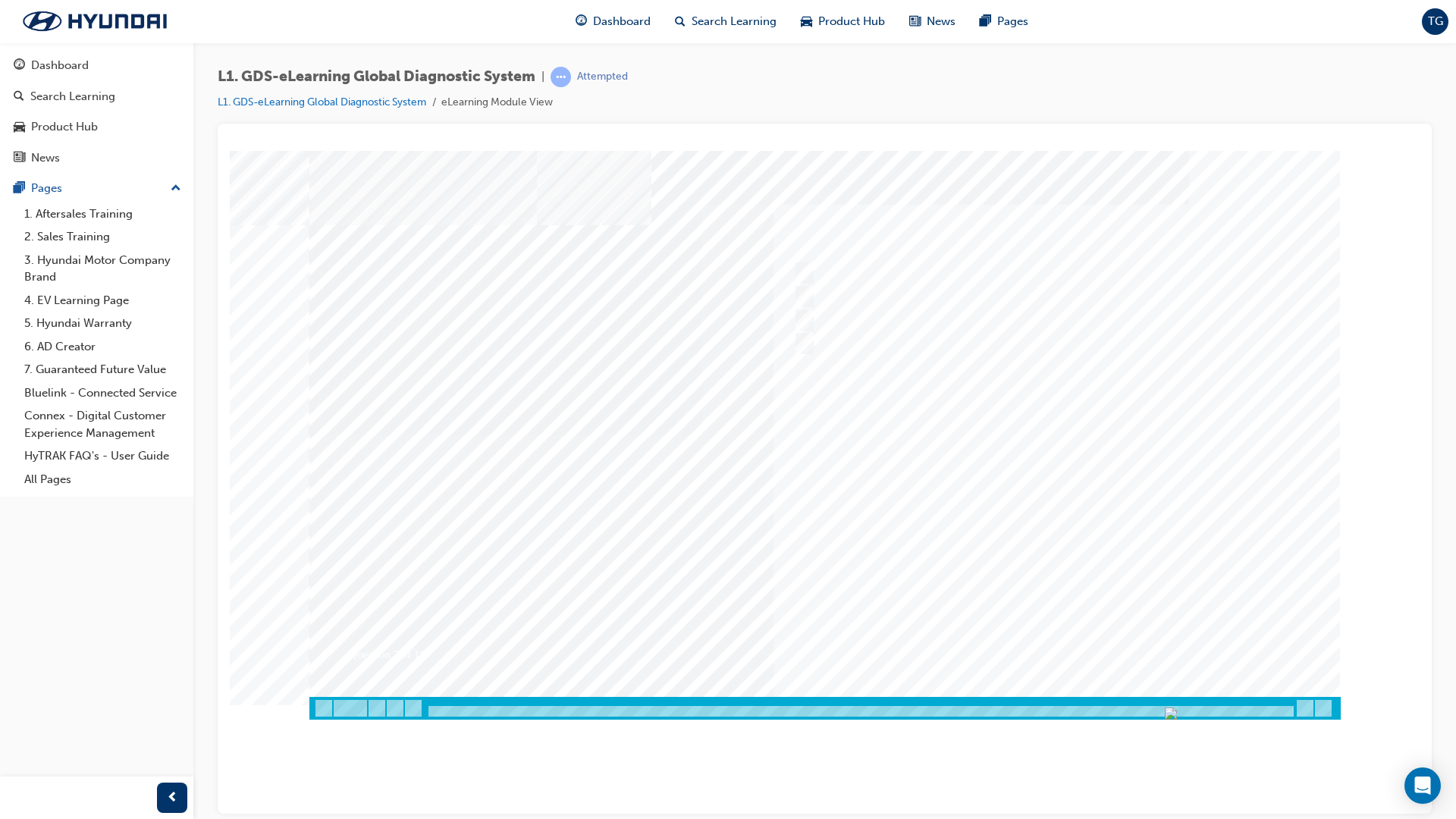
click at [1124, 692] on div at bounding box center [825, 707] width 1031 height 23
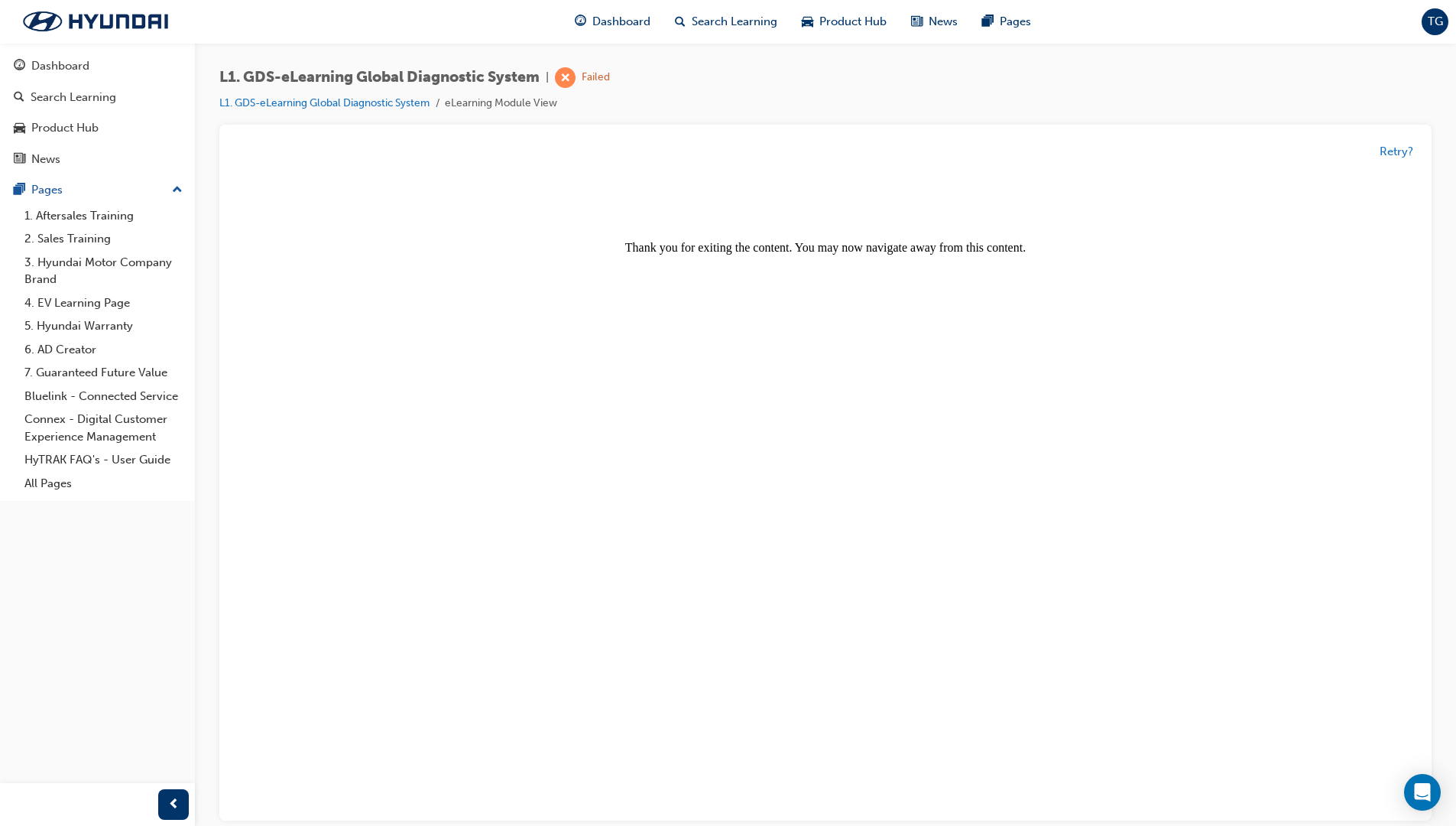
click at [1133, 143] on div "Retry?" at bounding box center [1396, 152] width 34 height 17
click at [1133, 154] on button "Retry?" at bounding box center [1396, 152] width 34 height 17
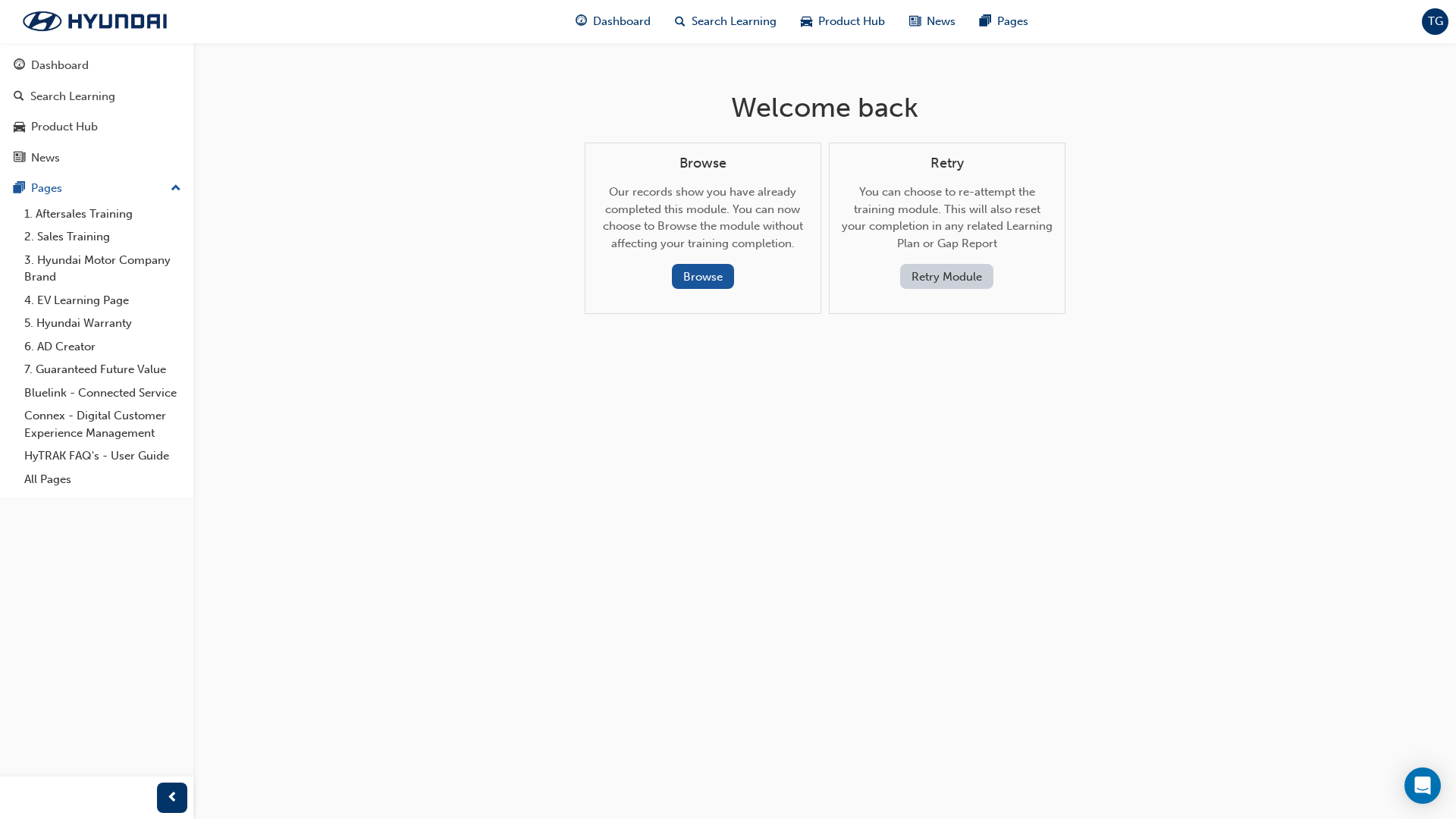
click at [938, 267] on button "Retry Module" at bounding box center [947, 276] width 94 height 25
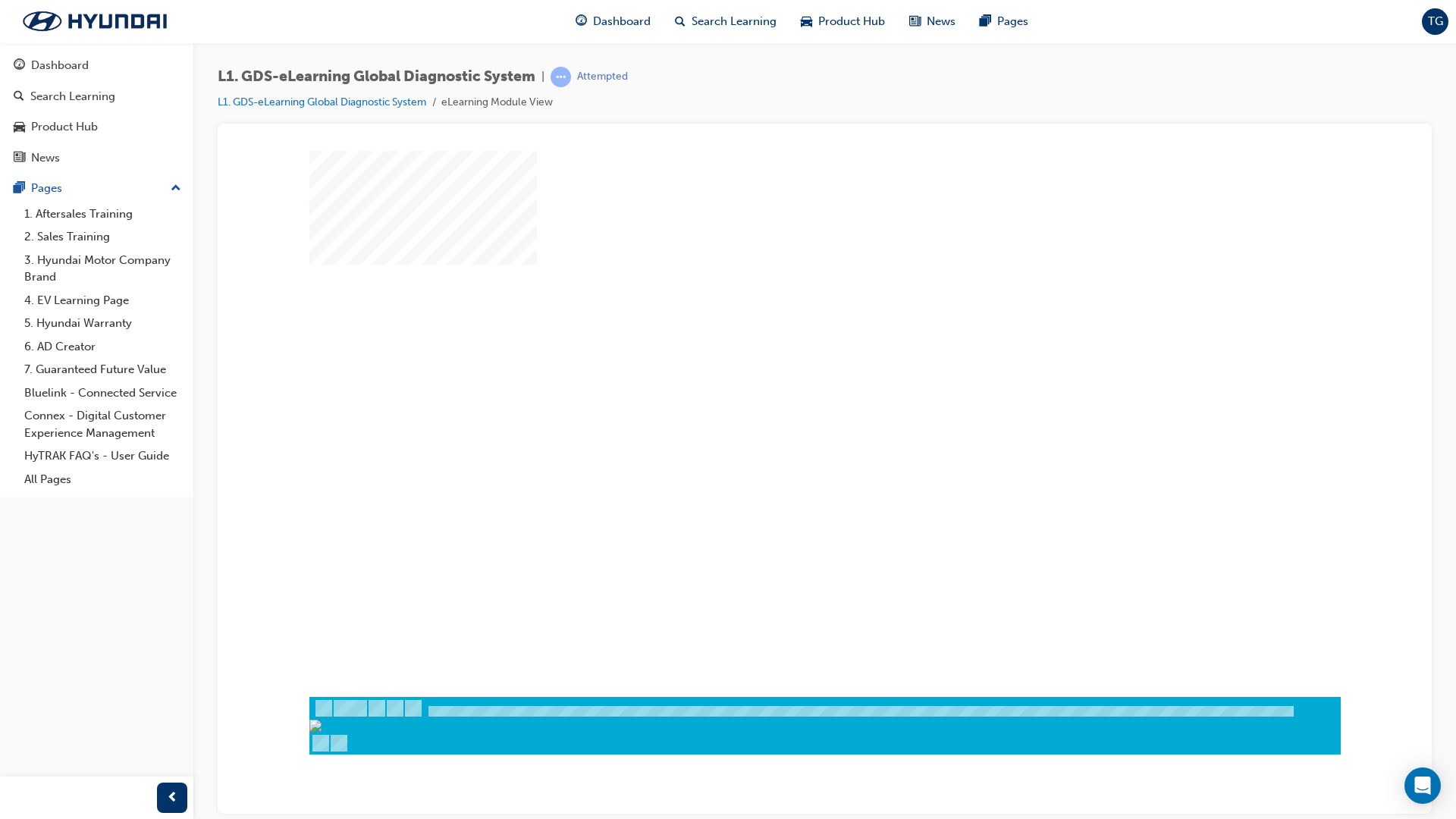
drag, startPoint x: 785, startPoint y: 444, endPoint x: 808, endPoint y: 428, distance: 28.0
click at [781, 379] on div "play" at bounding box center [781, 379] width 0 height 0
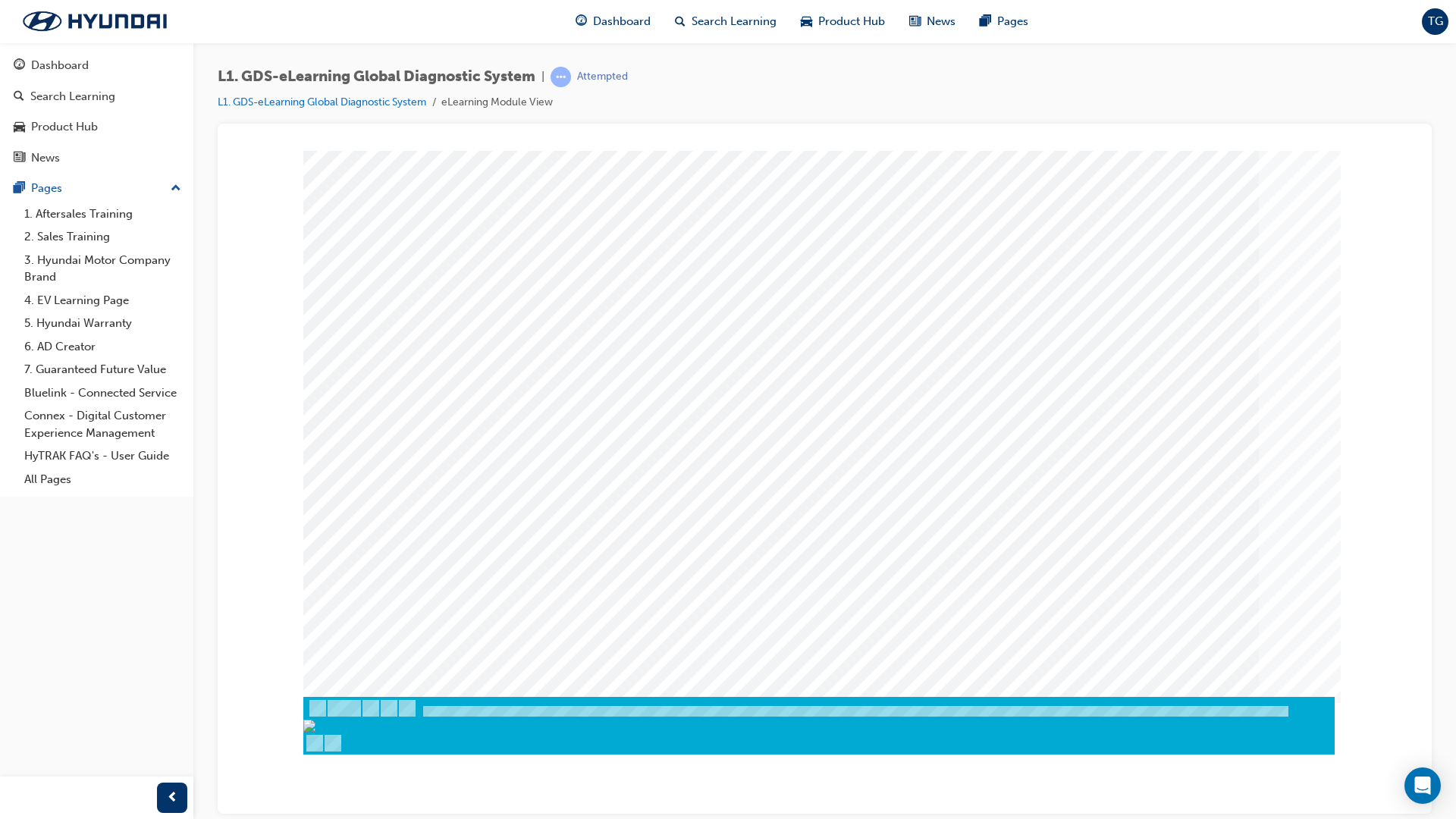
click at [351, 692] on div at bounding box center [825, 725] width 1031 height 58
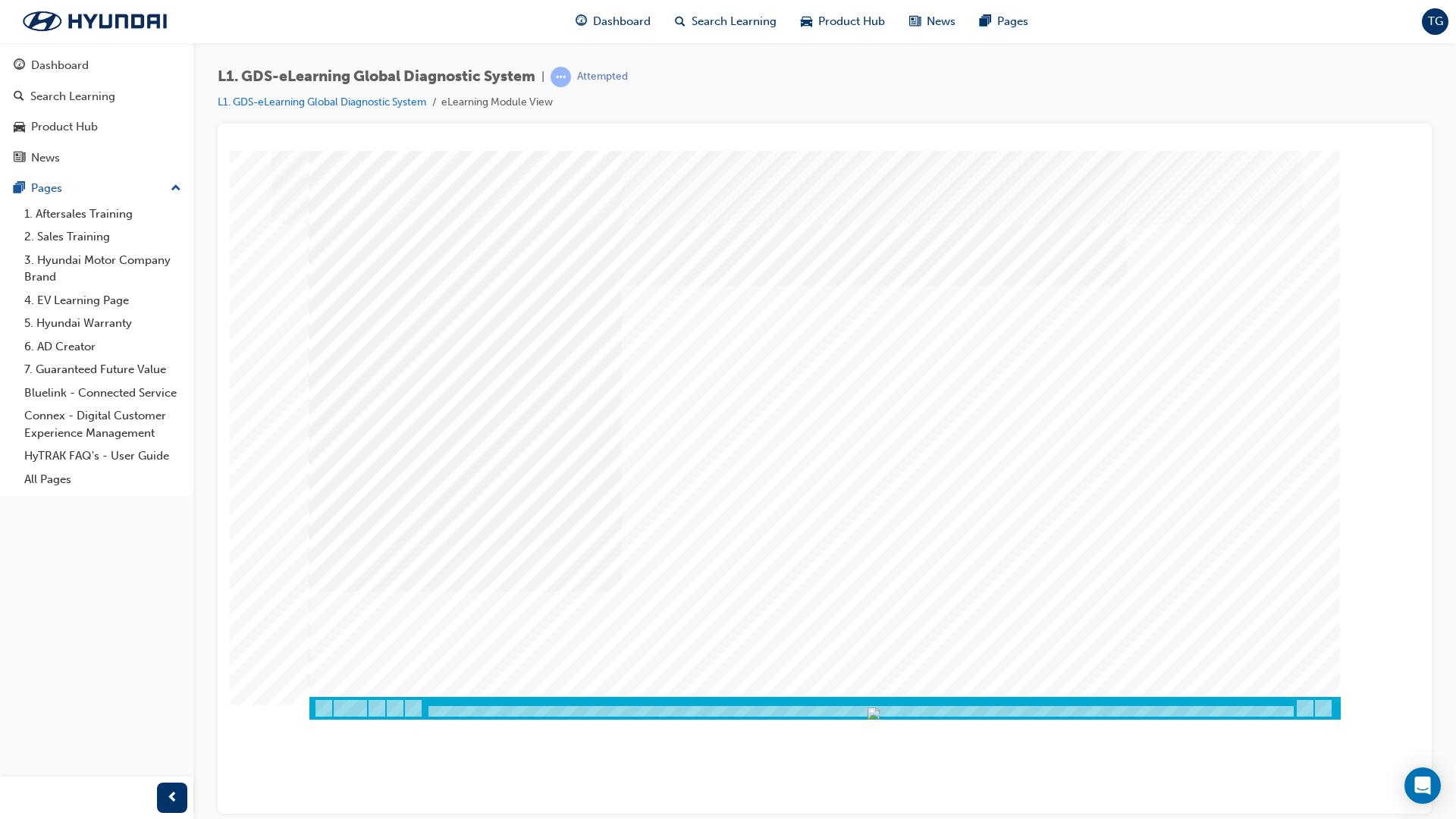
click at [979, 692] on div at bounding box center [860, 711] width 869 height 13
drag, startPoint x: 980, startPoint y: 712, endPoint x: 498, endPoint y: 720, distance: 482.1
click at [498, 156] on div at bounding box center [824, 156] width 1177 height 0
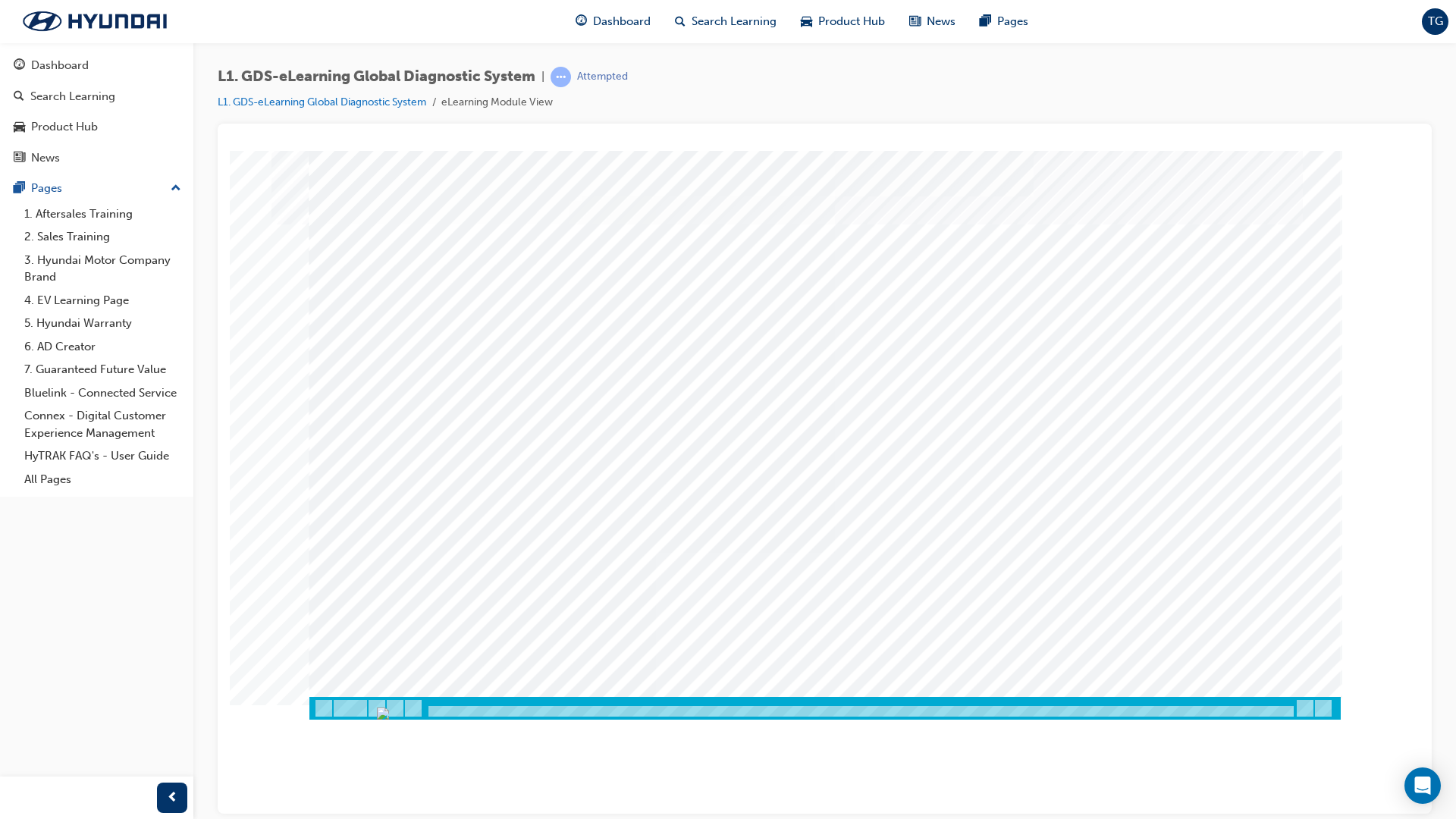
drag, startPoint x: 856, startPoint y: 397, endPoint x: 869, endPoint y: 329, distance: 69.2
click at [868, 330] on div at bounding box center [825, 423] width 1031 height 546
drag, startPoint x: 878, startPoint y: 397, endPoint x: 878, endPoint y: 359, distance: 38.0
click at [878, 353] on div at bounding box center [825, 423] width 1031 height 546
drag, startPoint x: 875, startPoint y: 393, endPoint x: 583, endPoint y: 451, distance: 297.7
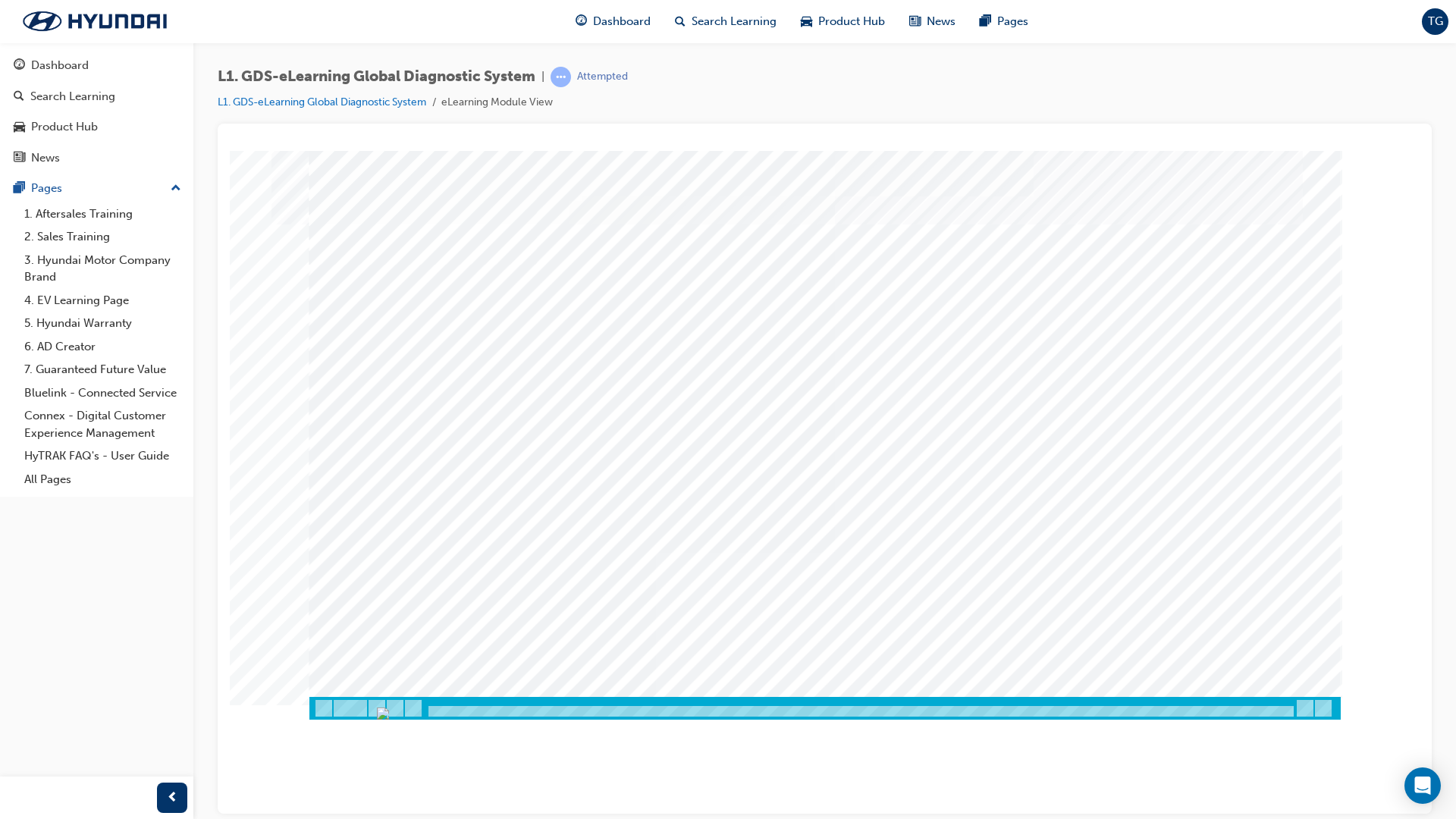
click at [587, 447] on div at bounding box center [825, 423] width 1031 height 546
drag, startPoint x: 888, startPoint y: 408, endPoint x: 832, endPoint y: 426, distance: 58.8
click at [793, 407] on div at bounding box center [825, 423] width 1031 height 546
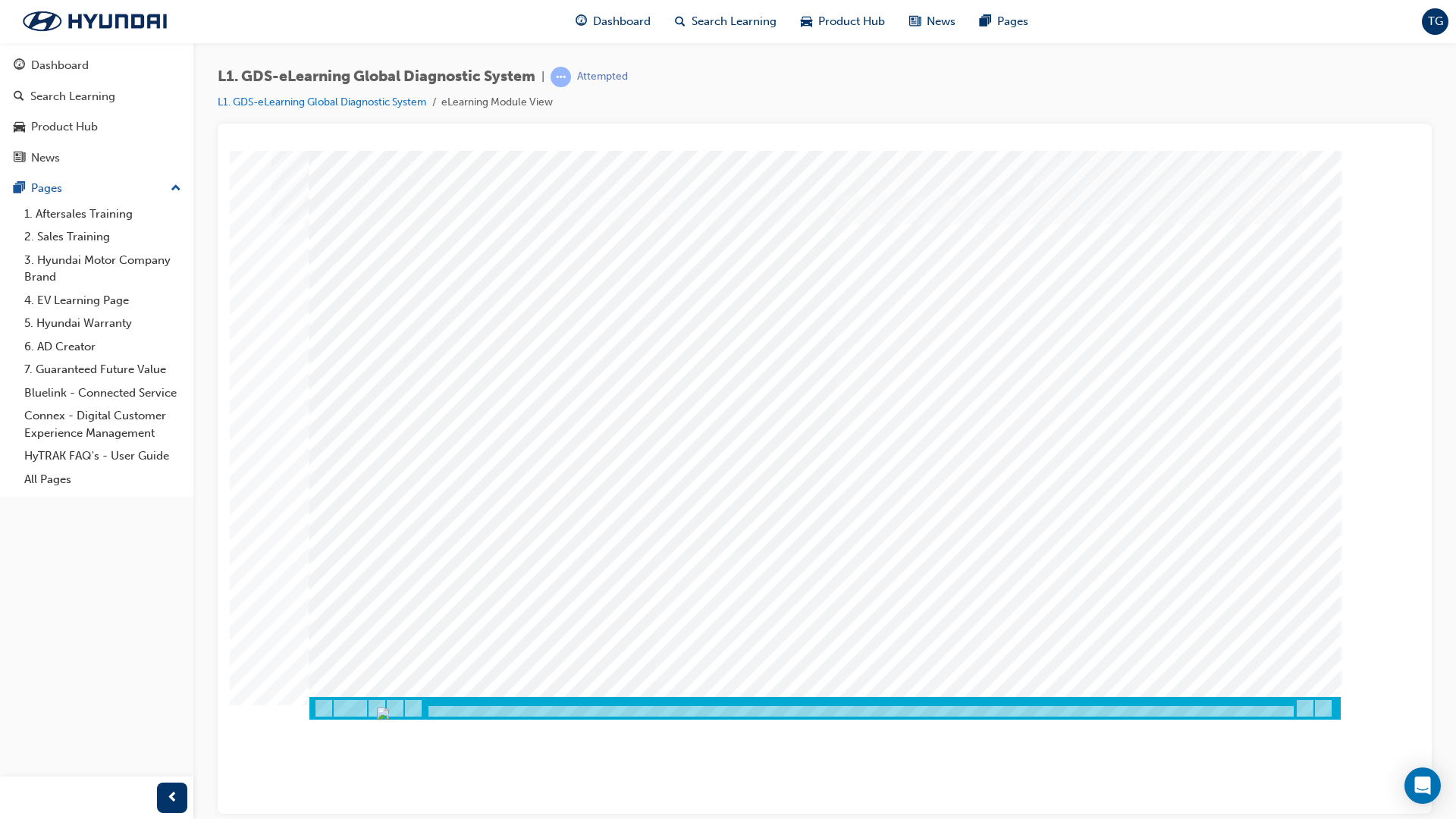
drag, startPoint x: 962, startPoint y: 635, endPoint x: 947, endPoint y: 625, distance: 18.0
click at [423, 425] on div at bounding box center [825, 423] width 1031 height 546
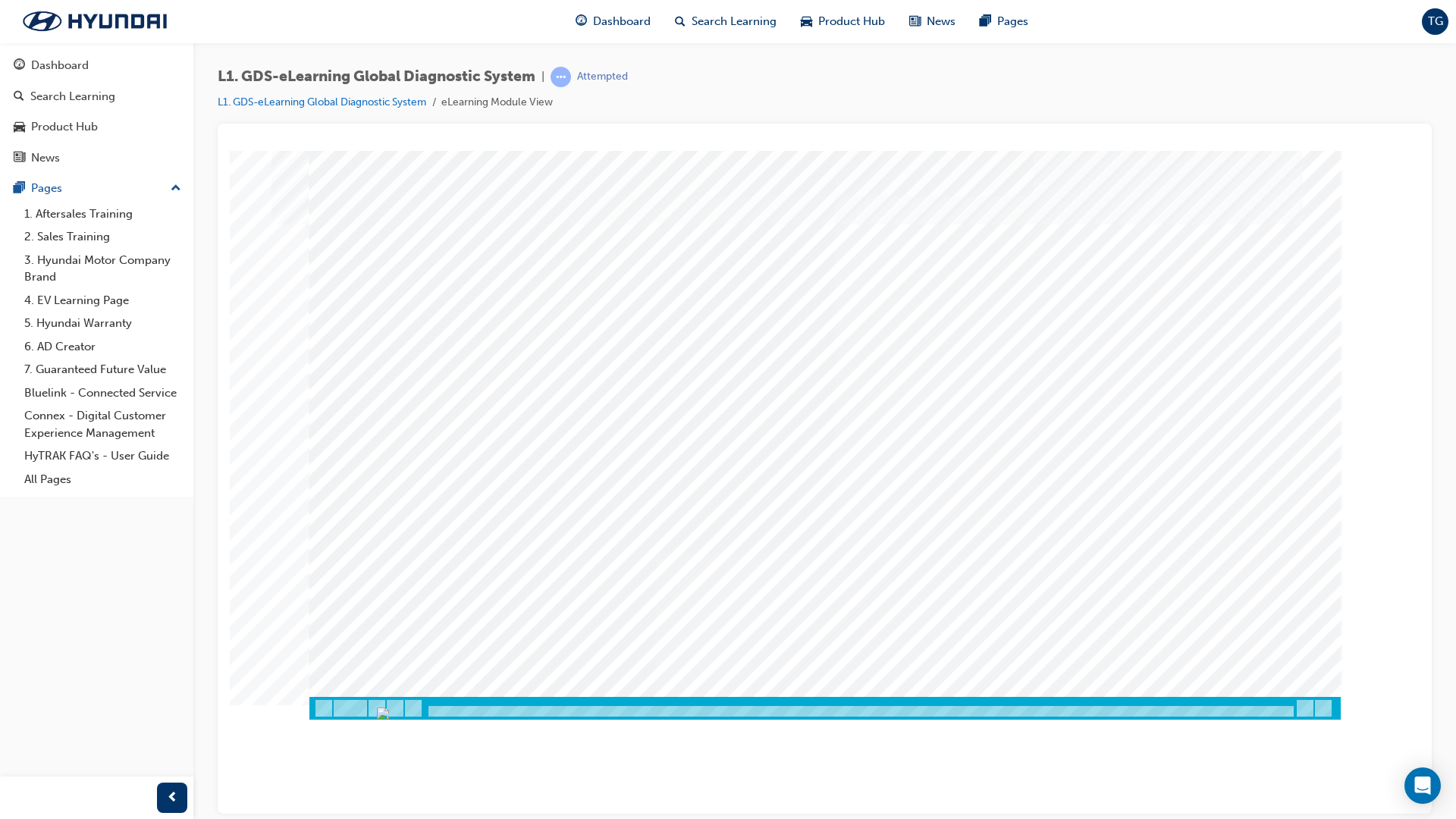
drag, startPoint x: 444, startPoint y: 520, endPoint x: 915, endPoint y: 270, distance: 533.2
drag, startPoint x: 875, startPoint y: 488, endPoint x: 849, endPoint y: 540, distance: 58.1
click at [753, 485] on div at bounding box center [825, 423] width 1031 height 546
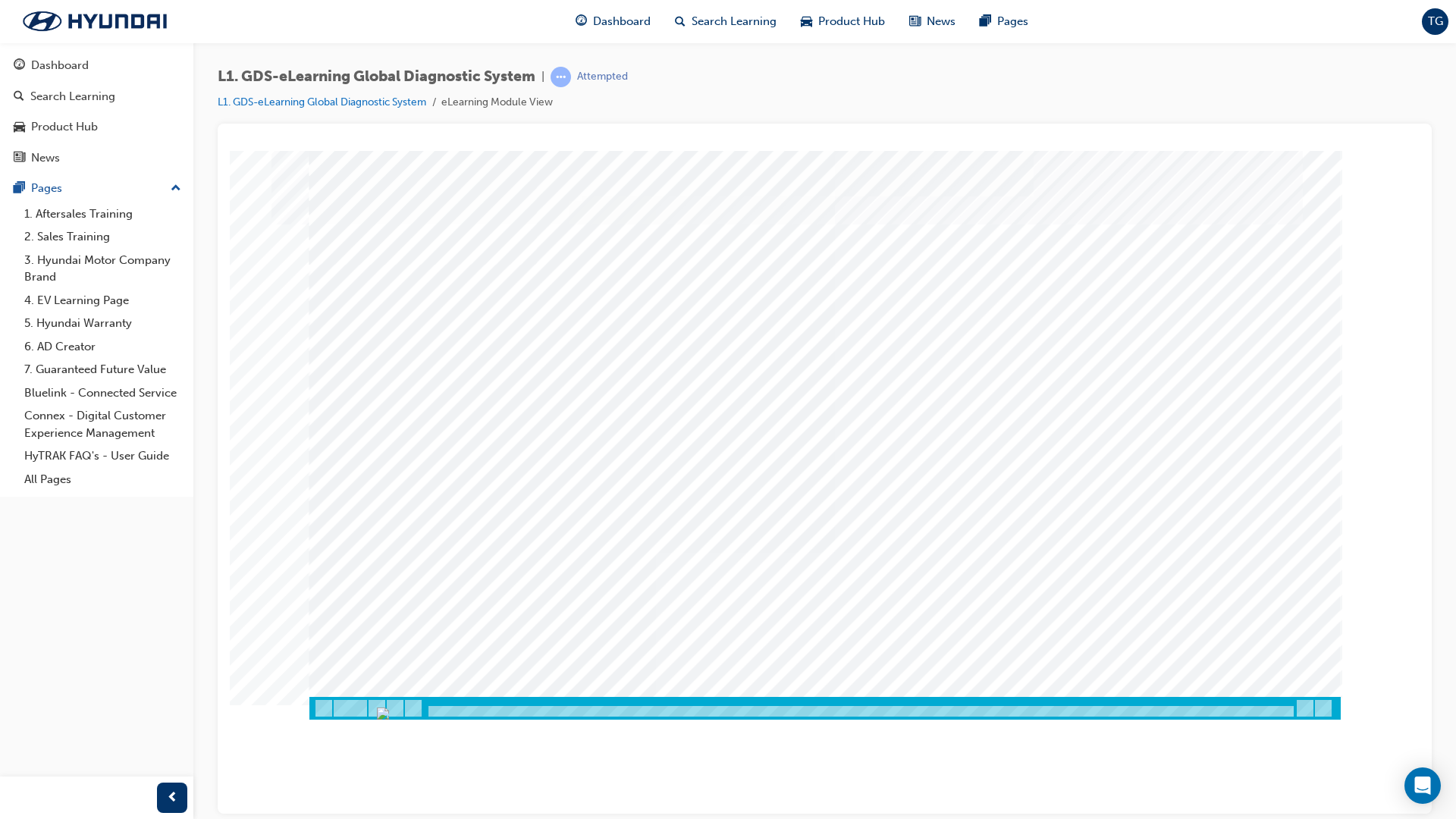
drag, startPoint x: 495, startPoint y: 709, endPoint x: 1163, endPoint y: 720, distance: 668.1
click at [1124, 156] on div at bounding box center [824, 156] width 1177 height 0
drag, startPoint x: 1106, startPoint y: 711, endPoint x: 1268, endPoint y: 714, distance: 162.0
click at [1124, 692] on img "Progress, Slide 64 of 83" at bounding box center [1153, 712] width 12 height 12
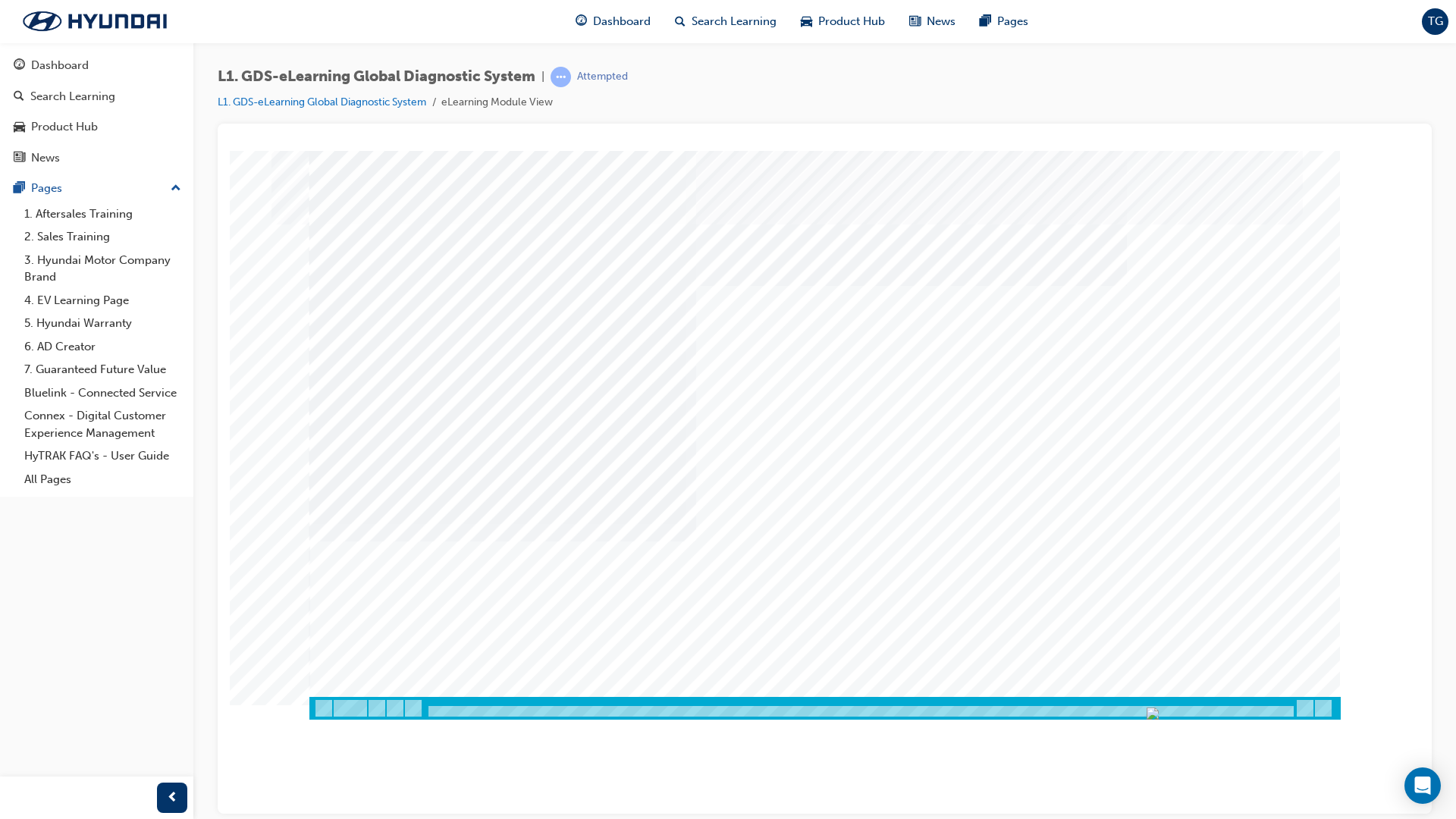
click at [1124, 692] on div at bounding box center [860, 711] width 869 height 13
drag, startPoint x: 1266, startPoint y: 712, endPoint x: 1279, endPoint y: 712, distance: 13.0
click at [1124, 692] on img "Progress, Slide 65 of 83" at bounding box center [1164, 712] width 12 height 12
click at [807, 313] on input "Four" at bounding box center [801, 320] width 16 height 16
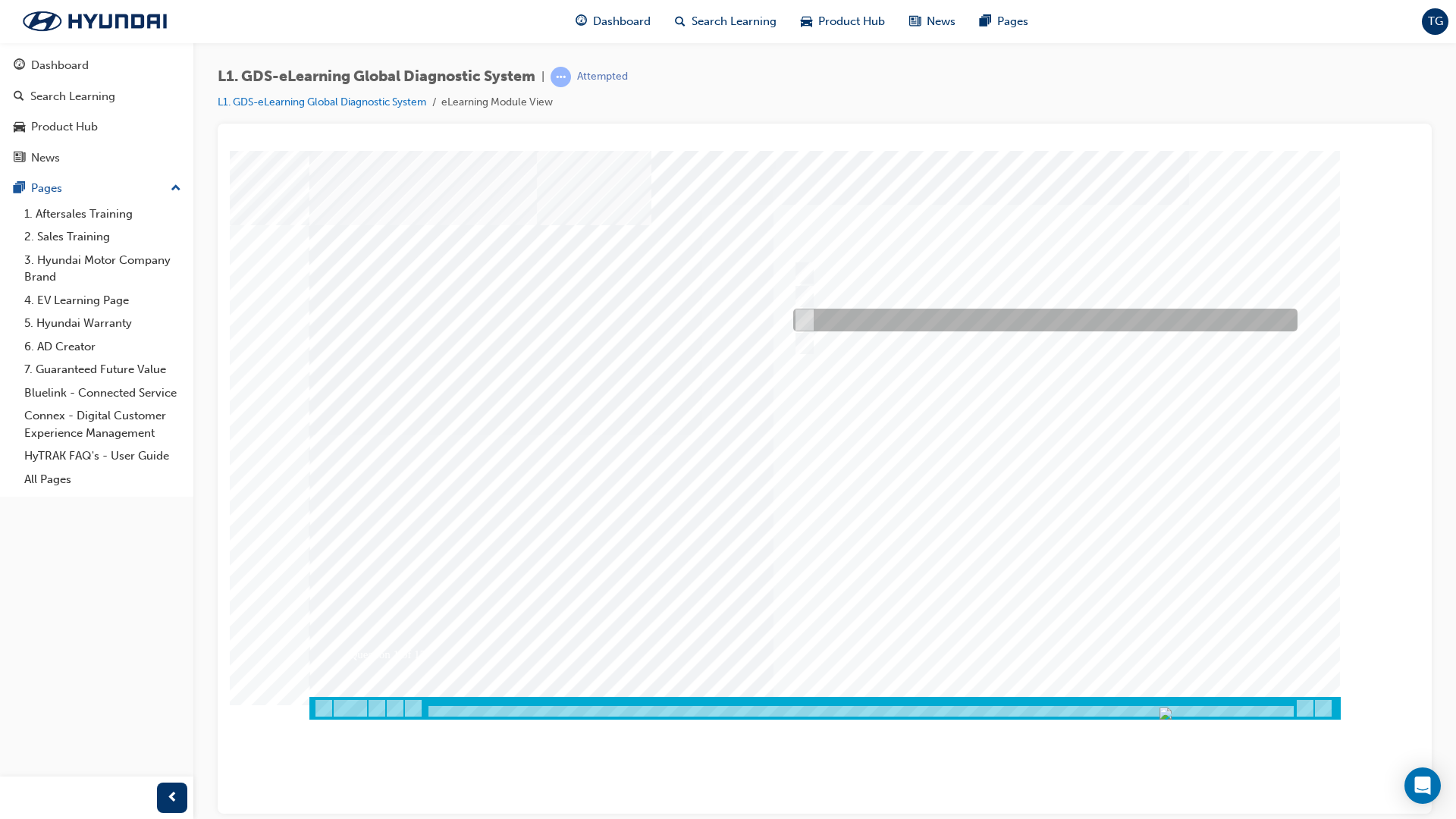
radio input "true"
click at [1045, 556] on div at bounding box center [825, 435] width 1031 height 568
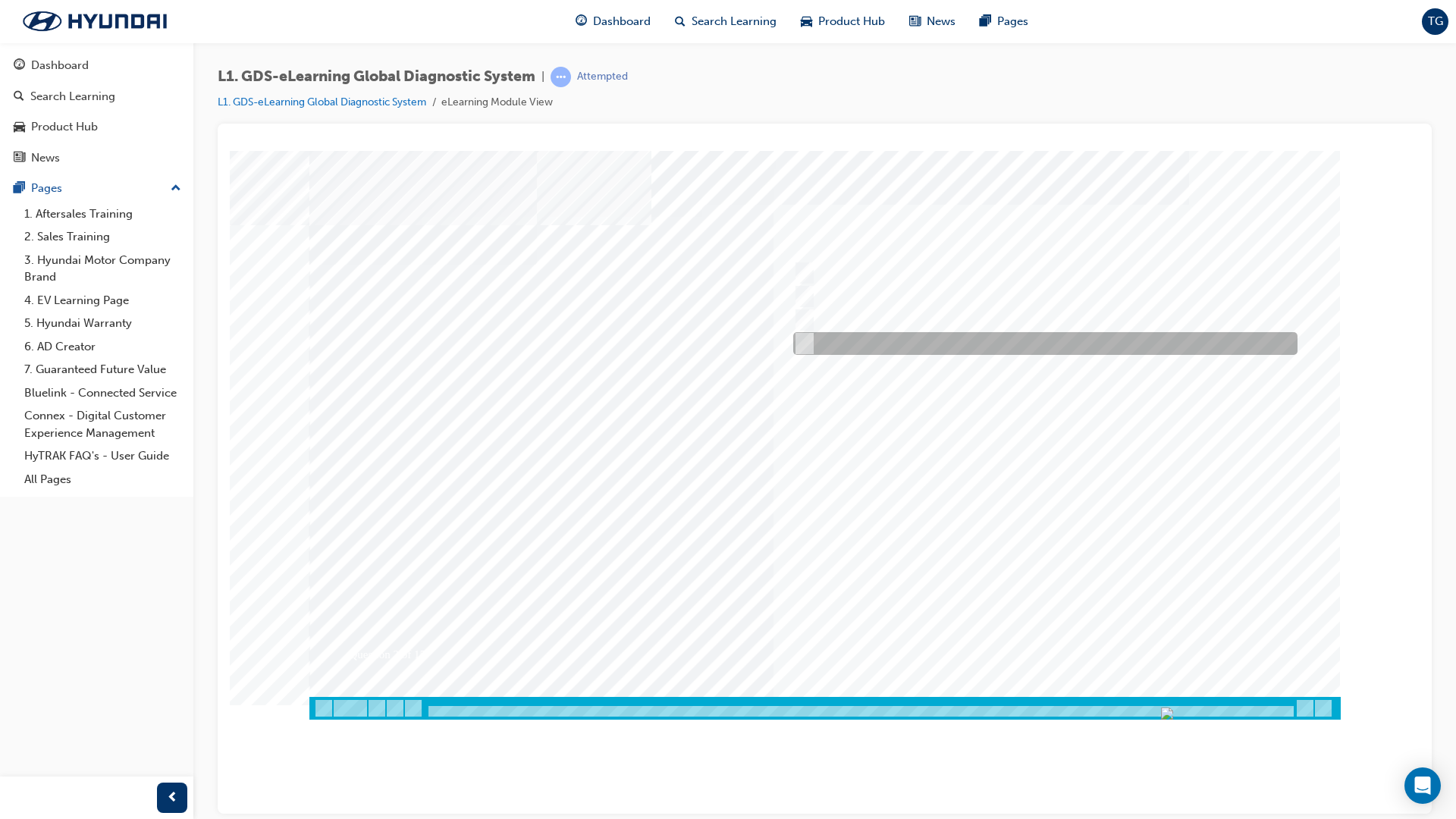
click at [807, 345] on input "Notification on a new update" at bounding box center [801, 343] width 16 height 16
radio input "true"
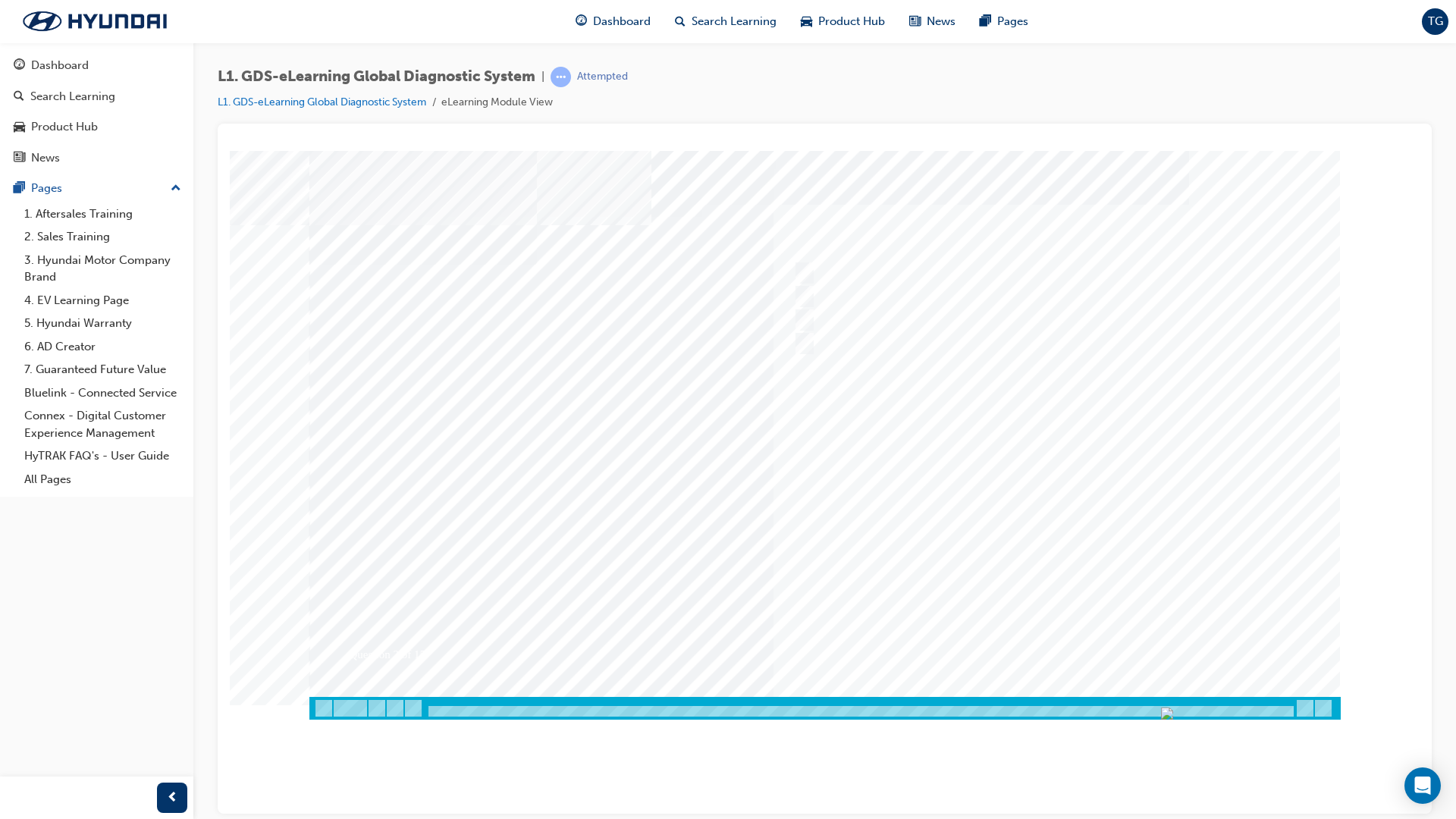
click at [997, 520] on div at bounding box center [825, 435] width 1031 height 568
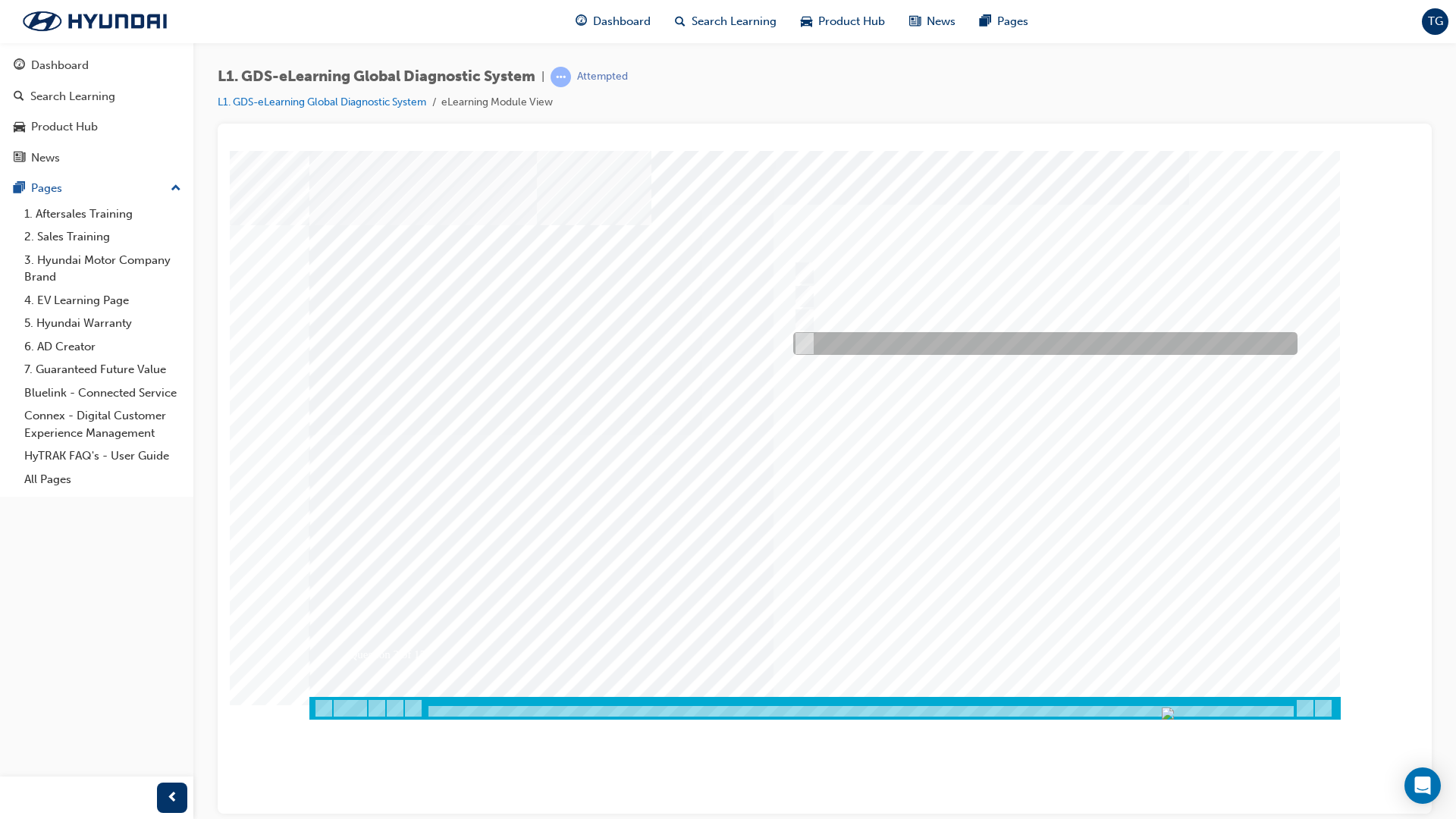
click at [841, 343] on div at bounding box center [1042, 343] width 505 height 23
checkbox input "true"
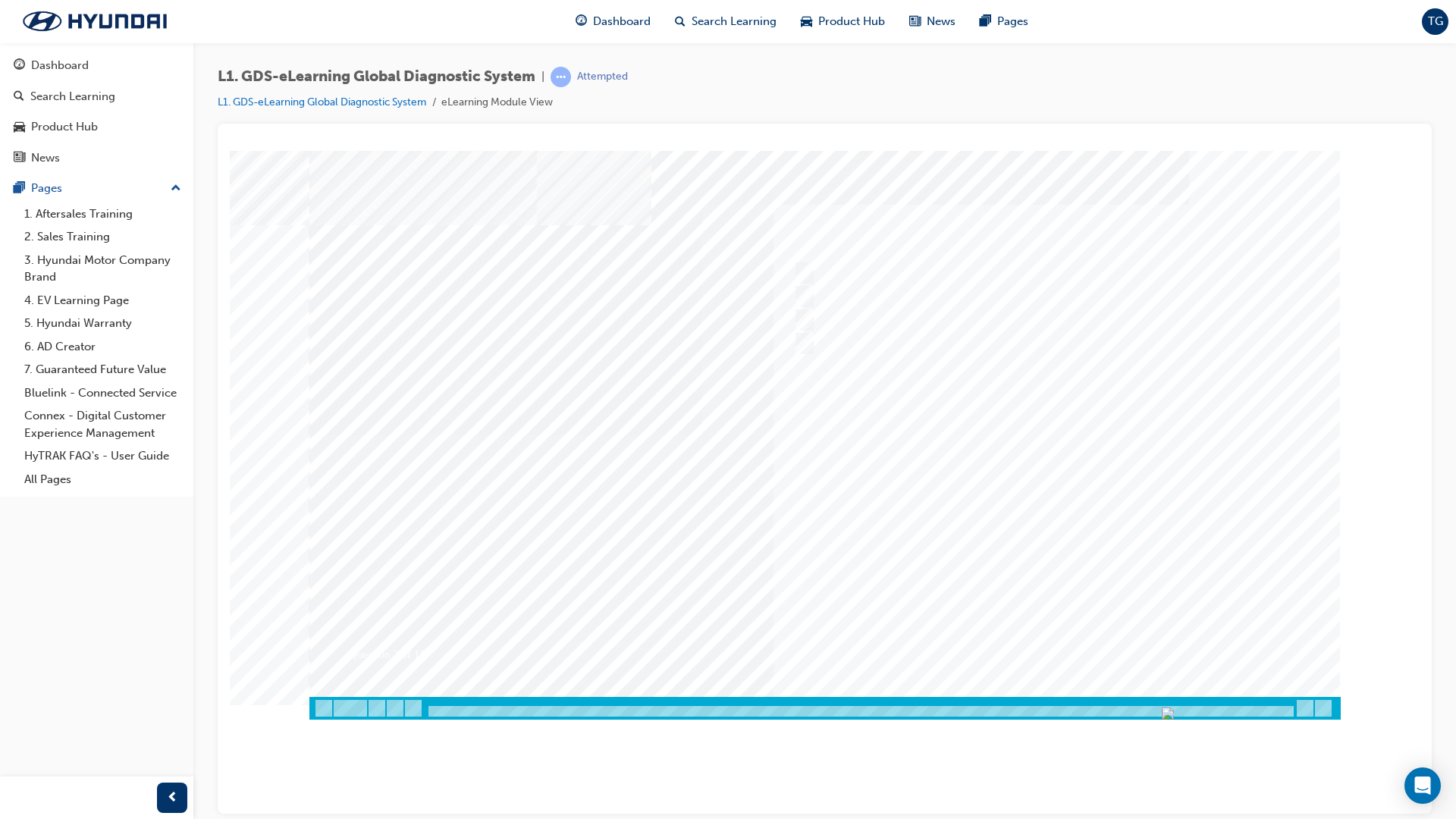
click at [1010, 531] on div at bounding box center [825, 435] width 1031 height 568
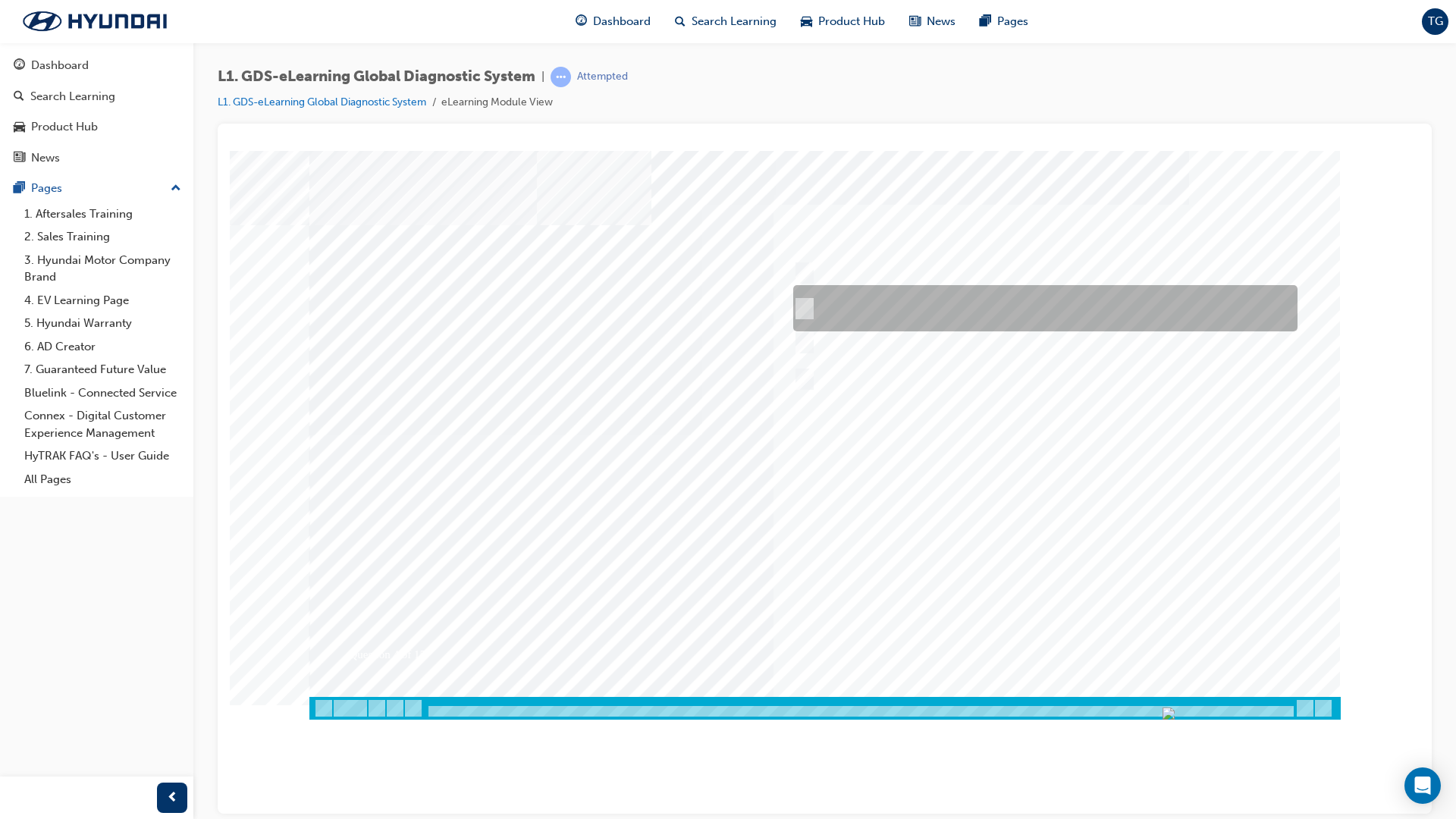
click at [847, 299] on div at bounding box center [1042, 308] width 505 height 46
radio input "true"
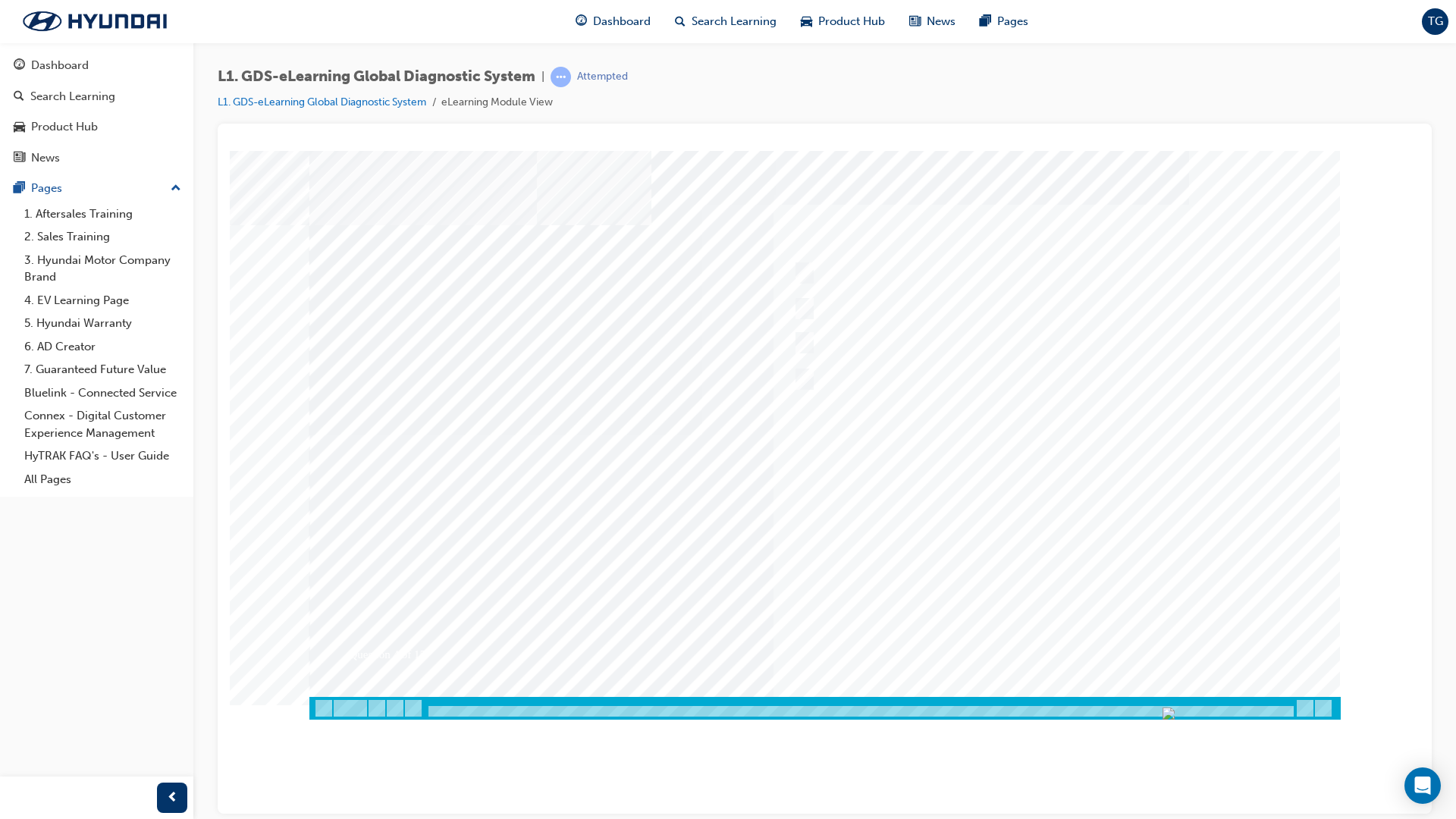
click at [1049, 517] on div at bounding box center [825, 435] width 1031 height 568
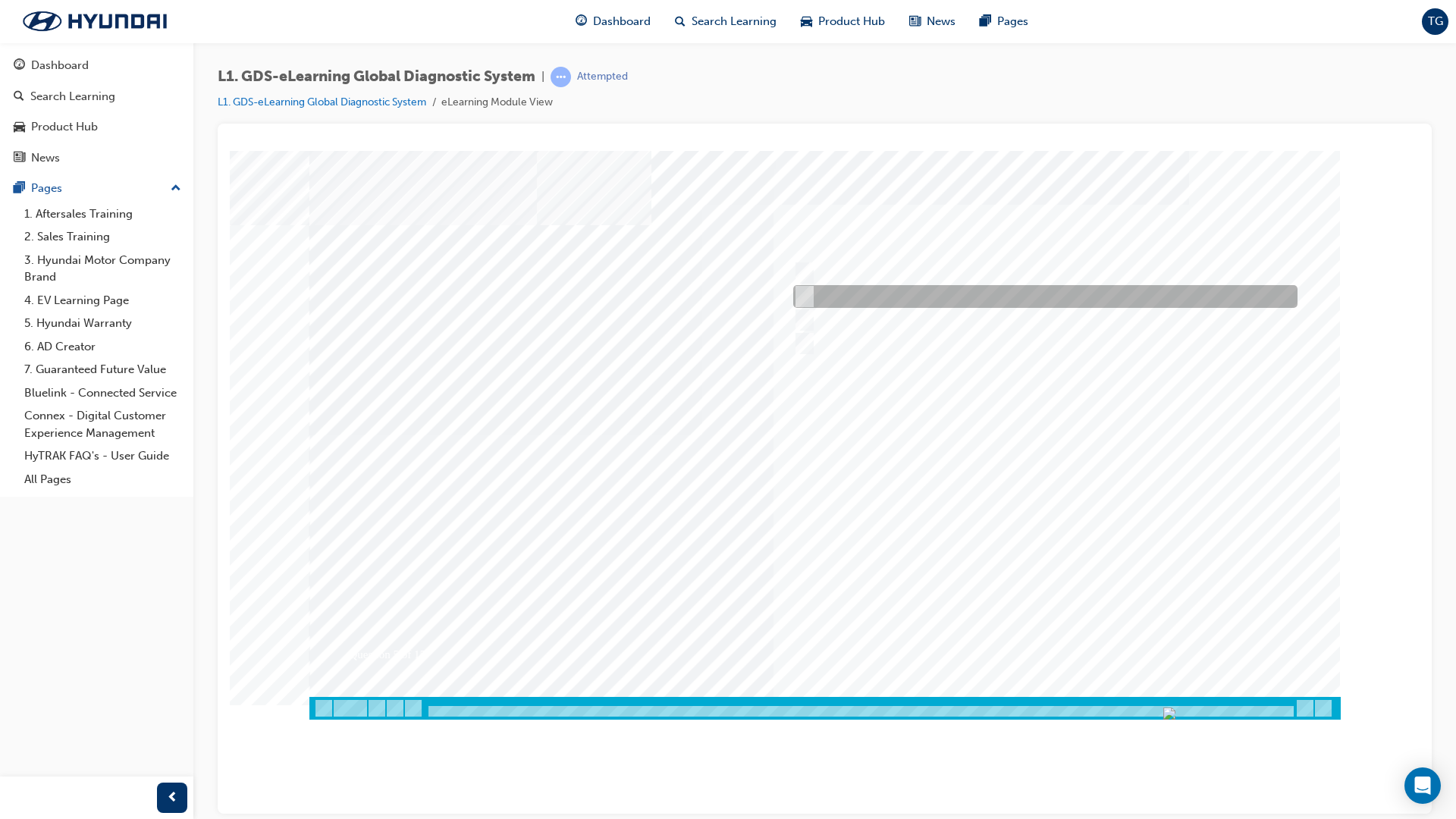
click at [799, 295] on input "From GDS Smart Toolbox by selecting Service Information" at bounding box center [801, 297] width 16 height 16
checkbox input "true"
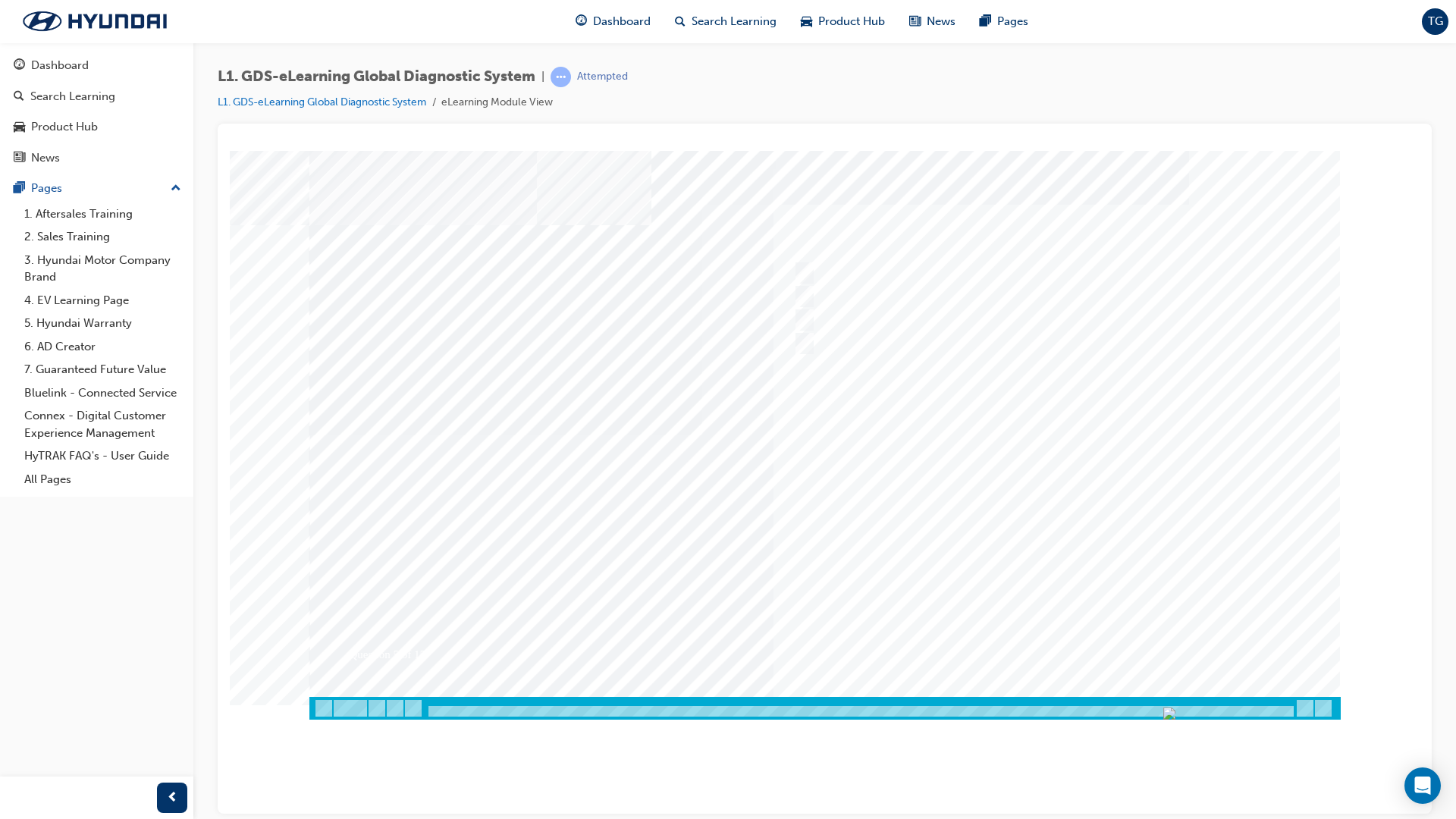
click at [1013, 533] on div at bounding box center [825, 435] width 1031 height 568
click at [811, 269] on div at bounding box center [1042, 273] width 505 height 23
checkbox input "true"
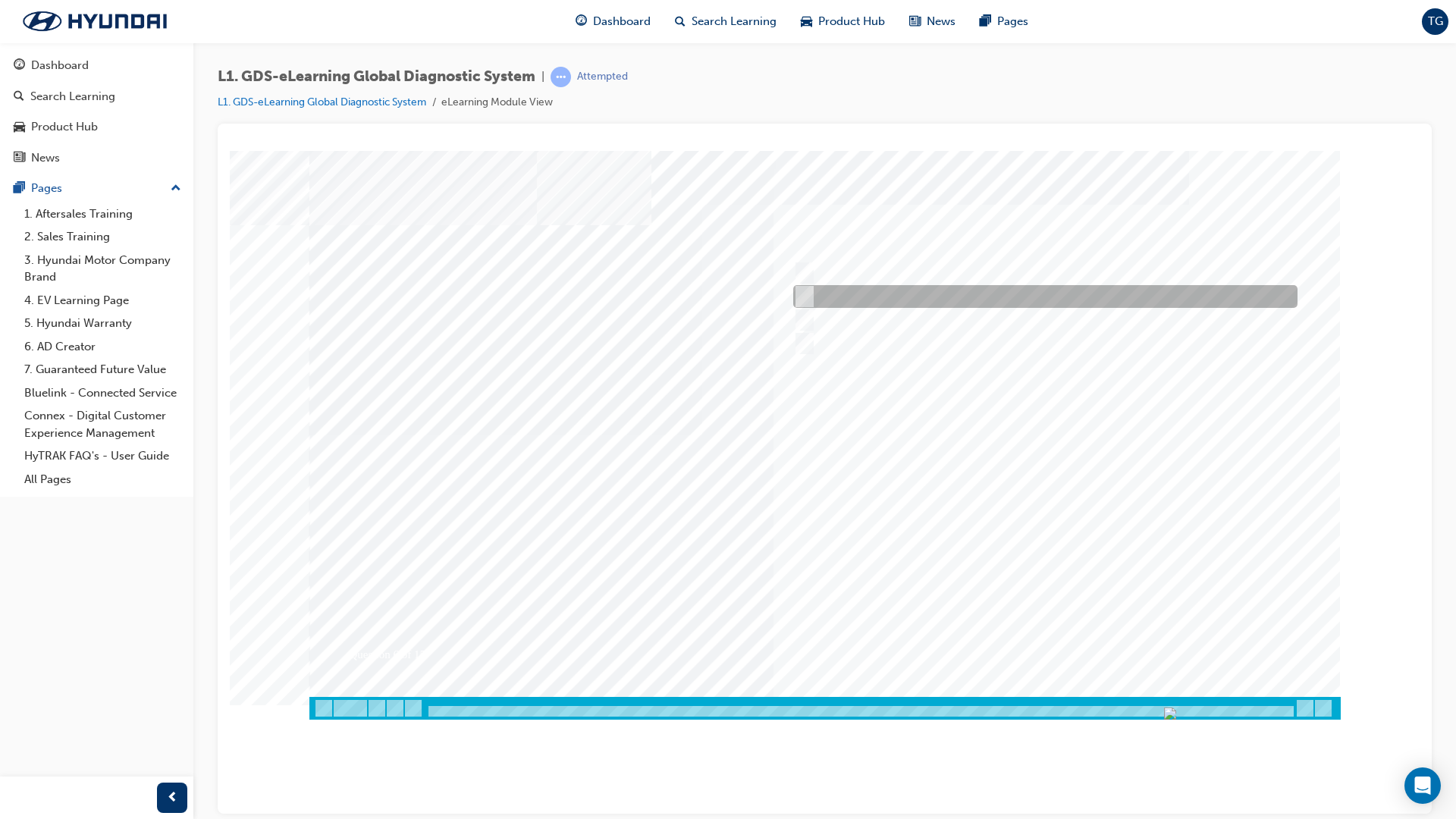
click at [813, 296] on div at bounding box center [1042, 297] width 505 height 23
checkbox input "true"
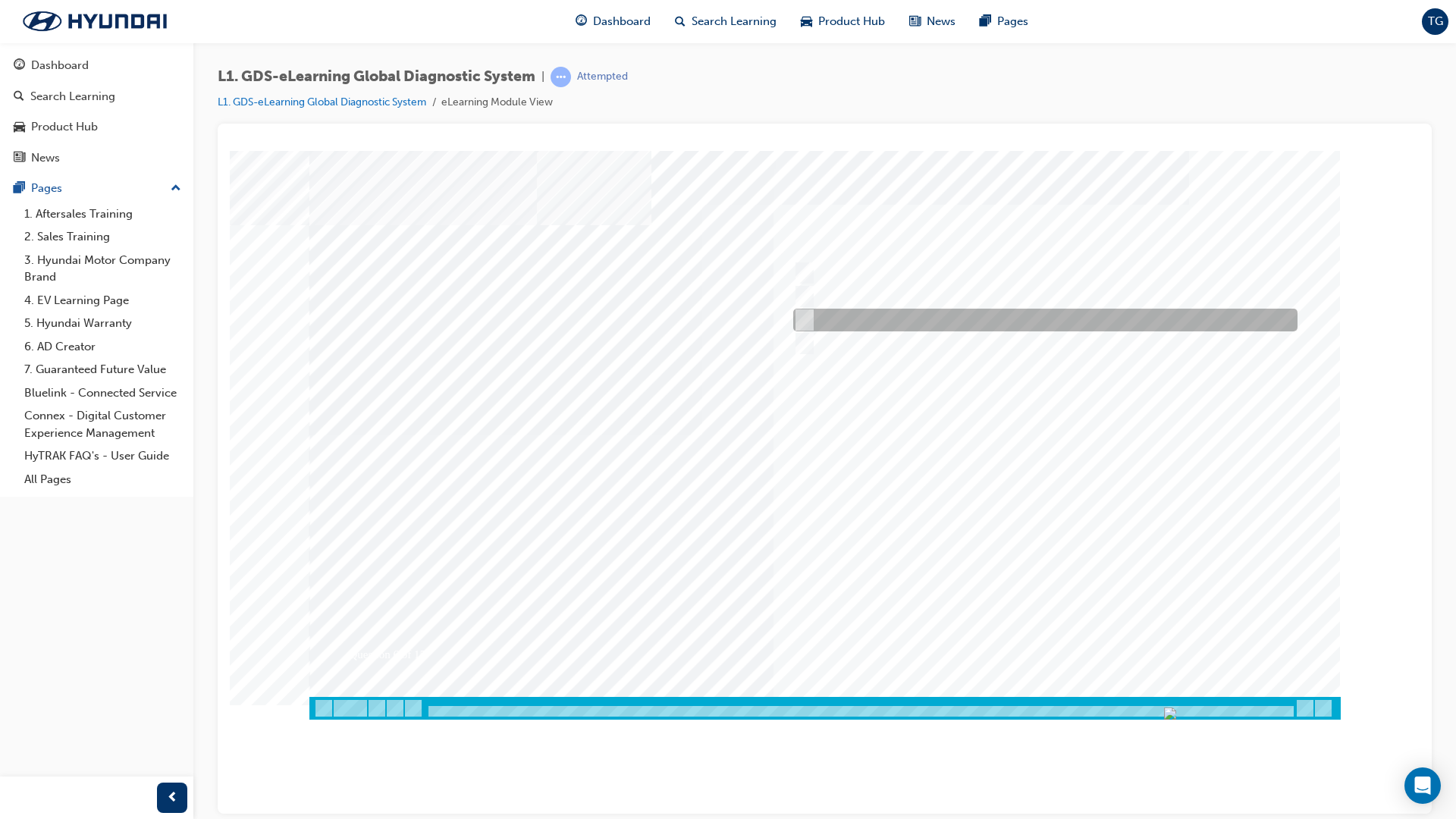
click at [805, 314] on input "Remove the component and check for operation" at bounding box center [801, 320] width 16 height 16
checkbox input "true"
click at [1049, 622] on div "Question 6 of 15" at bounding box center [825, 423] width 1031 height 546
